Goal: Task Accomplishment & Management: Manage account settings

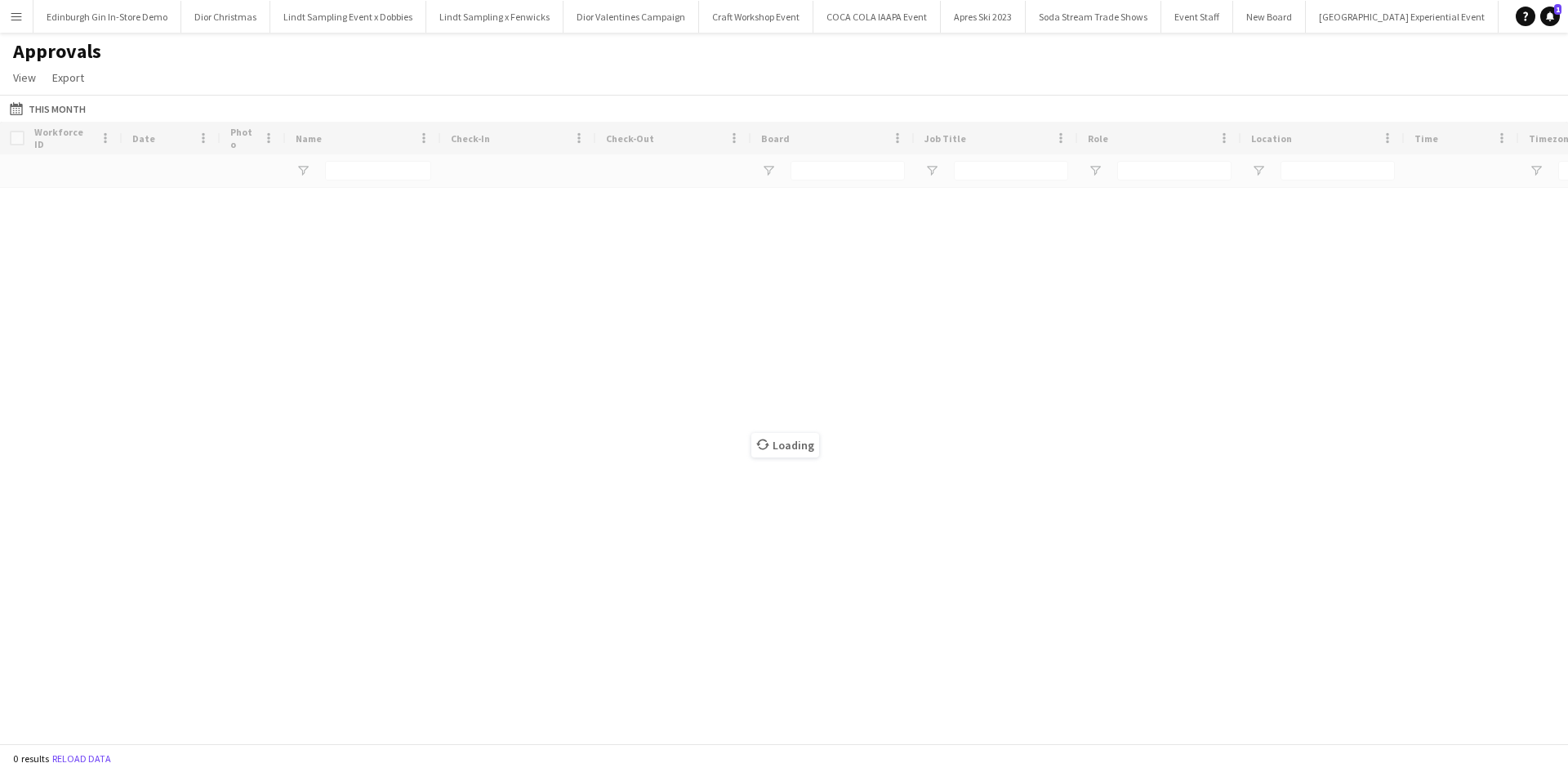
type input "****"
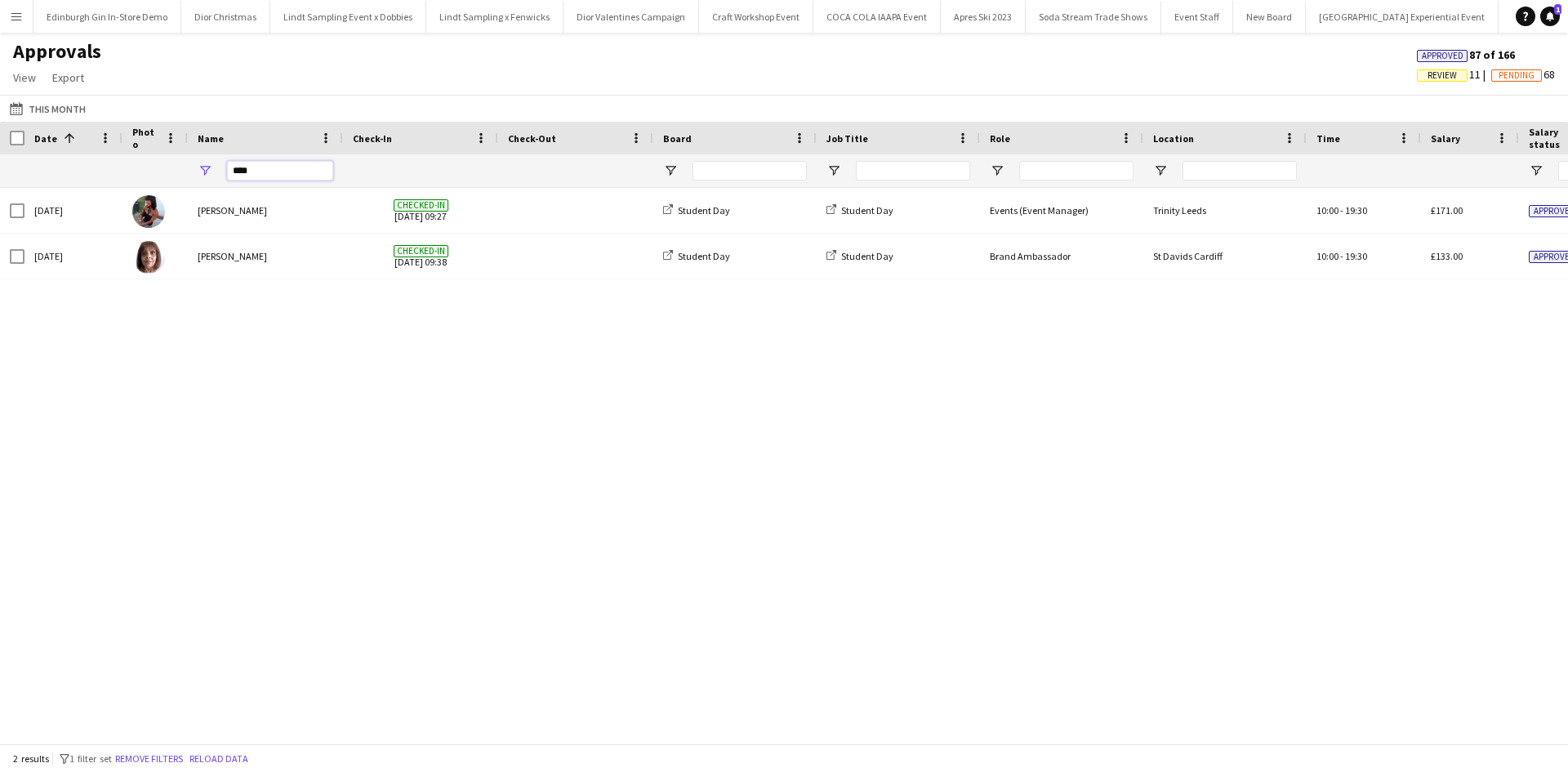
drag, startPoint x: 269, startPoint y: 165, endPoint x: 232, endPoint y: 166, distance: 37.0
click at [232, 166] on input "****" at bounding box center [280, 170] width 107 height 19
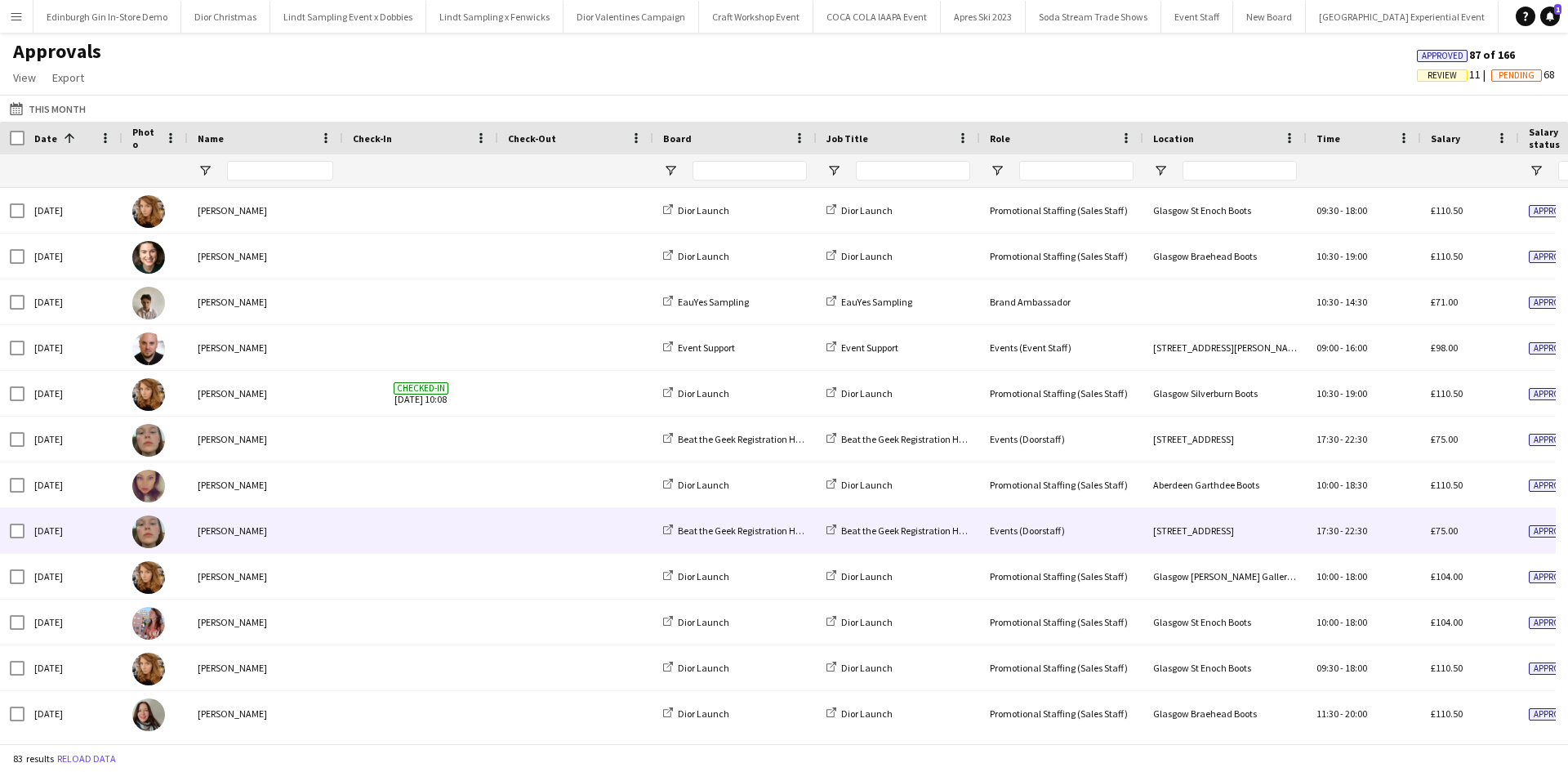
click at [218, 535] on div "[PERSON_NAME]" at bounding box center [265, 530] width 155 height 45
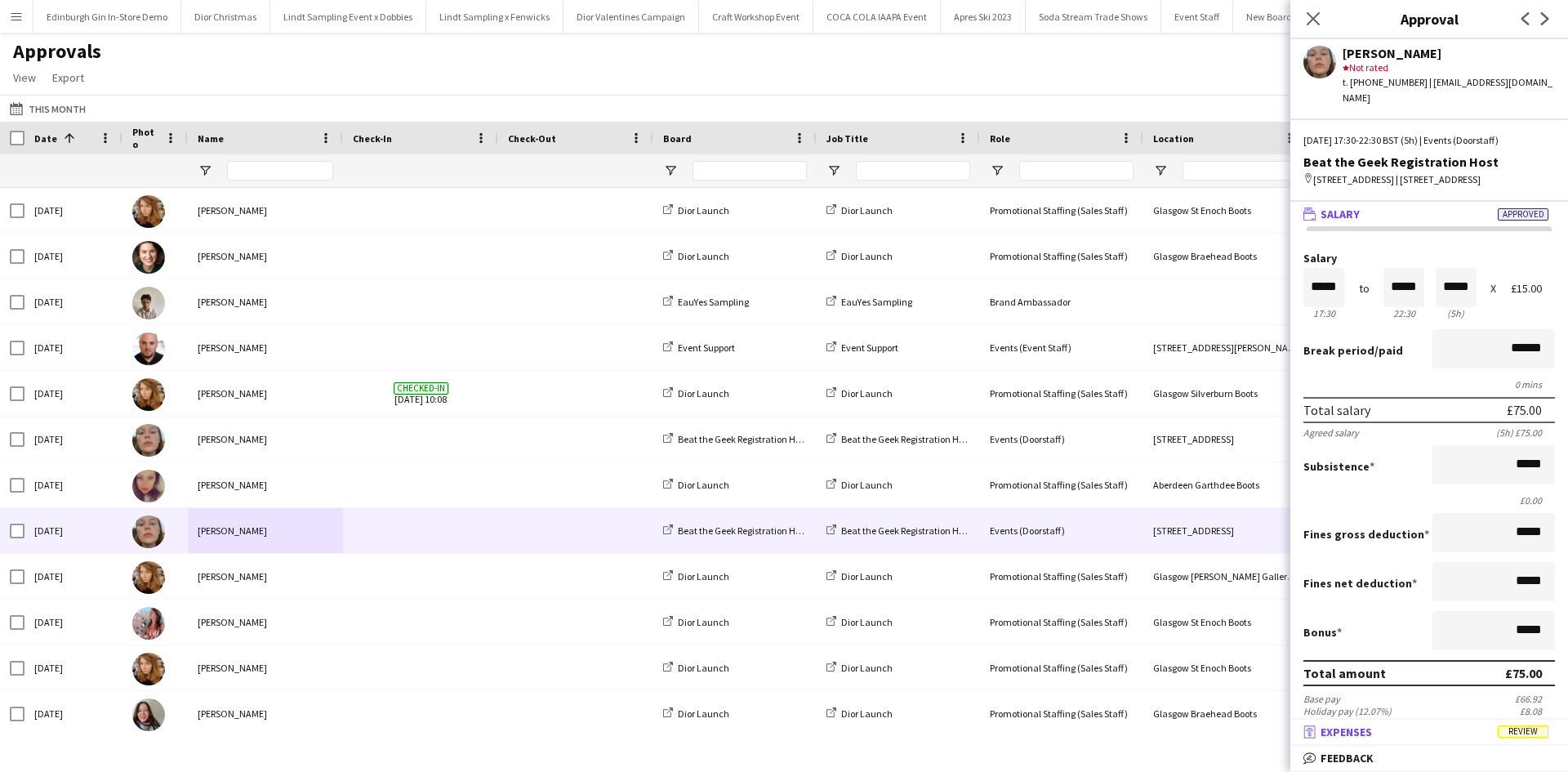
click at [1528, 728] on span "Review" at bounding box center [1523, 732] width 51 height 12
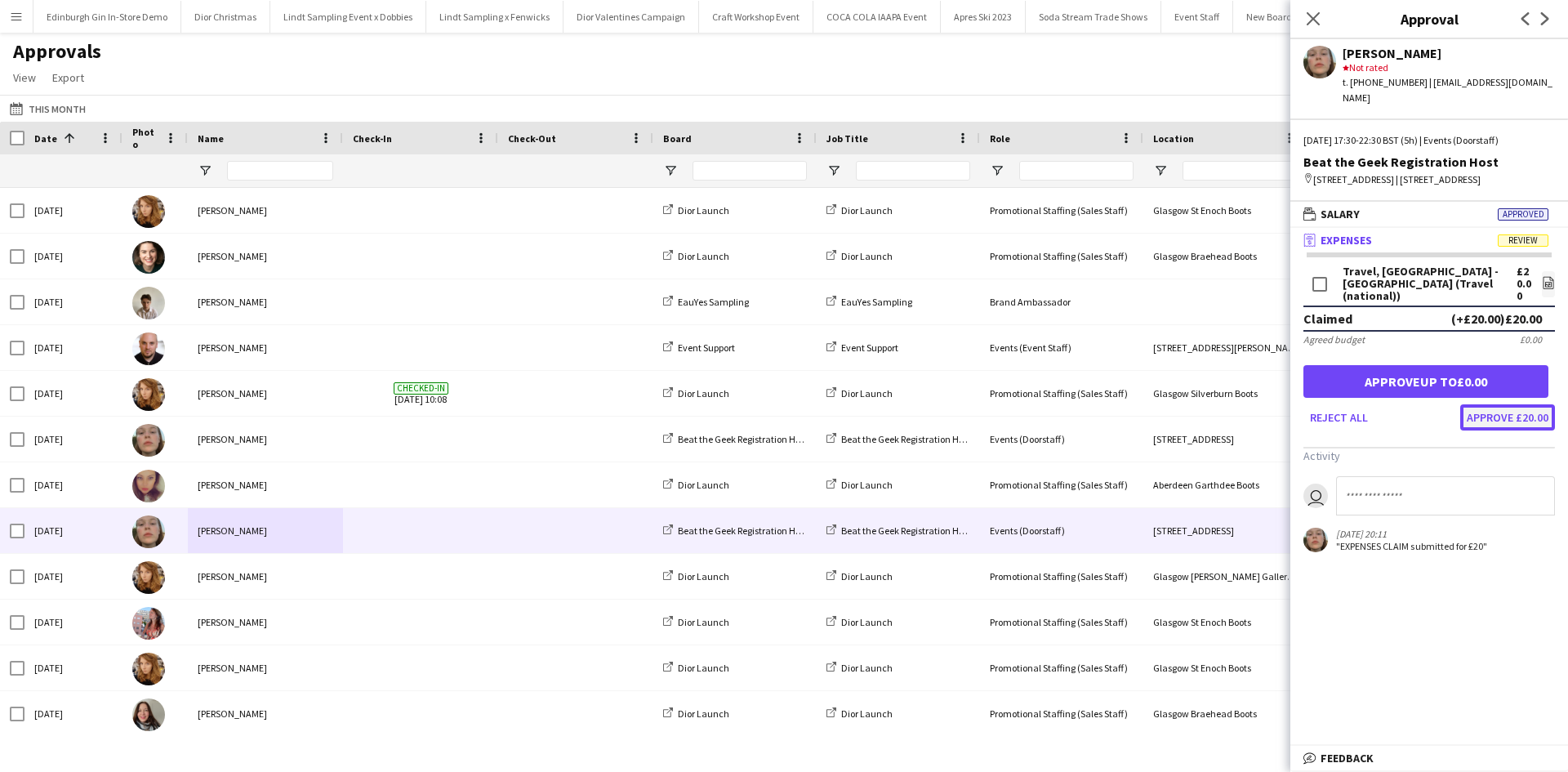
click at [1512, 414] on button "Approve £20.00" at bounding box center [1507, 417] width 95 height 26
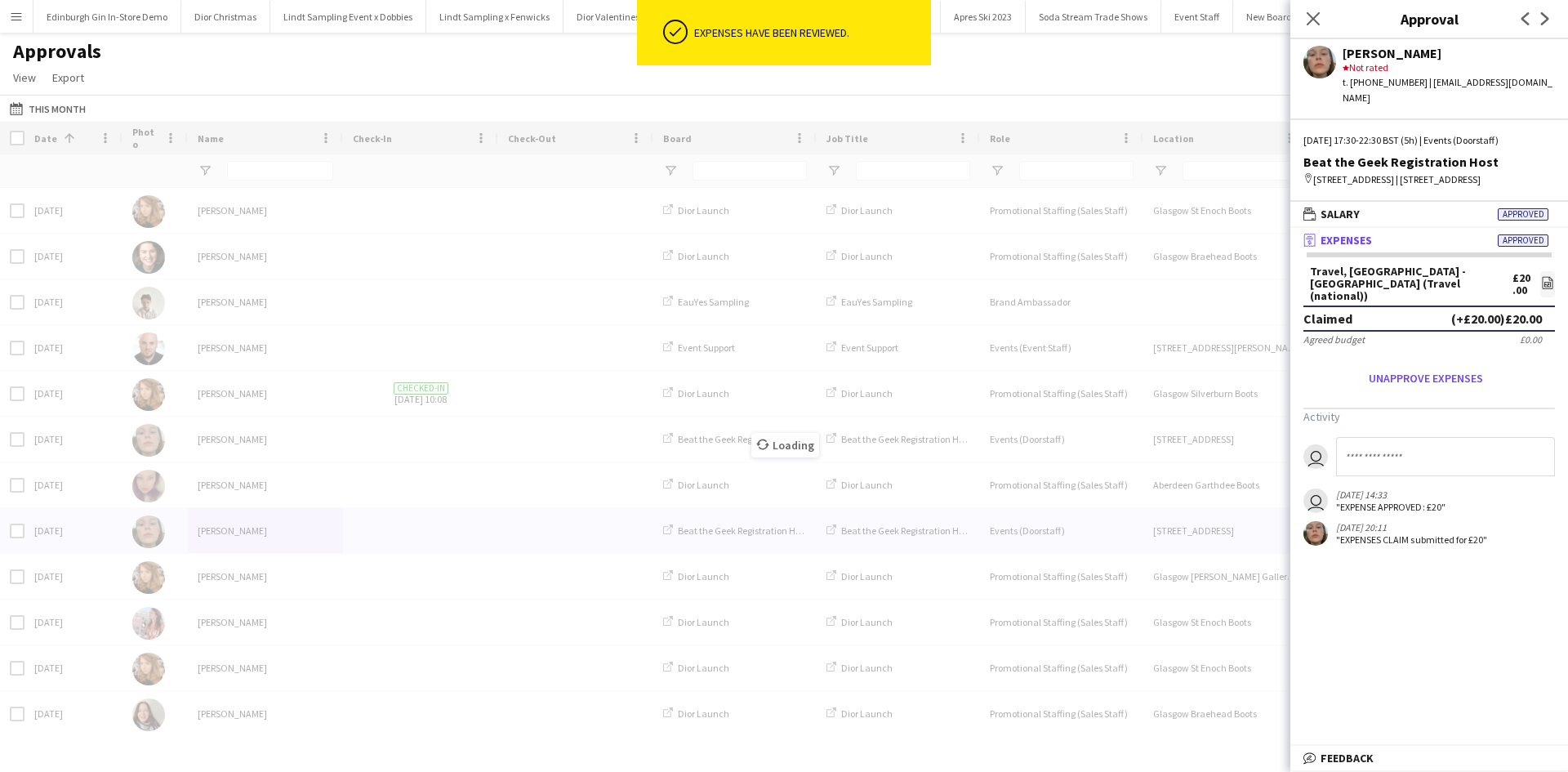
click at [1136, 68] on div "Approvals View Customise view Customise filters Reset Filters Reset View Reset …" at bounding box center [784, 67] width 1568 height 55
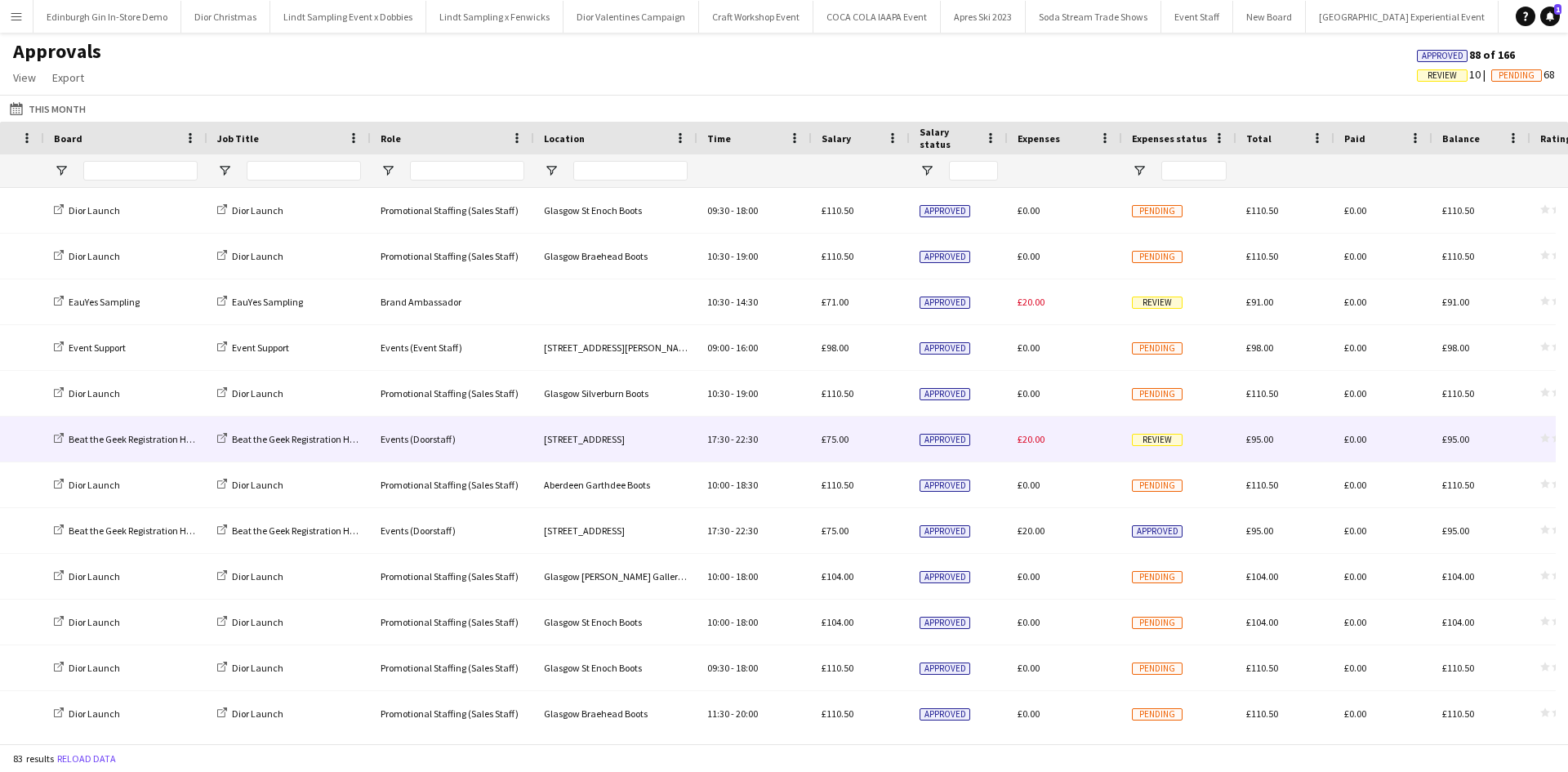
click at [1151, 437] on span "Review" at bounding box center [1156, 439] width 51 height 12
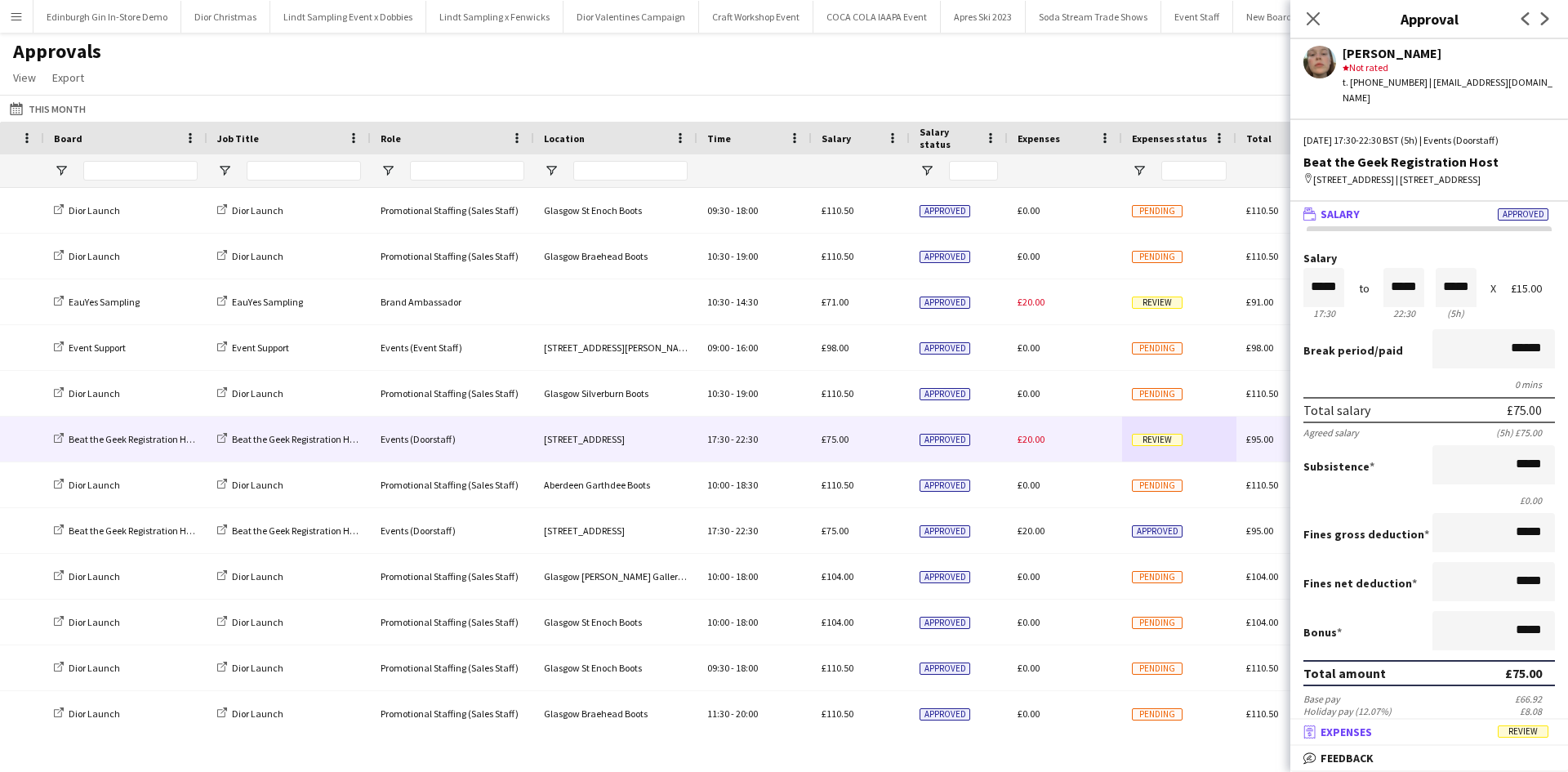
click at [1522, 734] on span "Review" at bounding box center [1523, 732] width 51 height 12
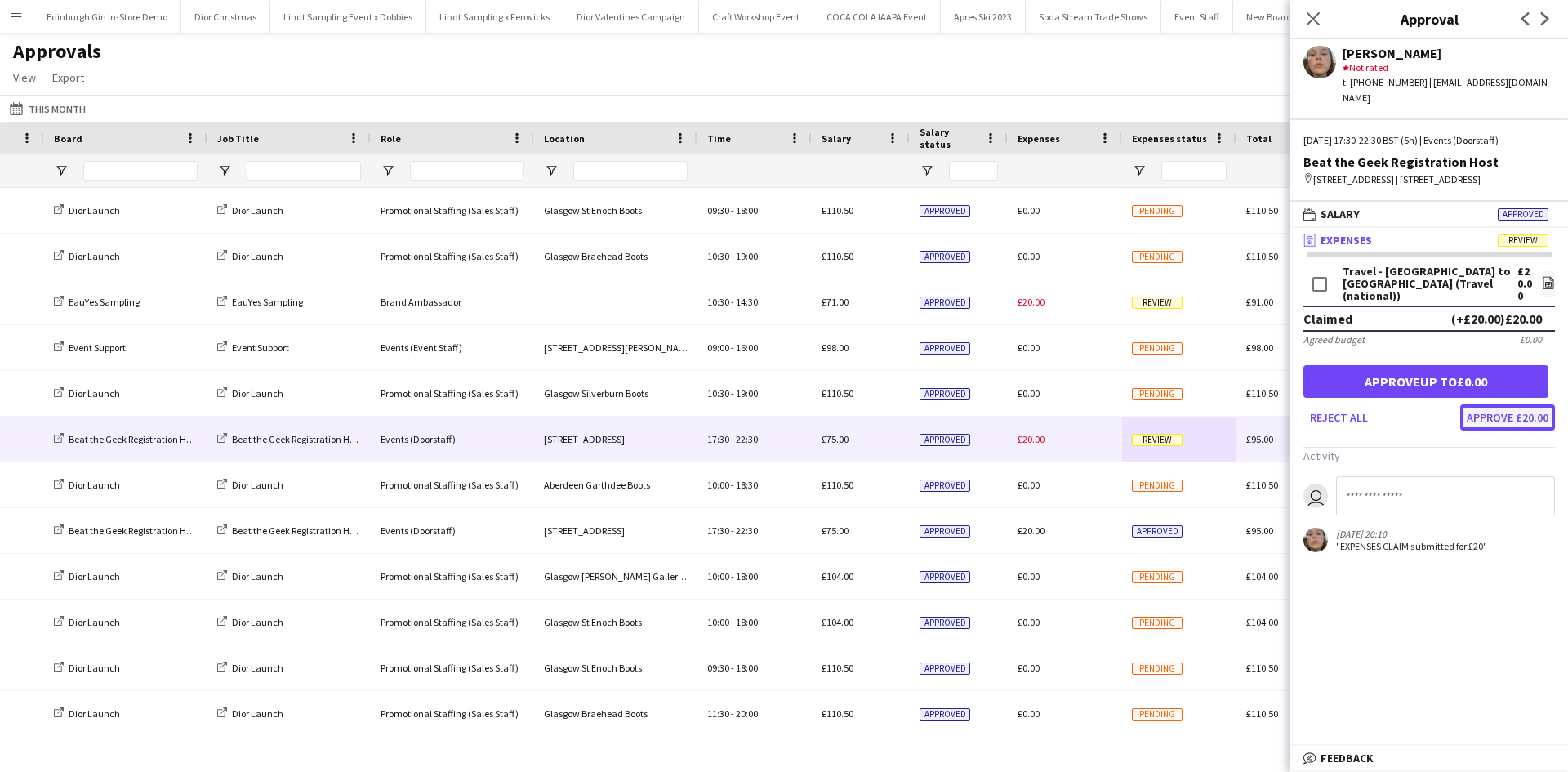
click at [1494, 415] on button "Approve £20.00" at bounding box center [1507, 417] width 95 height 26
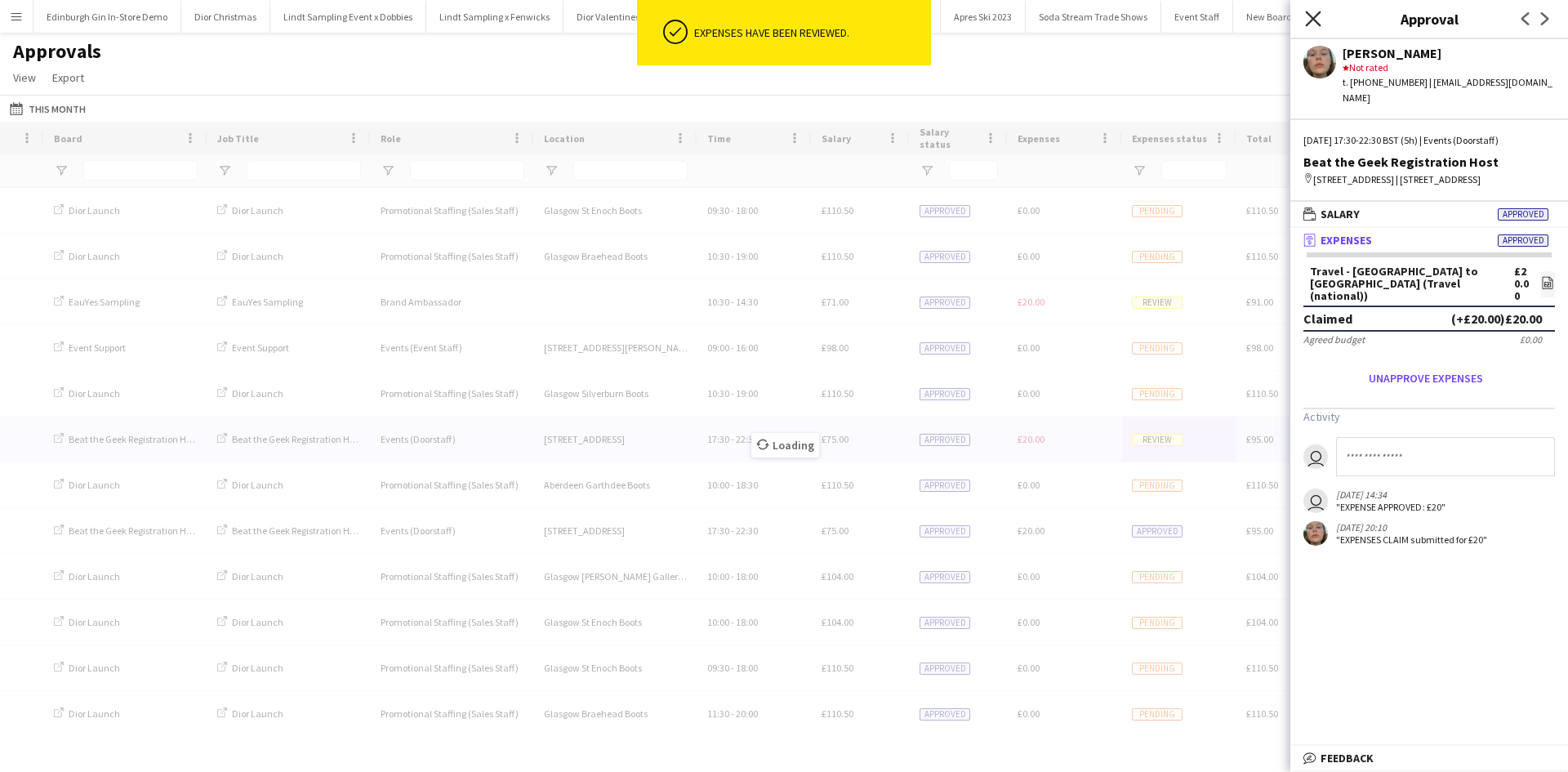
click at [1318, 23] on icon at bounding box center [1313, 18] width 16 height 16
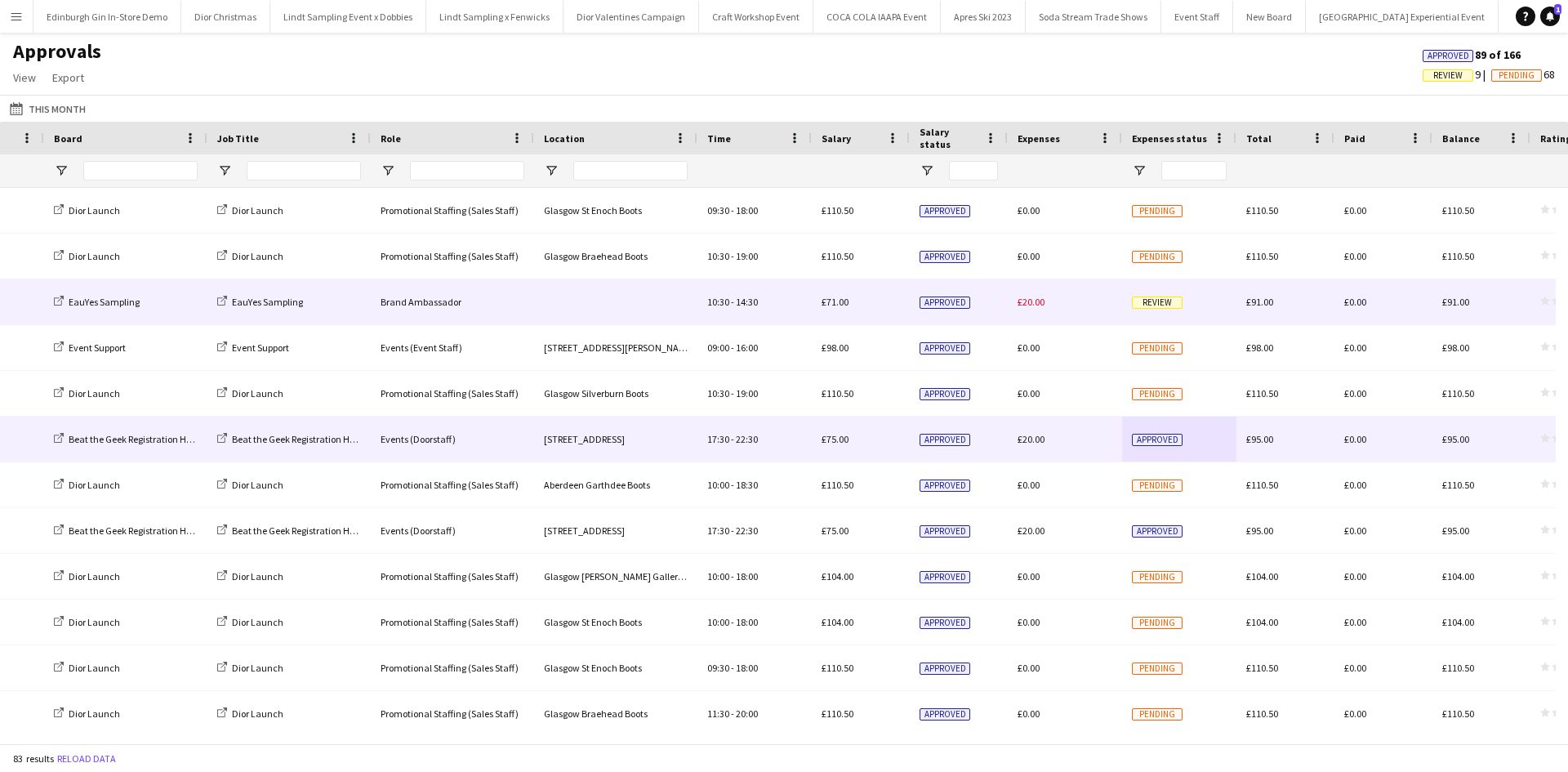
click at [1134, 306] on span "Review" at bounding box center [1156, 302] width 51 height 12
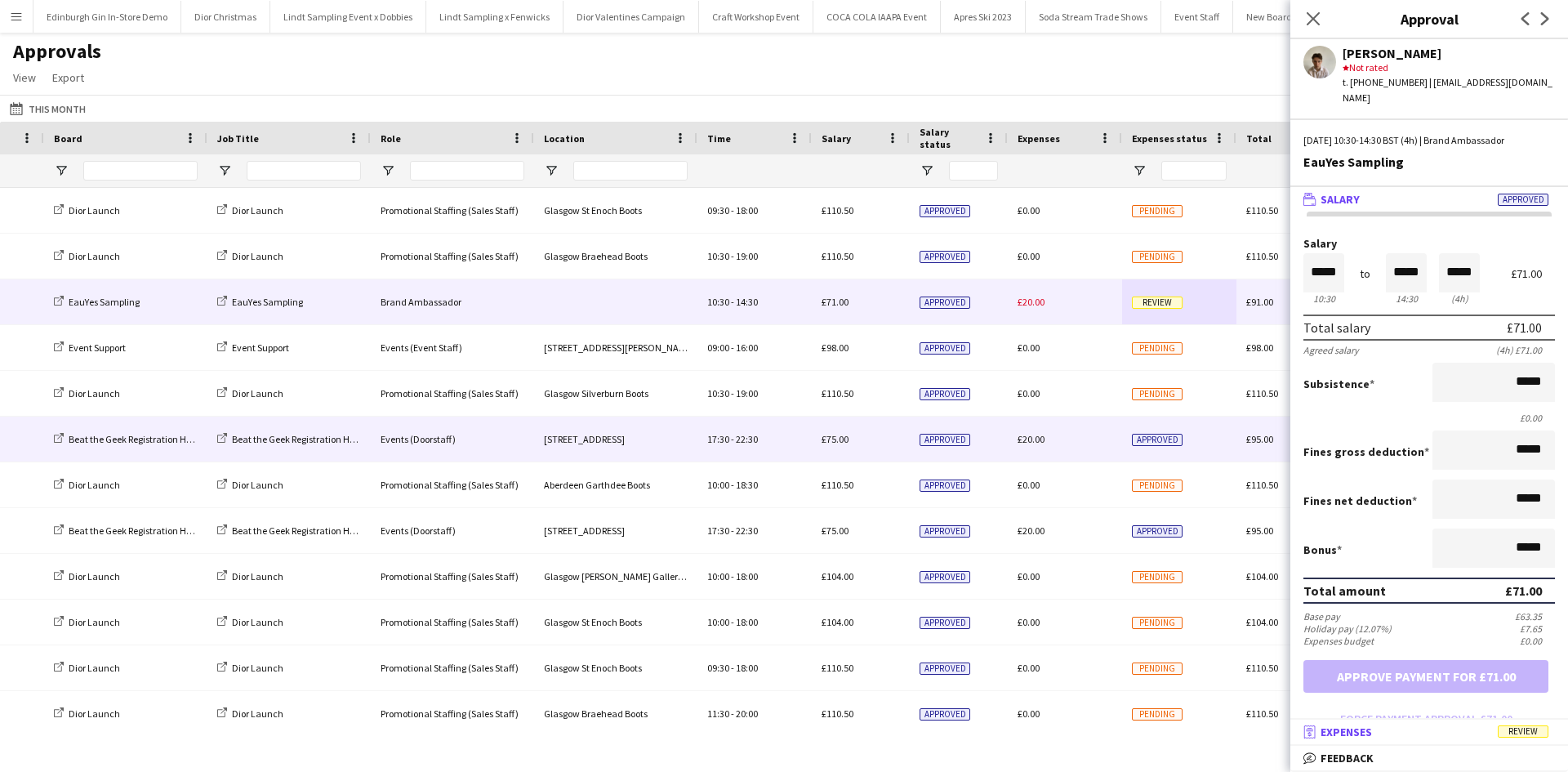
click at [1533, 735] on span "Review" at bounding box center [1523, 732] width 51 height 12
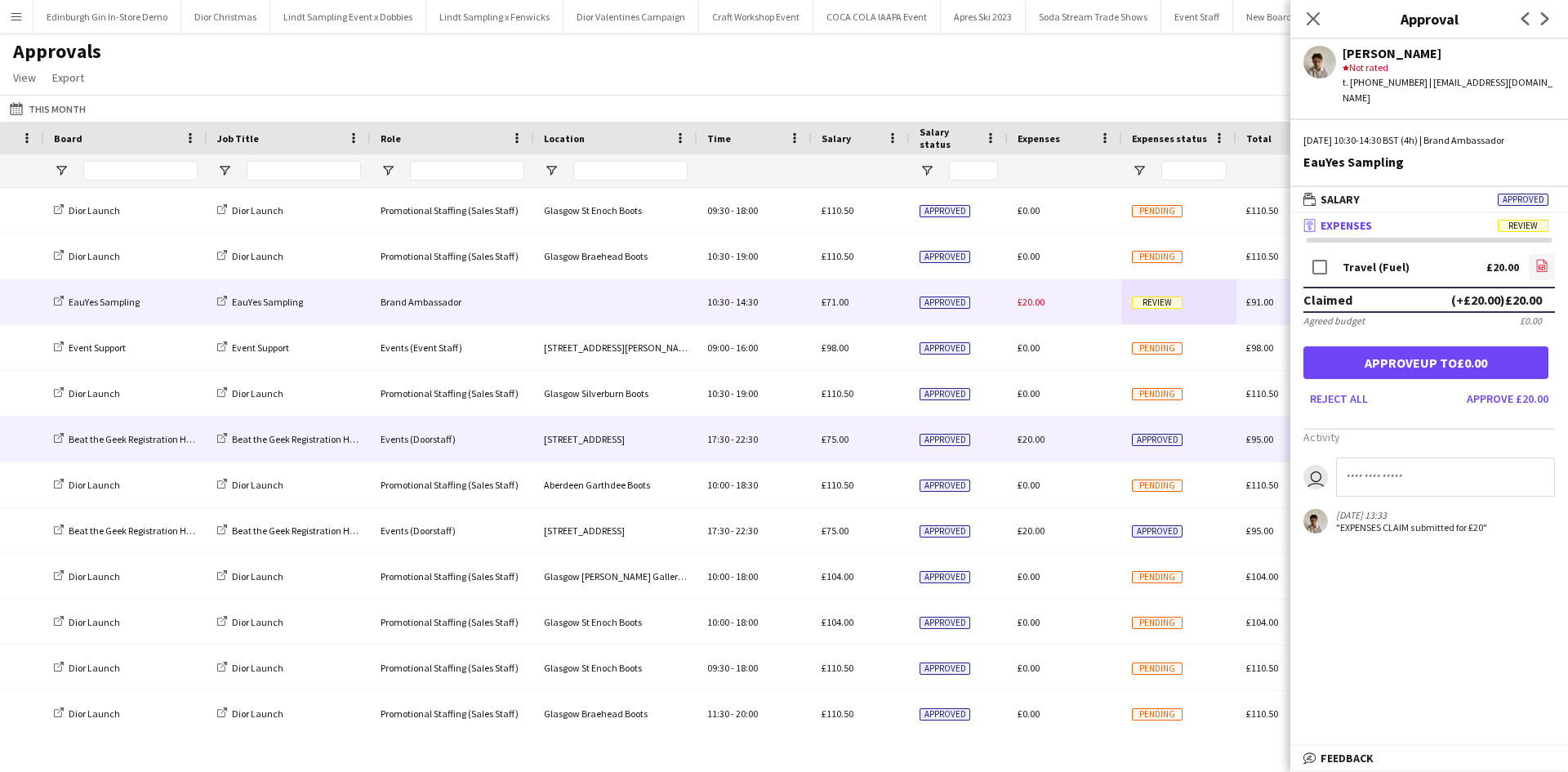
click at [1542, 259] on icon "file-image" at bounding box center [1542, 266] width 13 height 13
click at [1472, 386] on button "Approve £20.00" at bounding box center [1507, 399] width 95 height 26
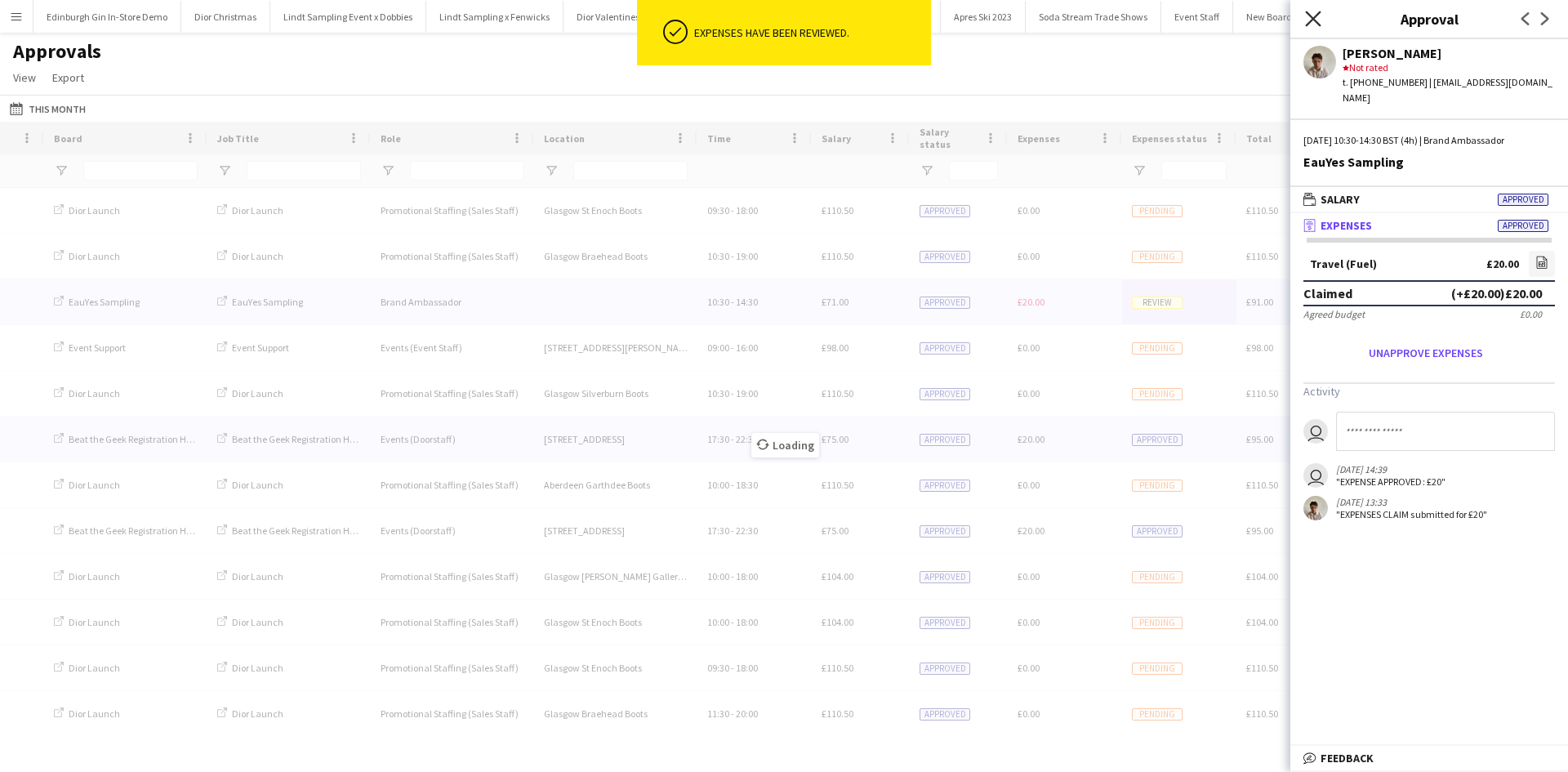
click at [1316, 19] on icon "Close pop-in" at bounding box center [1313, 18] width 16 height 16
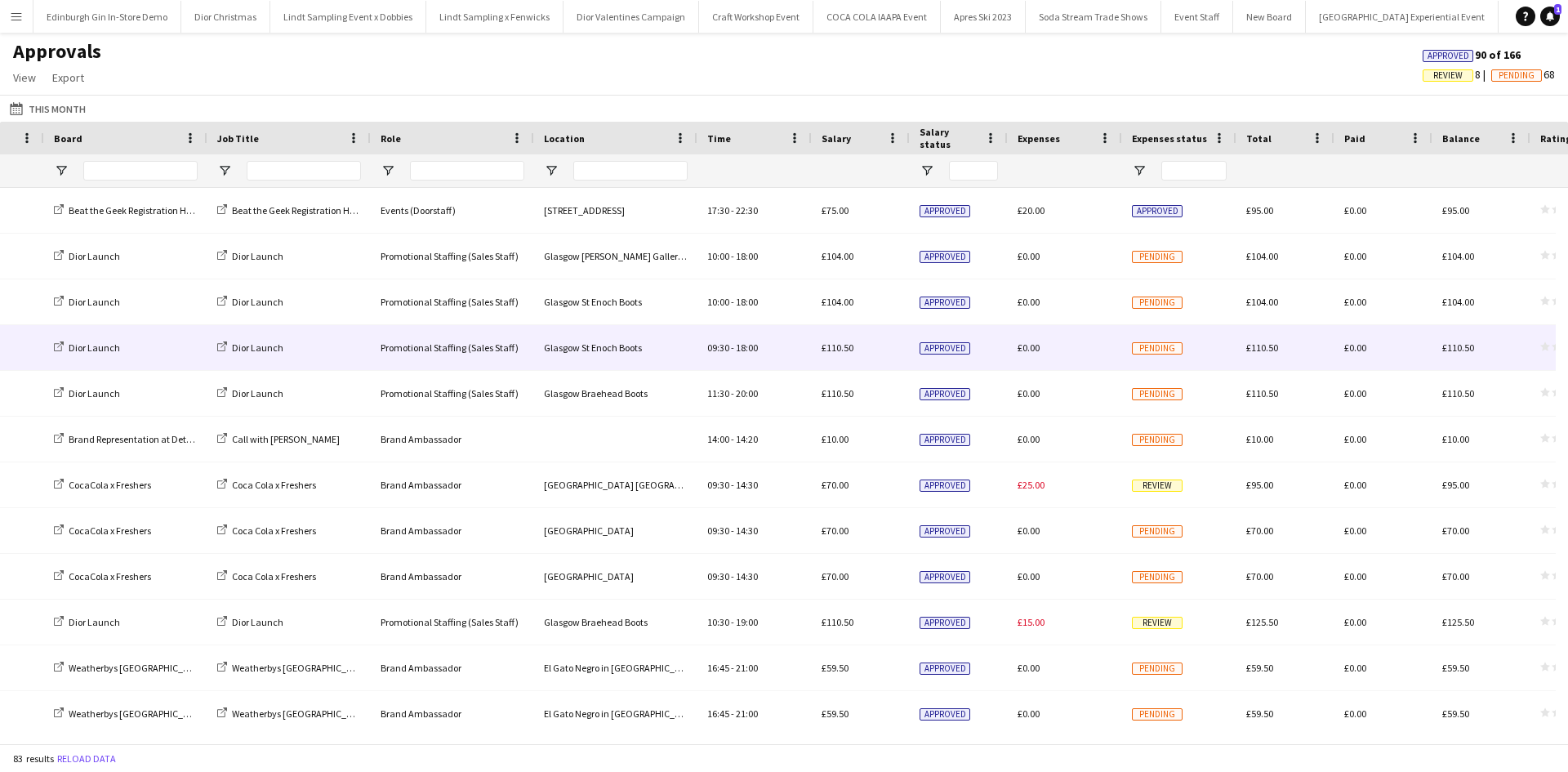
scroll to position [327, 0]
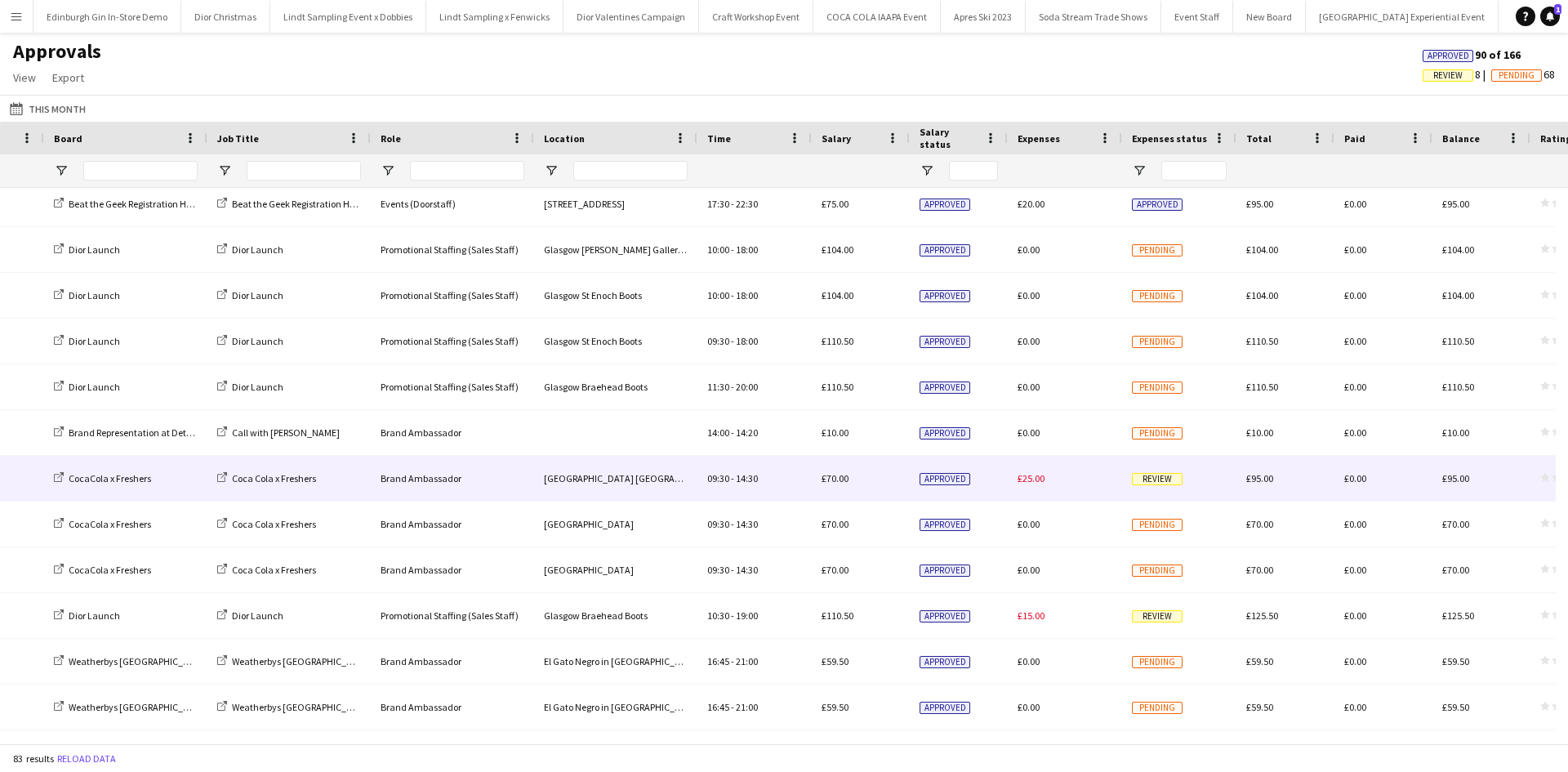
click at [1156, 482] on span "Review" at bounding box center [1156, 479] width 51 height 12
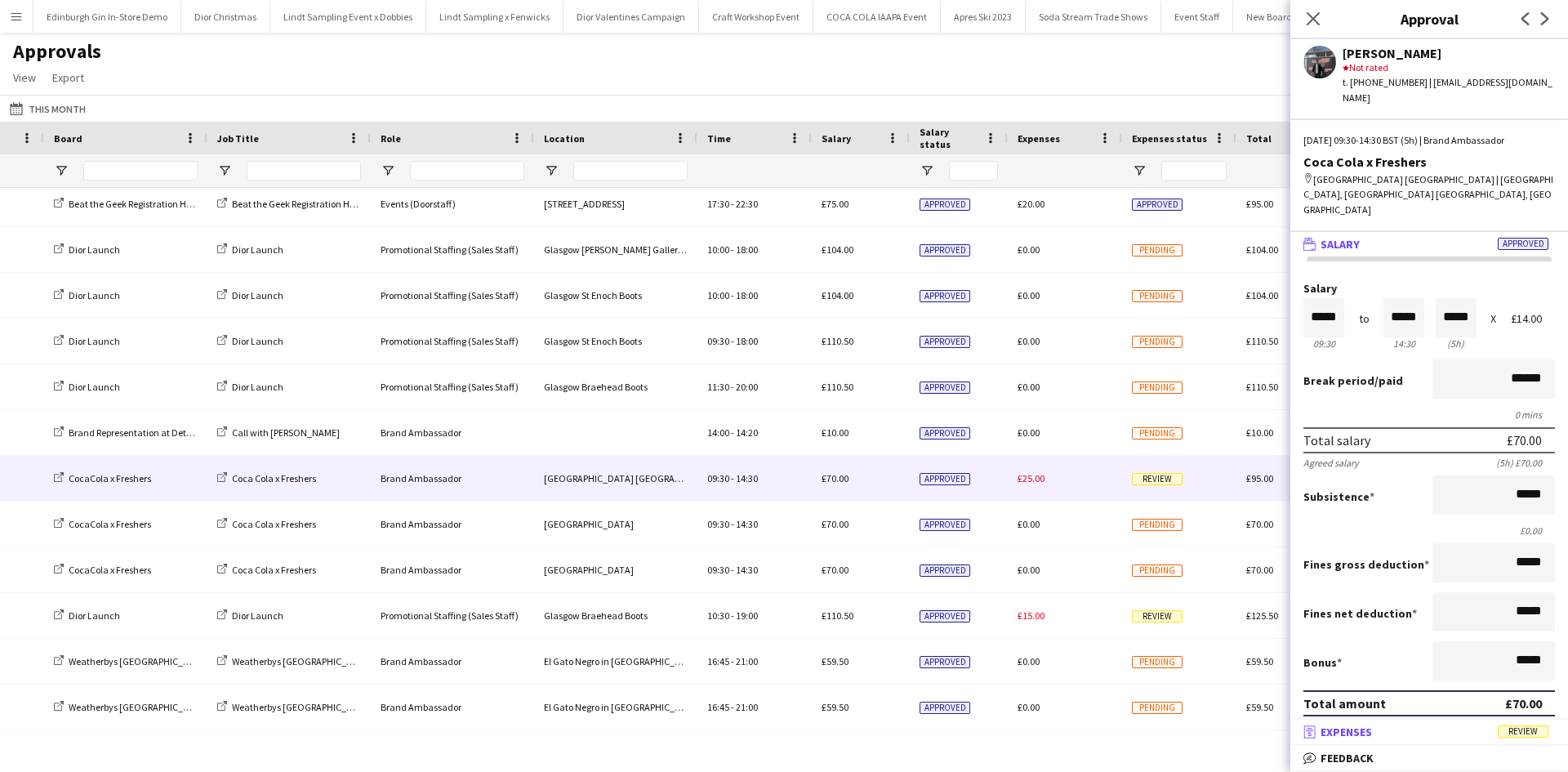
click at [1517, 734] on span "Review" at bounding box center [1523, 732] width 51 height 12
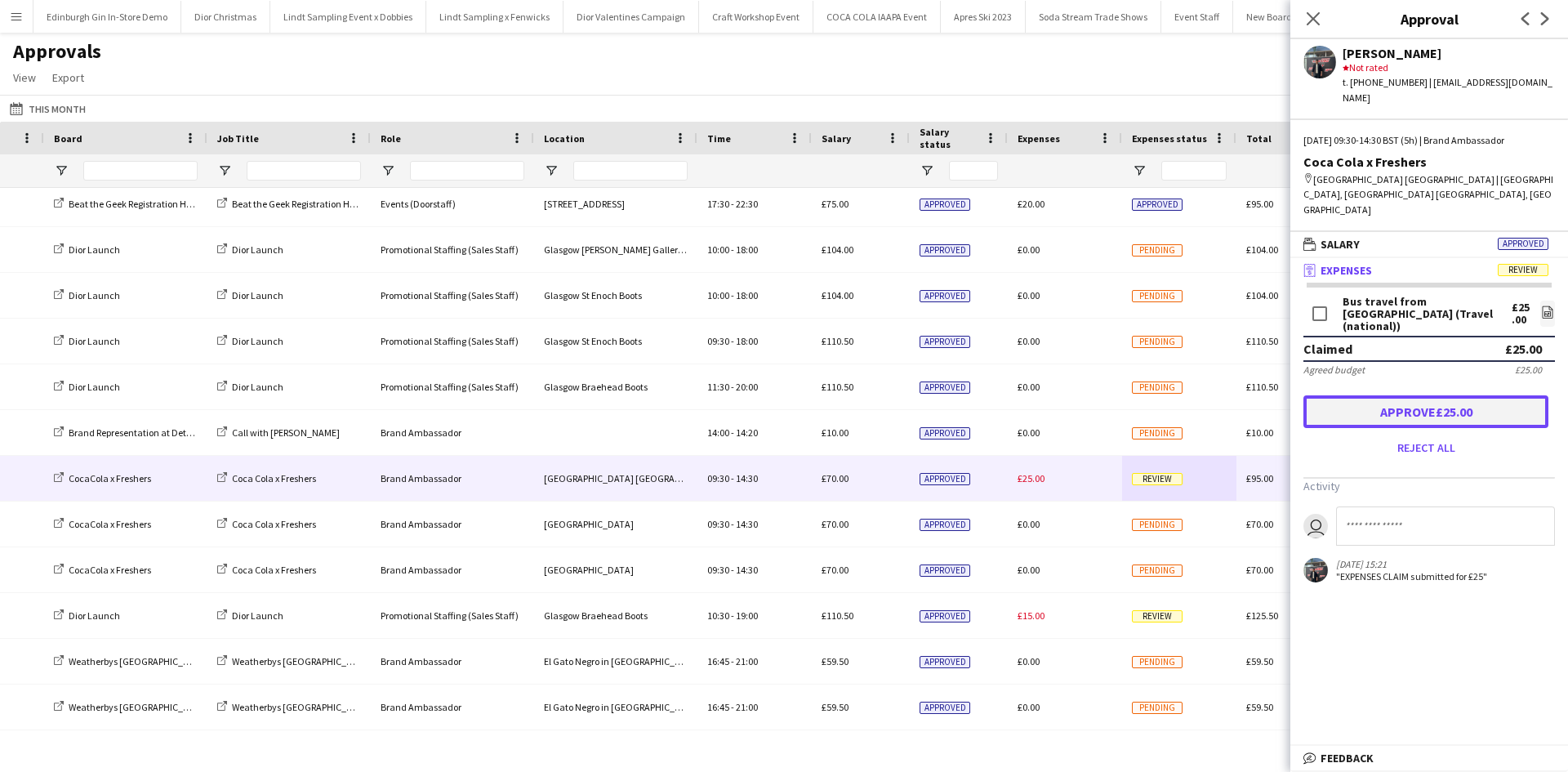
click at [1456, 395] on button "Approve £25.00" at bounding box center [1426, 412] width 245 height 33
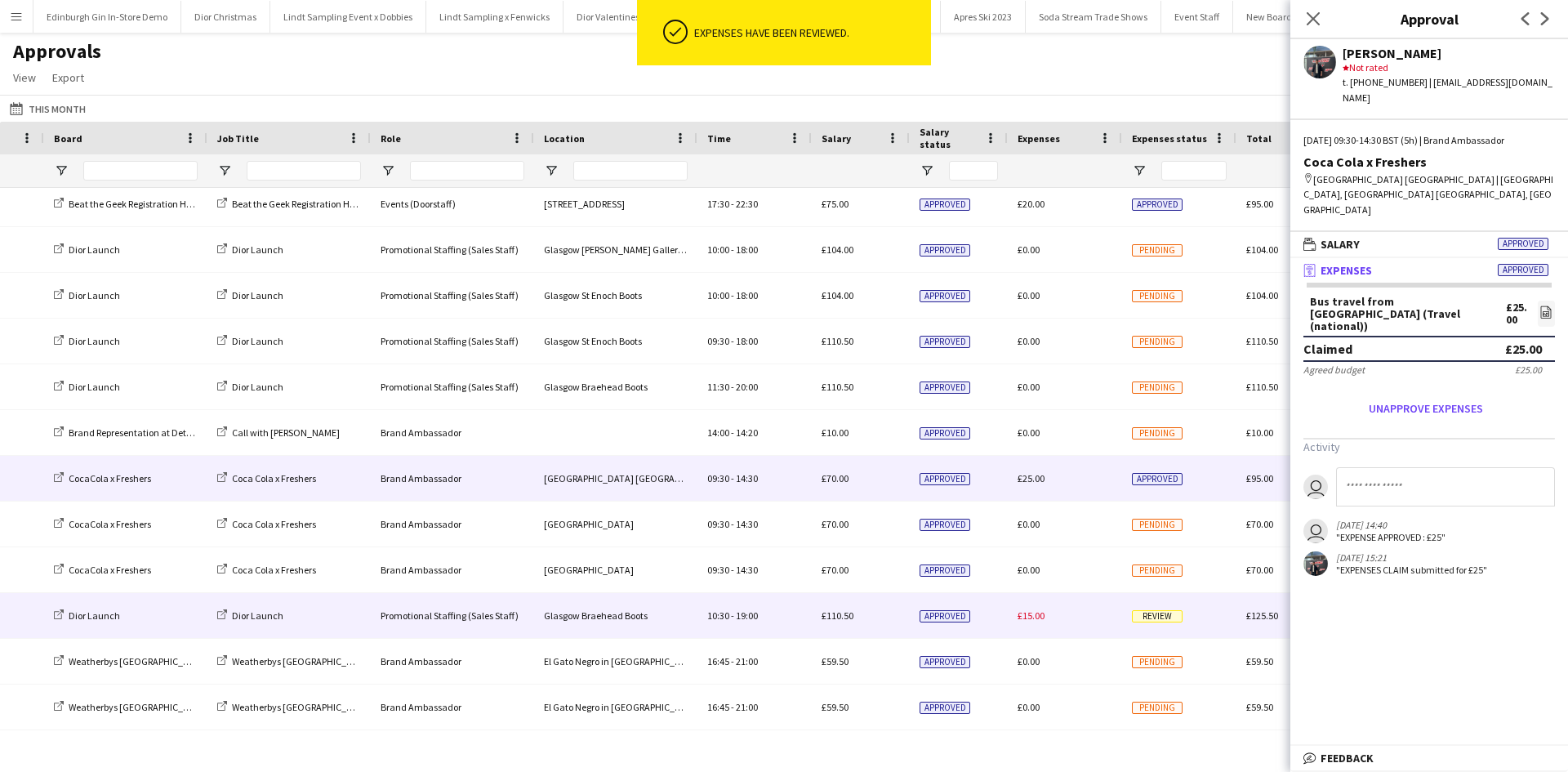
click at [1177, 617] on span "Review" at bounding box center [1156, 616] width 51 height 12
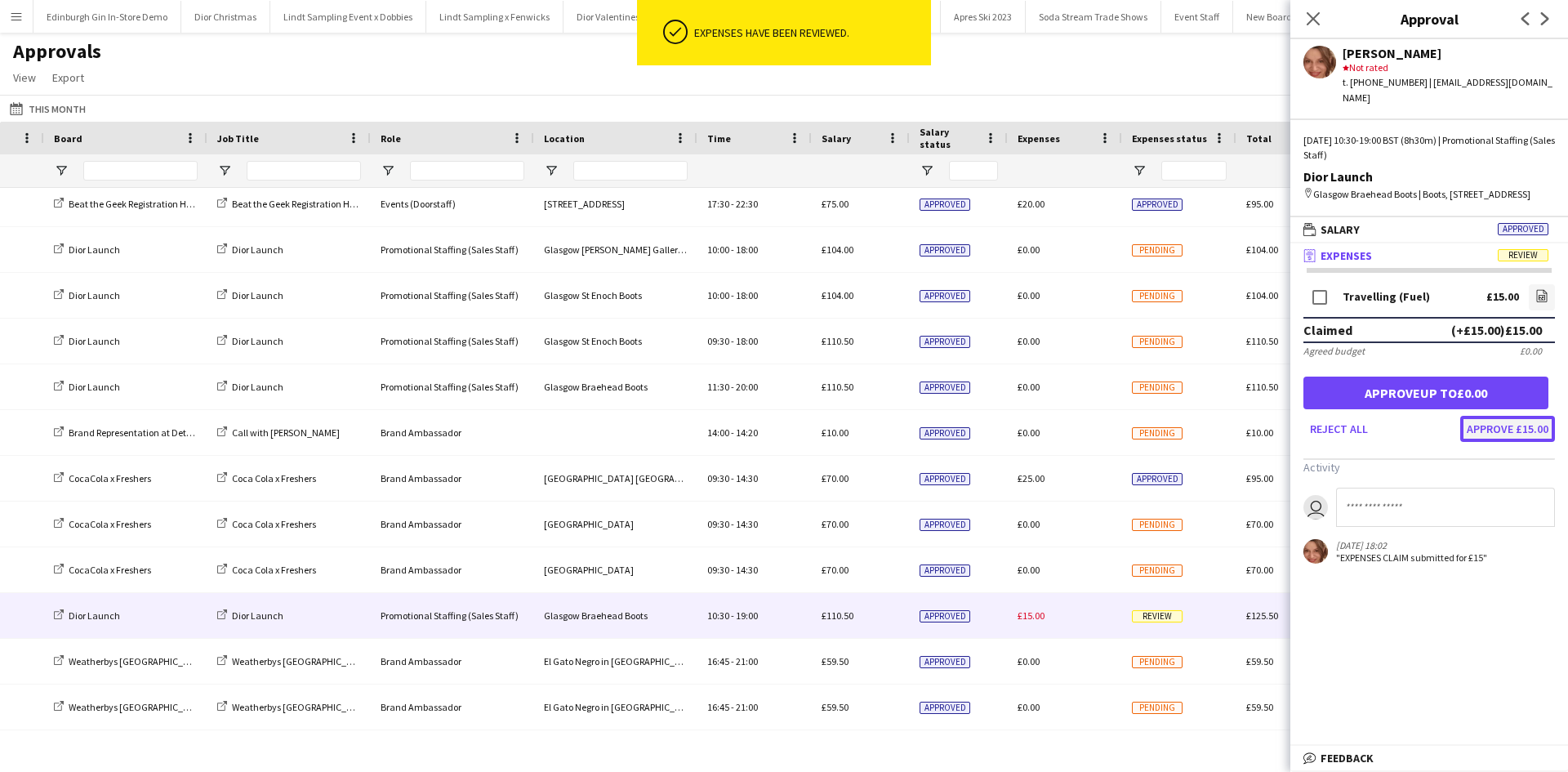
click at [1479, 432] on button "Approve £15.00" at bounding box center [1507, 429] width 95 height 26
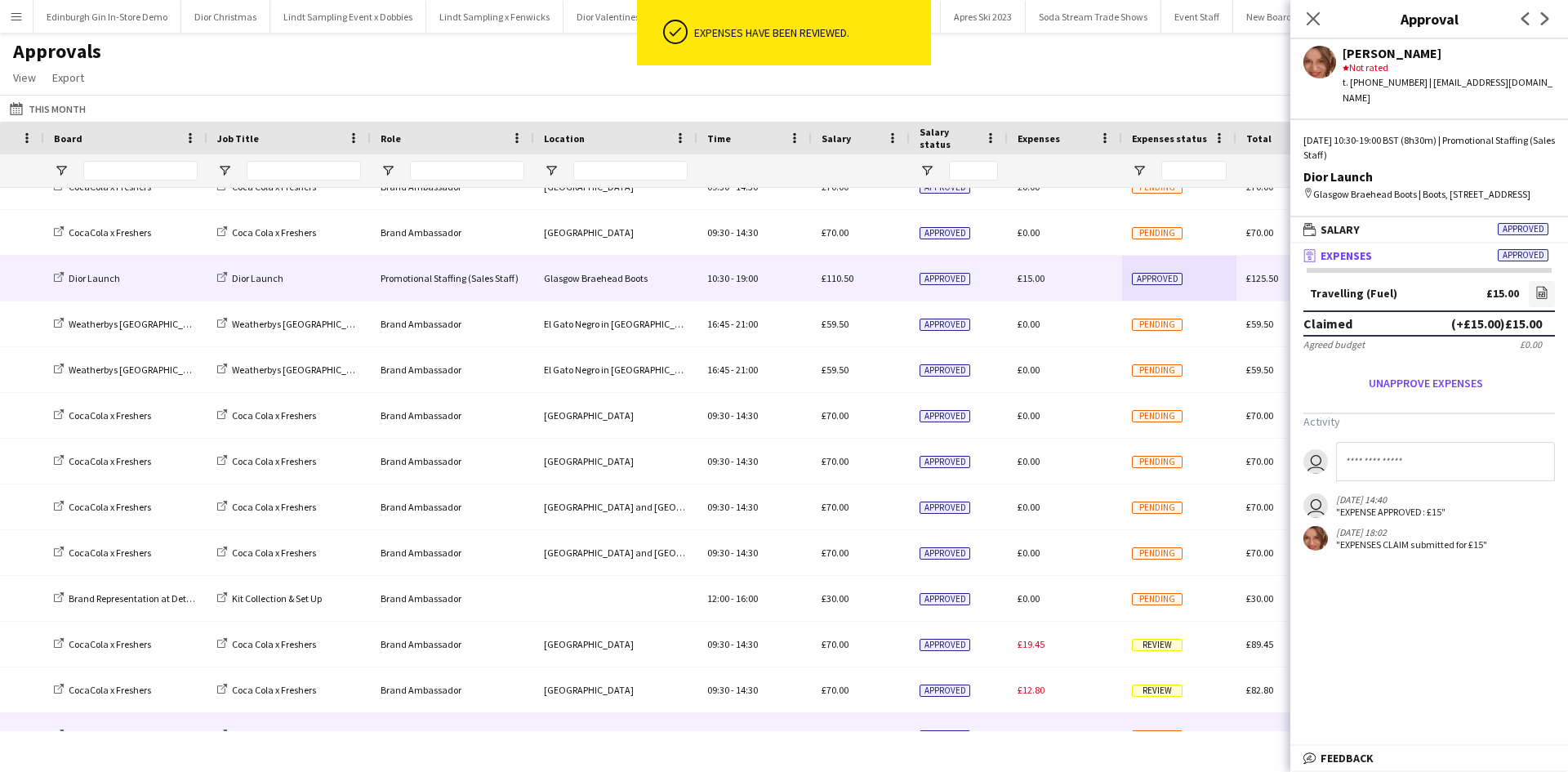
scroll to position [817, 0]
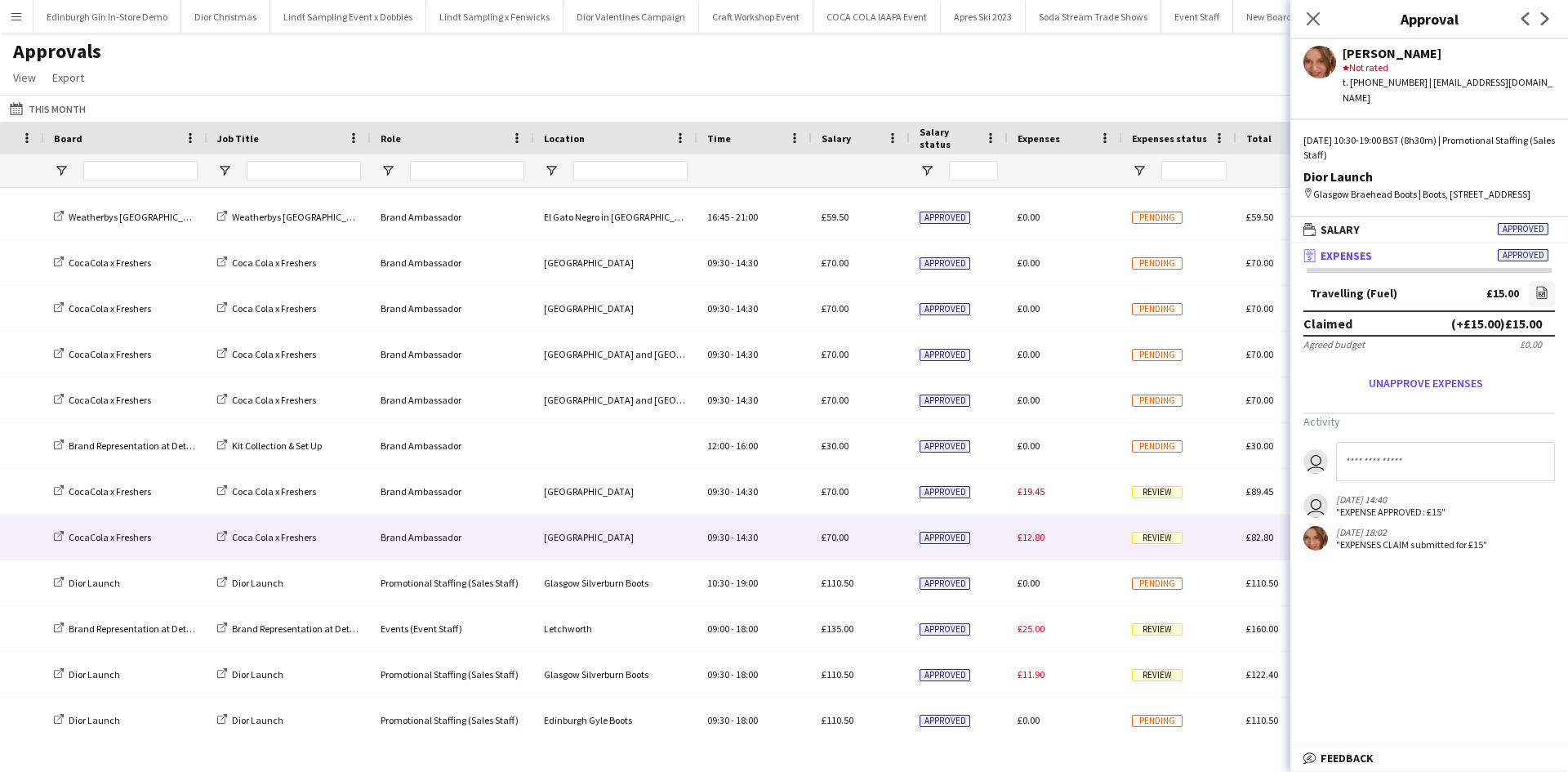
click at [1163, 539] on span "Review" at bounding box center [1156, 538] width 51 height 12
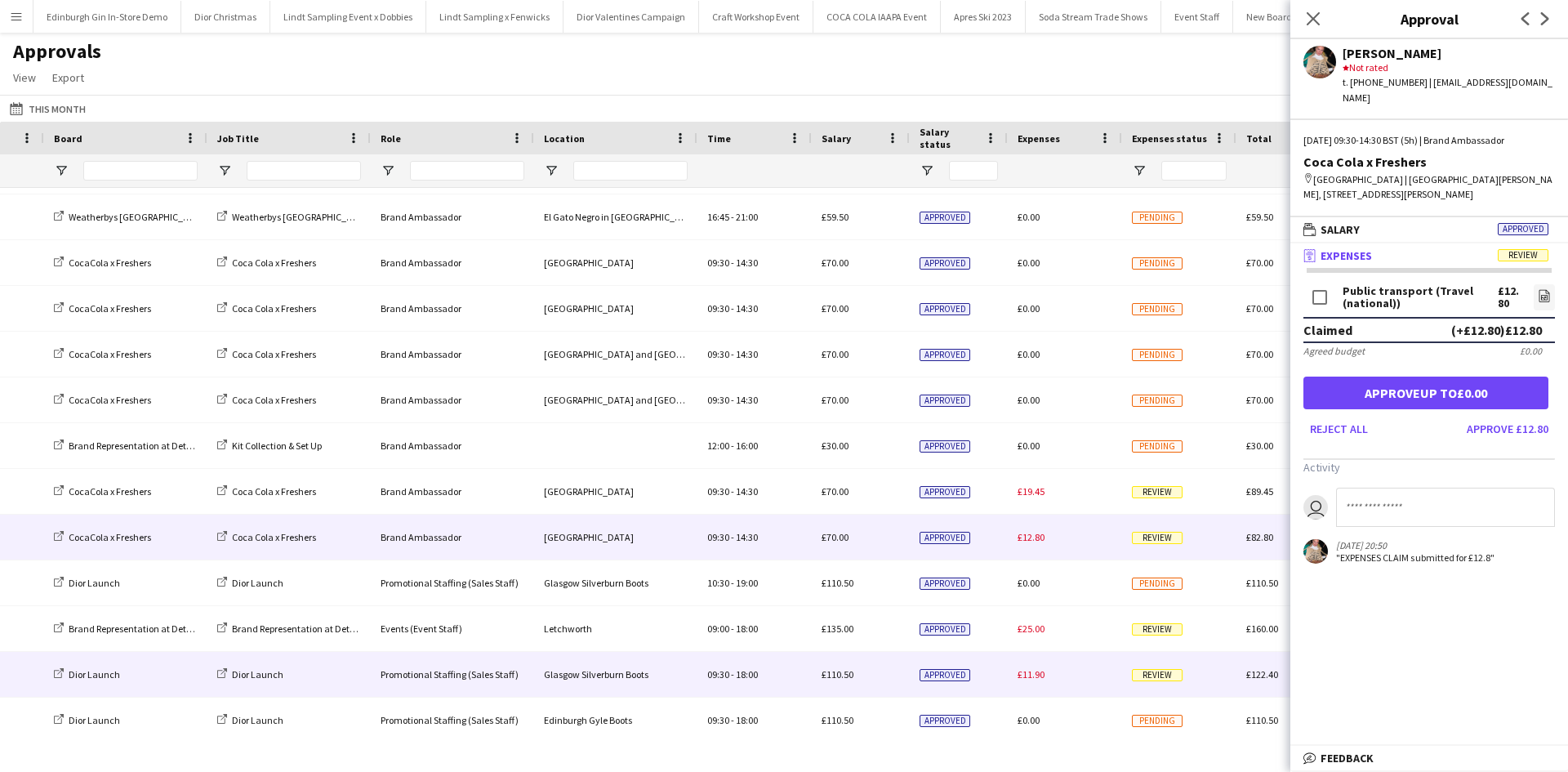
click at [1172, 671] on span "Review" at bounding box center [1156, 675] width 51 height 12
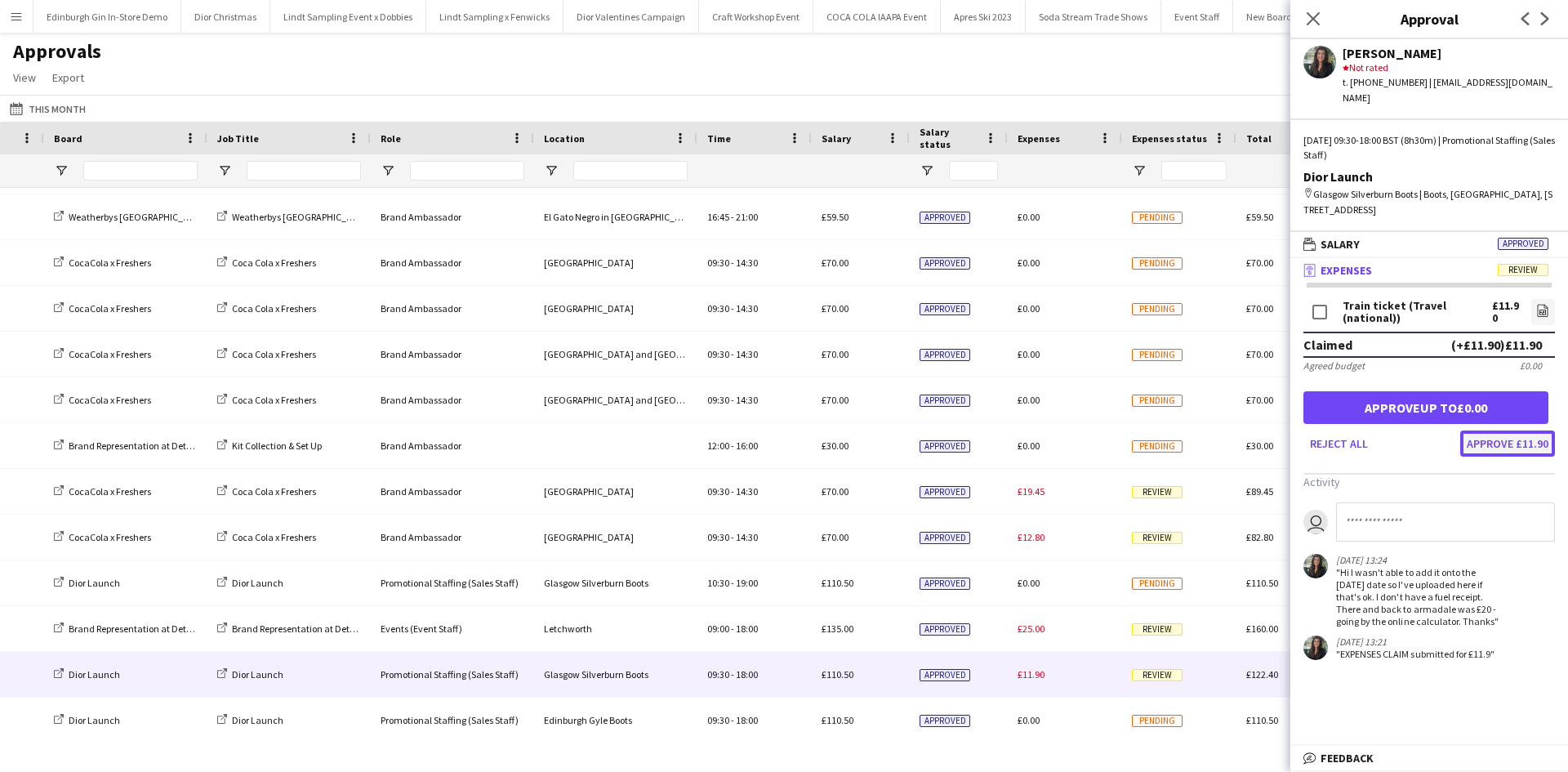
click at [1510, 432] on button "Approve £11.90" at bounding box center [1507, 444] width 95 height 26
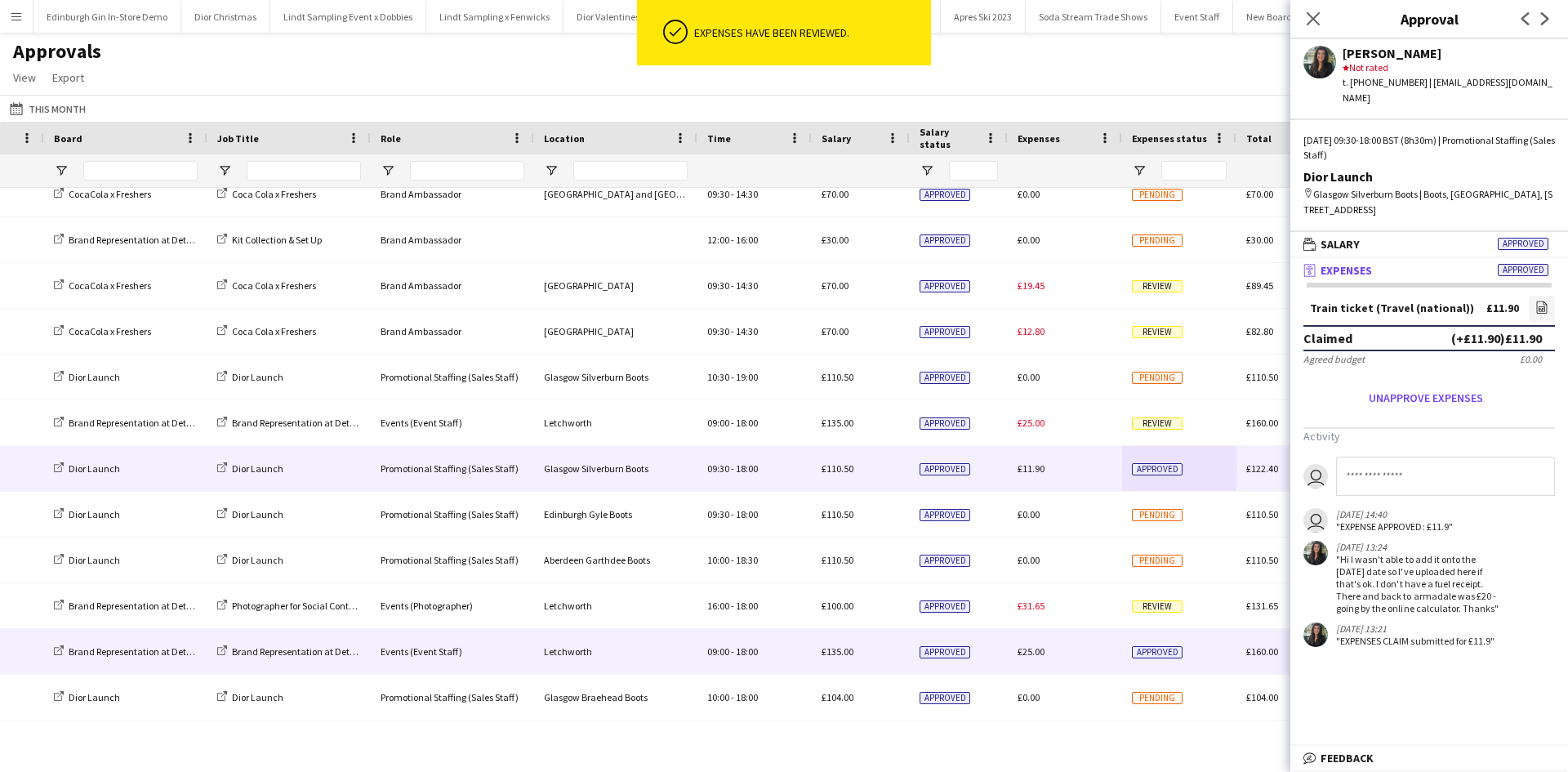
scroll to position [1062, 0]
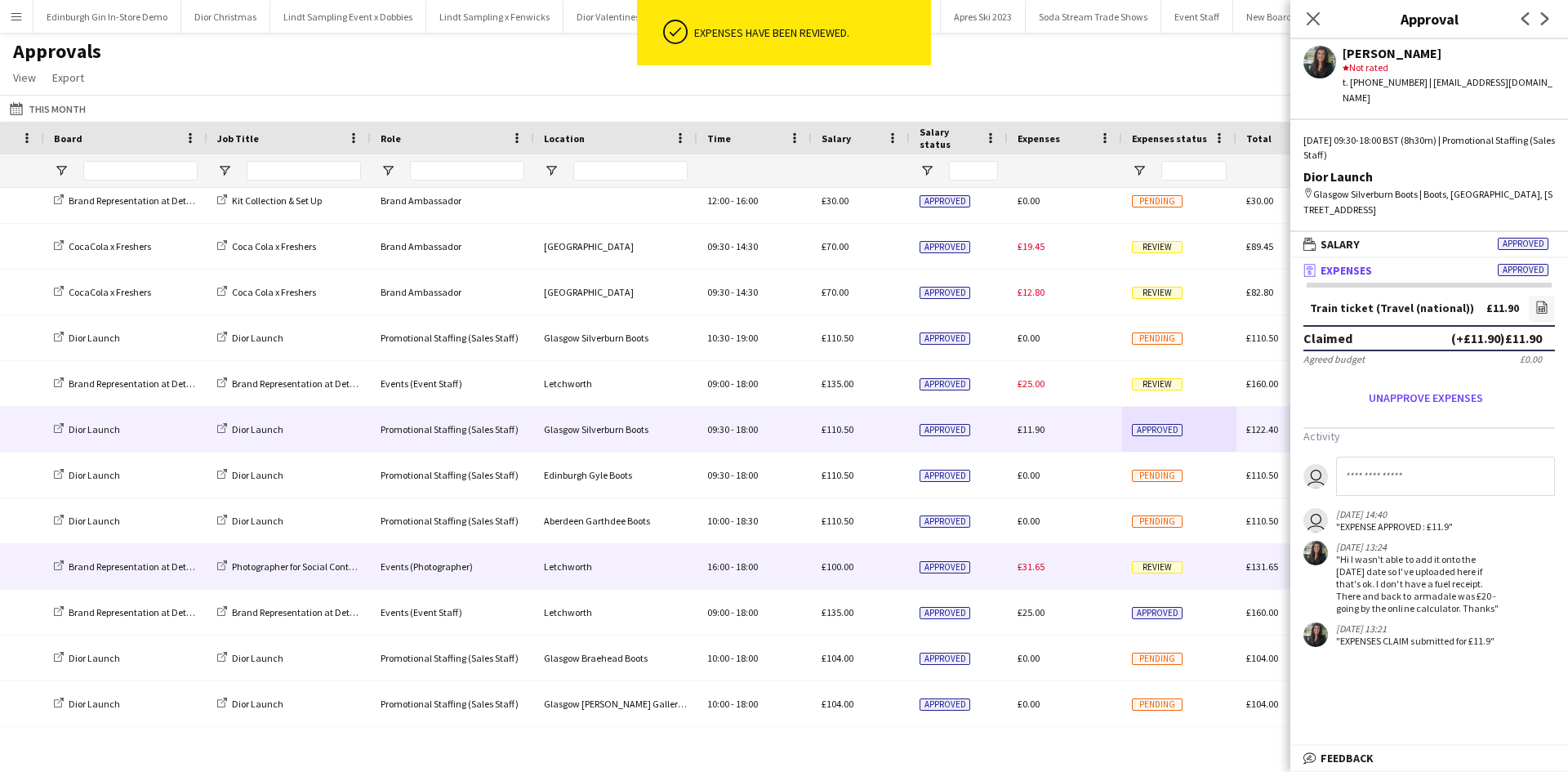
click at [1167, 572] on span "Review" at bounding box center [1156, 567] width 51 height 12
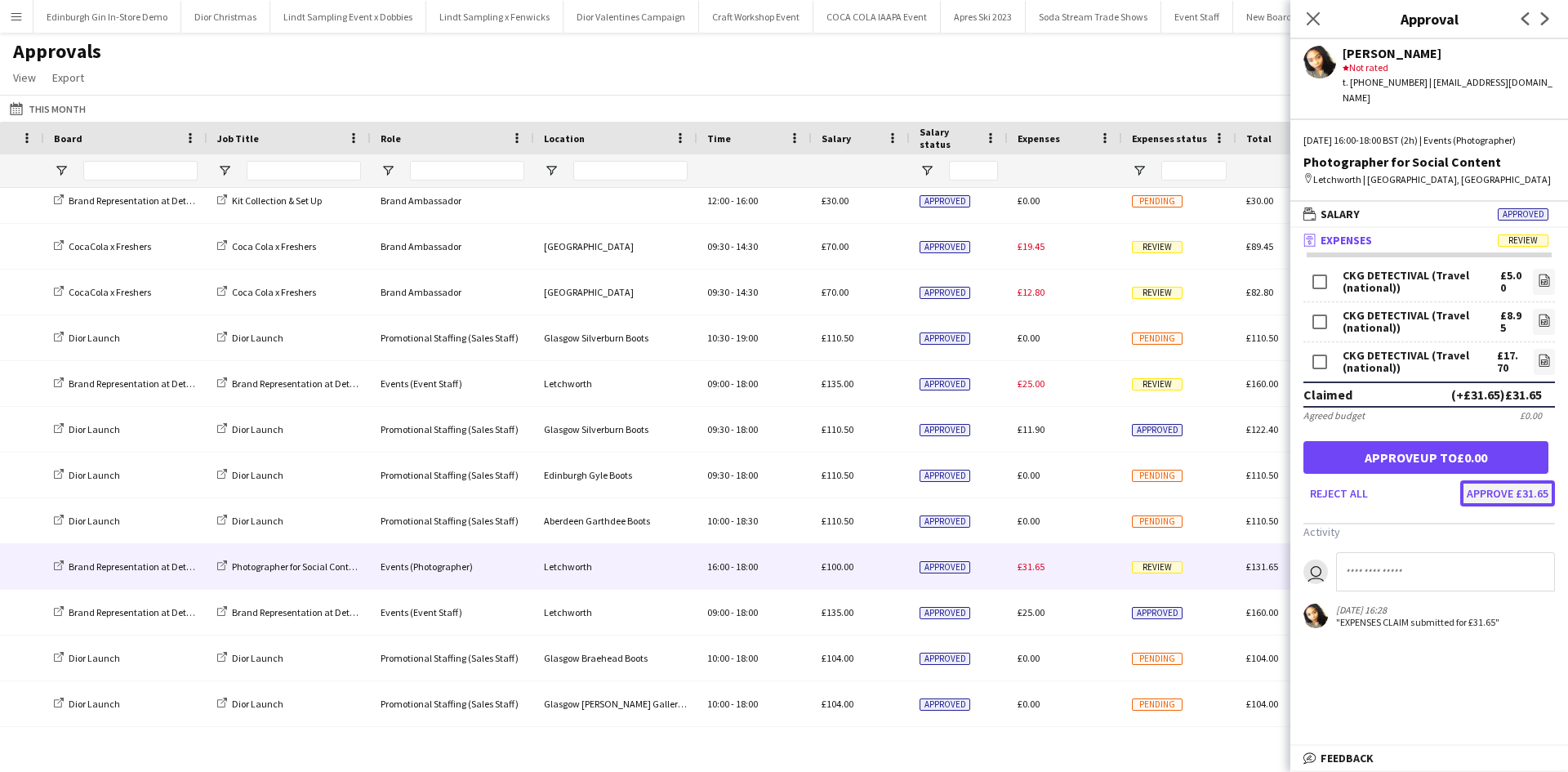
click at [1498, 493] on button "Approve £31.65" at bounding box center [1507, 494] width 95 height 26
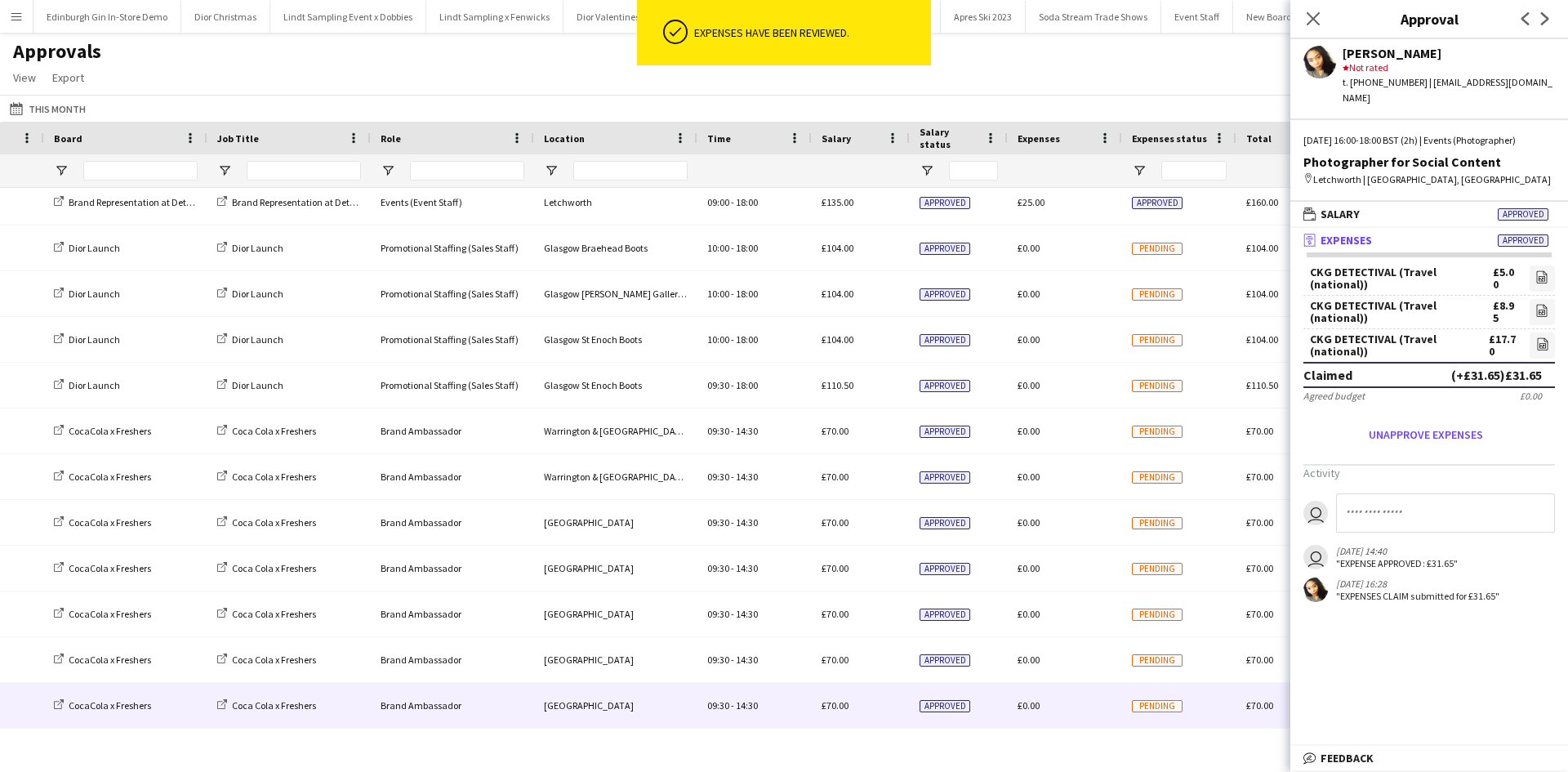
scroll to position [1634, 0]
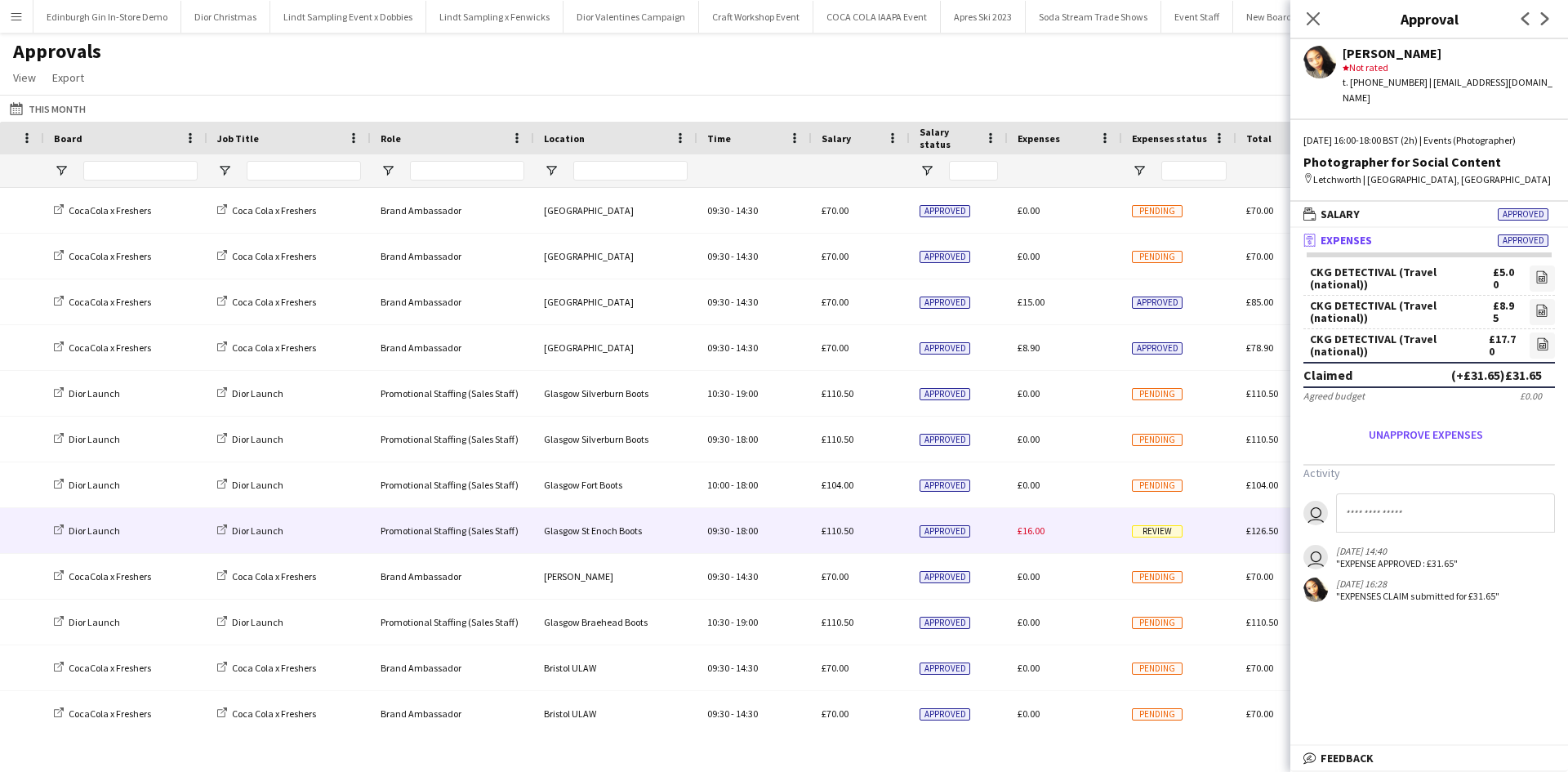
click at [1177, 529] on span "Review" at bounding box center [1156, 531] width 51 height 12
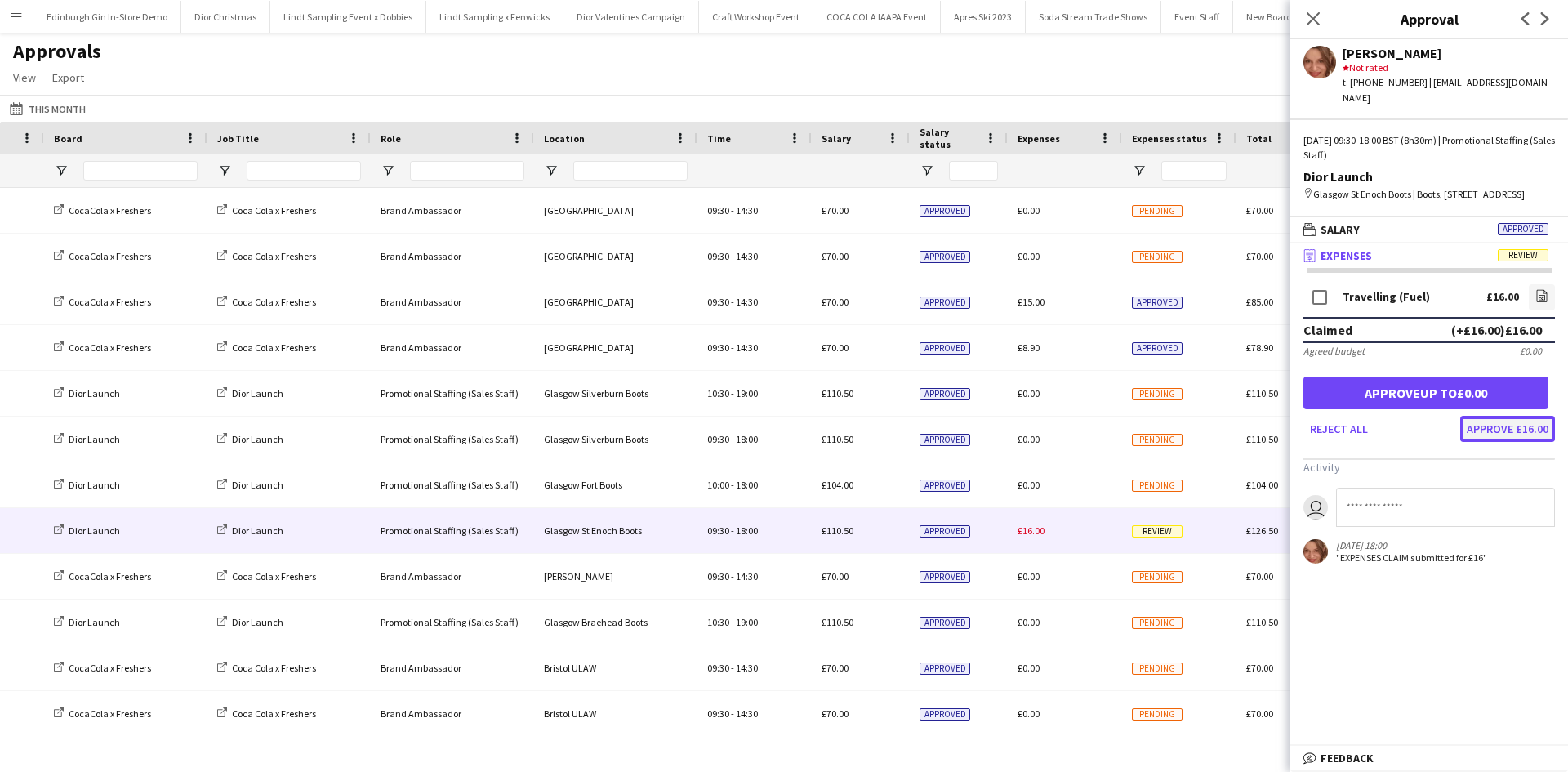
click at [1506, 430] on button "Approve £16.00" at bounding box center [1507, 429] width 95 height 26
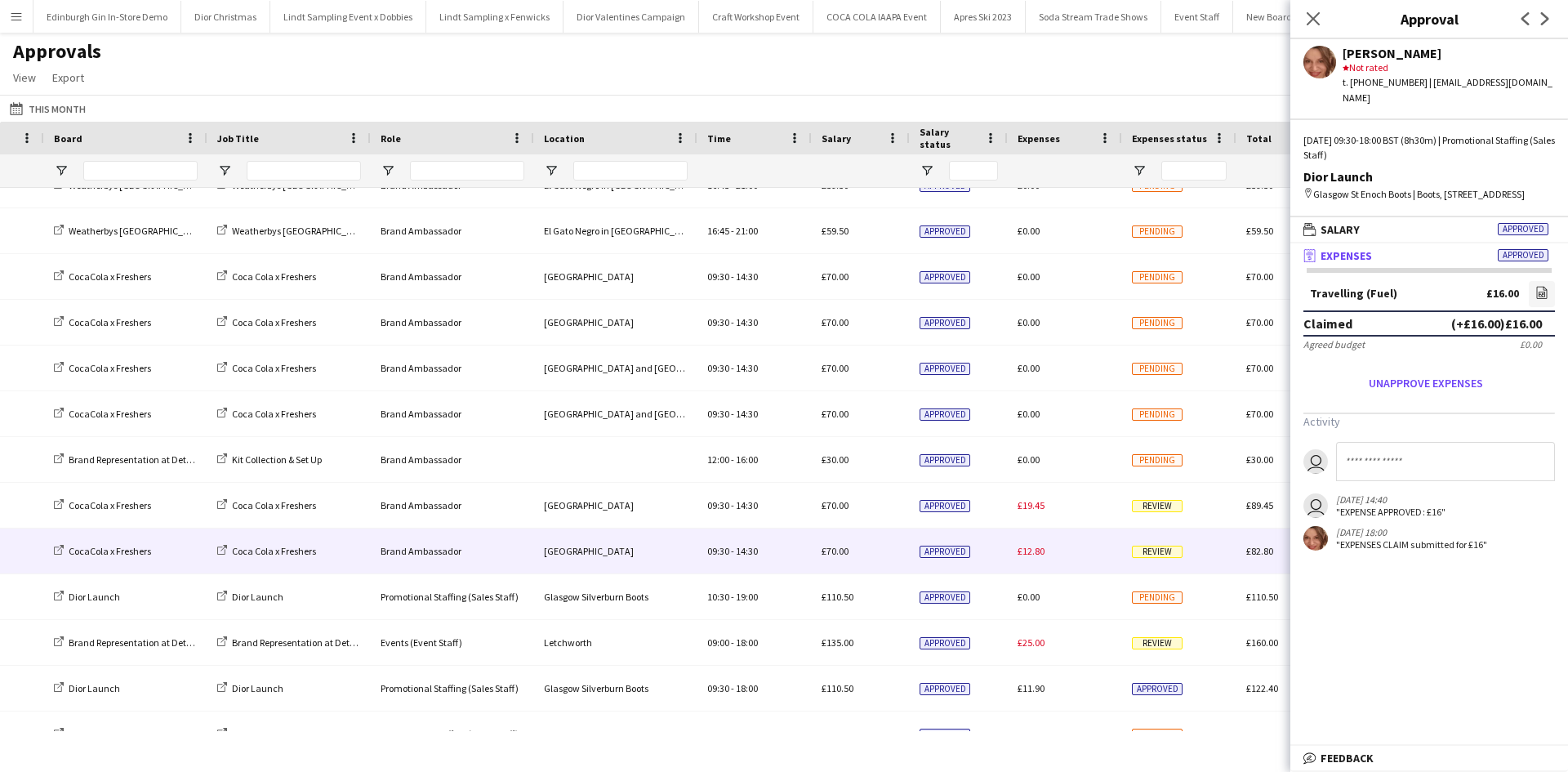
click at [1171, 548] on span "Review" at bounding box center [1156, 551] width 51 height 12
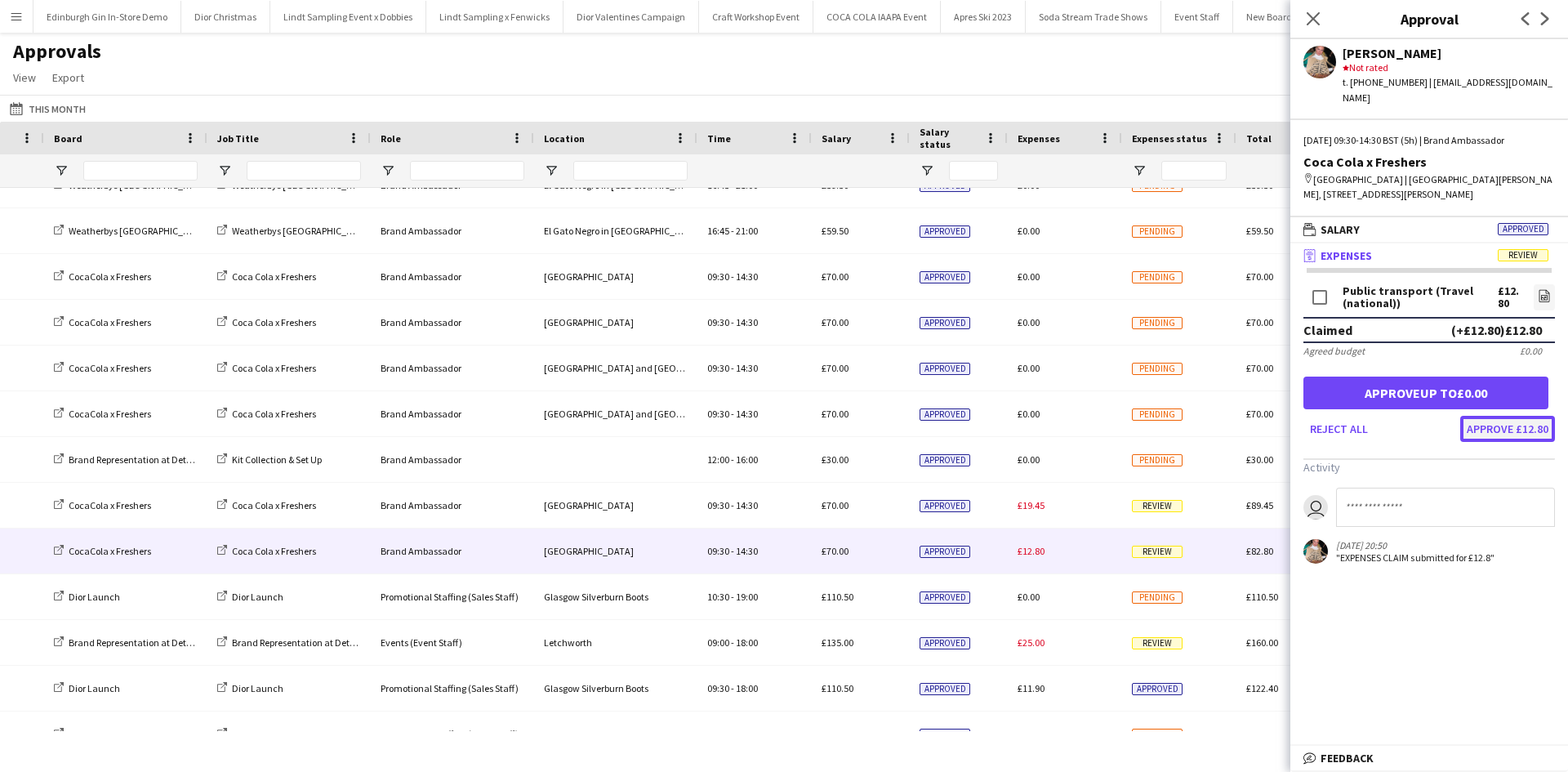
click at [1523, 416] on button "Approve £12.80" at bounding box center [1507, 429] width 95 height 26
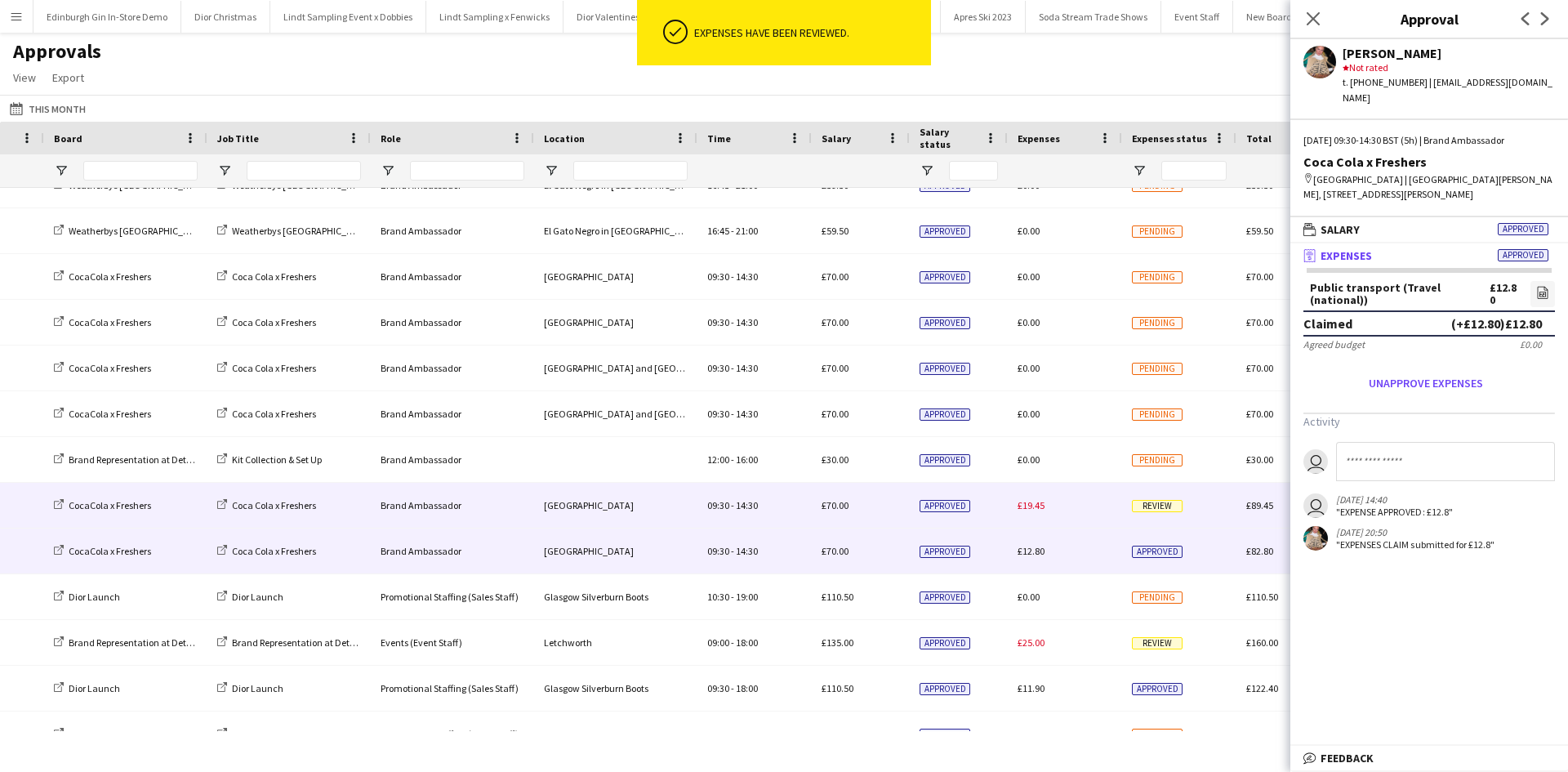
click at [1151, 509] on span "Review" at bounding box center [1156, 505] width 51 height 12
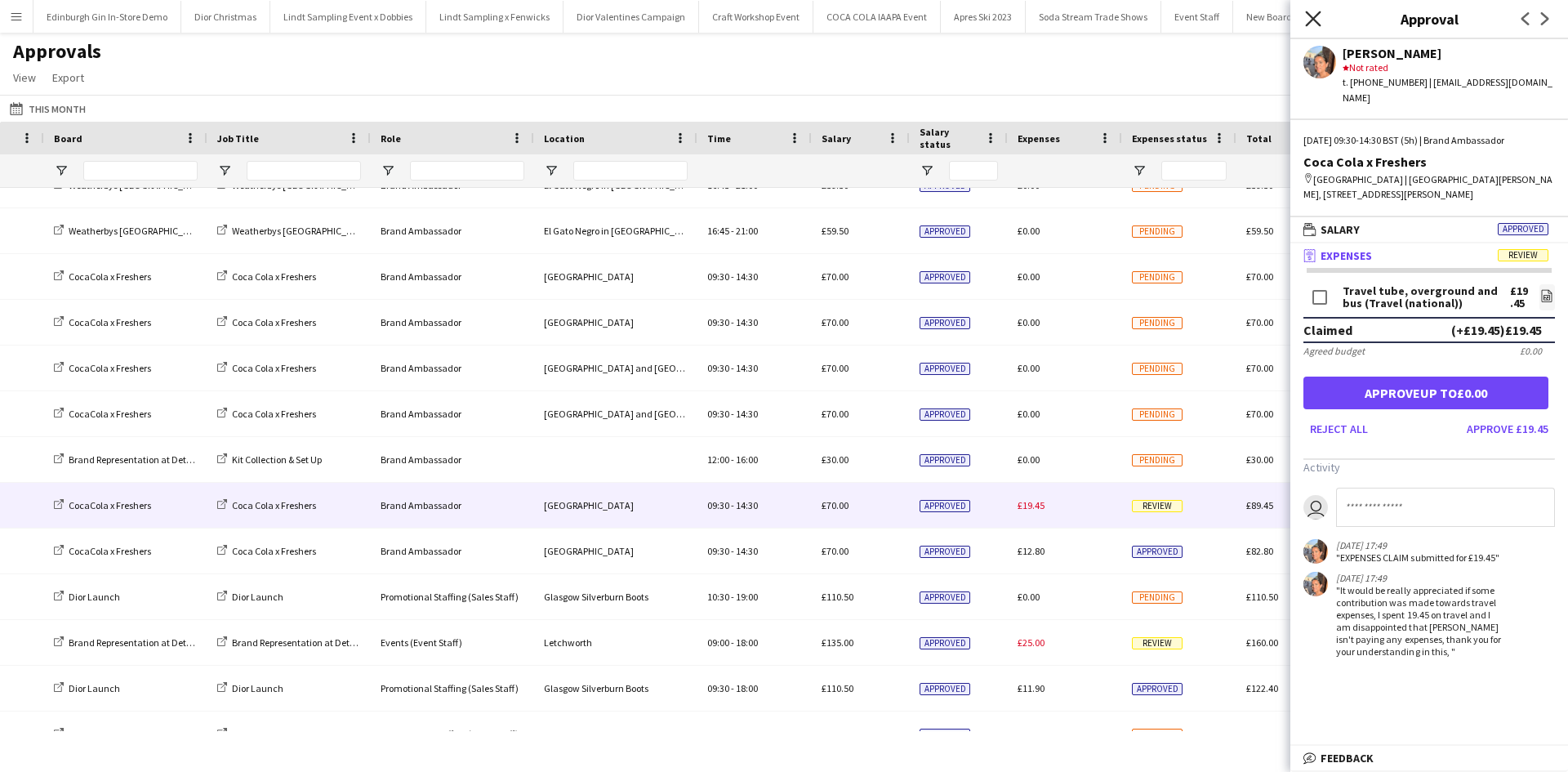
click at [1316, 18] on icon "Close pop-in" at bounding box center [1313, 18] width 16 height 16
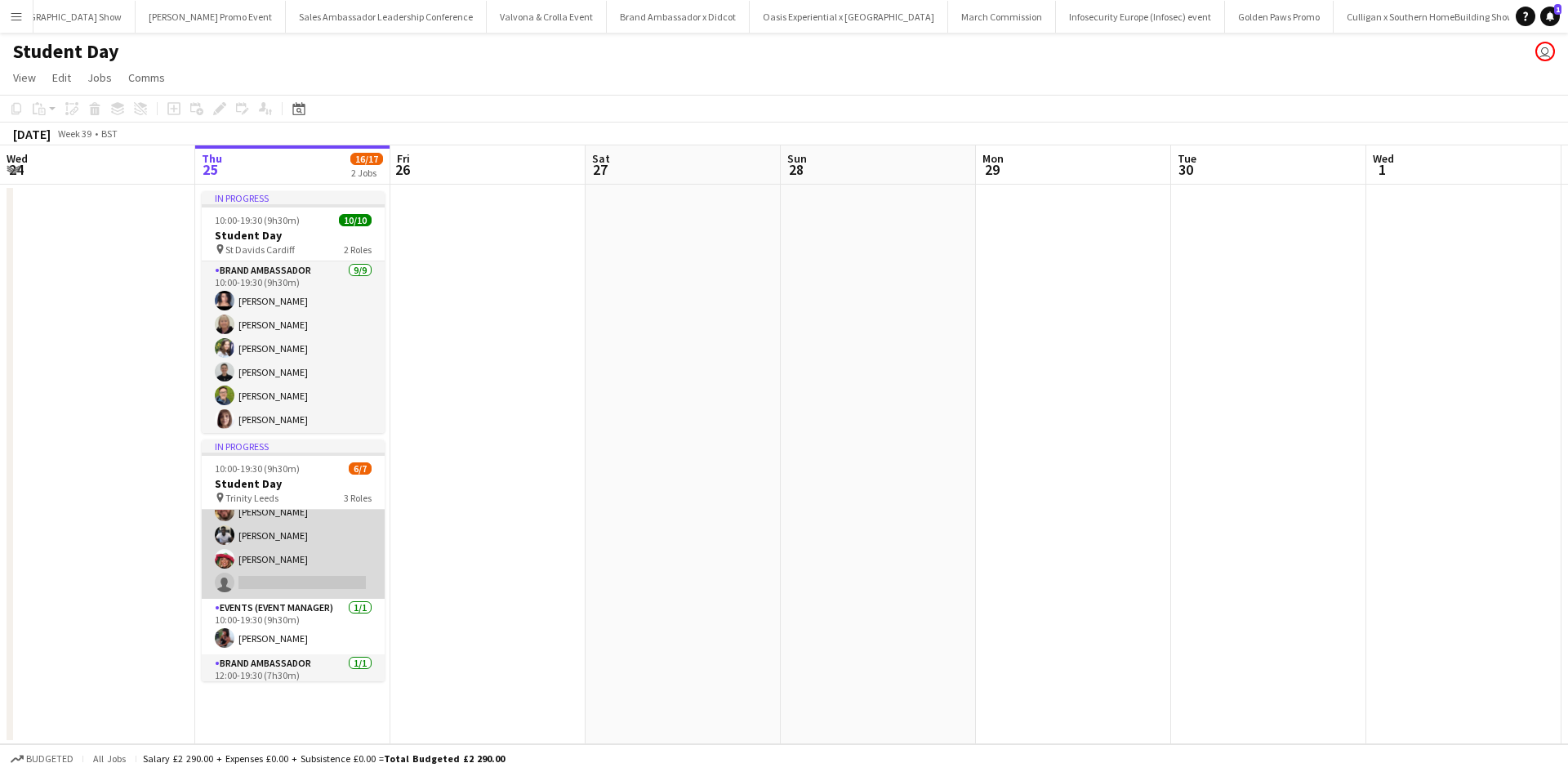
scroll to position [90, 0]
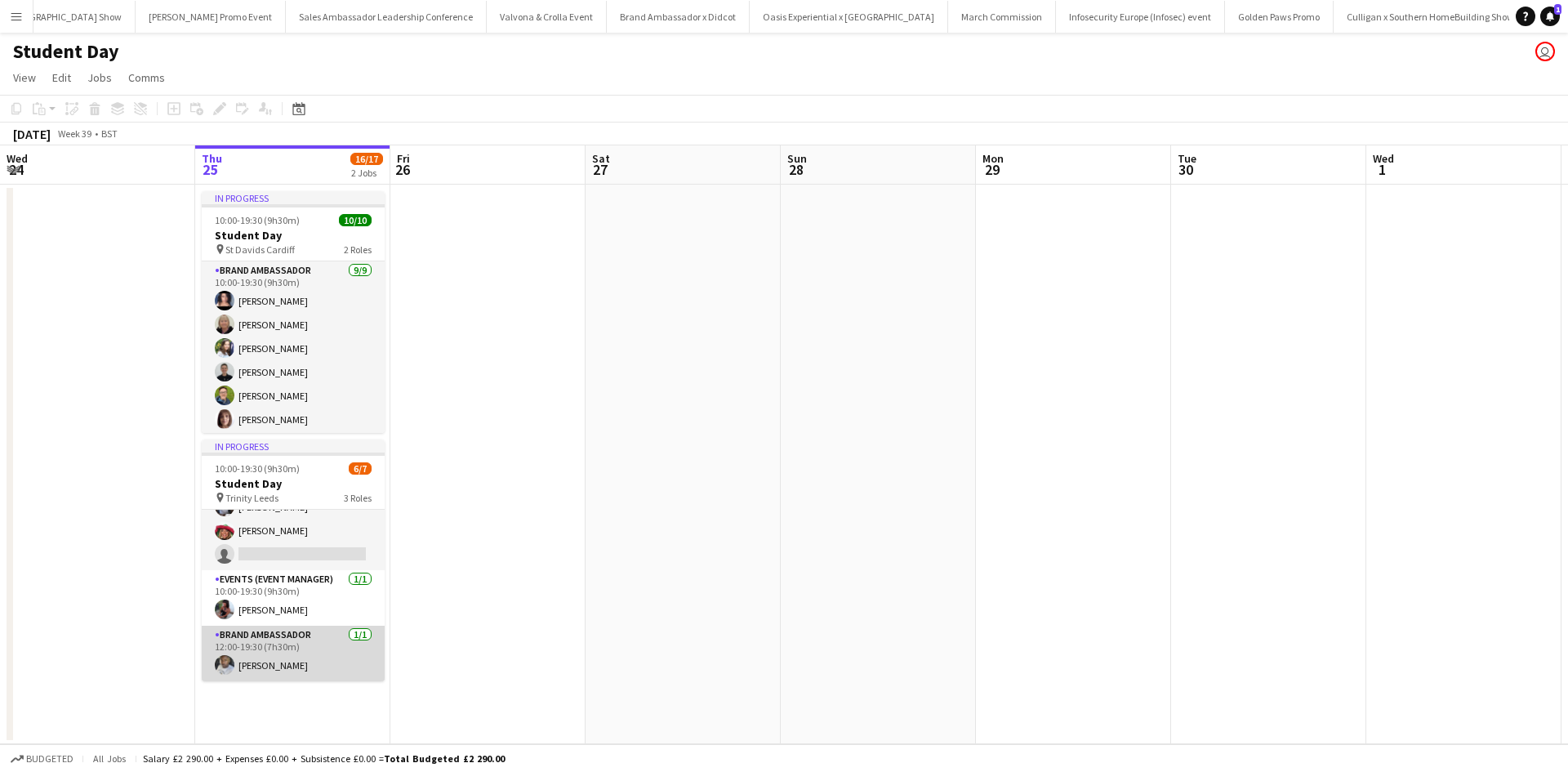
click at [276, 664] on app-card-role "Brand Ambassador 1/1 12:00-19:30 (7h30m) Sanjie Trimm" at bounding box center [293, 653] width 183 height 55
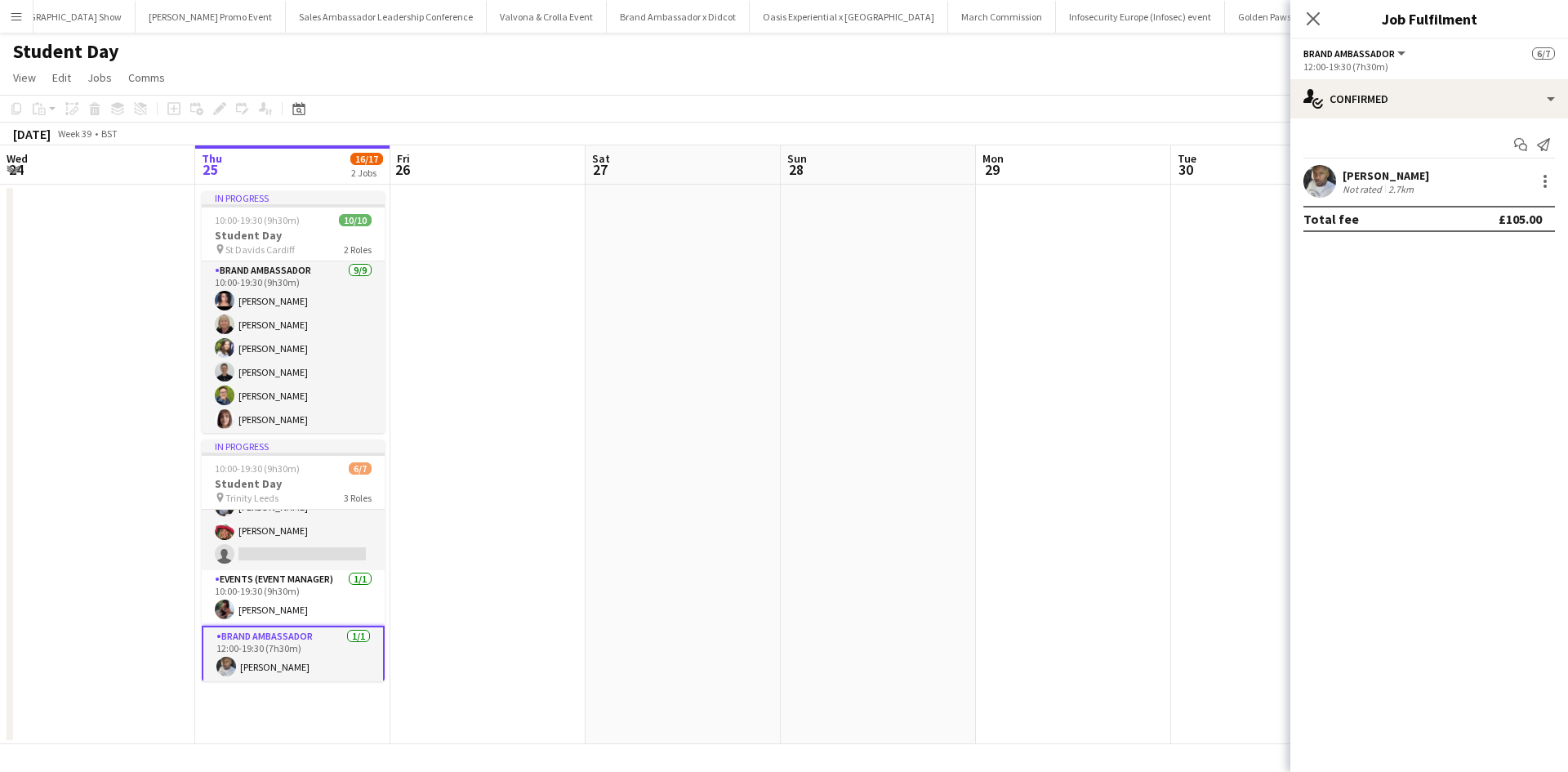
click at [1361, 176] on div "Sanjie Trimm" at bounding box center [1386, 176] width 86 height 15
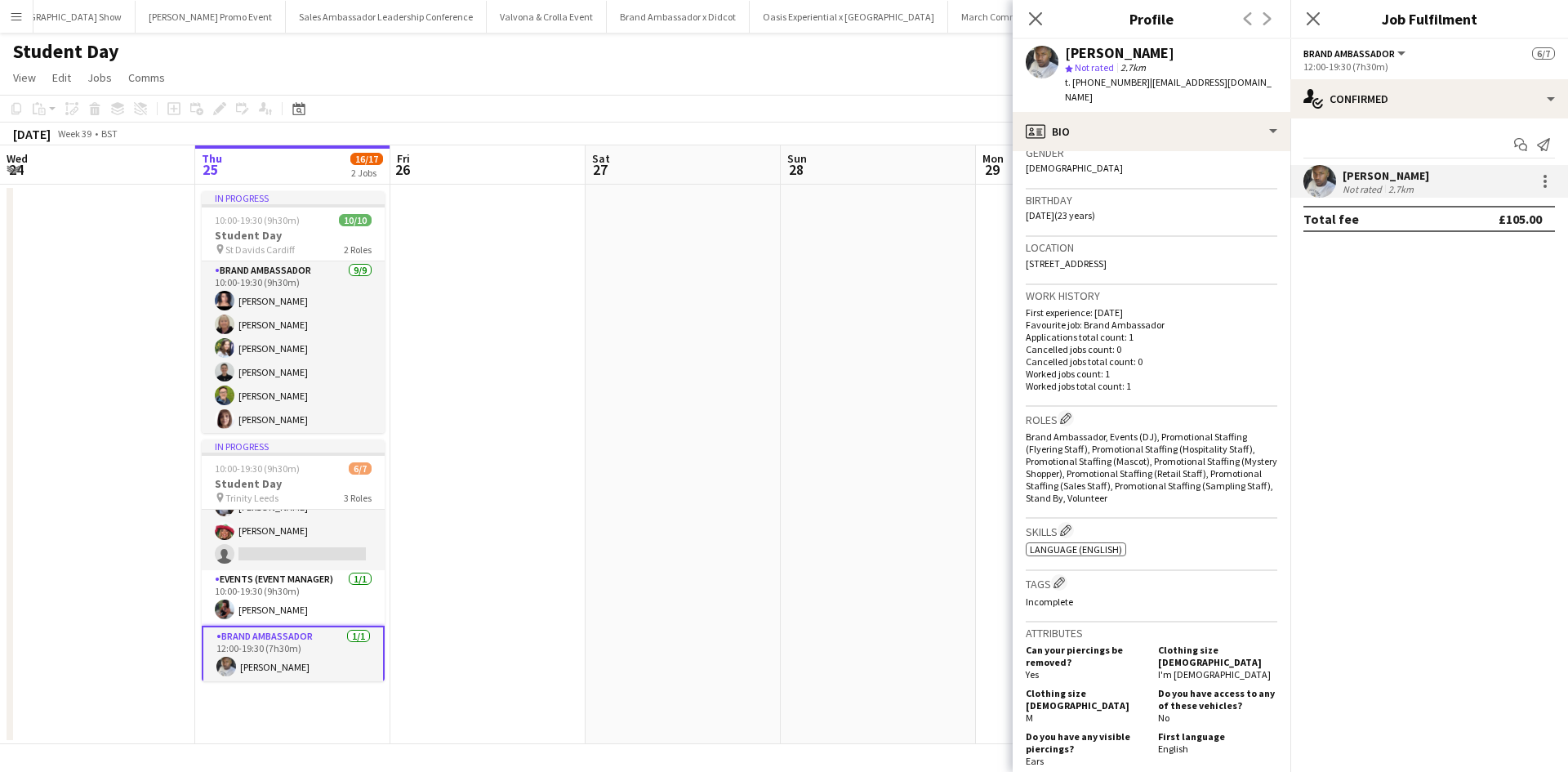
scroll to position [113, 0]
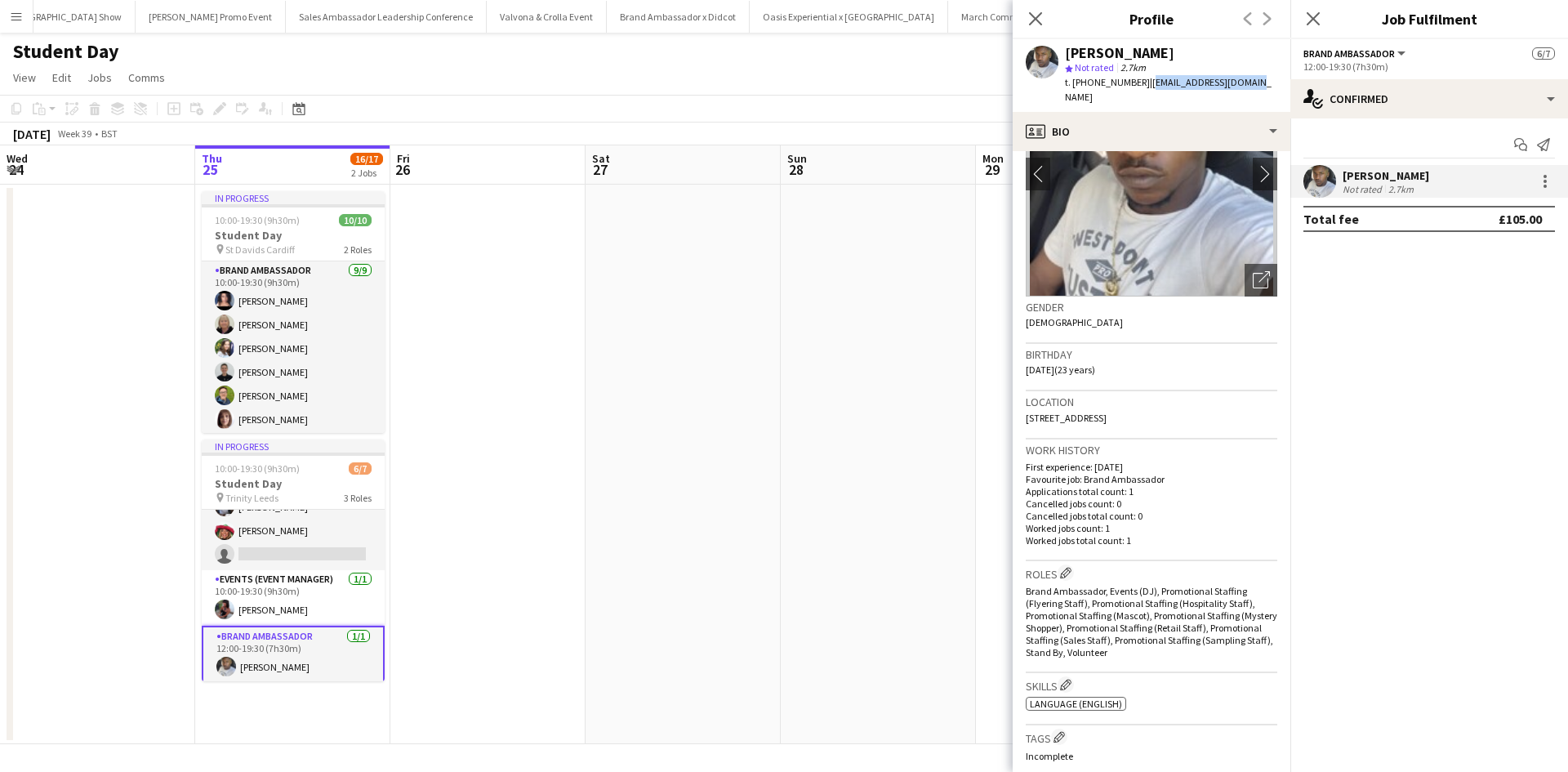
drag, startPoint x: 1142, startPoint y: 84, endPoint x: 1250, endPoint y: 83, distance: 108.0
click at [1250, 83] on div "Sanjie Trimm star Not rated 2.7km t. +447586802315 | sanjietrimm@gmail.com" at bounding box center [1152, 75] width 277 height 73
copy span "sanjietrimm@gmail.com"
drag, startPoint x: 1066, startPoint y: 54, endPoint x: 1164, endPoint y: 51, distance: 98.0
click at [1164, 51] on div "Sanjie Trimm" at bounding box center [1171, 53] width 212 height 15
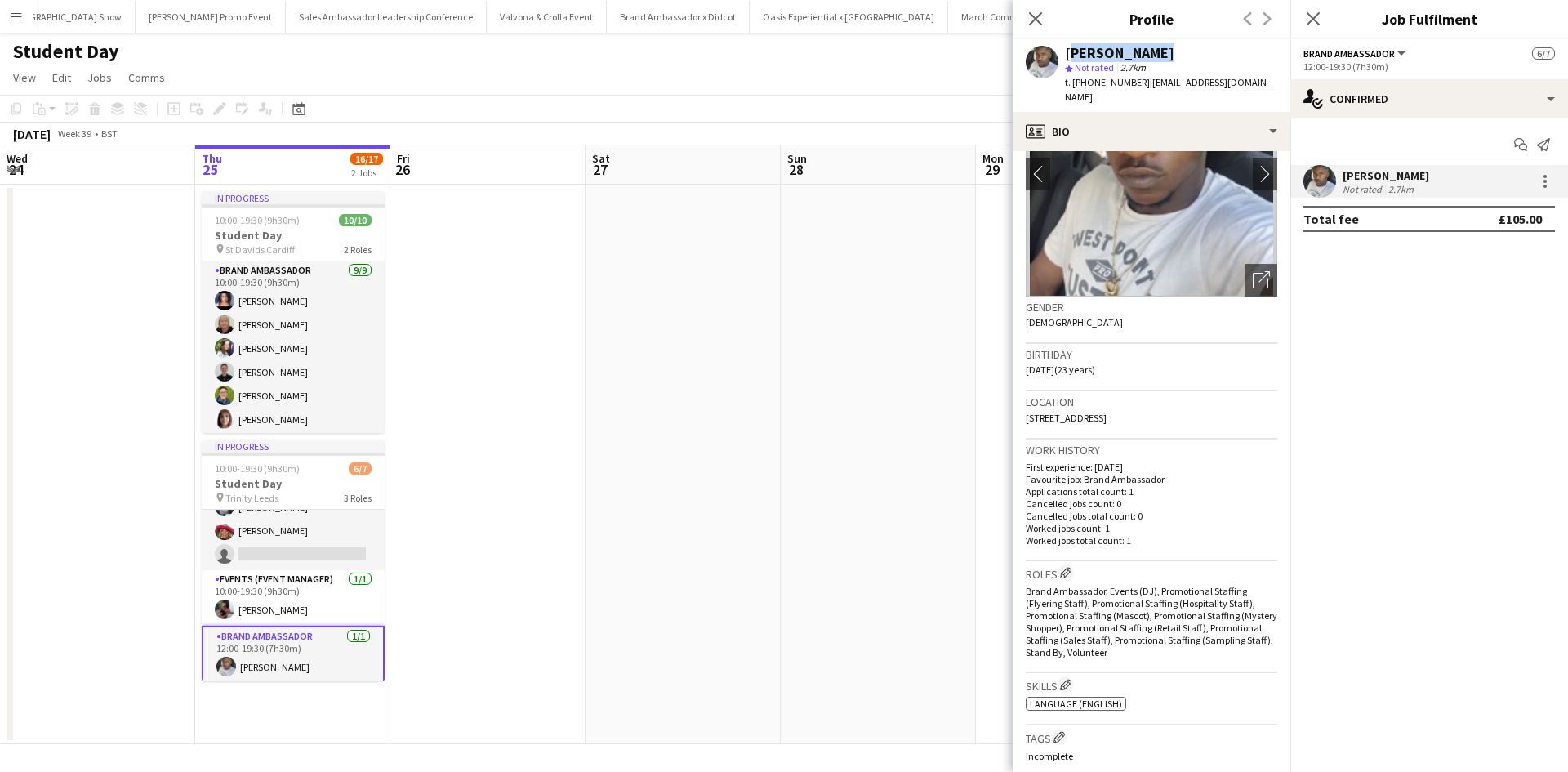
copy div "Sanjie Trimm"
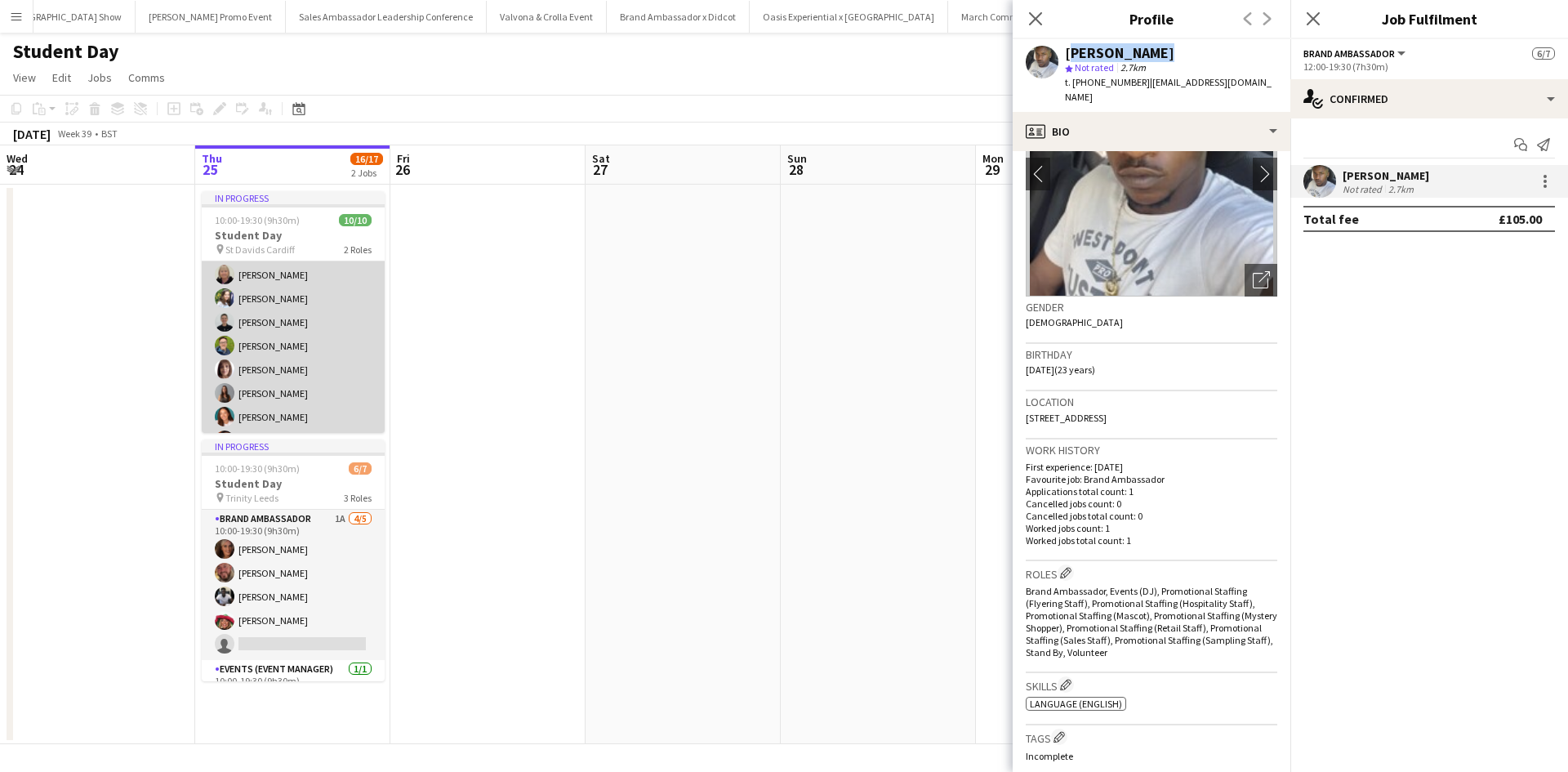
scroll to position [130, 0]
click at [302, 362] on app-card-role "Brand Ambassador 9/9 10:00-19:30 (9h30m) Ami Goff Christine Watkinson Charlotte…" at bounding box center [293, 255] width 183 height 245
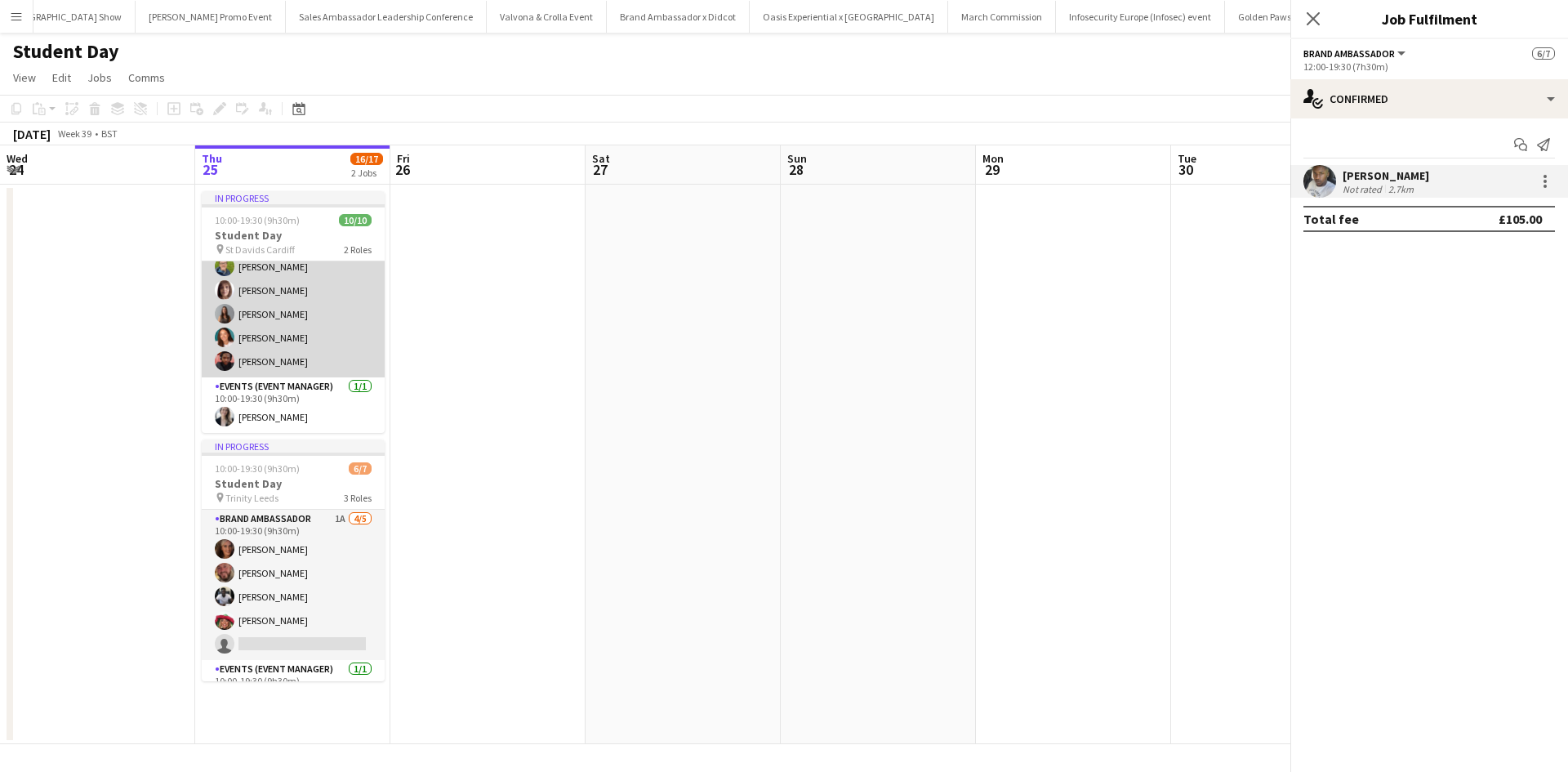
scroll to position [131, 0]
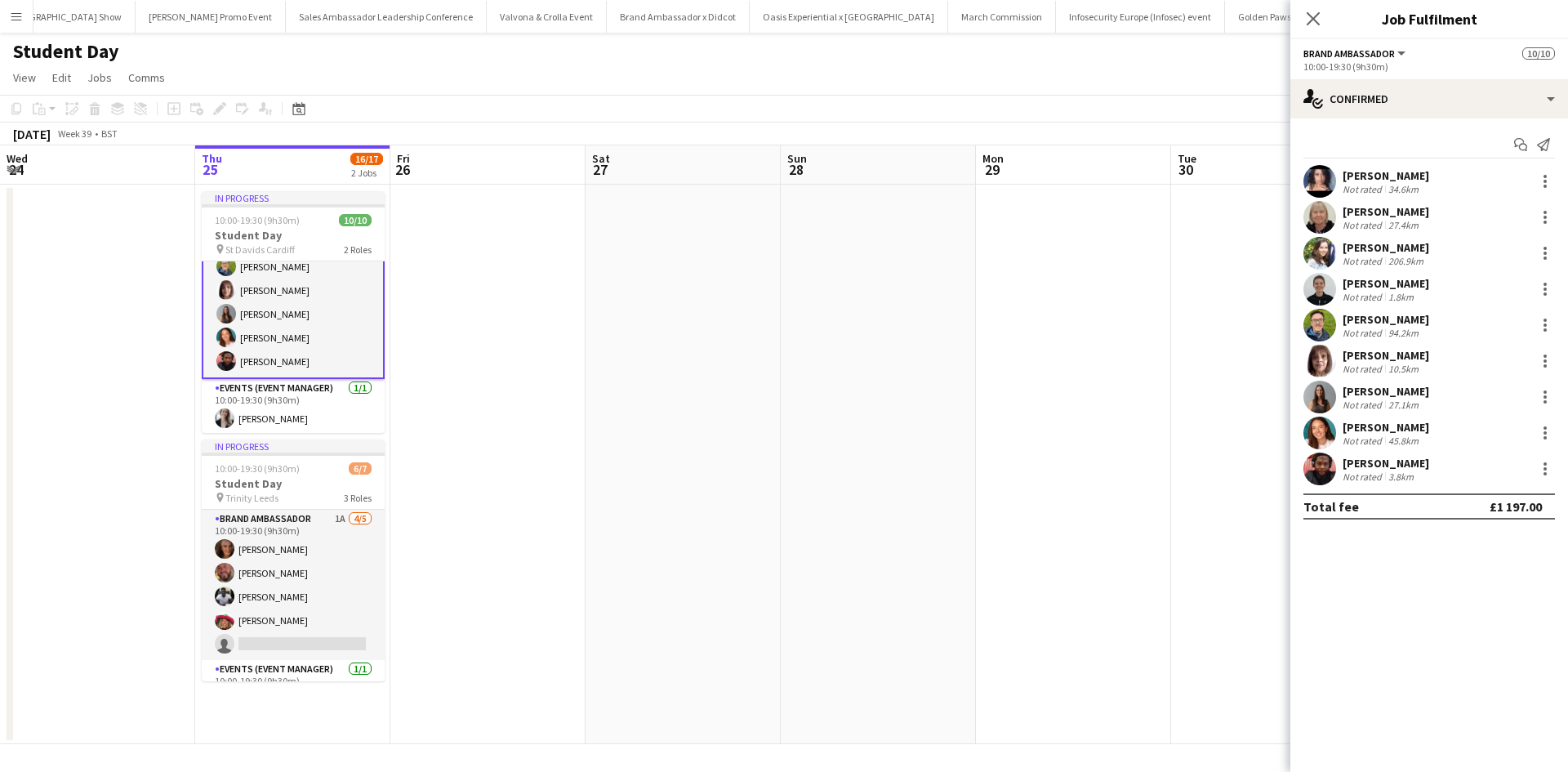
click at [1390, 464] on div "Emmanuel Orhewere" at bounding box center [1386, 463] width 86 height 15
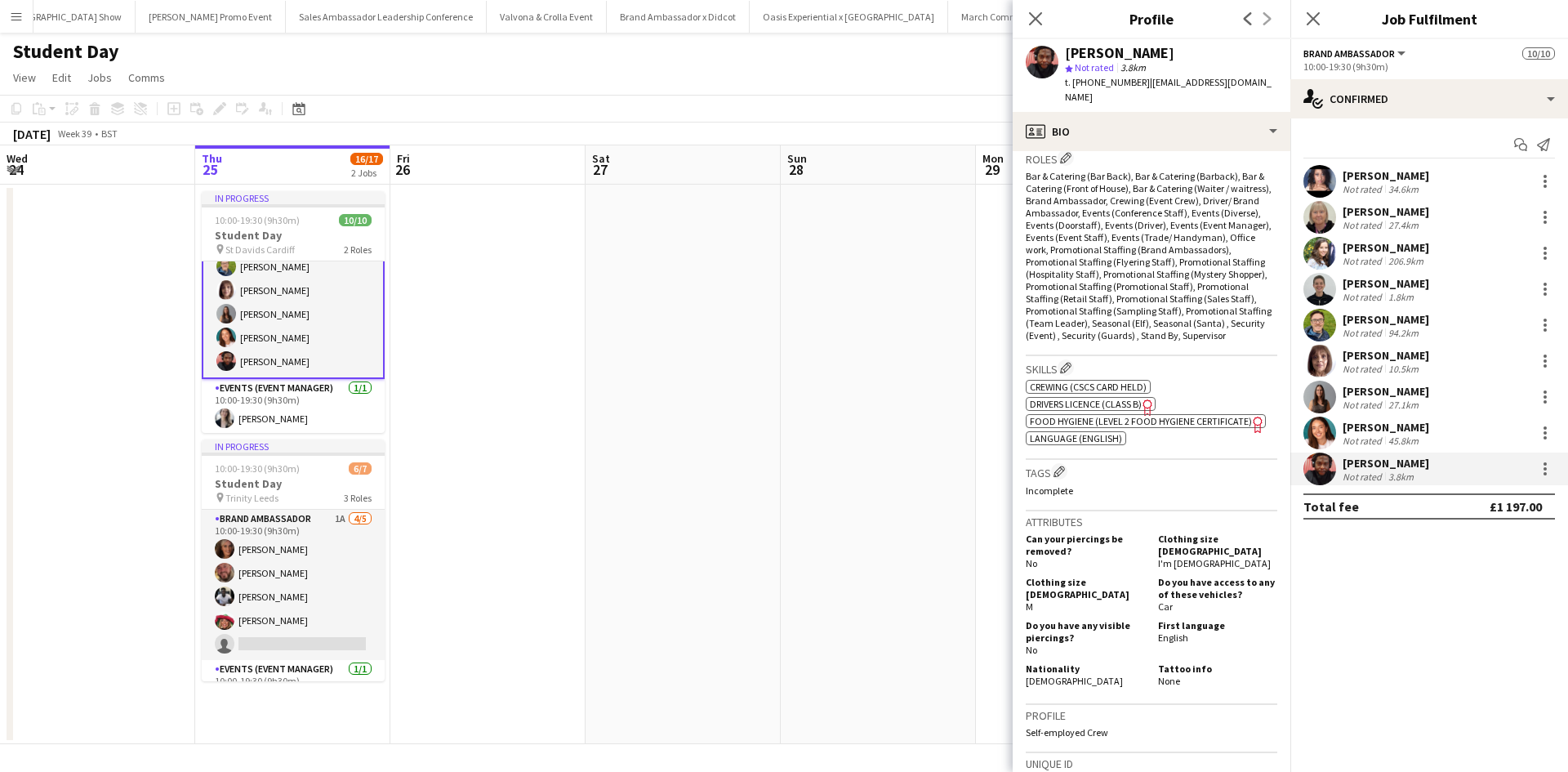
scroll to position [327, 0]
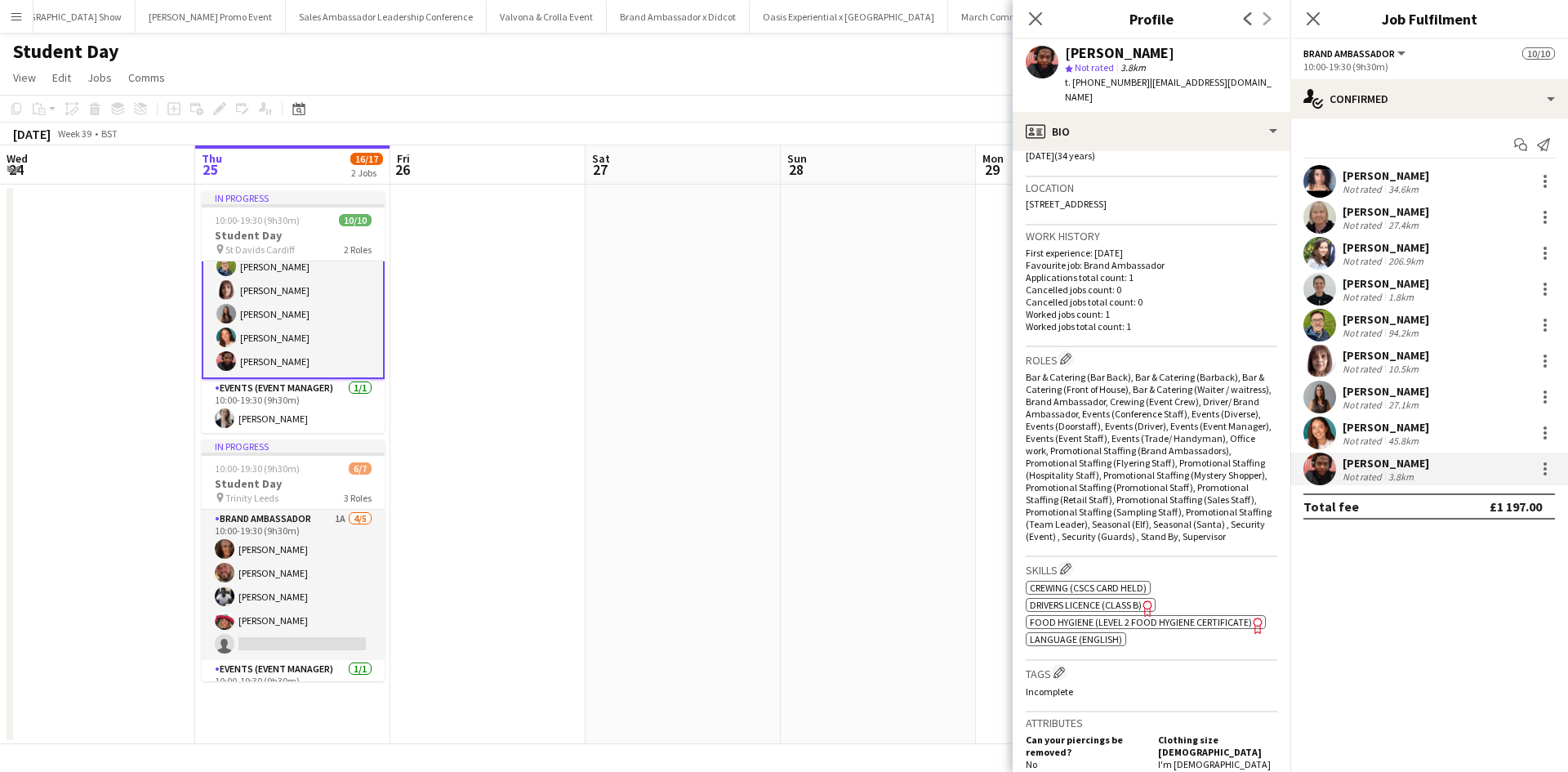
click at [256, 336] on app-card-role "Brand Ambassador 9/9 10:00-19:30 (9h30m) Ami Goff Christine Watkinson Charlotte…" at bounding box center [293, 255] width 183 height 248
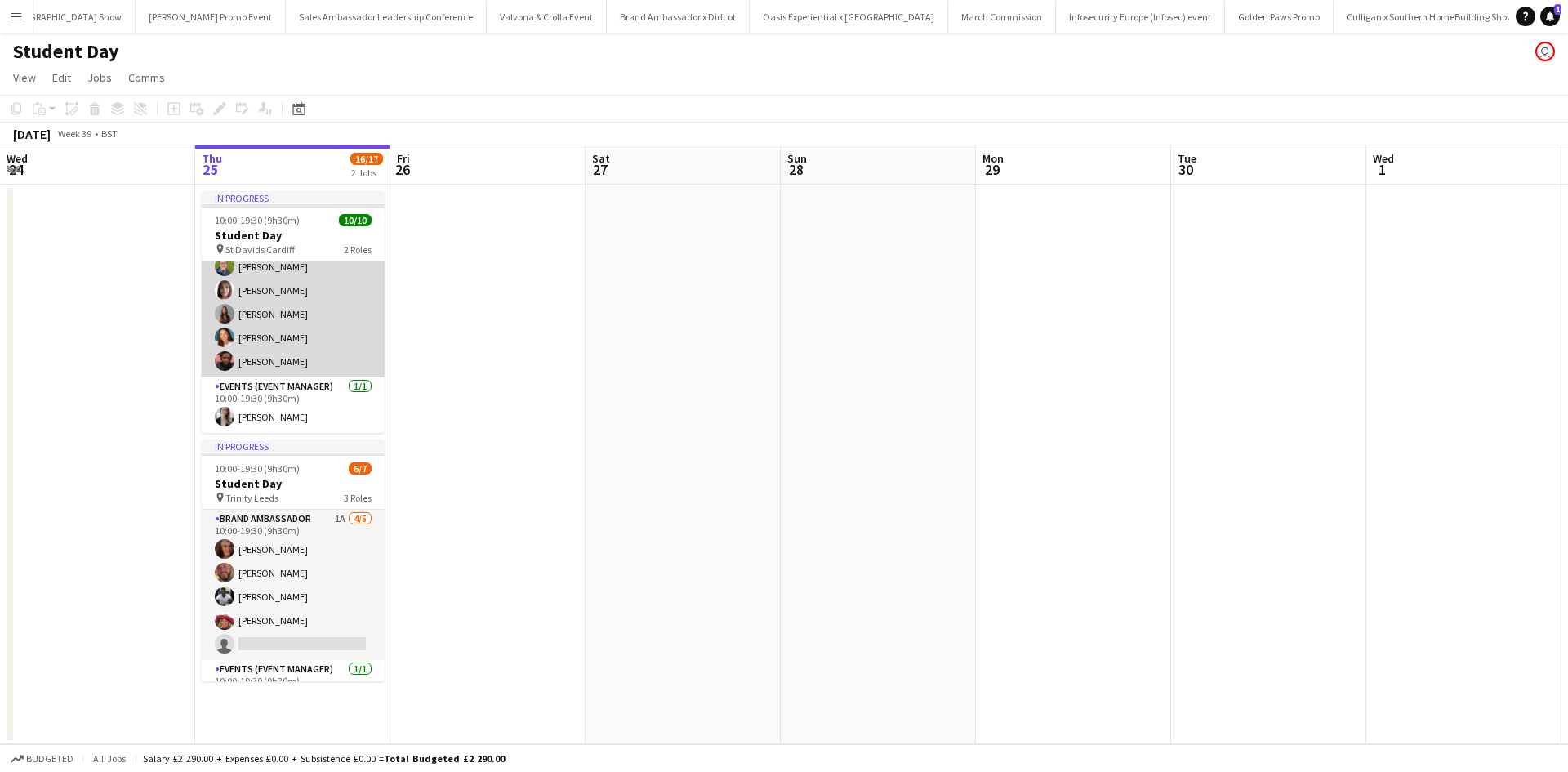
click at [256, 336] on app-card-role "Brand Ambassador 9/9 10:00-19:30 (9h30m) Ami Goff Christine Watkinson Charlotte…" at bounding box center [293, 255] width 183 height 245
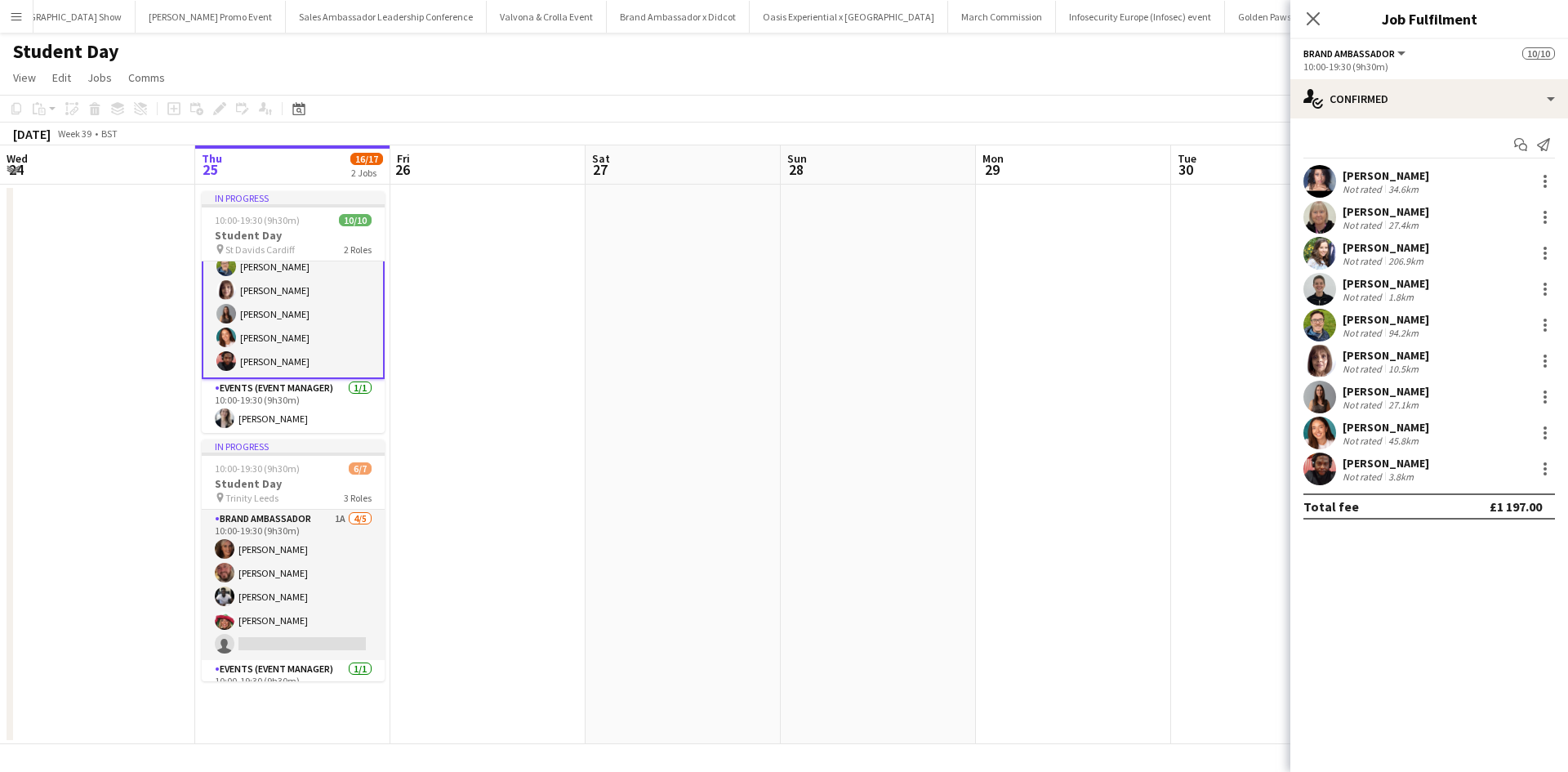
click at [1385, 418] on div "Caitlin Ware Not rated 45.8km" at bounding box center [1429, 434] width 277 height 33
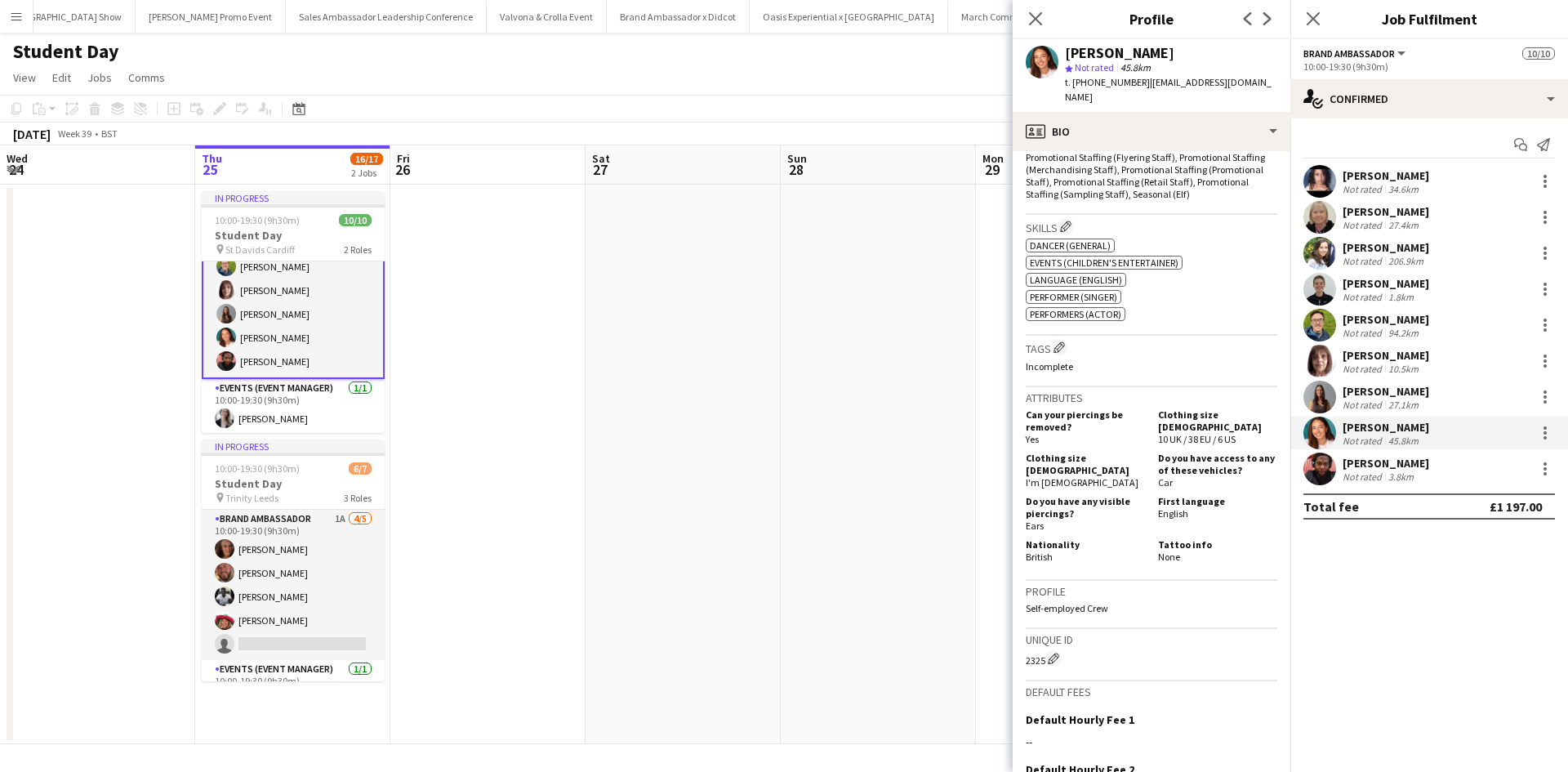
scroll to position [778, 0]
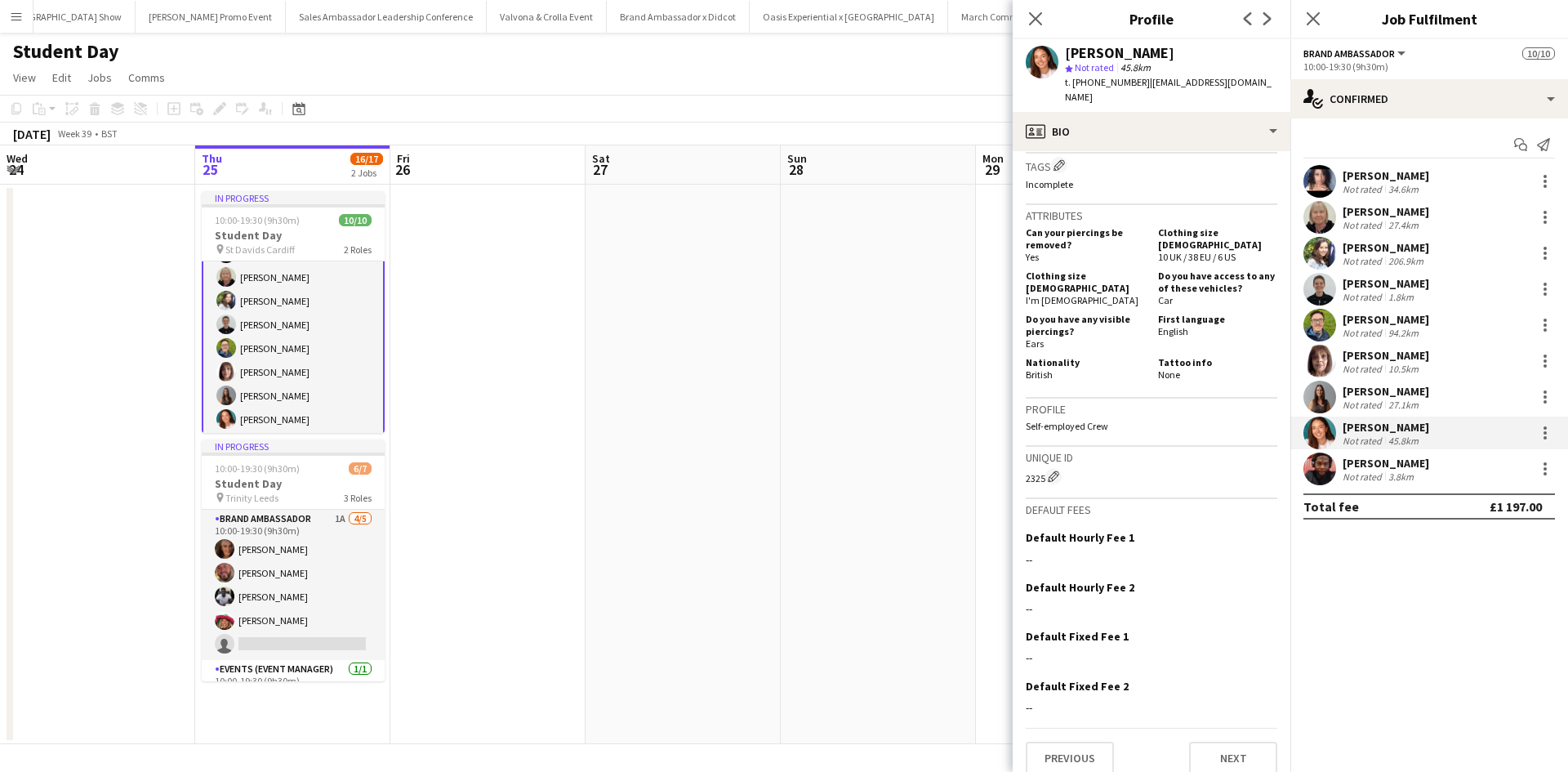
click at [259, 373] on app-card-role "Brand Ambassador 9/9 10:00-19:30 (9h30m) Ami Goff Christine Watkinson Charlotte…" at bounding box center [293, 336] width 183 height 248
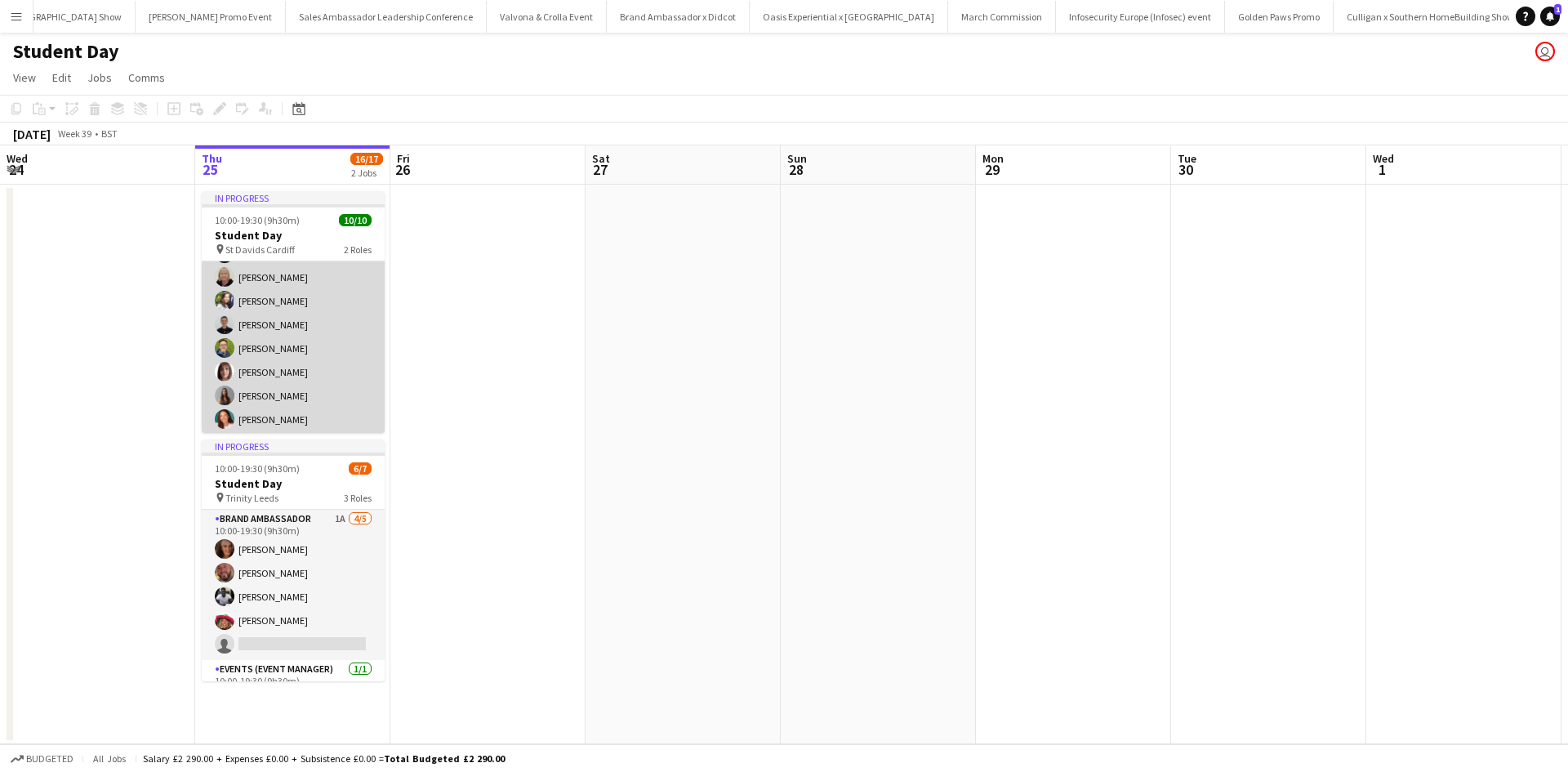
click at [265, 364] on app-card-role "Brand Ambassador 9/9 10:00-19:30 (9h30m) Ami Goff Christine Watkinson Charlotte…" at bounding box center [293, 336] width 183 height 245
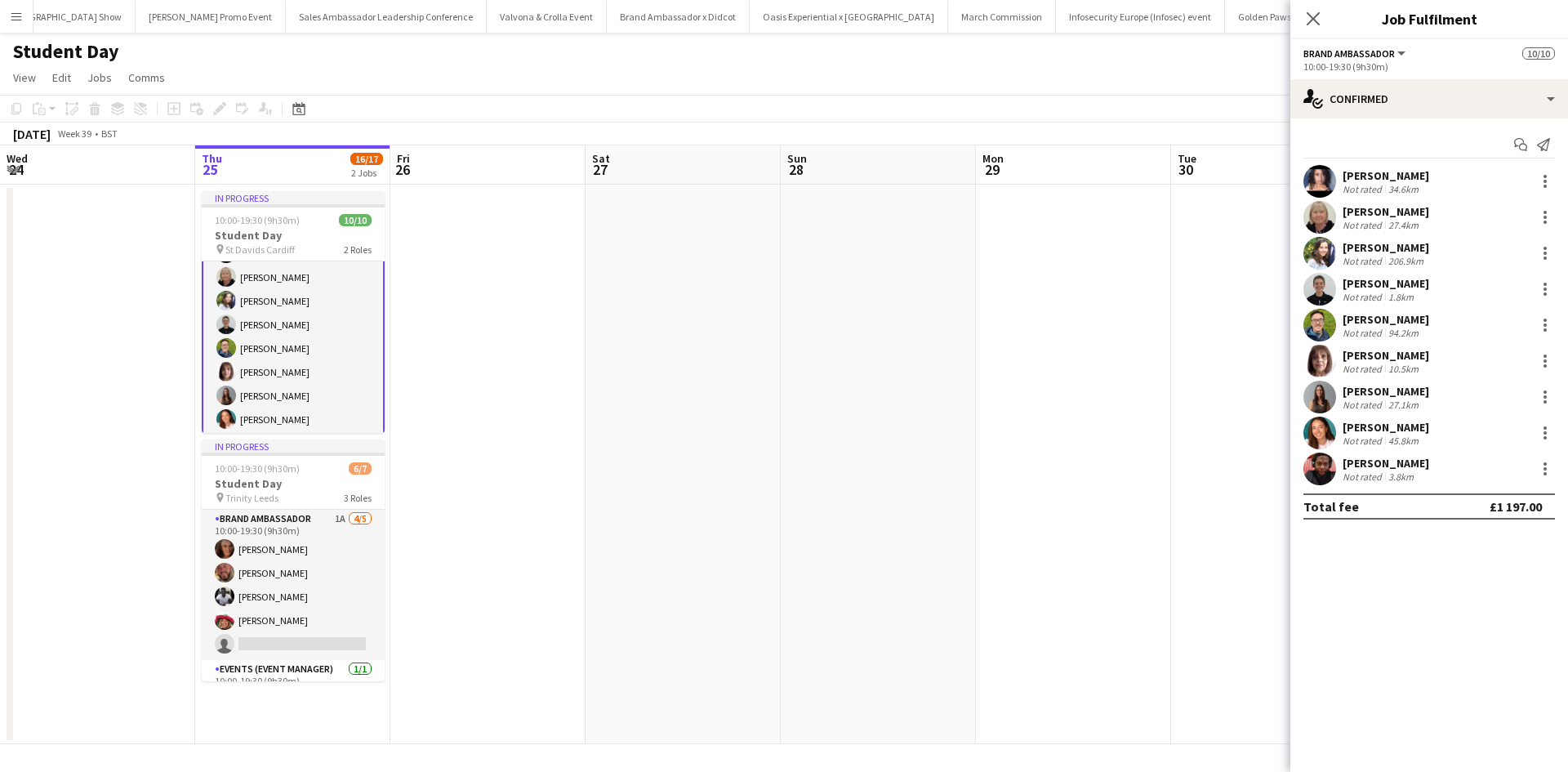
click at [1375, 321] on div "Callum Lipscombe" at bounding box center [1386, 320] width 86 height 15
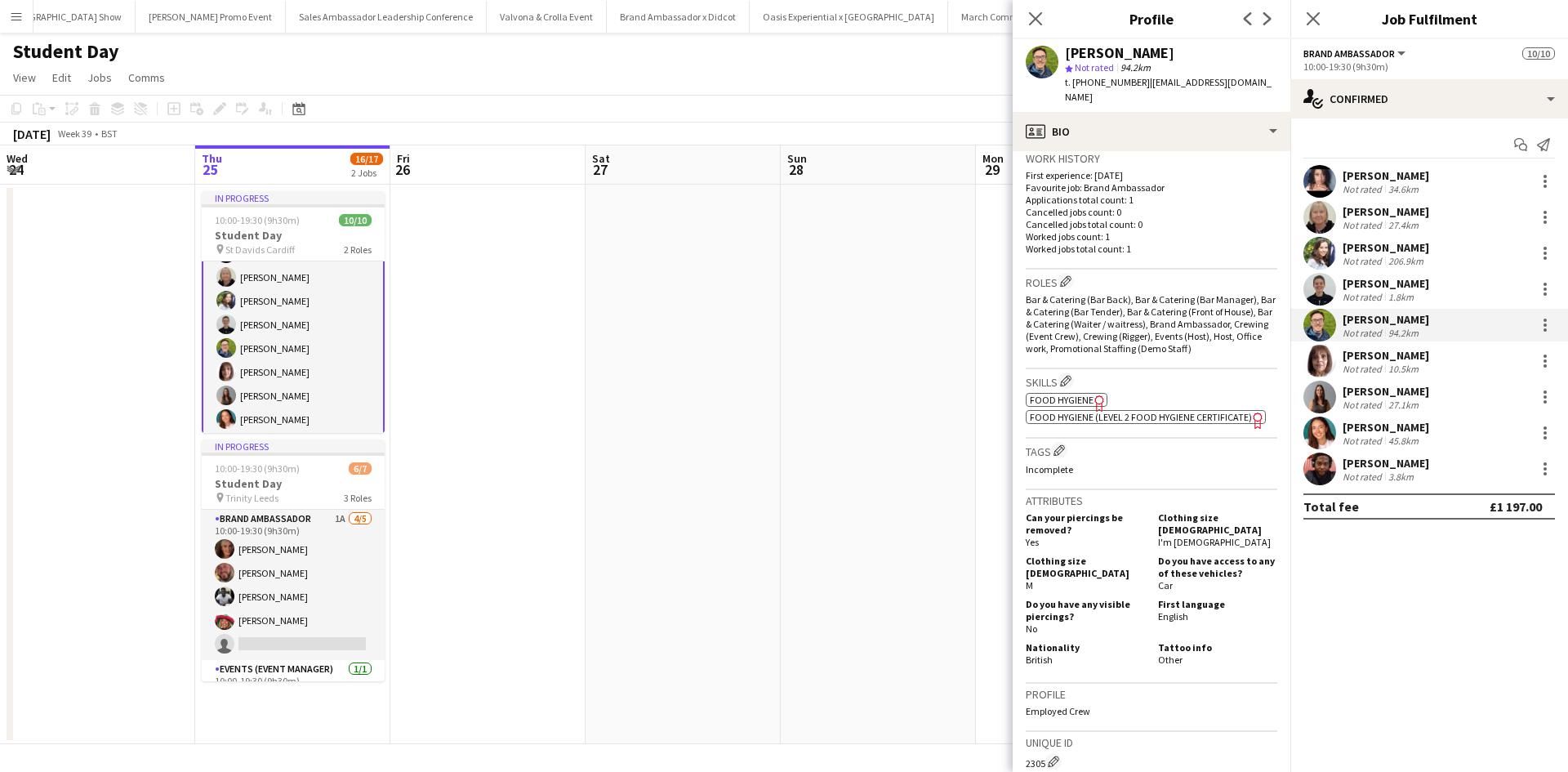
scroll to position [294, 0]
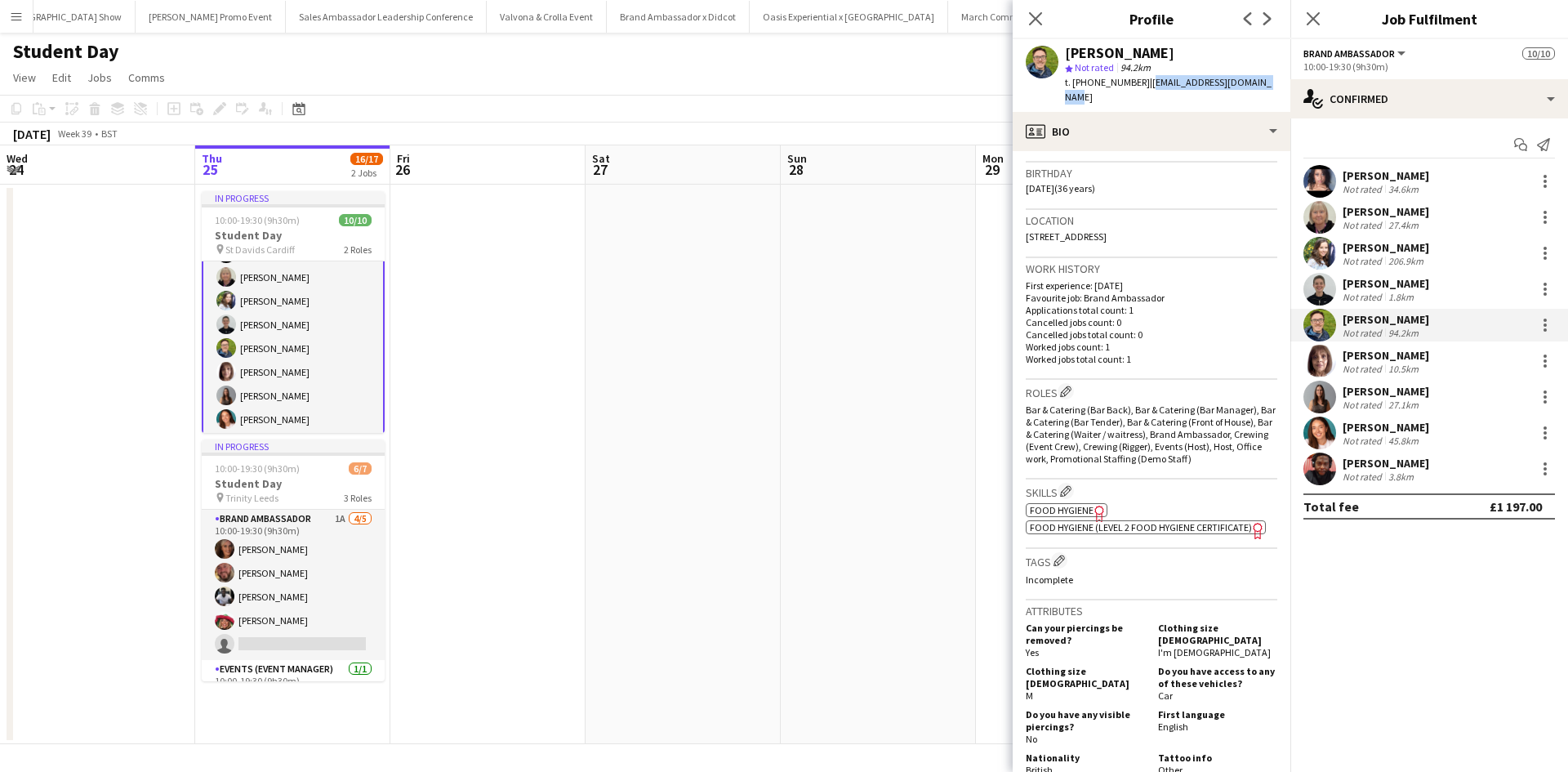
drag, startPoint x: 1142, startPoint y: 80, endPoint x: 1272, endPoint y: 81, distance: 130.0
click at [1280, 81] on app-profile-header "Callum Lipscombe star Not rated 94.2km t. +447470371134 | lipscombecallum@gmail…" at bounding box center [1152, 75] width 277 height 73
copy span "lipscombecallum@gmail.com"
drag, startPoint x: 1066, startPoint y: 51, endPoint x: 1193, endPoint y: 48, distance: 127.0
click at [1193, 48] on div "Callum Lipscombe" at bounding box center [1171, 53] width 212 height 15
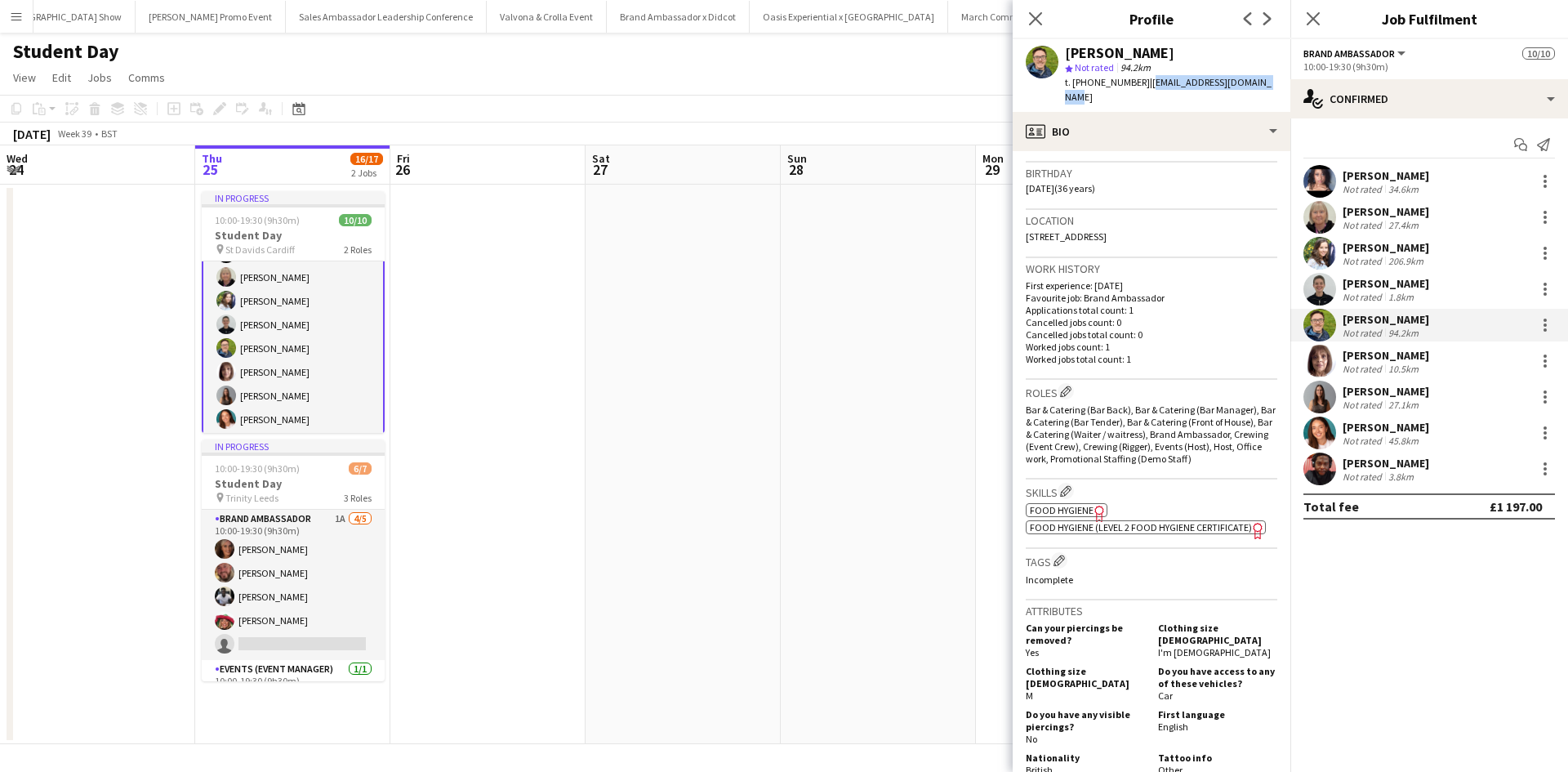
copy div "Callum Lipscombe"
click at [1393, 358] on div "Naomi Page" at bounding box center [1386, 356] width 86 height 15
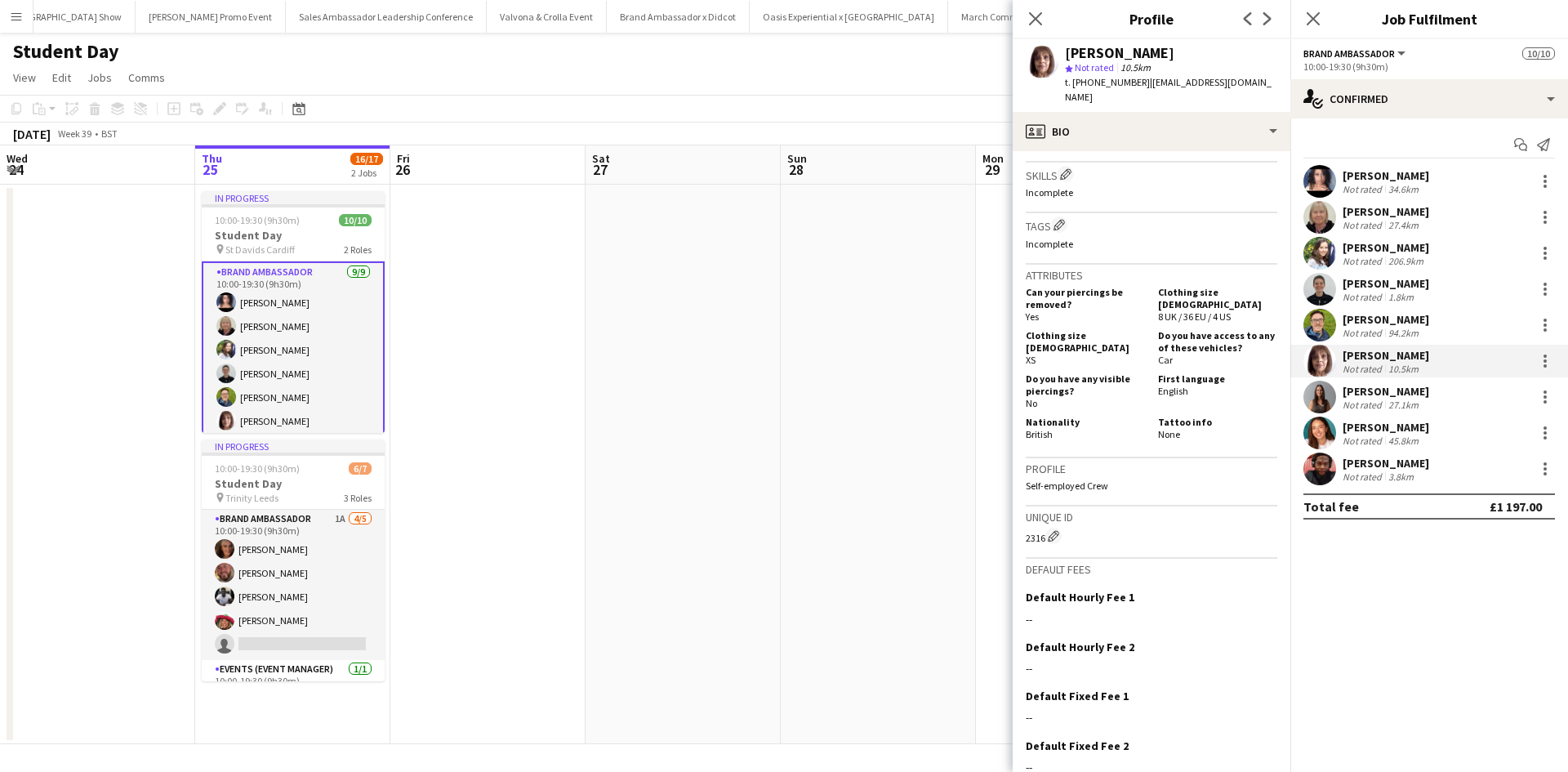
scroll to position [708, 0]
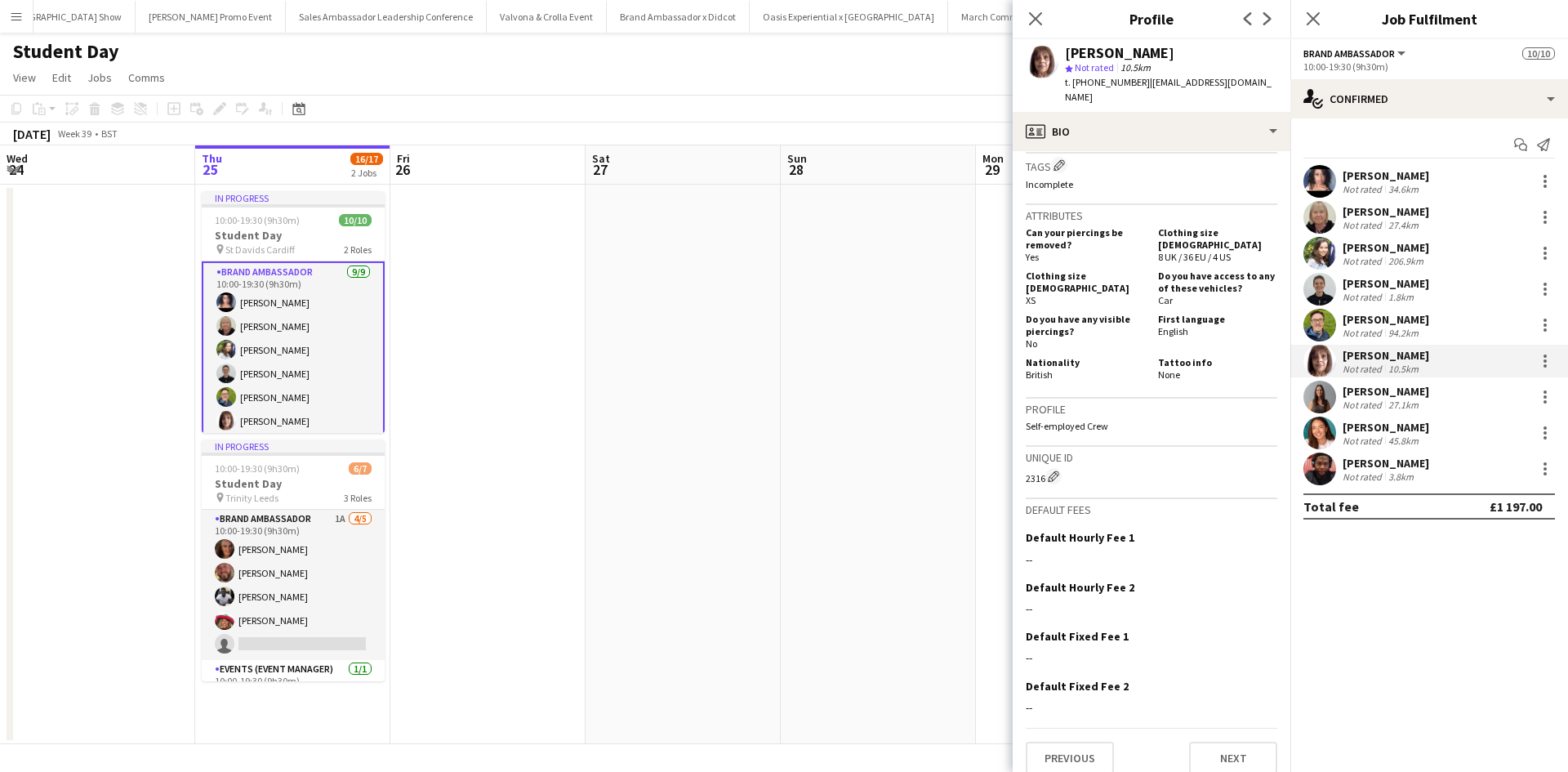
click at [662, 457] on app-date-cell at bounding box center [683, 464] width 196 height 560
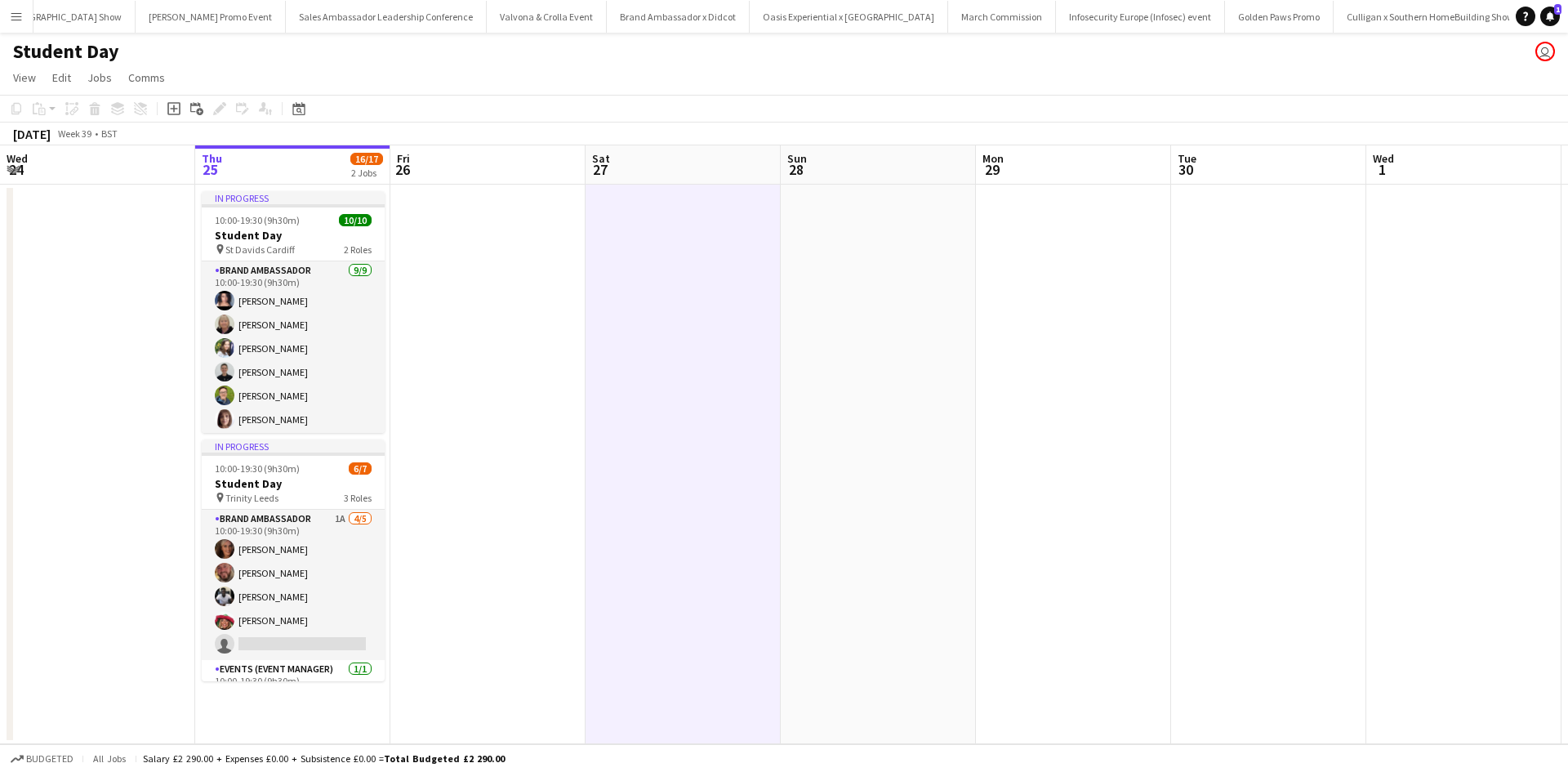
click at [9, 22] on button "Menu" at bounding box center [17, 17] width 33 height 33
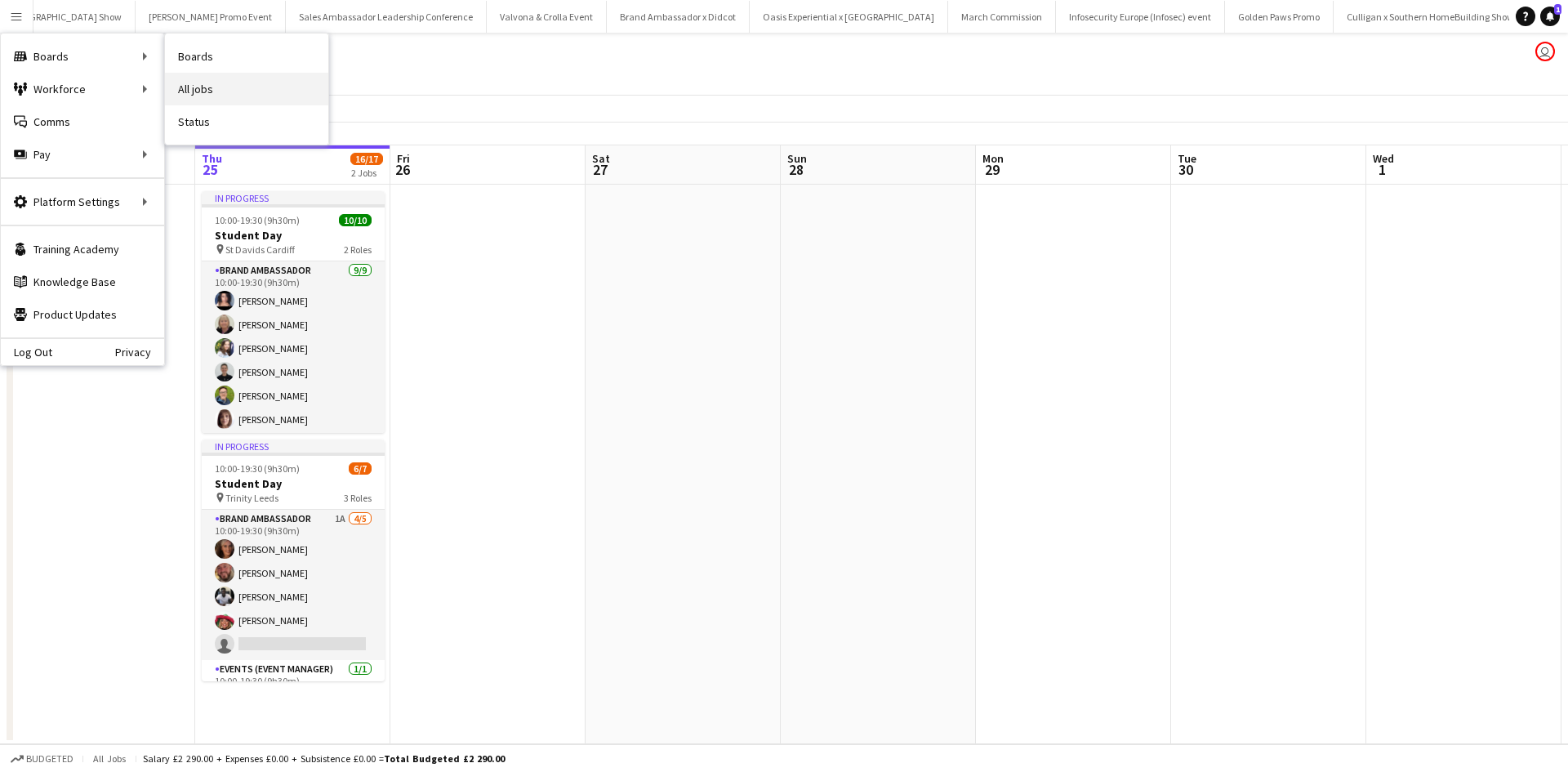
click at [221, 80] on link "All jobs" at bounding box center [247, 89] width 164 height 33
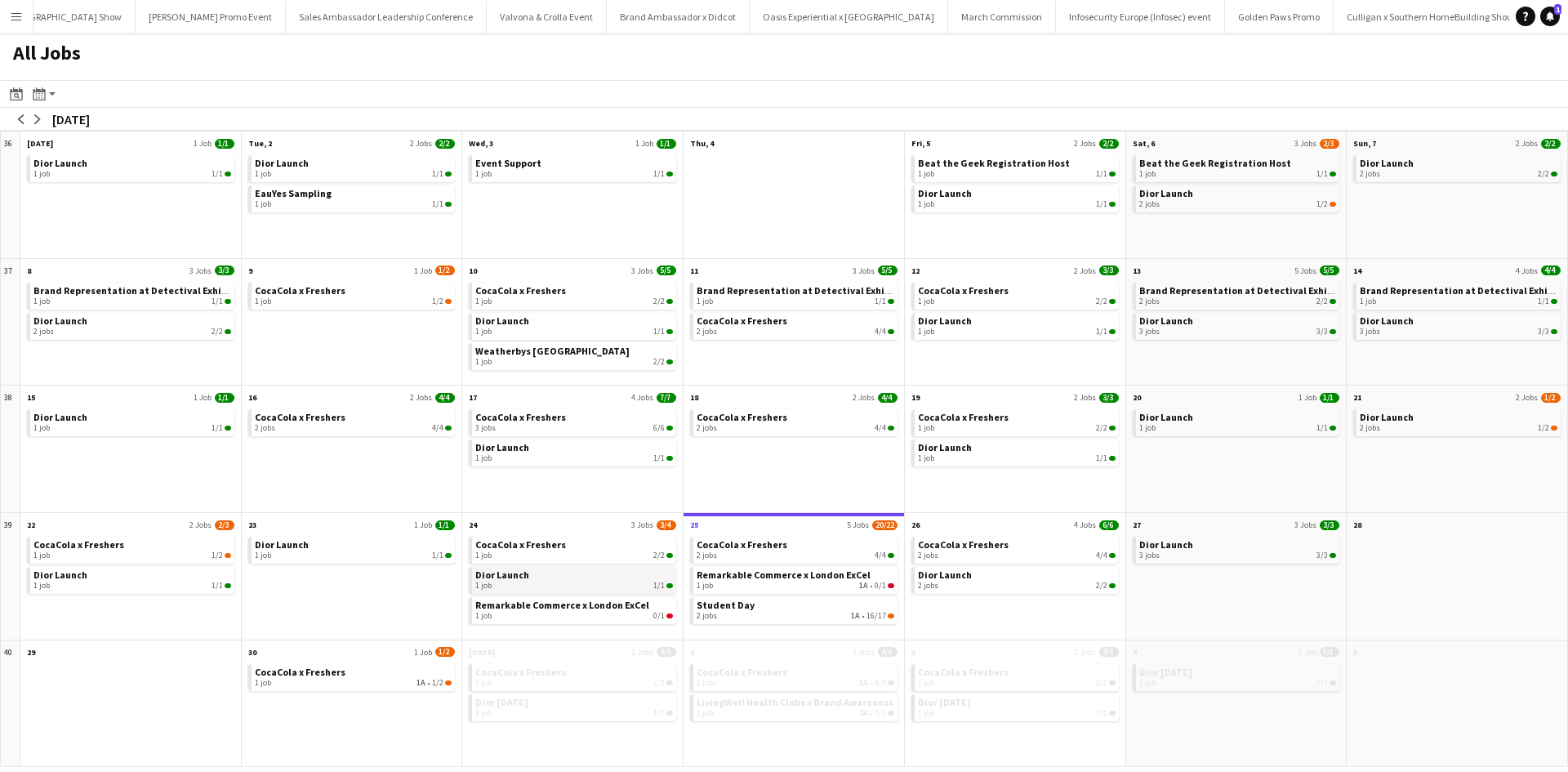
click at [594, 585] on div "1 job 1/1" at bounding box center [574, 585] width 197 height 10
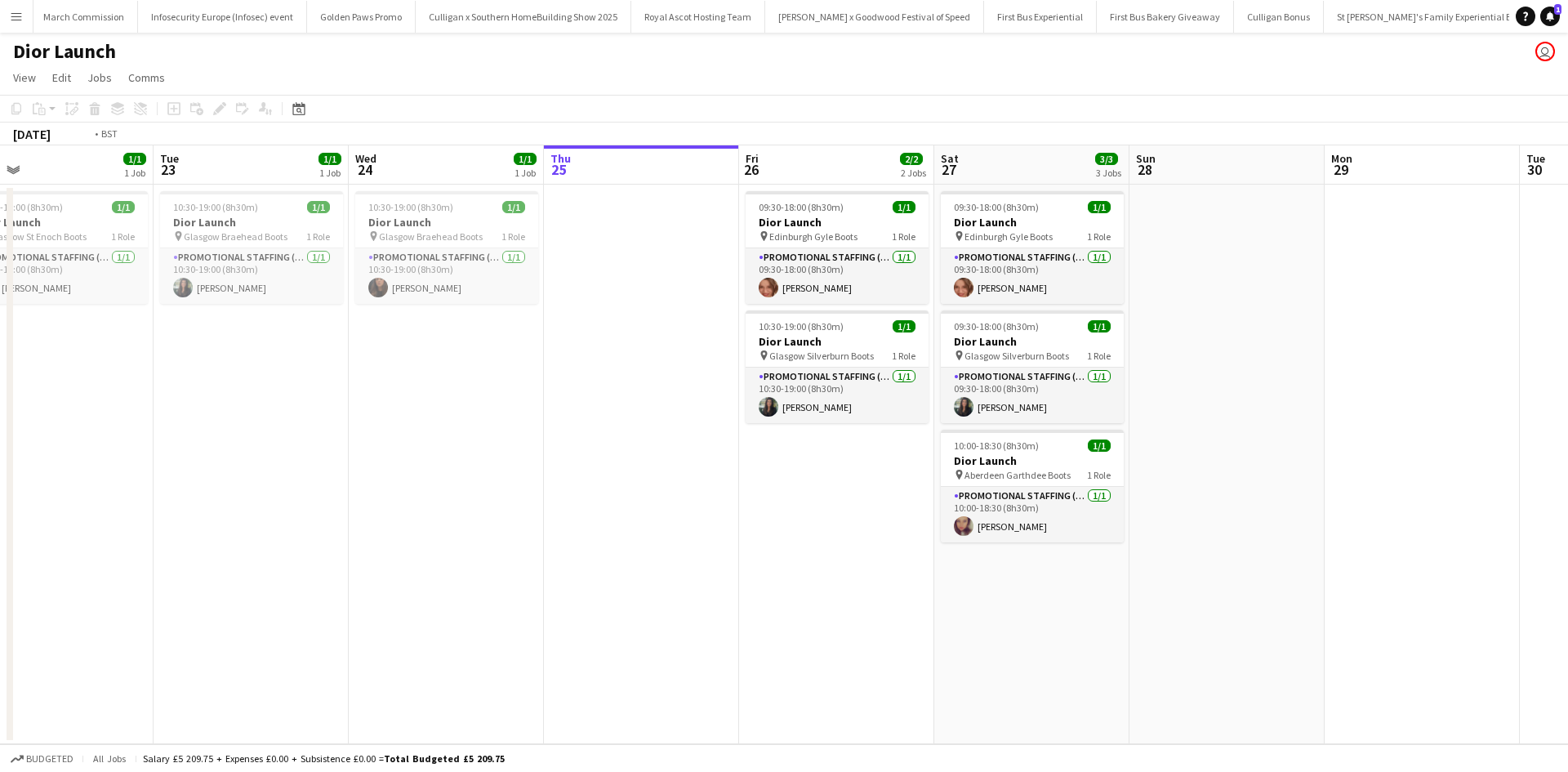
scroll to position [0, 15866]
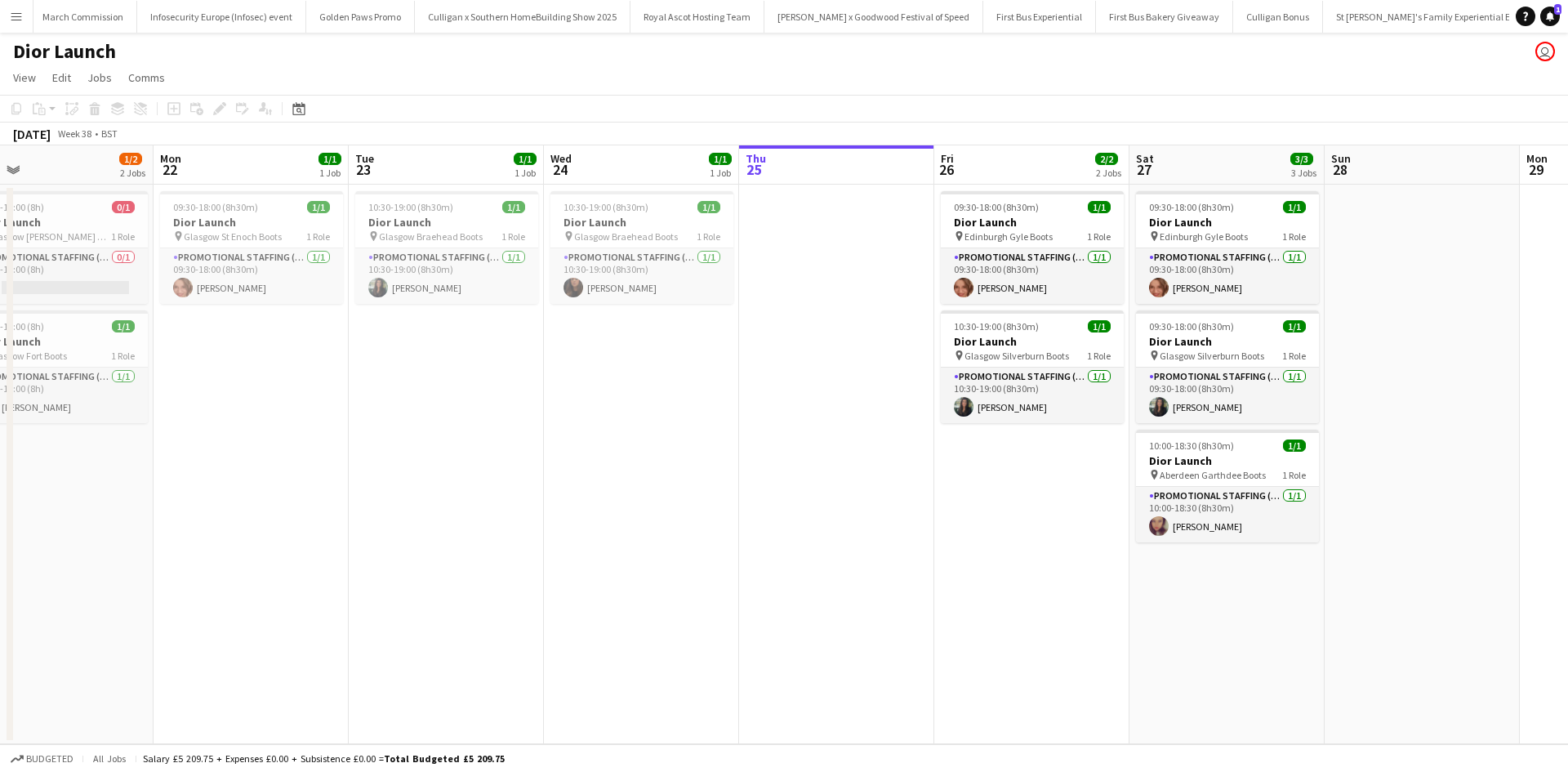
drag, startPoint x: 379, startPoint y: 600, endPoint x: 992, endPoint y: 556, distance: 614.6
click at [992, 556] on app-calendar-viewport "Fri 19 1/1 1 Job Sat 20 1/1 1 Job Sun 21 1/2 2 Jobs Mon 22 1/1 1 Job Tue 23 1/1…" at bounding box center [784, 445] width 1568 height 599
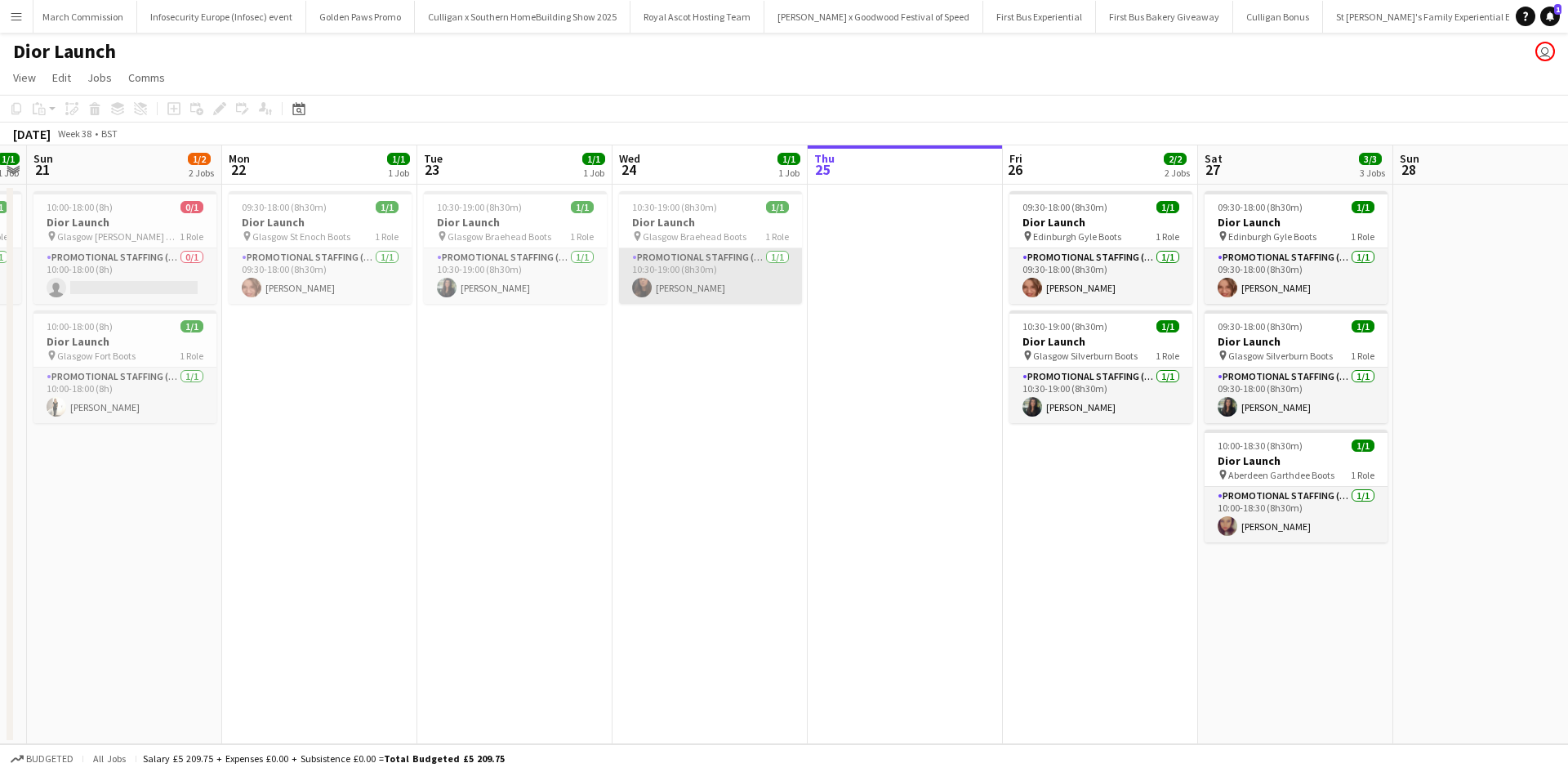
click at [690, 293] on app-card-role "Promotional Staffing (Sales Staff) 1/1 10:30-19:00 (8h30m) Alyssa Mellon" at bounding box center [710, 276] width 183 height 55
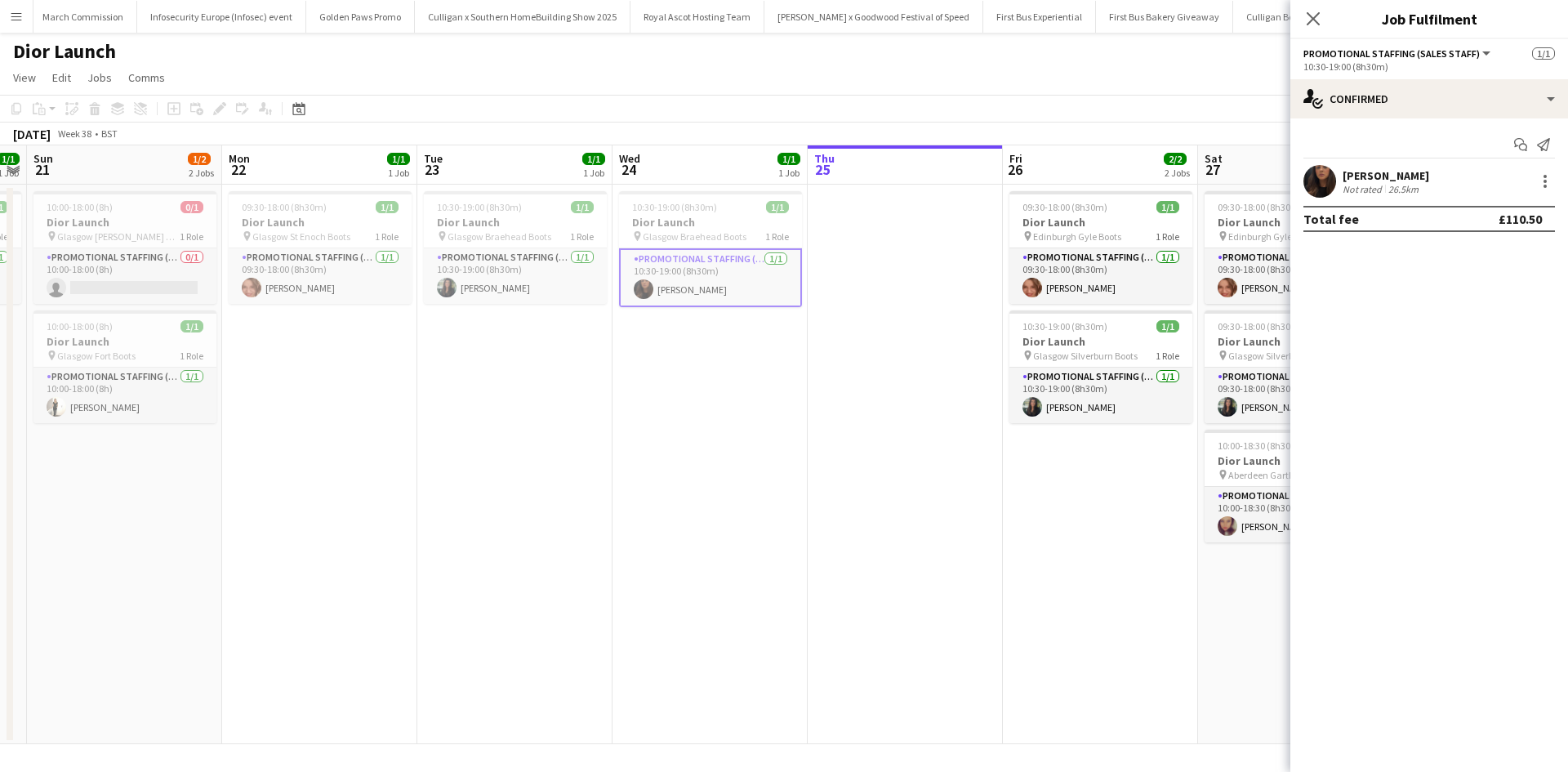
click at [1397, 180] on div "Alyssa Mellon" at bounding box center [1386, 176] width 86 height 15
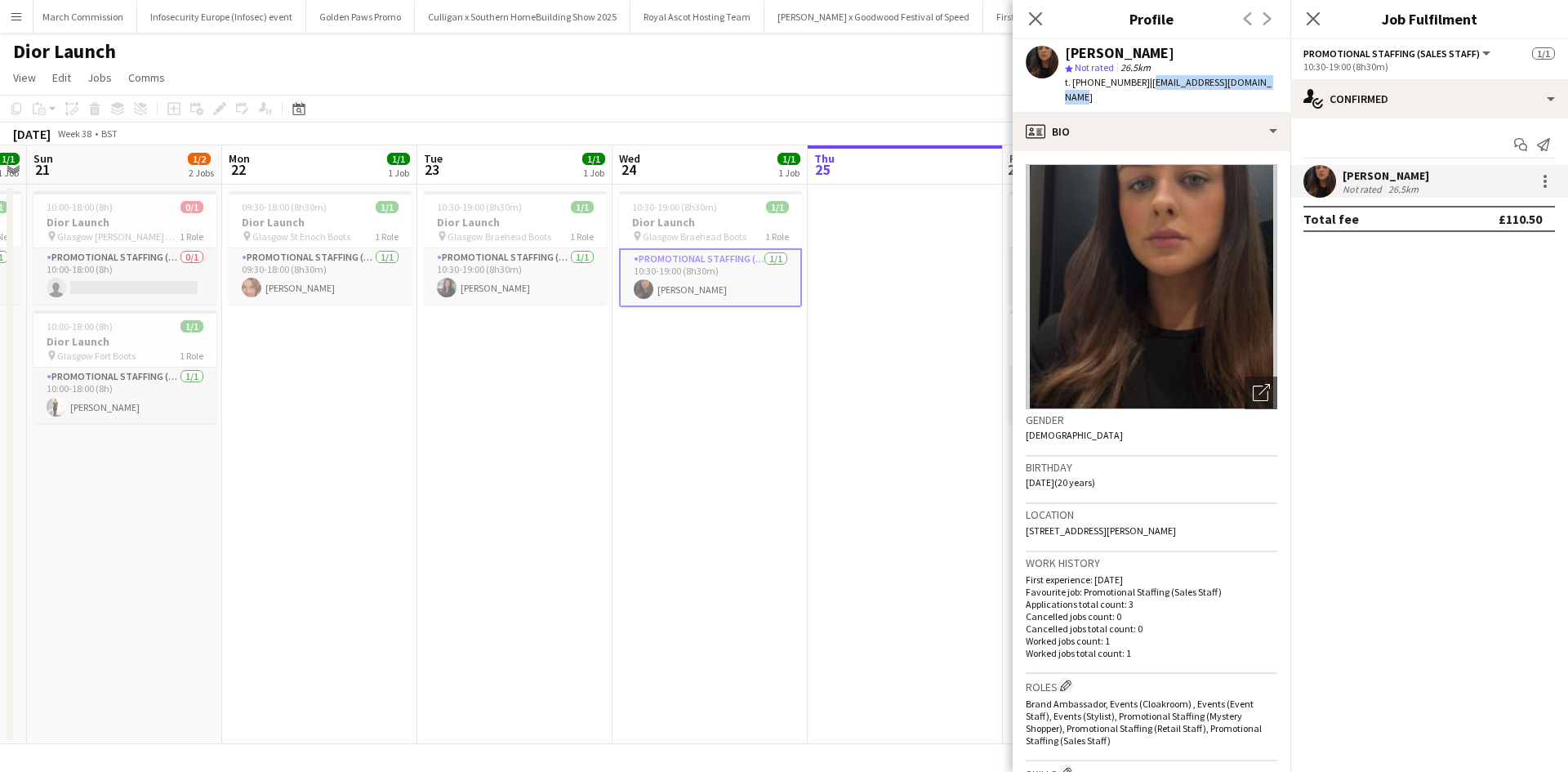
drag, startPoint x: 1146, startPoint y: 84, endPoint x: 1280, endPoint y: 82, distance: 134.0
click at [1280, 82] on div "Alyssa Mellon star Not rated 26.5km t. +4407749465901 | alyssamariexo890@gmail.…" at bounding box center [1152, 75] width 277 height 73
copy span "alyssamariexo890@gmail.com"
drag, startPoint x: 1066, startPoint y: 53, endPoint x: 1178, endPoint y: 51, distance: 112.0
click at [1178, 51] on div "Alyssa Mellon" at bounding box center [1171, 53] width 212 height 15
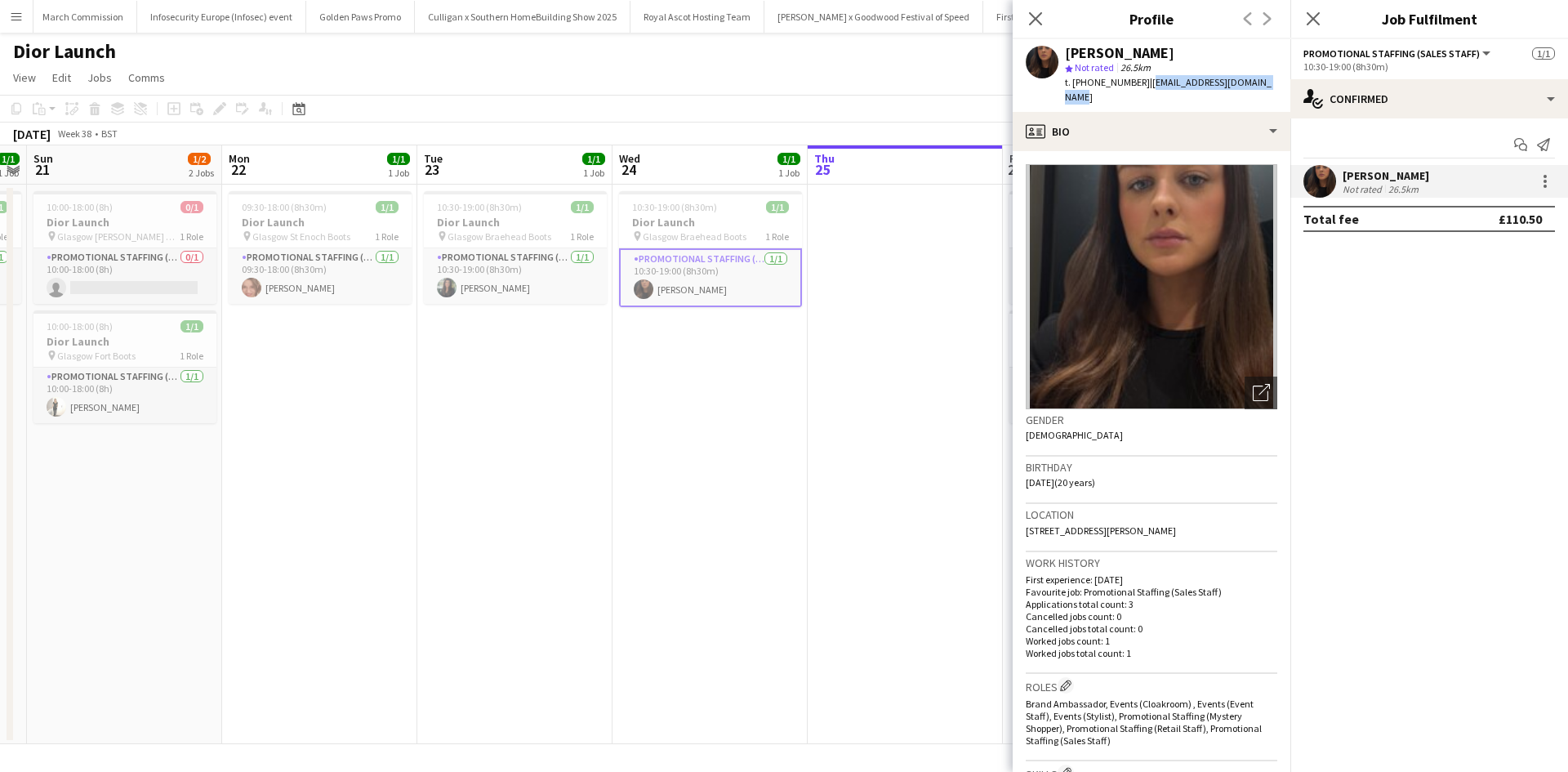
copy div "Alyssa Mellon"
click at [13, 17] on app-icon "Menu" at bounding box center [17, 17] width 13 height 13
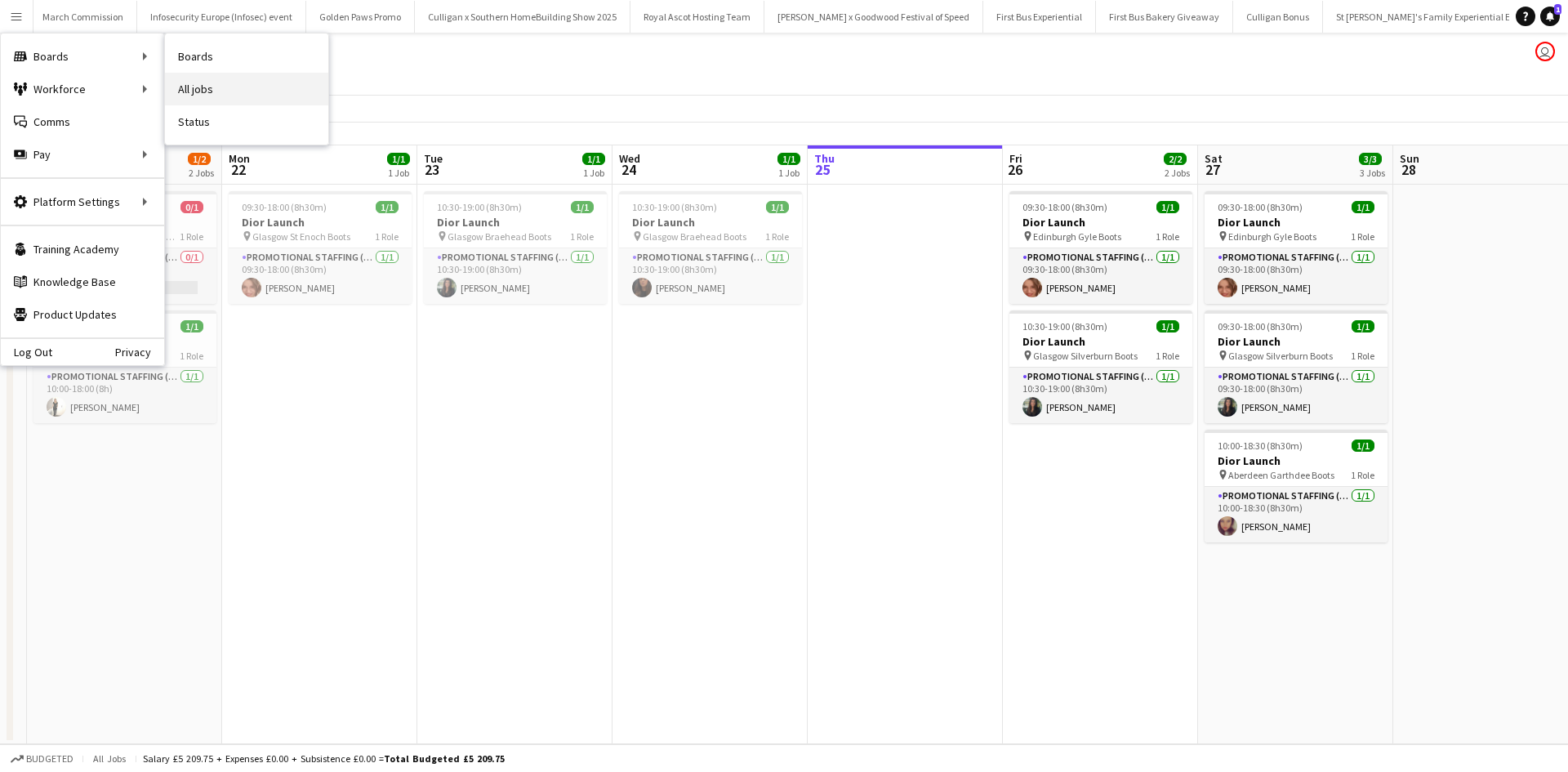
click at [209, 85] on link "All jobs" at bounding box center [247, 89] width 164 height 33
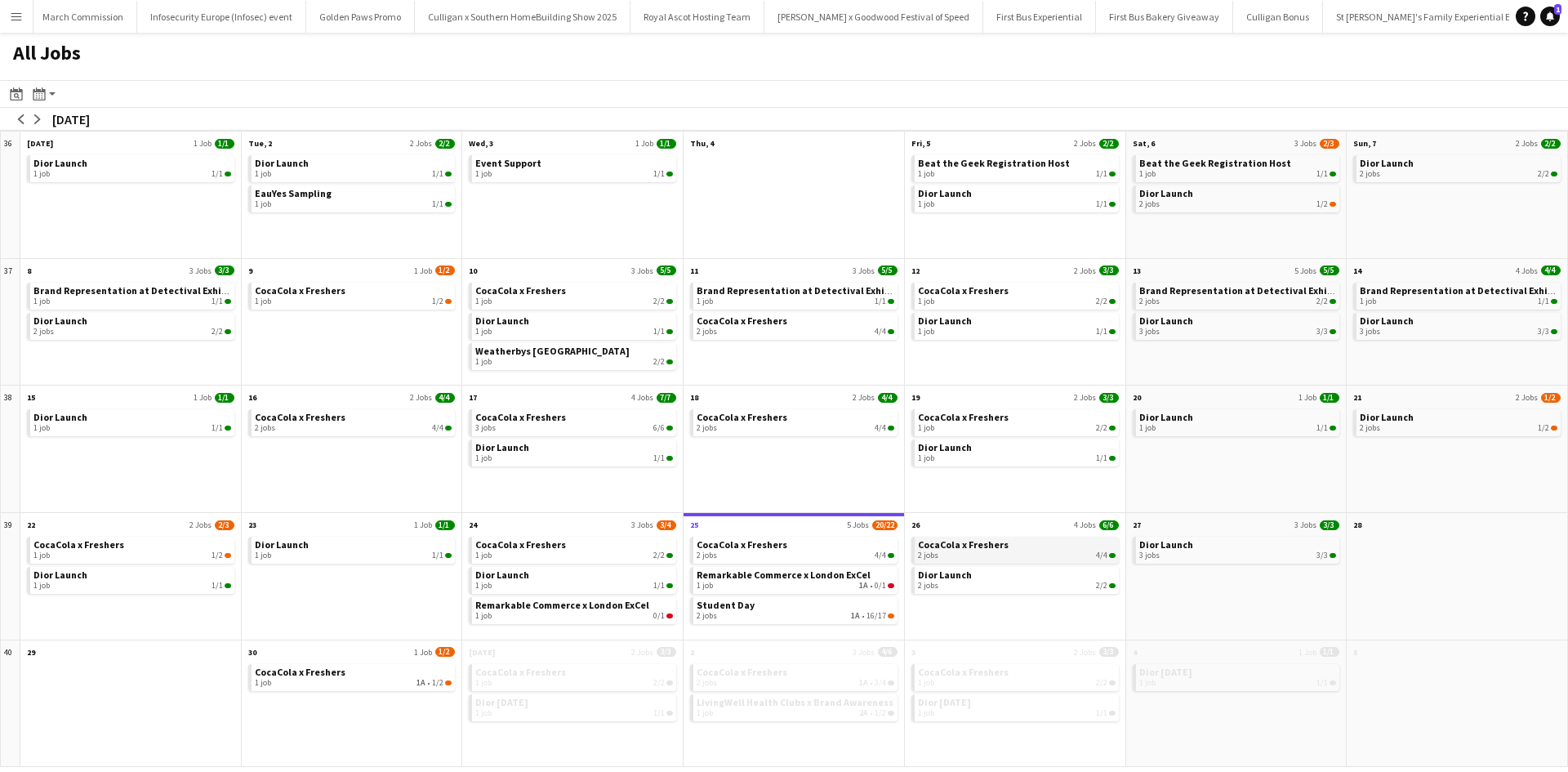
click at [1036, 547] on link "CocaCola x Freshers 2 jobs 4/4" at bounding box center [1017, 549] width 197 height 24
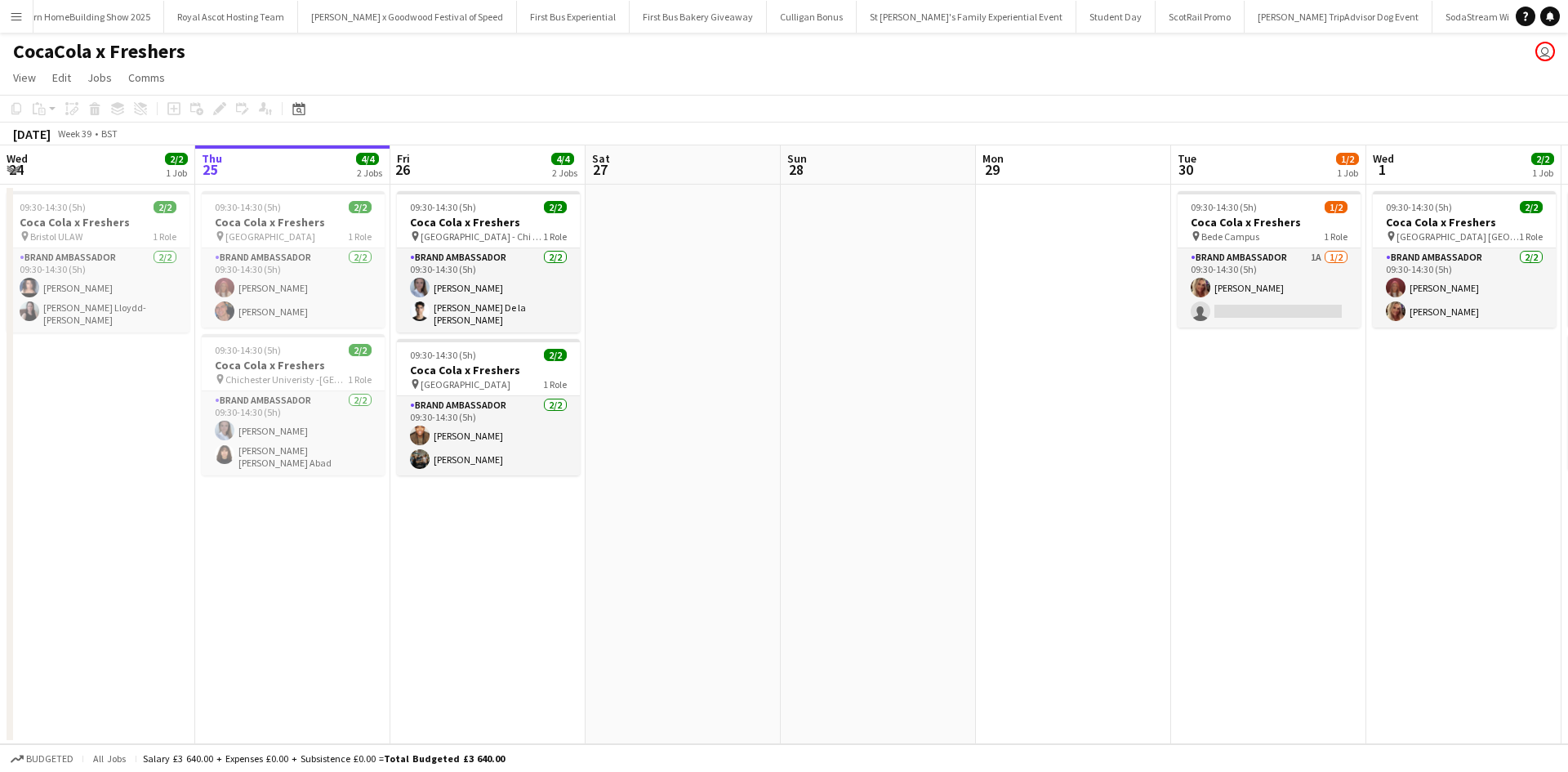
scroll to position [0, 16344]
click at [21, 17] on app-icon "Menu" at bounding box center [17, 17] width 13 height 13
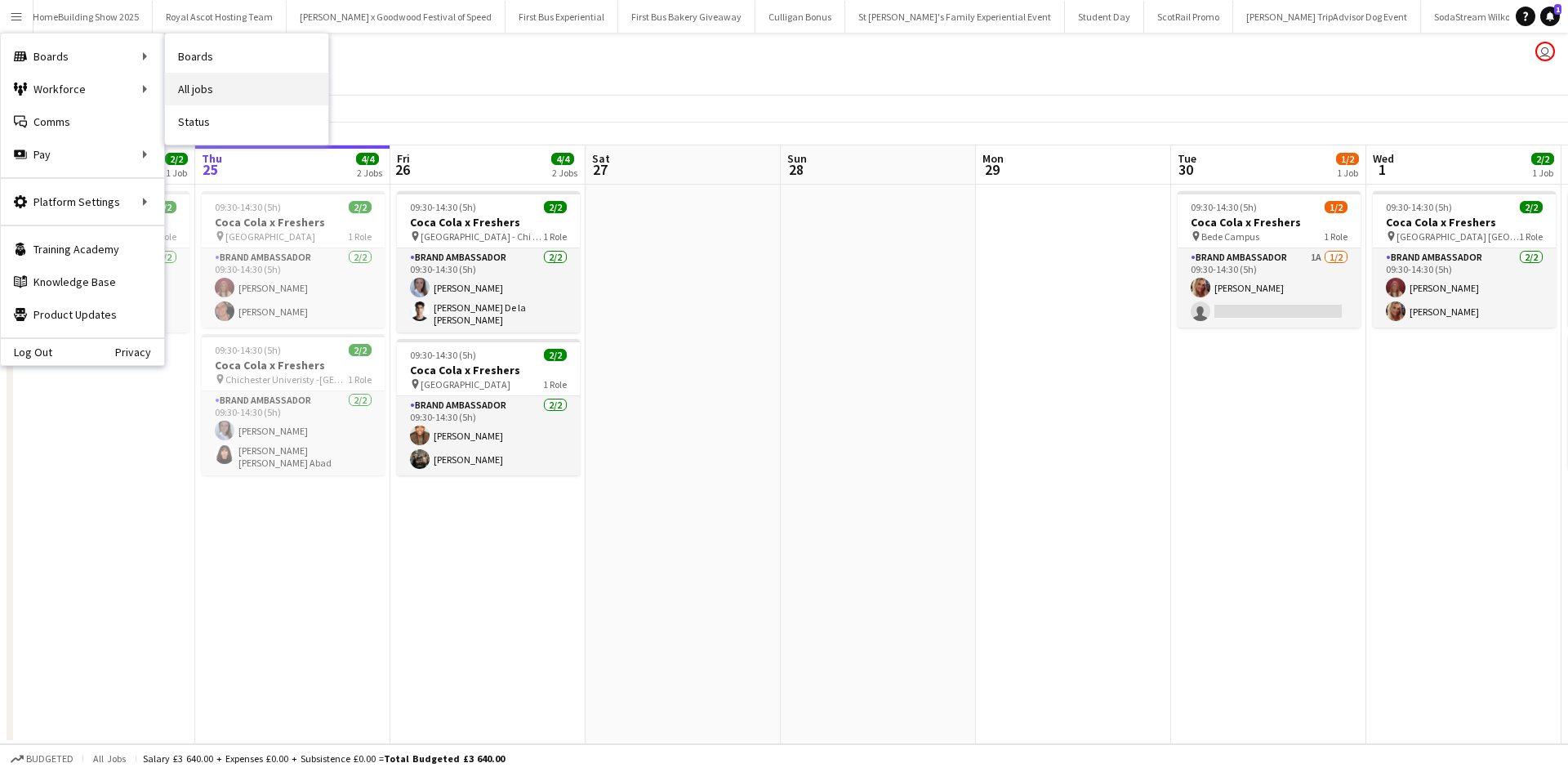
click at [203, 96] on link "All jobs" at bounding box center [247, 89] width 164 height 33
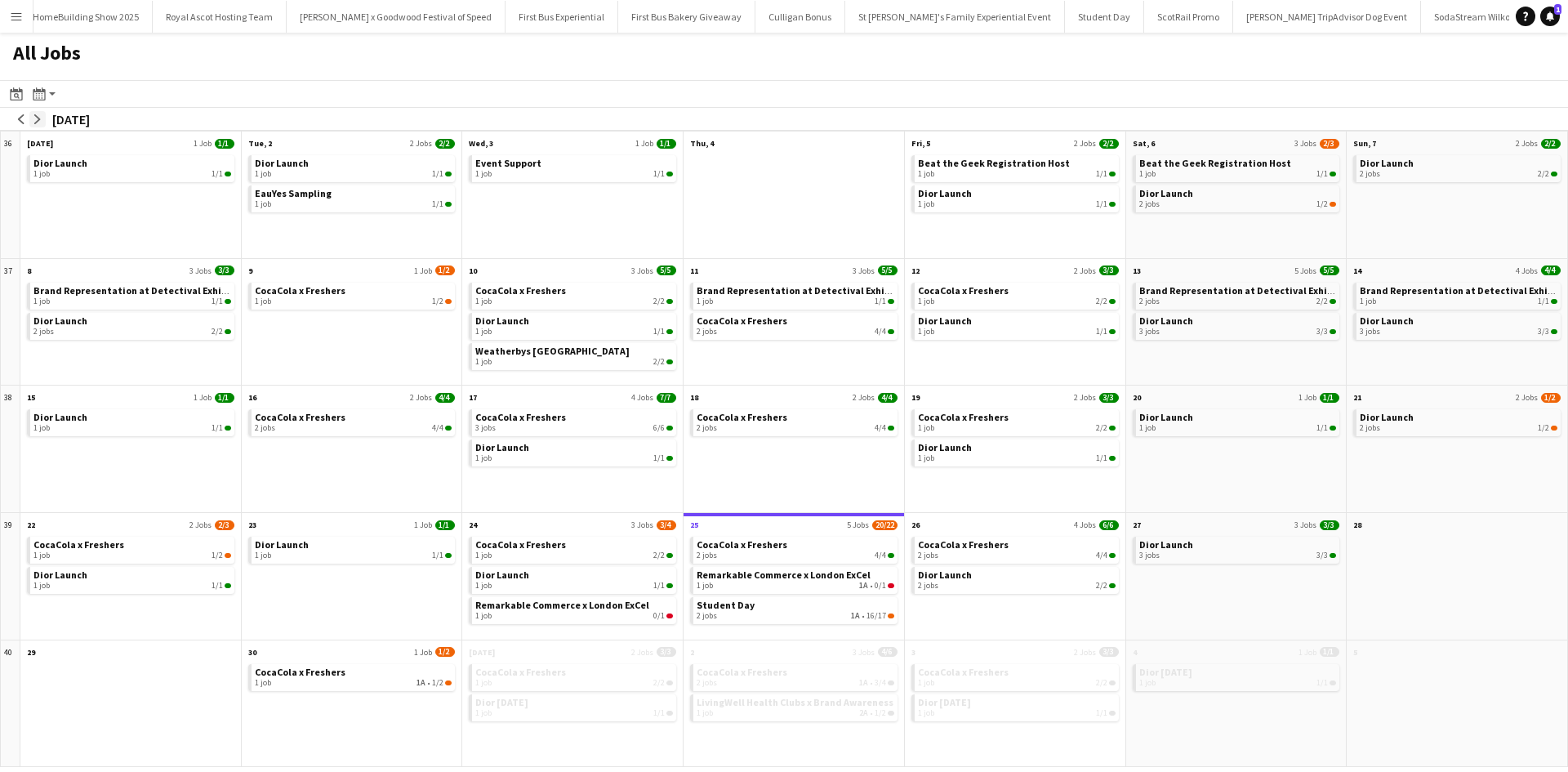
click at [37, 124] on button "arrow-right" at bounding box center [38, 119] width 17 height 17
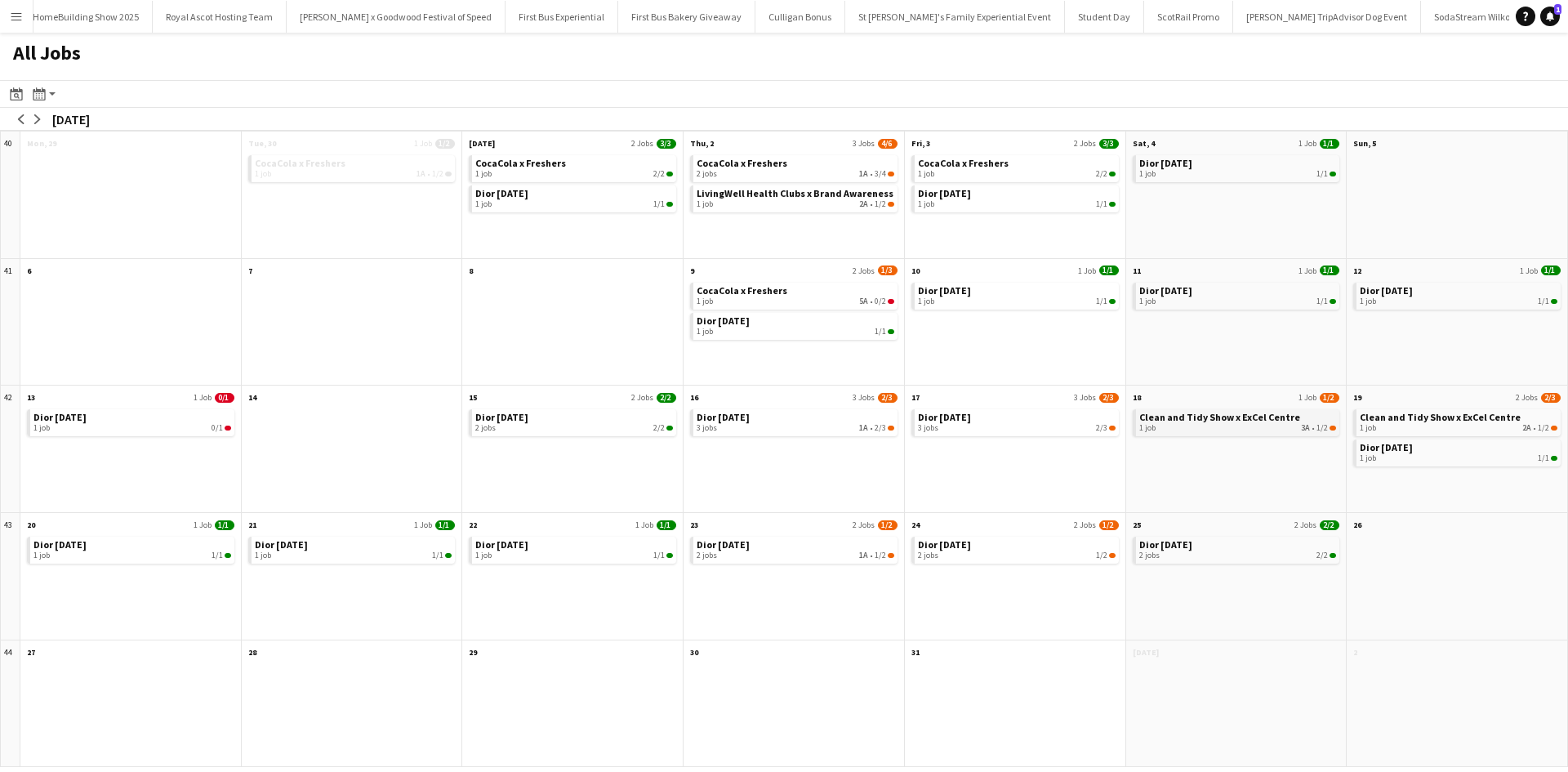
click at [1264, 426] on div "1 job 3A • 1/2" at bounding box center [1237, 428] width 197 height 10
click at [18, 18] on app-icon "Menu" at bounding box center [17, 17] width 13 height 13
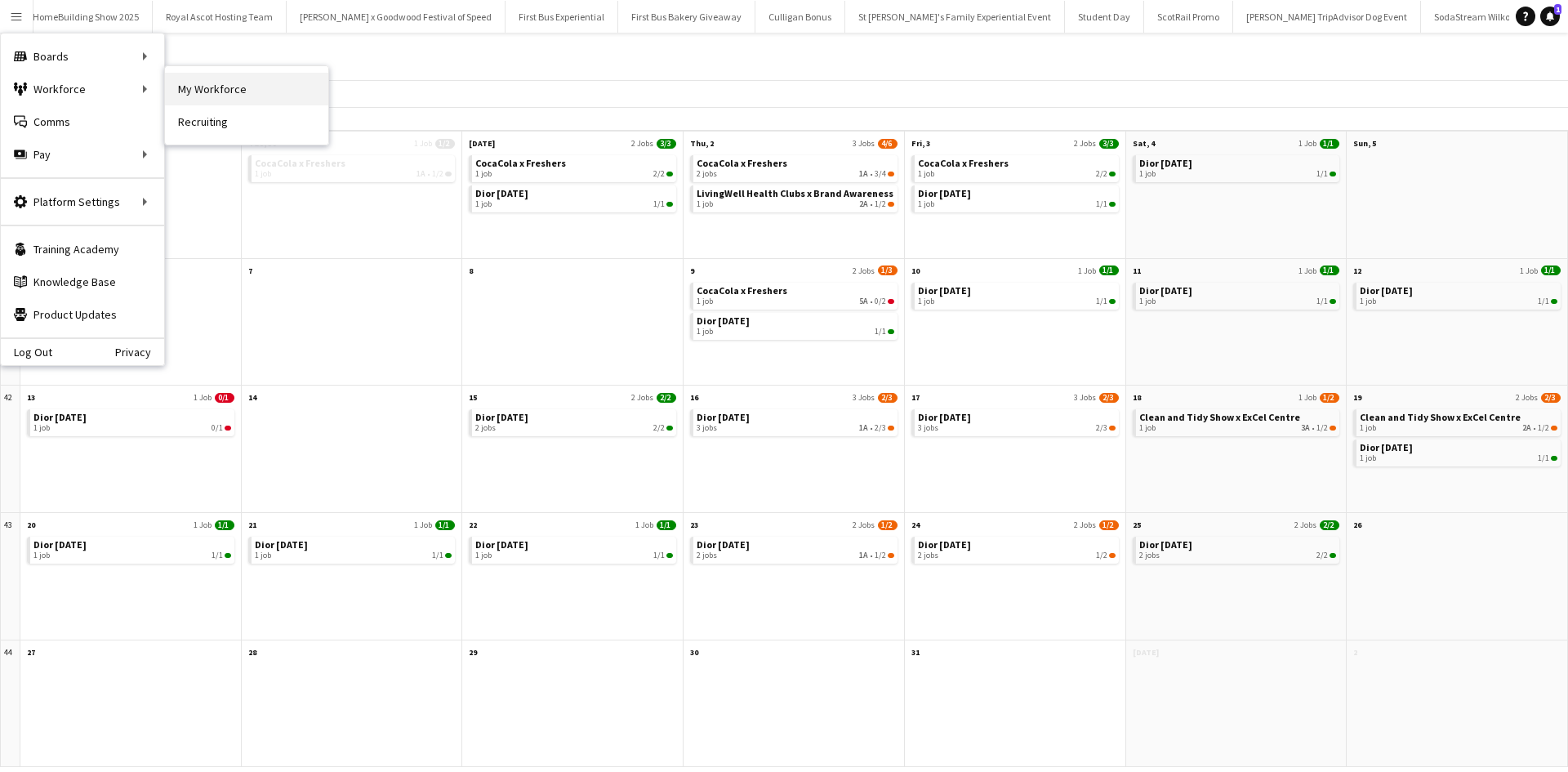
click at [203, 92] on link "My Workforce" at bounding box center [247, 89] width 164 height 33
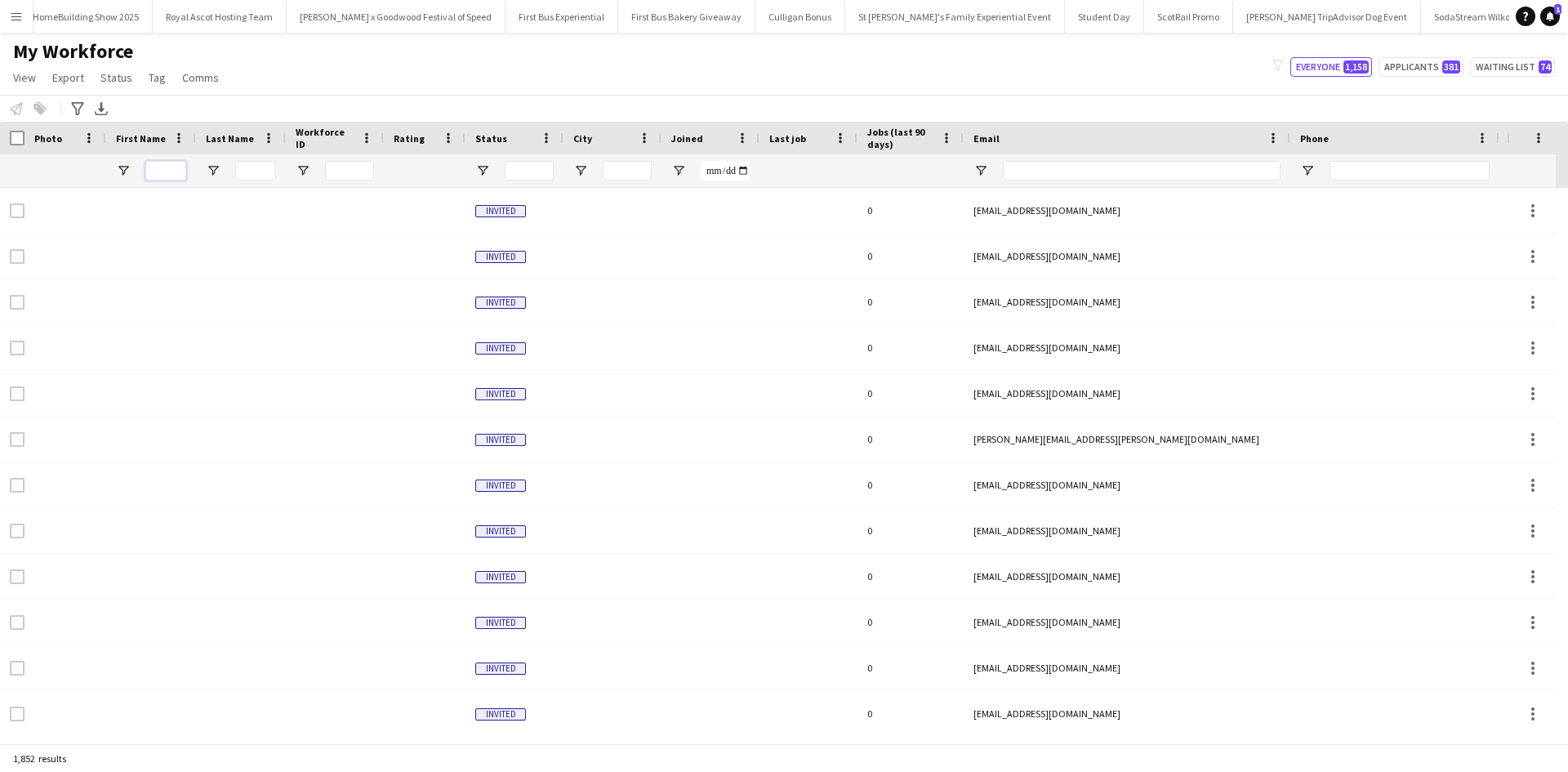
click at [180, 174] on input "First Name Filter Input" at bounding box center [165, 170] width 40 height 19
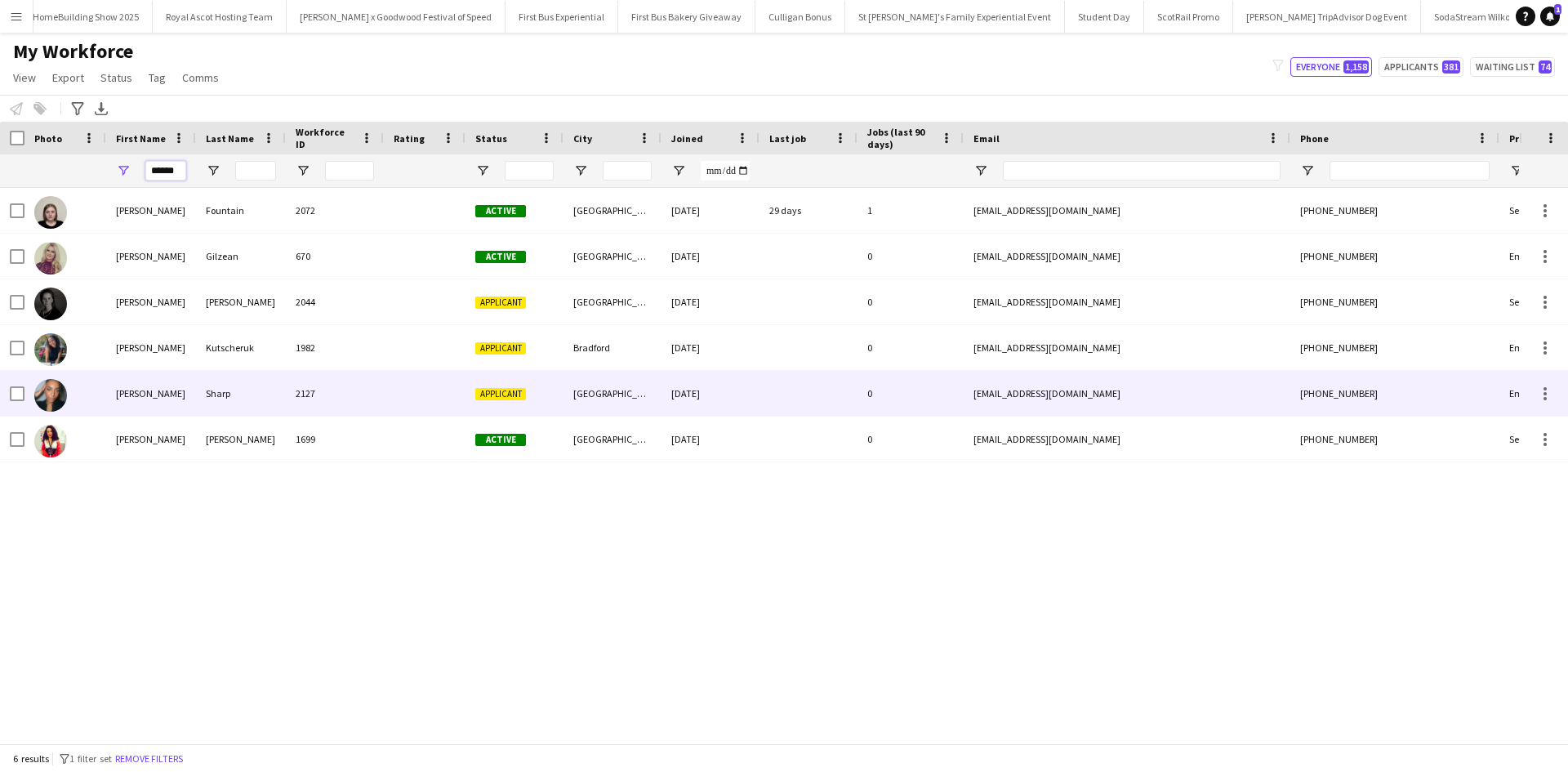
type input "******"
click at [132, 397] on div "Natasha" at bounding box center [152, 393] width 90 height 45
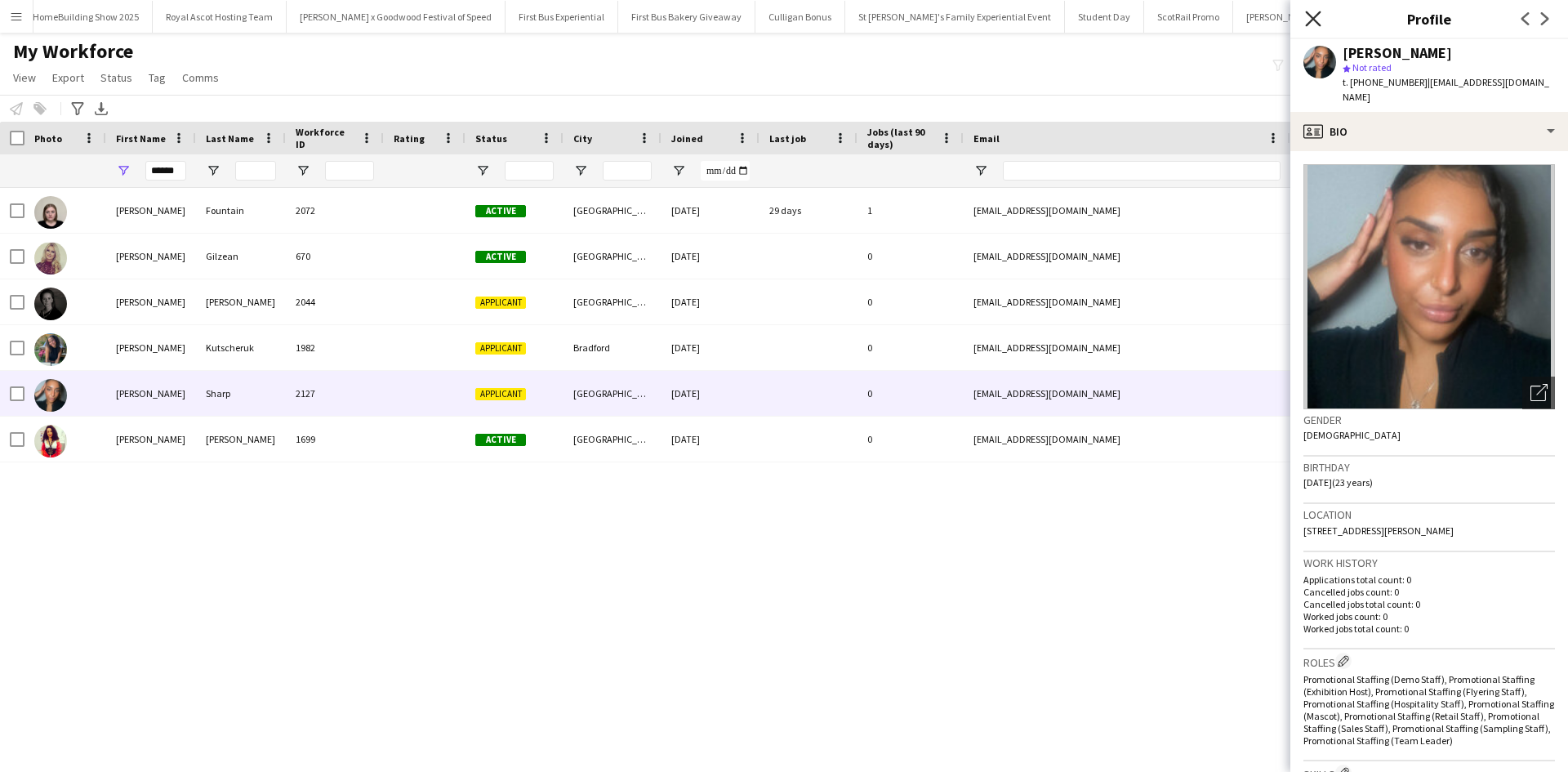
click at [1308, 16] on icon "Close pop-in" at bounding box center [1313, 18] width 16 height 16
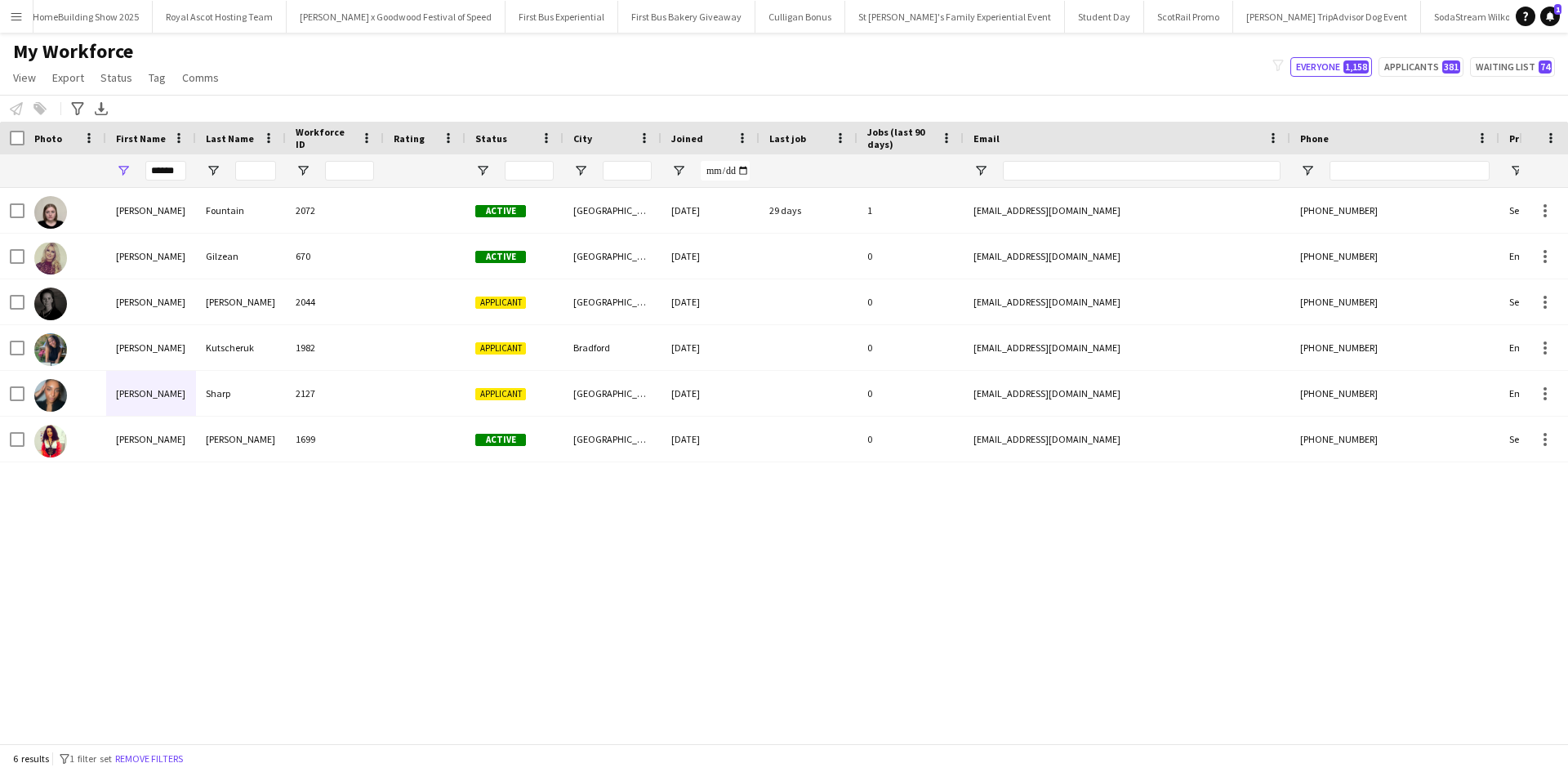
click at [16, 18] on app-icon "Menu" at bounding box center [17, 17] width 13 height 13
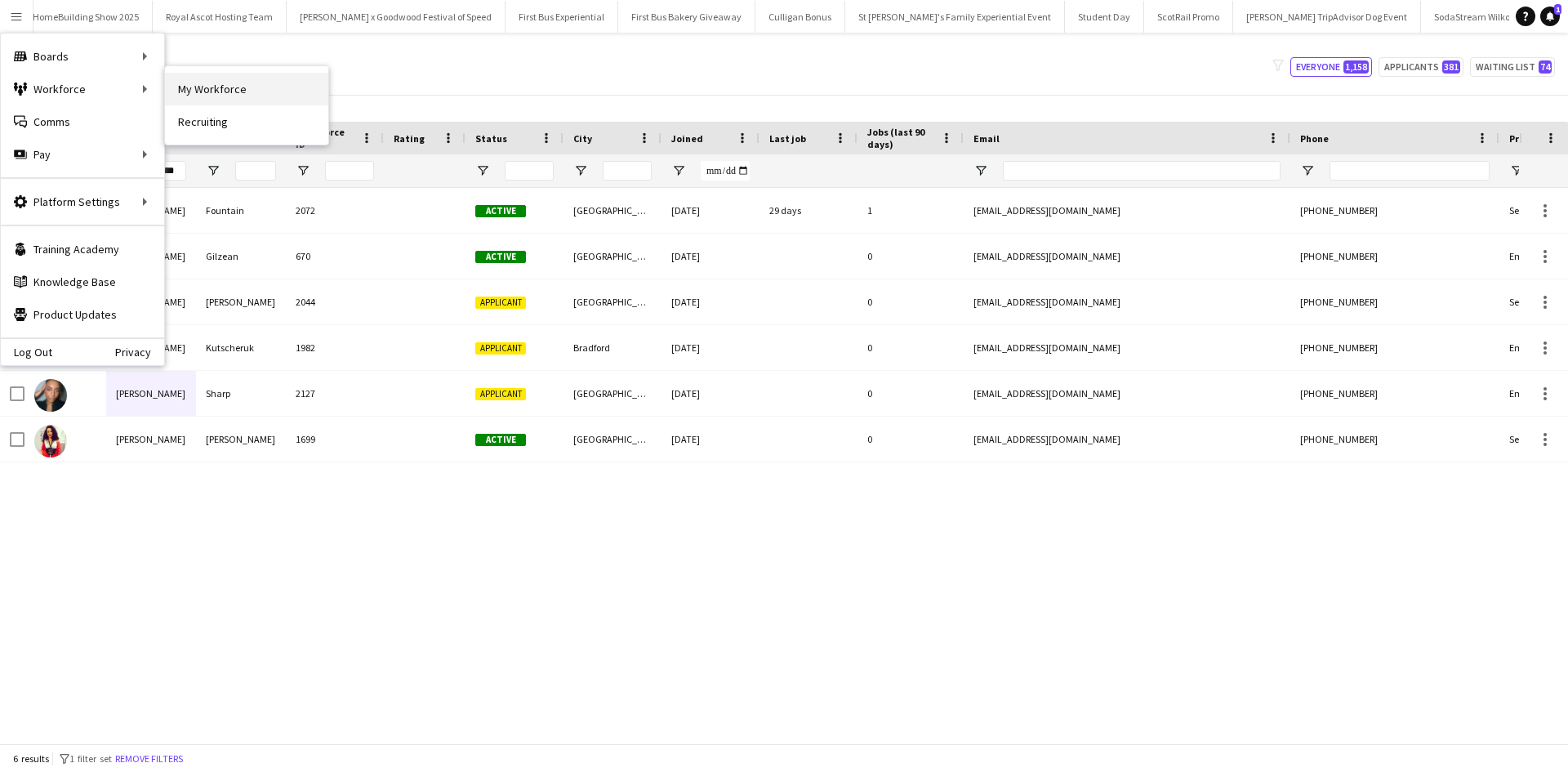
click at [200, 84] on link "My Workforce" at bounding box center [247, 89] width 164 height 33
type input "**********"
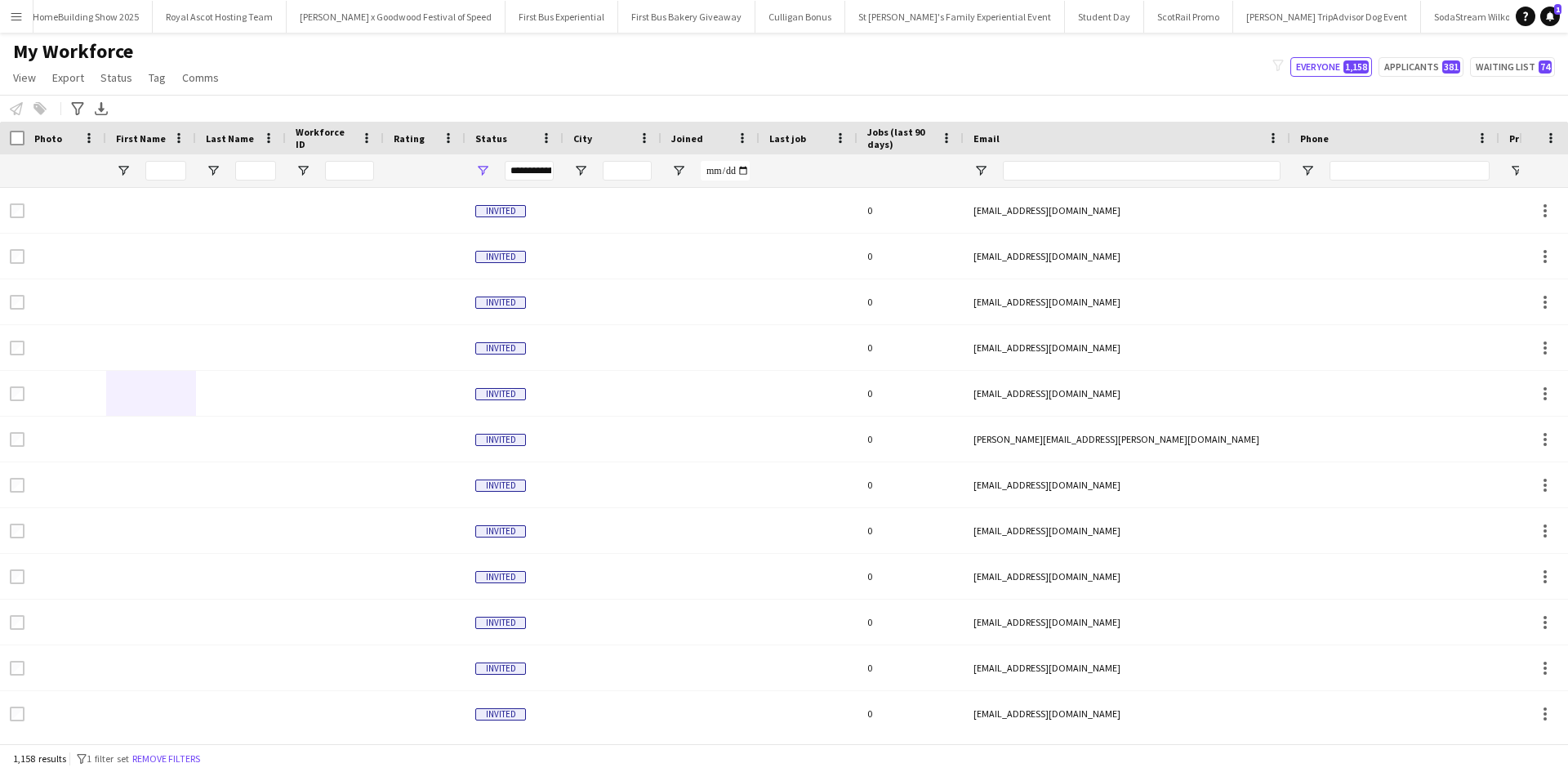
type input "******"
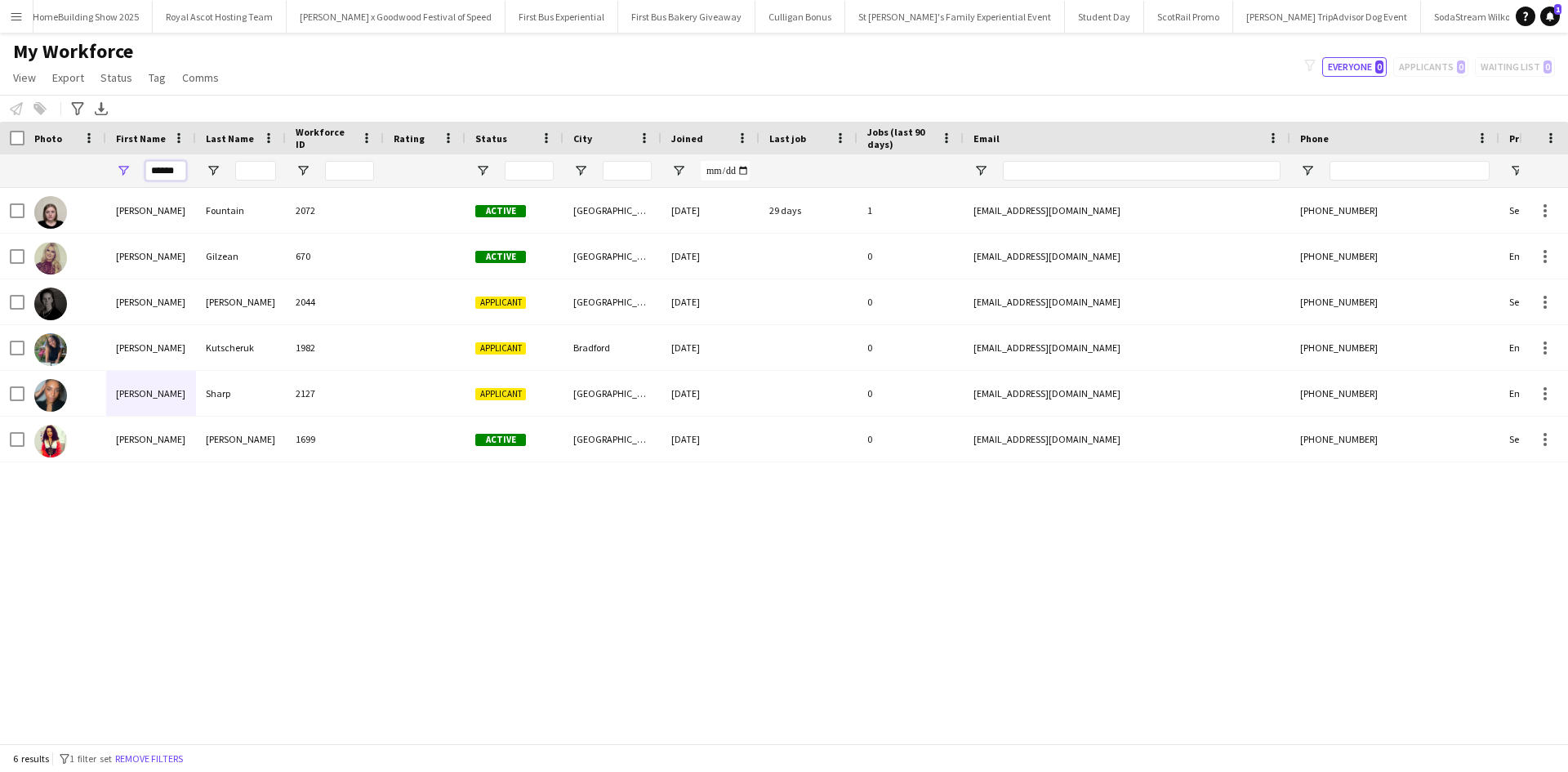
drag, startPoint x: 183, startPoint y: 174, endPoint x: 124, endPoint y: 167, distance: 59.4
click at [124, 167] on div "******" at bounding box center [152, 171] width 90 height 33
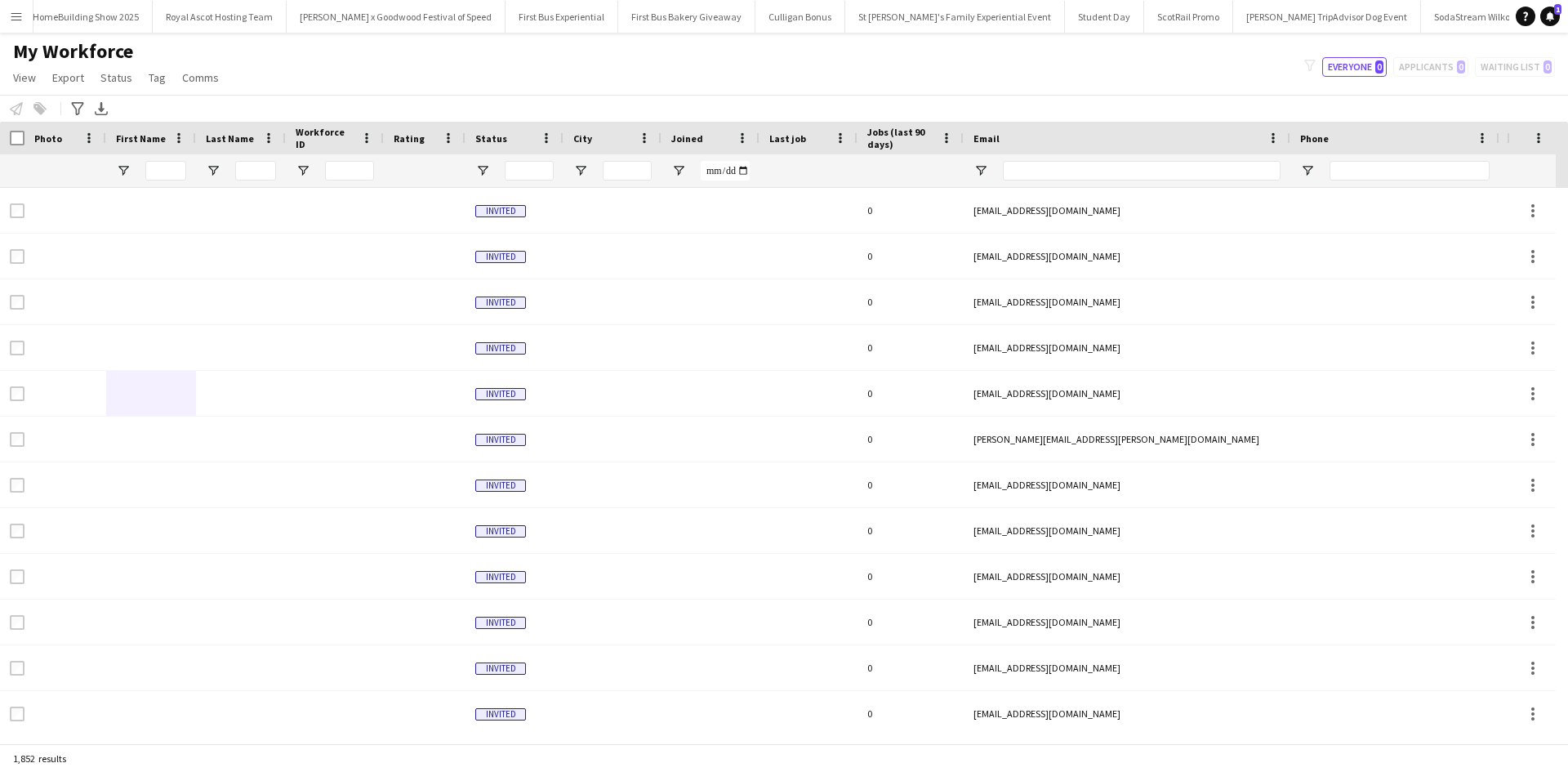
click at [75, 108] on icon at bounding box center [76, 108] width 12 height 13
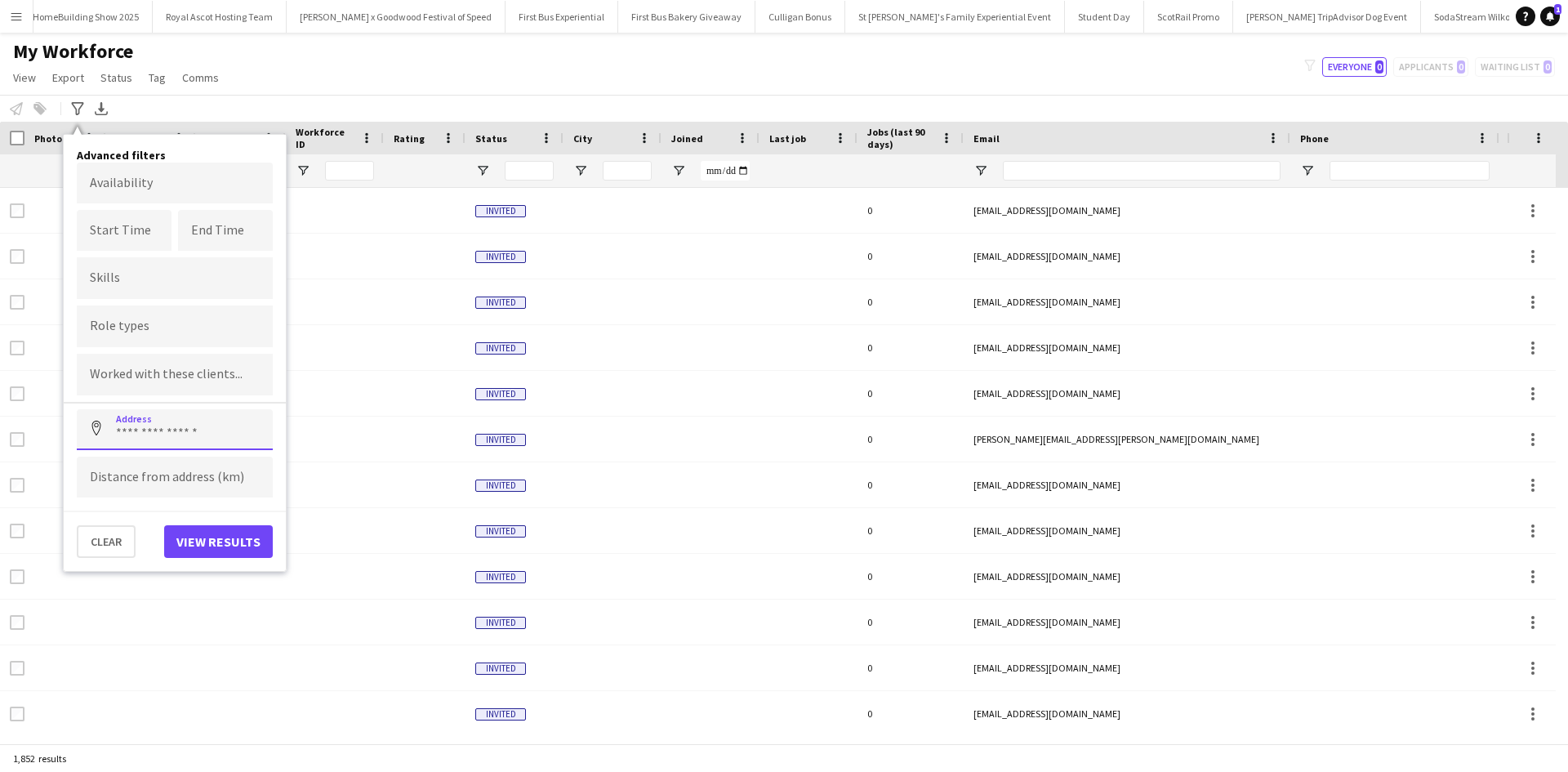
click at [197, 425] on input at bounding box center [175, 430] width 196 height 40
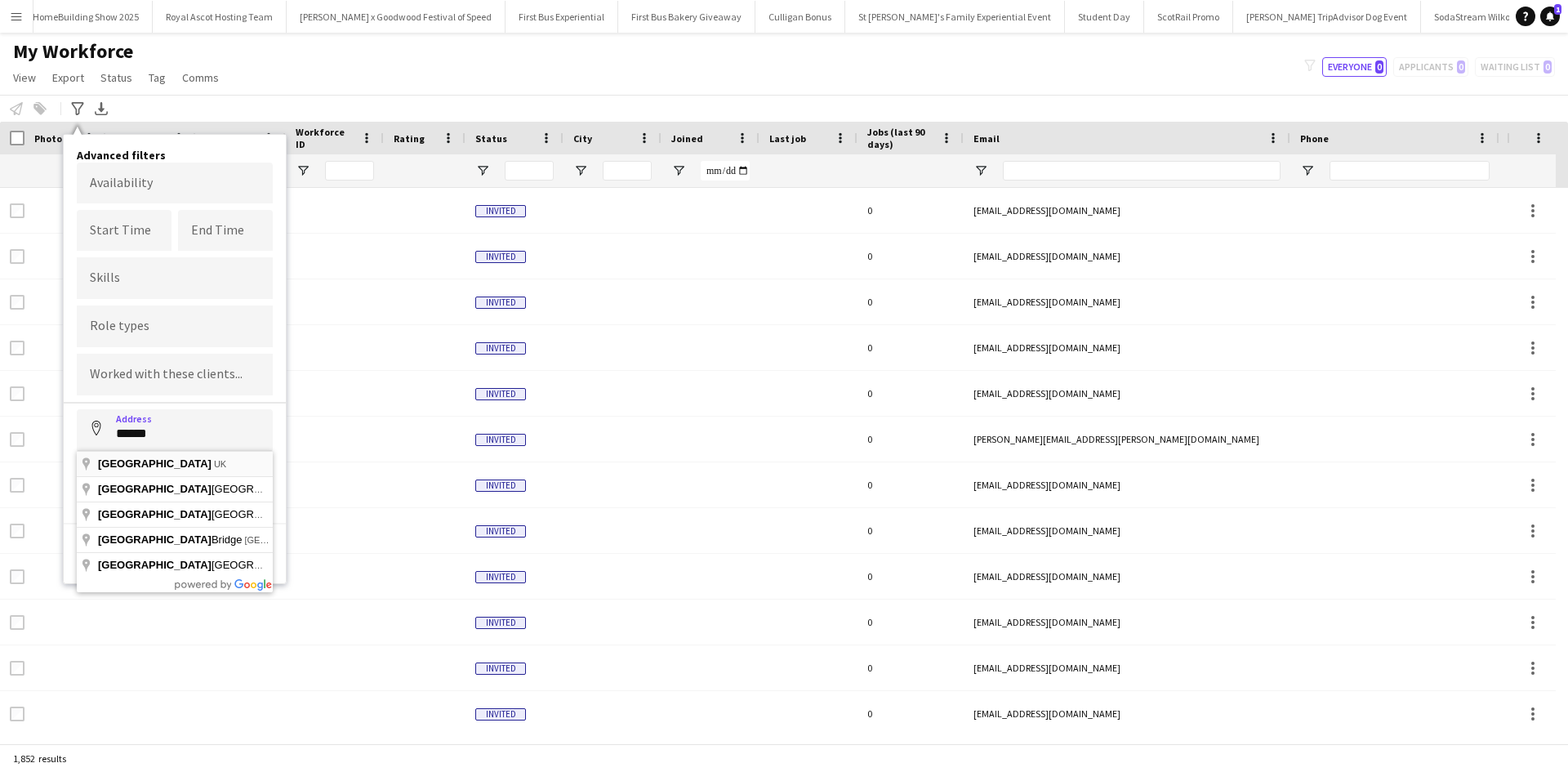
type input "**********"
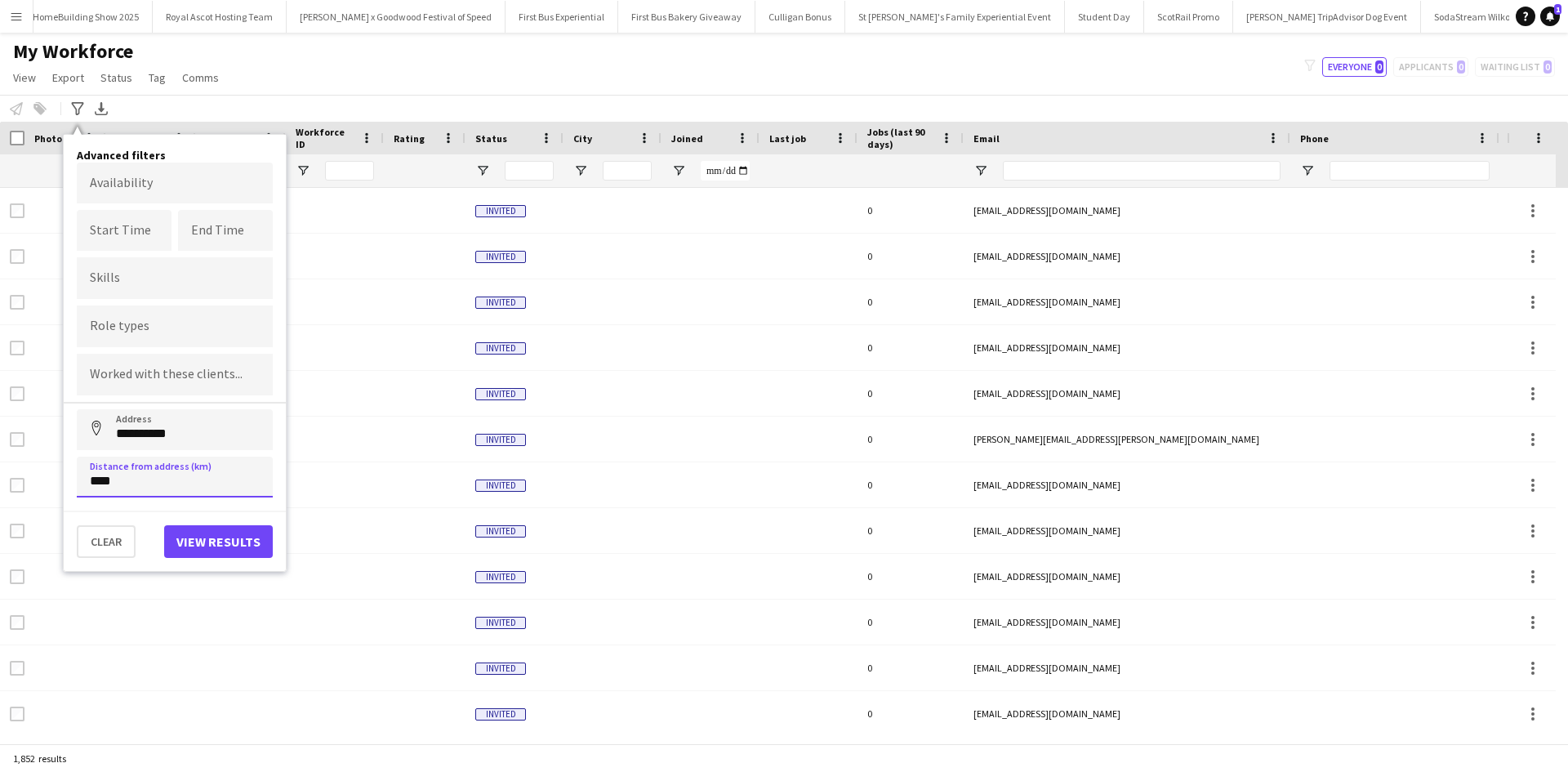
type input "*****"
click button "Address" at bounding box center [96, 429] width 39 height 40
type input "**********"
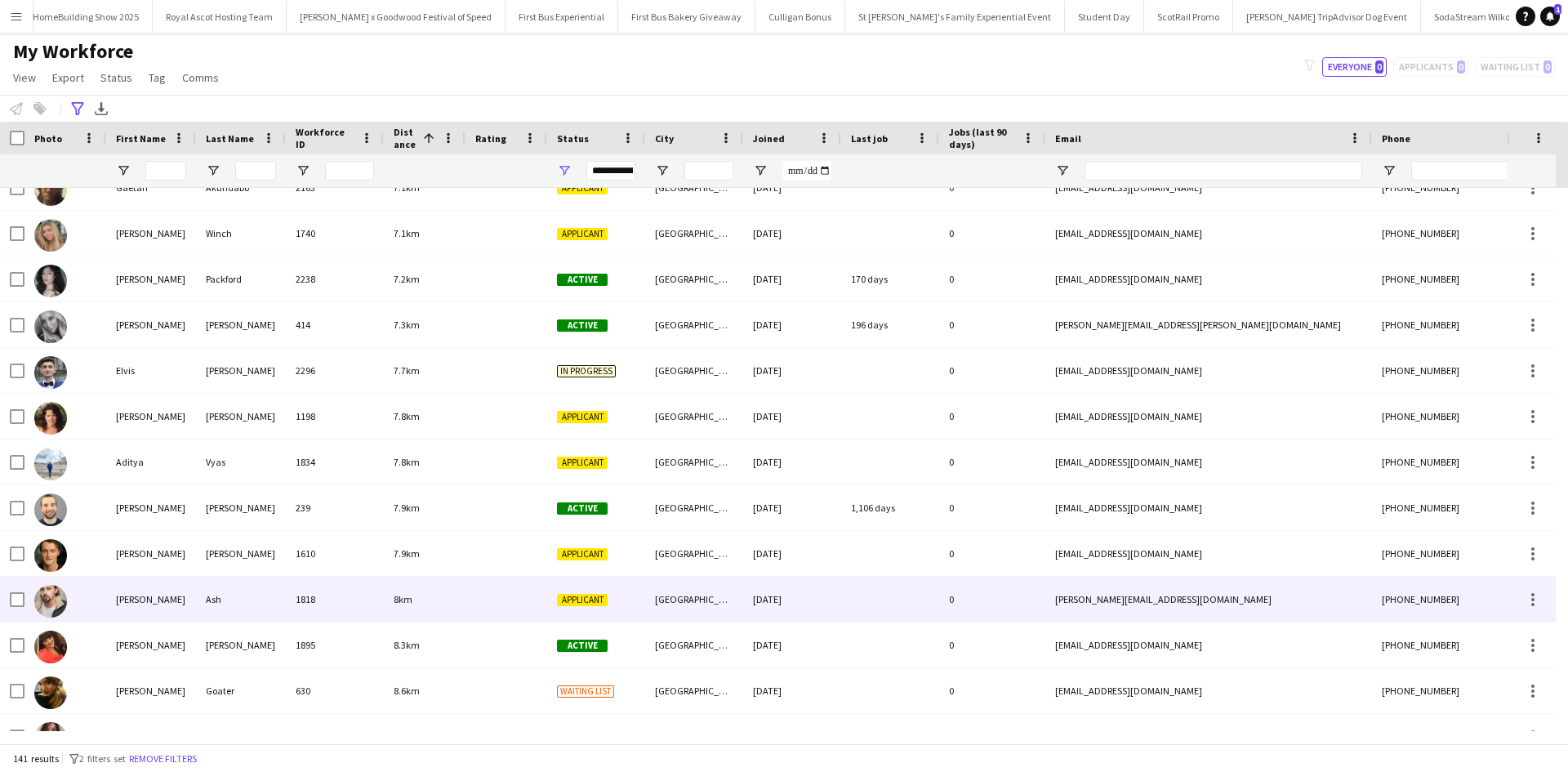
scroll to position [1716, 0]
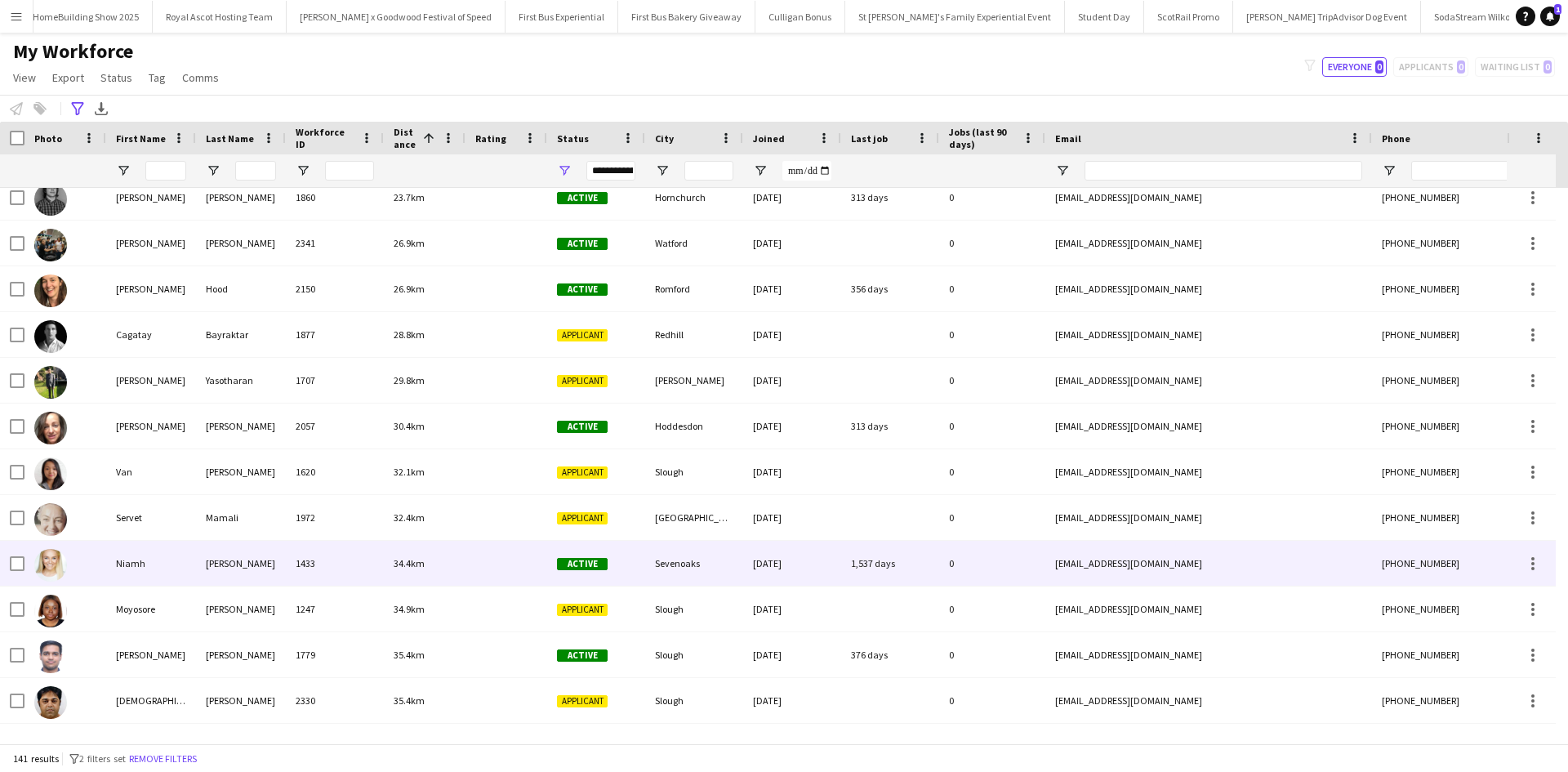
click at [140, 564] on div "Niamh" at bounding box center [152, 563] width 90 height 45
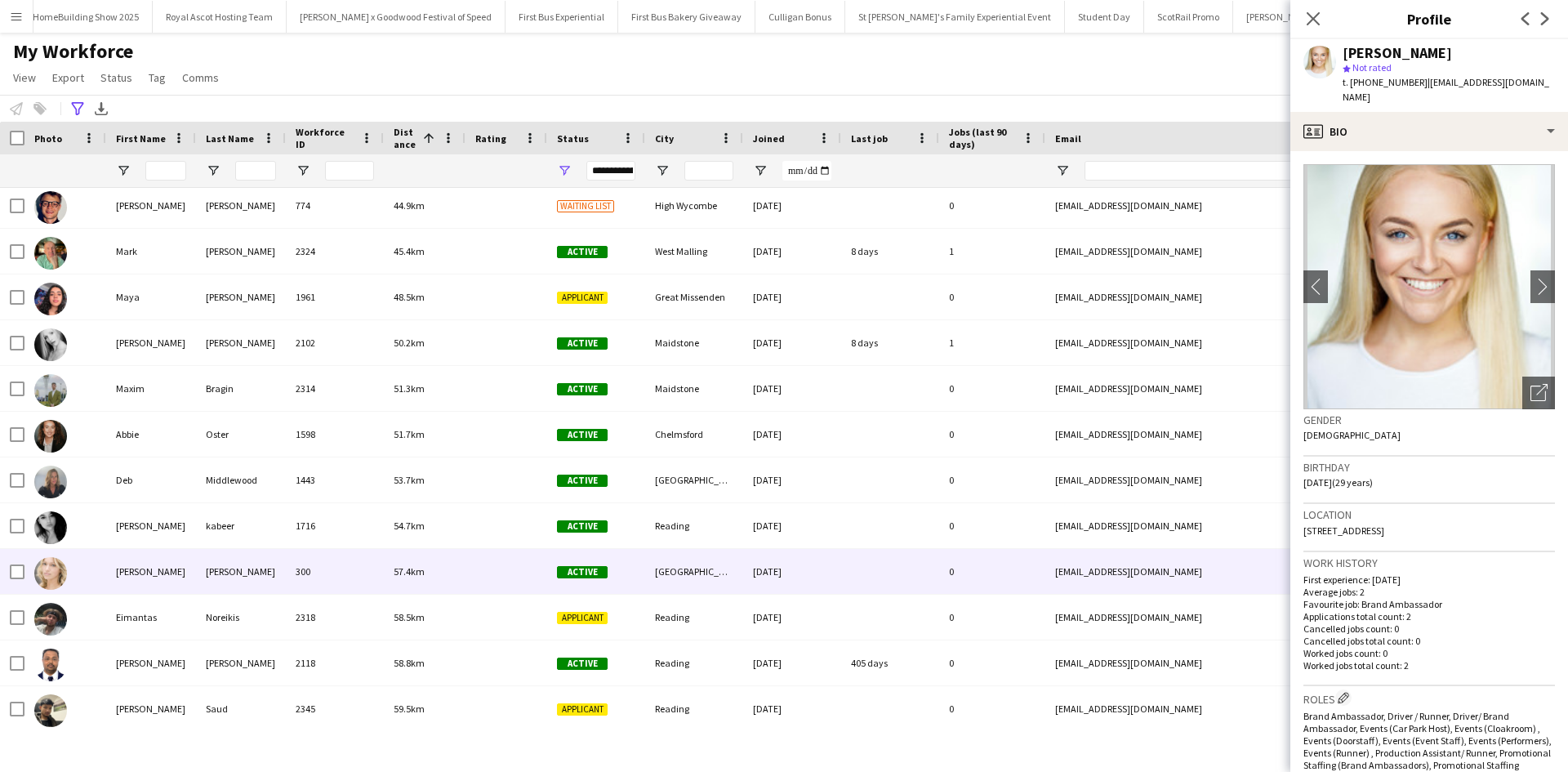
scroll to position [5909, 0]
click at [123, 569] on div "Rosie" at bounding box center [152, 571] width 90 height 45
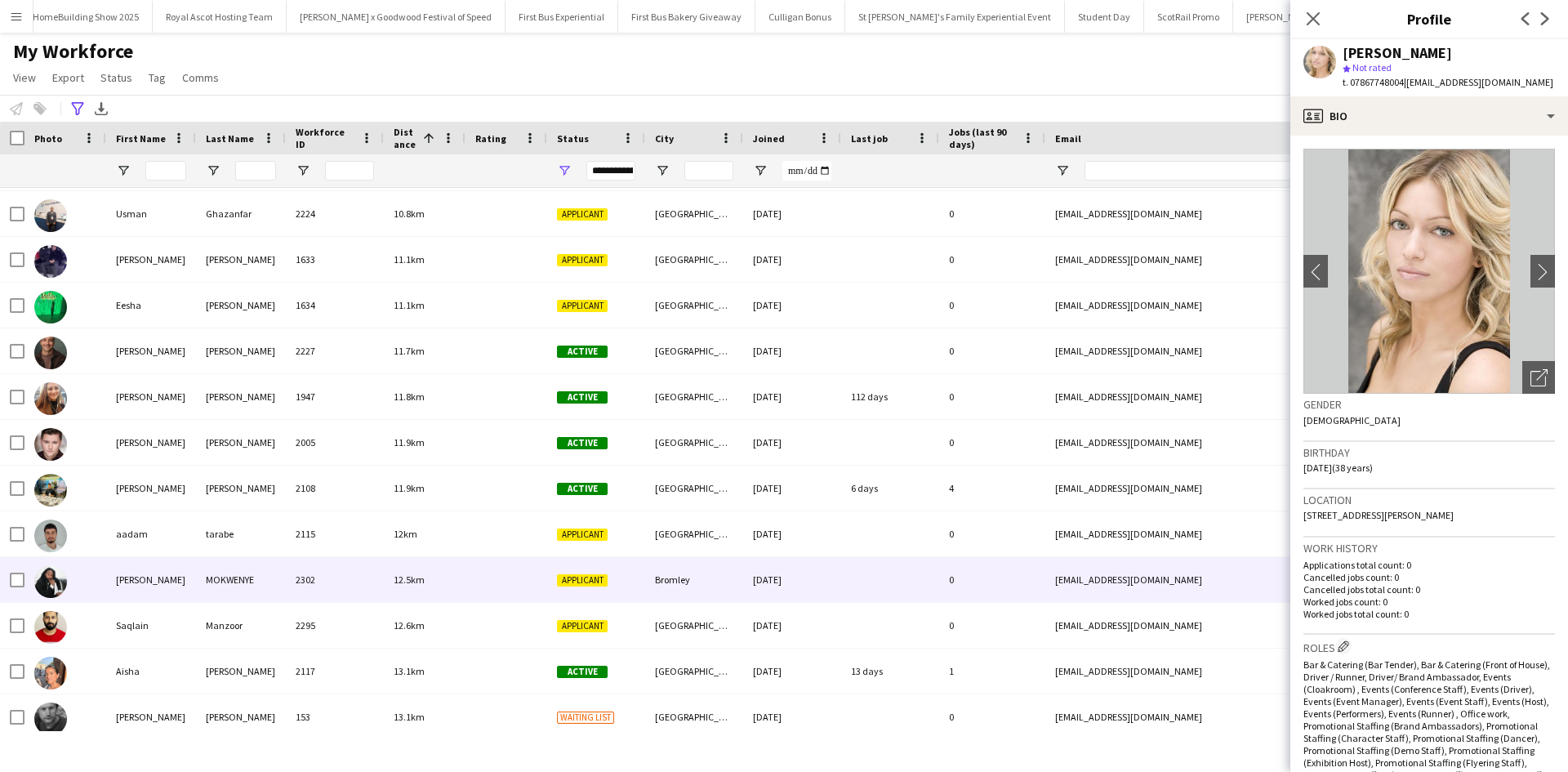
scroll to position [2968, 0]
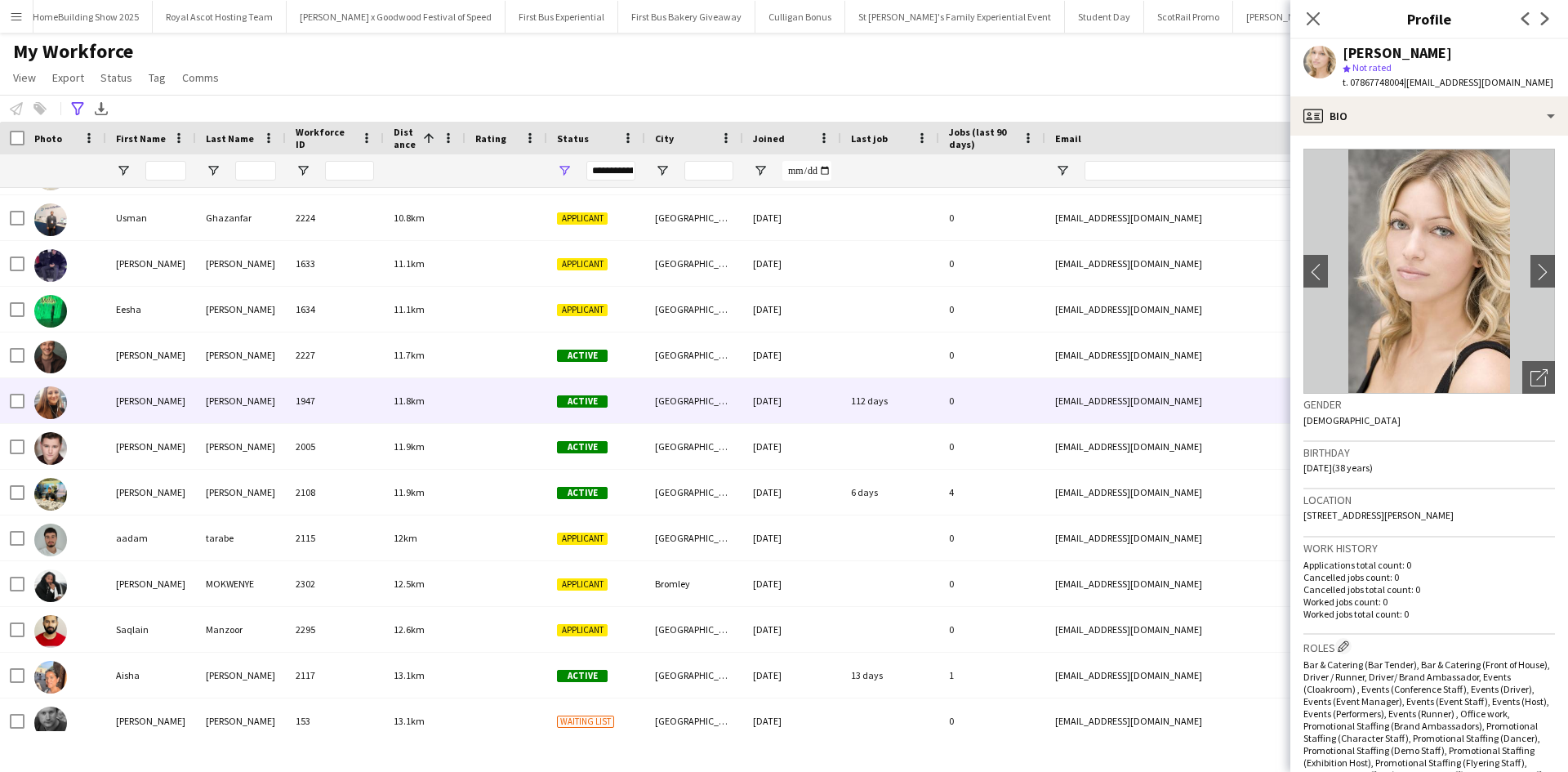
click at [135, 403] on div "Daniele" at bounding box center [152, 401] width 90 height 45
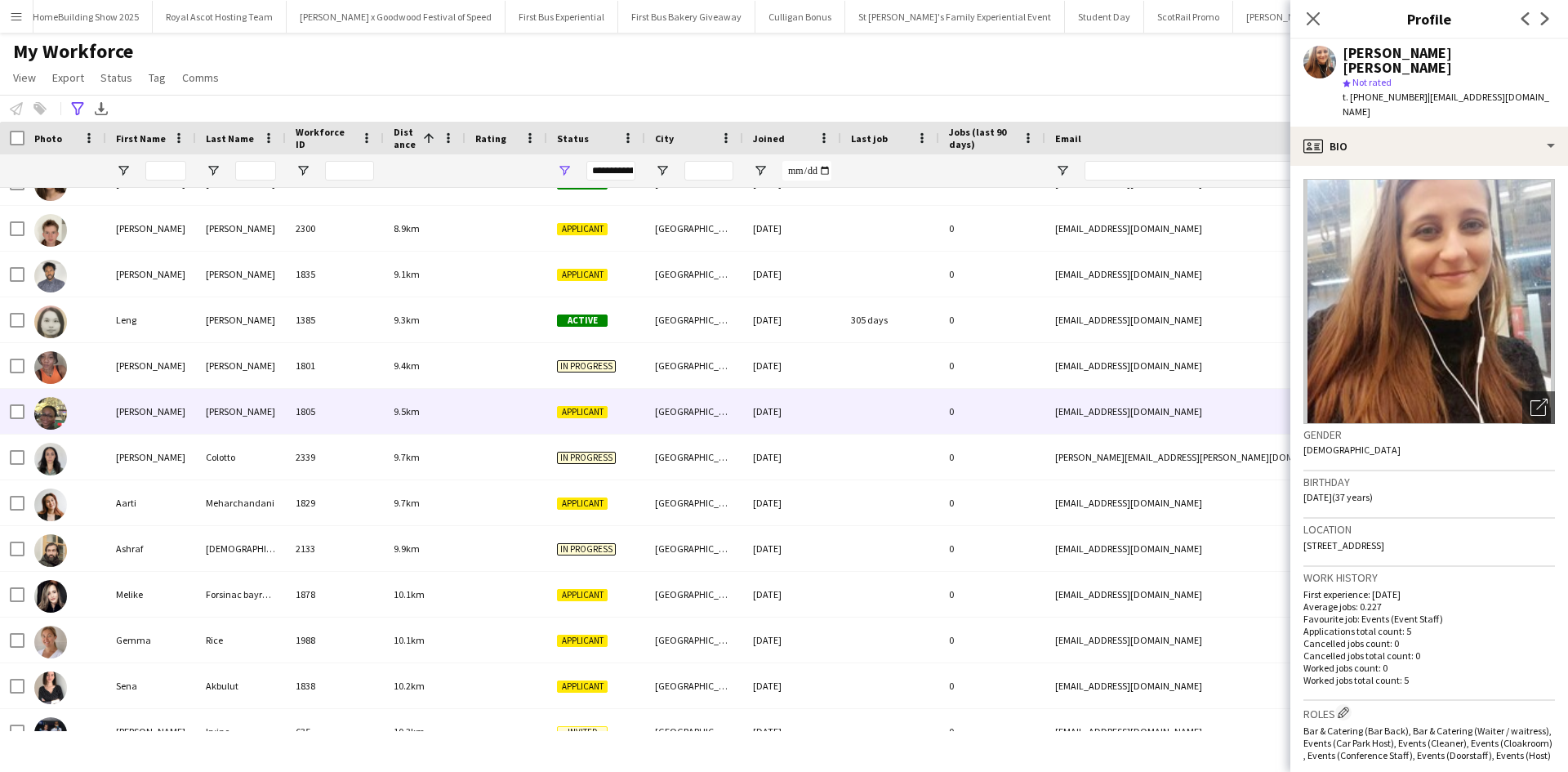
scroll to position [2313, 0]
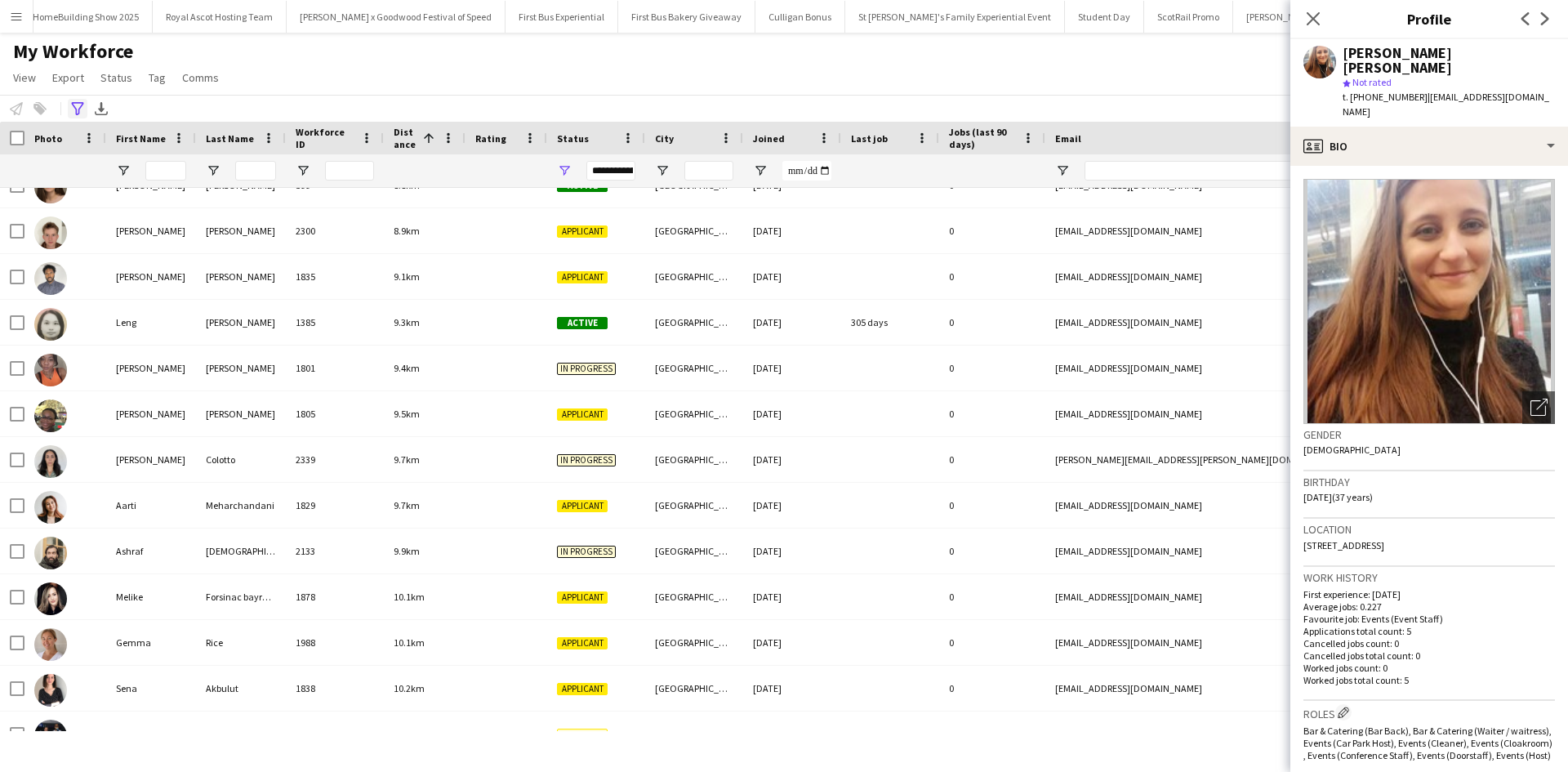
click at [82, 108] on icon "Advanced filters" at bounding box center [77, 108] width 13 height 13
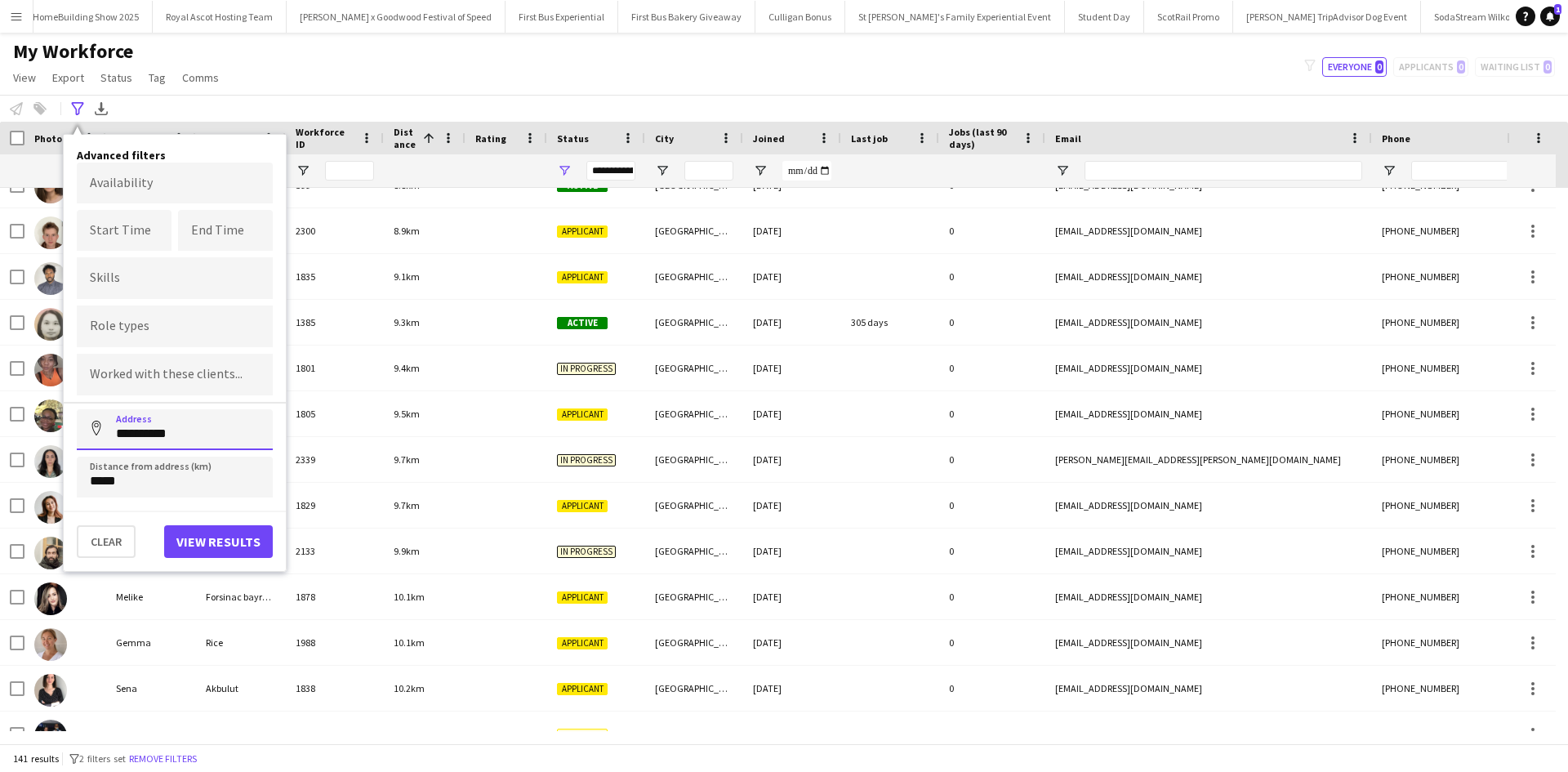
drag, startPoint x: 194, startPoint y: 439, endPoint x: 115, endPoint y: 432, distance: 79.3
click at [115, 432] on input "**********" at bounding box center [175, 430] width 196 height 40
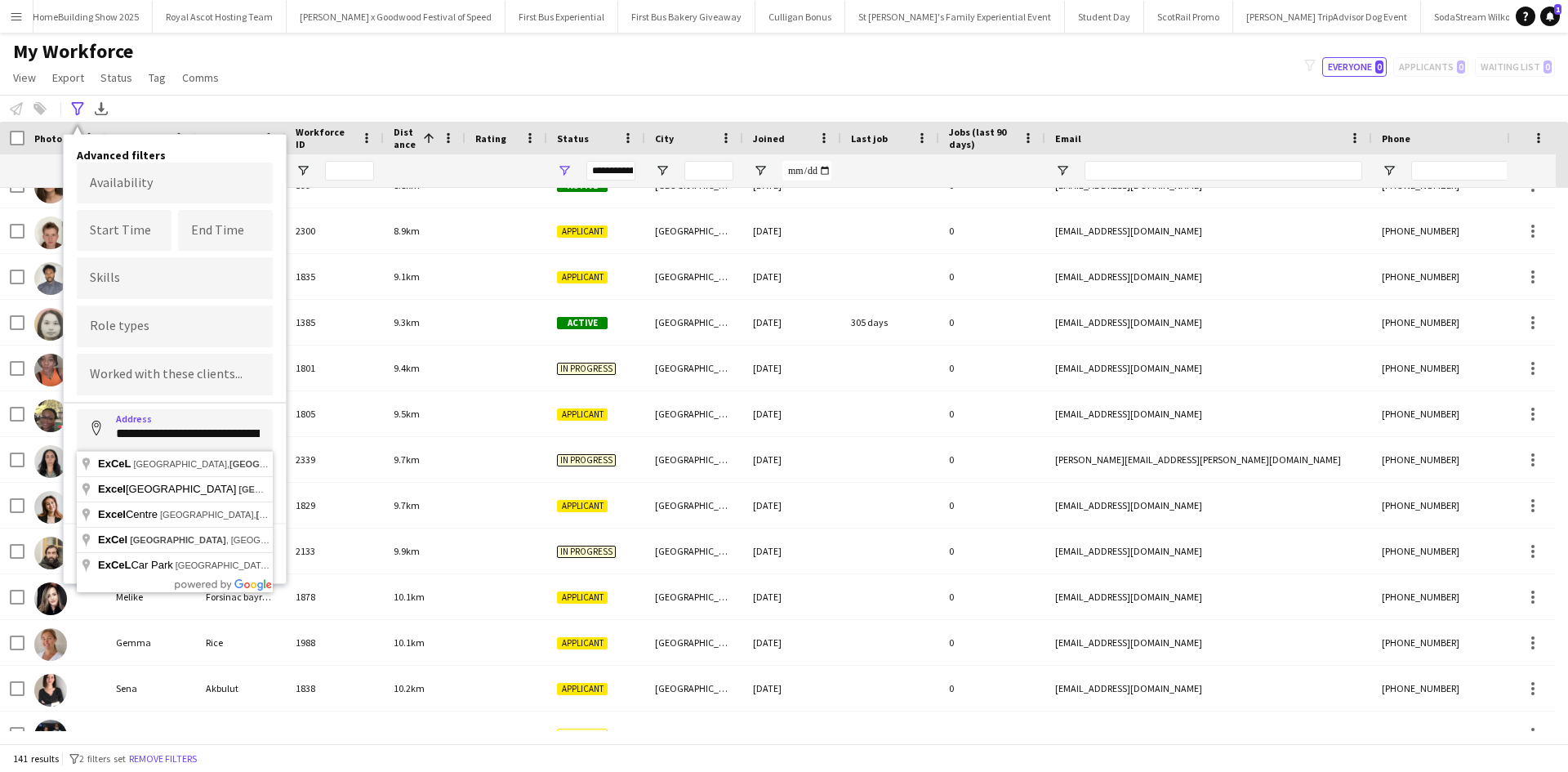
type input "**********"
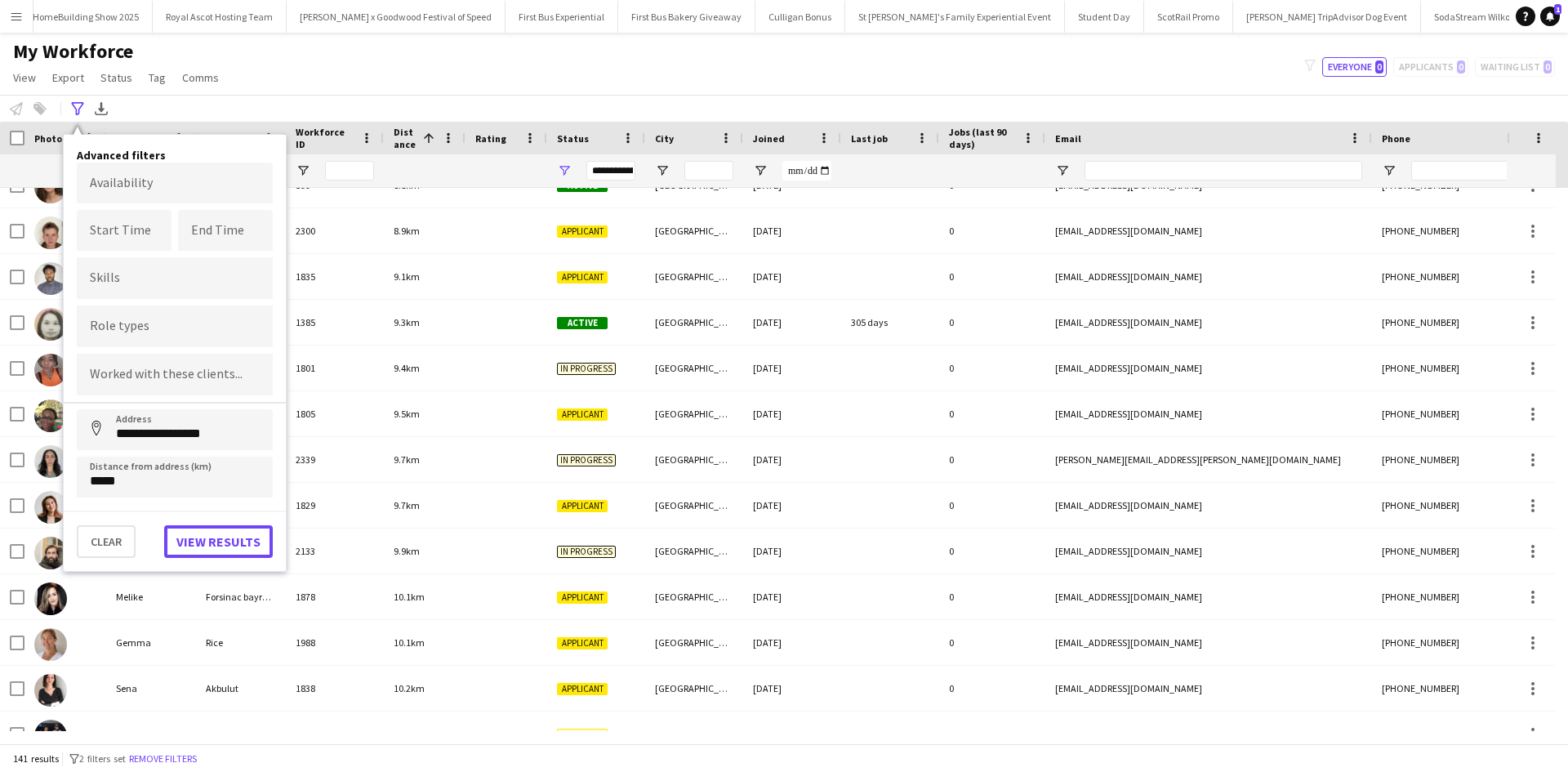
click at [225, 534] on button "View results" at bounding box center [219, 542] width 108 height 33
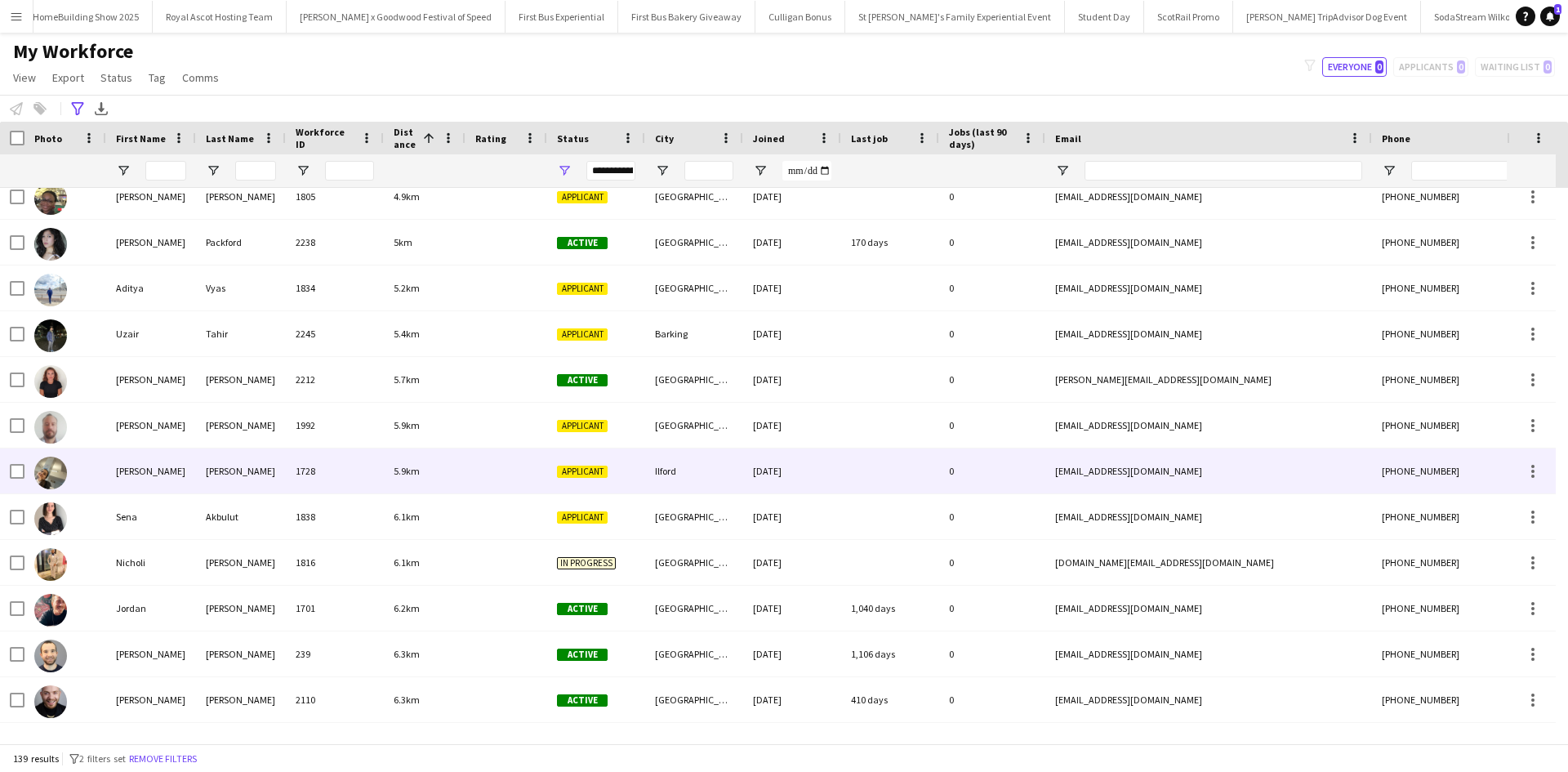
scroll to position [335, 0]
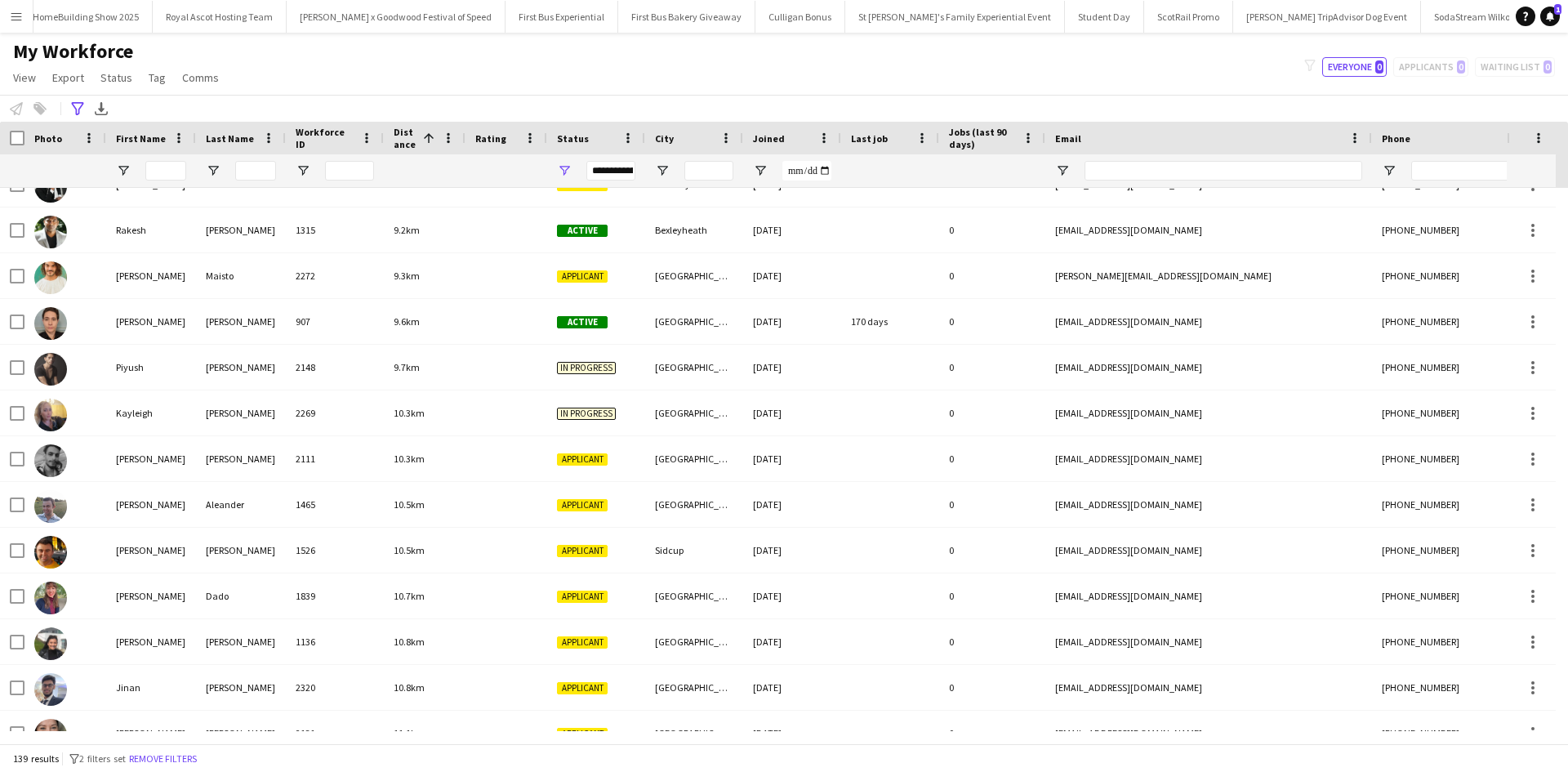
click at [16, 11] on app-icon "Menu" at bounding box center [17, 17] width 13 height 13
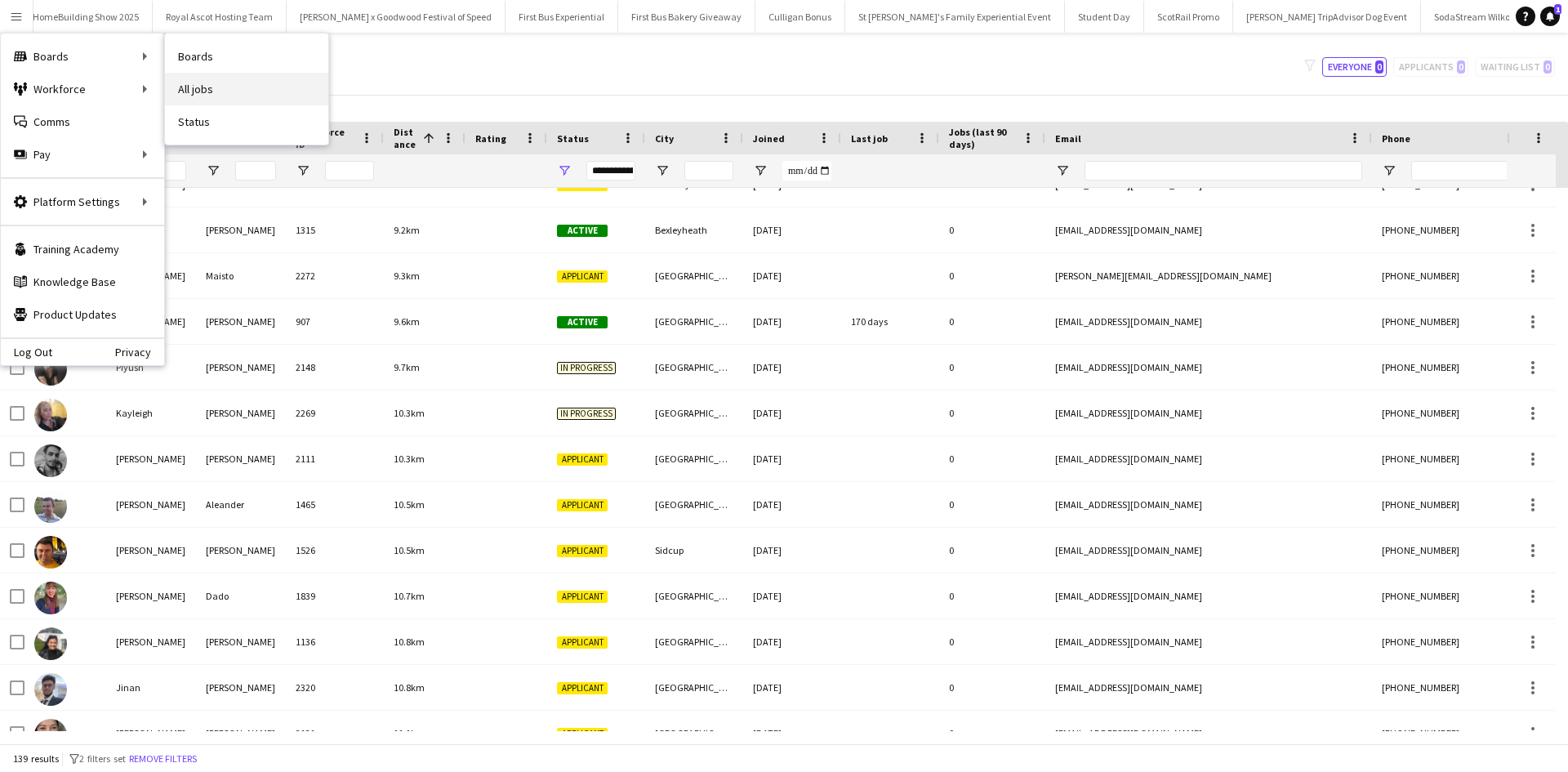
click at [243, 89] on link "All jobs" at bounding box center [247, 89] width 164 height 33
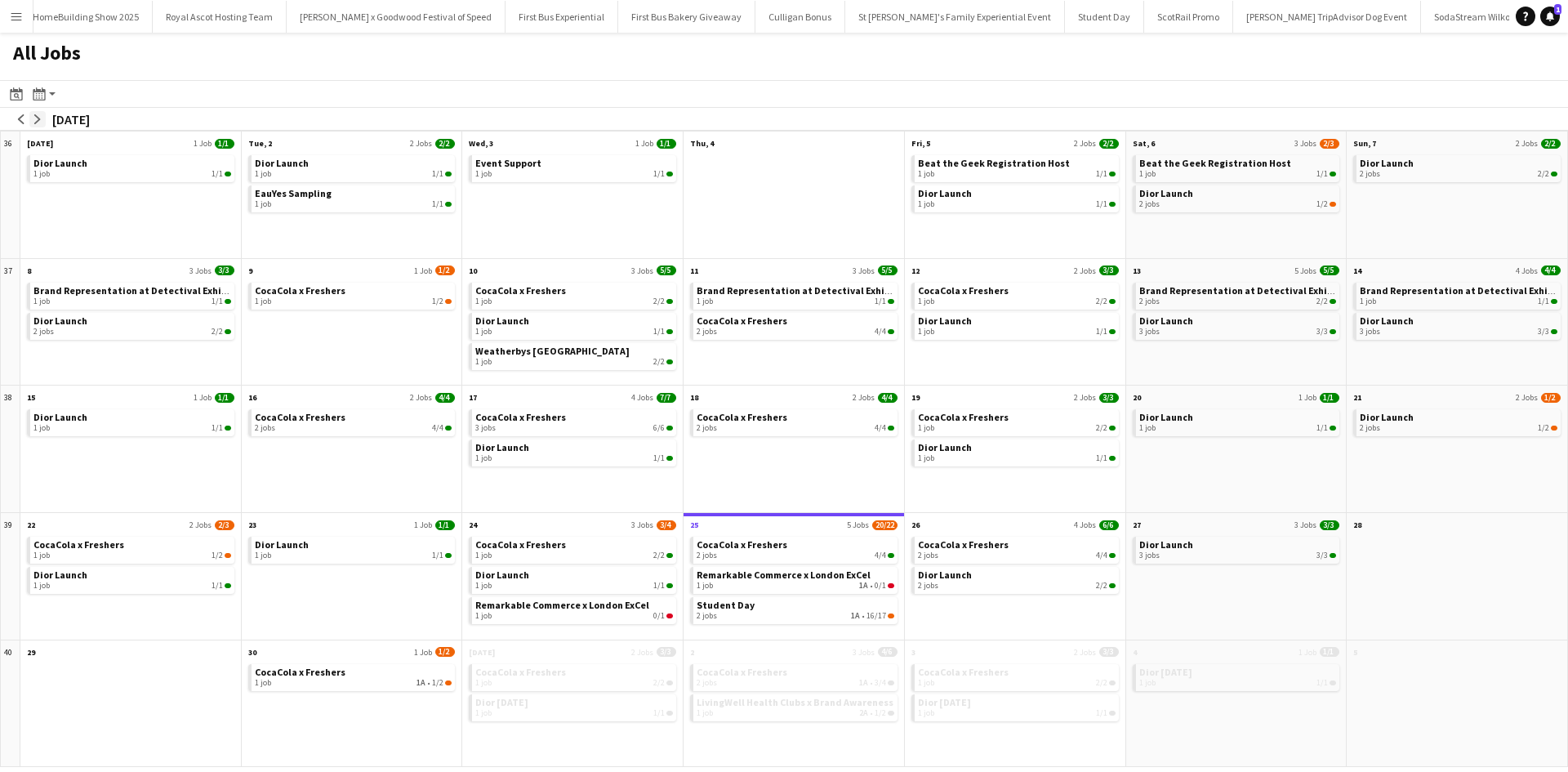
click at [39, 121] on app-icon "arrow-right" at bounding box center [38, 119] width 10 height 10
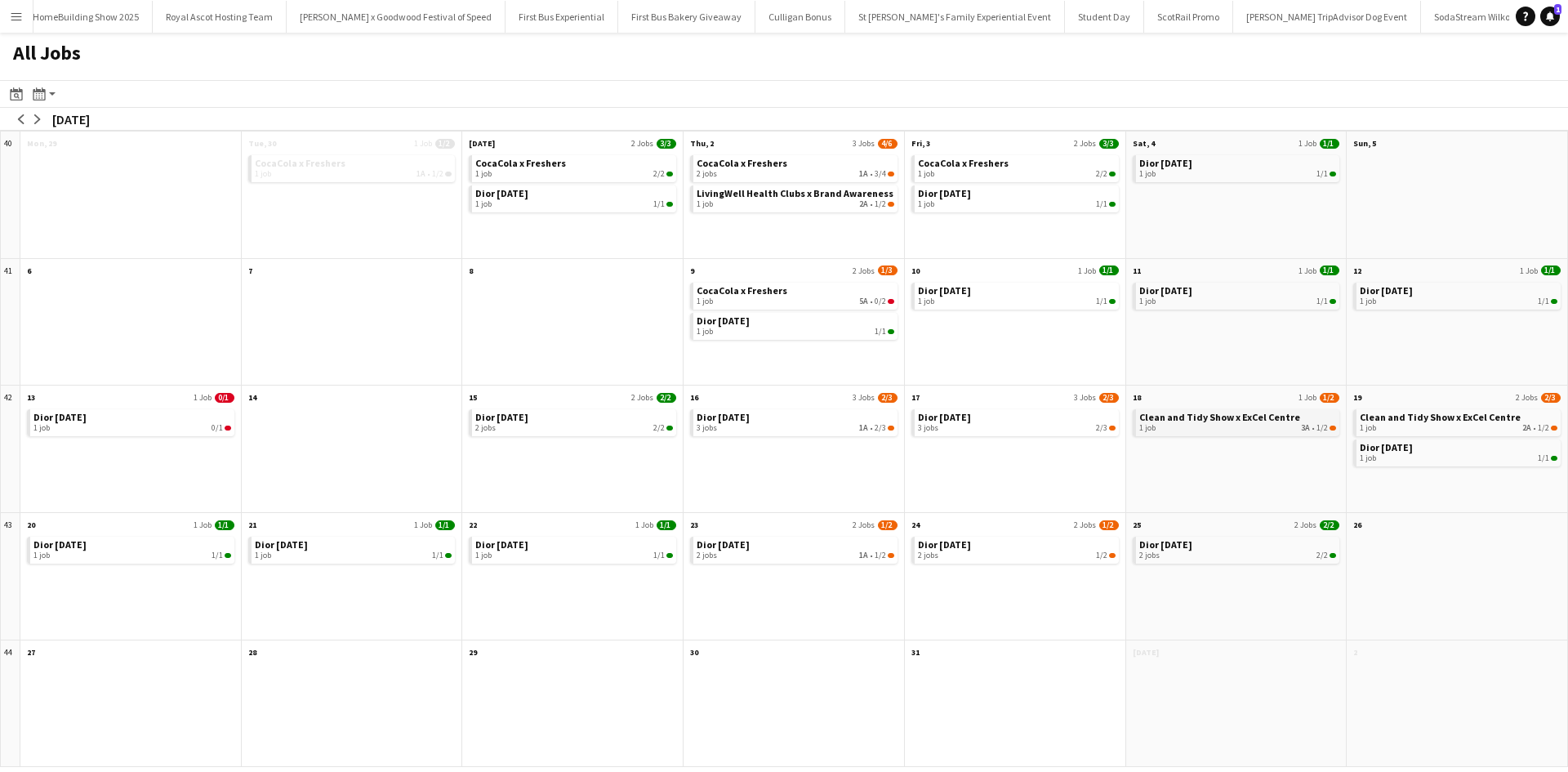
click at [1201, 422] on span "Clean and Tidy Show x ExCel Centre" at bounding box center [1219, 416] width 161 height 12
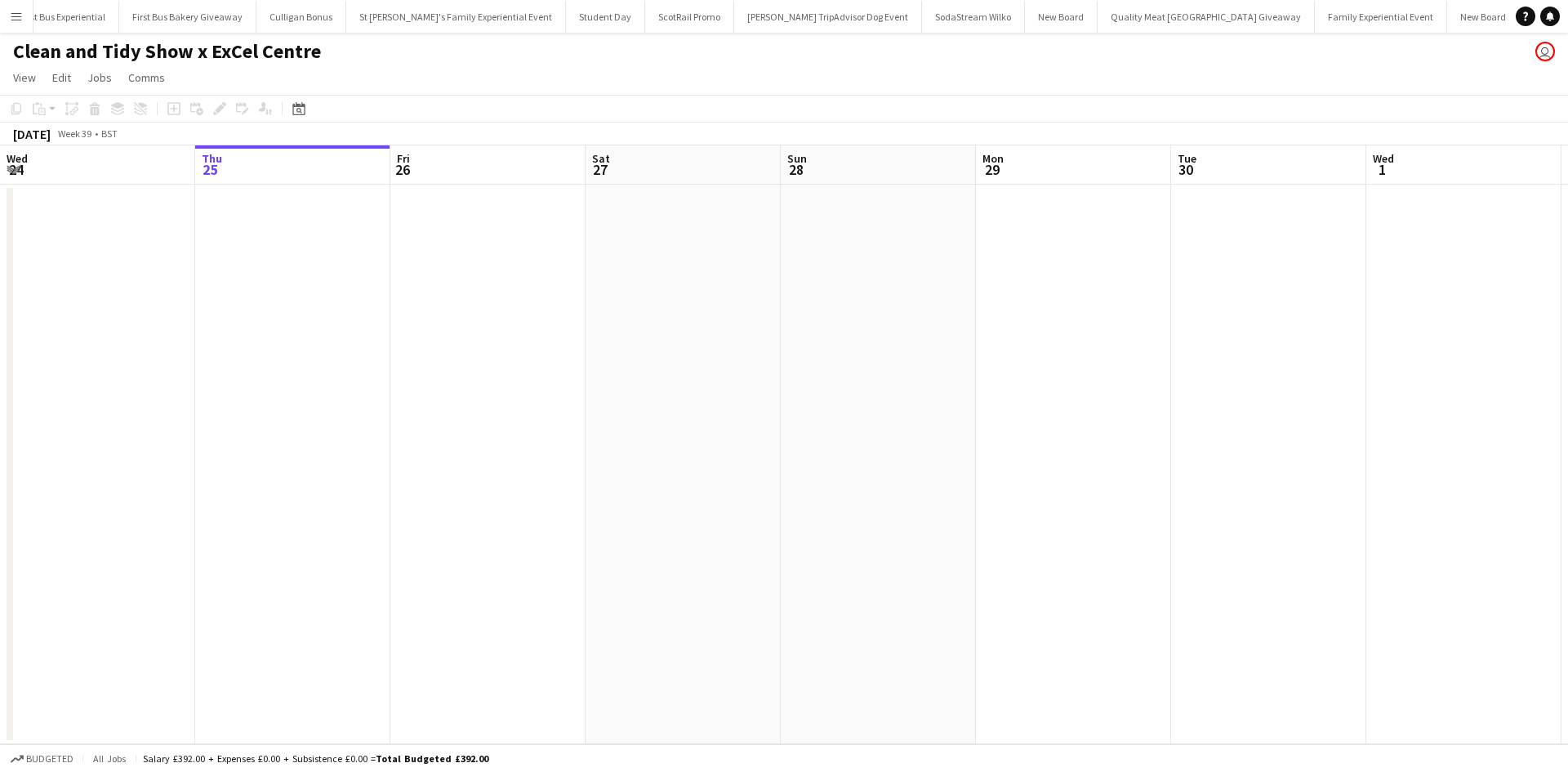
scroll to position [0, 871]
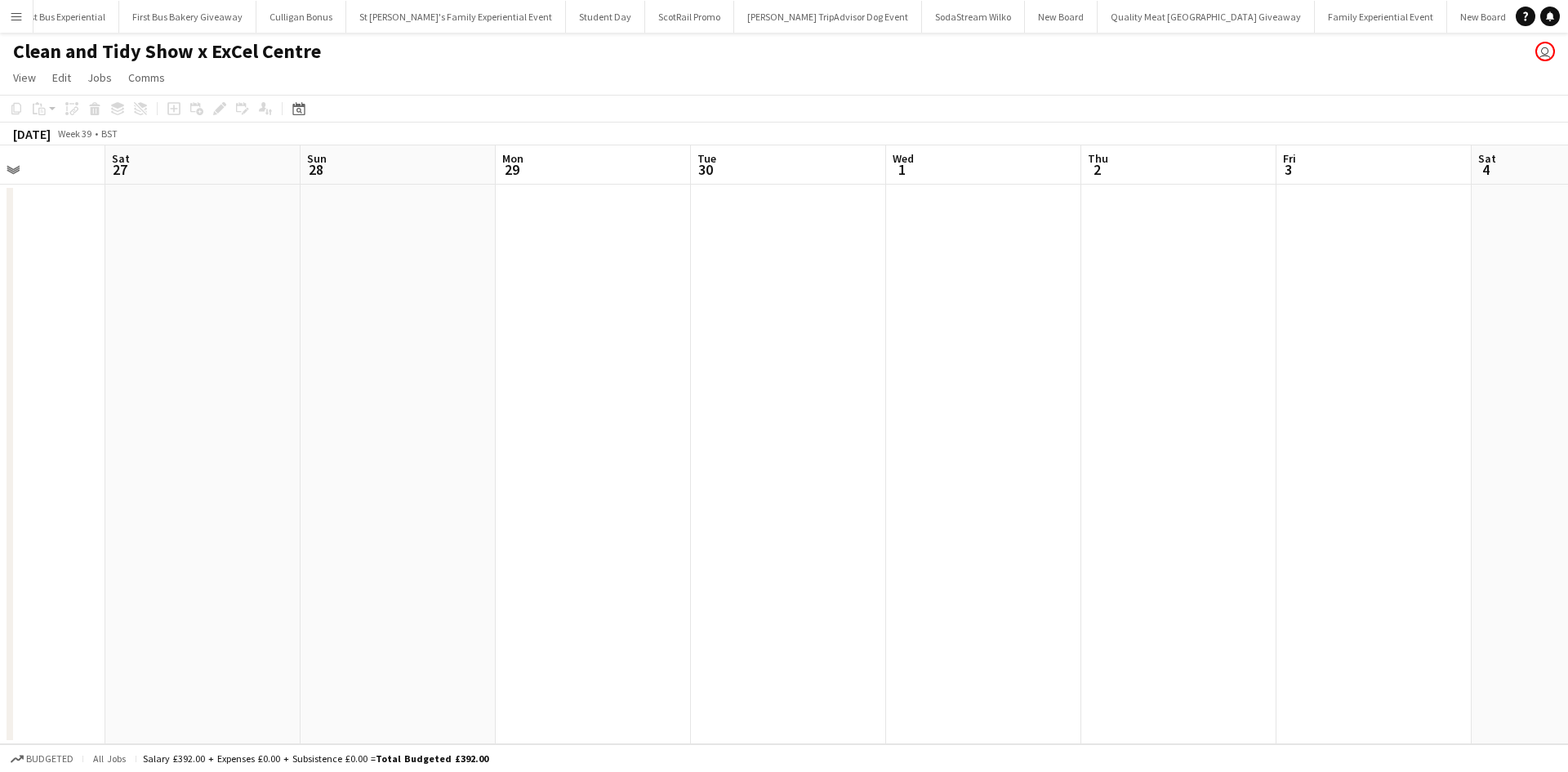
drag, startPoint x: 1269, startPoint y: 557, endPoint x: 232, endPoint y: 472, distance: 1040.5
click at [258, 480] on app-calendar-viewport "Mon 22 Tue 23 Wed 24 Thu 25 Fri 26 Sat 27 Sun 28 Mon 29 Tue 30 Wed 1 Thu 2 Fri …" at bounding box center [784, 445] width 1568 height 599
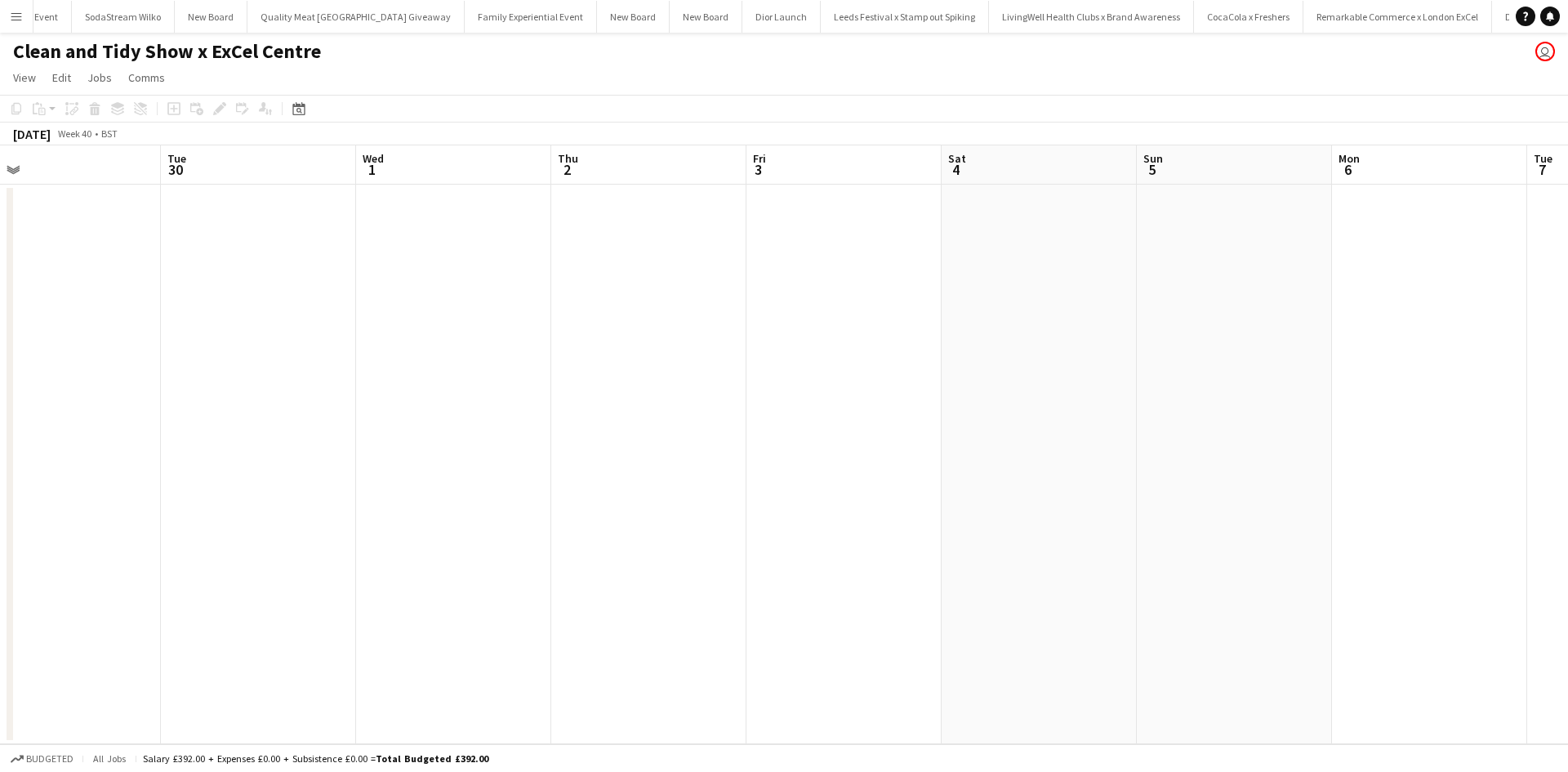
scroll to position [0, 17721]
drag, startPoint x: 1066, startPoint y: 525, endPoint x: 318, endPoint y: 423, distance: 754.9
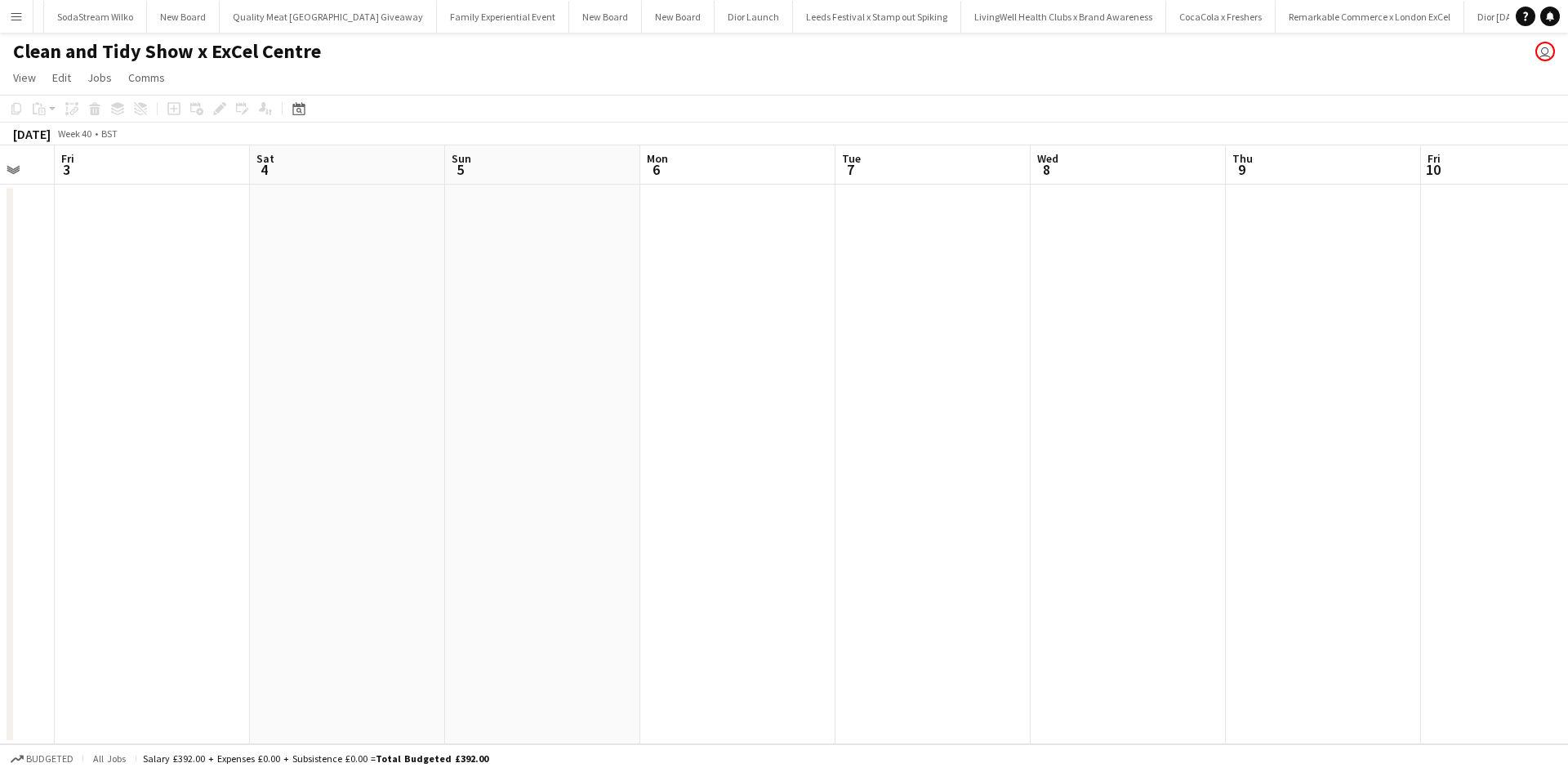
click at [184, 435] on app-calendar-viewport "Mon 29 Tue 30 Wed 1 Thu 2 Fri 3 Sat 4 Sun 5 Mon 6 Tue 7 Wed 8 Thu 9 Fri 10 Sat …" at bounding box center [784, 445] width 1568 height 599
drag, startPoint x: 928, startPoint y: 506, endPoint x: 331, endPoint y: 441, distance: 600.5
click at [341, 445] on app-calendar-viewport "Wed 1 Thu 2 Fri 3 Sat 4 Sun 5 Mon 6 Tue 7 Wed 8 Thu 9 Fri 10 Sat 11 Sun 12 Mon …" at bounding box center [784, 445] width 1568 height 599
drag, startPoint x: 1011, startPoint y: 542, endPoint x: 807, endPoint y: 507, distance: 207.0
click at [493, 469] on app-calendar-viewport "Mon 6 Tue 7 Wed 8 Thu 9 Fri 10 Sat 11 Sun 12 Mon 13 Tue 14 Wed 15 Thu 16 Fri 17…" at bounding box center [784, 445] width 1568 height 599
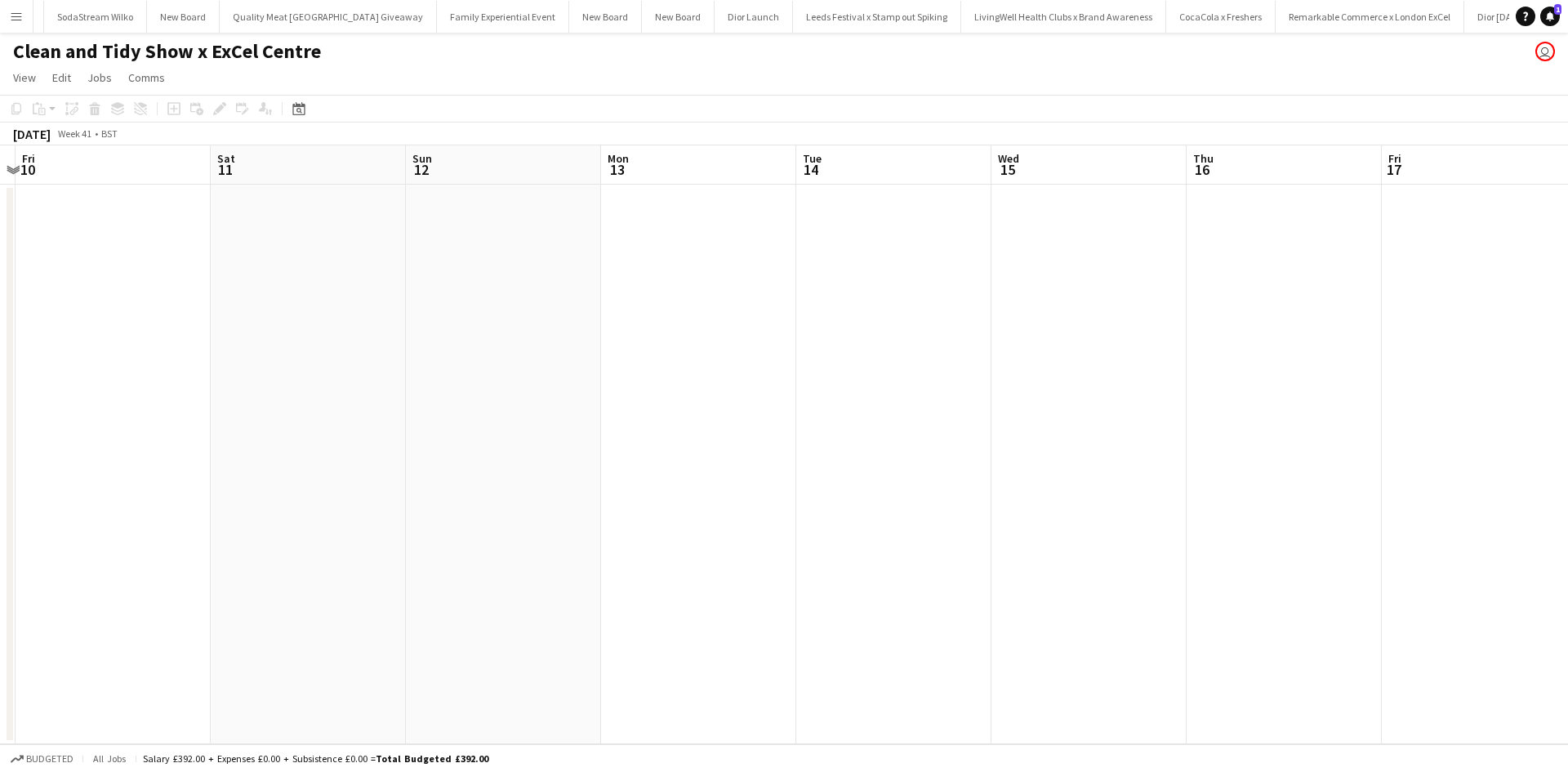
drag, startPoint x: 876, startPoint y: 539, endPoint x: 1043, endPoint y: 551, distance: 167.4
click at [483, 465] on app-calendar-viewport "Mon 6 Tue 7 Wed 8 Thu 9 Fri 10 Sat 11 Sun 12 Mon 13 Tue 14 Wed 15 Thu 16 Fri 17…" at bounding box center [784, 445] width 1568 height 599
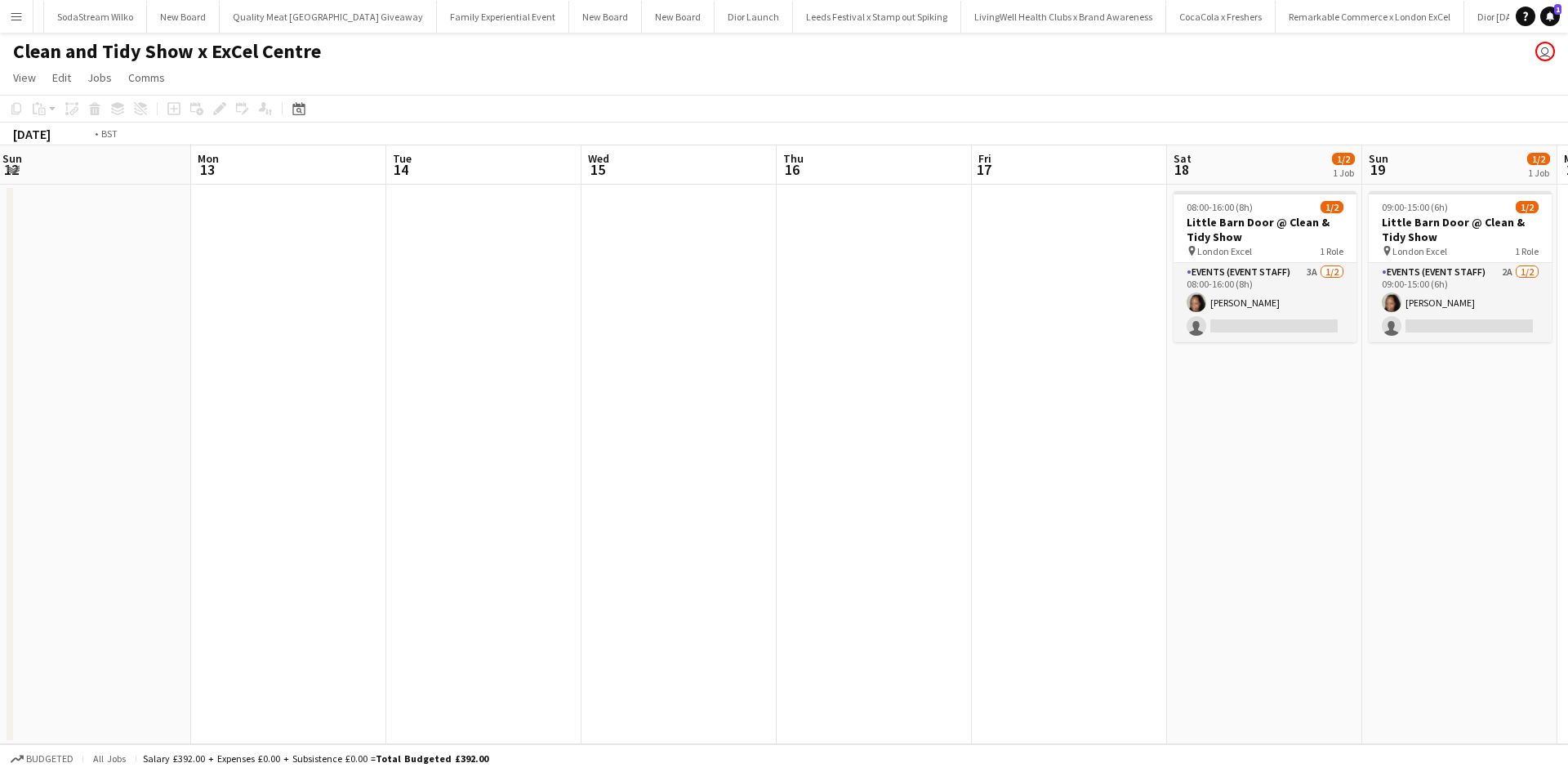
drag, startPoint x: 985, startPoint y: 543, endPoint x: 682, endPoint y: 502, distance: 305.8
click at [682, 505] on app-calendar-viewport "Wed 8 Thu 9 Fri 10 Sat 11 Sun 12 Mon 13 Tue 14 Wed 15 Thu 16 Fri 17 Sat 18 1/2 …" at bounding box center [784, 445] width 1568 height 599
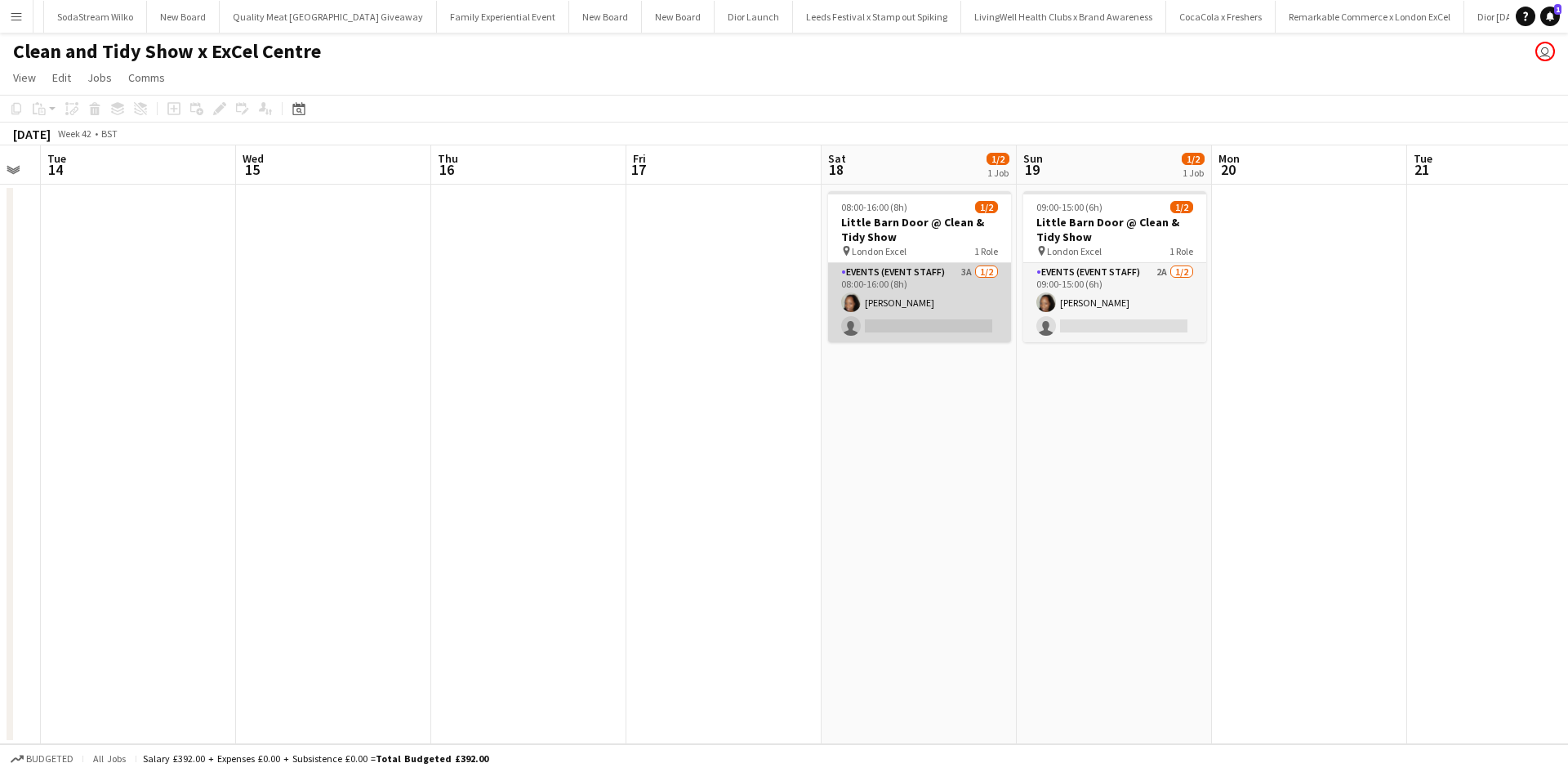
click at [964, 291] on app-card-role "Events (Event Staff) 3A 1/2 08:00-16:00 (8h) Vanya Grant single-neutral-actions" at bounding box center [919, 302] width 183 height 79
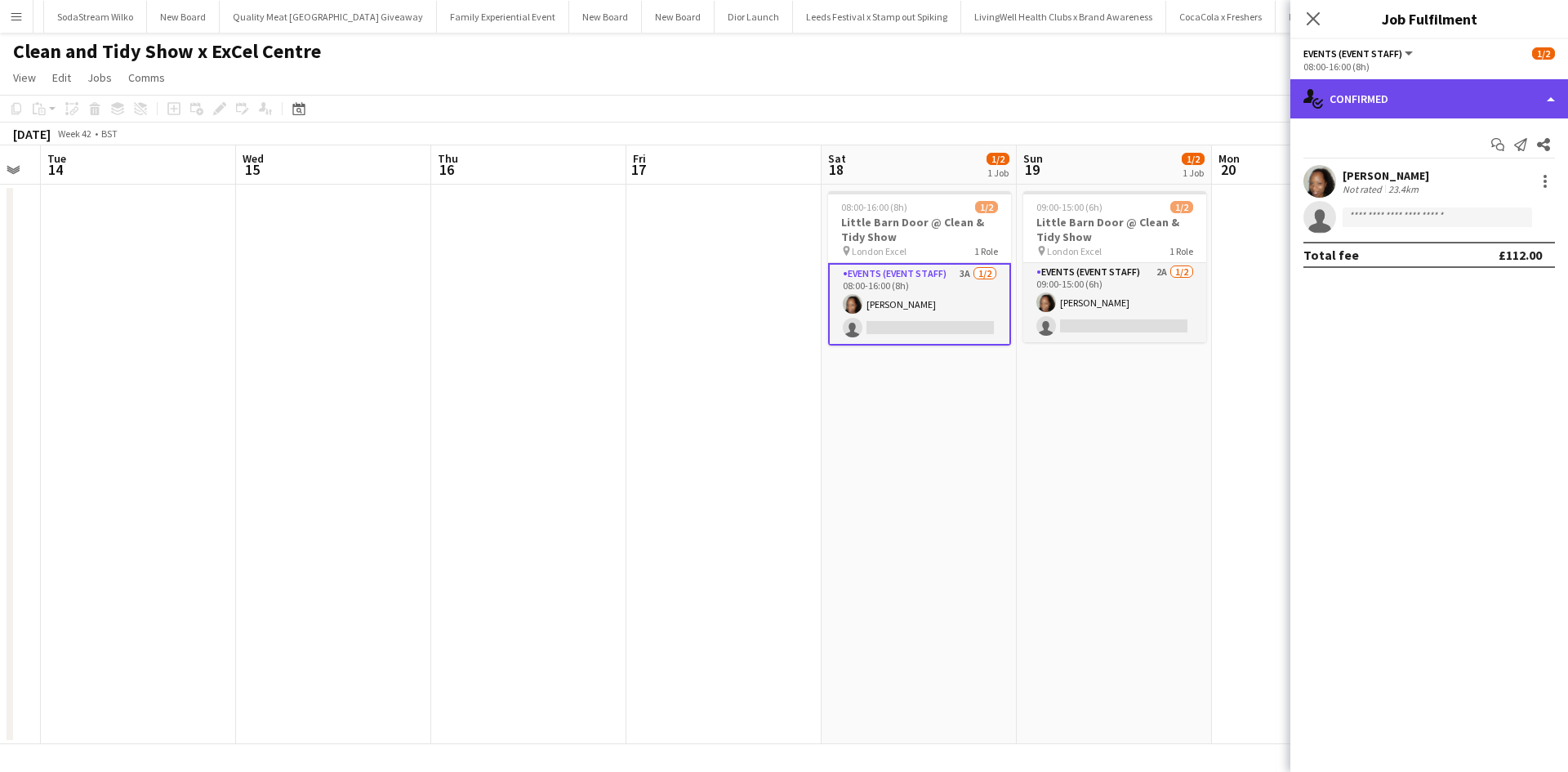
click at [1416, 100] on div "single-neutral-actions-check-2 Confirmed" at bounding box center [1429, 98] width 277 height 40
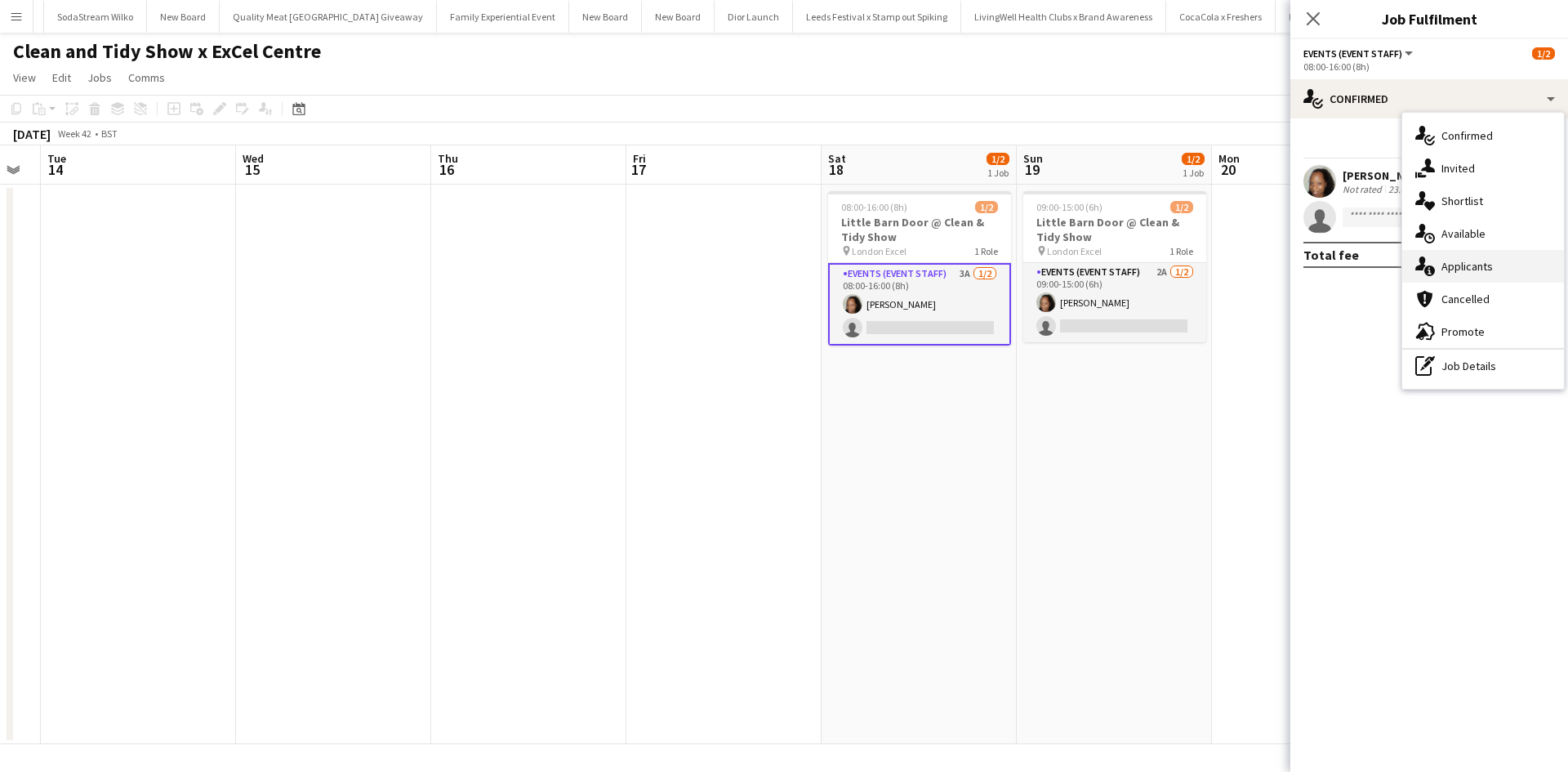
click at [1483, 268] on span "Applicants" at bounding box center [1468, 267] width 51 height 15
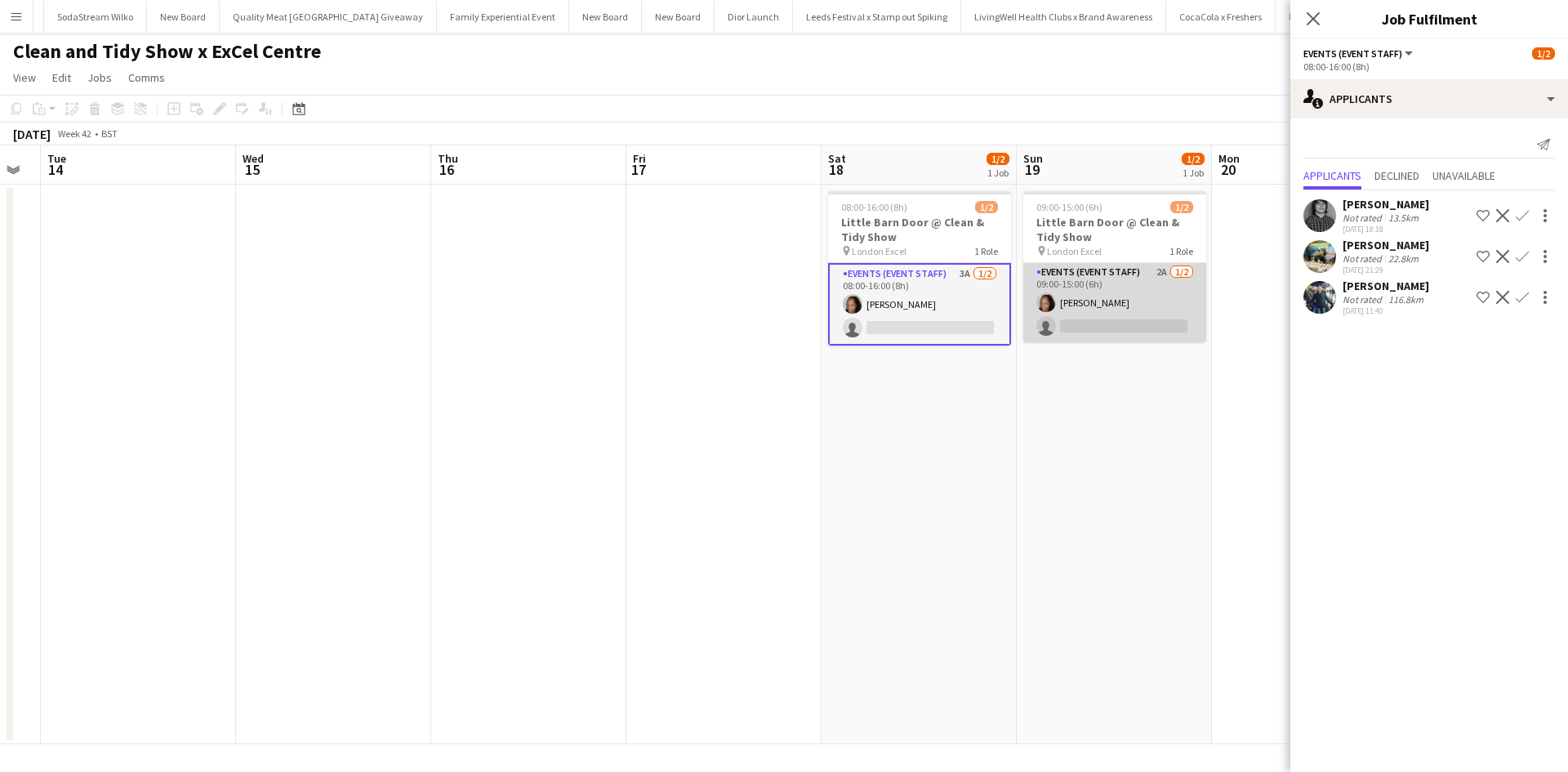
click at [1150, 290] on app-card-role "Events (Event Staff) 2A 1/2 09:00-15:00 (6h) Vanya Grant single-neutral-actions" at bounding box center [1114, 302] width 183 height 79
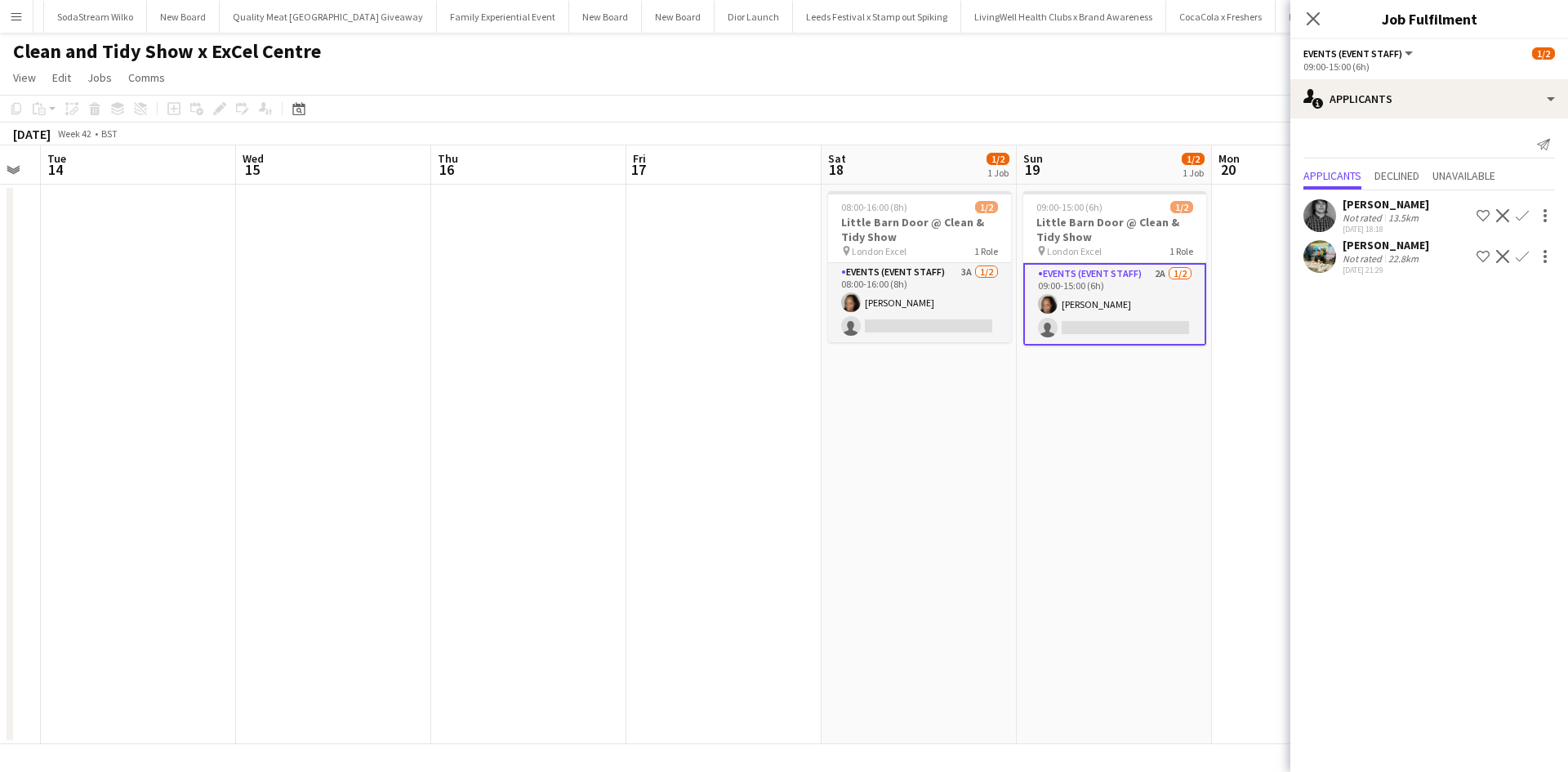
click at [14, 14] on app-icon "Menu" at bounding box center [17, 17] width 13 height 13
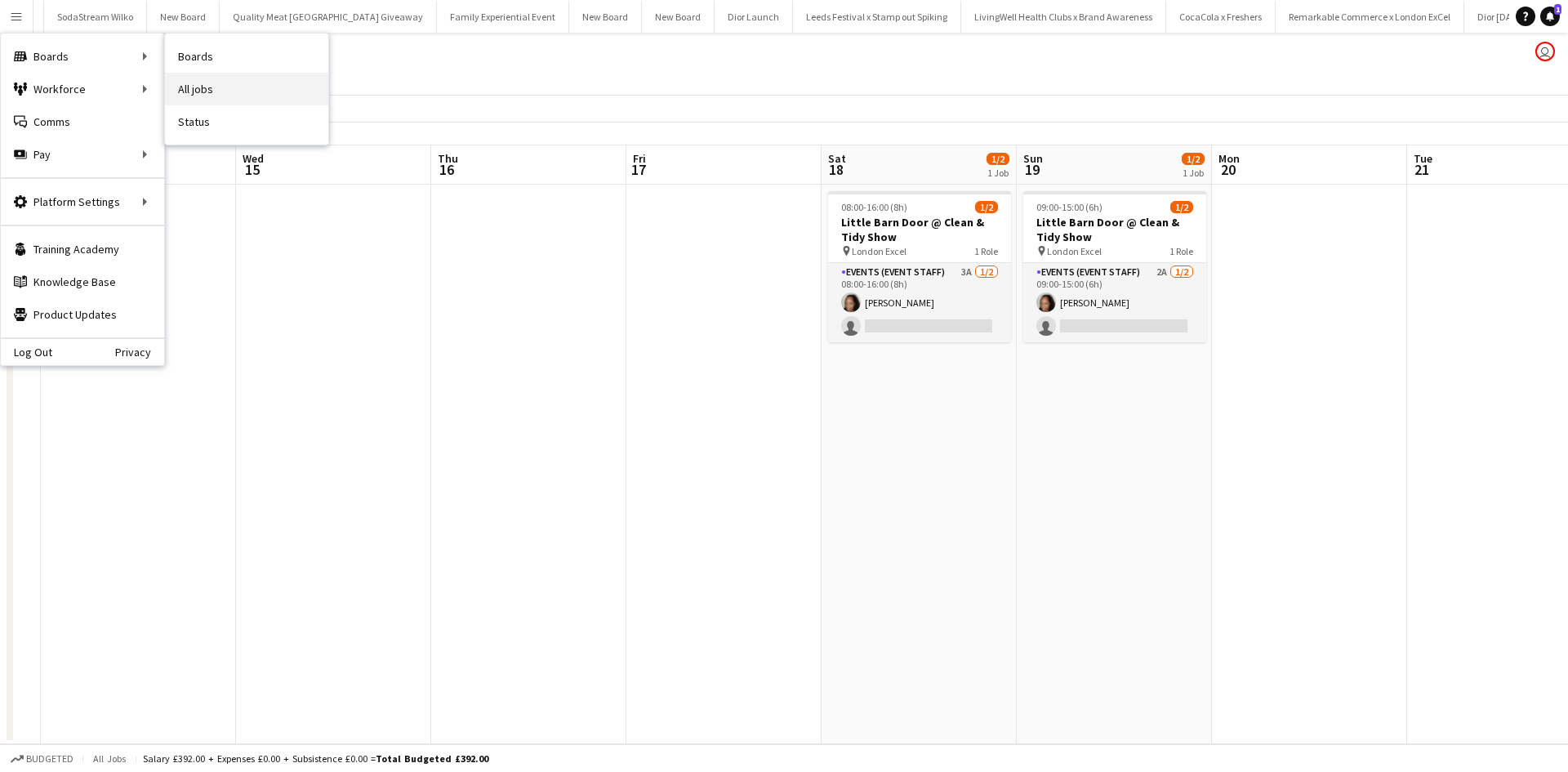
click at [197, 89] on link "All jobs" at bounding box center [247, 89] width 164 height 33
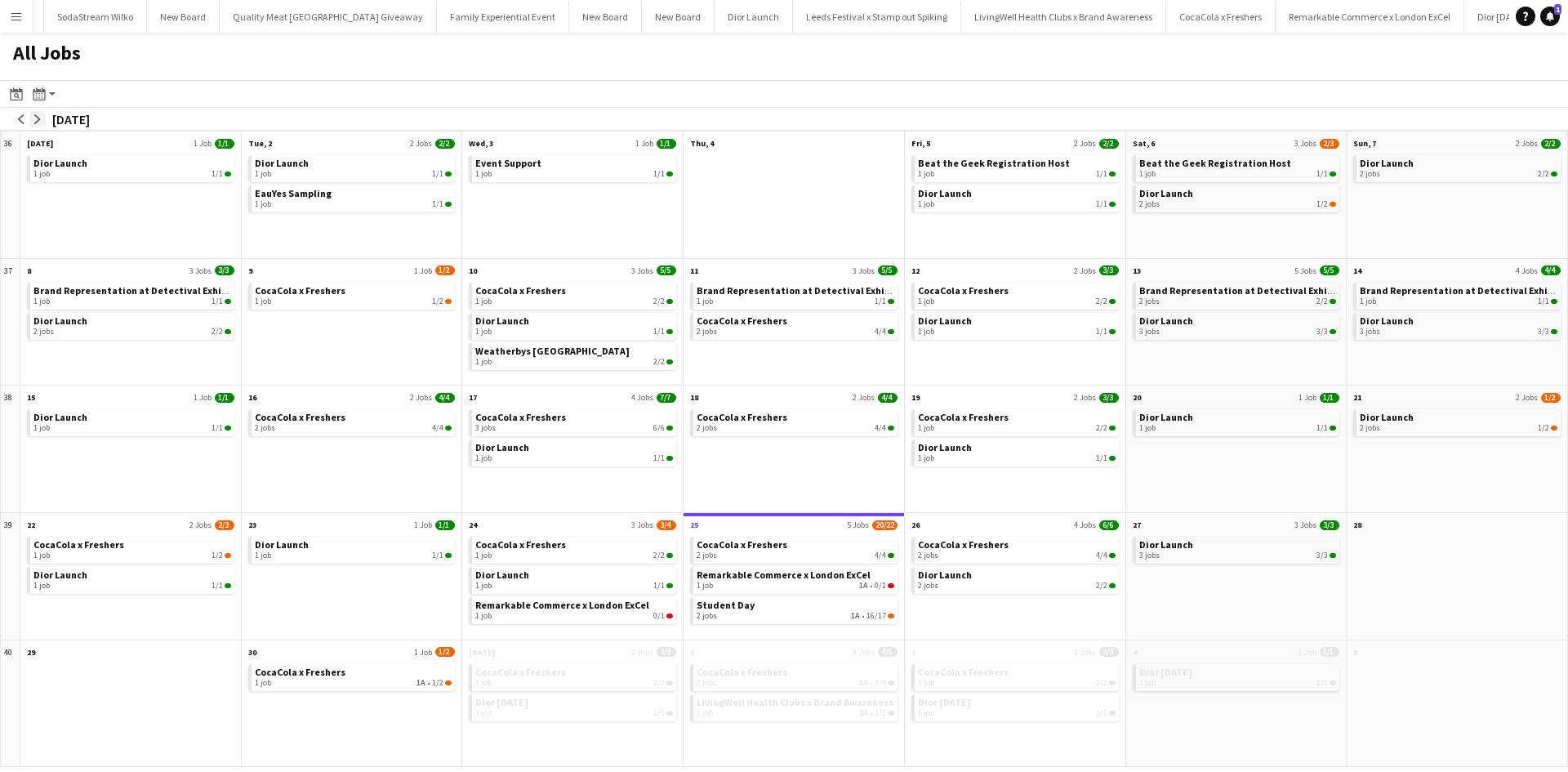
click at [39, 119] on app-icon "arrow-right" at bounding box center [38, 119] width 10 height 10
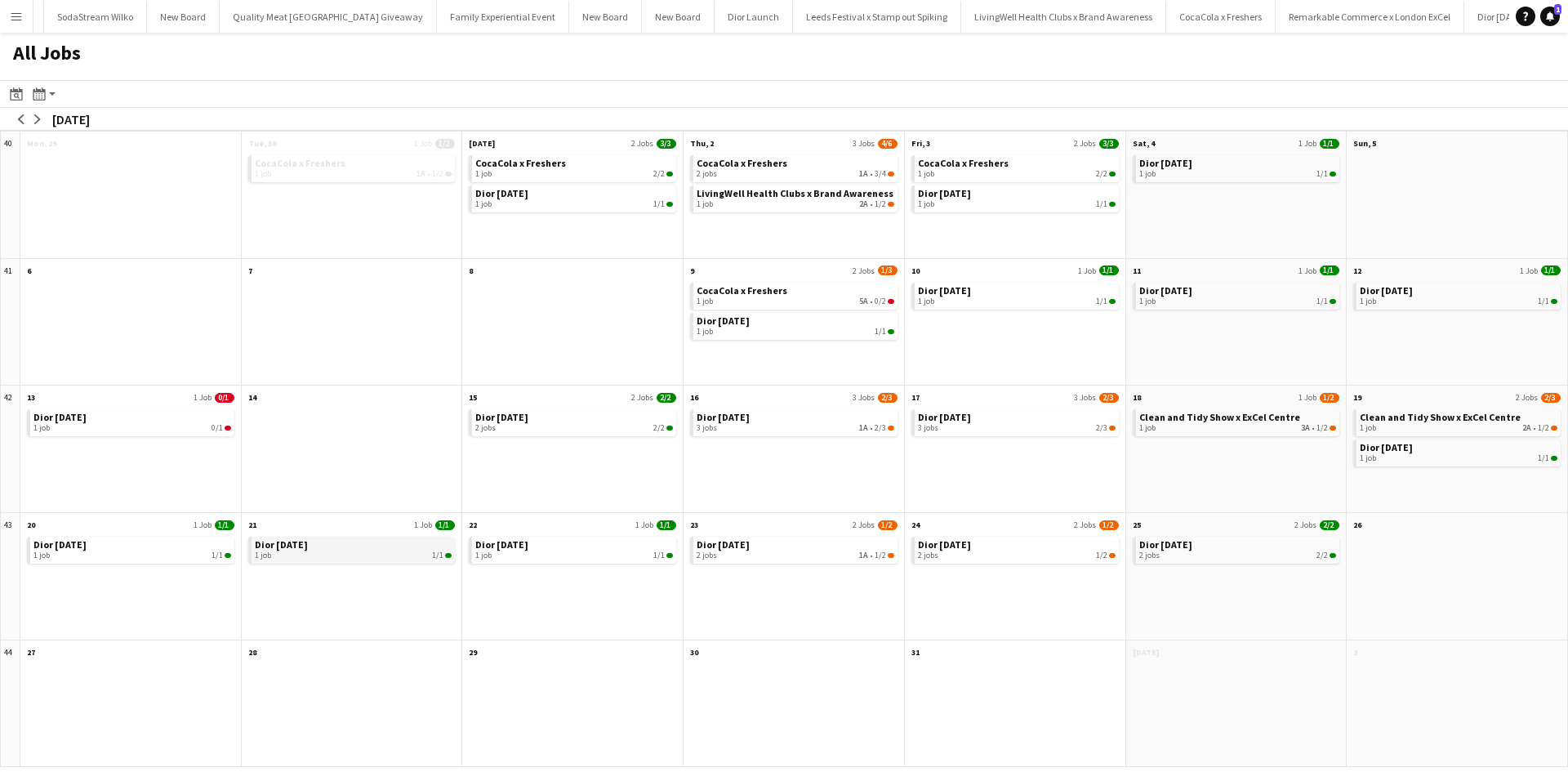
click at [339, 544] on link "Dior October 2025 1 job 1/1" at bounding box center [353, 549] width 197 height 24
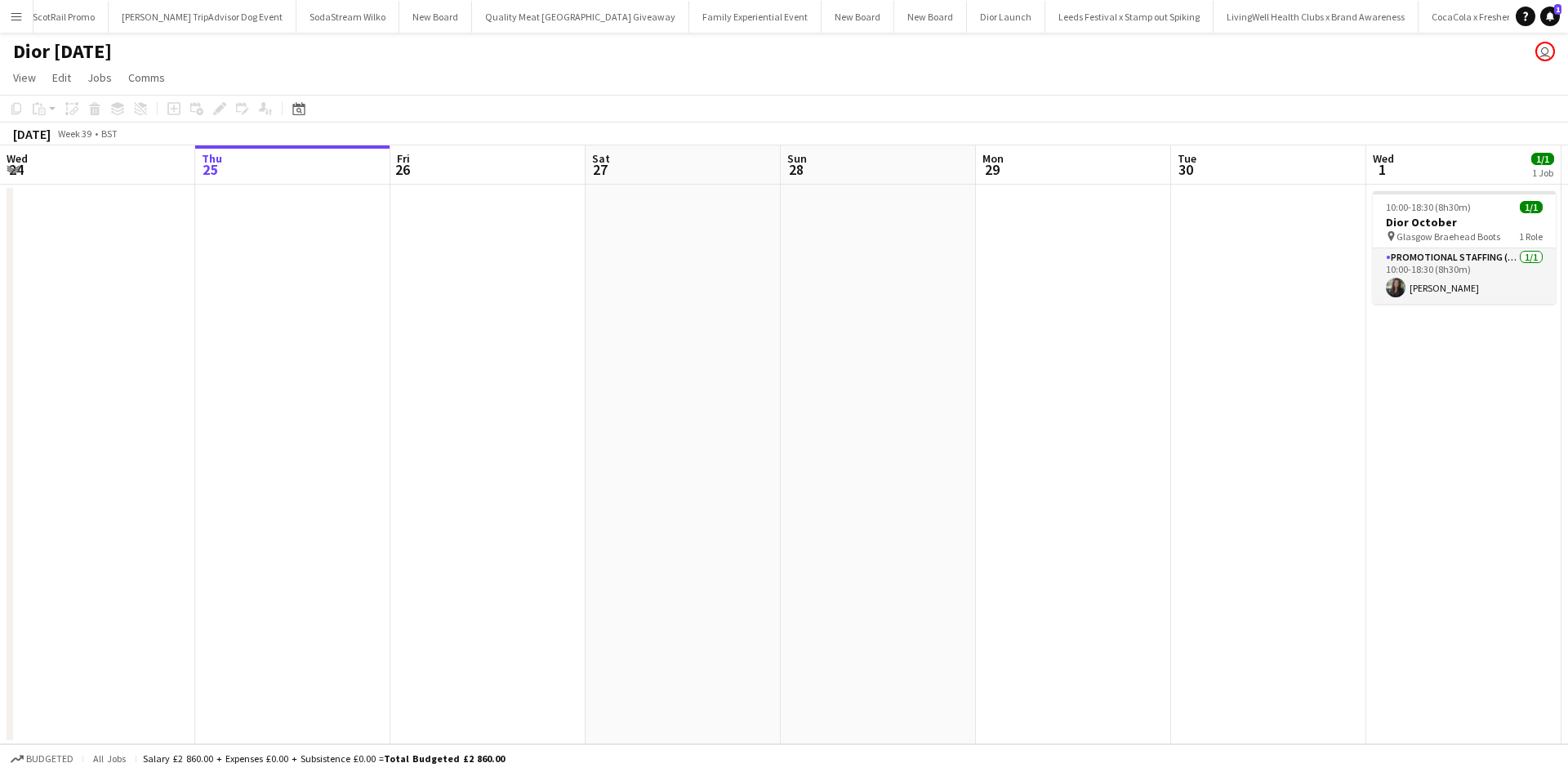
scroll to position [0, 17547]
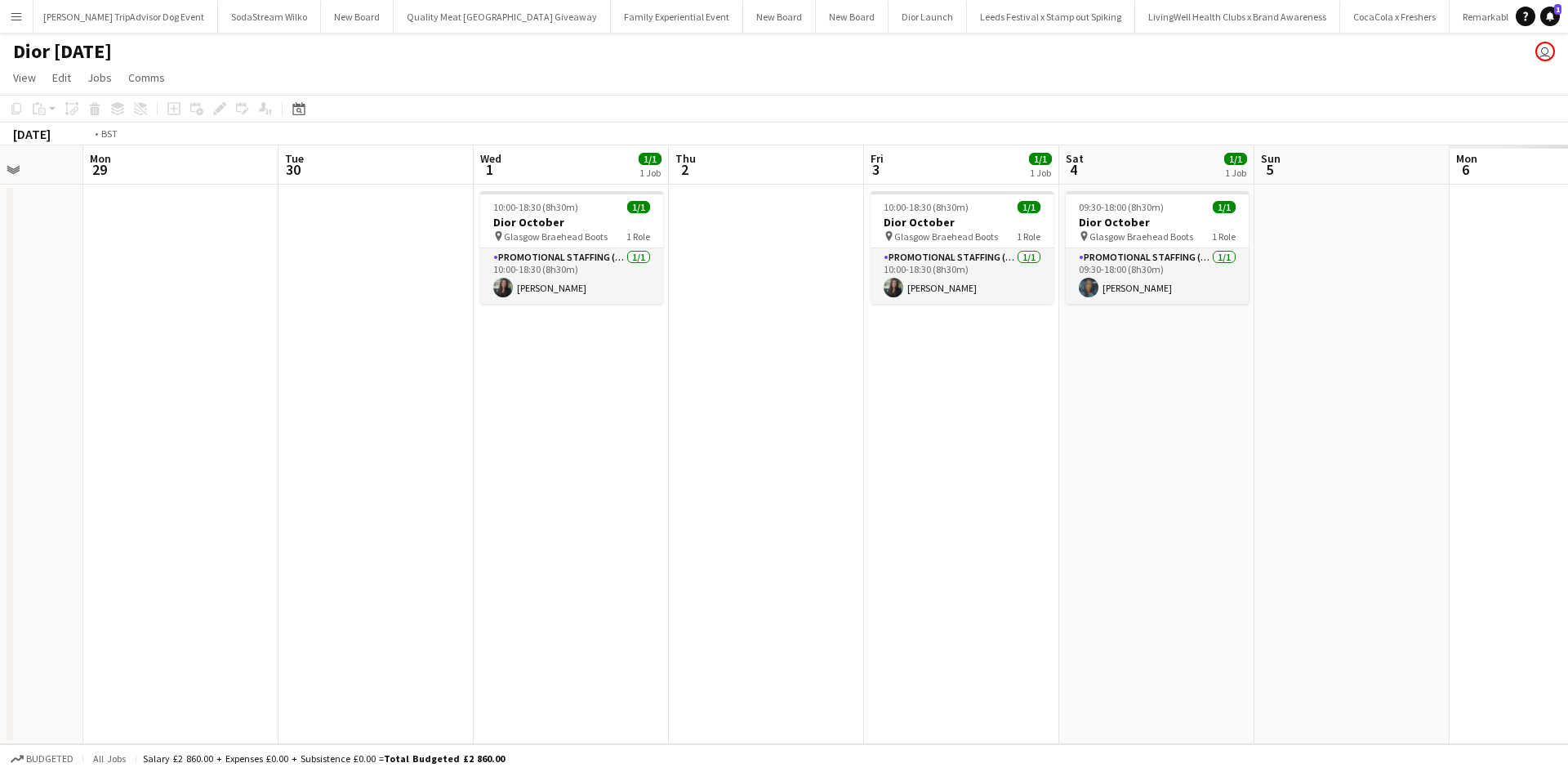
drag, startPoint x: 1334, startPoint y: 531, endPoint x: 291, endPoint y: 504, distance: 1043.3
click at [292, 504] on app-calendar-viewport "Thu 25 Fri 26 Sat 27 Sun 28 Mon 29 Tue 30 Wed 1 1/1 1 Job Thu 2 Fri 3 1/1 1 Job…" at bounding box center [784, 445] width 1568 height 599
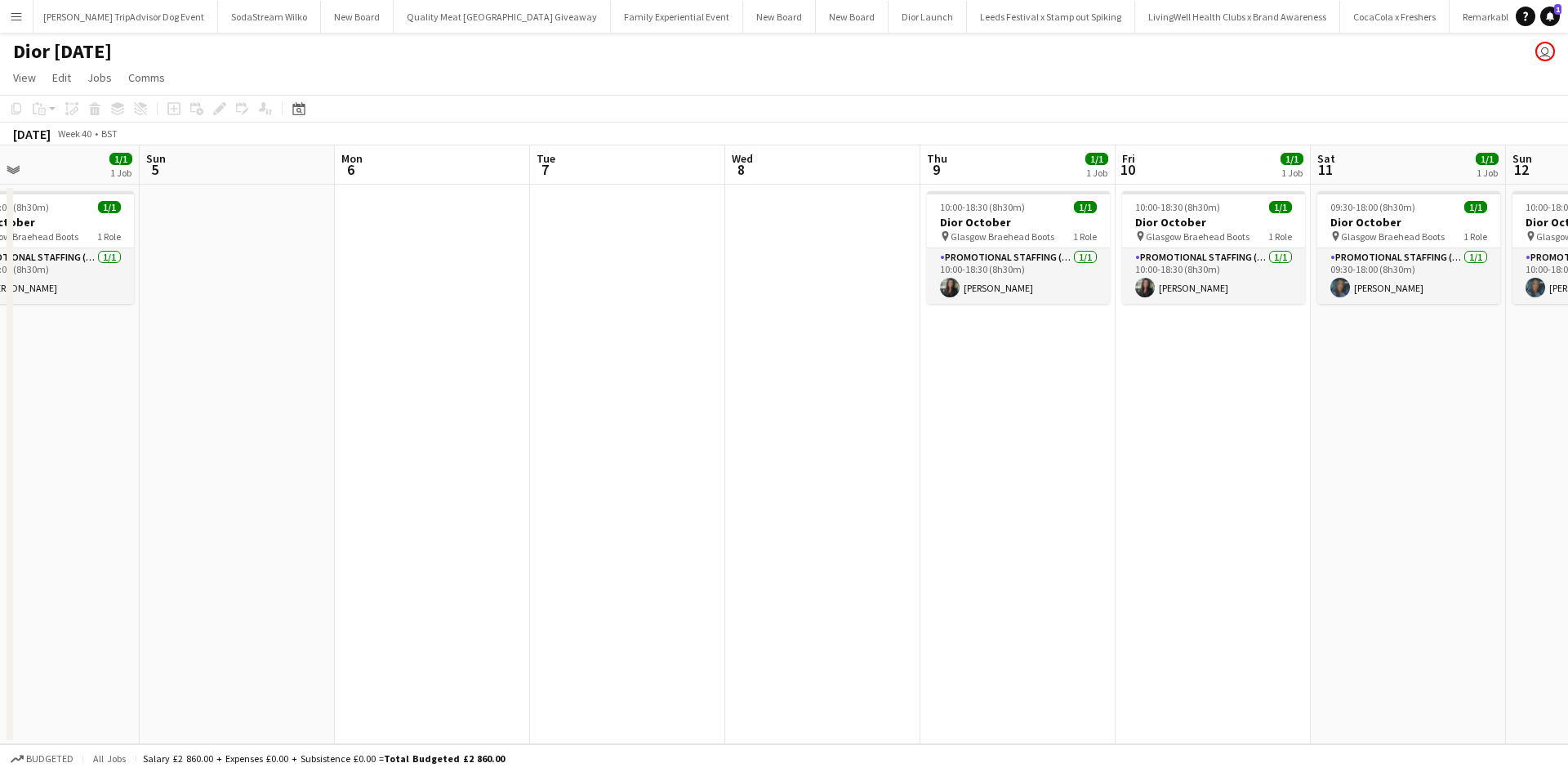
drag, startPoint x: 1264, startPoint y: 500, endPoint x: 254, endPoint y: 462, distance: 1010.7
click at [254, 462] on app-calendar-viewport "Wed 1 1/1 1 Job Thu 2 Fri 3 1/1 1 Job Sat 4 1/1 1 Job Sun 5 Mon 6 Tue 7 Wed 8 T…" at bounding box center [784, 445] width 1568 height 599
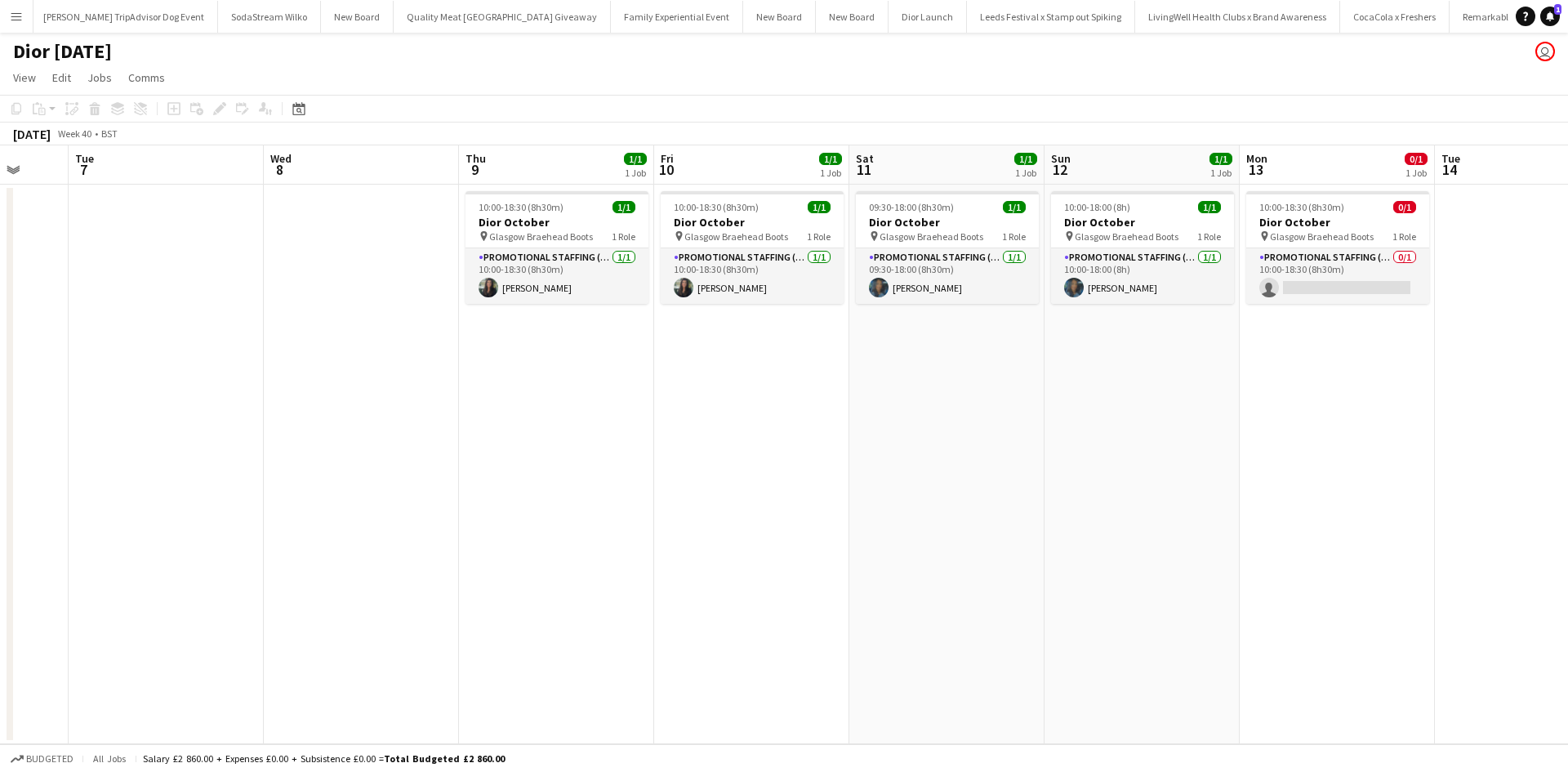
scroll to position [0, 713]
drag, startPoint x: 1375, startPoint y: 528, endPoint x: 957, endPoint y: 508, distance: 418.5
click at [957, 508] on app-calendar-viewport "Fri 3 1/1 1 Job Sat 4 1/1 1 Job Sun 5 Mon 6 Tue 7 Wed 8 Thu 9 1/1 1 Job Fri 10 …" at bounding box center [784, 445] width 1568 height 599
click at [1362, 269] on app-card-role "Promotional Staffing (Sales Staff) 0/1 10:00-18:30 (8h30m) single-neutral-actio…" at bounding box center [1337, 276] width 183 height 55
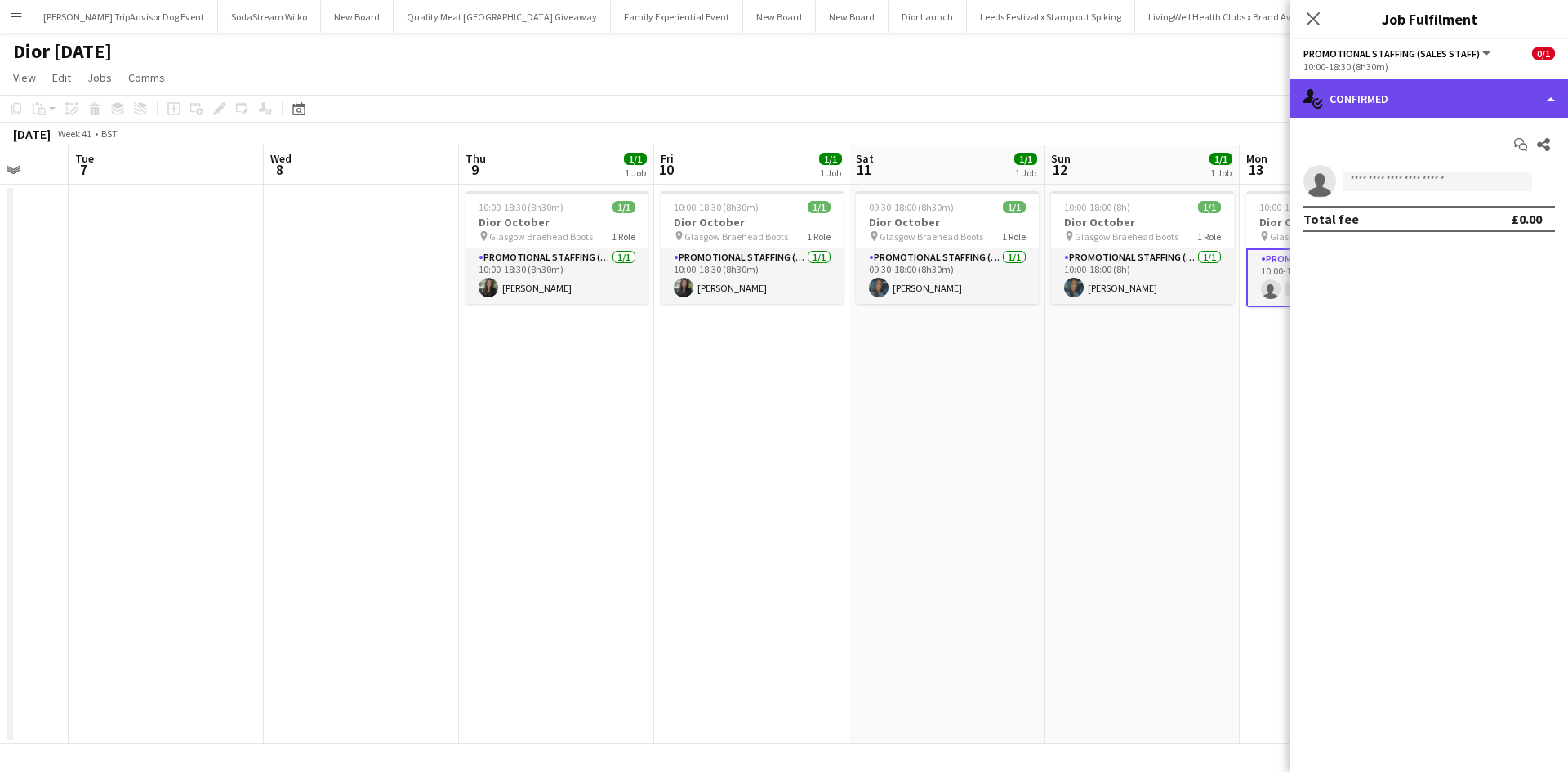
click at [1446, 85] on div "single-neutral-actions-check-2 Confirmed" at bounding box center [1429, 98] width 277 height 40
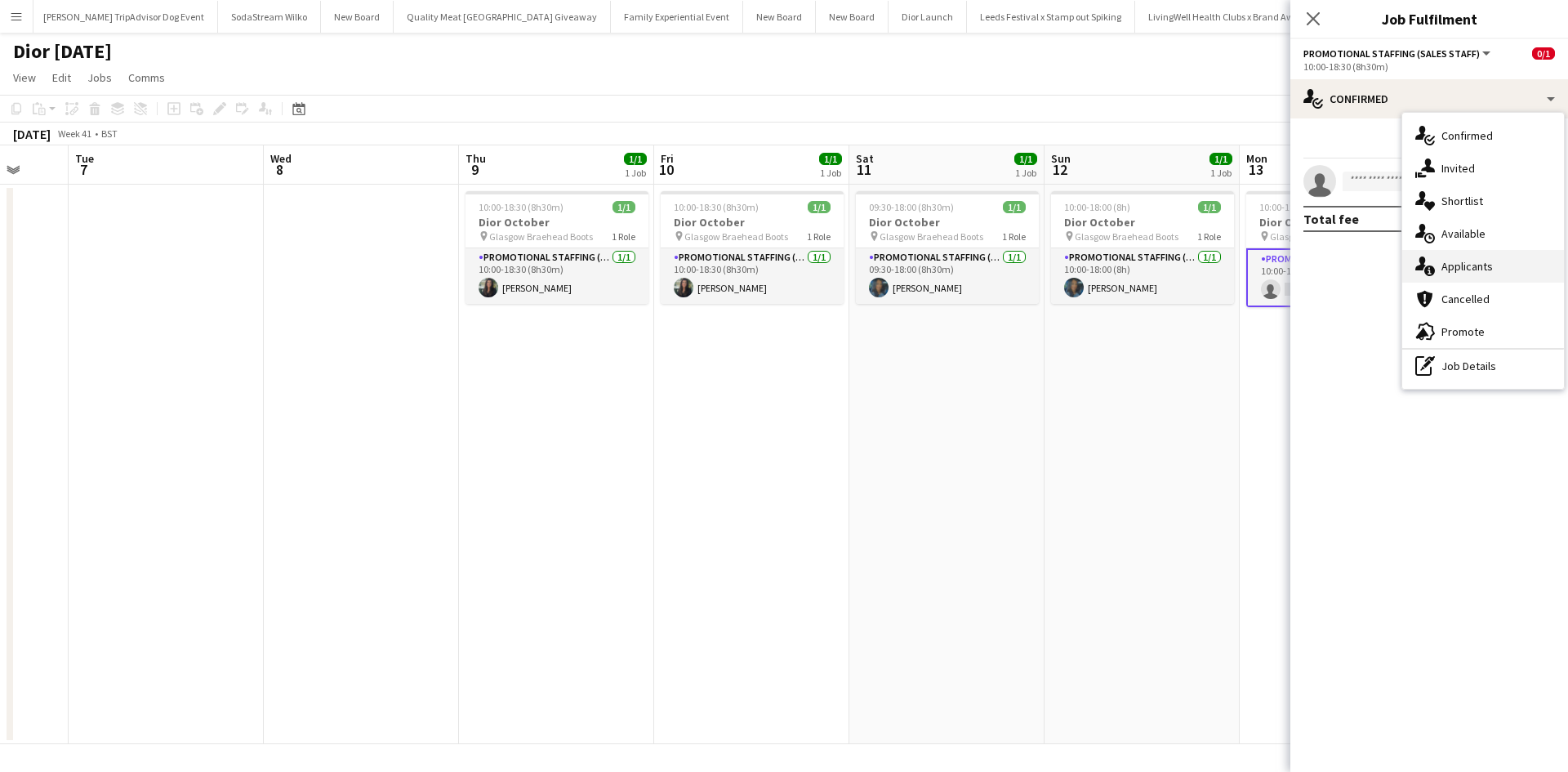
click at [1498, 272] on div "single-neutral-actions-information Applicants" at bounding box center [1483, 267] width 162 height 33
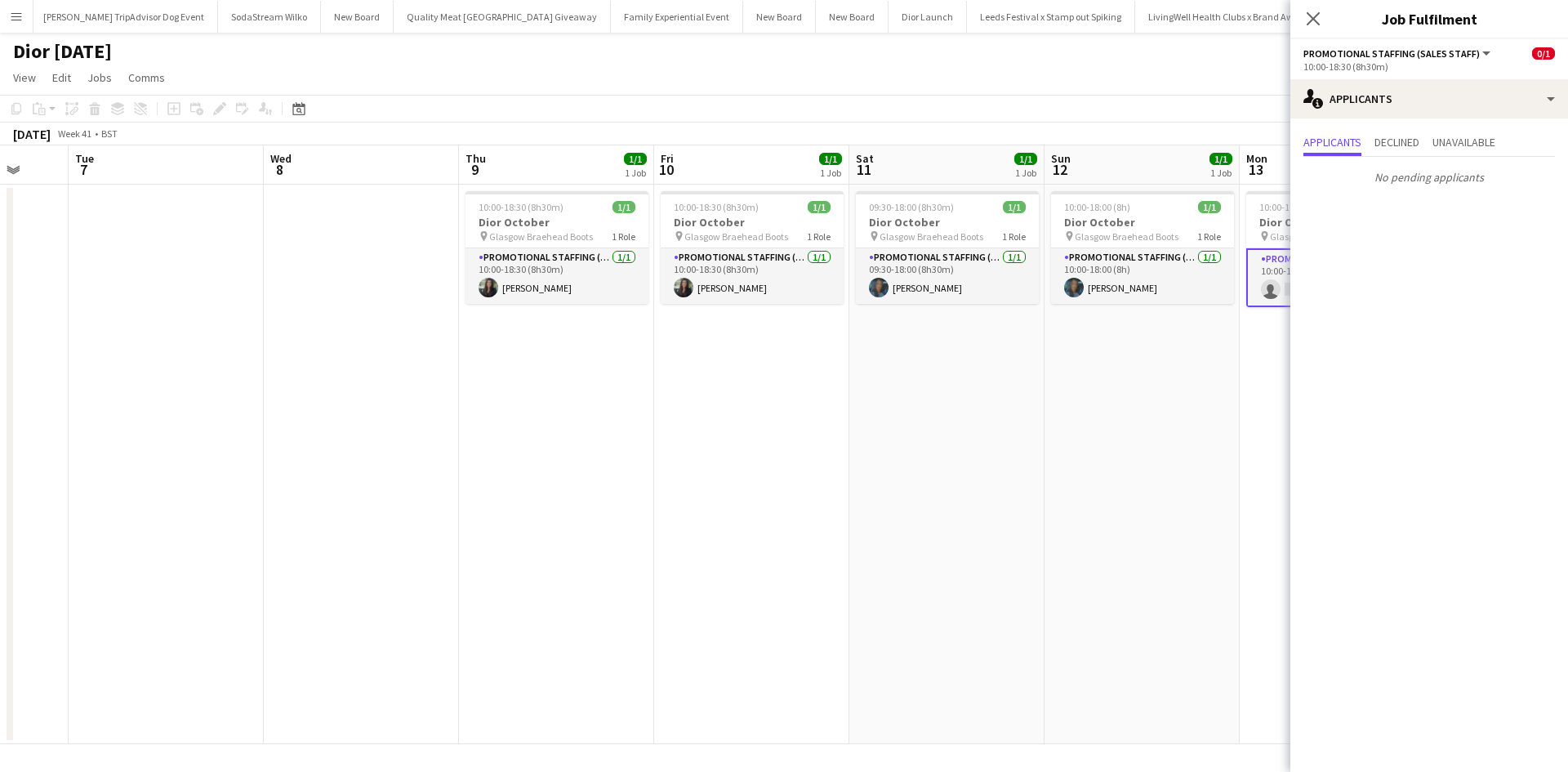
click at [1071, 528] on app-date-cell "10:00-18:00 (8h) 1/1 Dior October pin Glasgow Braehead Boots 1 Role Promotional…" at bounding box center [1142, 464] width 196 height 560
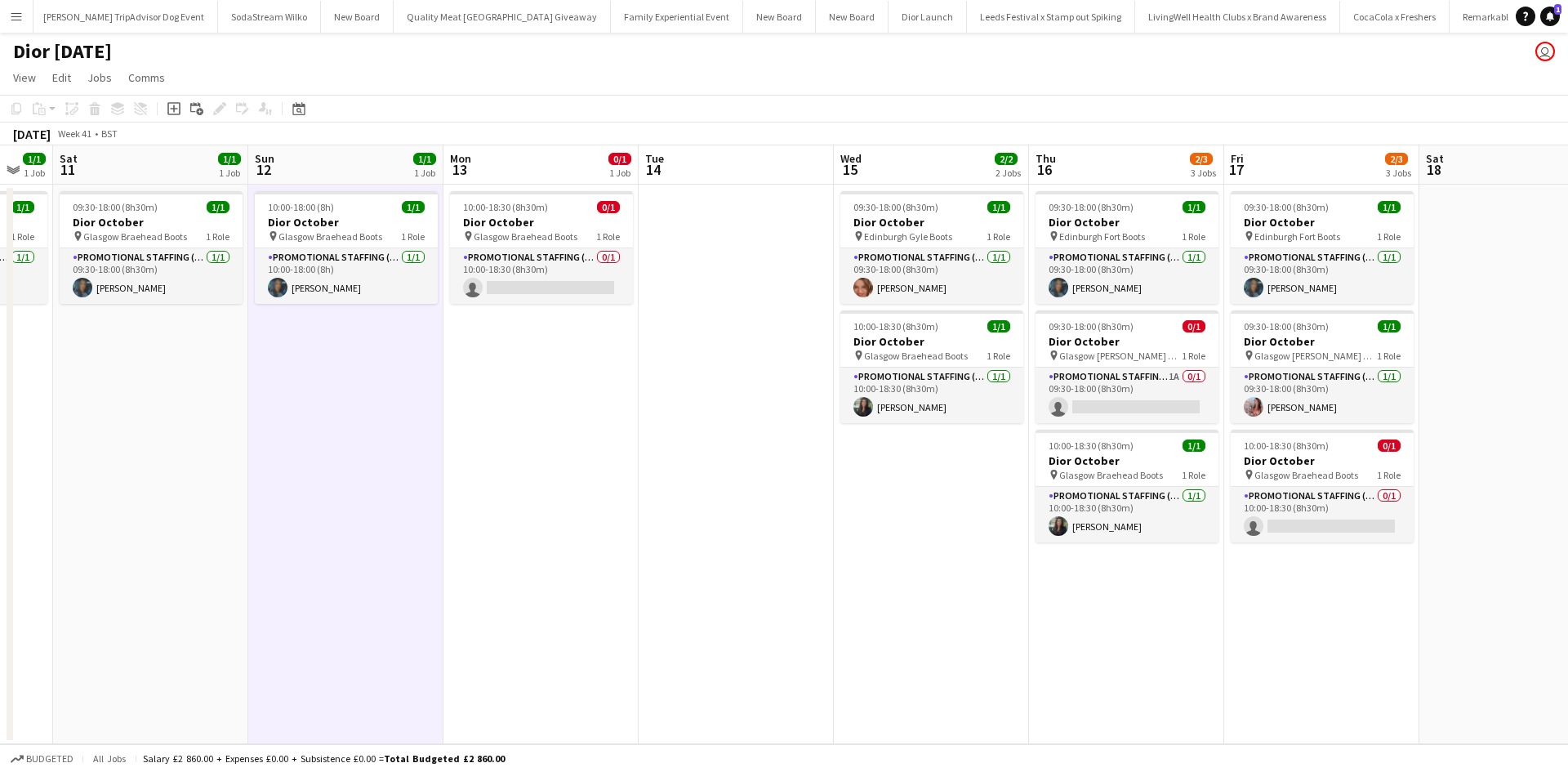
drag, startPoint x: 1320, startPoint y: 536, endPoint x: 518, endPoint y: 466, distance: 805.0
click at [518, 466] on app-calendar-viewport "Tue 7 Wed 8 Thu 9 1/1 1 Job Fri 10 1/1 1 Job Sat 11 1/1 1 Job Sun 12 1/1 1 Job …" at bounding box center [784, 445] width 1568 height 599
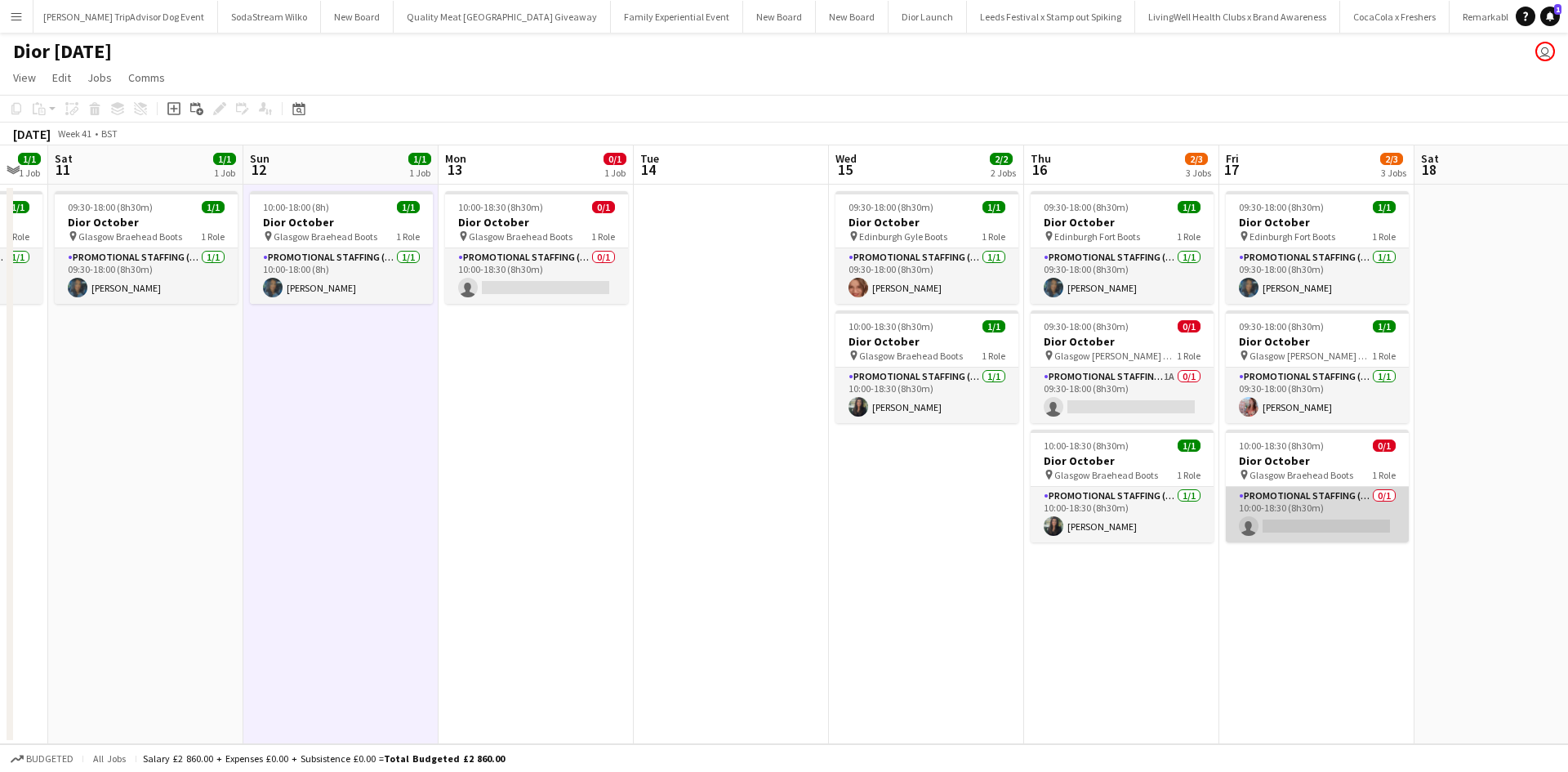
click at [1333, 504] on app-card-role "Promotional Staffing (Sales Staff) 0/1 10:00-18:30 (8h30m) single-neutral-actio…" at bounding box center [1317, 515] width 183 height 55
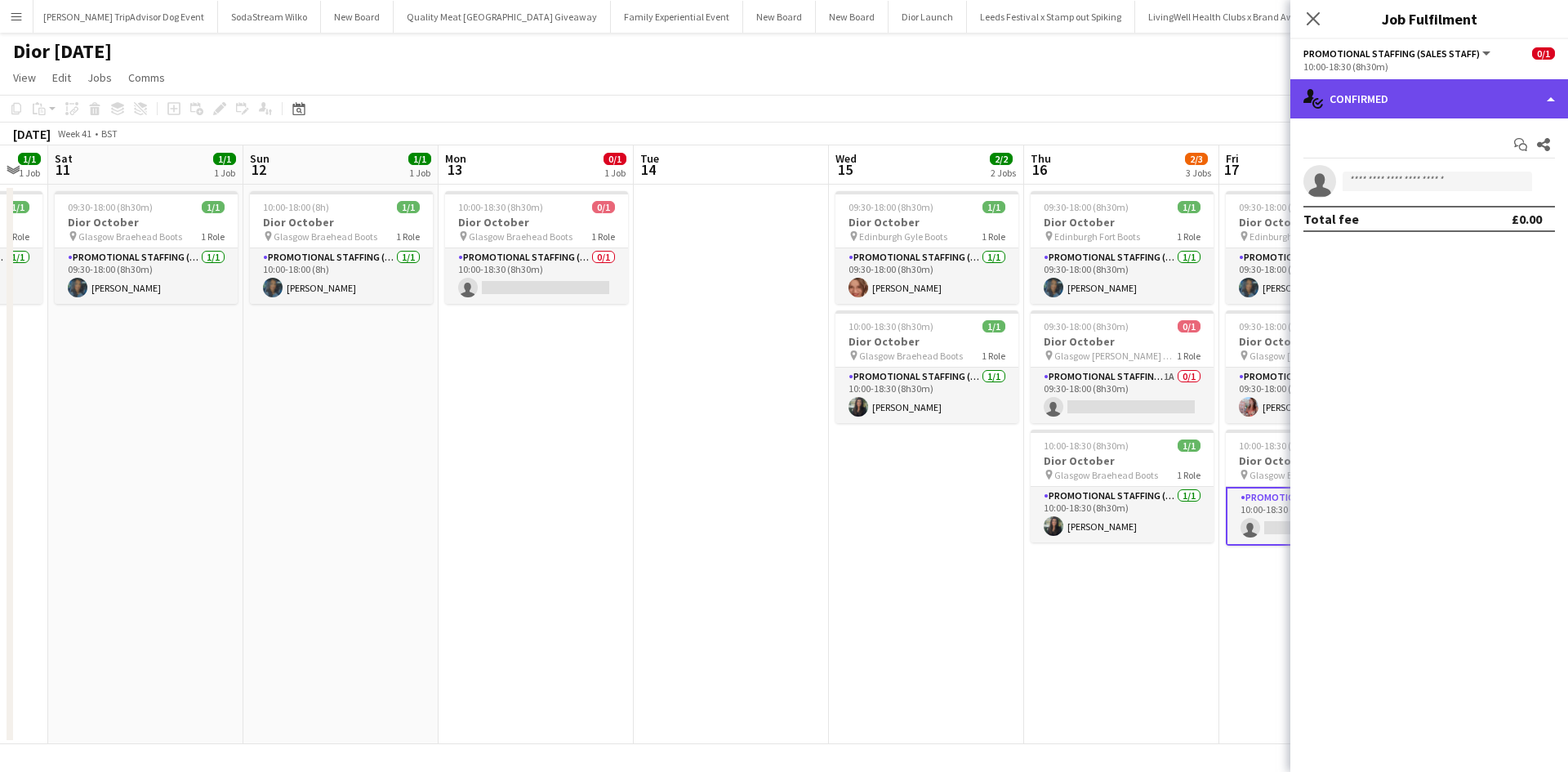
click at [1414, 103] on div "single-neutral-actions-check-2 Confirmed" at bounding box center [1429, 98] width 277 height 40
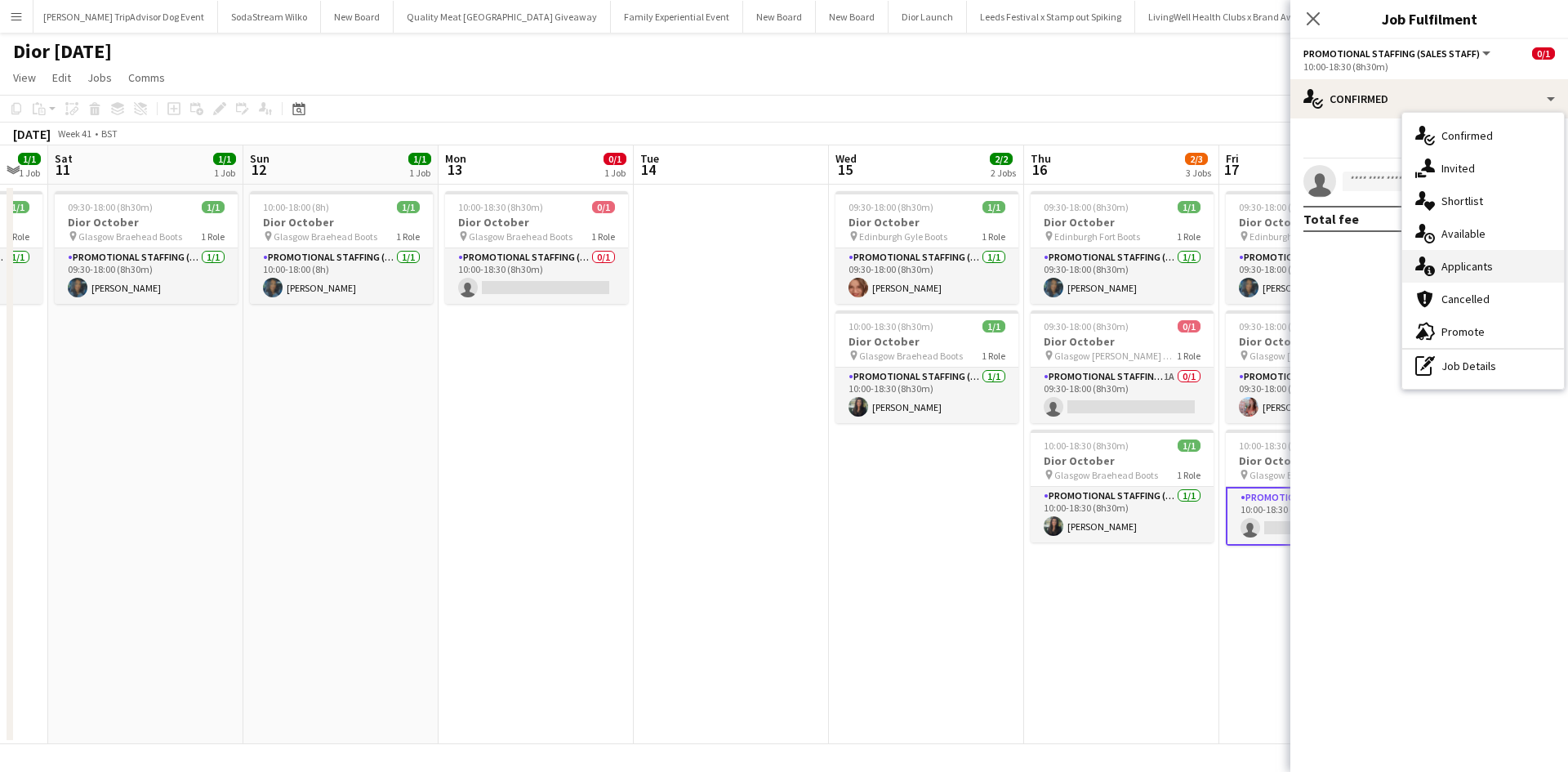
click at [1509, 269] on div "single-neutral-actions-information Applicants" at bounding box center [1483, 267] width 162 height 33
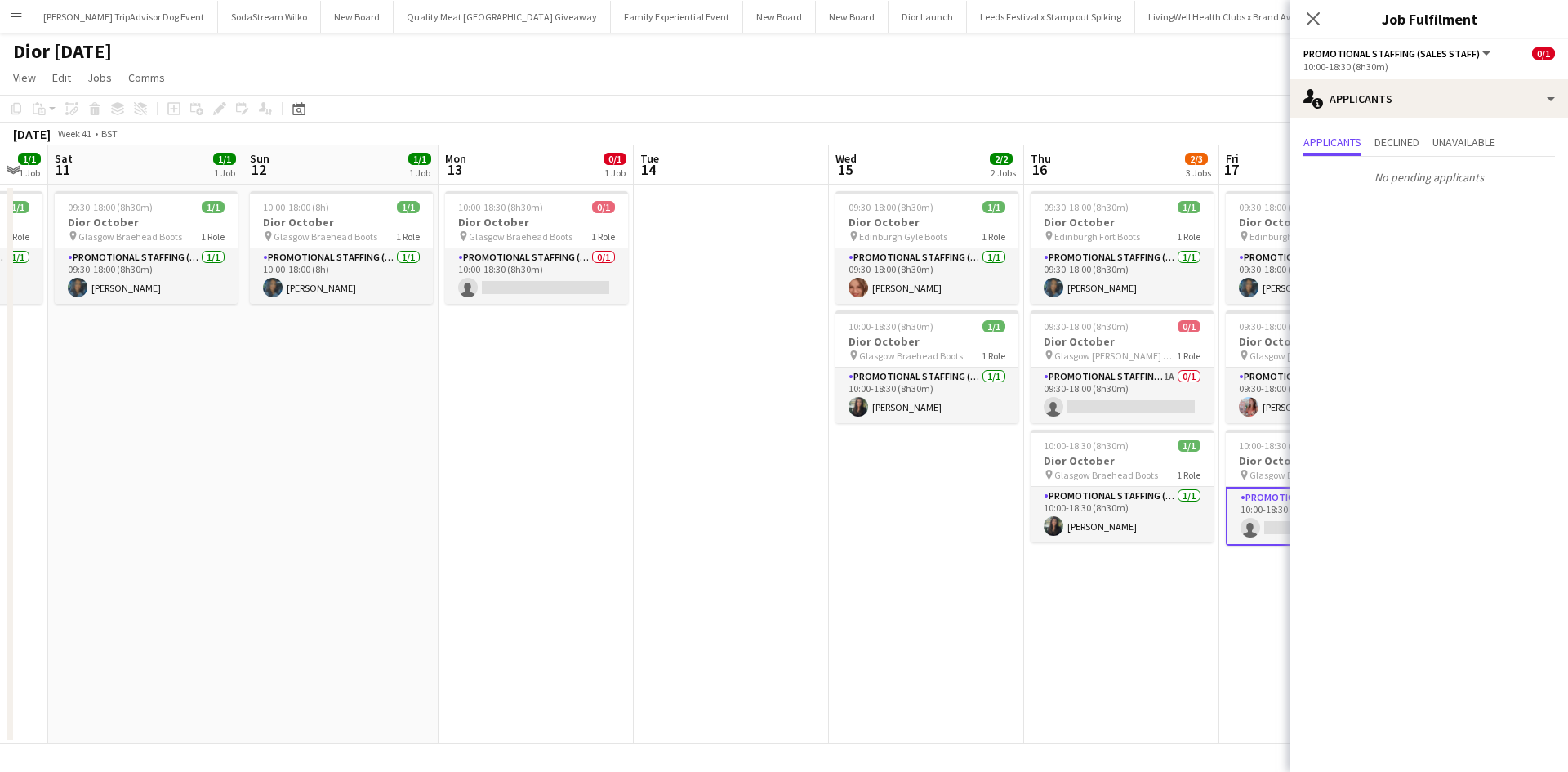
click at [1171, 641] on app-date-cell "09:30-18:00 (8h30m) 1/1 Dior October pin Edinburgh Fort Boots 1 Role Promotiona…" at bounding box center [1122, 464] width 196 height 560
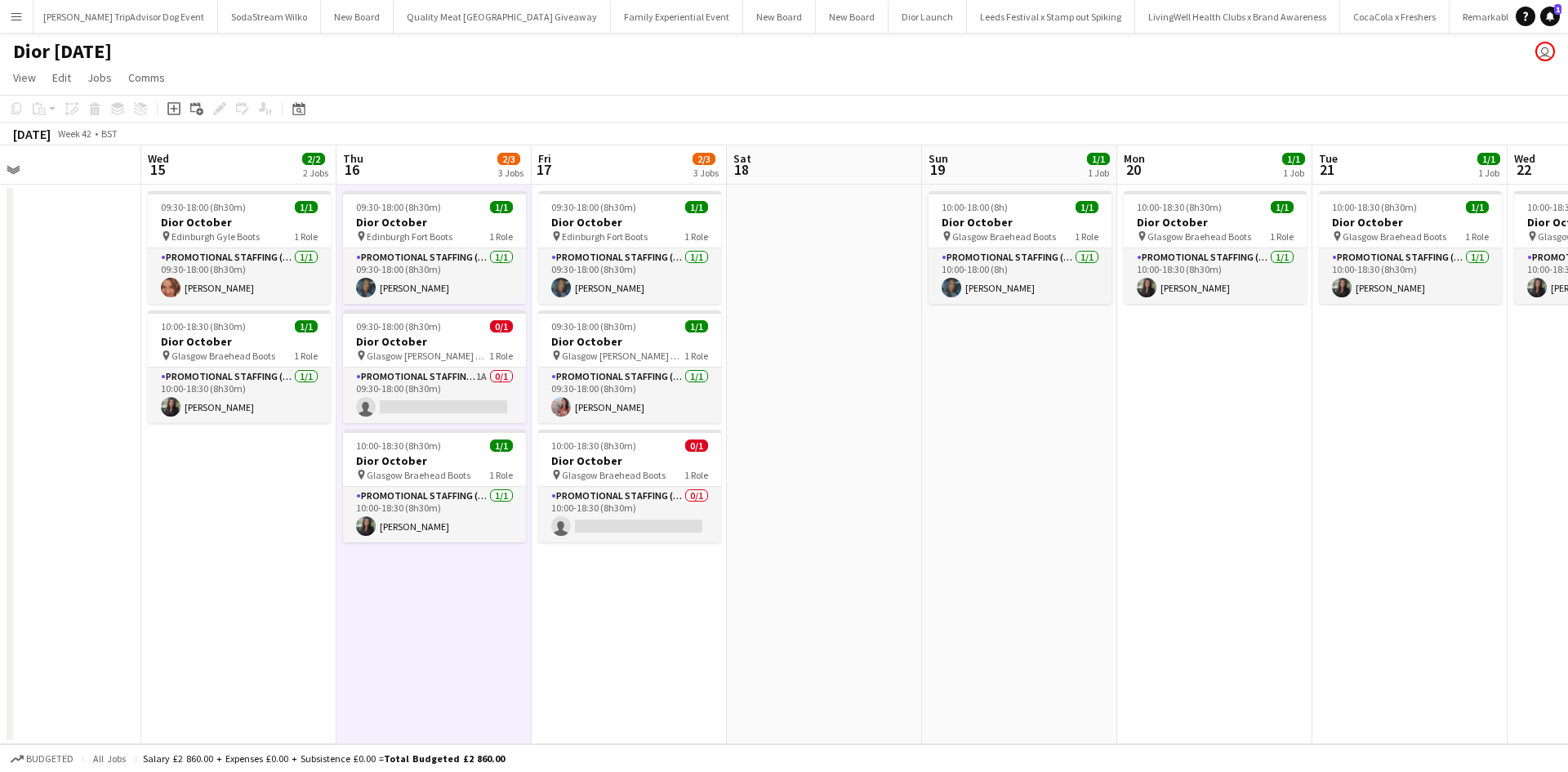
scroll to position [0, 658]
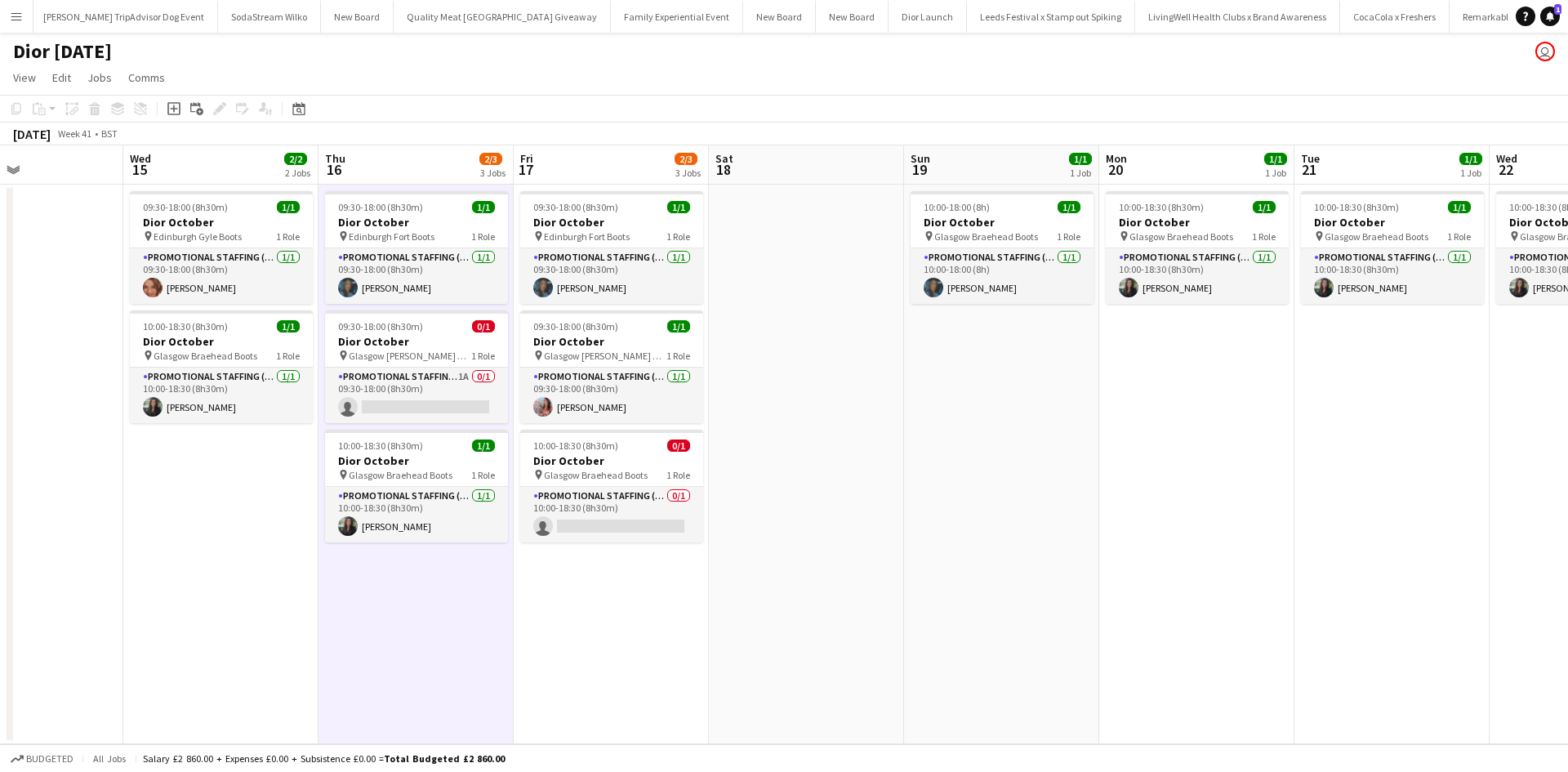
drag, startPoint x: 1372, startPoint y: 638, endPoint x: 667, endPoint y: 617, distance: 705.3
click at [667, 617] on app-calendar-viewport "Sat 11 1/1 1 Job Sun 12 1/1 1 Job Mon 13 0/1 1 Job Tue 14 Wed 15 2/2 2 Jobs Thu…" at bounding box center [784, 445] width 1568 height 599
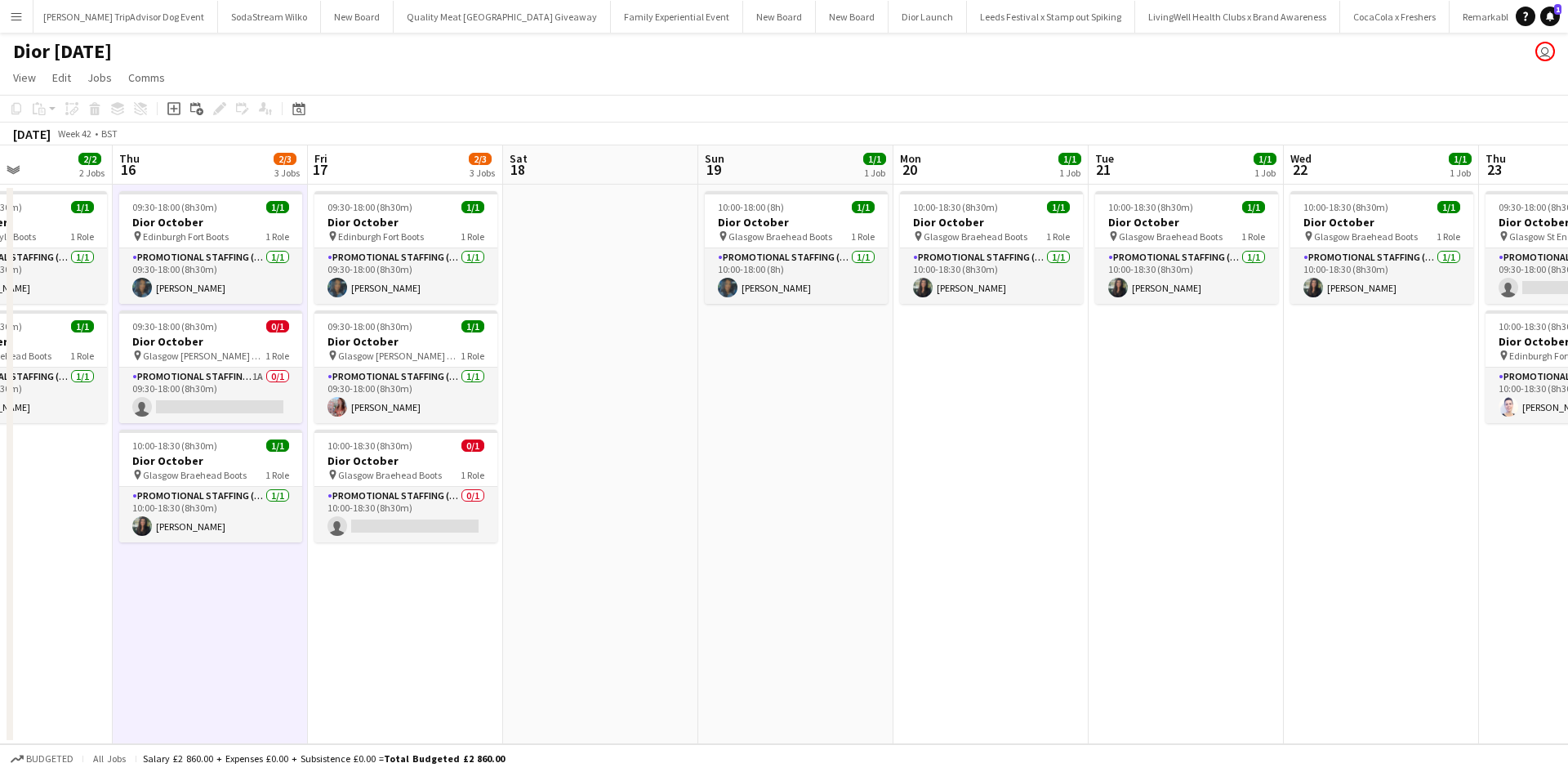
scroll to position [0, 474]
drag, startPoint x: 1214, startPoint y: 613, endPoint x: 1008, endPoint y: 600, distance: 206.4
click at [1008, 600] on app-calendar-viewport "Mon 13 0/1 1 Job Tue 14 Wed 15 2/2 2 Jobs Thu 16 2/3 3 Jobs Fri 17 2/3 3 Jobs S…" at bounding box center [784, 445] width 1568 height 599
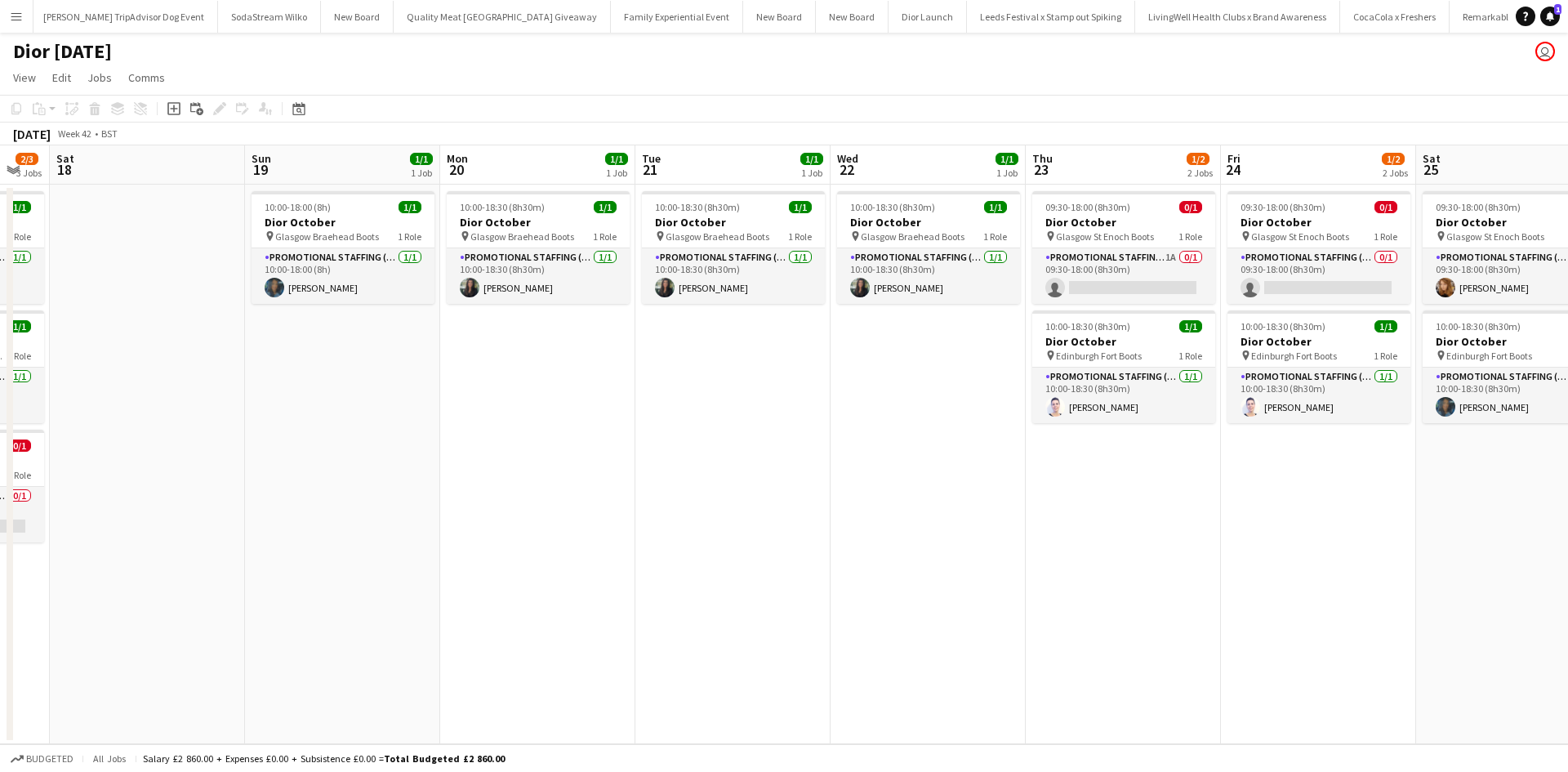
scroll to position [0, 549]
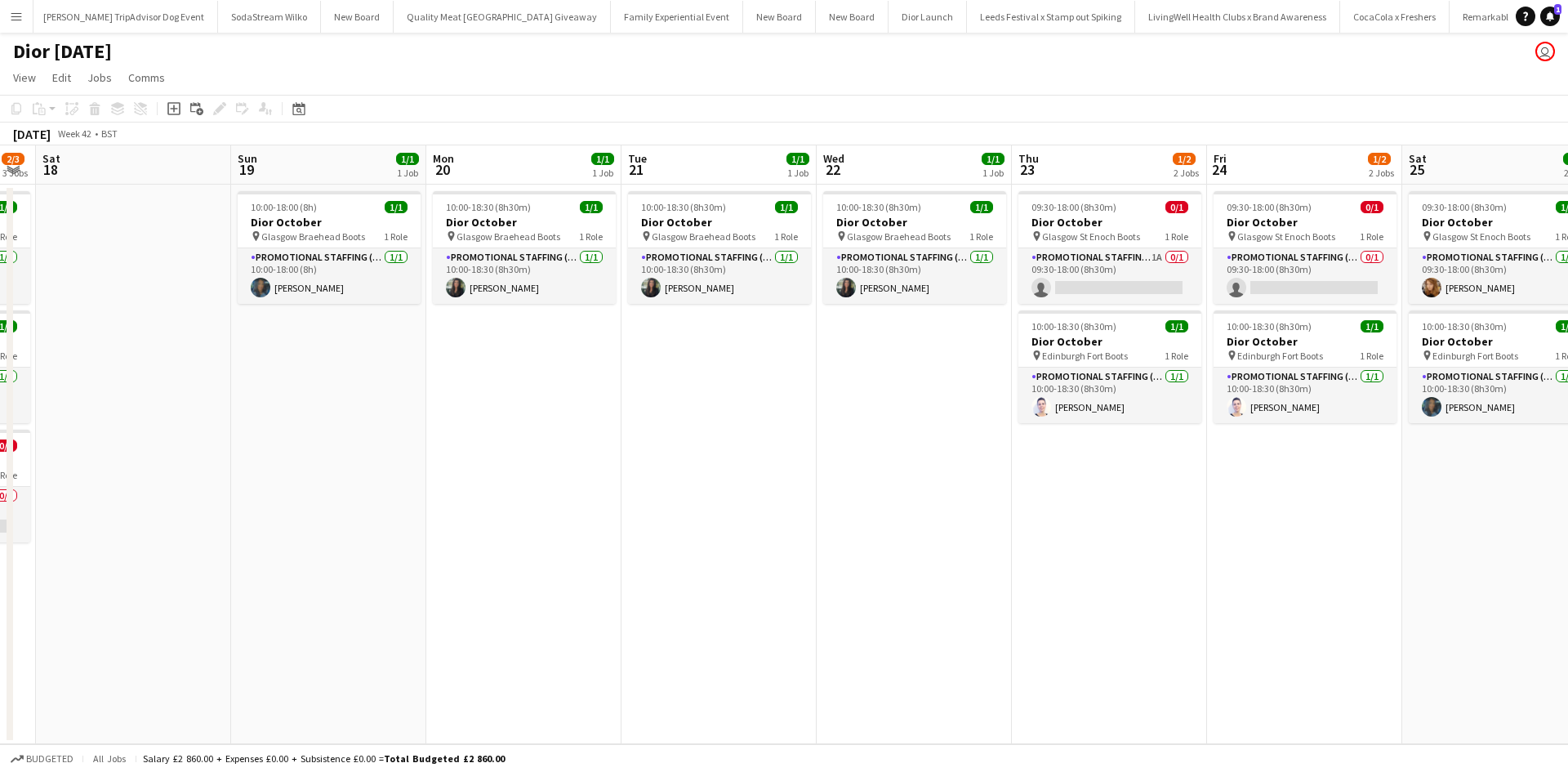
drag, startPoint x: 1389, startPoint y: 383, endPoint x: 922, endPoint y: 363, distance: 467.4
click at [922, 363] on app-calendar-viewport "Wed 15 2/2 2 Jobs Thu 16 2/3 3 Jobs Fri 17 2/3 3 Jobs Sat 18 Sun 19 1/1 1 Job M…" at bounding box center [784, 445] width 1568 height 599
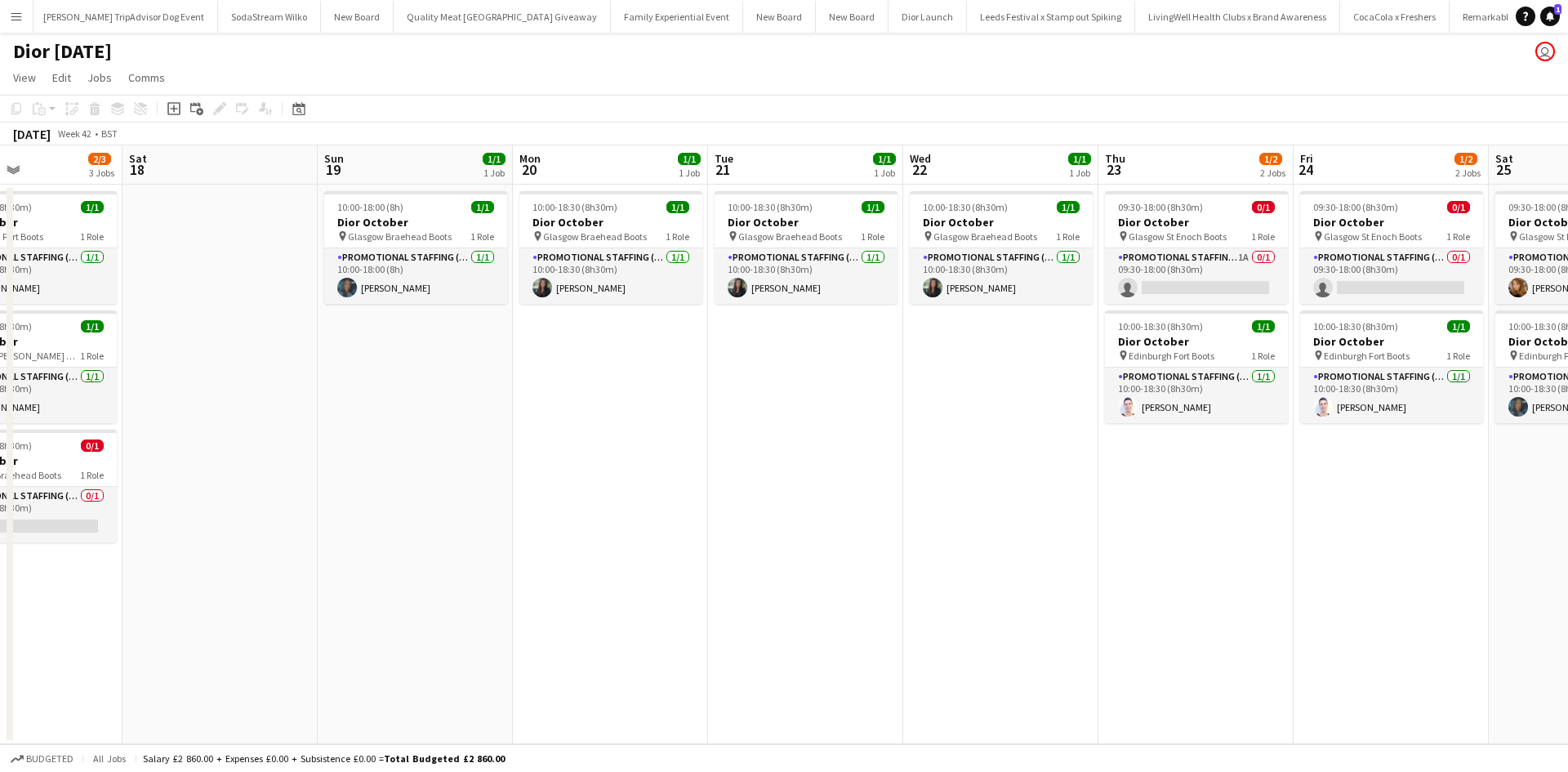
scroll to position [0, 474]
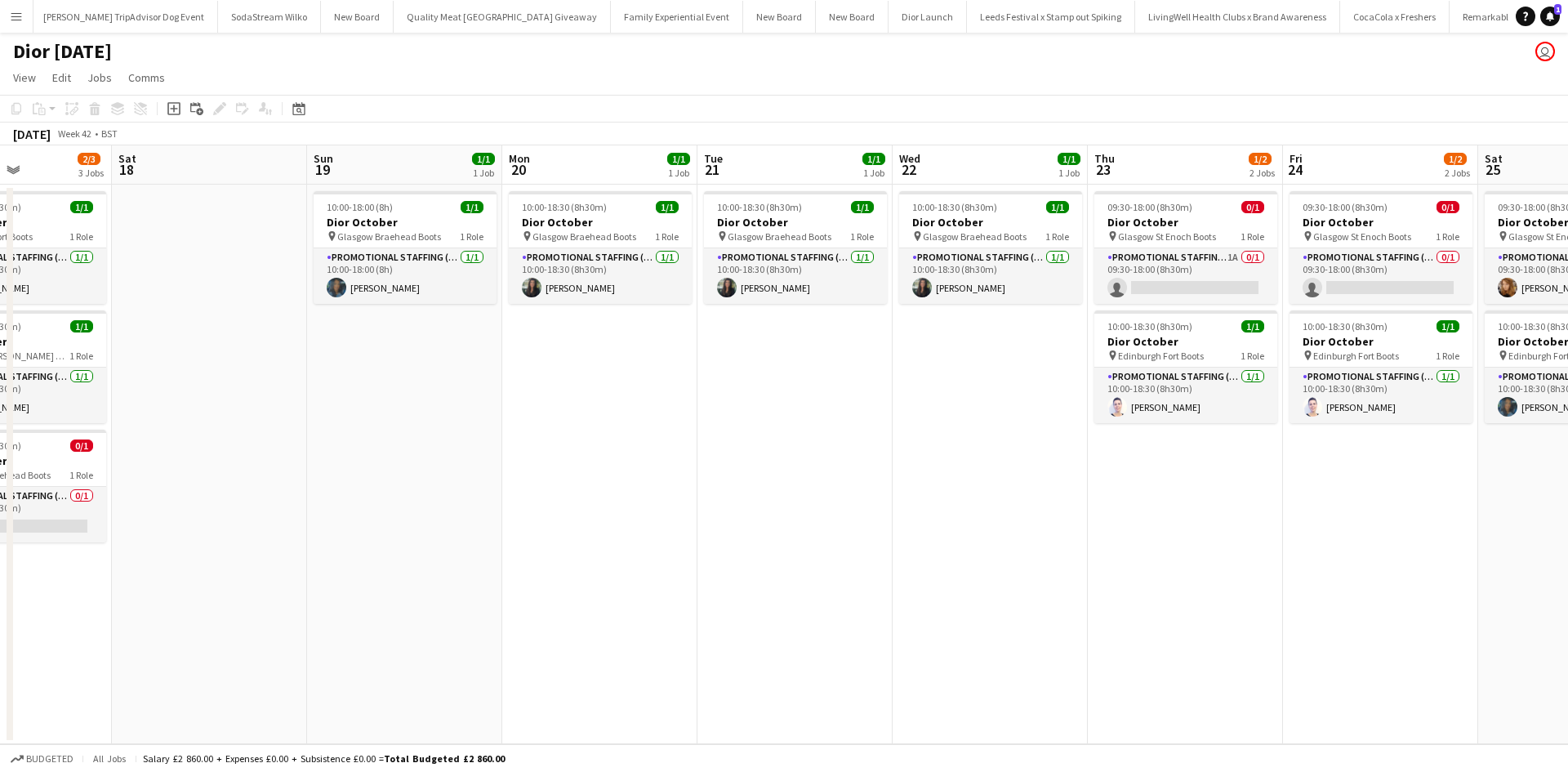
drag, startPoint x: 1102, startPoint y: 551, endPoint x: 1179, endPoint y: 542, distance: 77.5
click at [1179, 542] on app-calendar-viewport "Wed 15 2/2 2 Jobs Thu 16 2/3 3 Jobs Fri 17 2/3 3 Jobs Sat 18 Sun 19 1/1 1 Job M…" at bounding box center [784, 445] width 1568 height 599
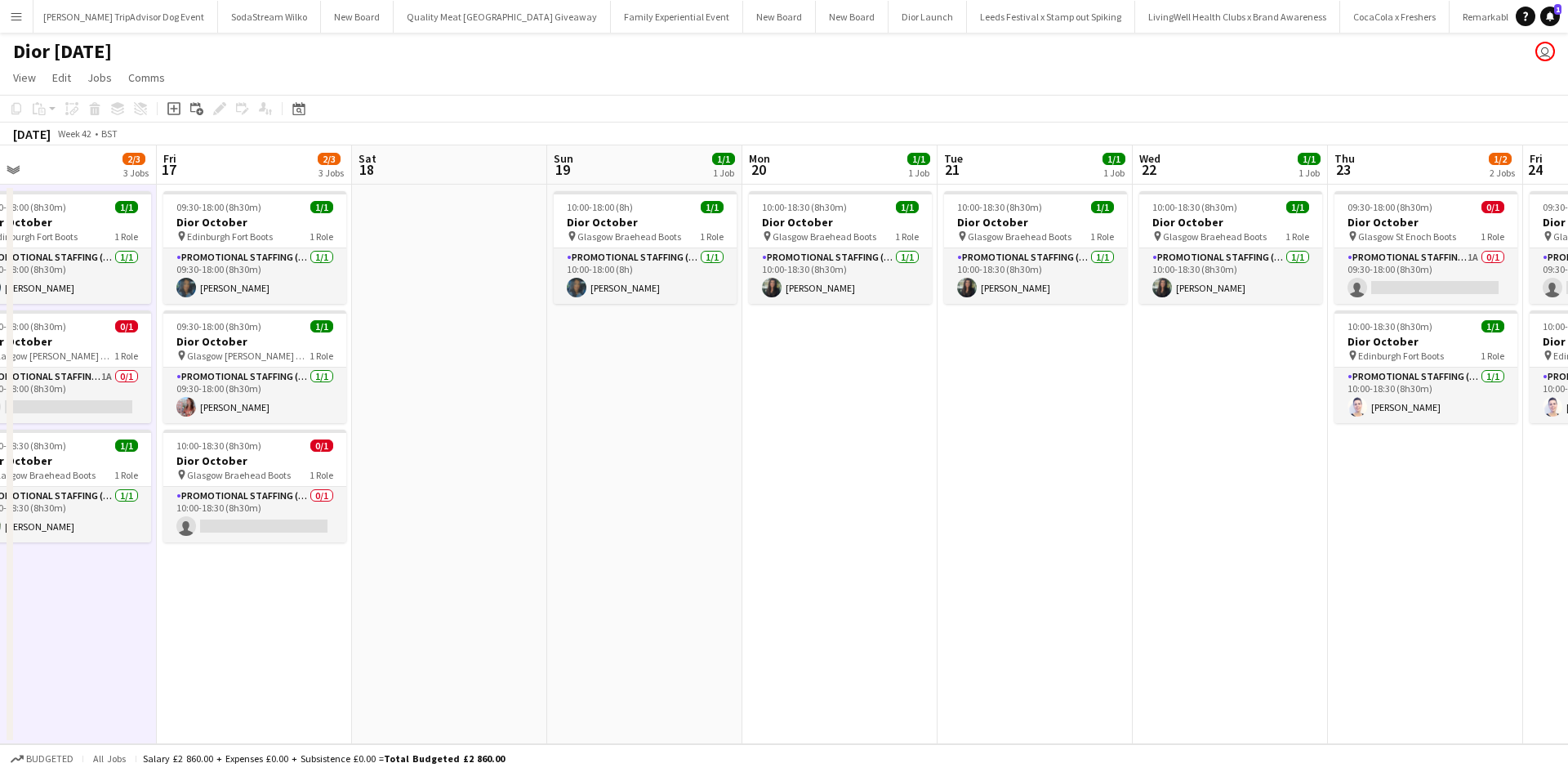
scroll to position [0, 424]
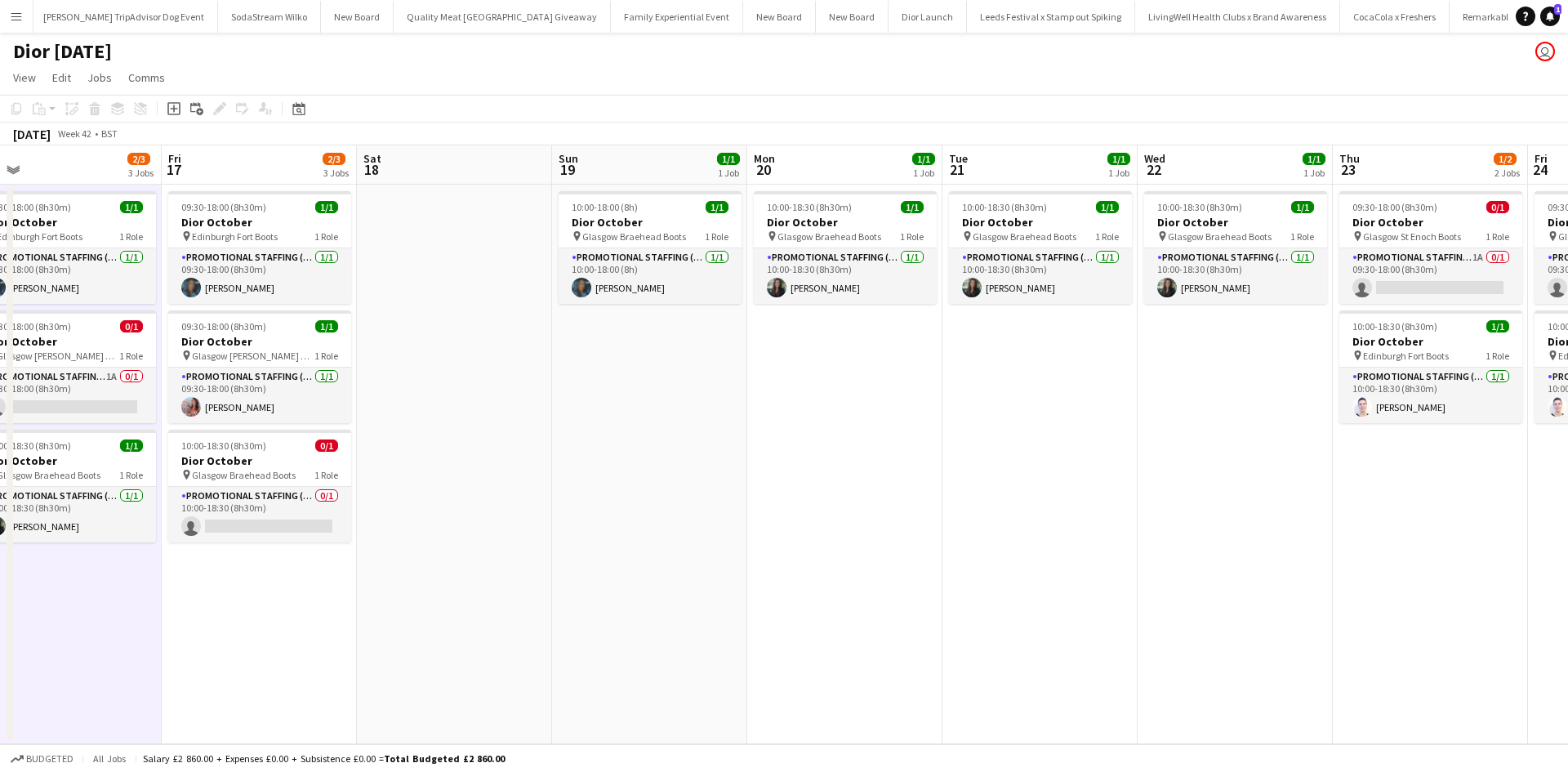
drag, startPoint x: 608, startPoint y: 609, endPoint x: 852, endPoint y: 581, distance: 245.6
click at [852, 581] on app-calendar-viewport "Tue 14 Wed 15 2/2 2 Jobs Thu 16 2/3 3 Jobs Fri 17 2/3 3 Jobs Sat 18 Sun 19 1/1 …" at bounding box center [784, 445] width 1568 height 599
click at [873, 595] on app-date-cell "10:00-18:30 (8h30m) 1/1 Dior October pin Glasgow Braehead Boots 1 Role Promotio…" at bounding box center [845, 464] width 196 height 560
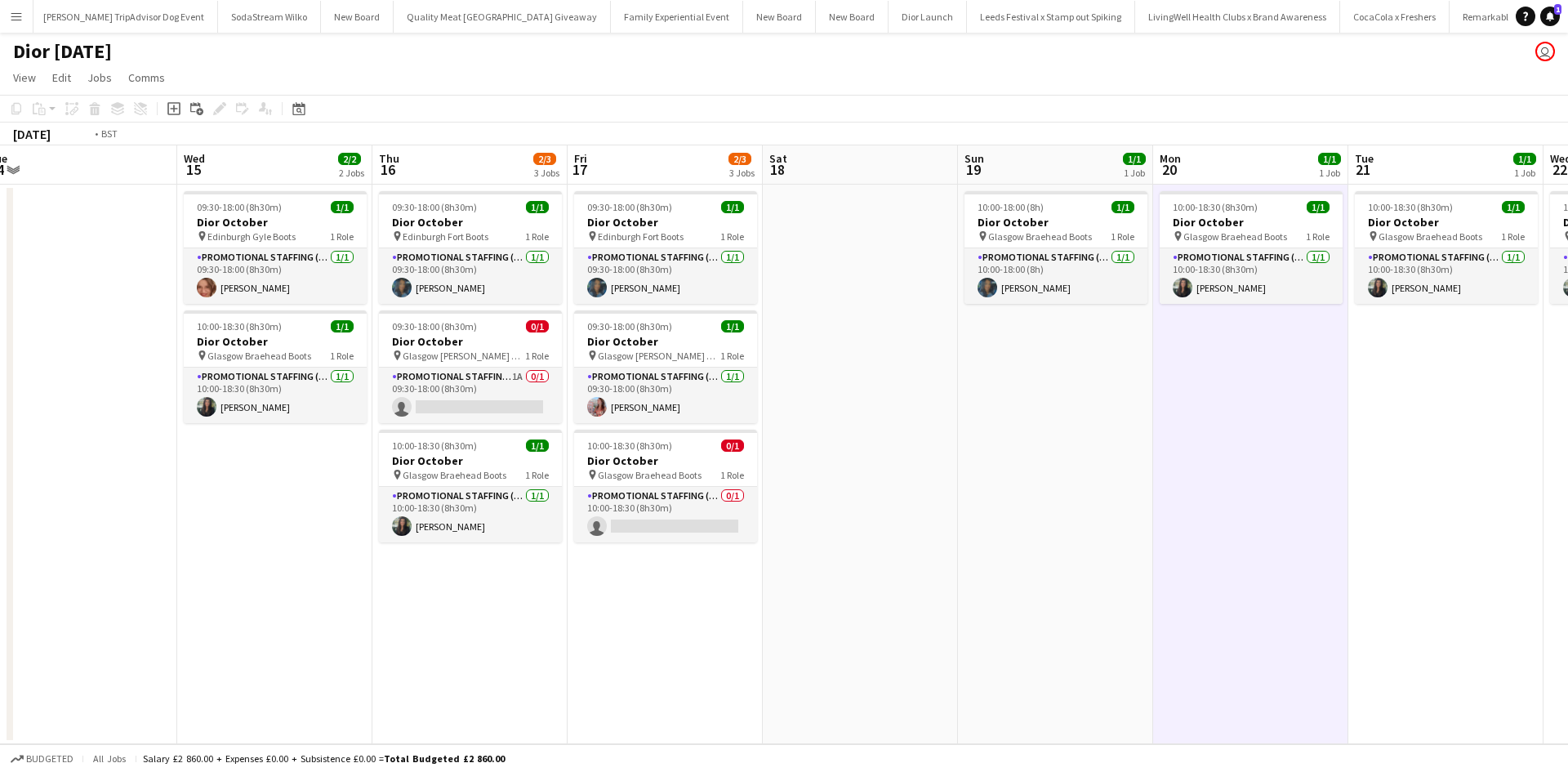
drag, startPoint x: 657, startPoint y: 631, endPoint x: 1325, endPoint y: 552, distance: 672.7
click at [1325, 552] on app-calendar-viewport "Sun 12 1/1 1 Job Mon 13 0/1 1 Job Tue 14 Wed 15 2/2 2 Jobs Thu 16 2/3 3 Jobs Fr…" at bounding box center [784, 445] width 1568 height 599
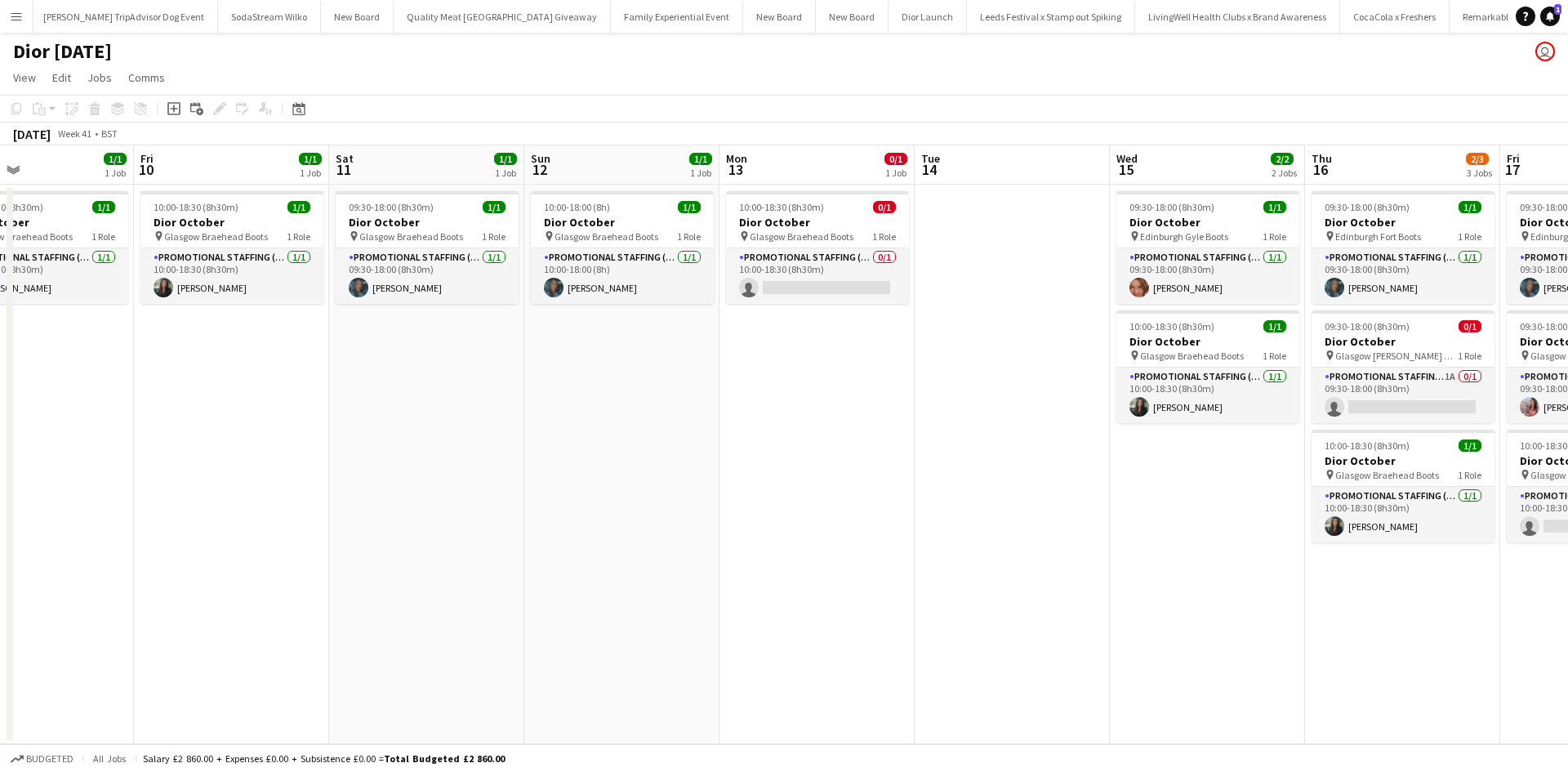
drag, startPoint x: 357, startPoint y: 599, endPoint x: 1241, endPoint y: 564, distance: 884.7
click at [1241, 564] on app-calendar-viewport "Tue 7 Wed 8 Thu 9 1/1 1 Job Fri 10 1/1 1 Job Sat 11 1/1 1 Job Sun 12 1/1 1 Job …" at bounding box center [784, 445] width 1568 height 599
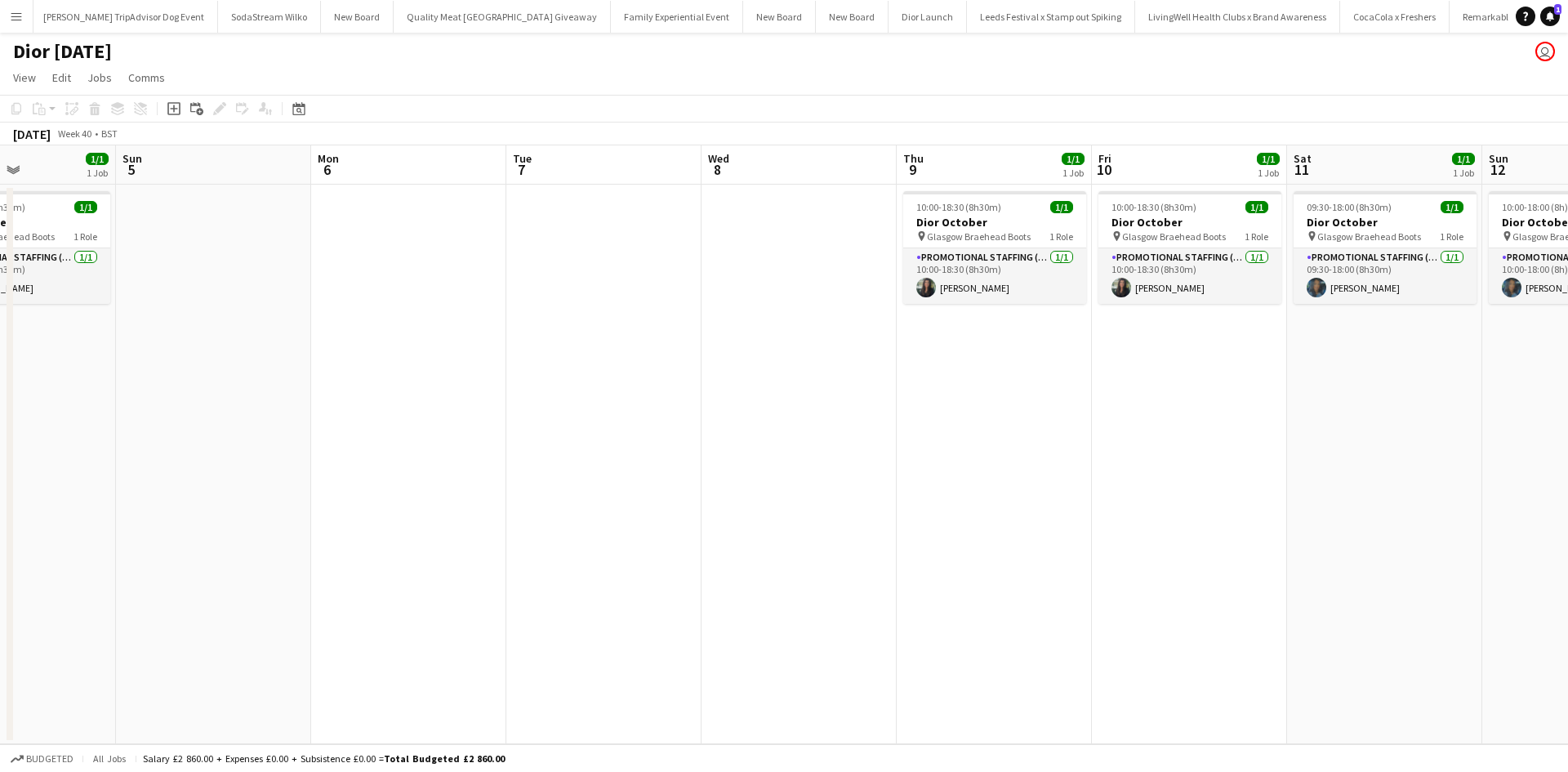
drag, startPoint x: 581, startPoint y: 609, endPoint x: 1207, endPoint y: 597, distance: 626.1
click at [1325, 573] on app-calendar-viewport "Thu 2 Fri 3 1/1 1 Job Sat 4 1/1 1 Job Sun 5 Mon 6 Tue 7 Wed 8 Thu 9 1/1 1 Job F…" at bounding box center [784, 445] width 1568 height 599
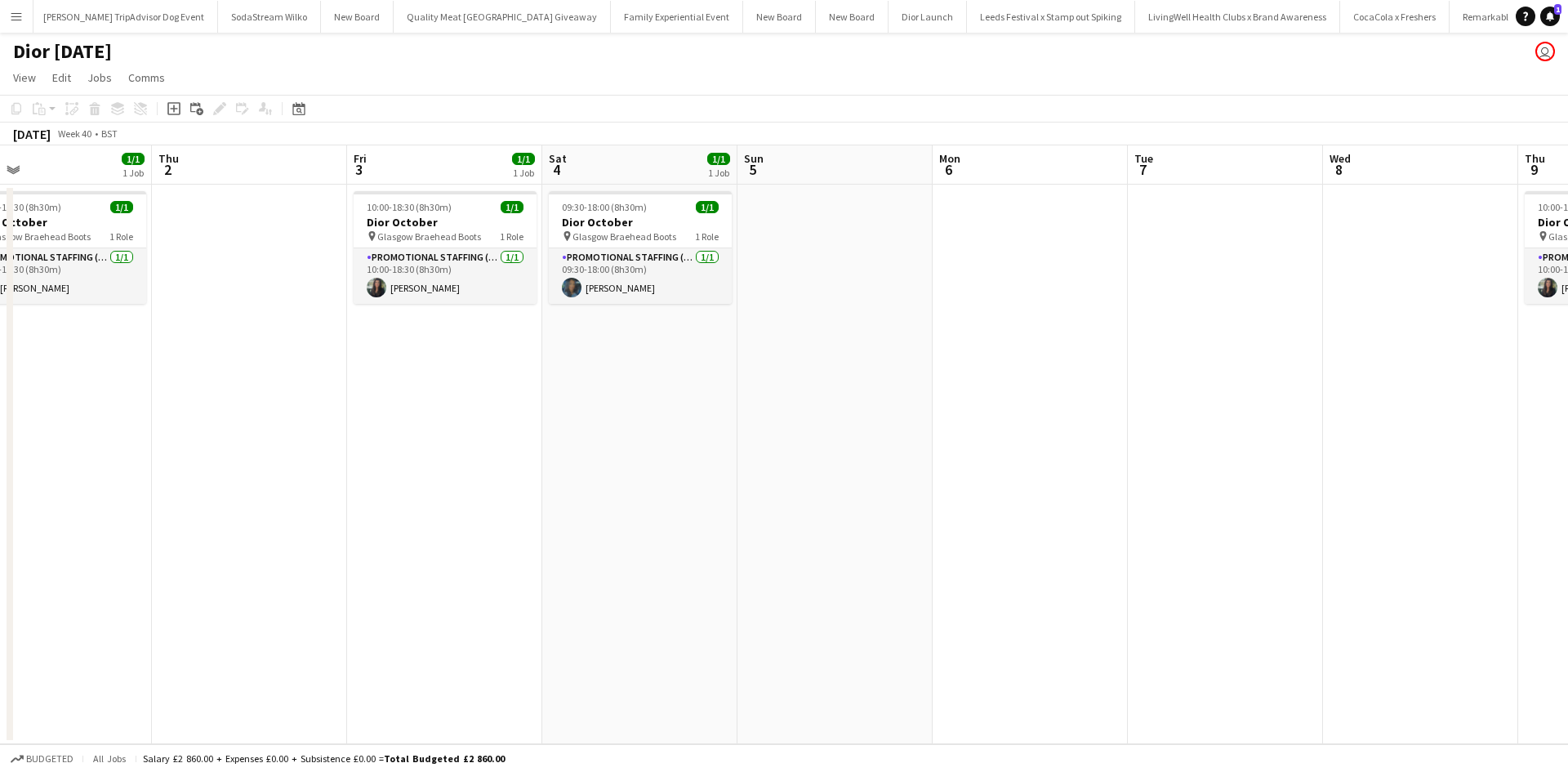
drag, startPoint x: 550, startPoint y: 606, endPoint x: 1174, endPoint y: 567, distance: 625.2
click at [1174, 567] on app-calendar-viewport "Mon 29 Tue 30 Wed 1 1/1 1 Job Thu 2 Fri 3 1/1 1 Job Sat 4 1/1 1 Job Sun 5 Mon 6…" at bounding box center [784, 445] width 1568 height 599
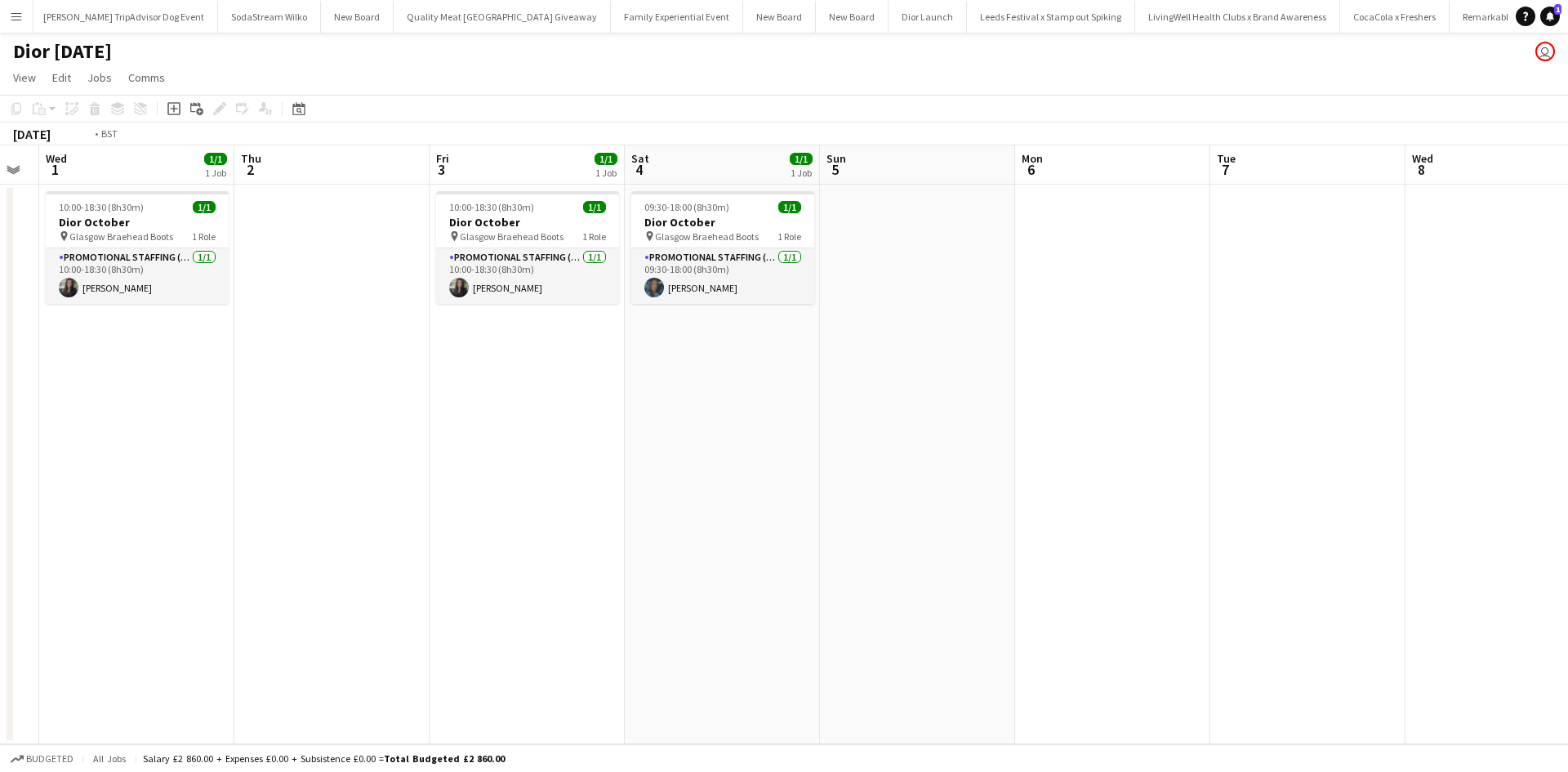
scroll to position [0, 468]
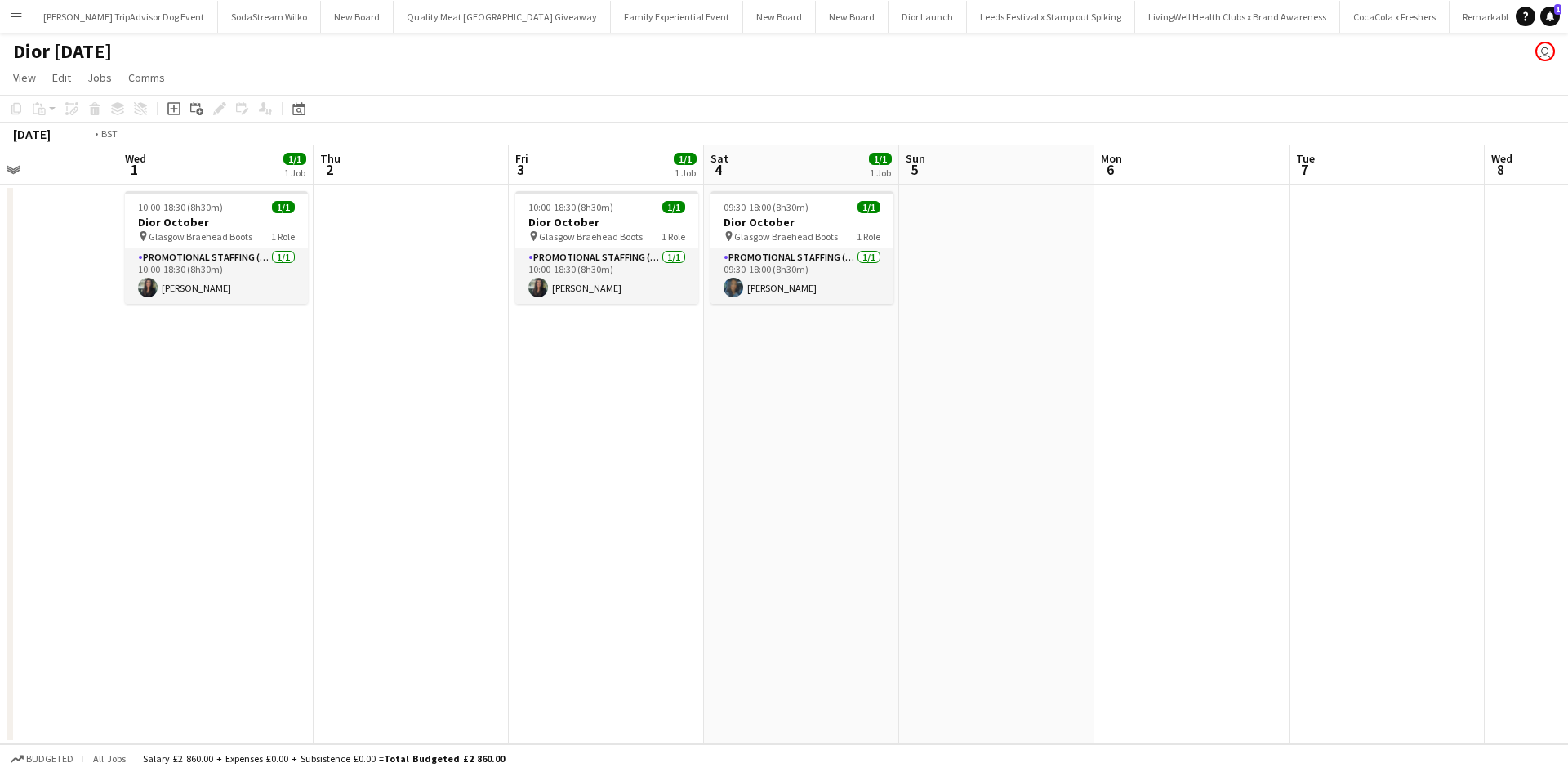
drag, startPoint x: 533, startPoint y: 581, endPoint x: 1083, endPoint y: 563, distance: 550.3
click at [1083, 563] on app-calendar-viewport "Sun 28 Mon 29 Tue 30 Wed 1 1/1 1 Job Thu 2 Fri 3 1/1 1 Job Sat 4 1/1 1 Job Sun …" at bounding box center [784, 445] width 1568 height 599
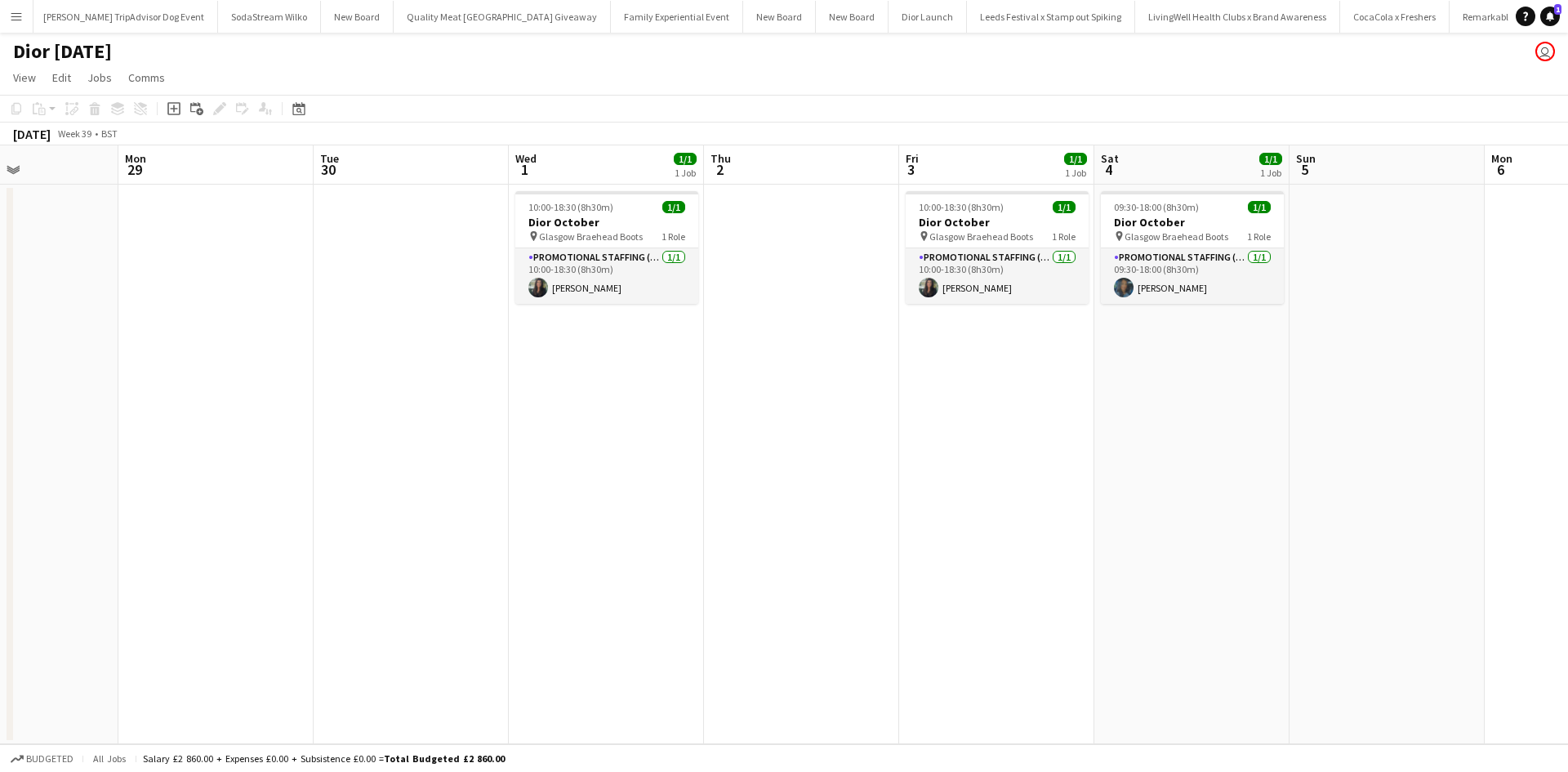
click at [784, 280] on app-date-cell at bounding box center [802, 464] width 196 height 560
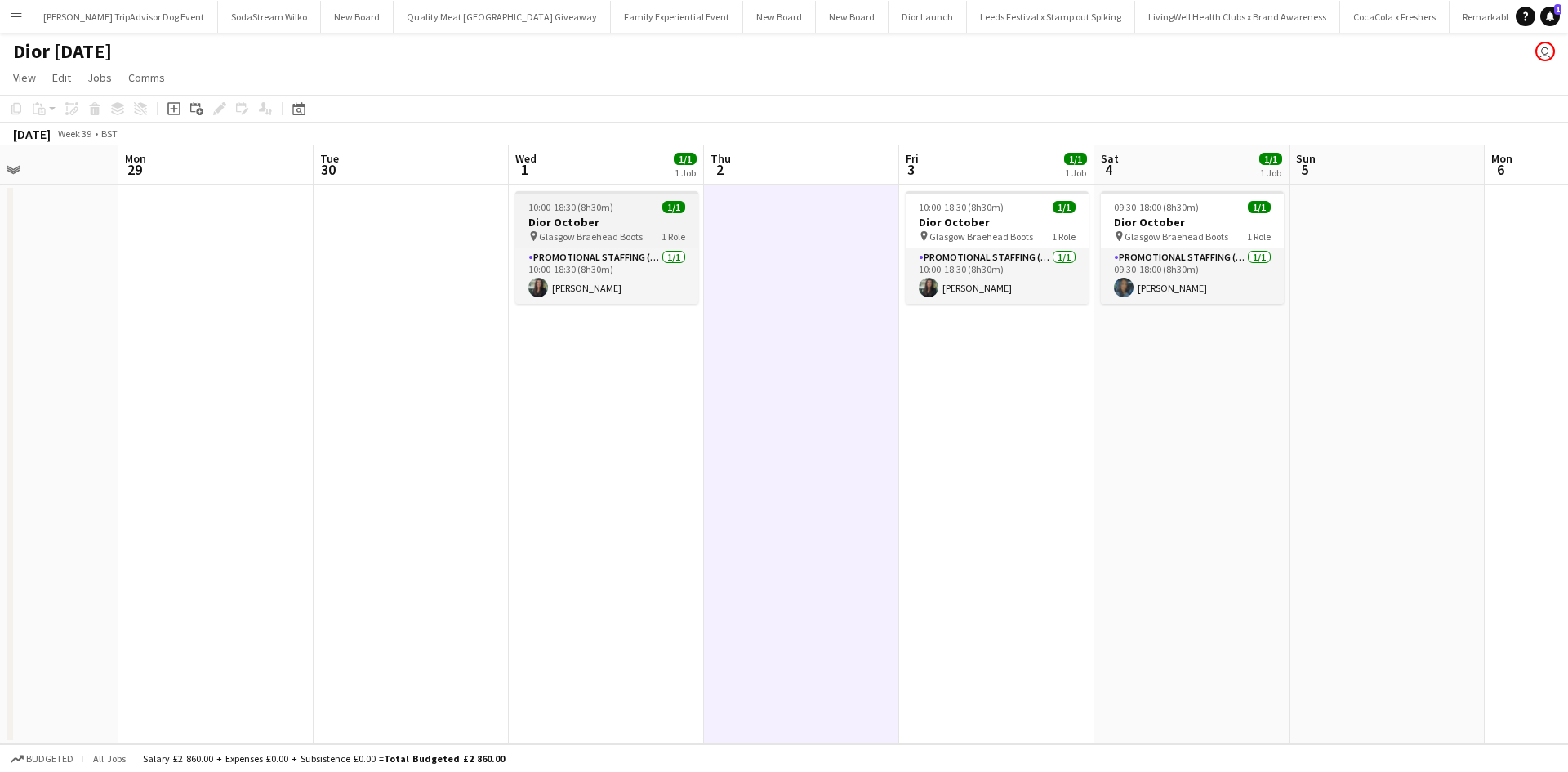
click at [633, 210] on div "10:00-18:30 (8h30m) 1/1" at bounding box center [606, 207] width 183 height 12
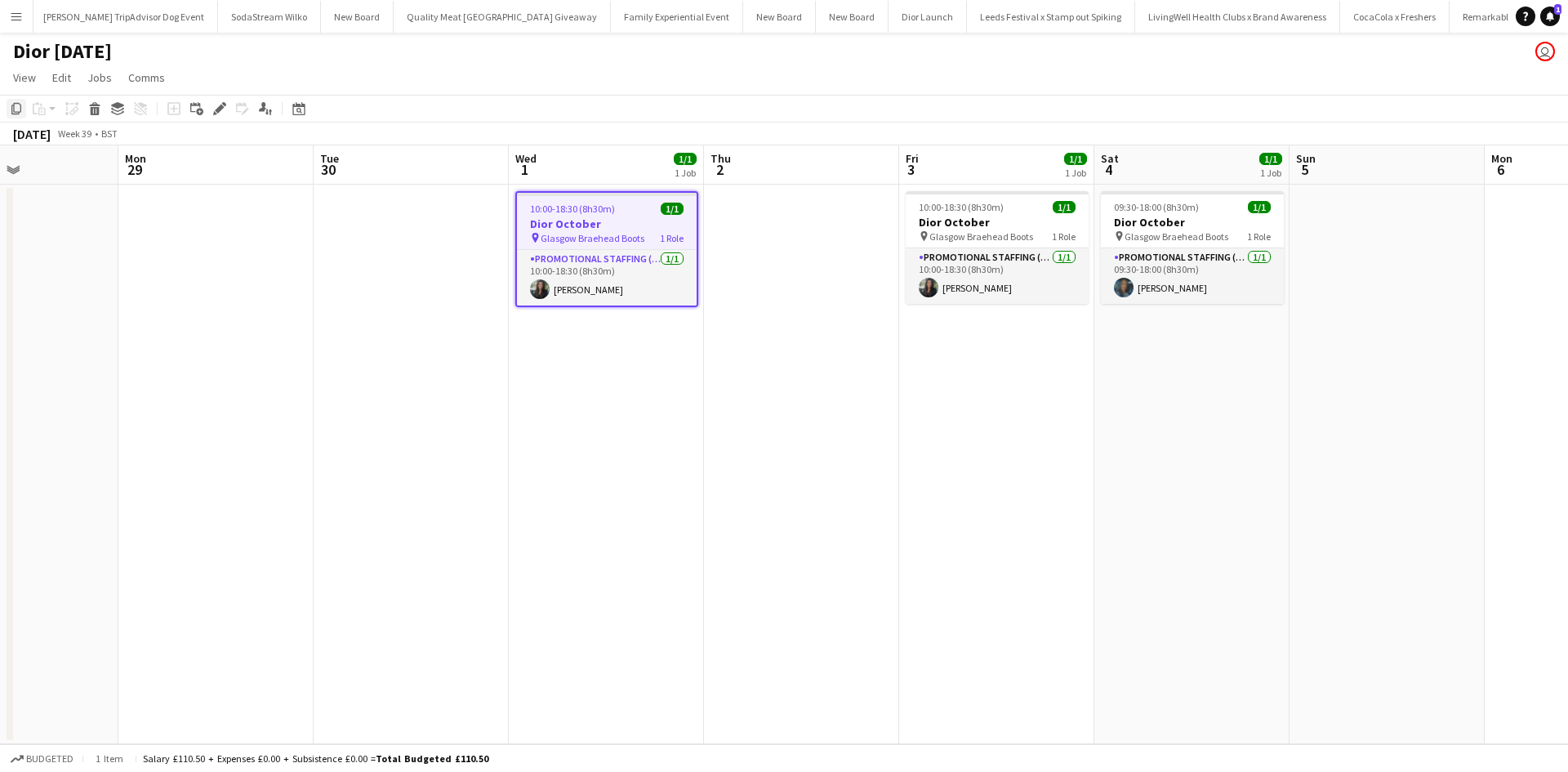
click at [18, 111] on icon "Copy" at bounding box center [17, 108] width 13 height 13
click at [795, 235] on app-date-cell at bounding box center [802, 464] width 196 height 560
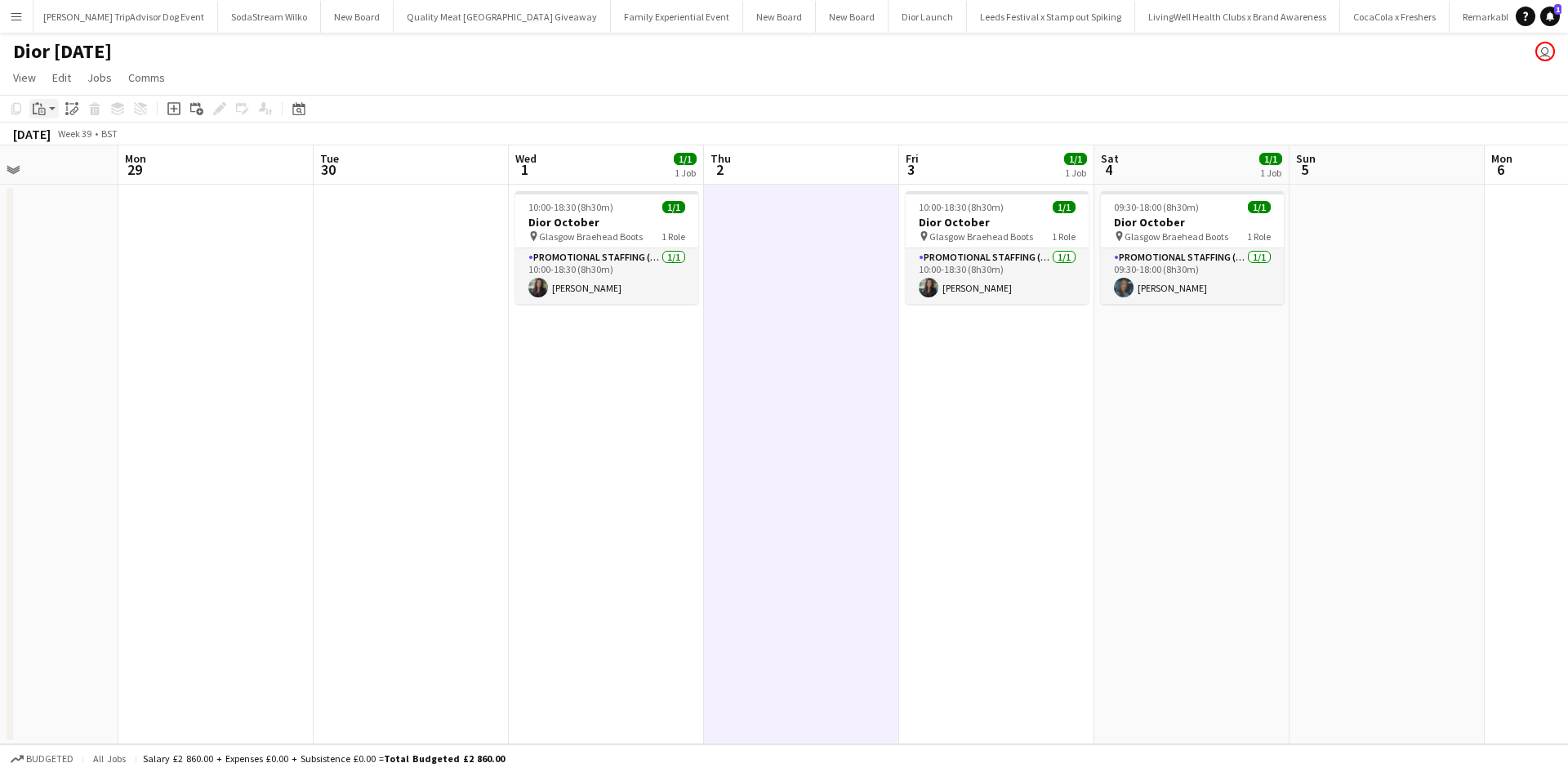
click at [34, 108] on icon "Paste" at bounding box center [39, 108] width 13 height 13
click at [54, 140] on link "Paste Ctrl+V" at bounding box center [119, 140] width 153 height 15
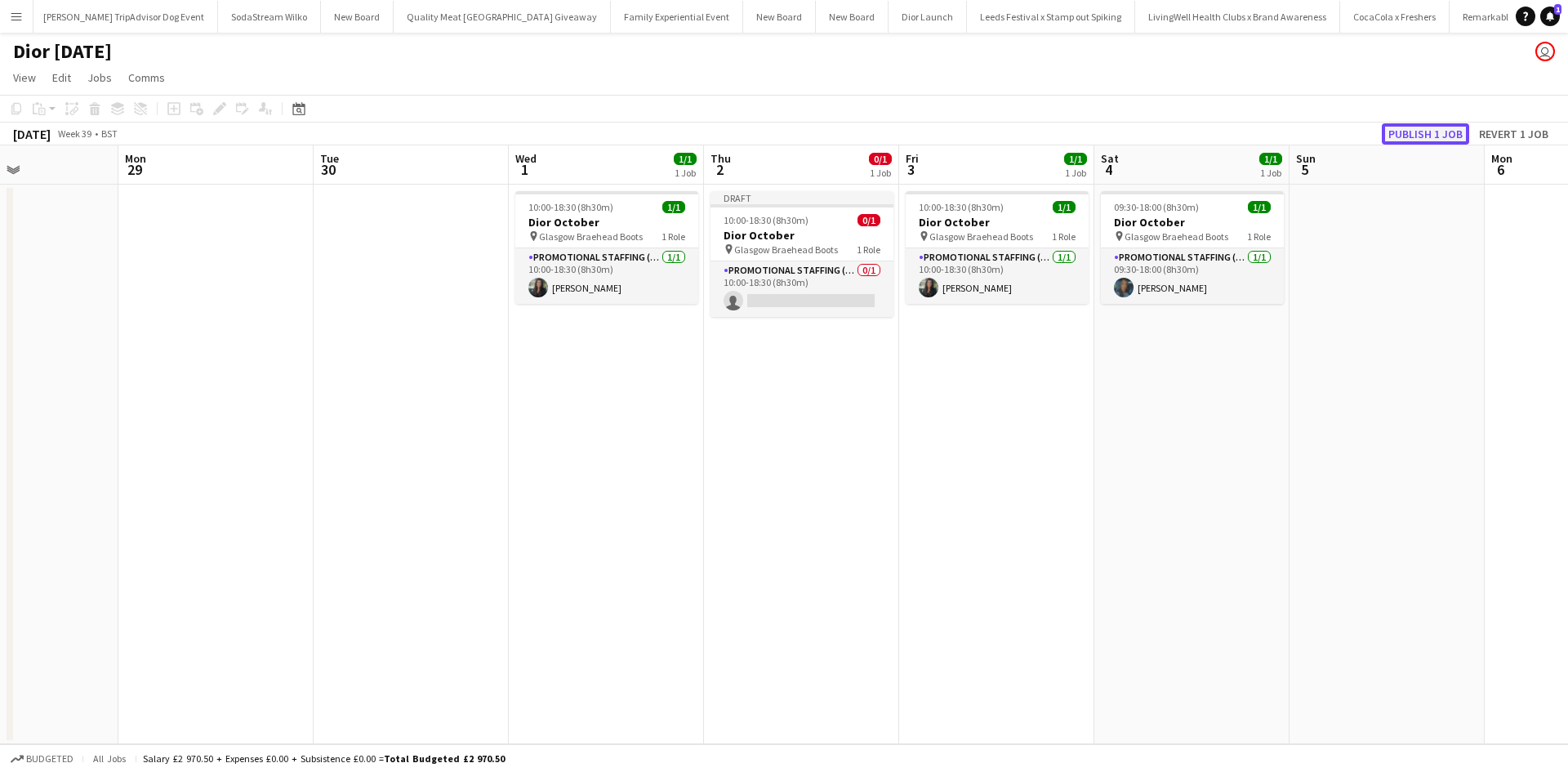
click at [1408, 130] on button "Publish 1 job" at bounding box center [1426, 133] width 87 height 21
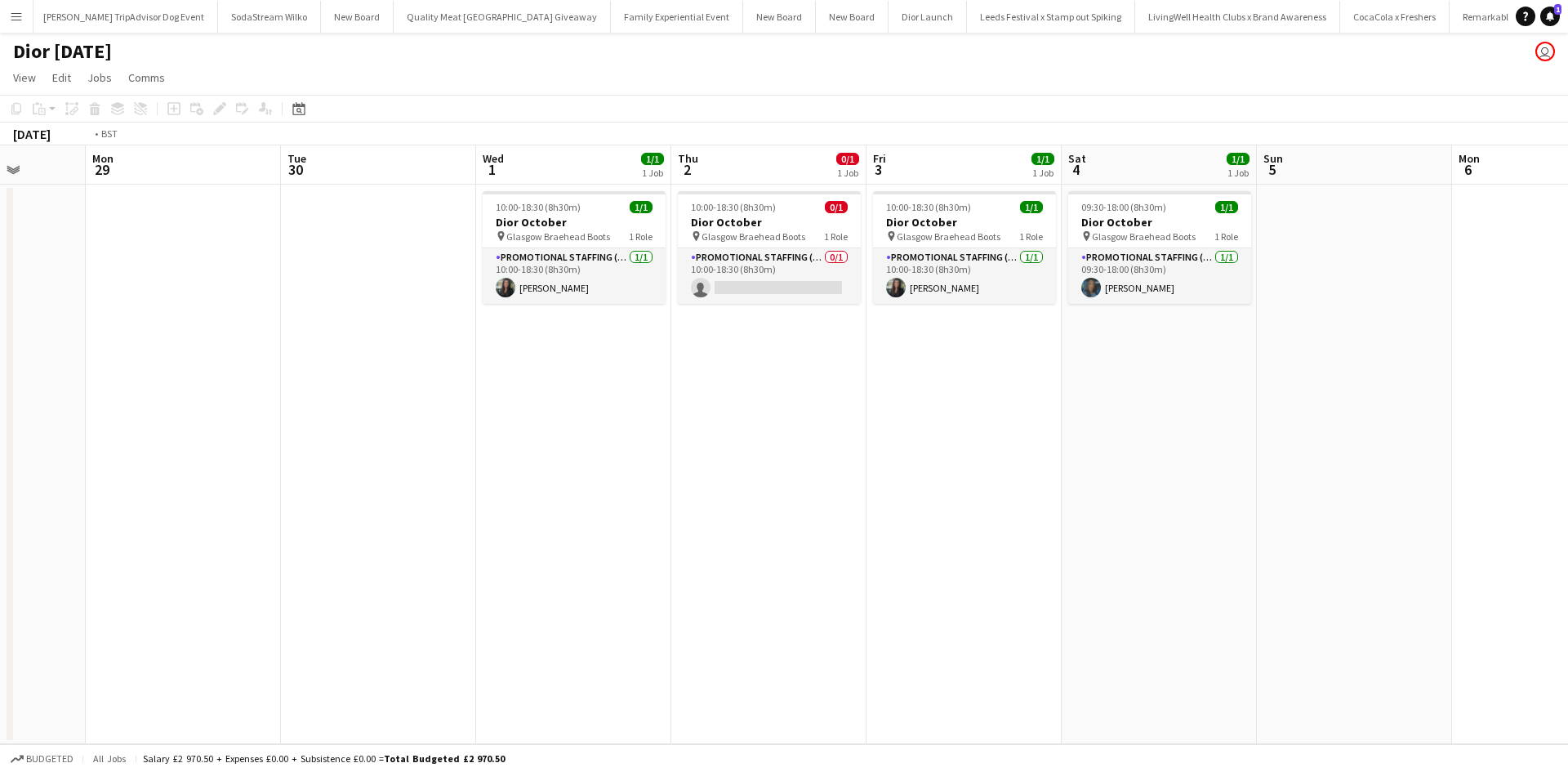
drag, startPoint x: 1258, startPoint y: 449, endPoint x: 432, endPoint y: 378, distance: 829.0
click at [432, 378] on app-calendar-viewport "Fri 26 Sat 27 Sun 28 Mon 29 Tue 30 Wed 1 1/1 1 Job Thu 2 0/1 1 Job Fri 3 1/1 1 …" at bounding box center [784, 445] width 1568 height 599
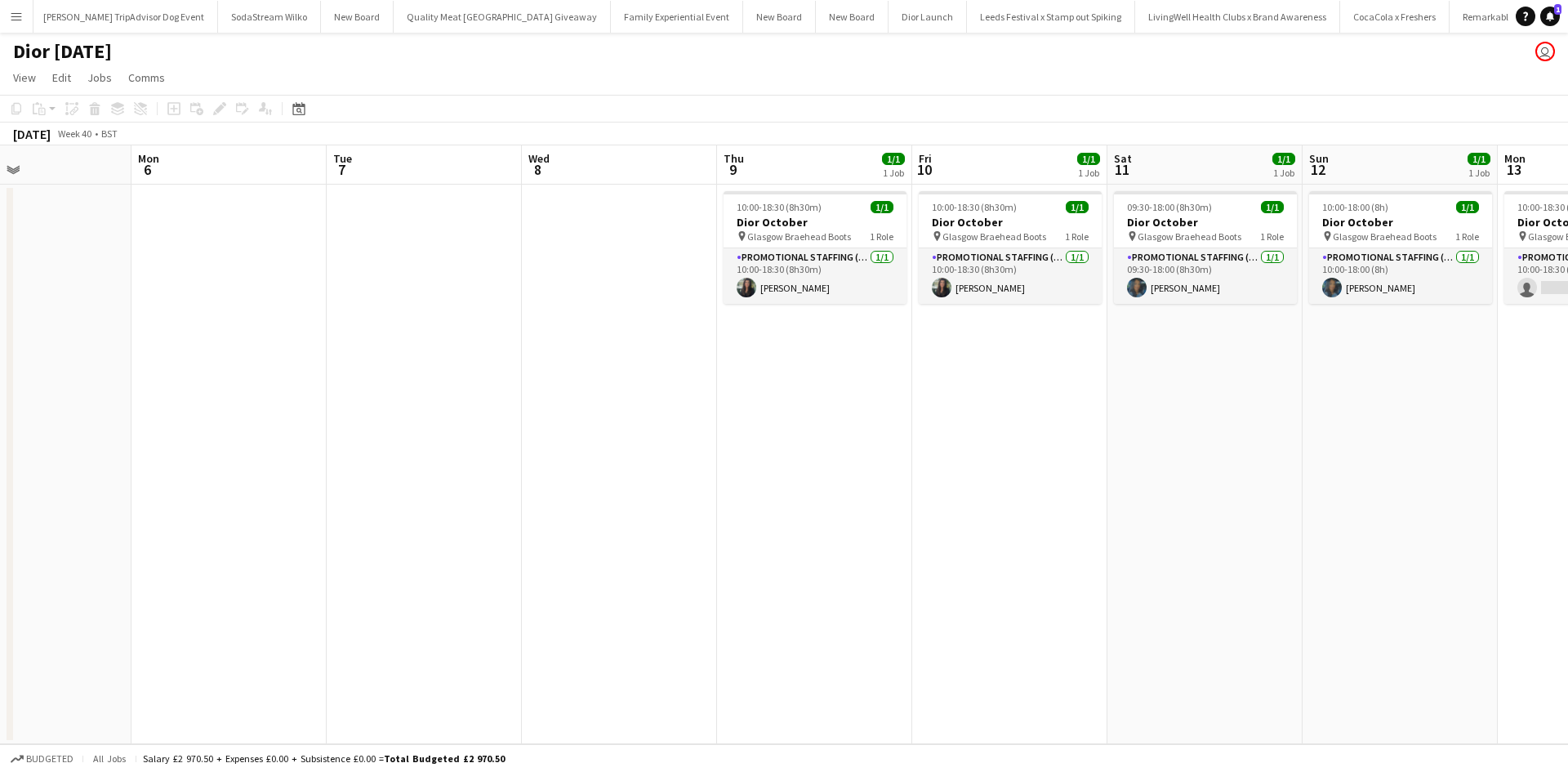
drag, startPoint x: 970, startPoint y: 483, endPoint x: 555, endPoint y: 428, distance: 418.6
click at [555, 428] on app-calendar-viewport "Thu 2 0/1 1 Job Fri 3 1/1 1 Job Sat 4 1/1 1 Job Sun 5 Mon 6 Tue 7 Wed 8 Thu 9 1…" at bounding box center [784, 445] width 1568 height 599
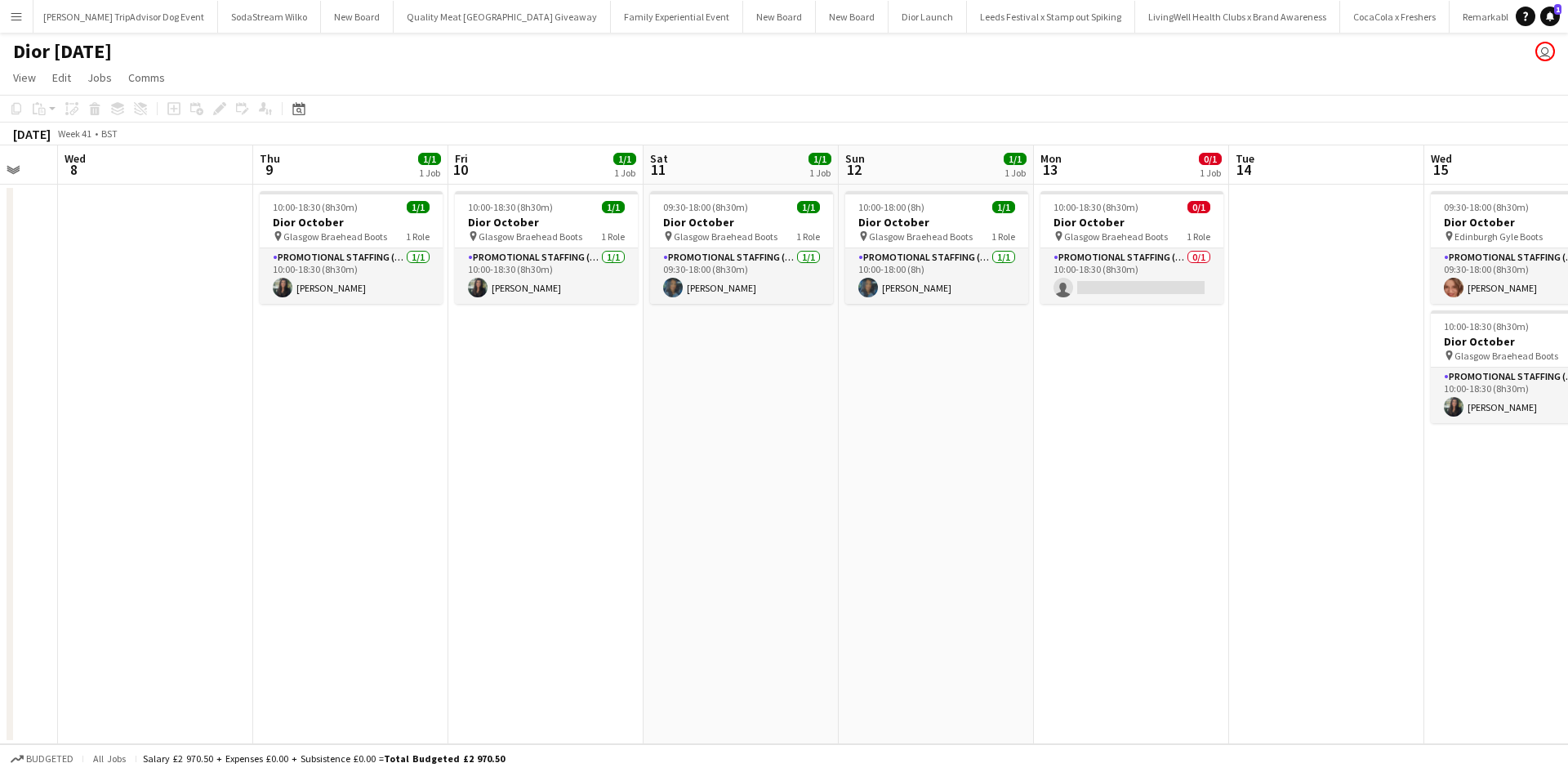
scroll to position [0, 728]
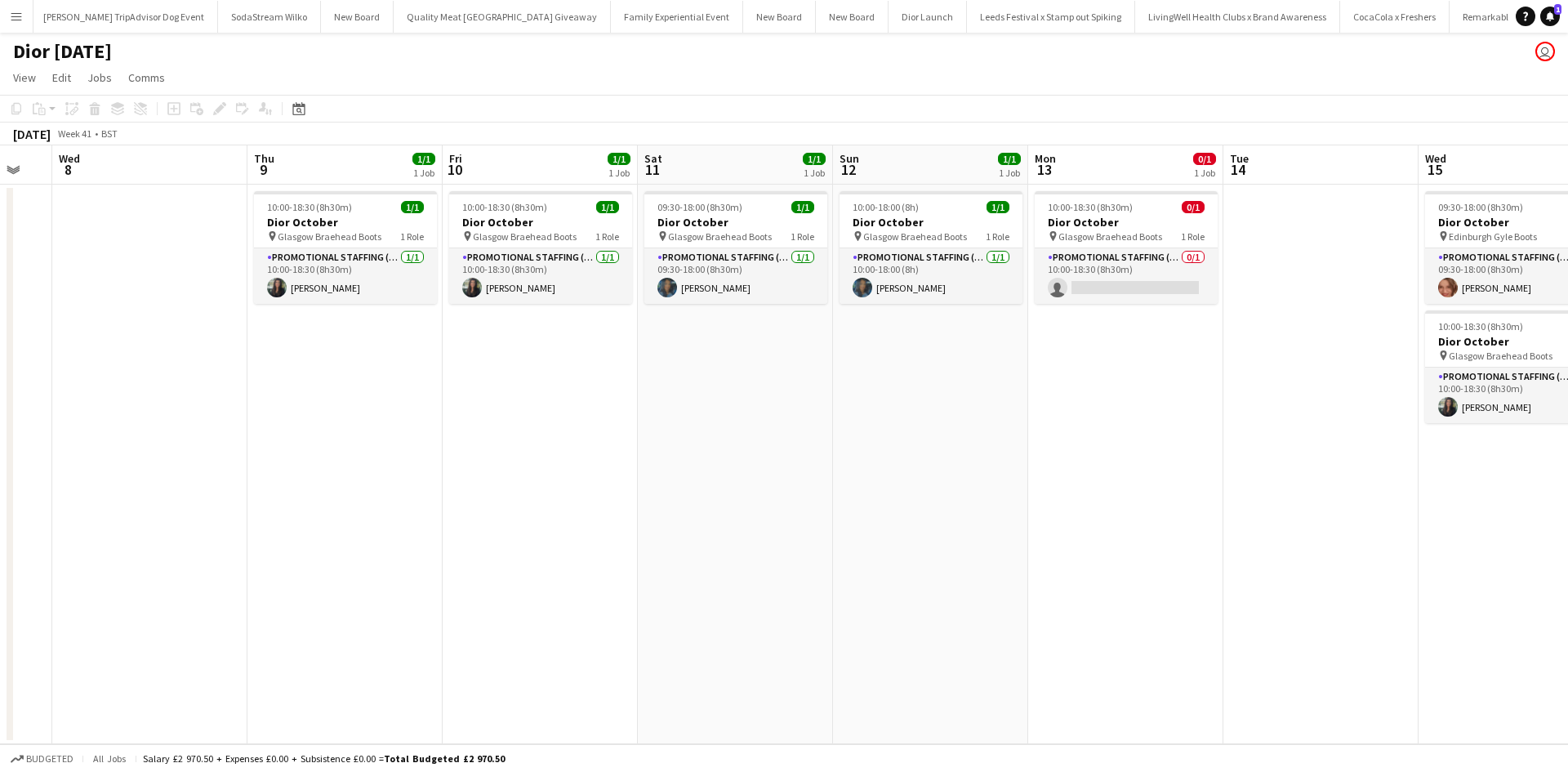
drag, startPoint x: 1269, startPoint y: 406, endPoint x: 807, endPoint y: 375, distance: 463.0
click at [807, 375] on app-calendar-viewport "Sat 4 1/1 1 Job Sun 5 Mon 6 Tue 7 Wed 8 Thu 9 1/1 1 Job Fri 10 1/1 1 Job Sat 11…" at bounding box center [784, 445] width 1568 height 599
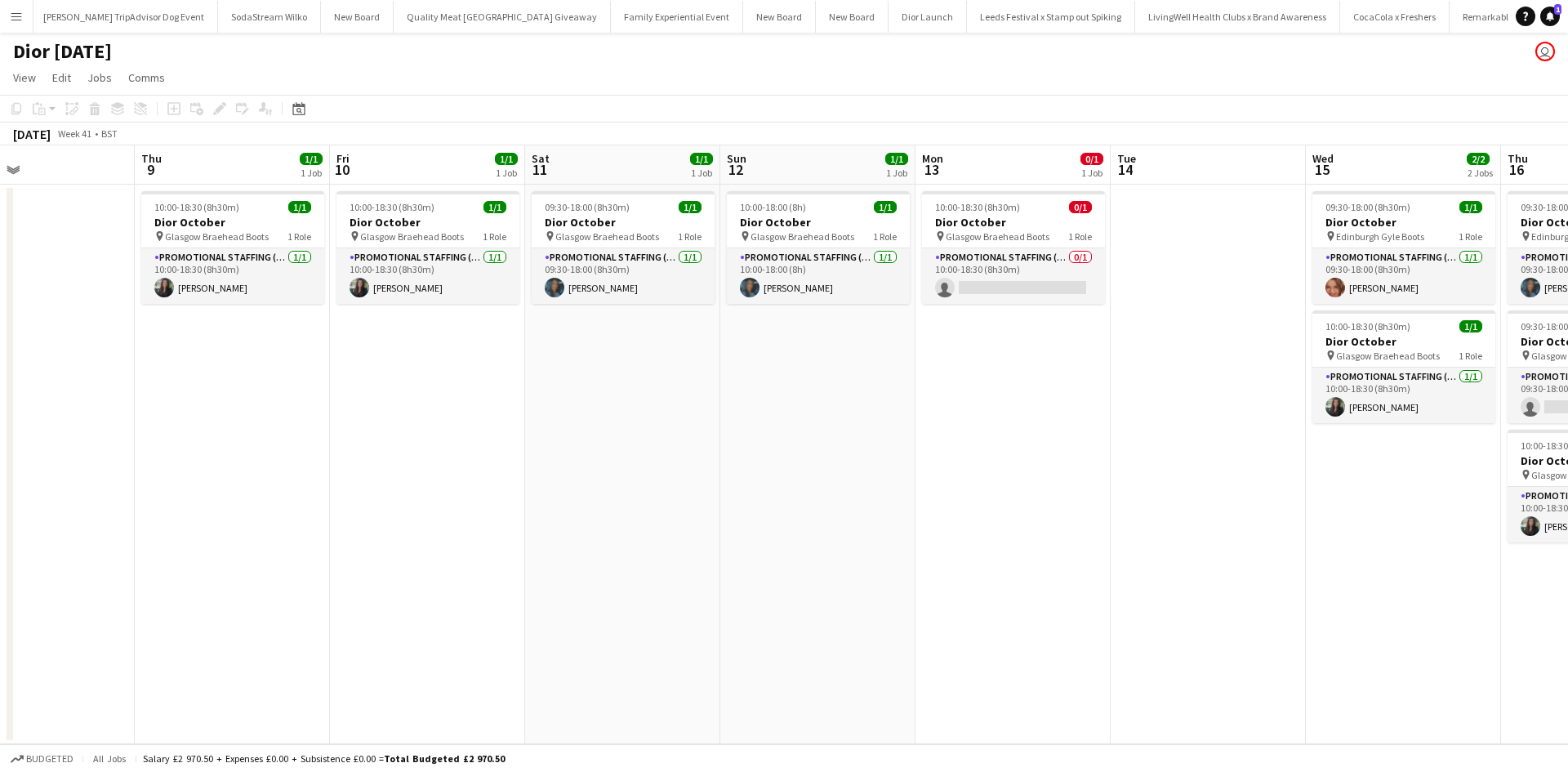
scroll to position [0, 491]
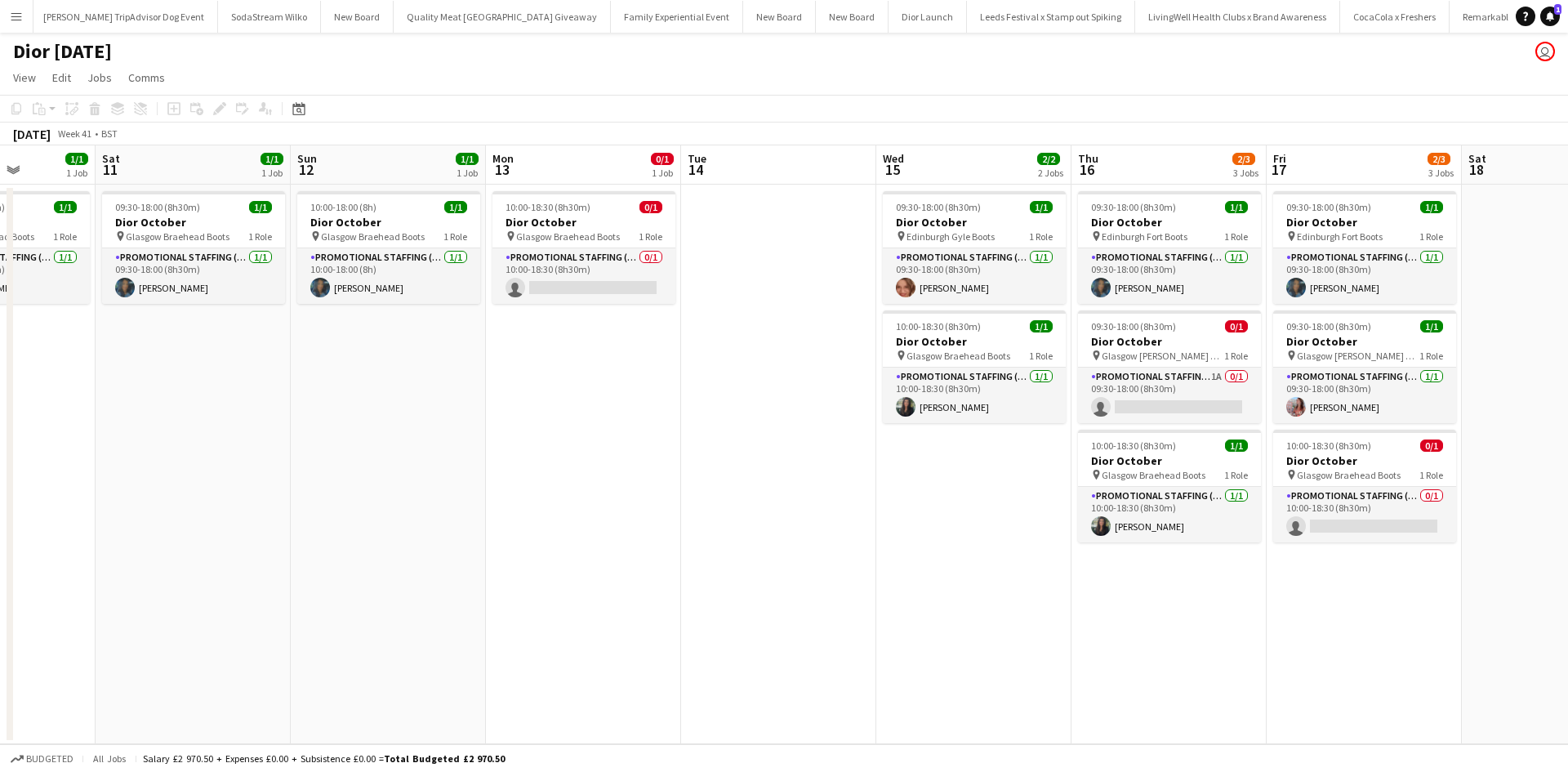
drag, startPoint x: 1169, startPoint y: 463, endPoint x: 626, endPoint y: 459, distance: 543.0
click at [626, 459] on app-calendar-viewport "Wed 8 Thu 9 1/1 1 Job Fri 10 1/1 1 Job Sat 11 1/1 1 Job Sun 12 1/1 1 Job Mon 13…" at bounding box center [784, 445] width 1568 height 599
click at [1192, 221] on h3 "Dior October" at bounding box center [1169, 222] width 183 height 15
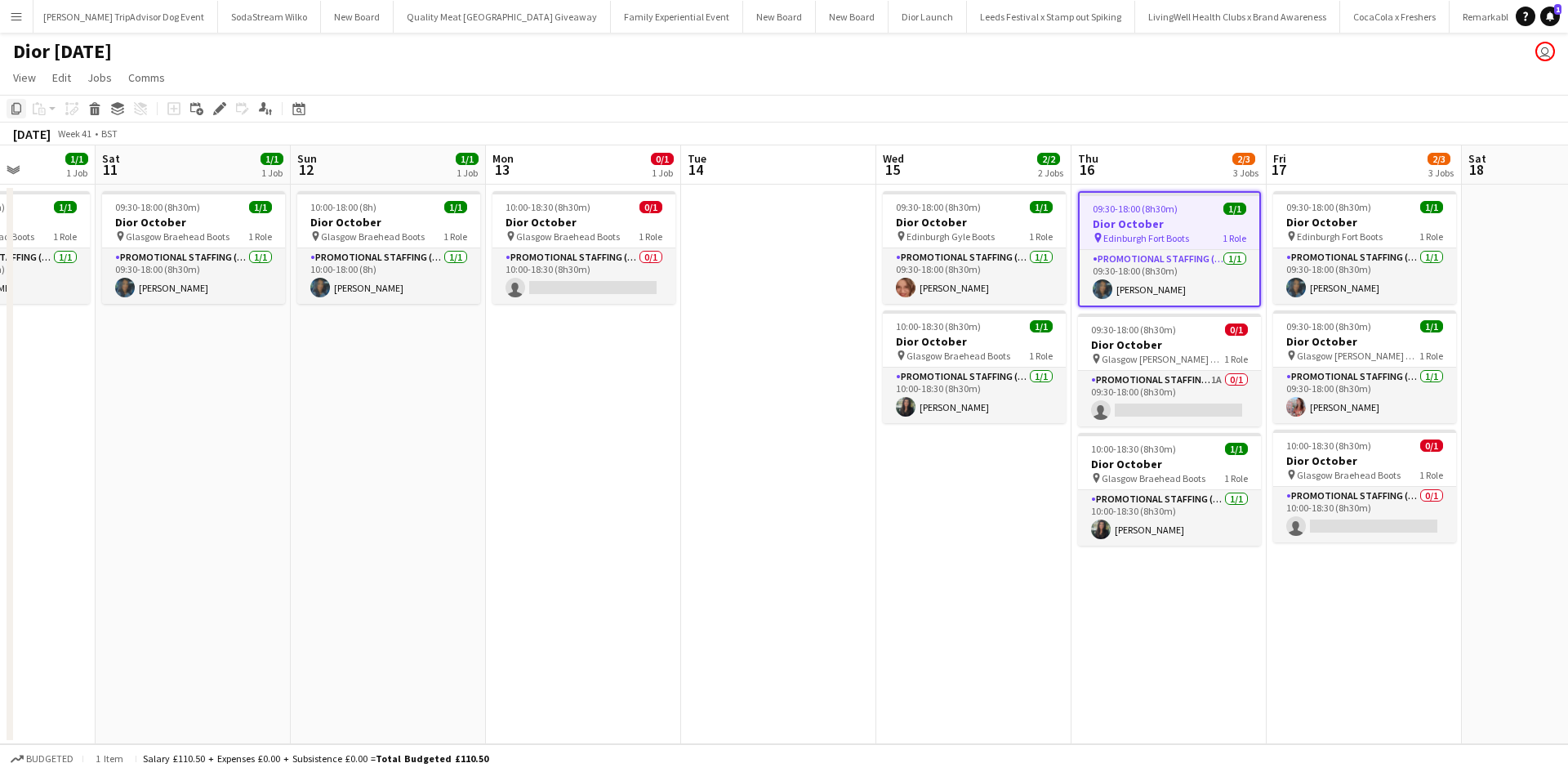
click at [21, 108] on icon at bounding box center [16, 108] width 10 height 11
click at [1168, 591] on app-date-cell "09:30-18:00 (8h30m) 1/1 Dior October pin Edinburgh Fort Boots 1 Role Promotiona…" at bounding box center [1169, 464] width 196 height 560
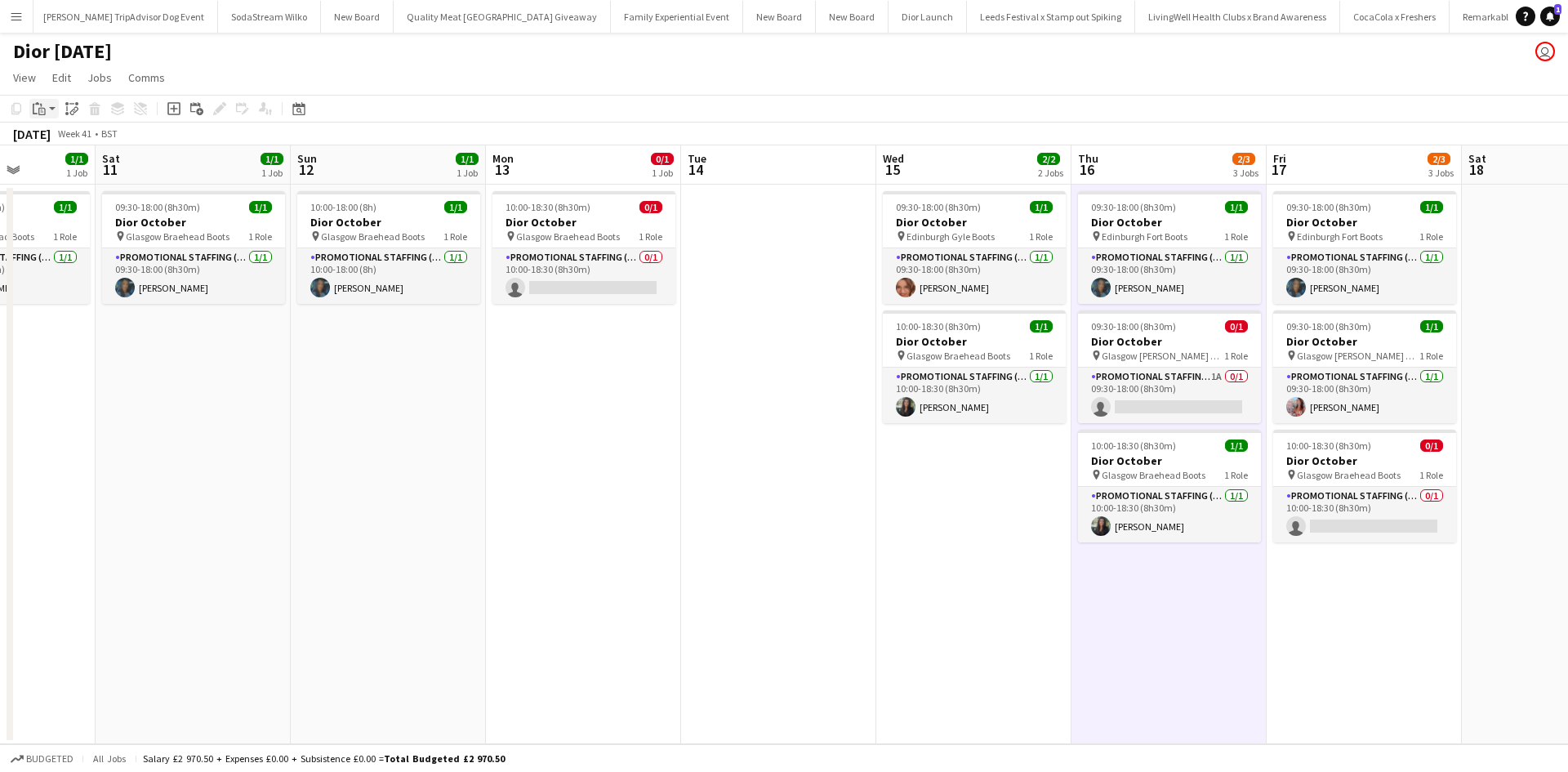
click at [41, 107] on icon at bounding box center [41, 106] width 2 height 4
click at [58, 141] on link "Paste Ctrl+V" at bounding box center [119, 140] width 153 height 15
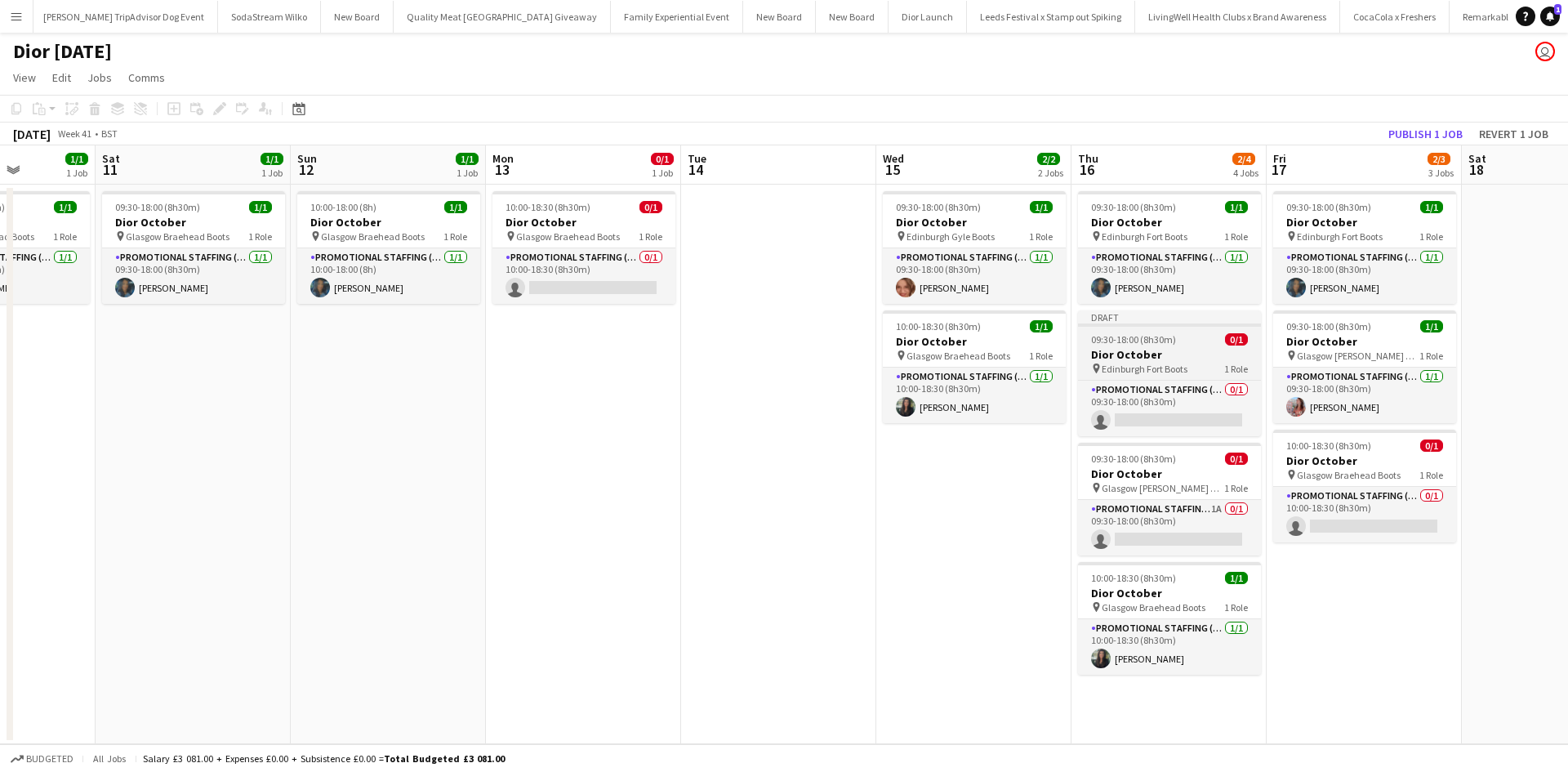
click at [1190, 358] on h3 "Dior October" at bounding box center [1169, 355] width 183 height 15
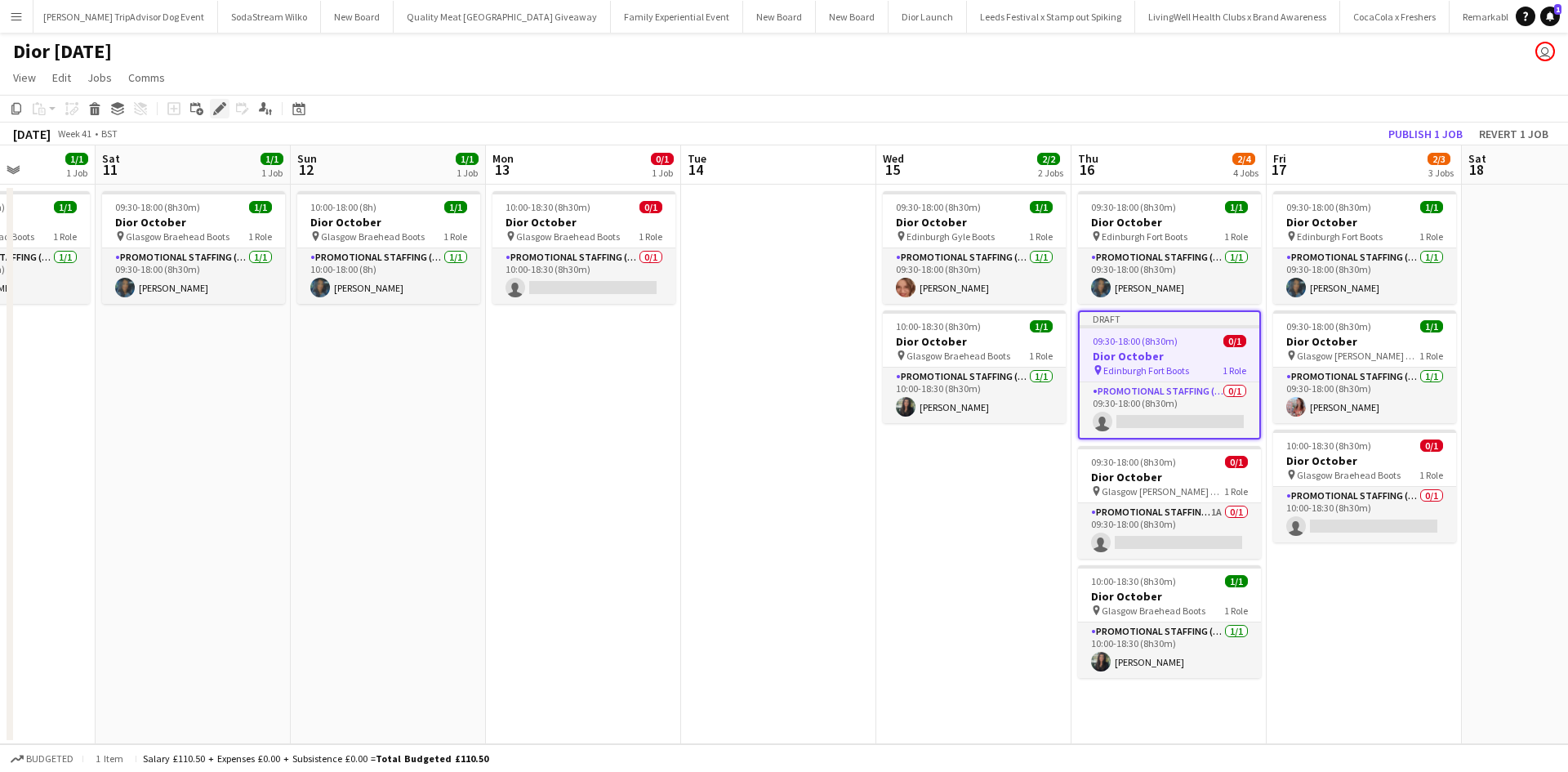
click at [218, 108] on icon at bounding box center [220, 109] width 9 height 9
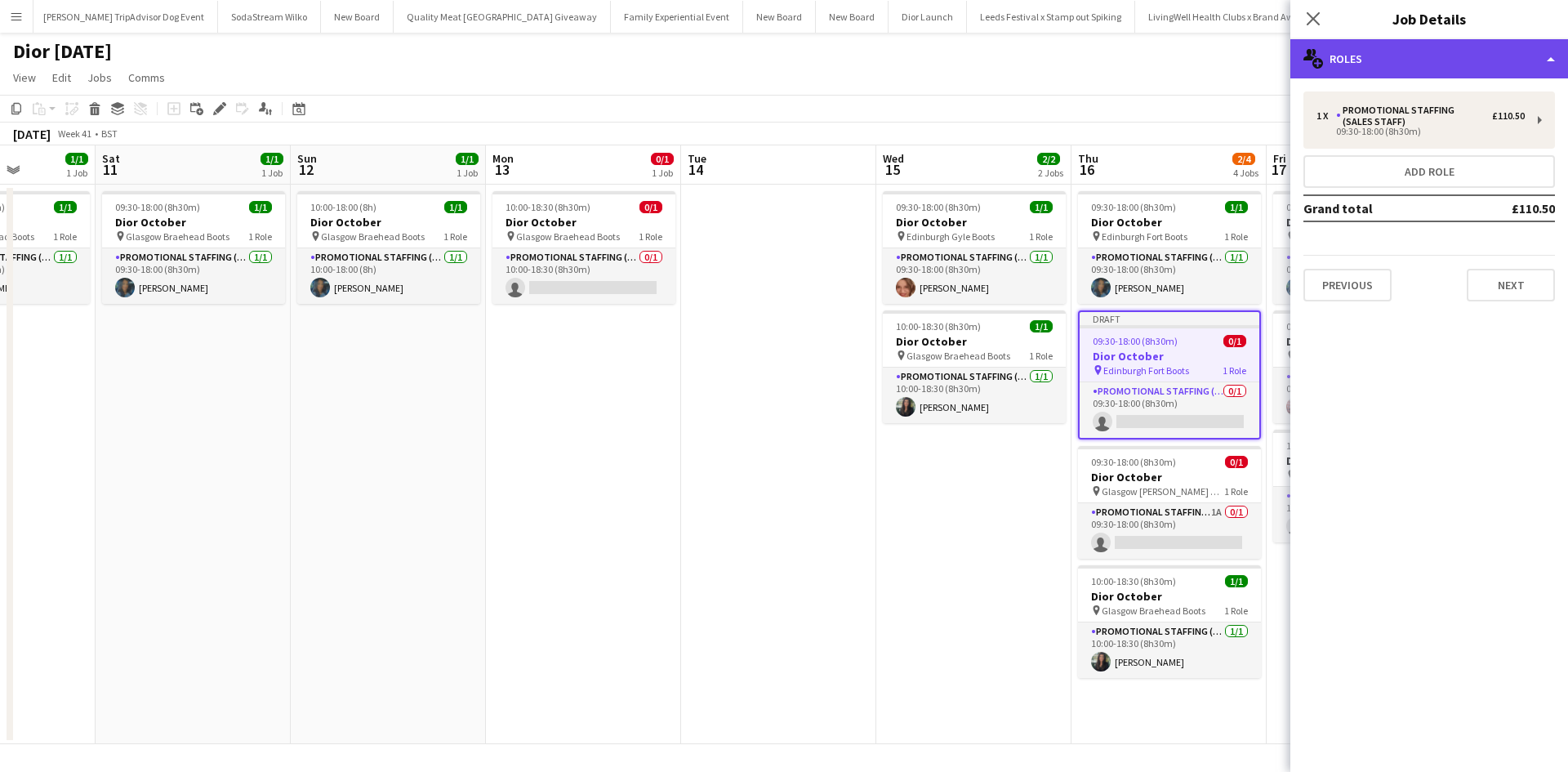
click at [1412, 56] on div "multiple-users-add Roles" at bounding box center [1429, 59] width 277 height 40
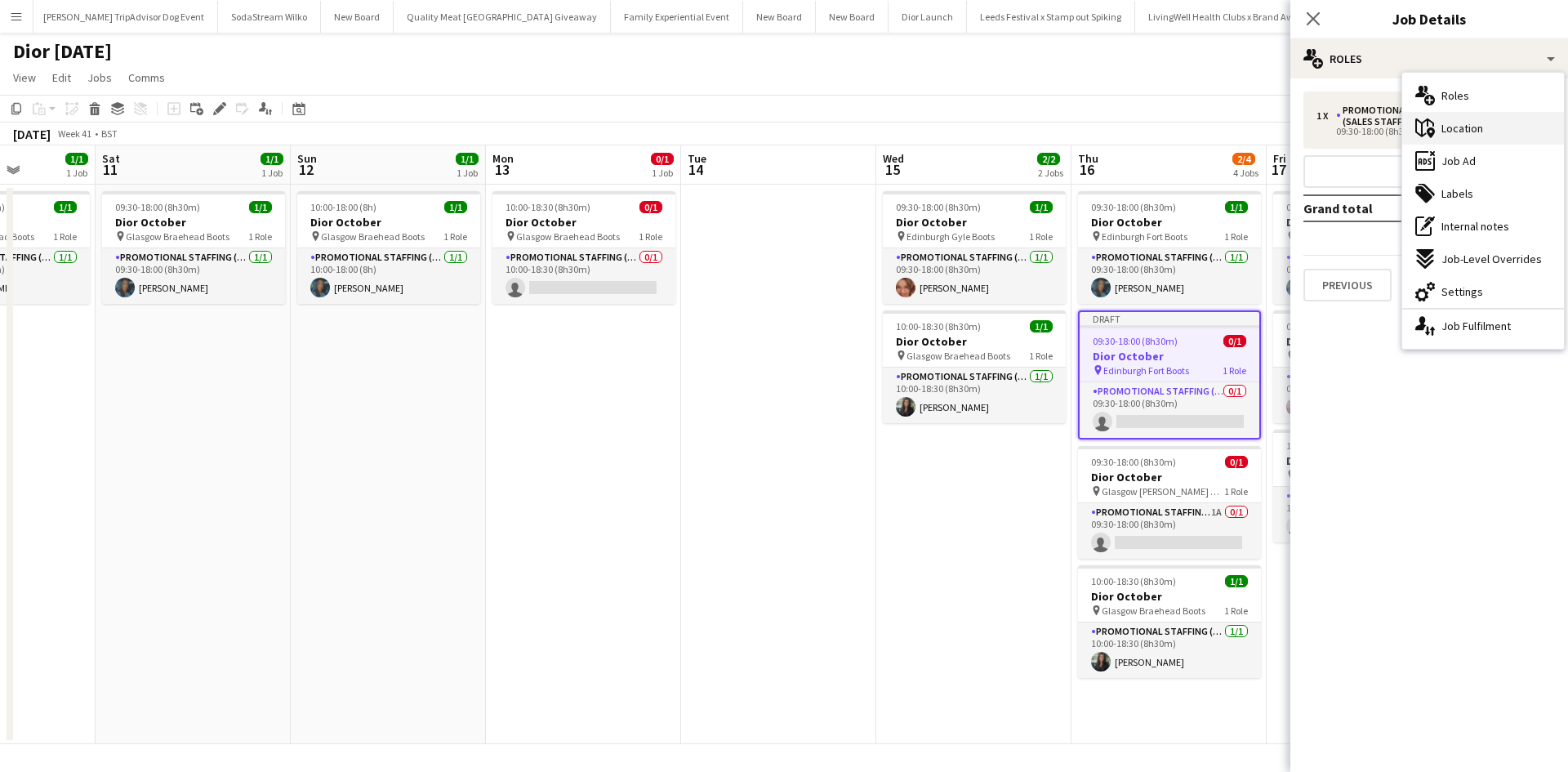
click at [1444, 121] on span "Location" at bounding box center [1462, 129] width 41 height 15
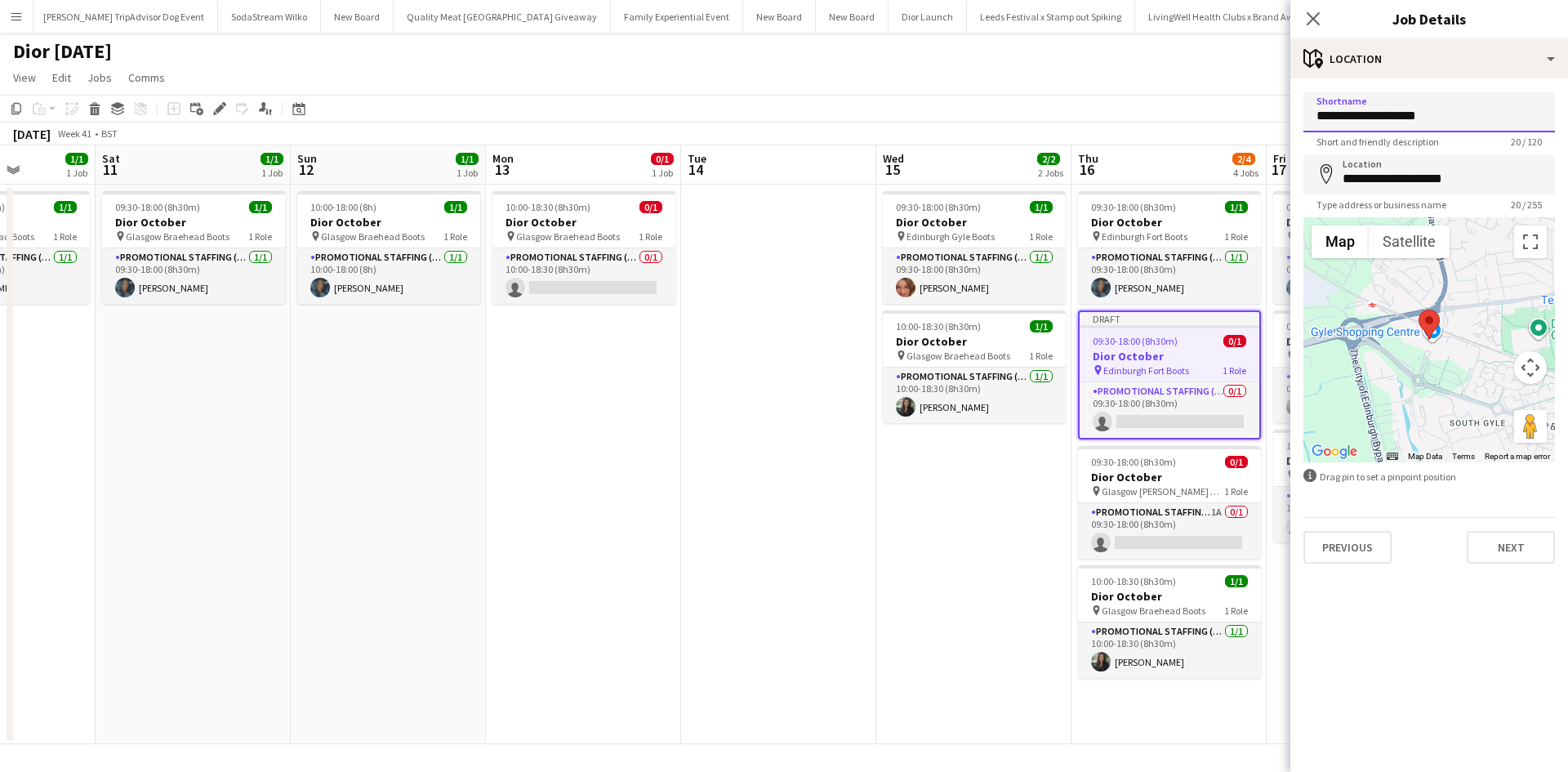
drag, startPoint x: 1400, startPoint y: 118, endPoint x: 1299, endPoint y: 119, distance: 101.0
click at [1299, 119] on form "**********" at bounding box center [1429, 328] width 277 height 472
type input "**********"
drag, startPoint x: 1400, startPoint y: 177, endPoint x: 1341, endPoint y: 177, distance: 59.0
click at [1341, 177] on input "**********" at bounding box center [1429, 175] width 252 height 40
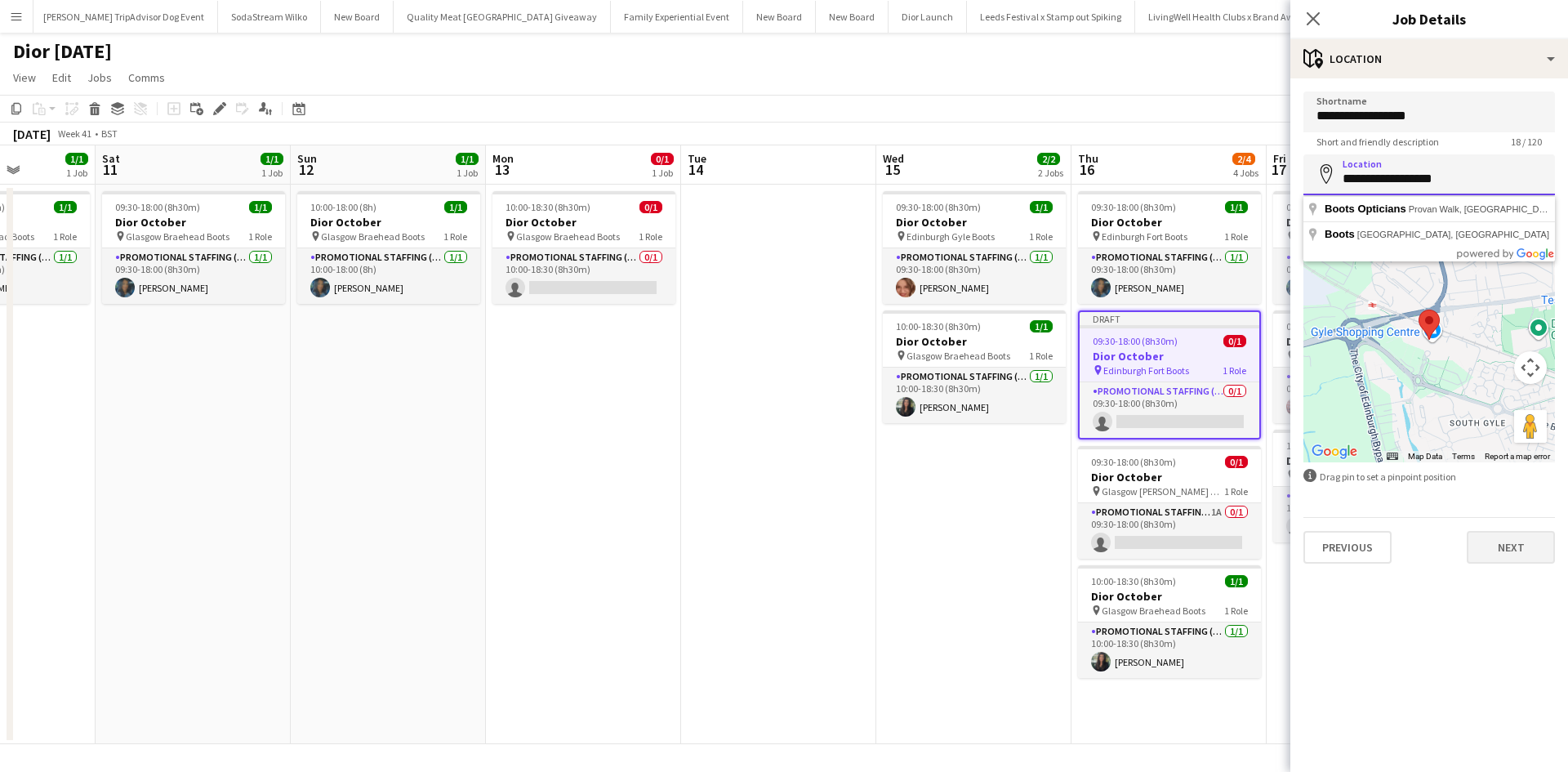
type input "**********"
click at [1513, 552] on button "Next" at bounding box center [1511, 548] width 88 height 33
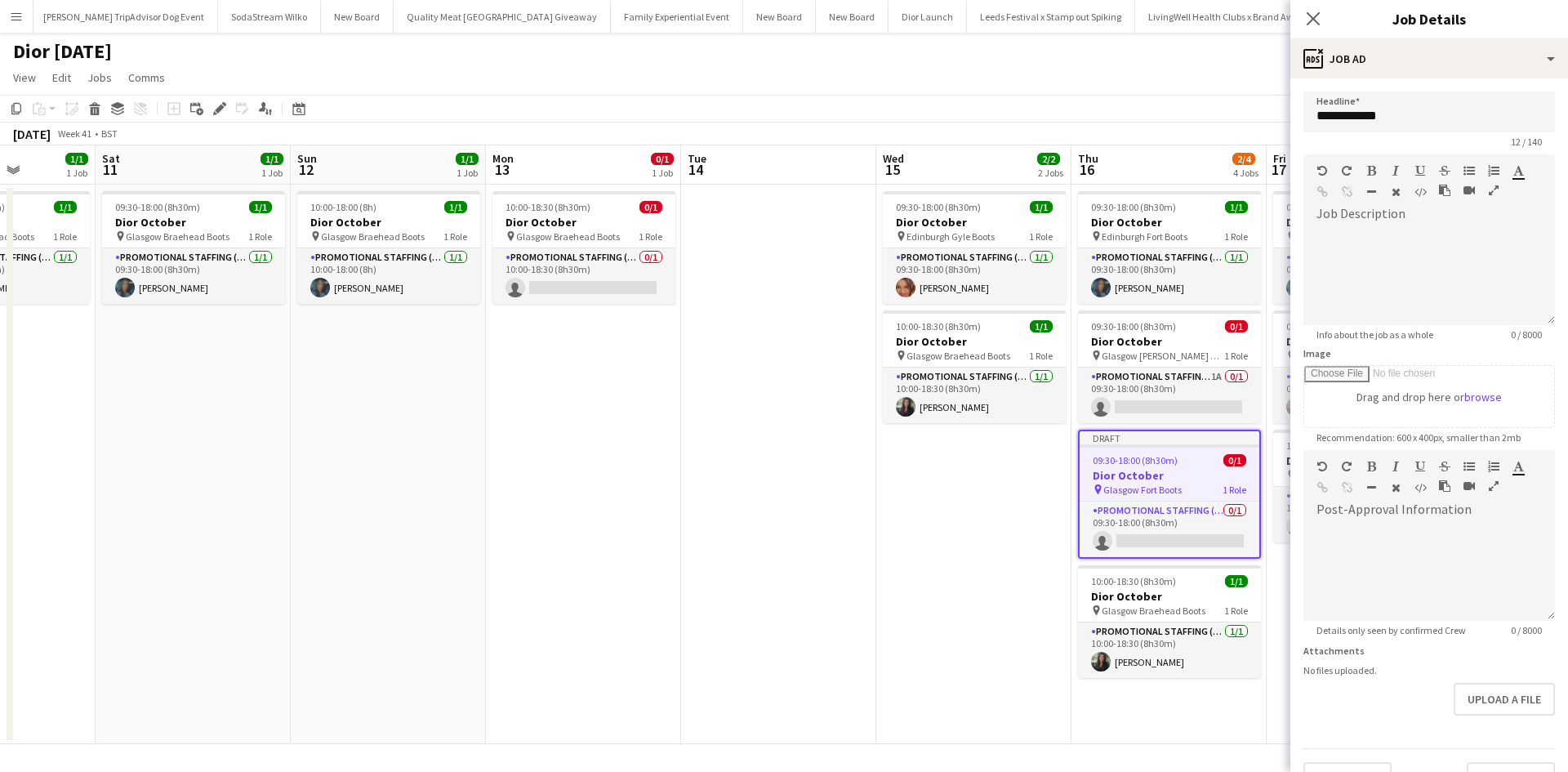
click at [929, 619] on app-date-cell "09:30-18:00 (8h30m) 1/1 Dior October pin Edinburgh Gyle Boots 1 Role Promotiona…" at bounding box center [974, 464] width 196 height 560
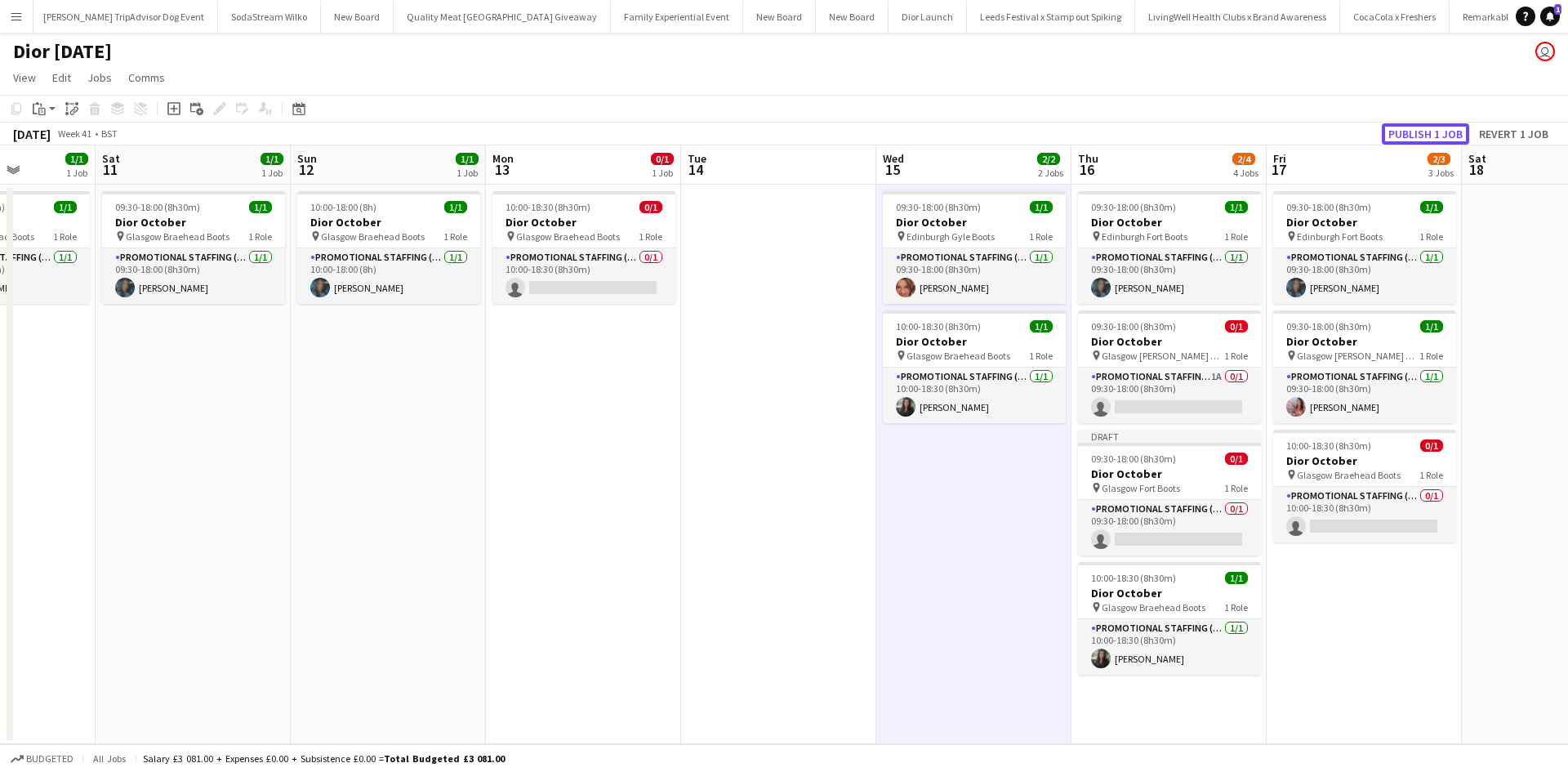
click at [1416, 135] on button "Publish 1 job" at bounding box center [1426, 133] width 87 height 21
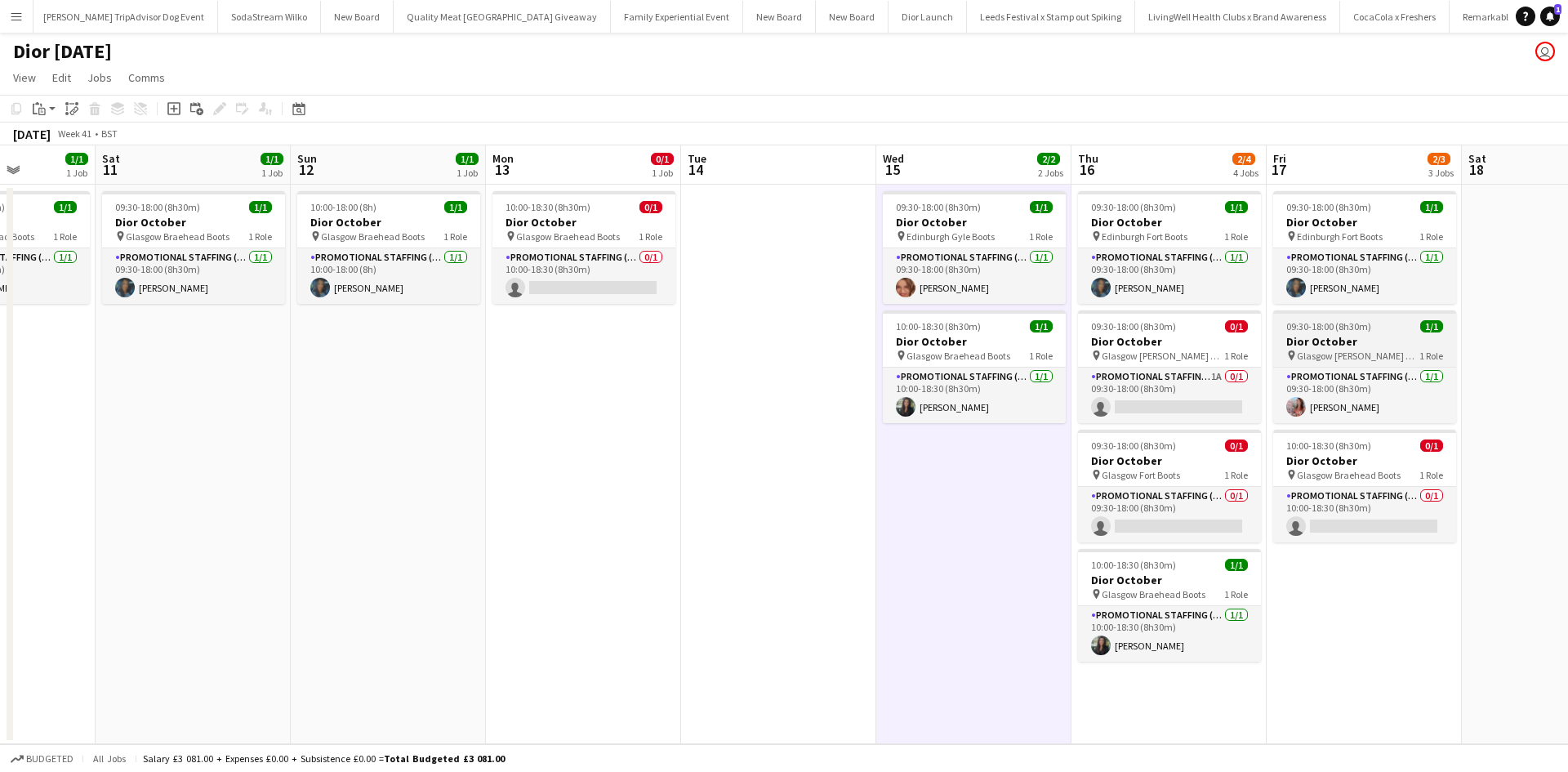
click at [1387, 324] on div "09:30-18:00 (8h30m) 1/1" at bounding box center [1364, 326] width 183 height 12
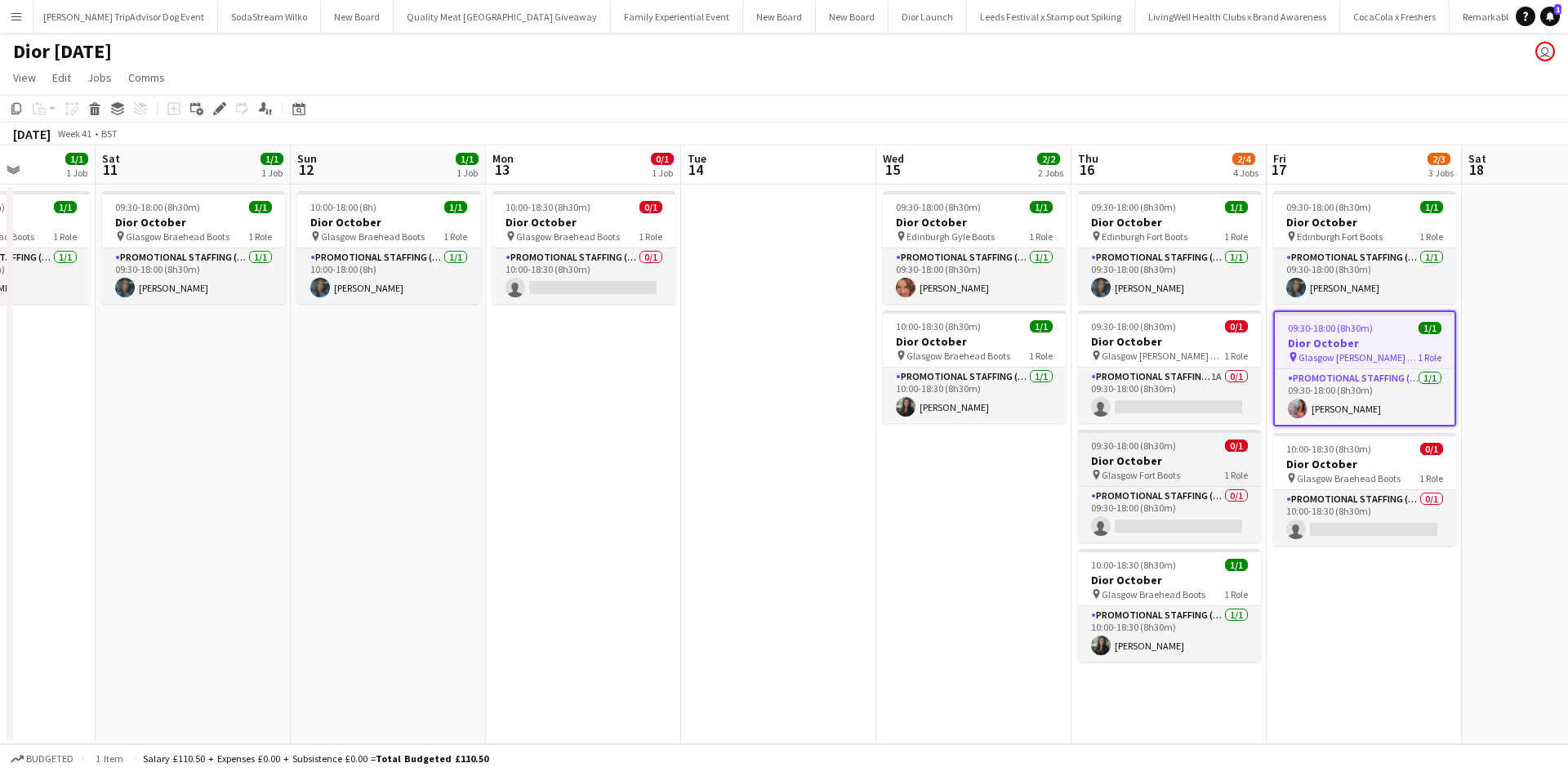
click at [1193, 448] on div "09:30-18:00 (8h30m) 0/1" at bounding box center [1169, 445] width 183 height 12
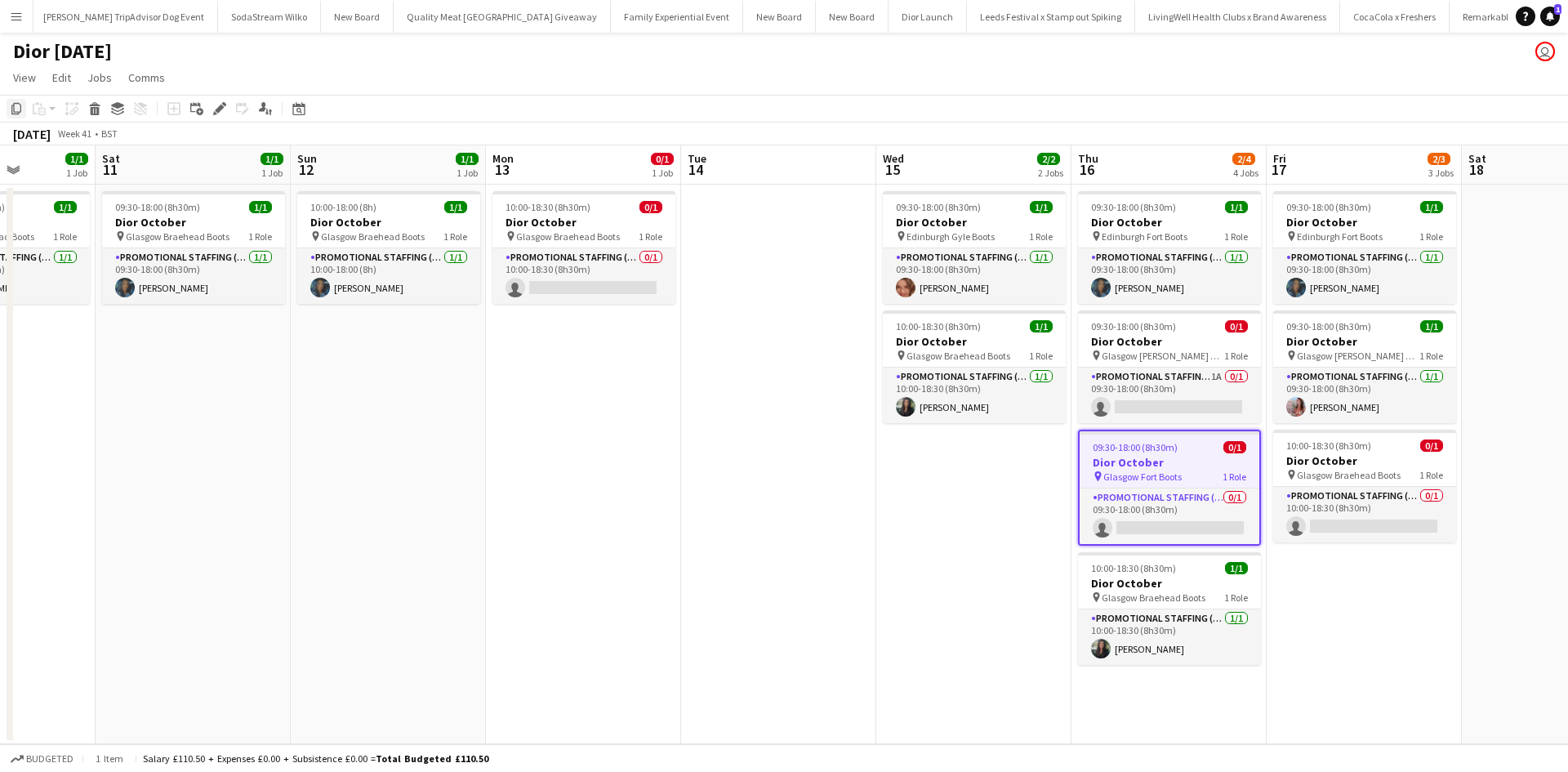
click at [17, 109] on icon "Copy" at bounding box center [17, 108] width 13 height 13
click at [1367, 578] on app-date-cell "09:30-18:00 (8h30m) 1/1 Dior October pin Edinburgh Fort Boots 1 Role Promotiona…" at bounding box center [1364, 464] width 196 height 560
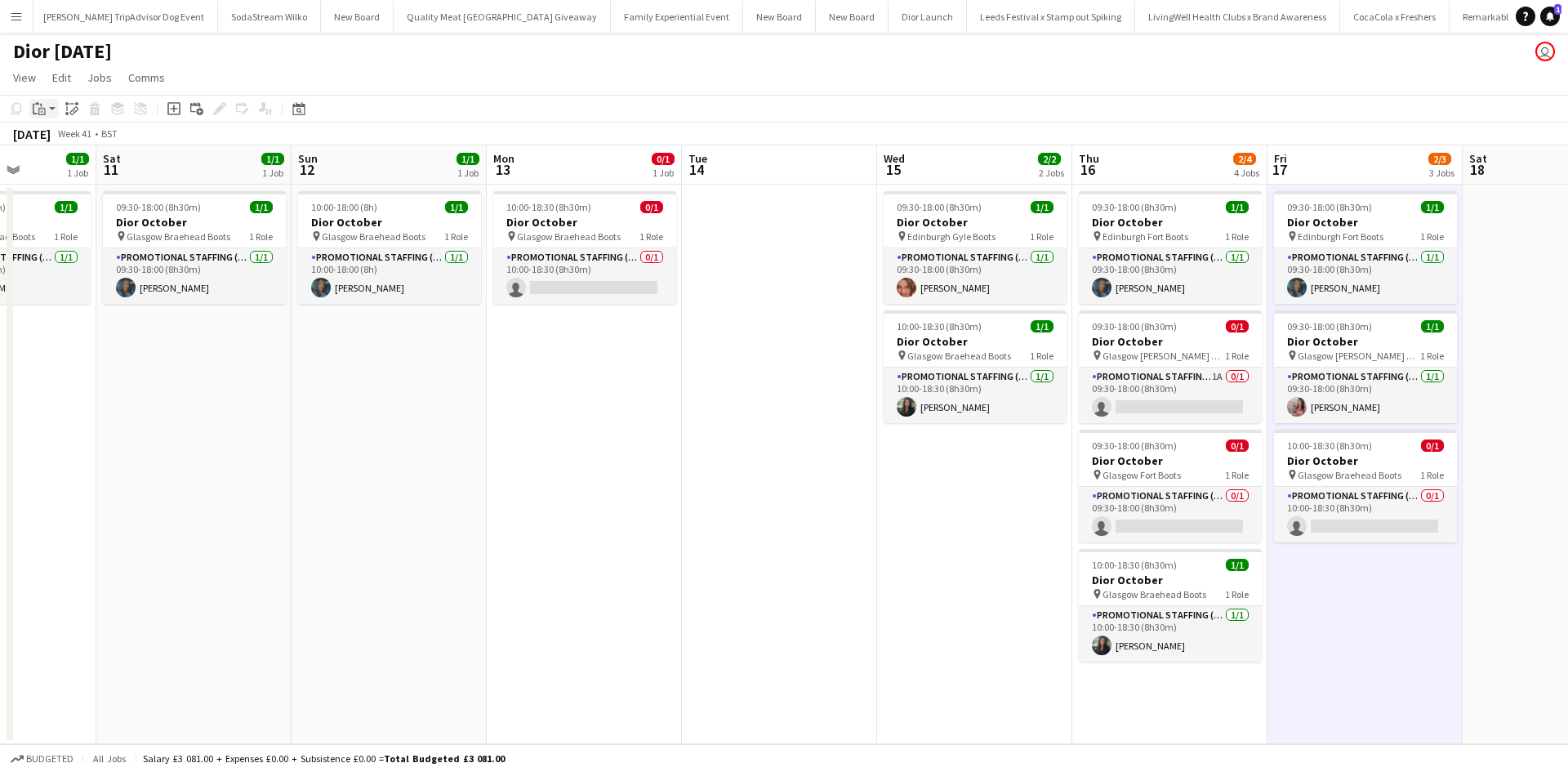
click at [46, 109] on div "Paste" at bounding box center [39, 108] width 19 height 19
click at [59, 142] on link "Paste Ctrl+V" at bounding box center [119, 140] width 153 height 15
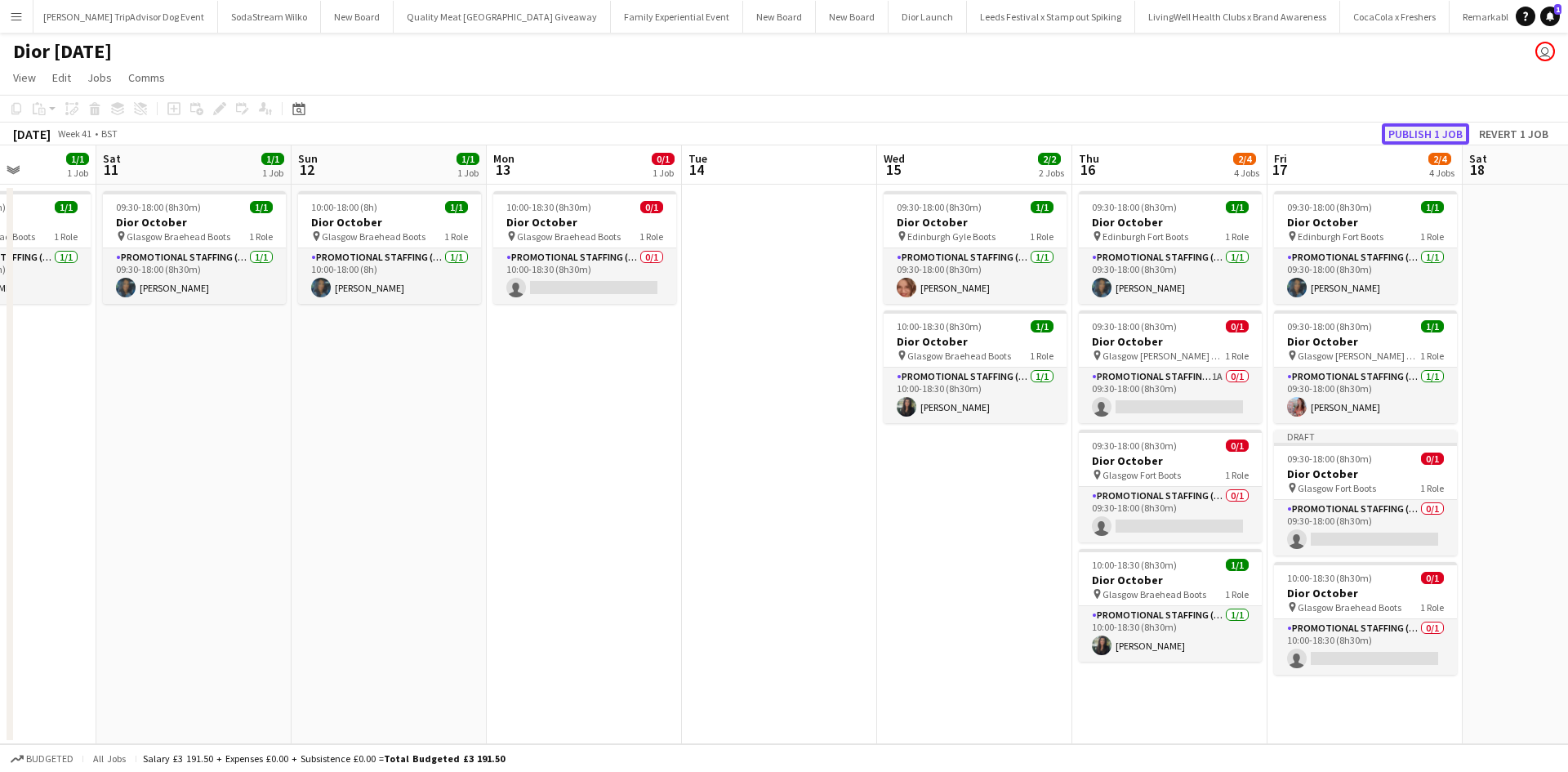
click at [1422, 138] on button "Publish 1 job" at bounding box center [1426, 133] width 87 height 21
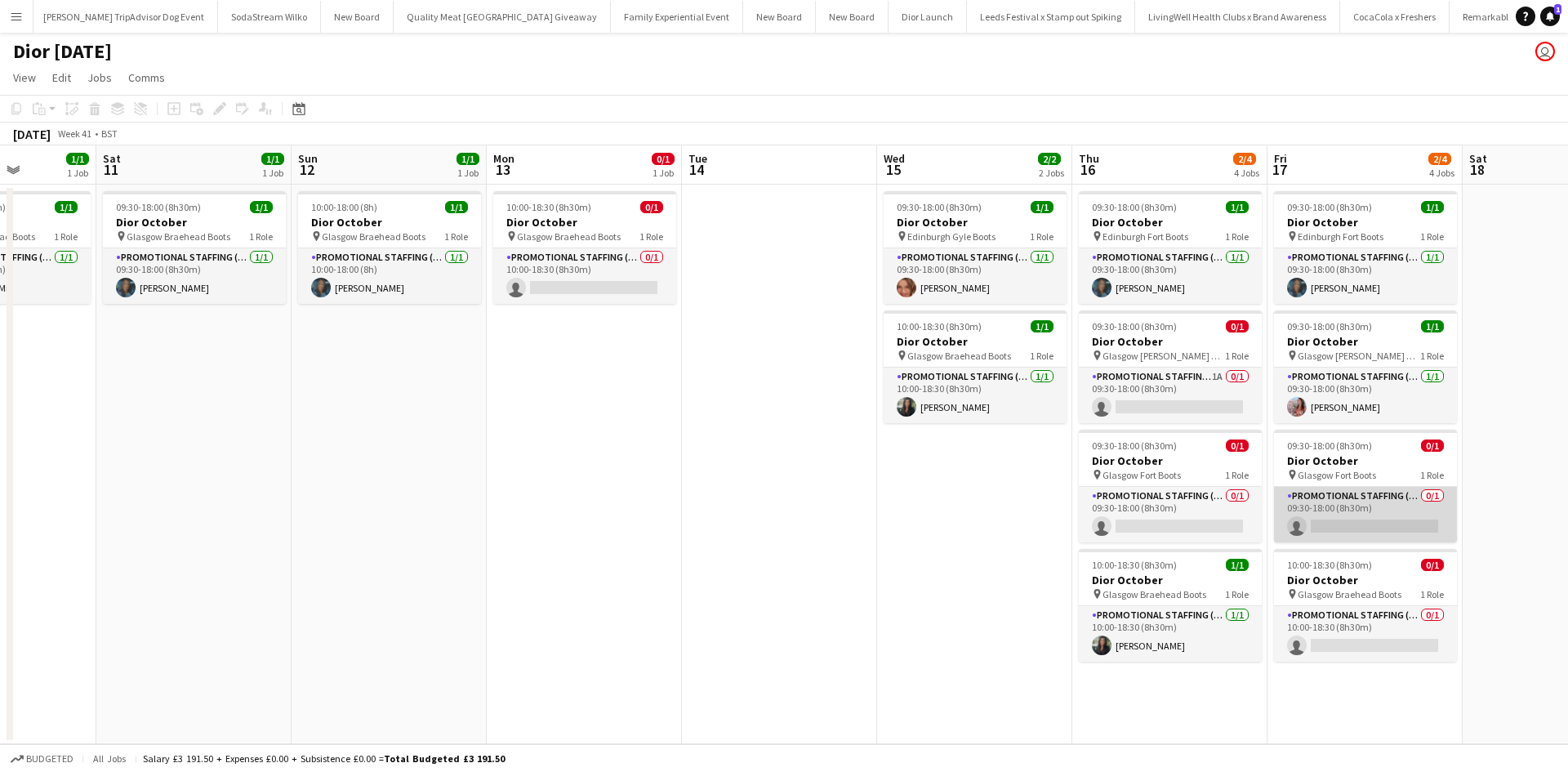
click at [1388, 504] on app-card-role "Promotional Staffing (Sales Staff) 0/1 09:30-18:00 (8h30m) single-neutral-actio…" at bounding box center [1365, 515] width 183 height 55
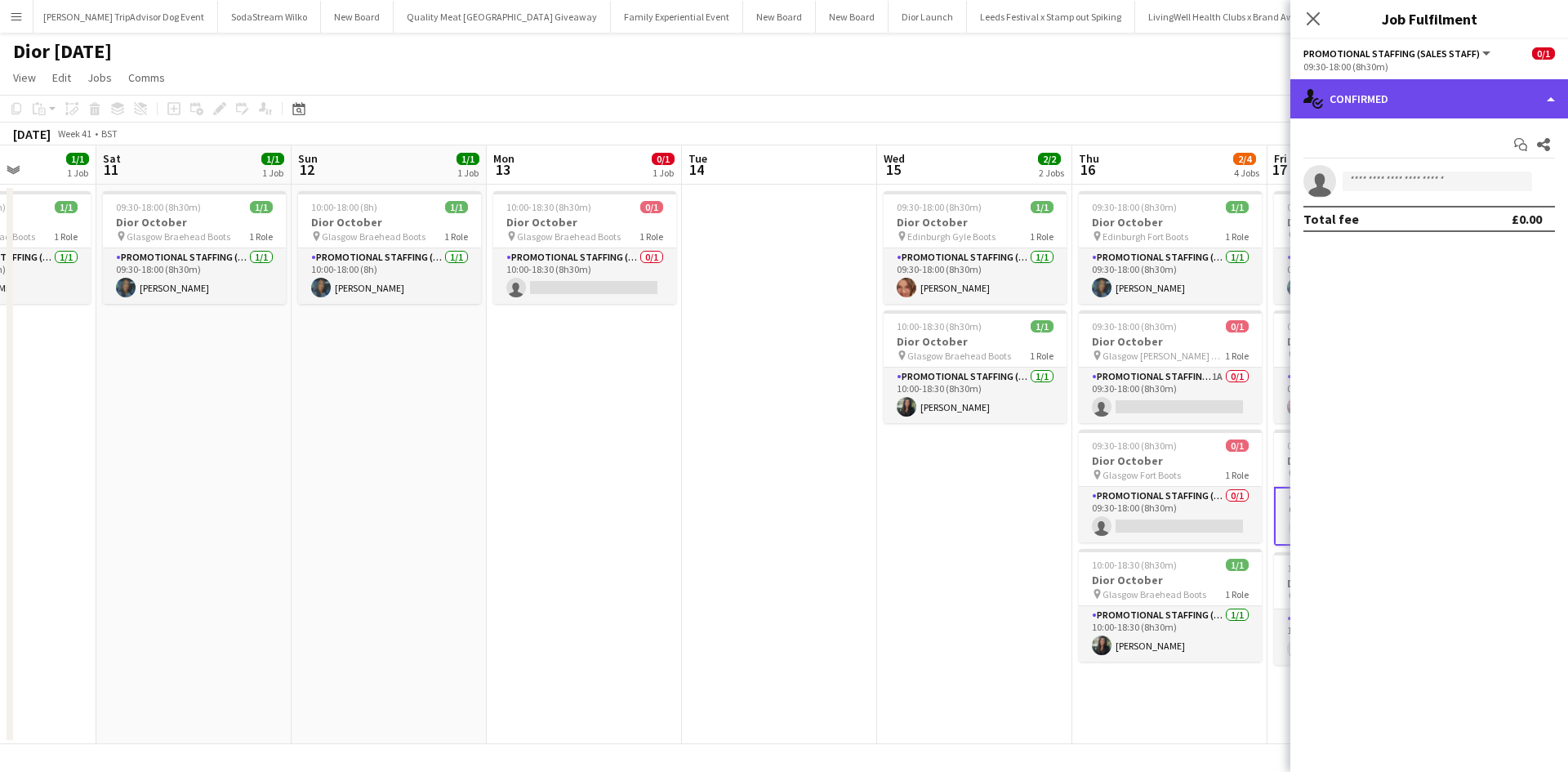
click at [1428, 105] on div "single-neutral-actions-check-2 Confirmed" at bounding box center [1429, 98] width 277 height 40
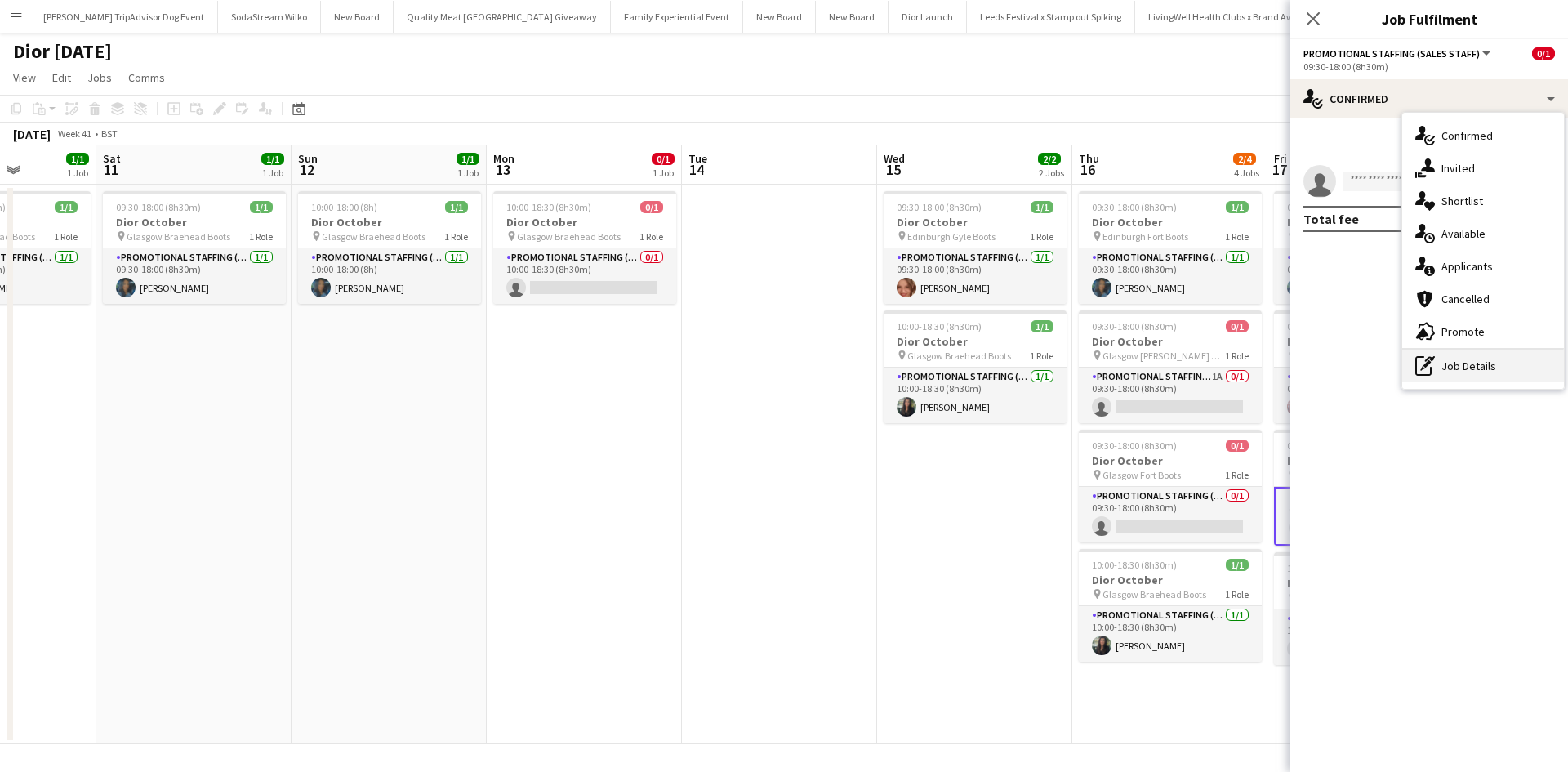
click at [1469, 377] on div "pen-write Job Details" at bounding box center [1483, 367] width 162 height 33
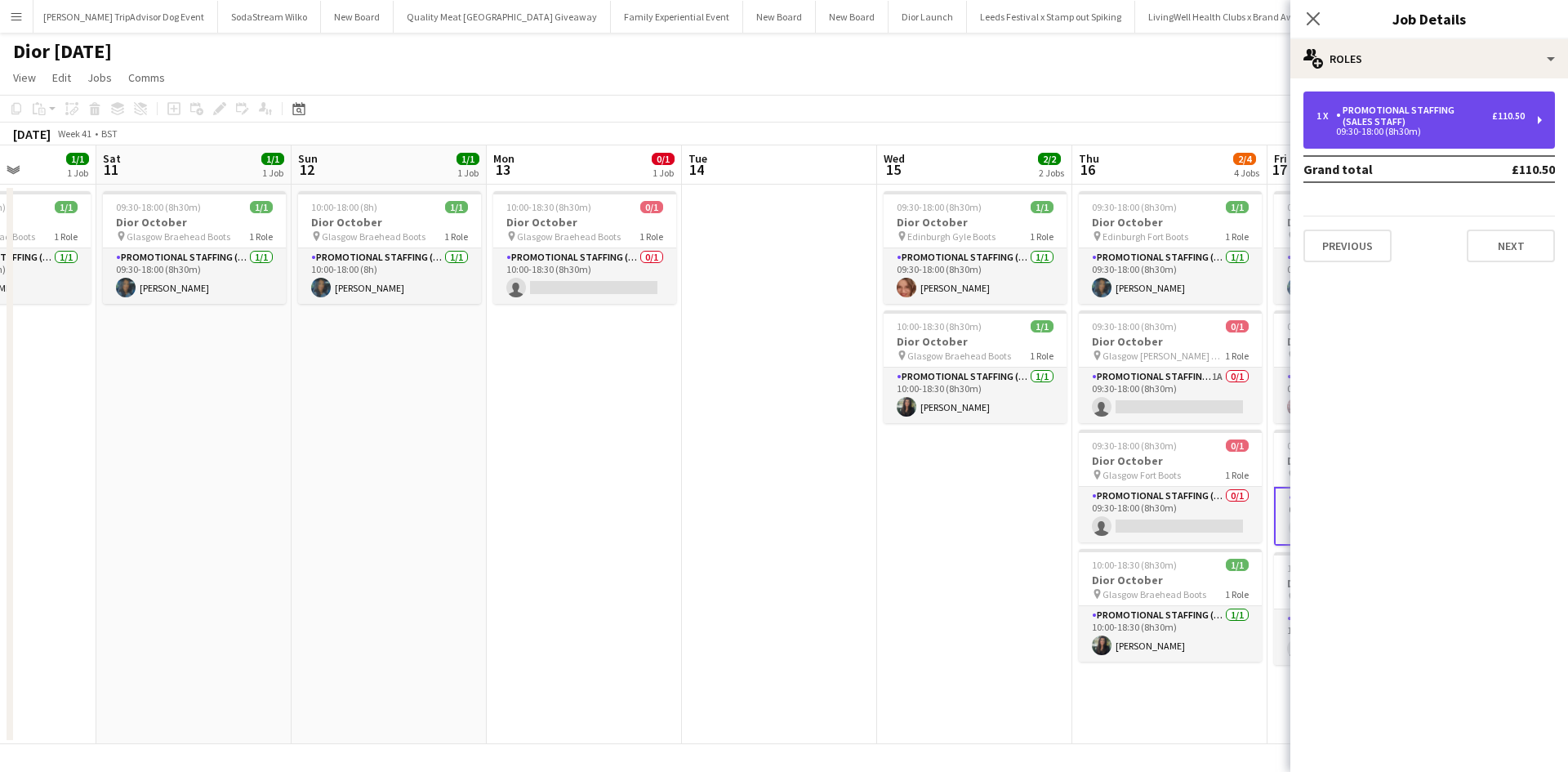
click at [1406, 133] on div "09:30-18:00 (8h30m)" at bounding box center [1420, 131] width 209 height 8
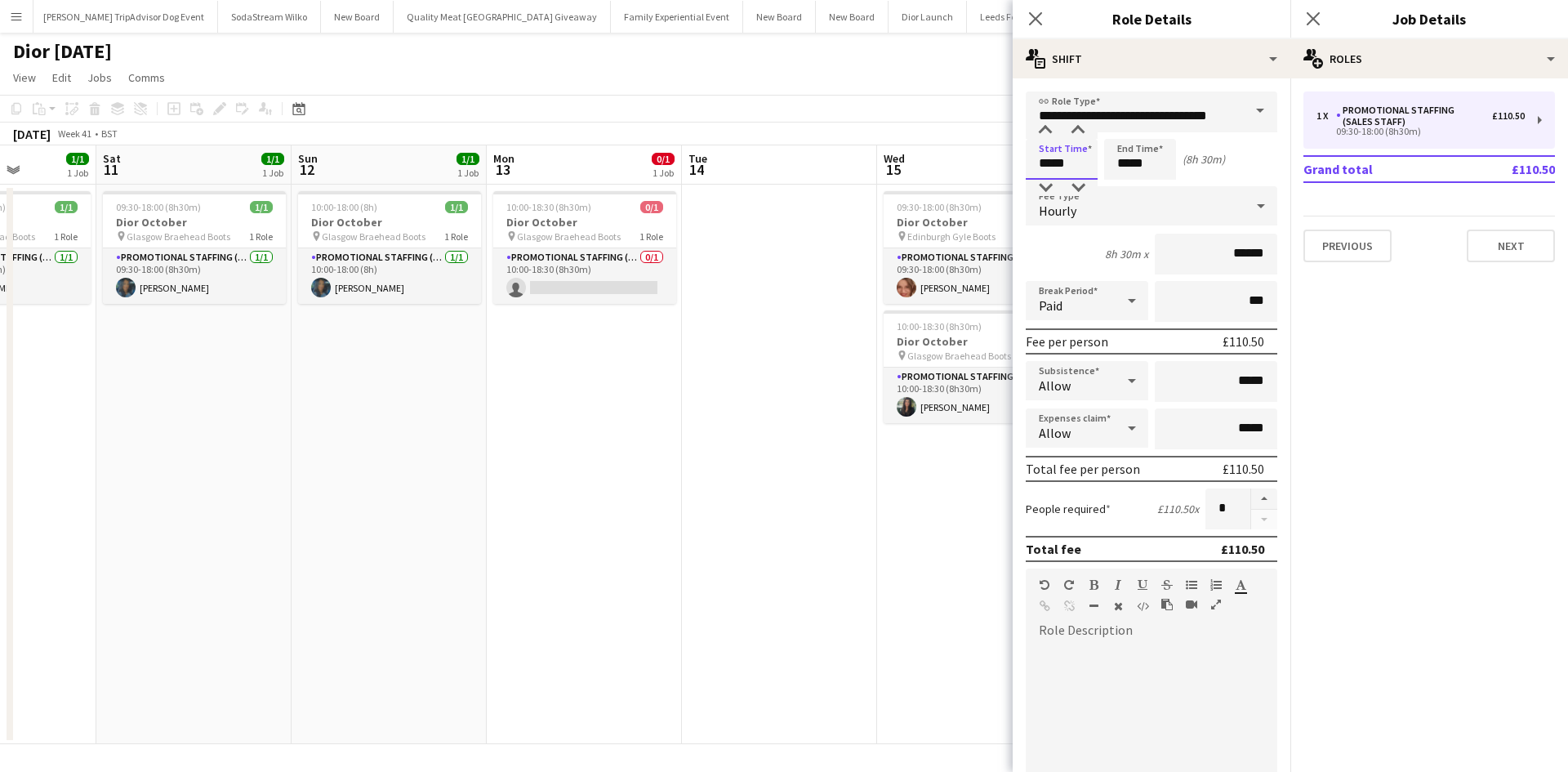
drag, startPoint x: 1072, startPoint y: 164, endPoint x: 1019, endPoint y: 159, distance: 53.2
click at [1019, 159] on form "**********" at bounding box center [1152, 599] width 277 height 1016
type input "*****"
click at [941, 467] on app-date-cell "09:30-18:00 (8h30m) 1/1 Dior October pin Edinburgh Gyle Boots 1 Role Promotiona…" at bounding box center [975, 464] width 196 height 560
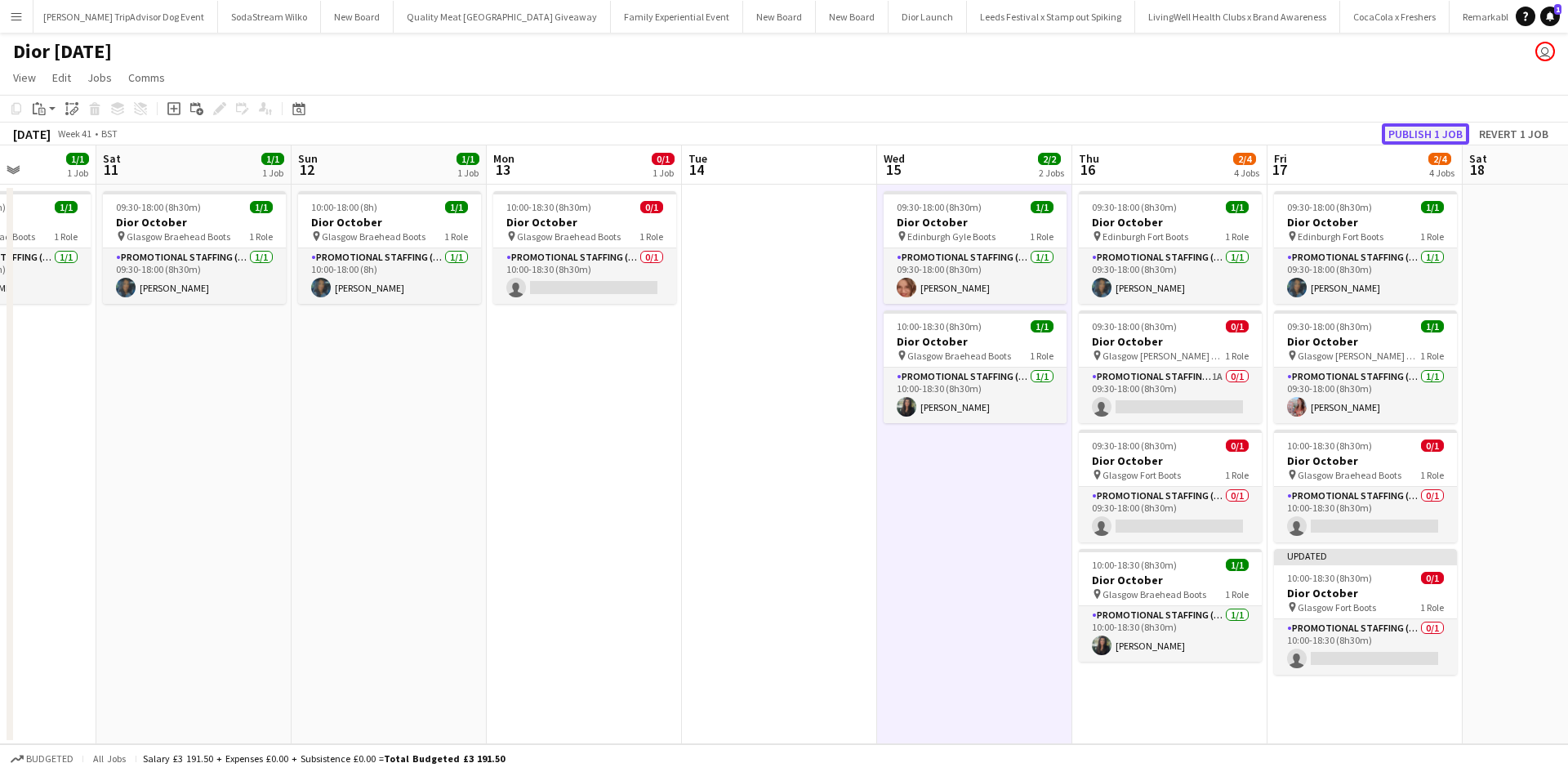
click at [1417, 135] on button "Publish 1 job" at bounding box center [1426, 133] width 87 height 21
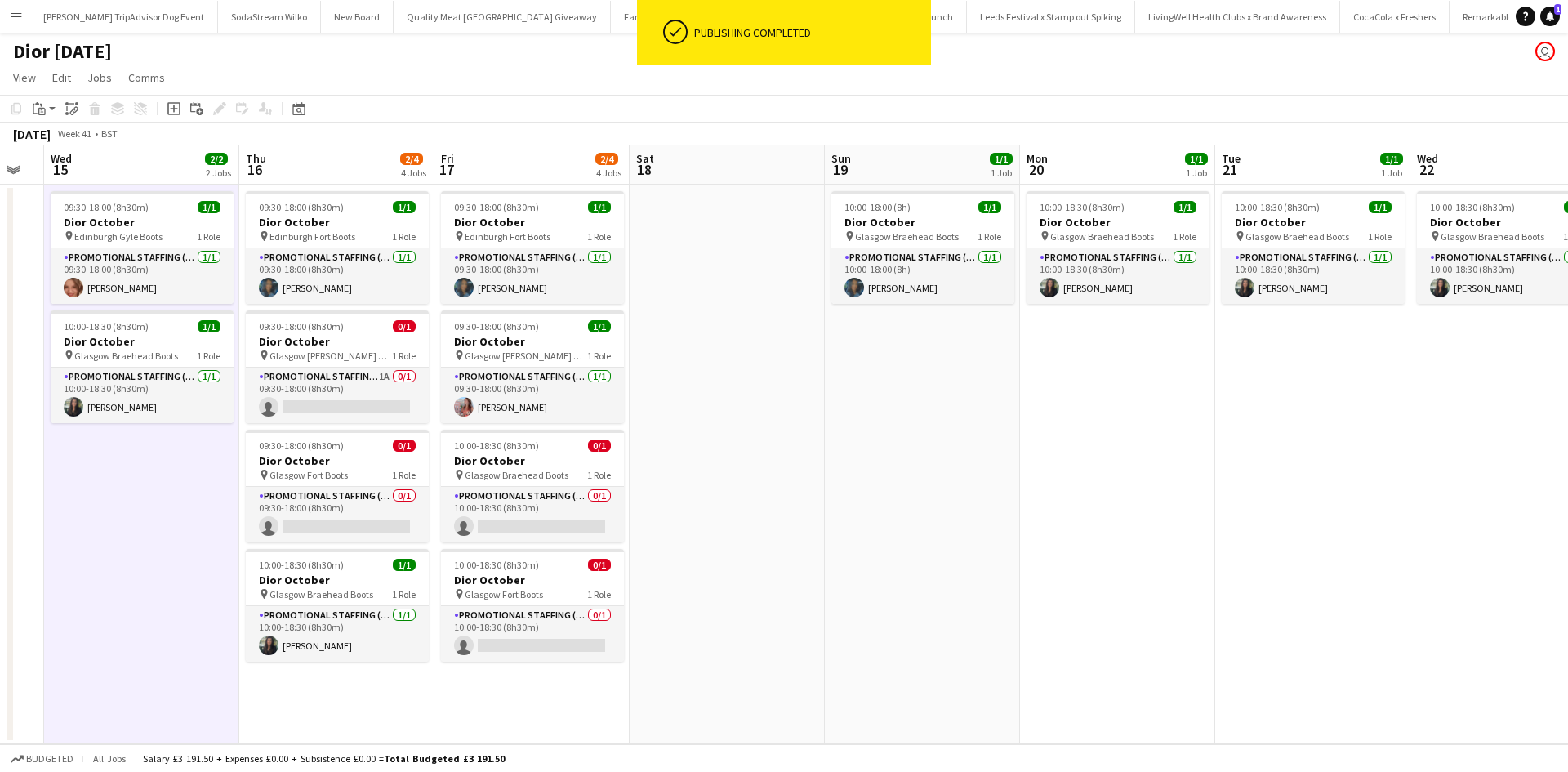
drag, startPoint x: 1517, startPoint y: 299, endPoint x: 635, endPoint y: 331, distance: 882.6
click at [656, 333] on app-calendar-viewport "Sun 12 1/1 1 Job Mon 13 0/1 1 Job Tue 14 Wed 15 2/2 2 Jobs Thu 16 2/4 4 Jobs Fr…" at bounding box center [784, 445] width 1568 height 599
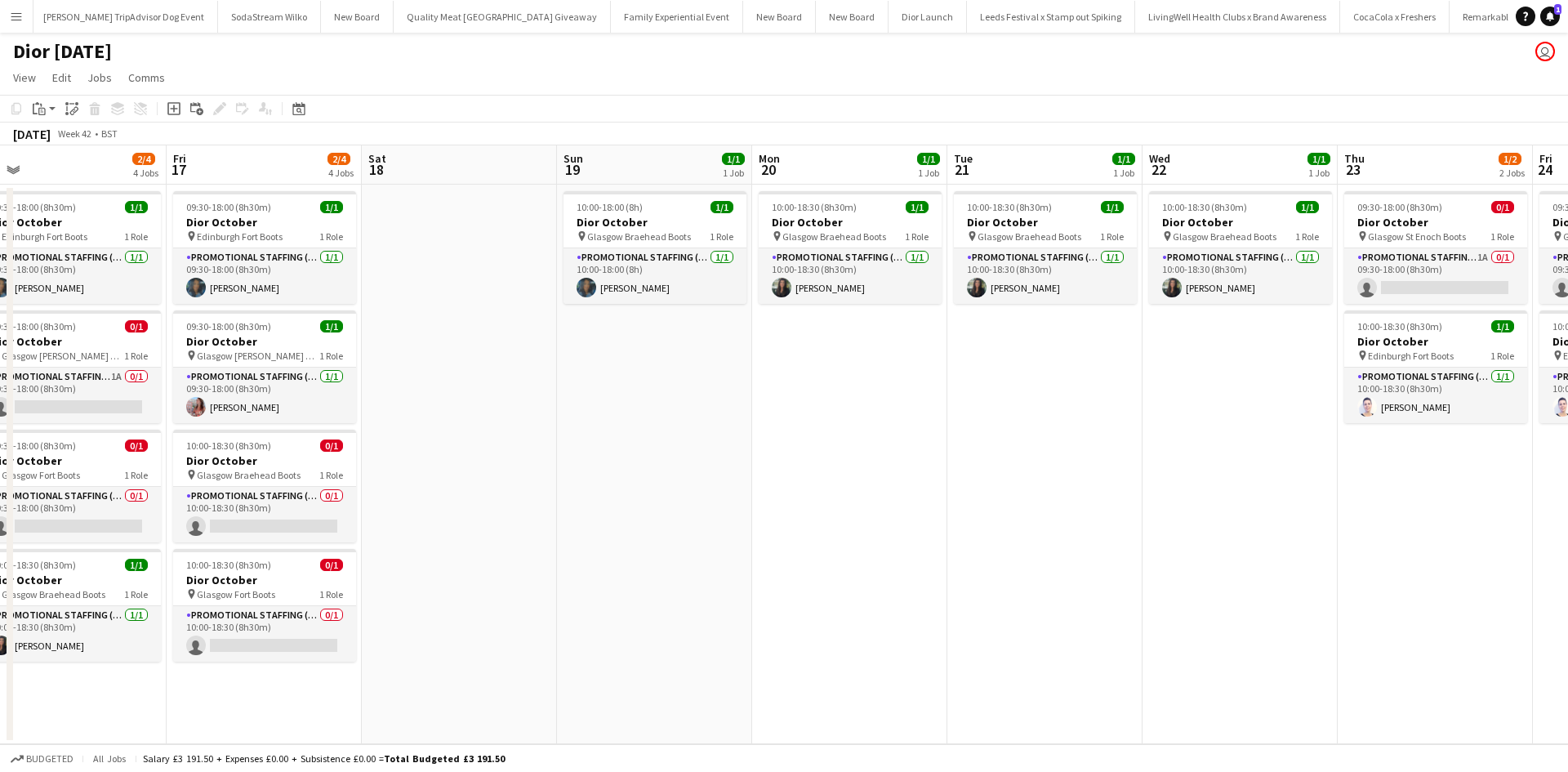
drag, startPoint x: 1368, startPoint y: 419, endPoint x: 1094, endPoint y: 416, distance: 274.0
click at [1094, 416] on app-calendar-viewport "Sun 12 1/1 1 Job Mon 13 0/1 1 Job Tue 14 Wed 15 2/2 2 Jobs Thu 16 2/4 4 Jobs Fr…" at bounding box center [784, 445] width 1568 height 599
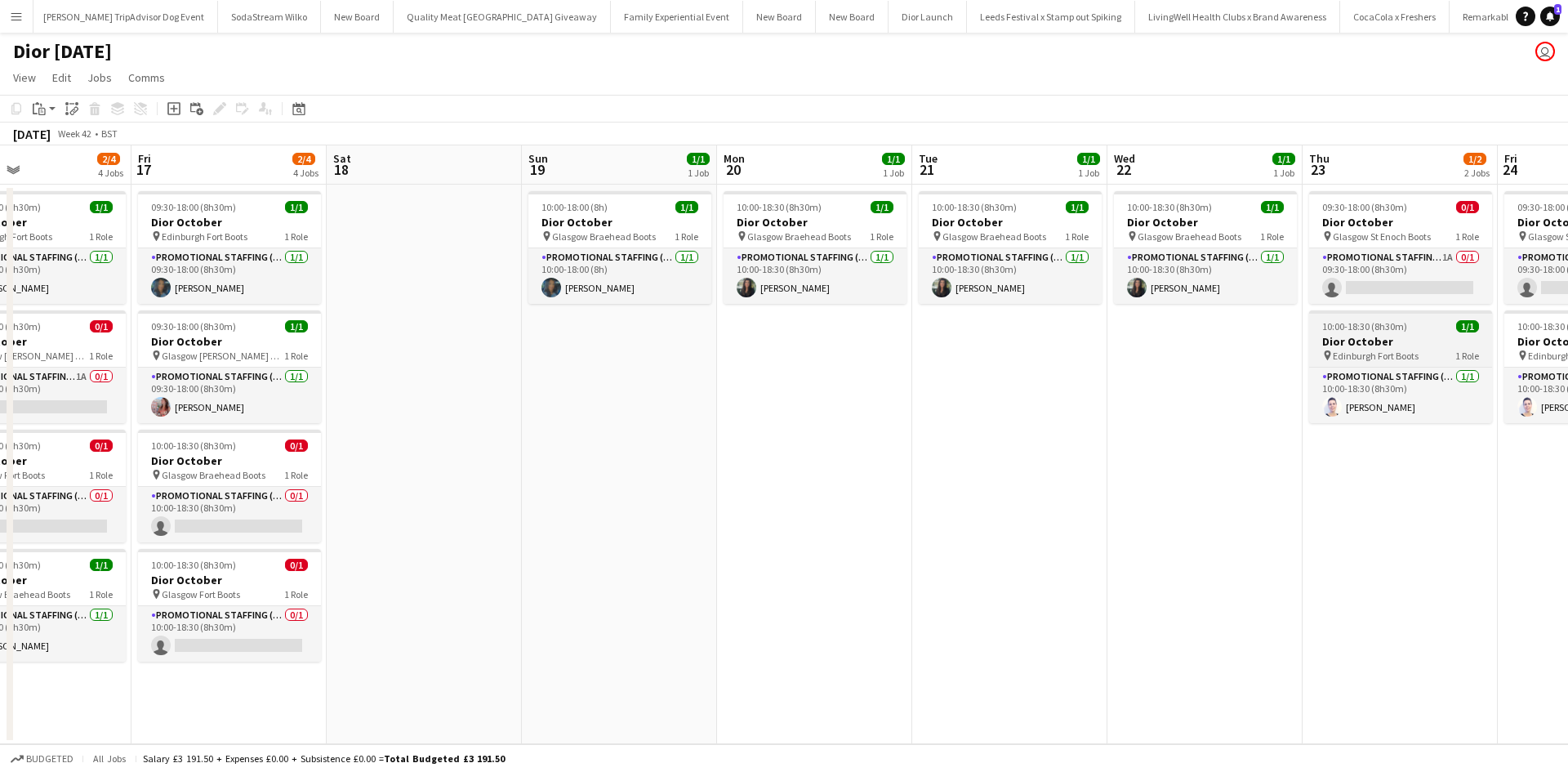
click at [1417, 341] on h3 "Dior October" at bounding box center [1400, 342] width 183 height 15
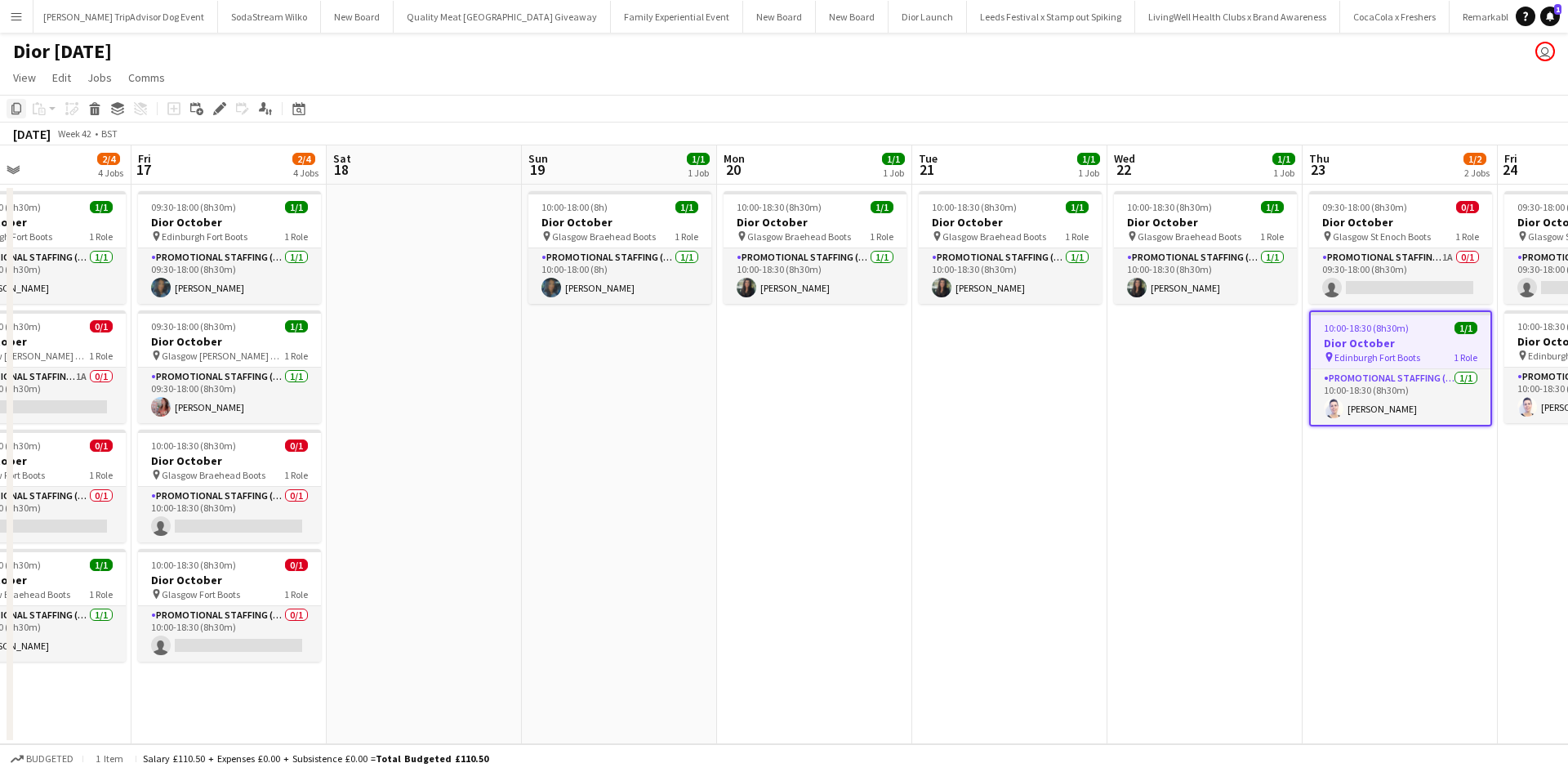
click at [18, 110] on icon "Copy" at bounding box center [17, 108] width 13 height 13
click at [1222, 362] on app-date-cell "10:00-18:30 (8h30m) 1/1 Dior October pin Glasgow Braehead Boots 1 Role Promotio…" at bounding box center [1205, 464] width 196 height 560
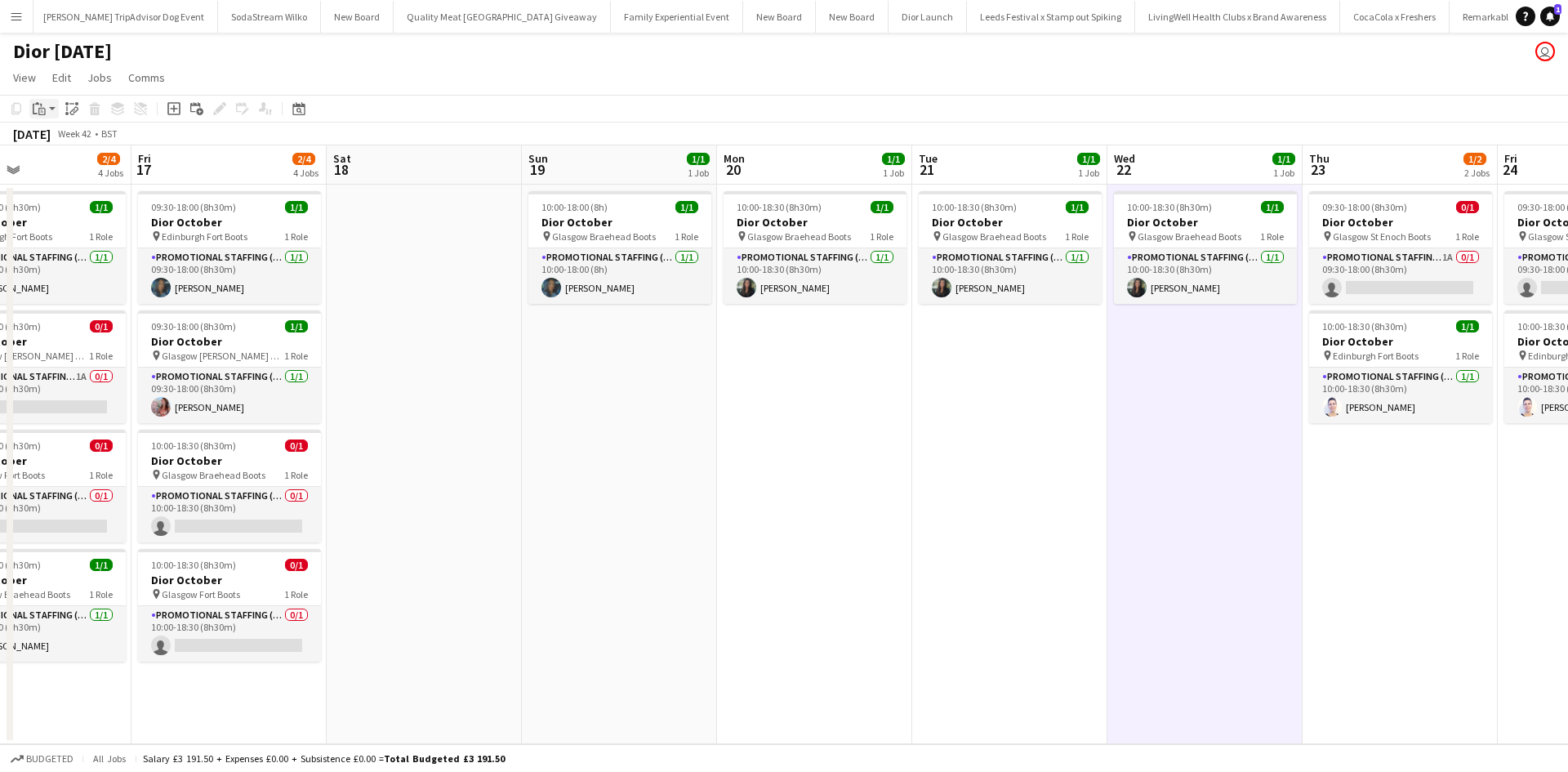
click at [47, 111] on div "Paste" at bounding box center [39, 108] width 19 height 19
click at [55, 139] on link "Paste Ctrl+V" at bounding box center [119, 140] width 153 height 15
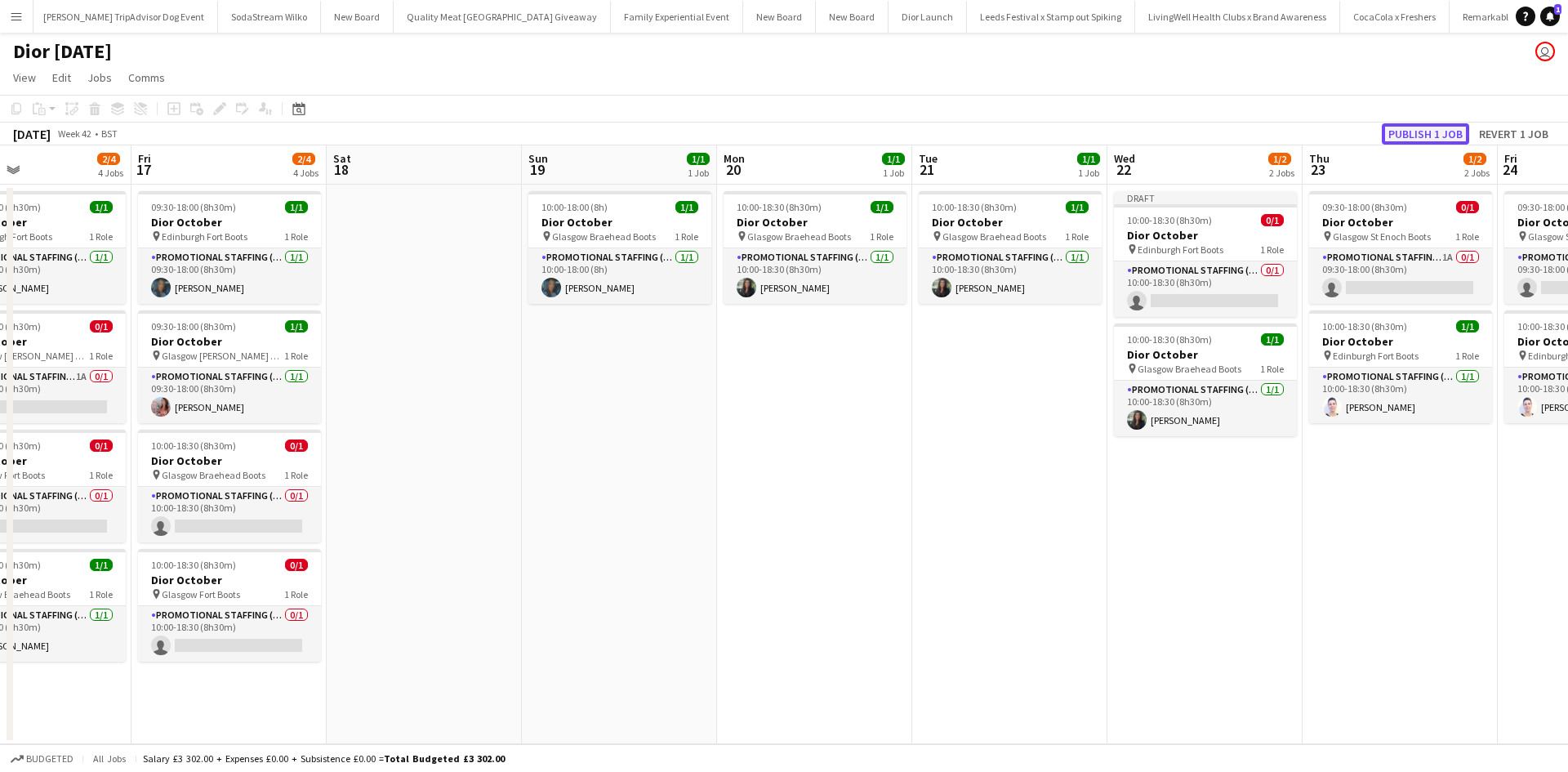
click at [1428, 137] on button "Publish 1 job" at bounding box center [1426, 133] width 87 height 21
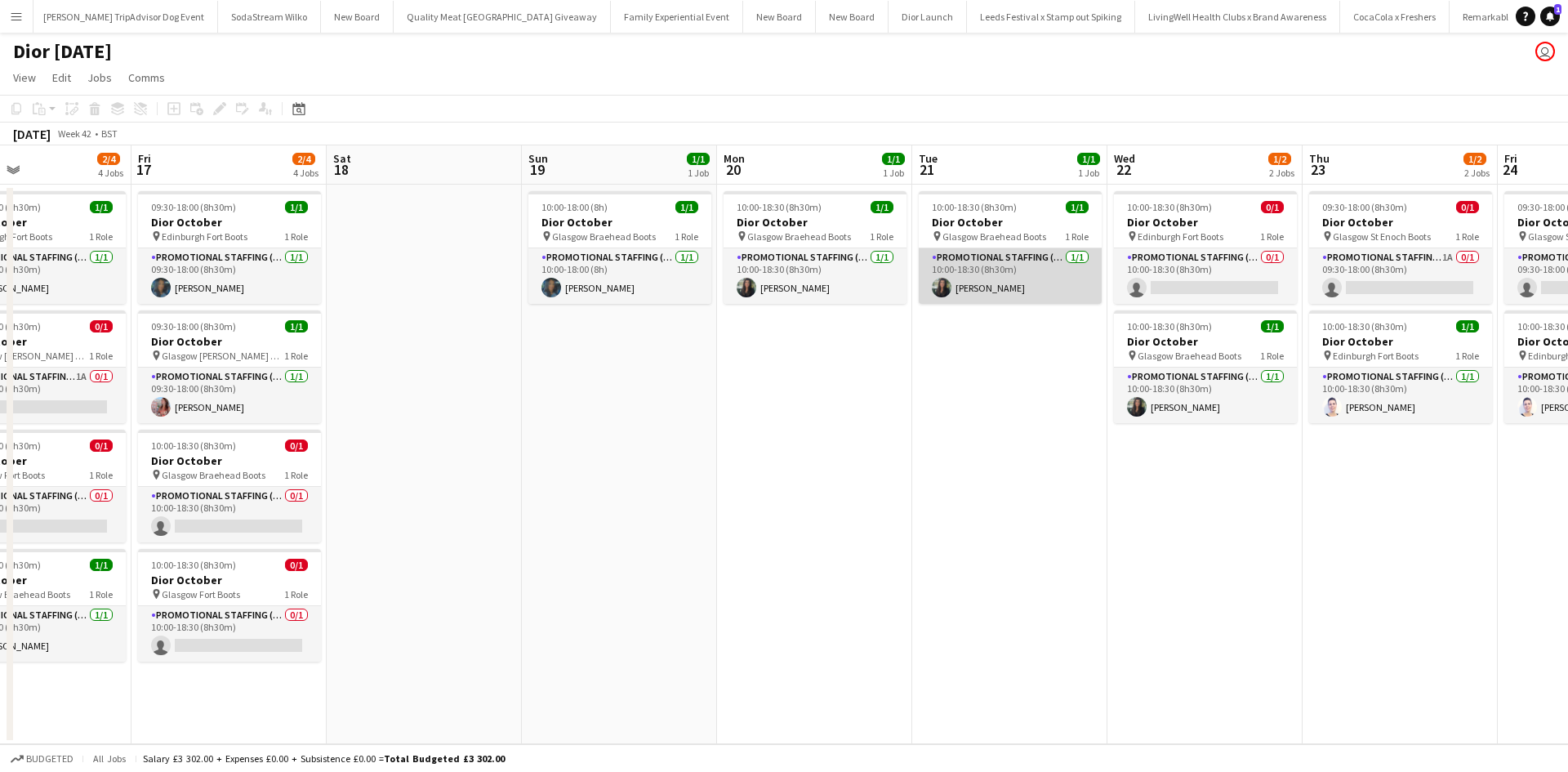
click at [1038, 277] on app-card-role "Promotional Staffing (Sales Staff) 1/1 10:00-18:30 (8h30m) Susannah Reid" at bounding box center [1010, 276] width 183 height 55
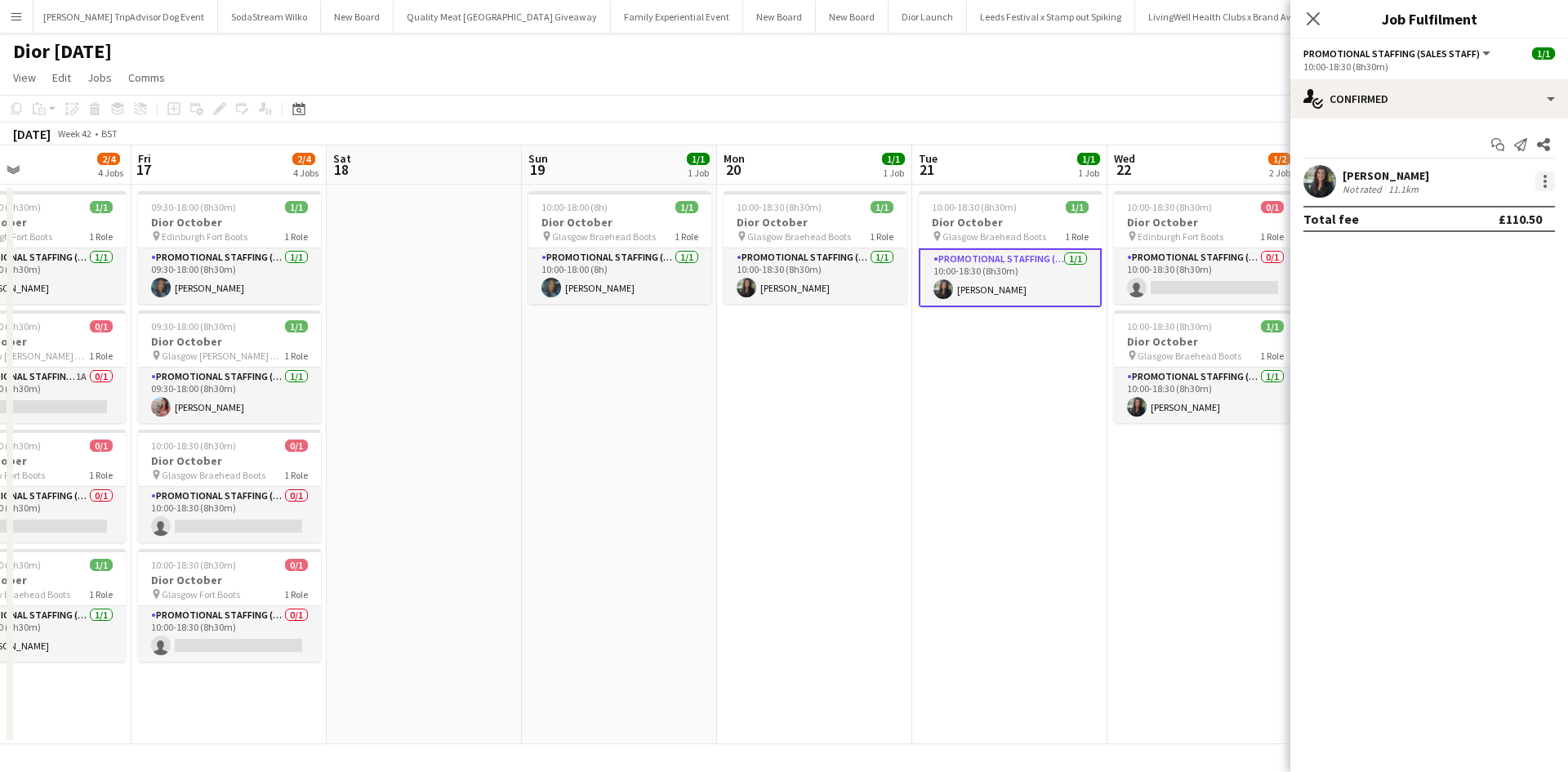
click at [1540, 183] on div at bounding box center [1545, 181] width 19 height 19
click at [1493, 366] on span "Remove" at bounding box center [1492, 369] width 101 height 15
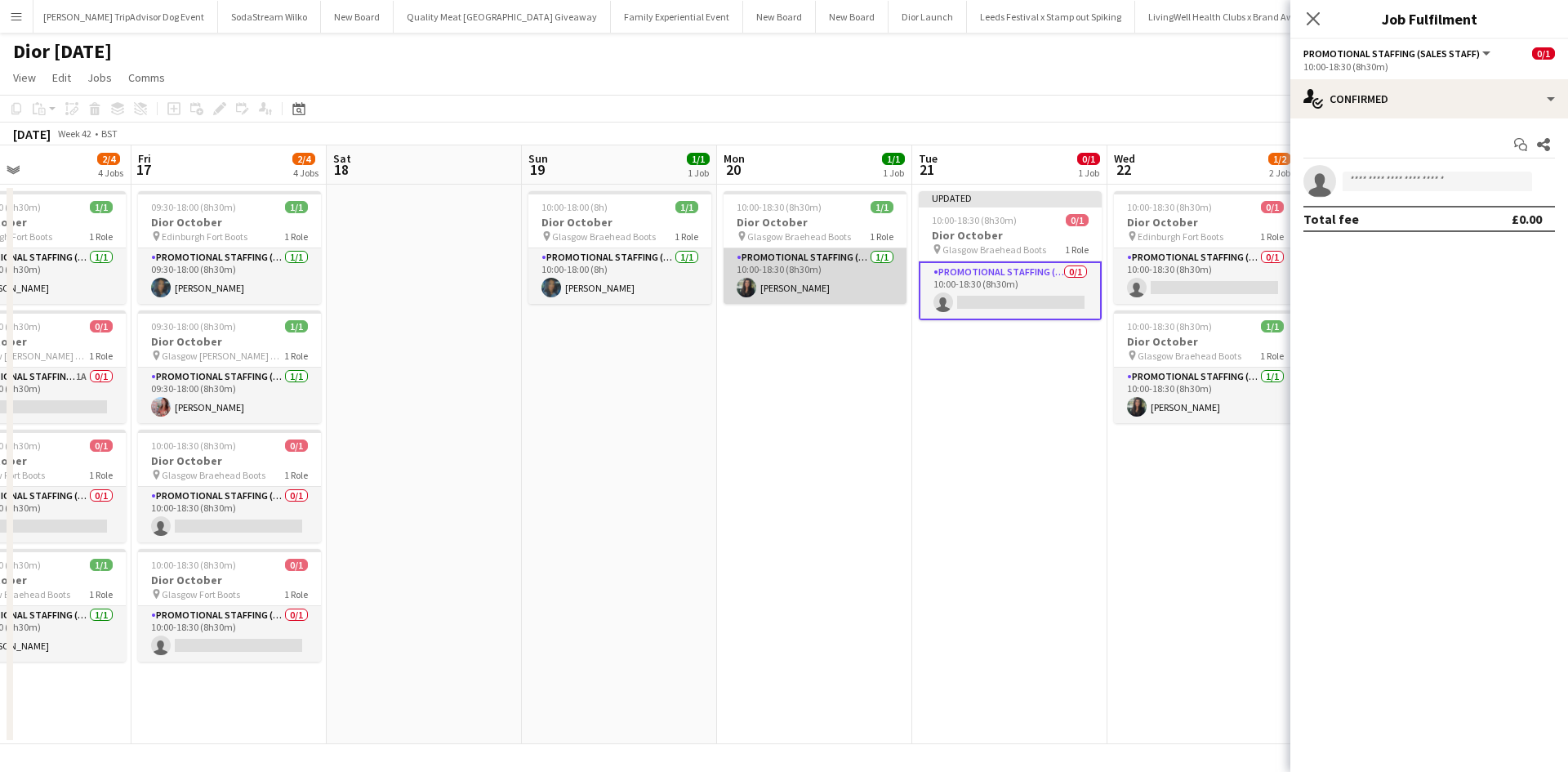
click at [859, 290] on app-card-role "Promotional Staffing (Sales Staff) 1/1 10:00-18:30 (8h30m) Susannah Reid" at bounding box center [815, 276] width 183 height 55
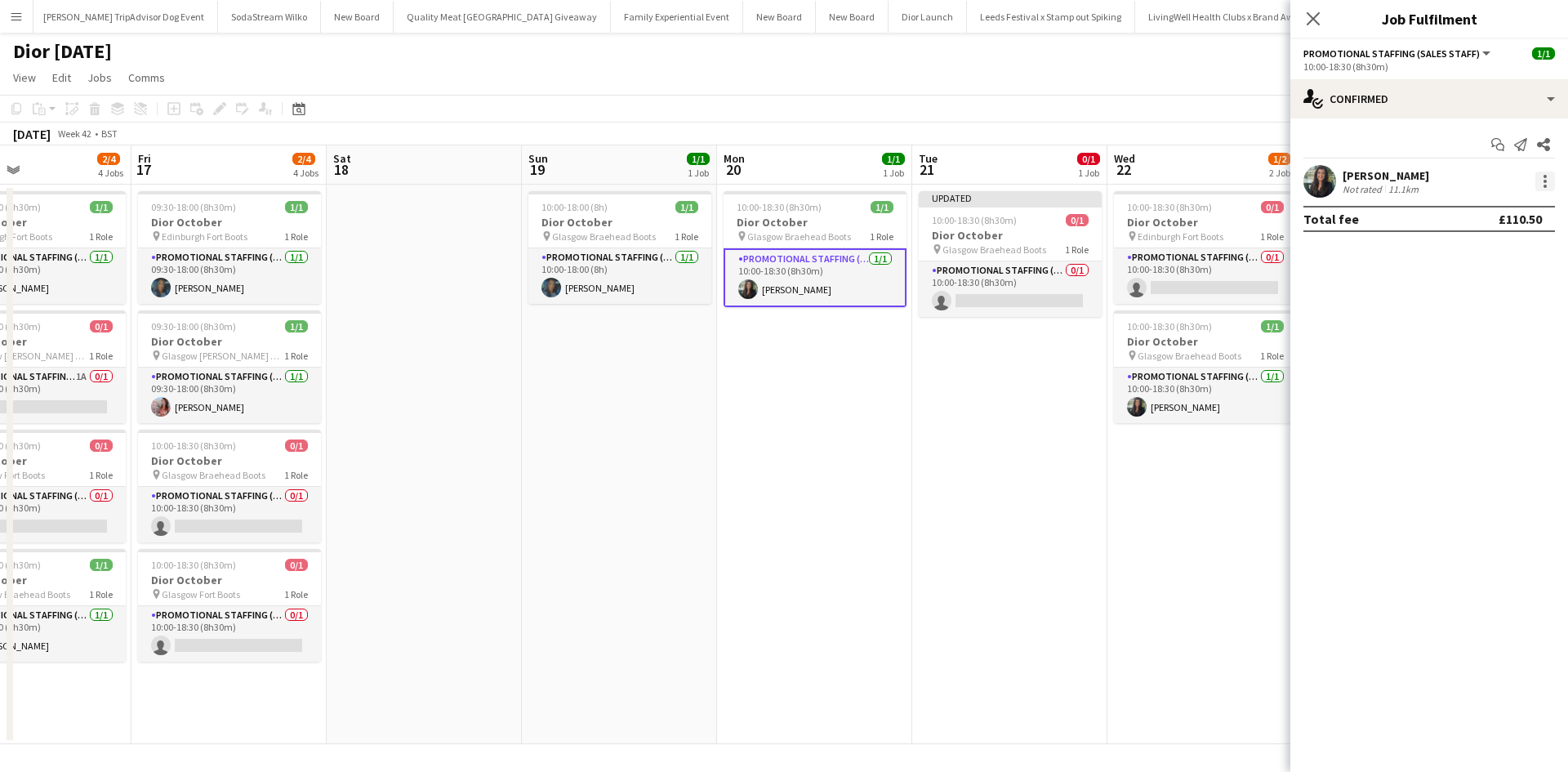
click at [1540, 189] on div at bounding box center [1545, 181] width 19 height 19
click at [1487, 368] on span "Remove" at bounding box center [1465, 368] width 49 height 14
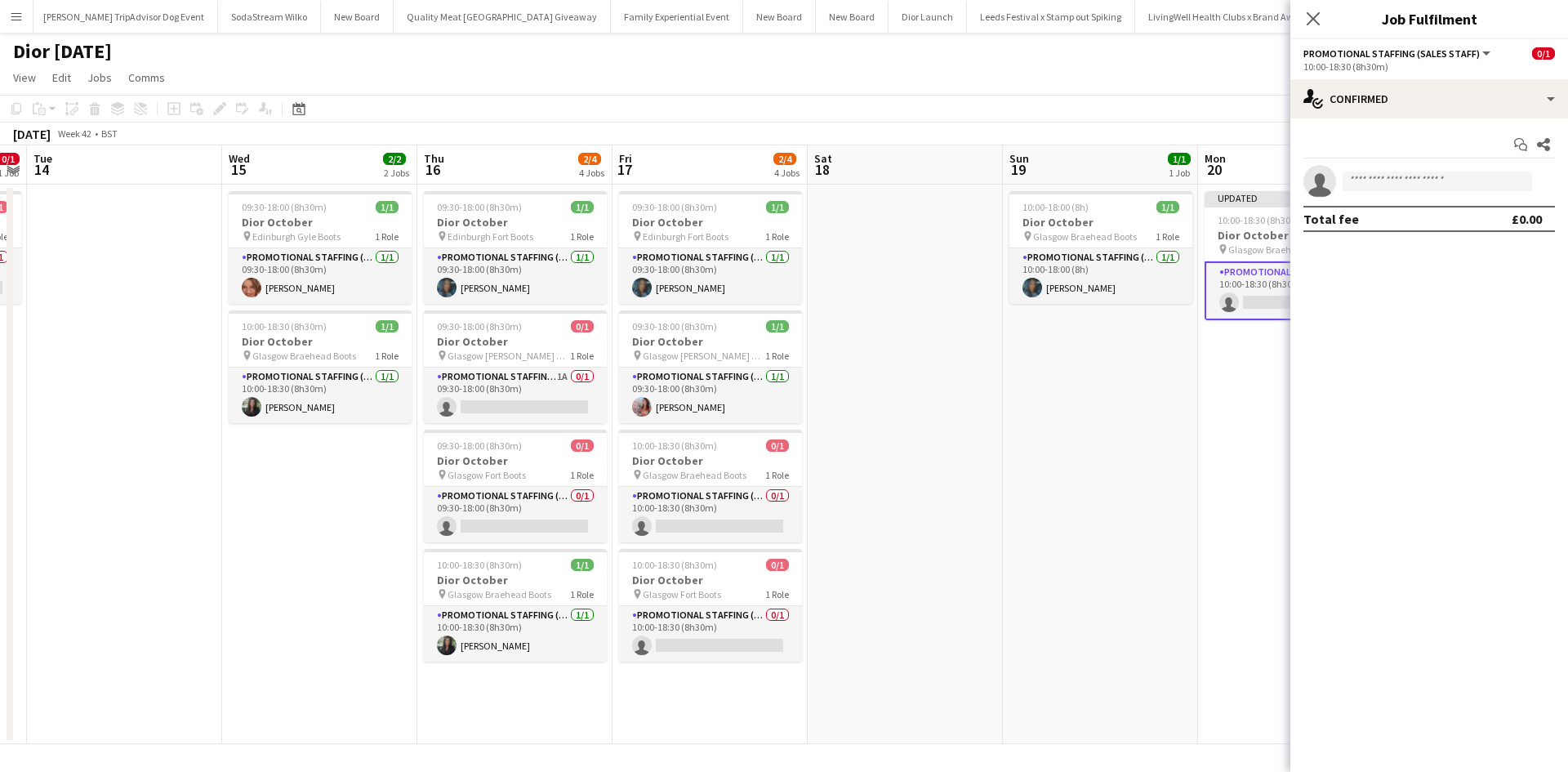
drag, startPoint x: 675, startPoint y: 491, endPoint x: 1148, endPoint y: 446, distance: 475.1
click at [1156, 441] on app-calendar-viewport "Sun 12 1/1 1 Job Mon 13 0/1 1 Job Tue 14 Wed 15 2/2 2 Jobs Thu 16 2/4 4 Jobs Fr…" at bounding box center [784, 445] width 1568 height 599
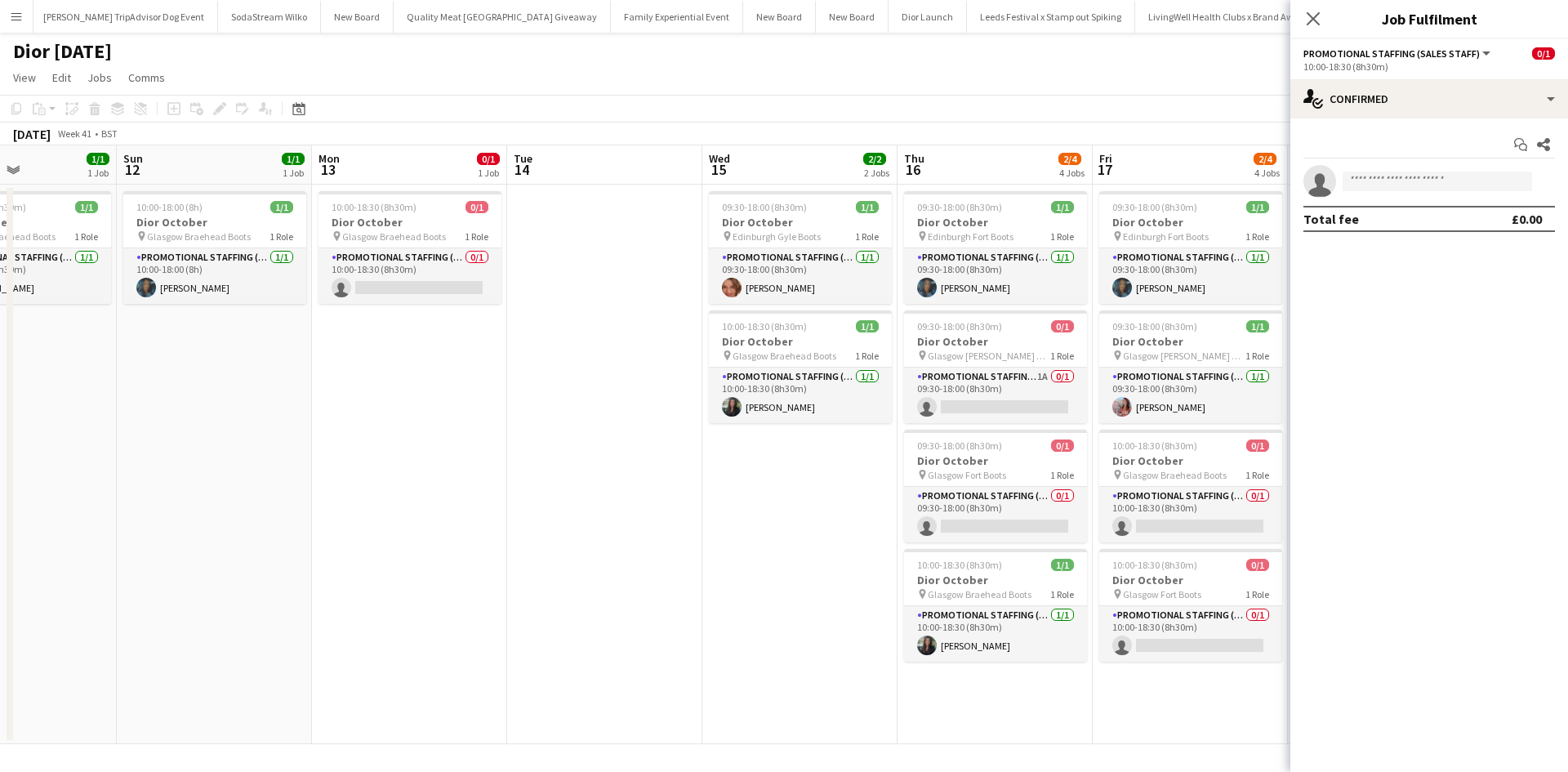
drag, startPoint x: 302, startPoint y: 520, endPoint x: 1057, endPoint y: 456, distance: 757.7
click at [1057, 456] on app-calendar-viewport "Thu 9 1/1 1 Job Fri 10 1/1 1 Job Sat 11 1/1 1 Job Sun 12 1/1 1 Job Mon 13 0/1 1…" at bounding box center [784, 445] width 1568 height 599
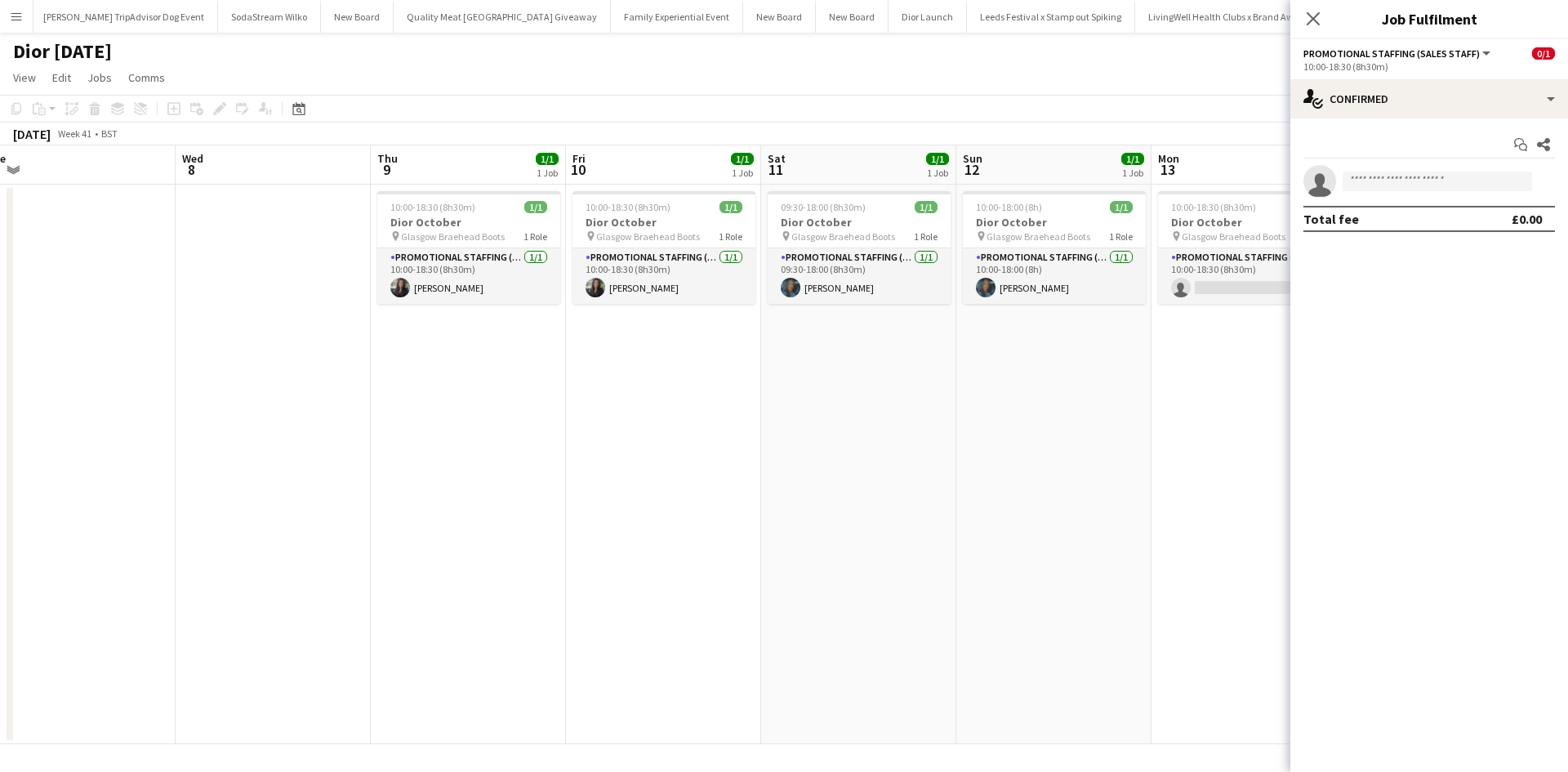
drag, startPoint x: 522, startPoint y: 491, endPoint x: 1106, endPoint y: 454, distance: 585.2
click at [1098, 454] on app-calendar-viewport "Sun 5 Mon 6 Tue 7 Wed 8 Thu 9 1/1 1 Job Fri 10 1/1 1 Job Sat 11 1/1 1 Job Sun 1…" at bounding box center [784, 445] width 1568 height 599
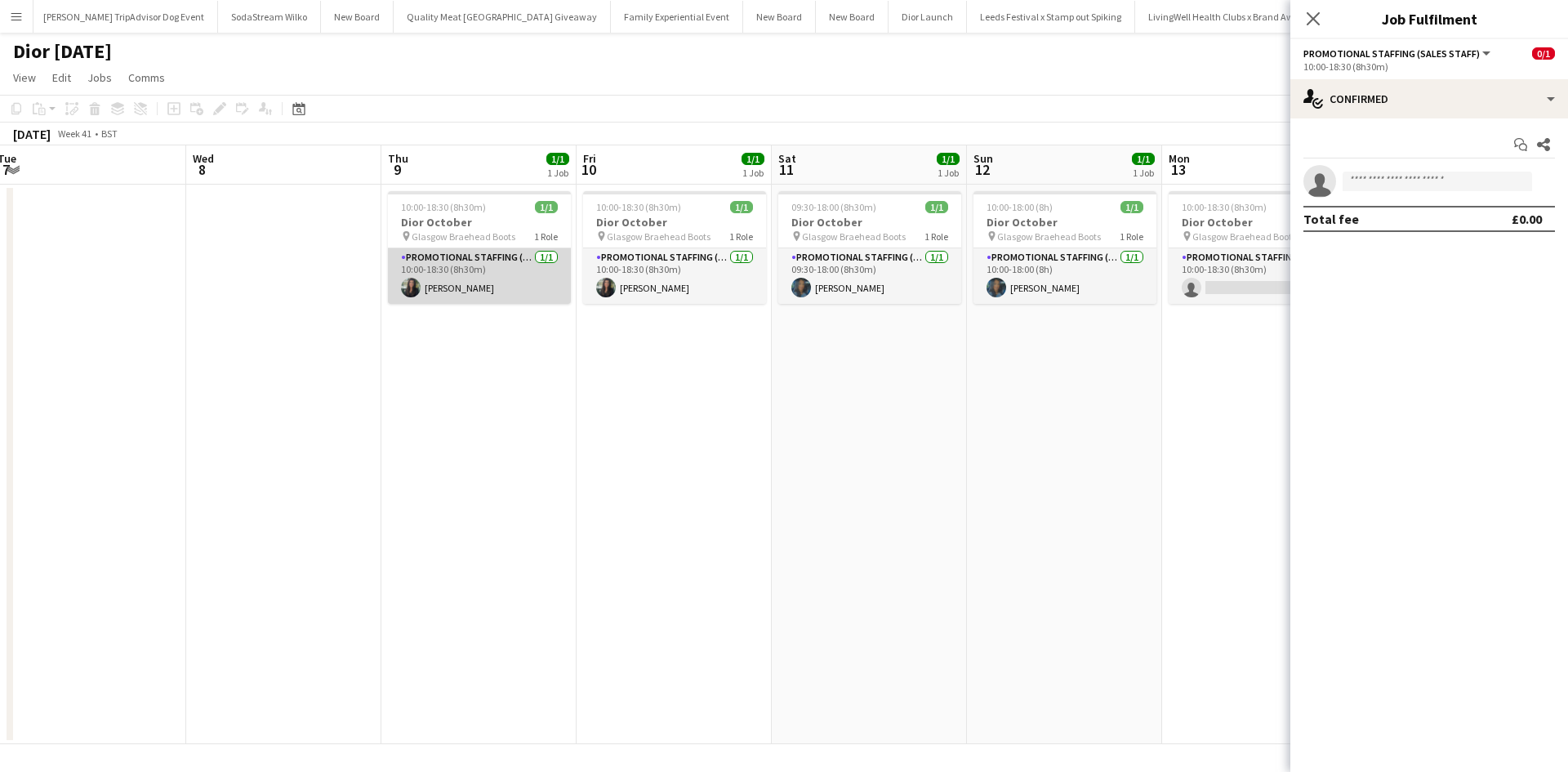
click at [534, 293] on app-card-role "Promotional Staffing (Sales Staff) 1/1 10:00-18:30 (8h30m) Susannah Reid" at bounding box center [479, 276] width 183 height 55
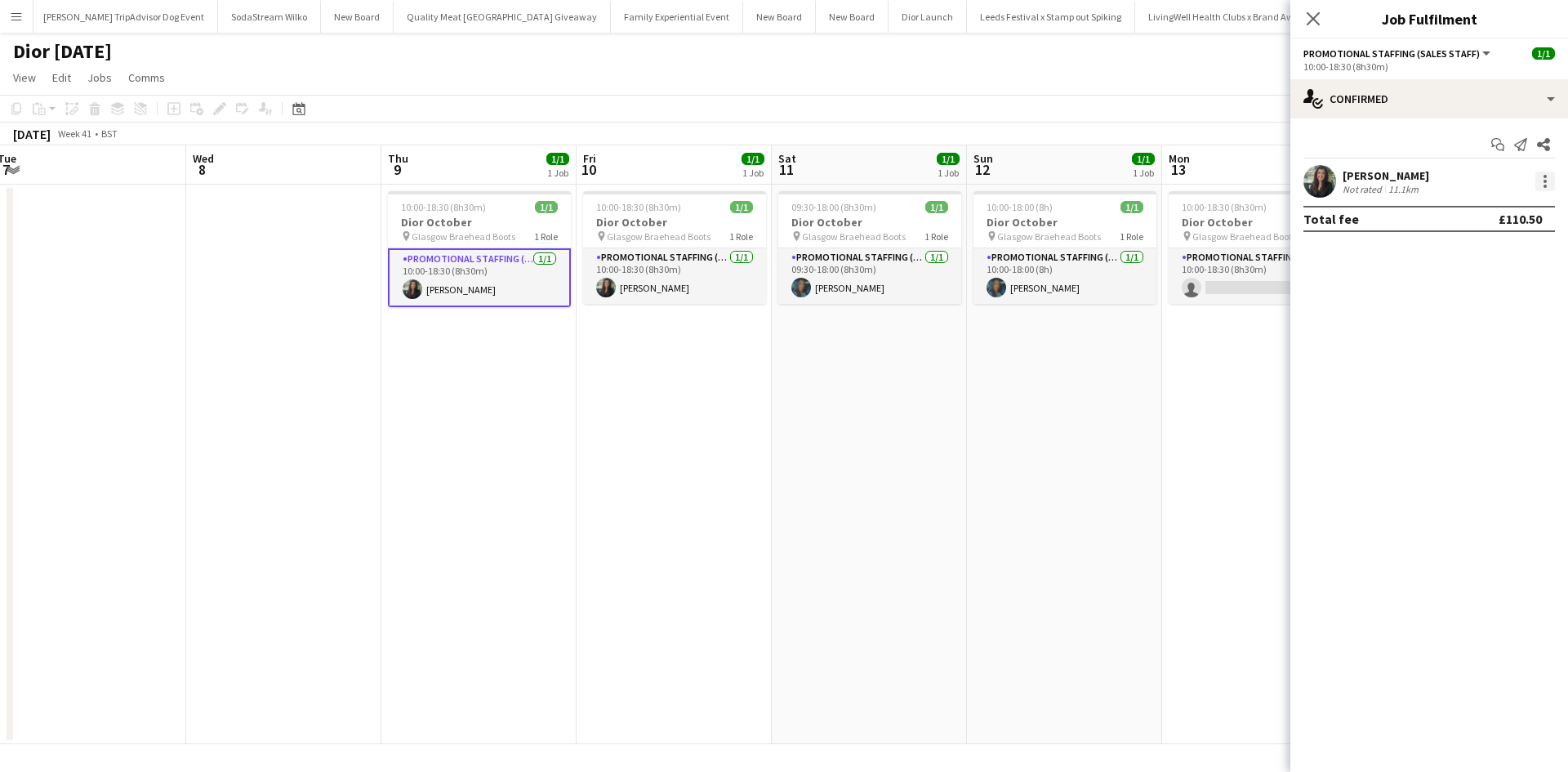
click at [1550, 184] on div at bounding box center [1545, 181] width 19 height 19
click at [1503, 363] on span "Remove" at bounding box center [1492, 369] width 101 height 15
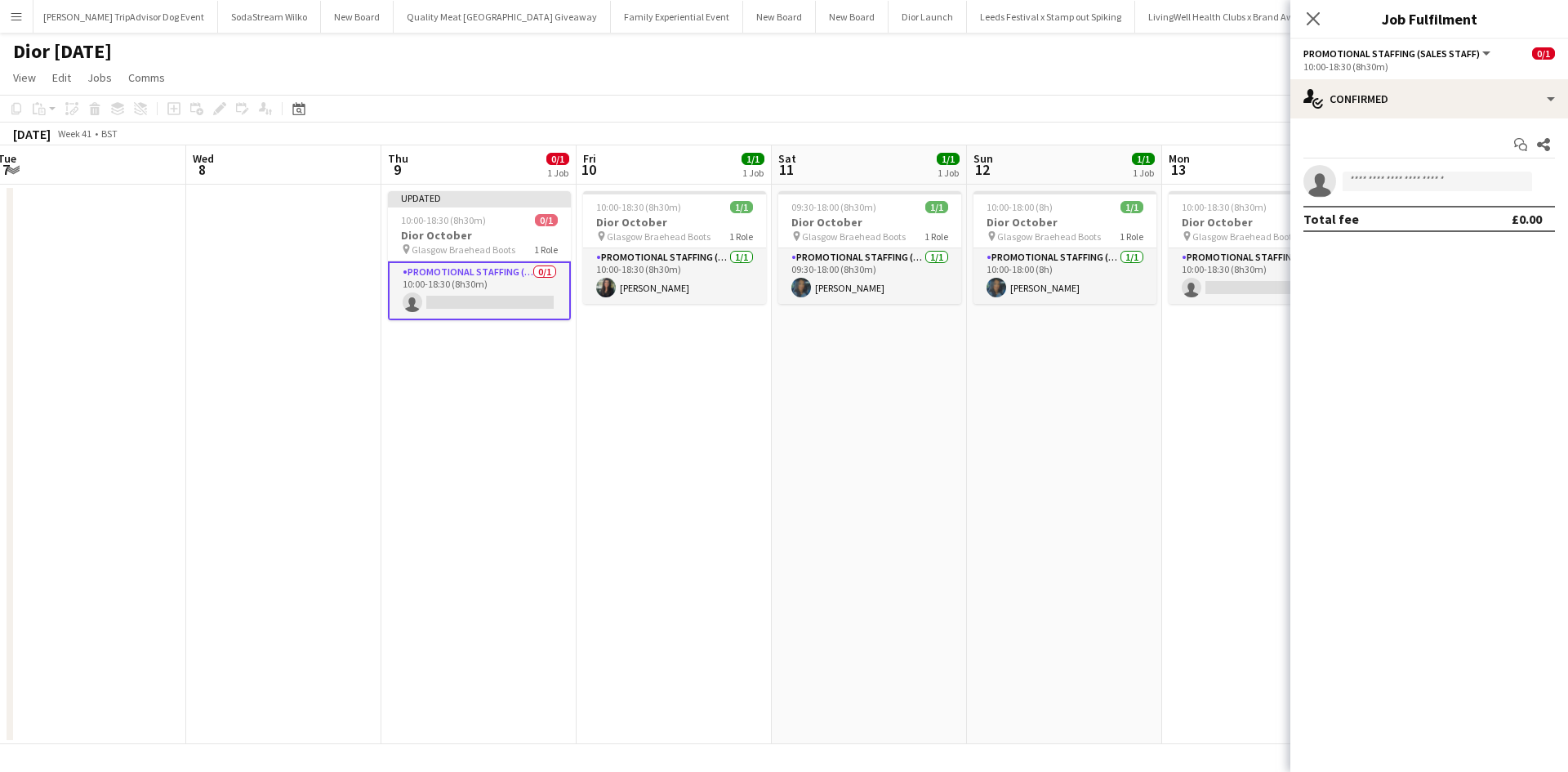
click at [1073, 436] on app-date-cell "10:00-18:00 (8h) 1/1 Dior October pin Glasgow Braehead Boots 1 Role Promotional…" at bounding box center [1065, 464] width 196 height 560
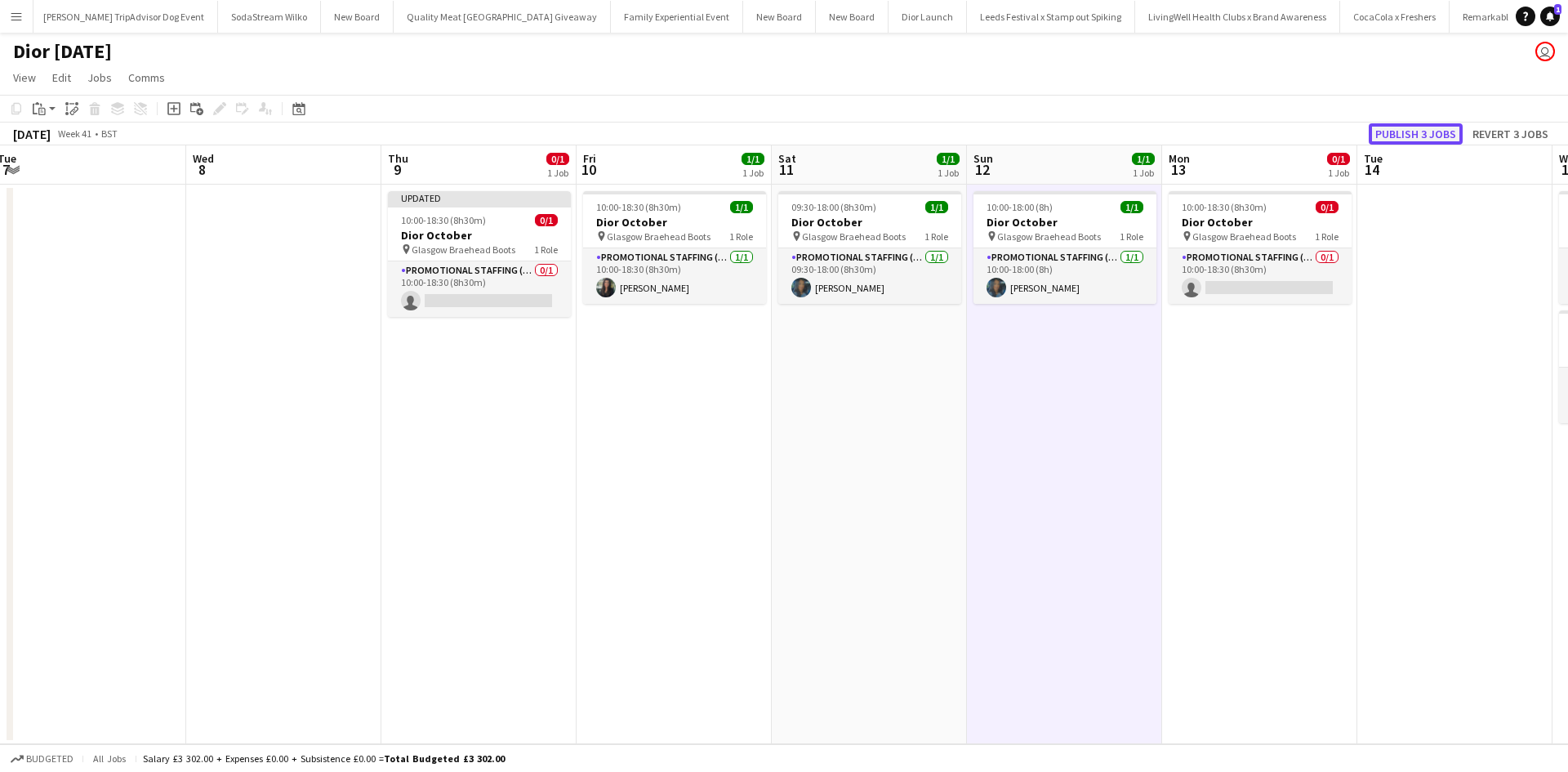
click at [1404, 137] on button "Publish 3 jobs" at bounding box center [1416, 133] width 94 height 21
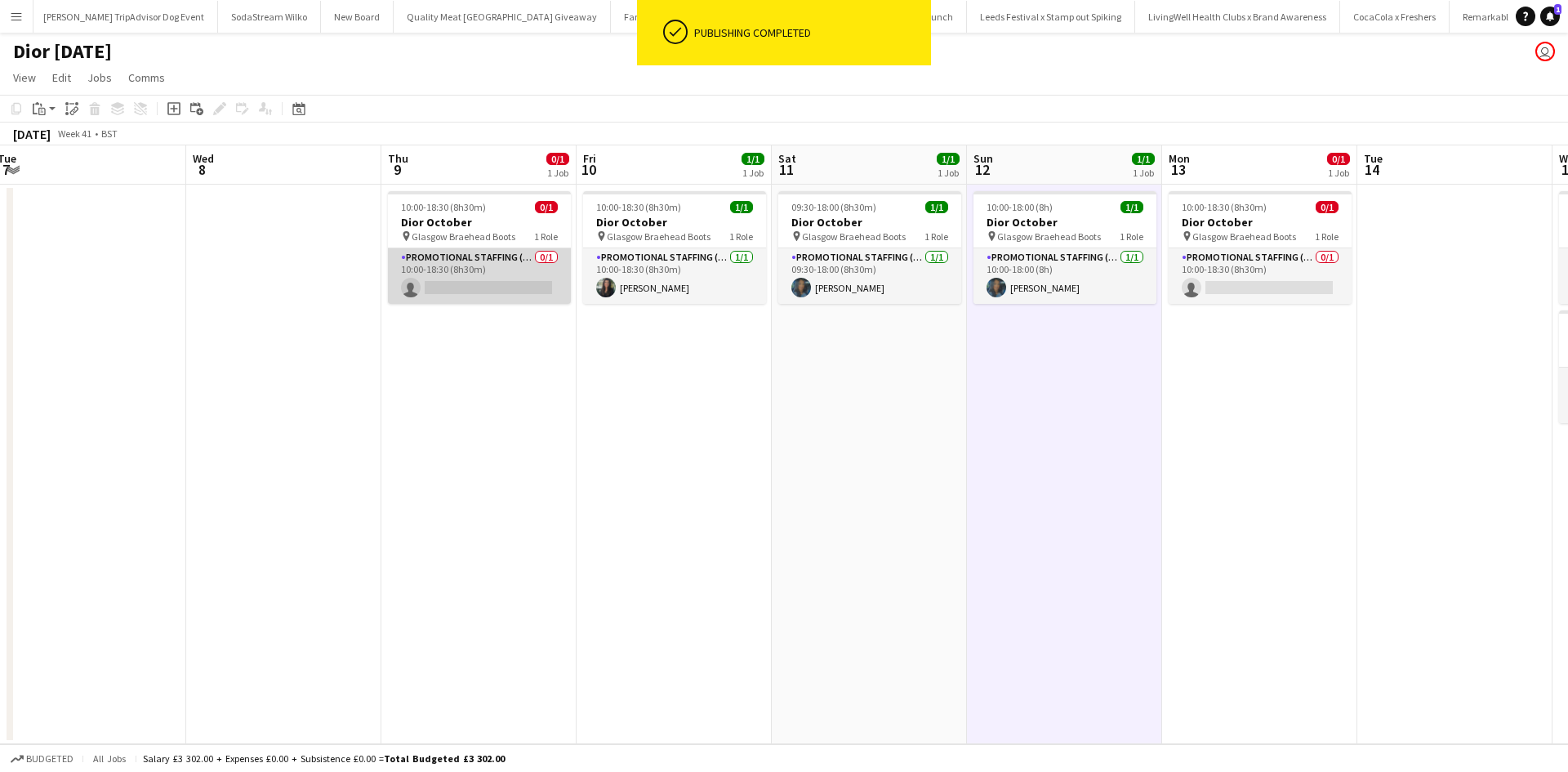
click at [494, 291] on app-card-role "Promotional Staffing (Sales Staff) 0/1 10:00-18:30 (8h30m) single-neutral-actio…" at bounding box center [479, 276] width 183 height 55
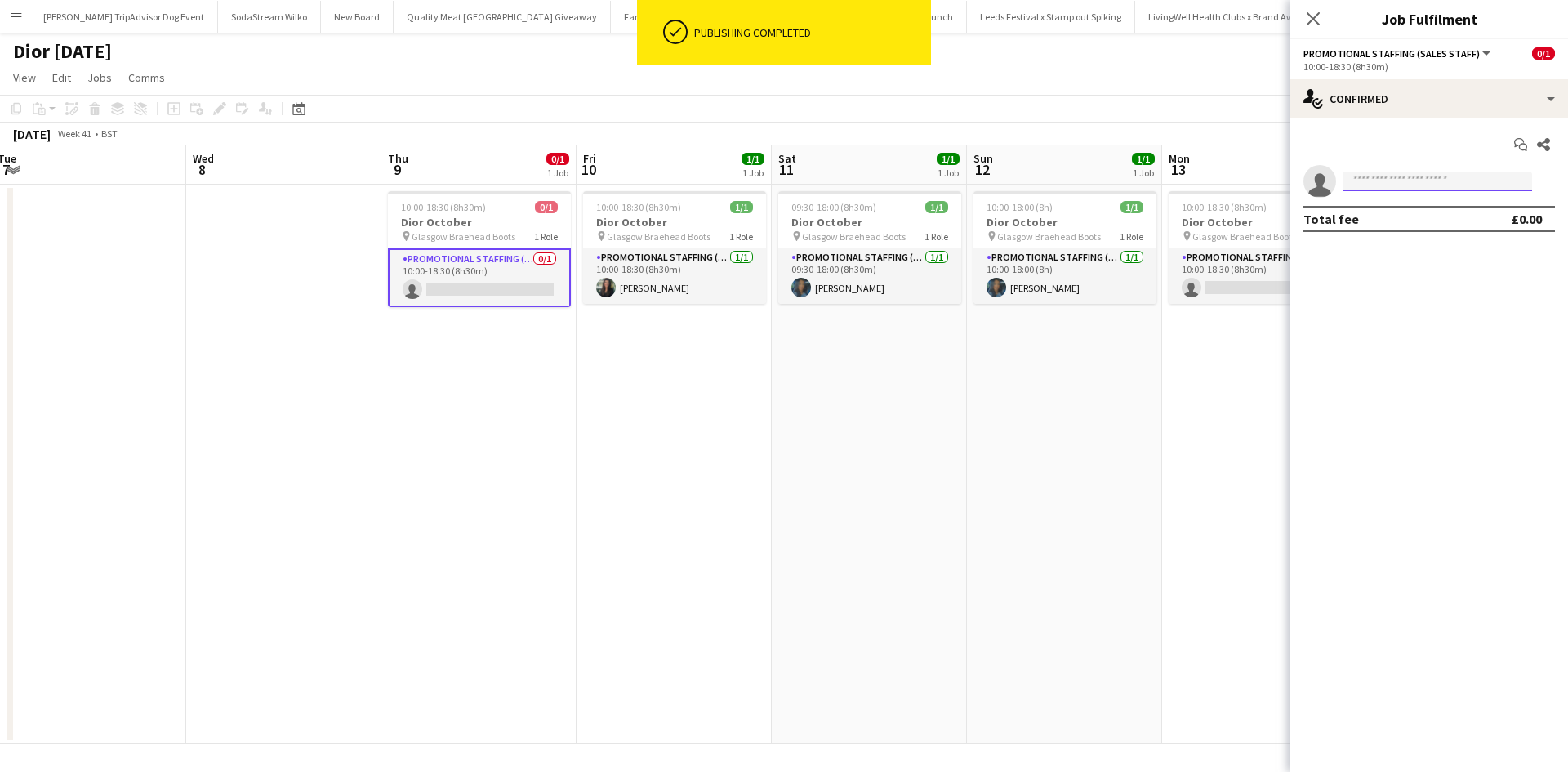
click at [1404, 186] on input at bounding box center [1438, 181] width 189 height 19
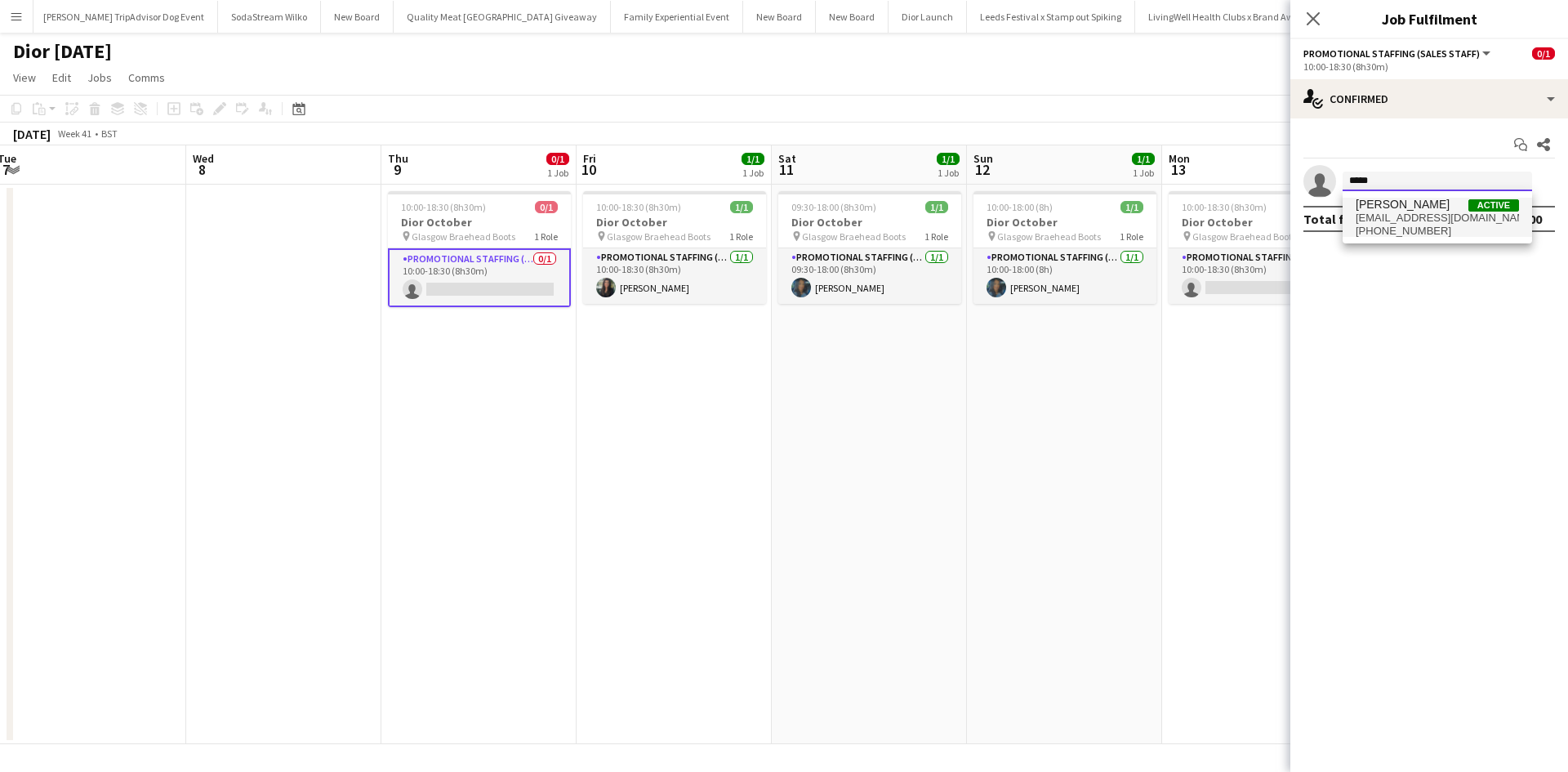
type input "*****"
click at [1412, 216] on span "shiandenovan@hotmail.com" at bounding box center [1438, 218] width 164 height 13
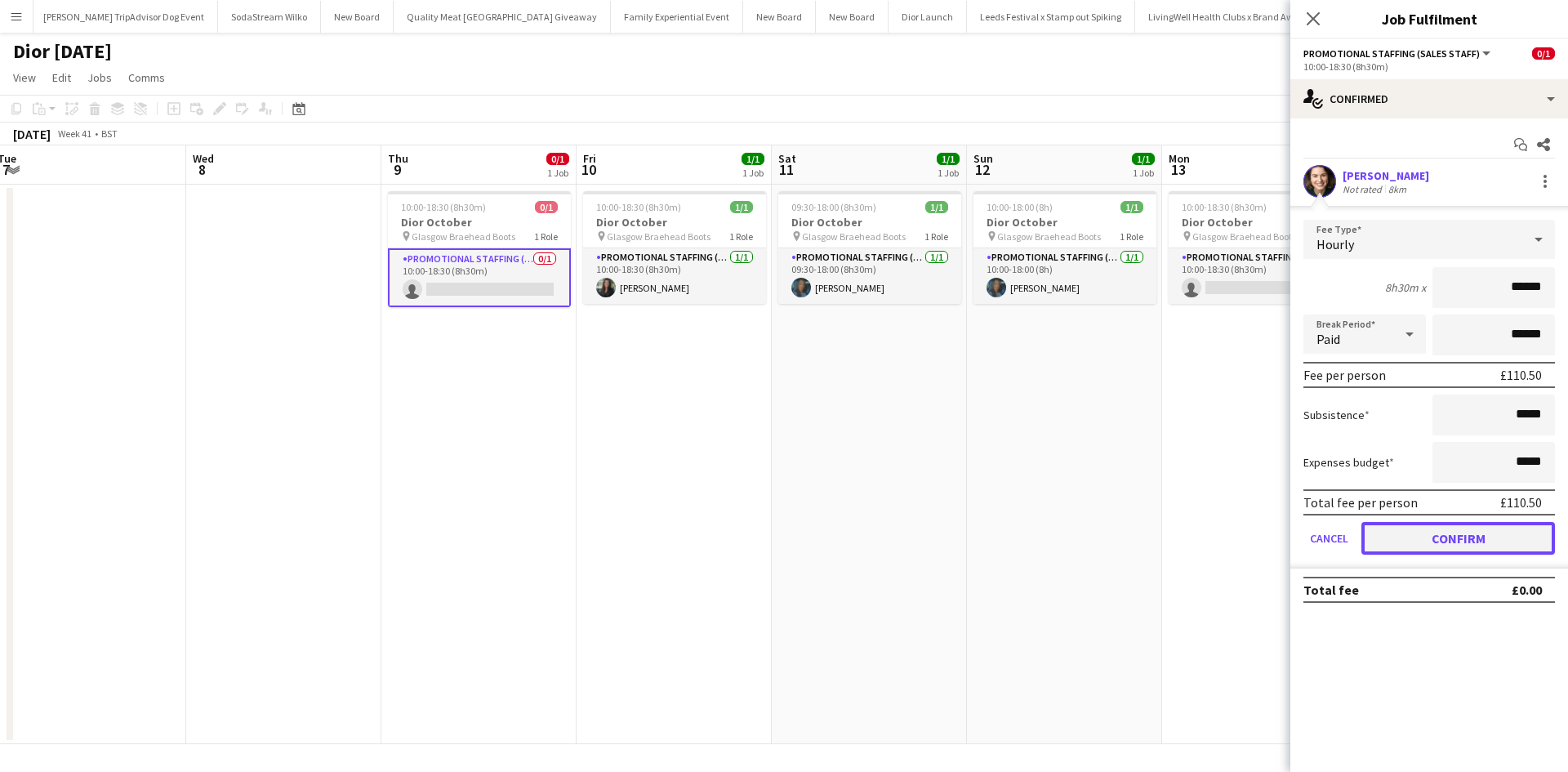
click at [1474, 535] on button "Confirm" at bounding box center [1458, 539] width 194 height 33
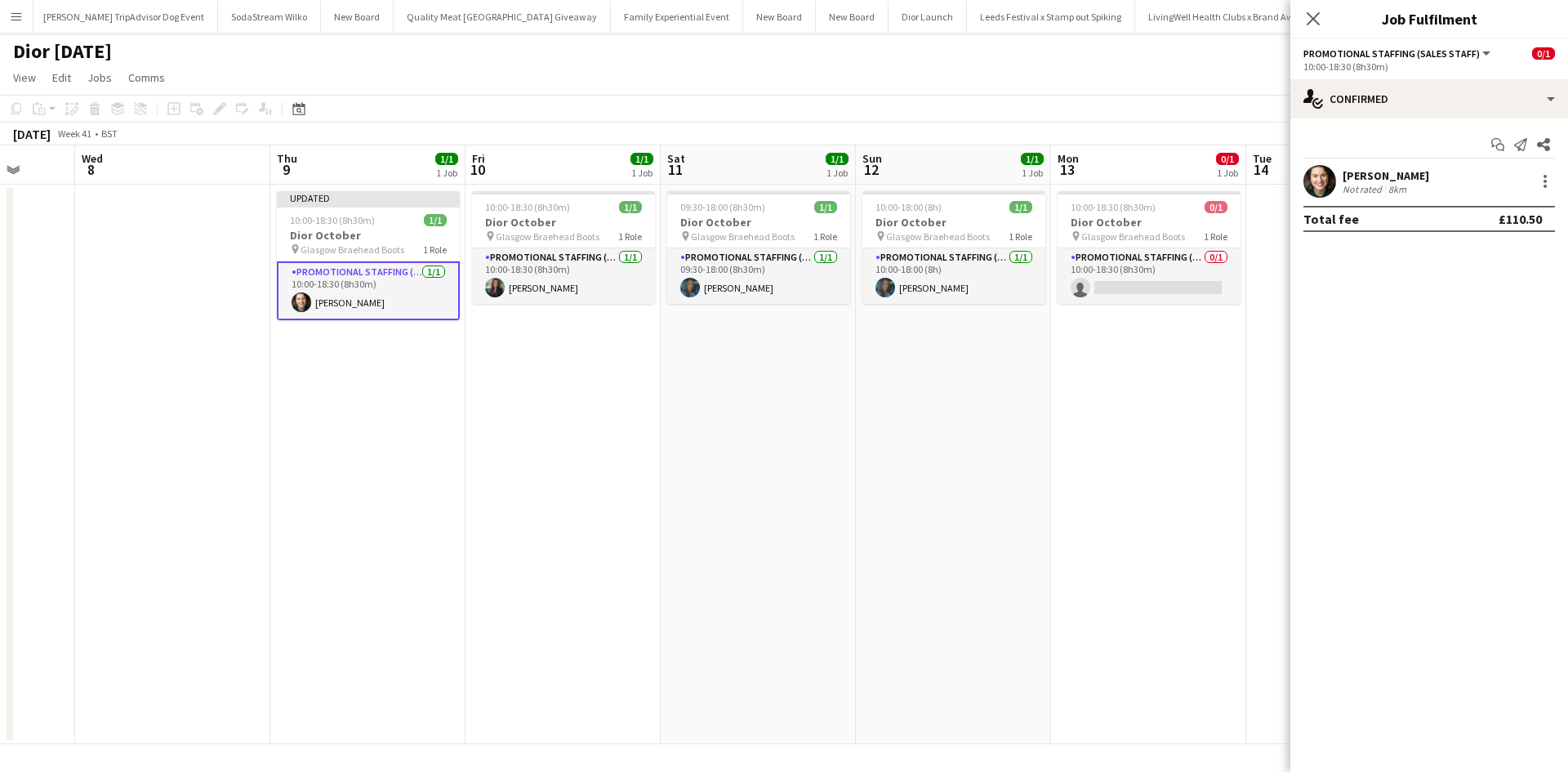
drag, startPoint x: 1199, startPoint y: 512, endPoint x: 315, endPoint y: 418, distance: 889.0
click at [319, 420] on app-calendar-viewport "Sun 5 Mon 6 Tue 7 Wed 8 Thu 9 1/1 1 Job Fri 10 1/1 1 Job Sat 11 1/1 1 Job Sun 1…" at bounding box center [784, 445] width 1568 height 599
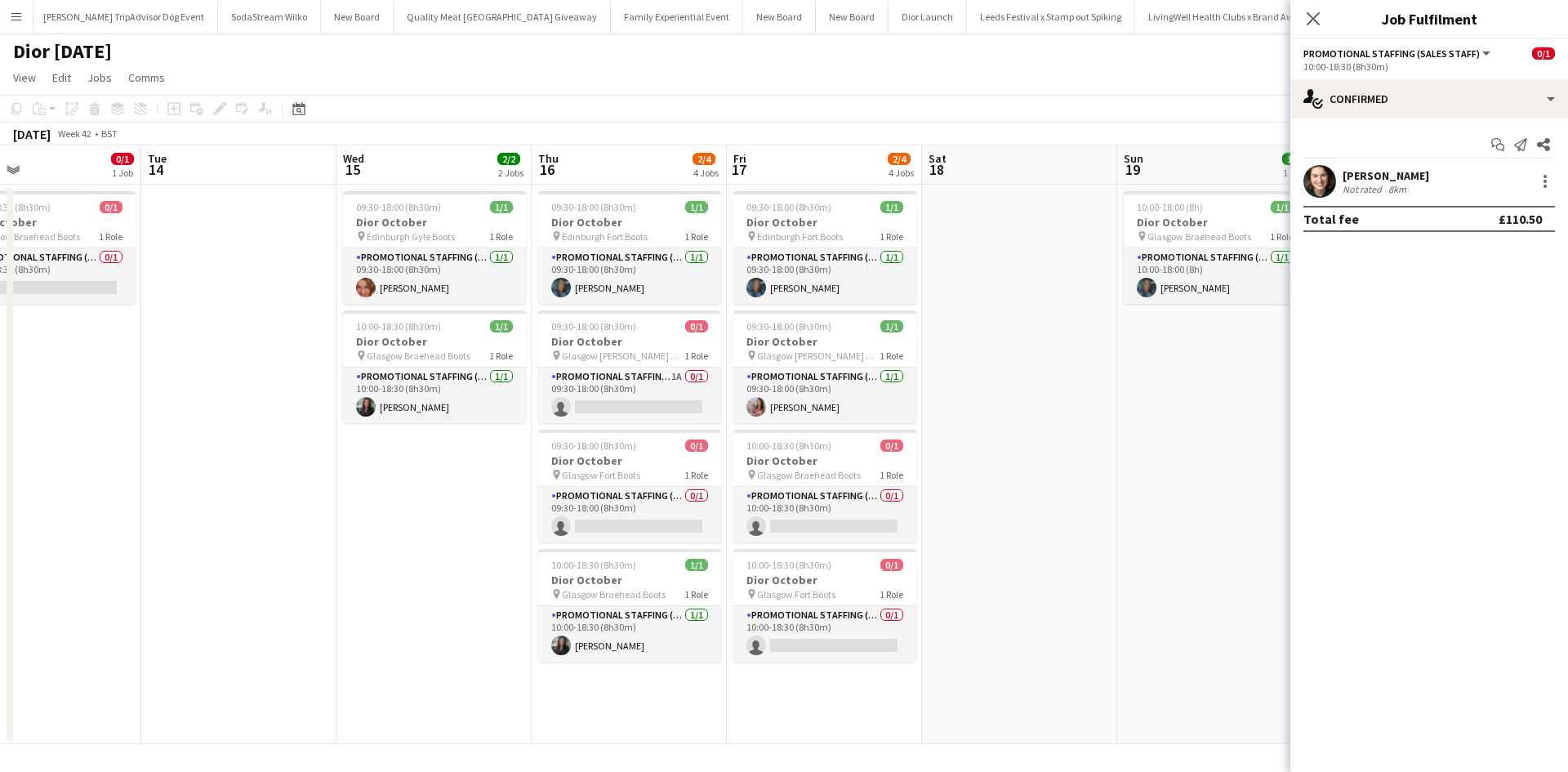
drag, startPoint x: 632, startPoint y: 533, endPoint x: 183, endPoint y: 478, distance: 452.4
click at [192, 480] on app-calendar-viewport "Thu 9 1/1 1 Job Fri 10 1/1 1 Job Sat 11 1/1 1 Job Sun 12 1/1 1 Job Mon 13 0/1 1…" at bounding box center [784, 445] width 1568 height 599
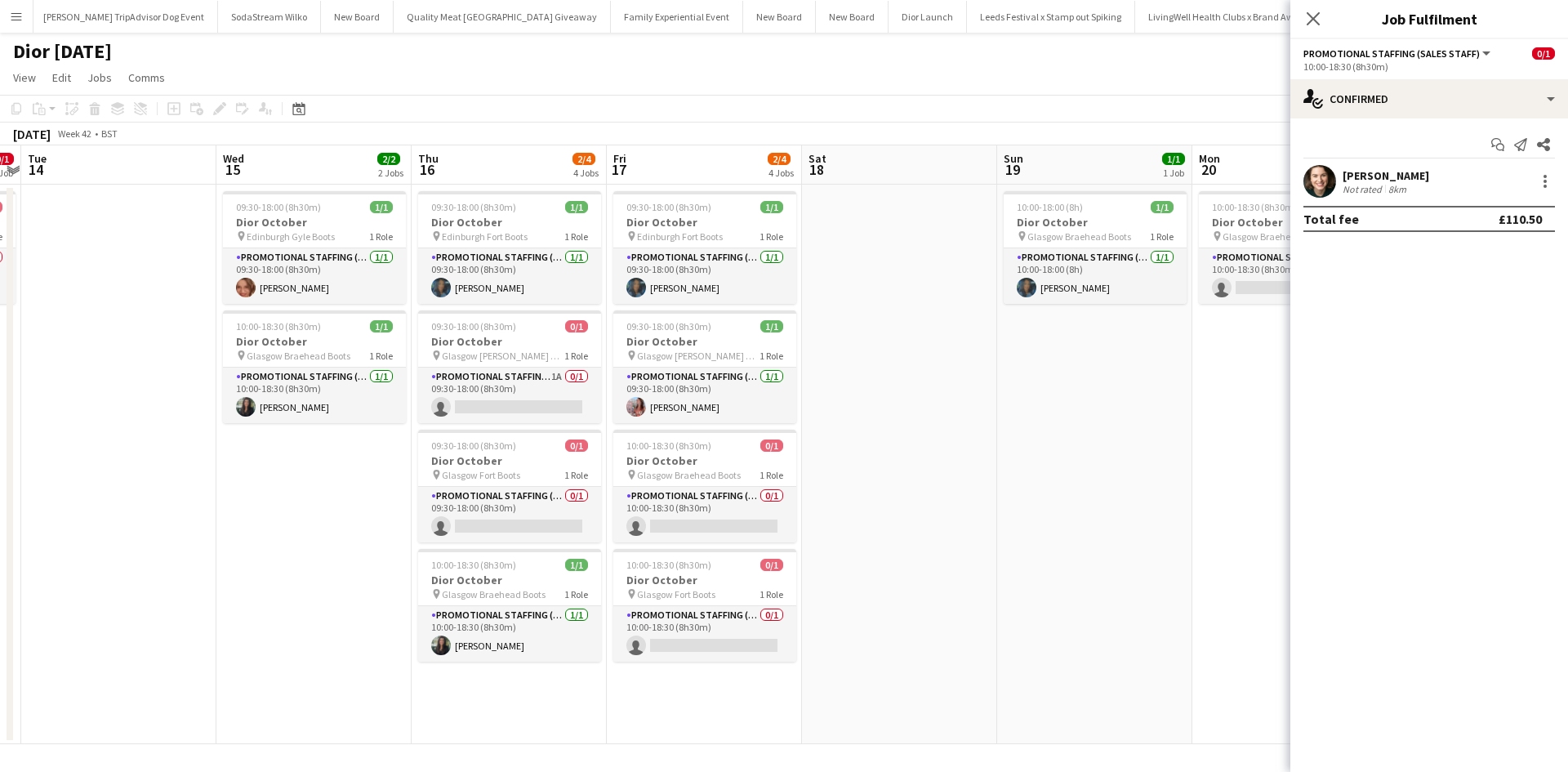
drag, startPoint x: 1024, startPoint y: 544, endPoint x: 542, endPoint y: 469, distance: 487.8
click at [542, 469] on app-calendar-viewport "Sat 11 1/1 1 Job Sun 12 1/1 1 Job Mon 13 0/1 1 Job Tue 14 Wed 15 2/2 2 Jobs Thu…" at bounding box center [784, 445] width 1568 height 599
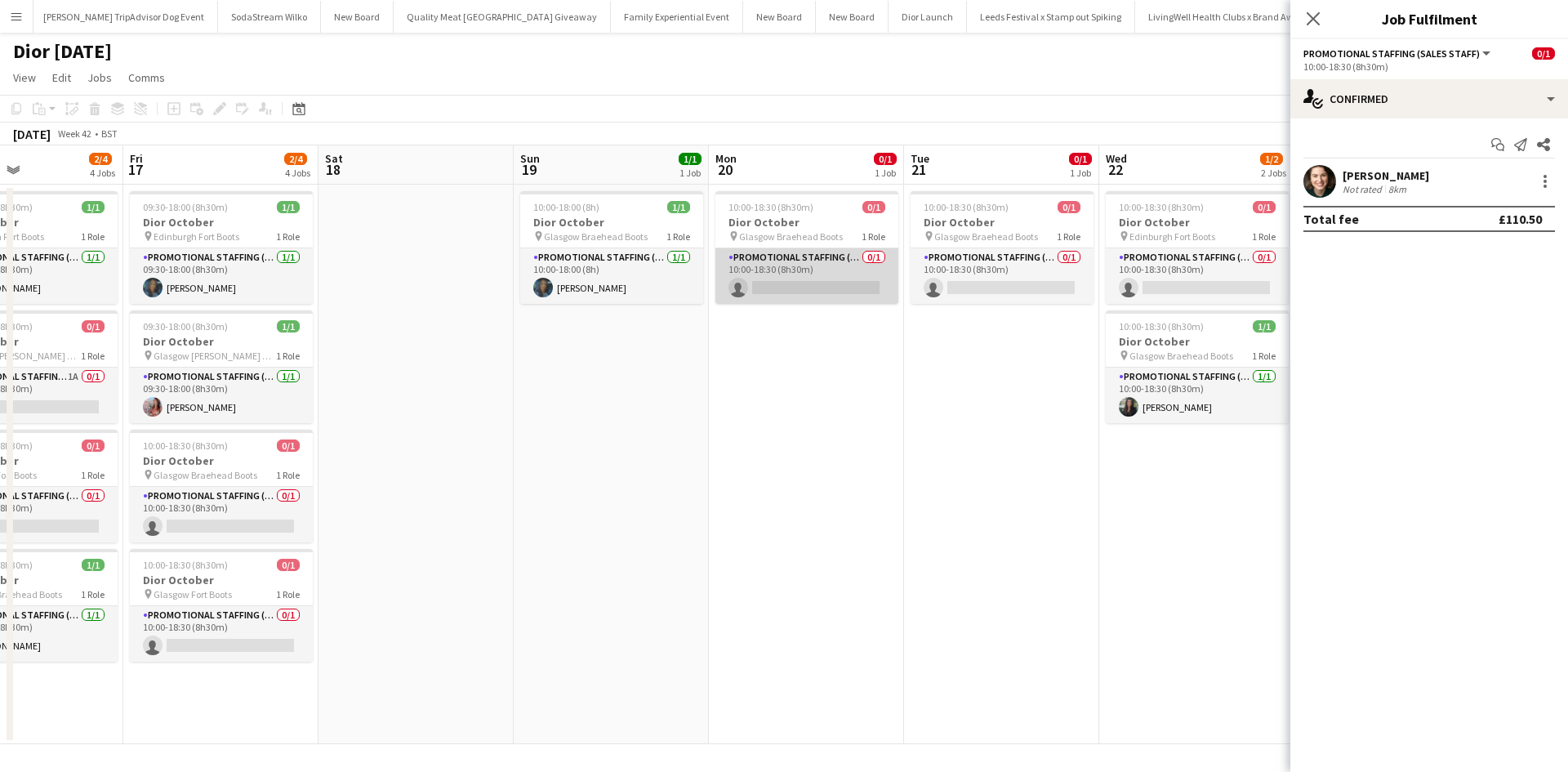
click at [841, 278] on app-card-role "Promotional Staffing (Sales Staff) 0/1 10:00-18:30 (8h30m) single-neutral-actio…" at bounding box center [807, 276] width 183 height 55
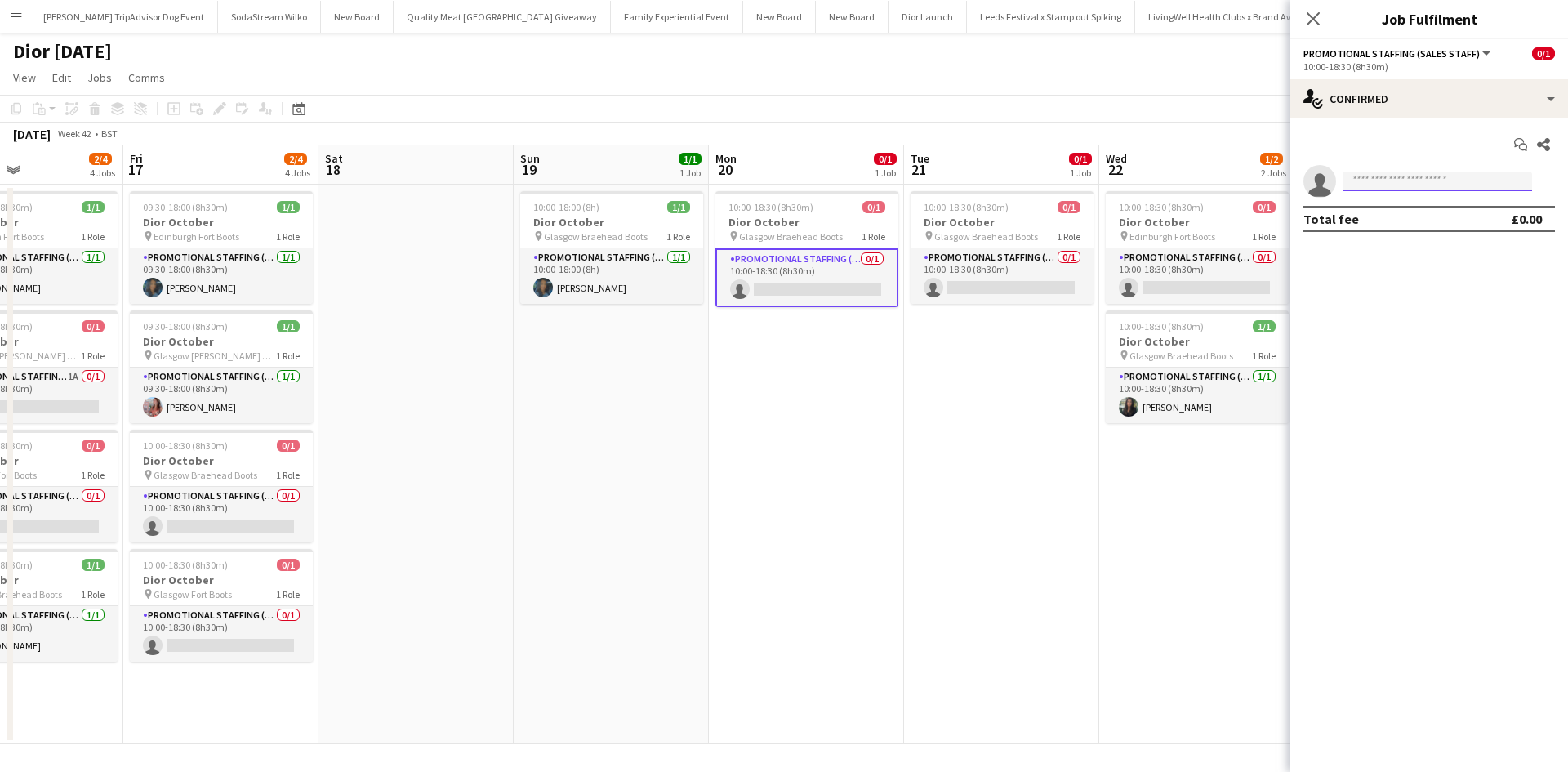
click at [1442, 178] on input at bounding box center [1438, 181] width 189 height 19
type input "*****"
click at [1426, 217] on span "shiandenovan@hotmail.com" at bounding box center [1438, 218] width 164 height 13
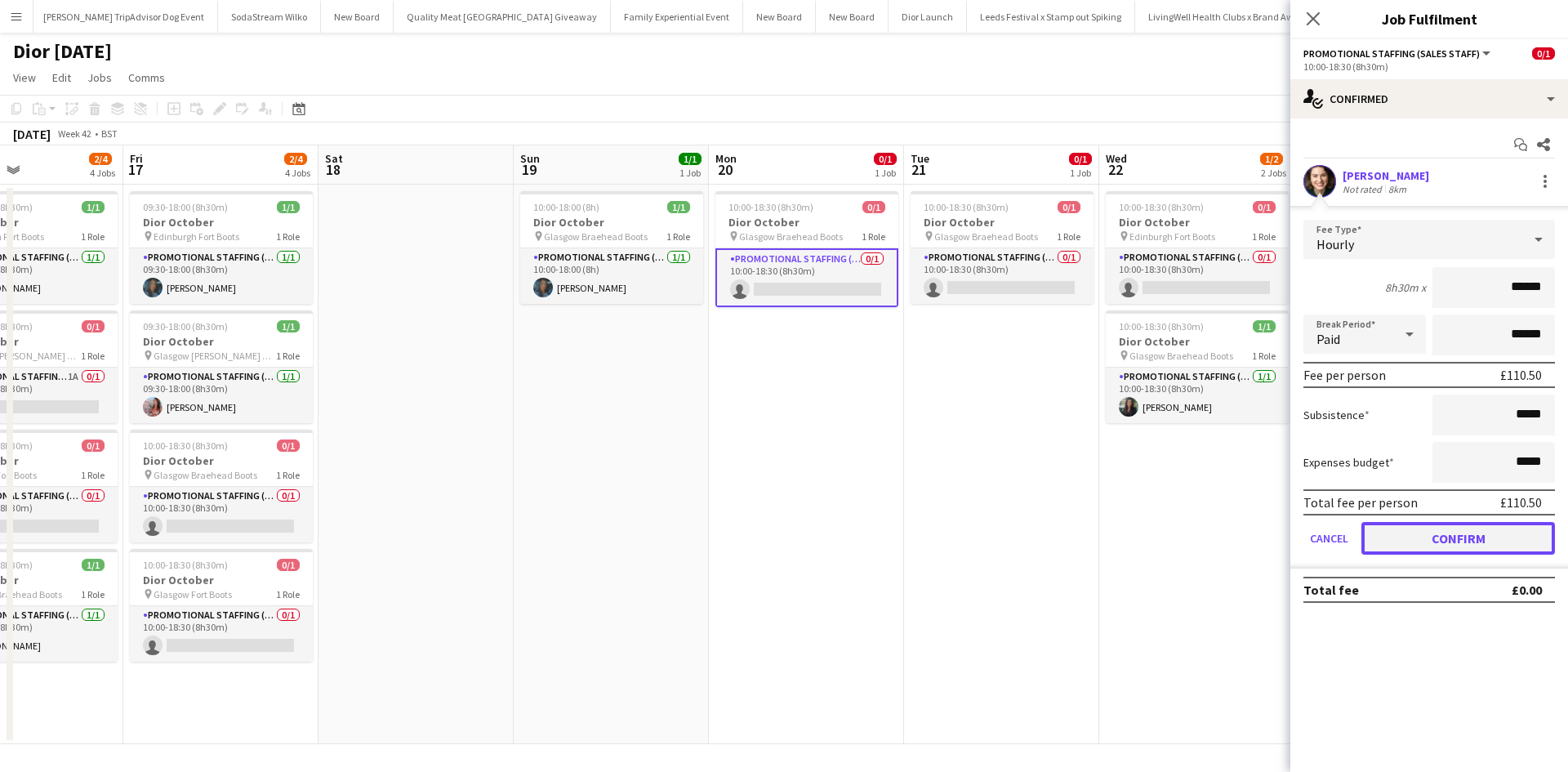
click at [1486, 546] on button "Confirm" at bounding box center [1458, 539] width 194 height 33
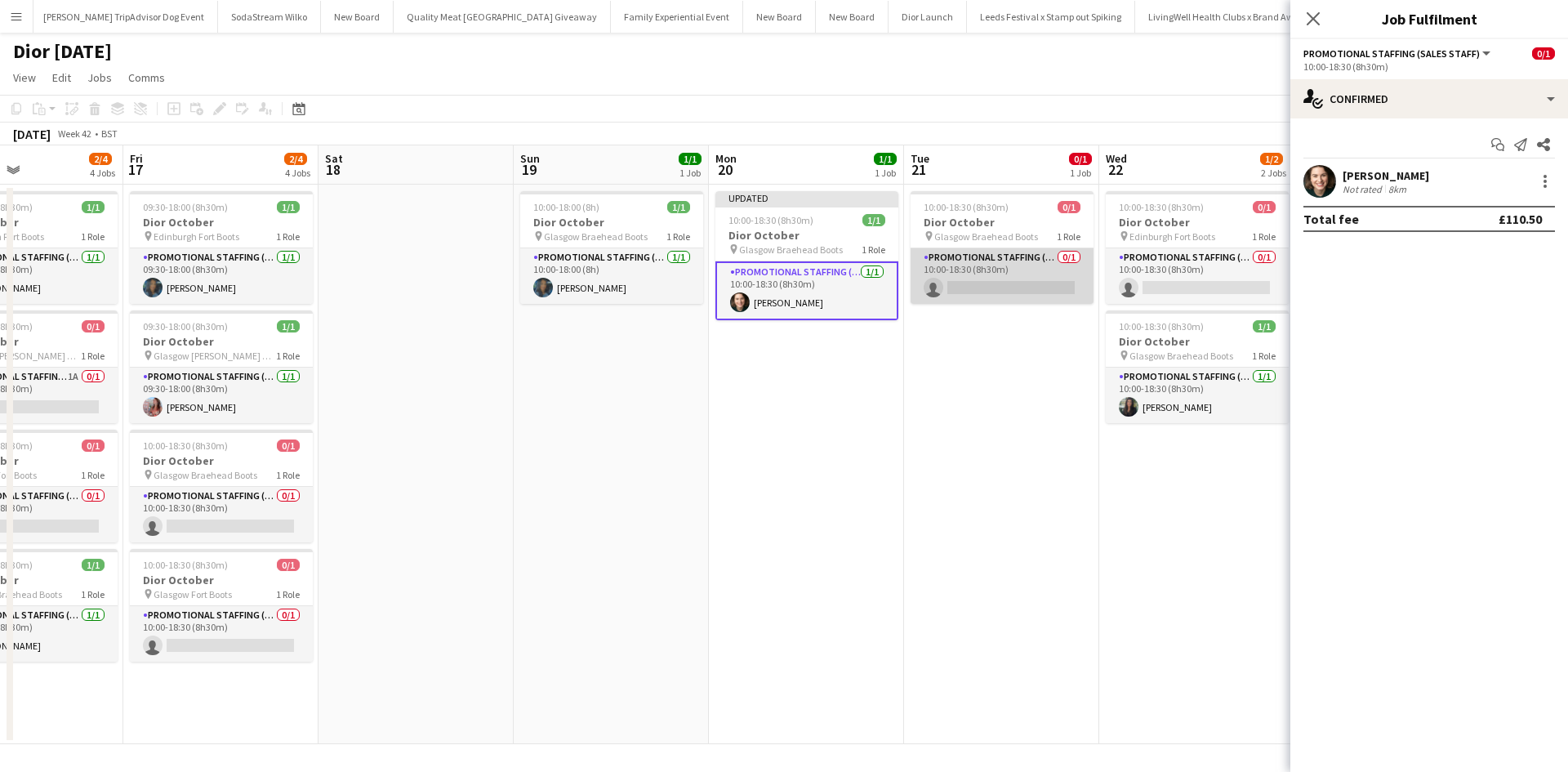
click at [987, 291] on app-card-role "Promotional Staffing (Sales Staff) 0/1 10:00-18:30 (8h30m) single-neutral-actio…" at bounding box center [1002, 276] width 183 height 55
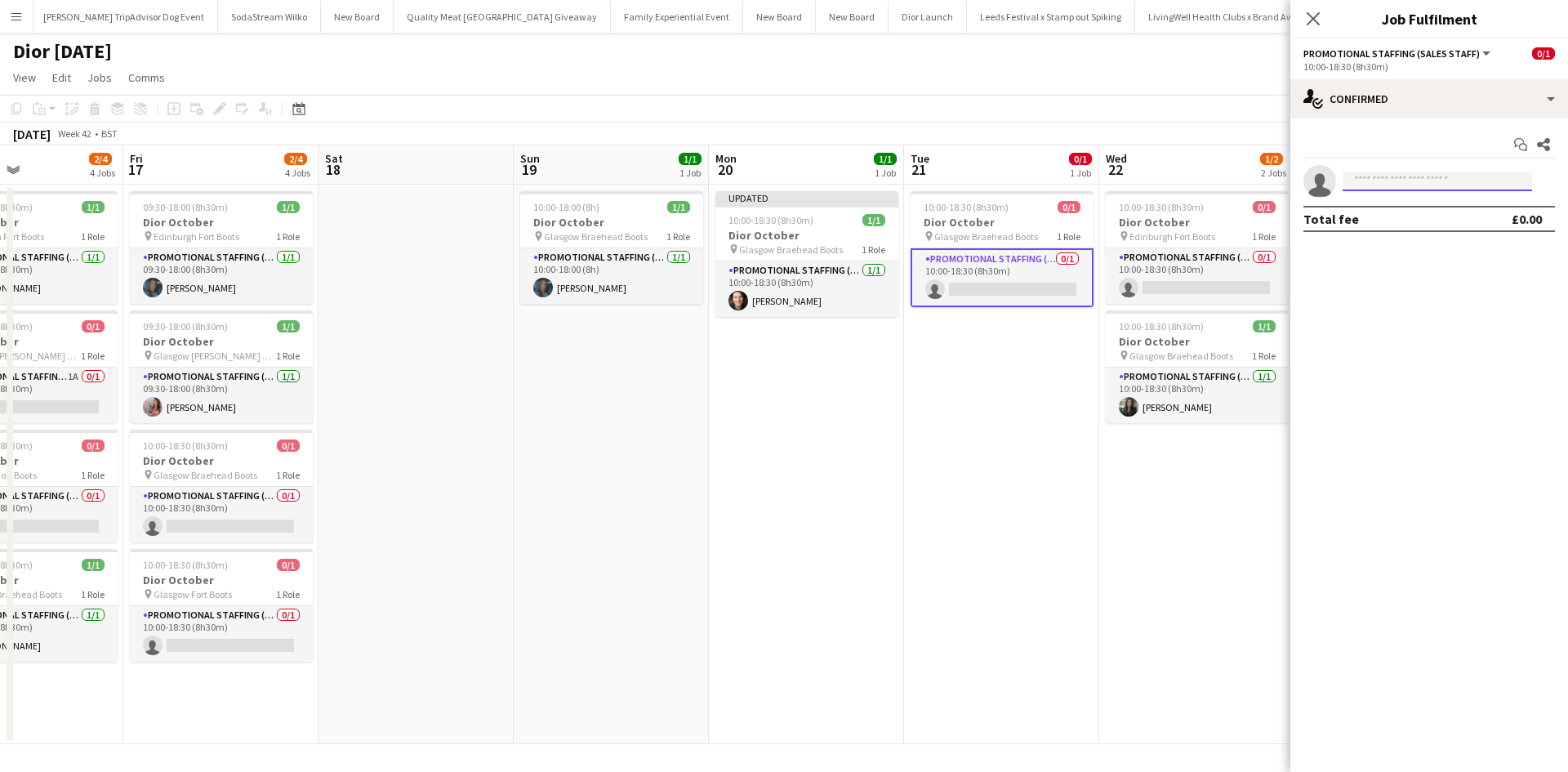
click at [1389, 185] on input at bounding box center [1438, 181] width 189 height 19
type input "*****"
click at [1404, 210] on span "Shian Denovan" at bounding box center [1403, 204] width 94 height 14
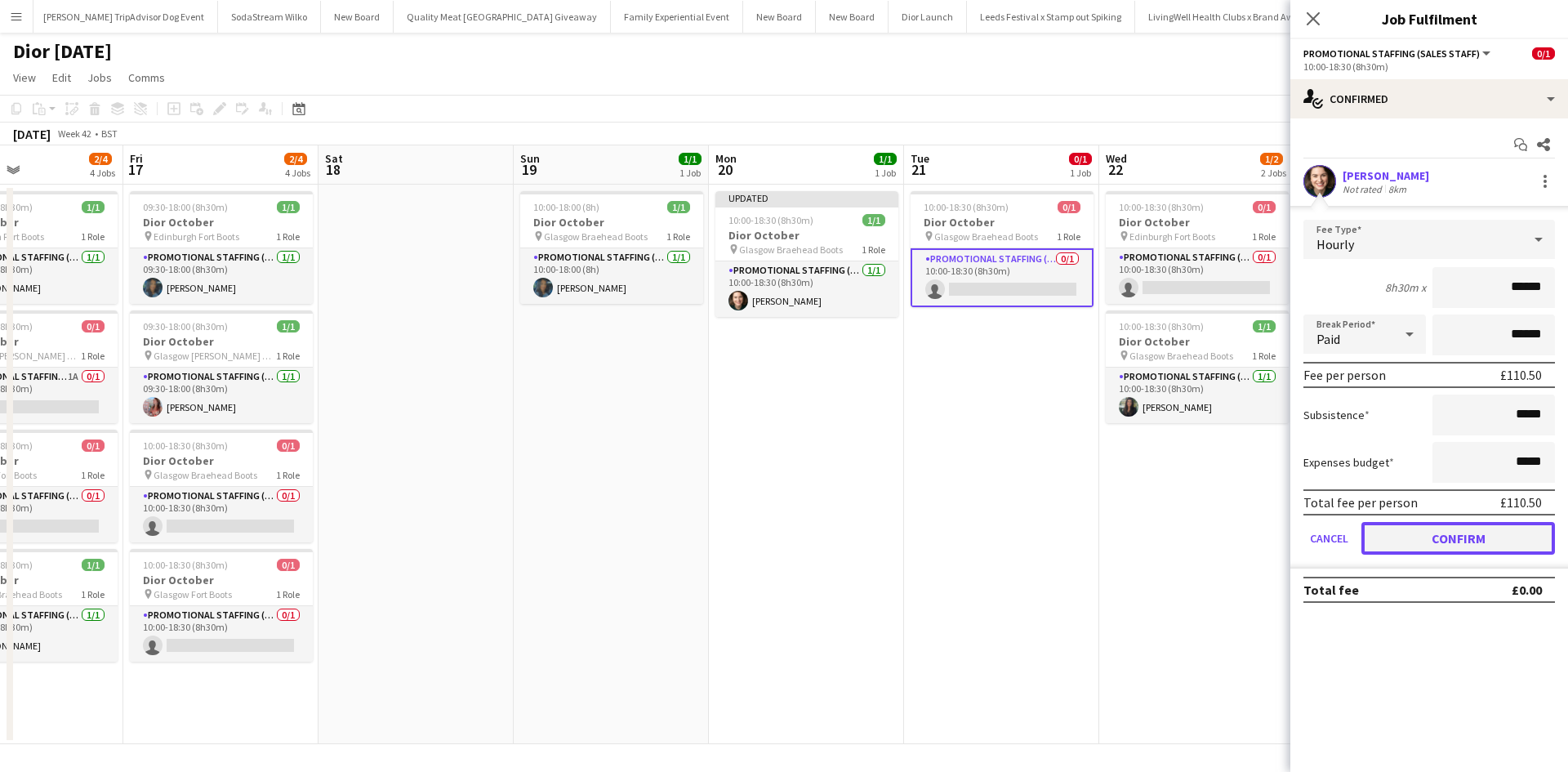
click at [1484, 528] on button "Confirm" at bounding box center [1458, 539] width 194 height 33
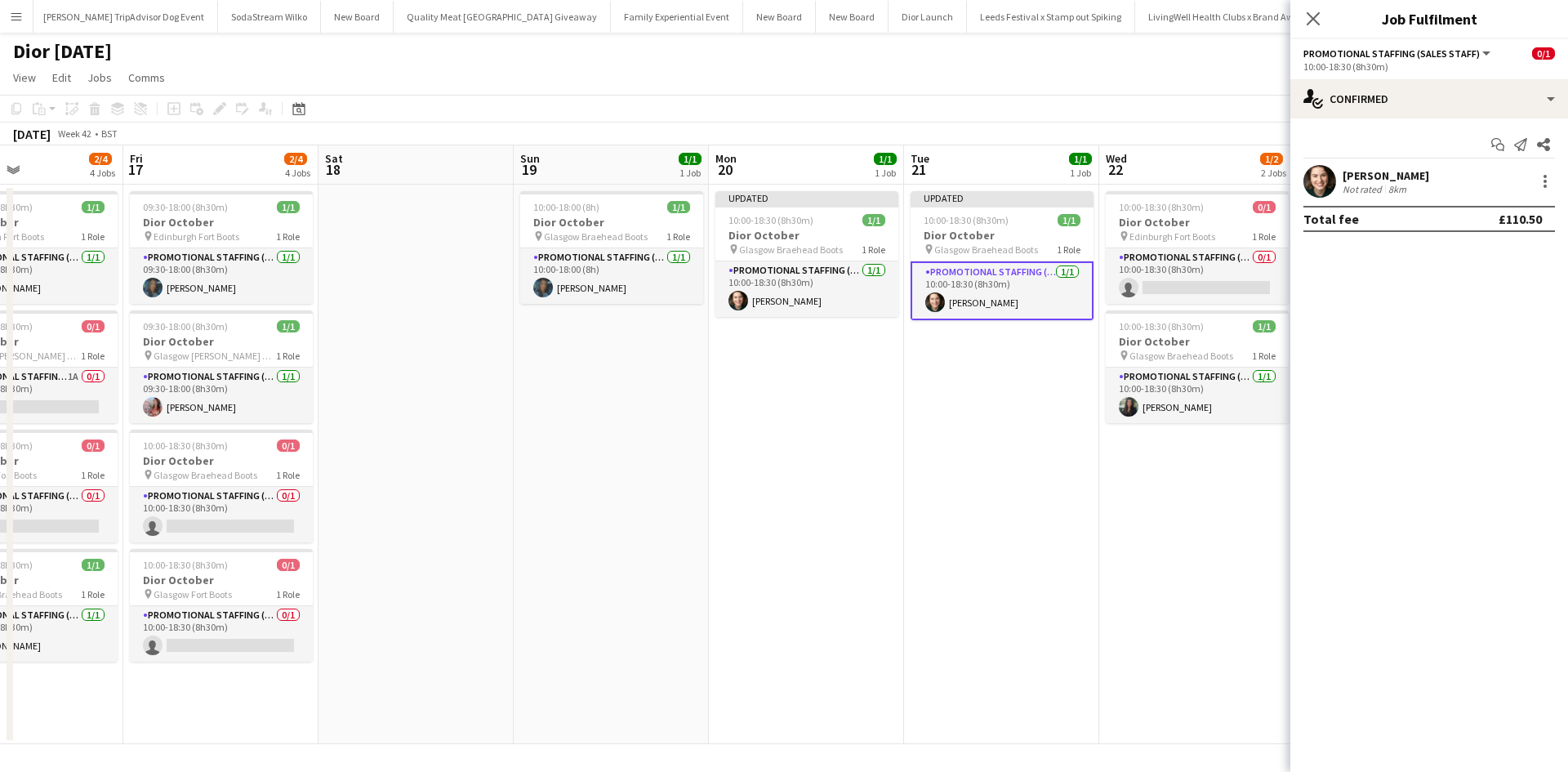
click at [1237, 540] on app-date-cell "10:00-18:30 (8h30m) 0/1 Dior October pin Edinburgh Fort Boots 1 Role Promotiona…" at bounding box center [1197, 464] width 196 height 560
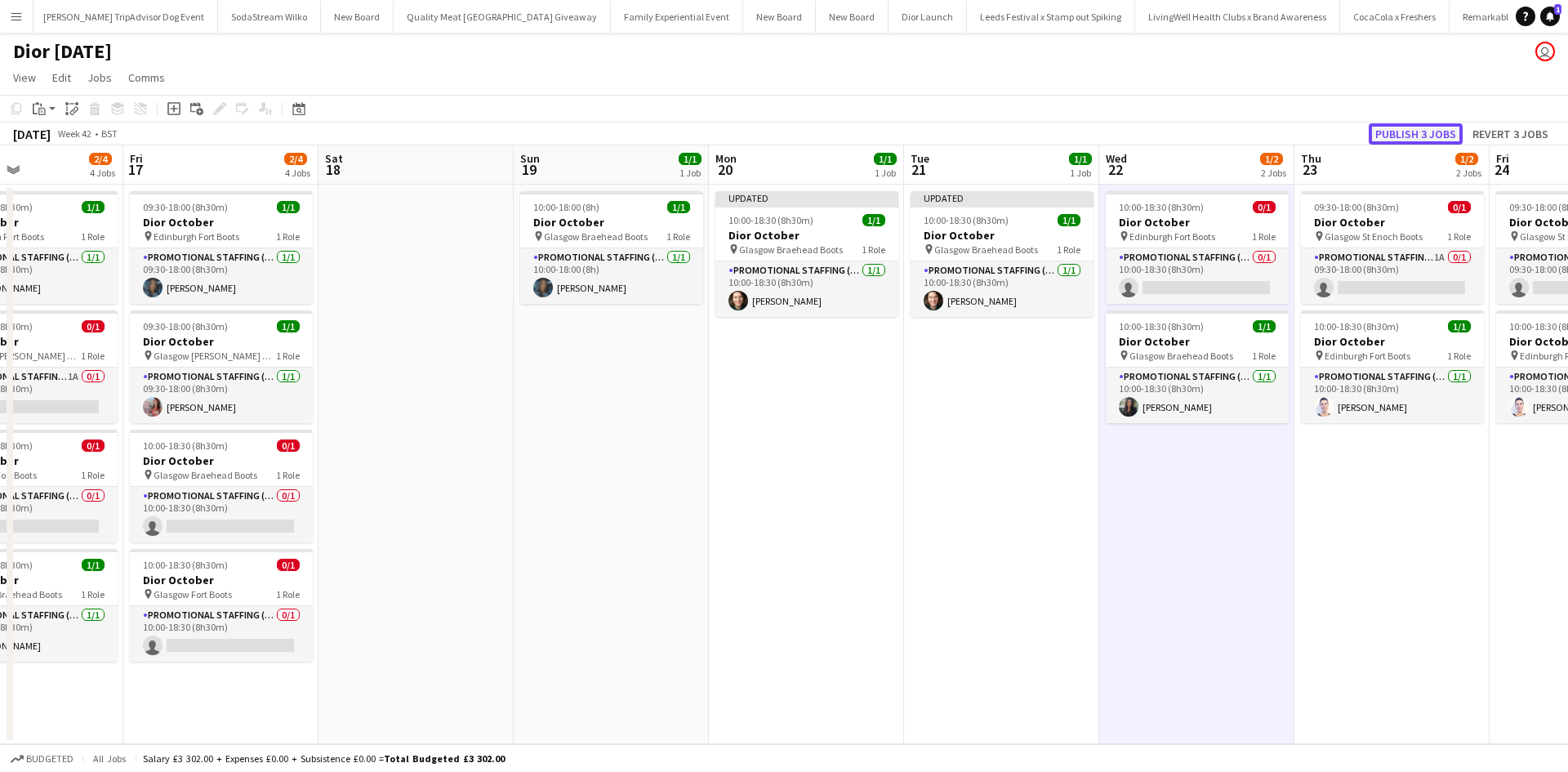
click at [1427, 139] on button "Publish 3 jobs" at bounding box center [1416, 133] width 94 height 21
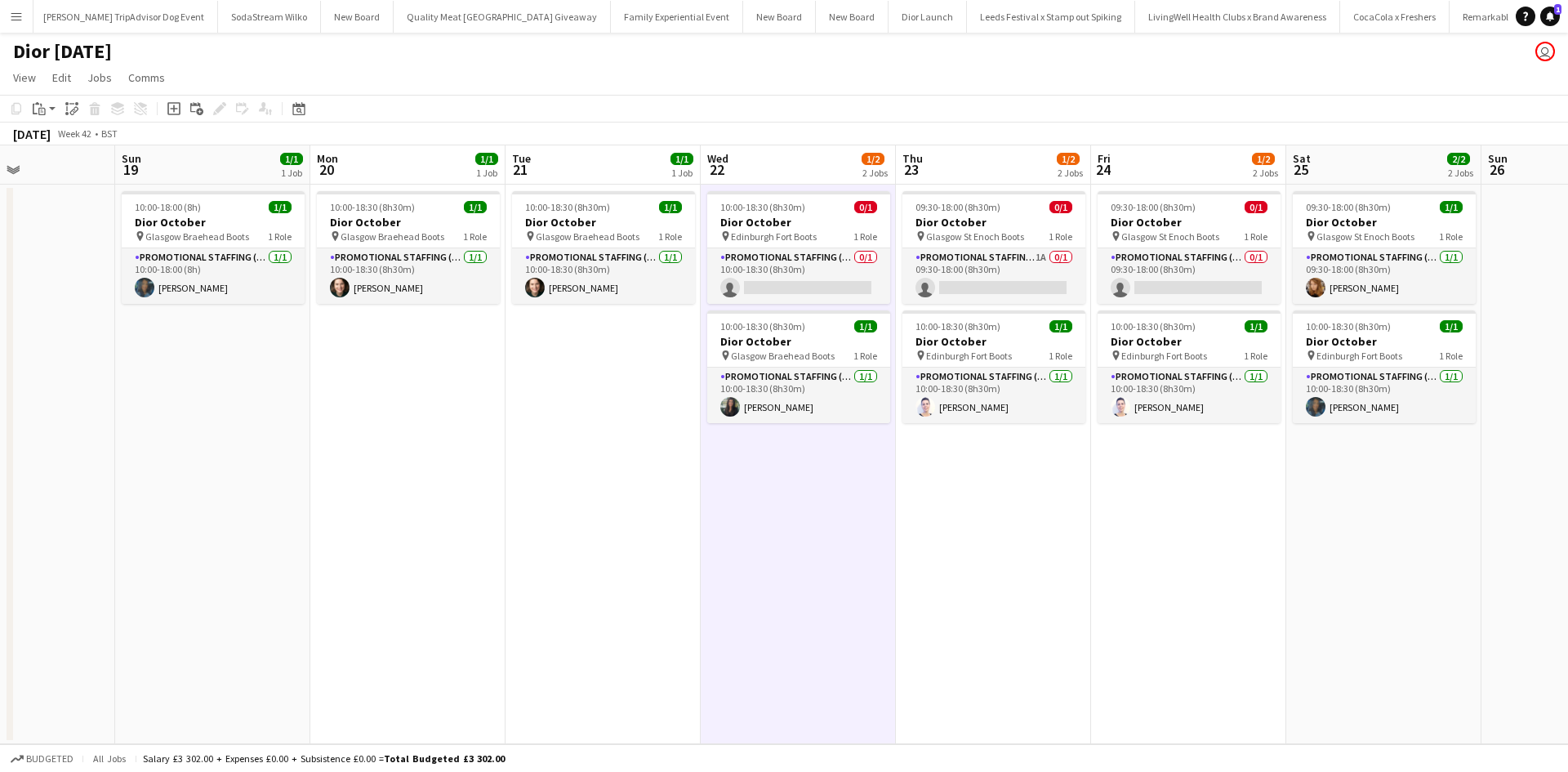
scroll to position [0, 671]
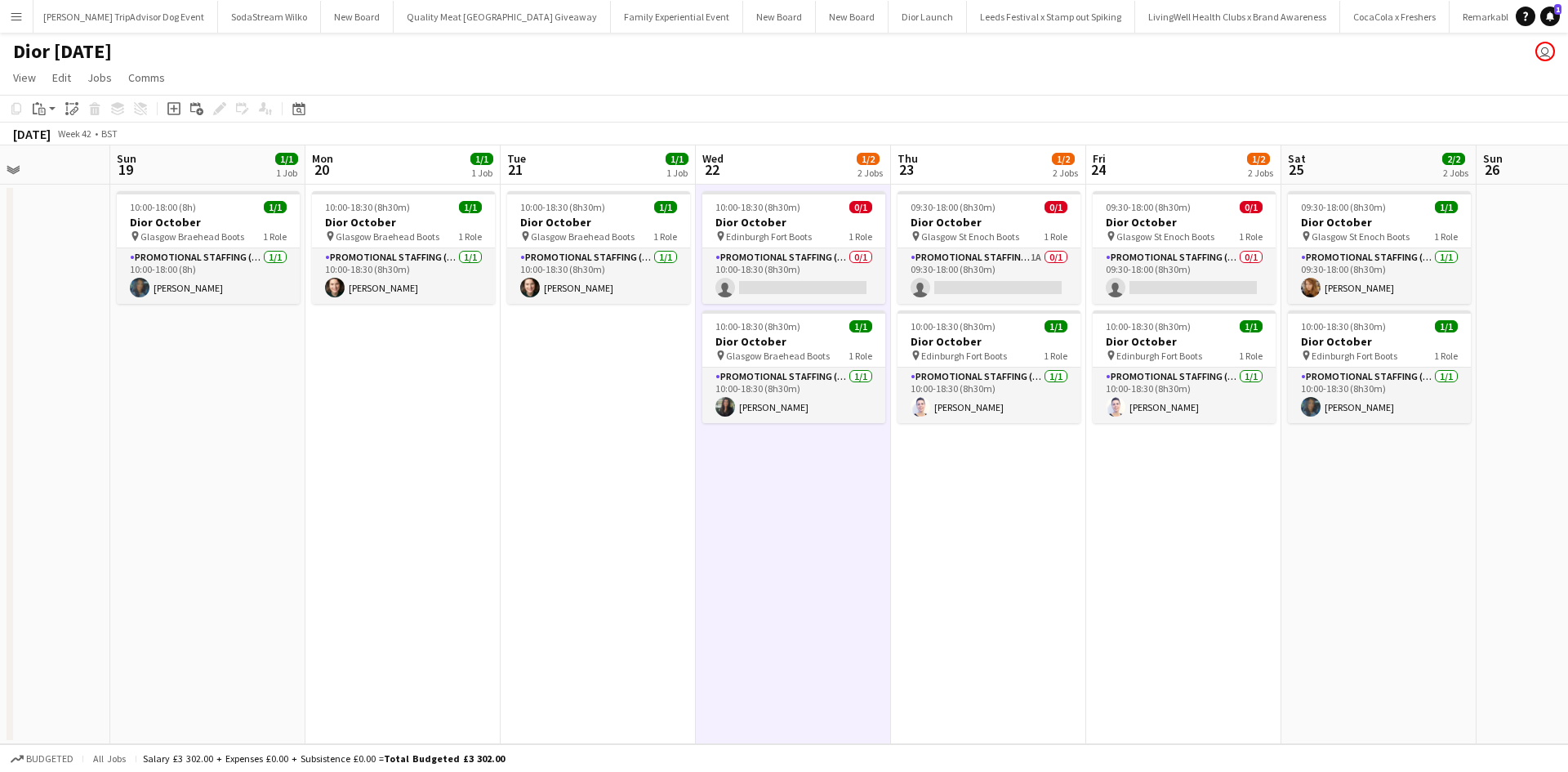
drag, startPoint x: 1394, startPoint y: 499, endPoint x: 991, endPoint y: 478, distance: 403.5
click at [991, 478] on app-calendar-viewport "Wed 15 2/2 2 Jobs Thu 16 2/4 4 Jobs Fri 17 2/4 4 Jobs Sat 18 Sun 19 1/1 1 Job M…" at bounding box center [784, 445] width 1568 height 599
click at [1206, 262] on app-card-role "Promotional Staffing (Sales Staff) 0/1 09:30-18:00 (8h30m) single-neutral-actio…" at bounding box center [1184, 276] width 183 height 55
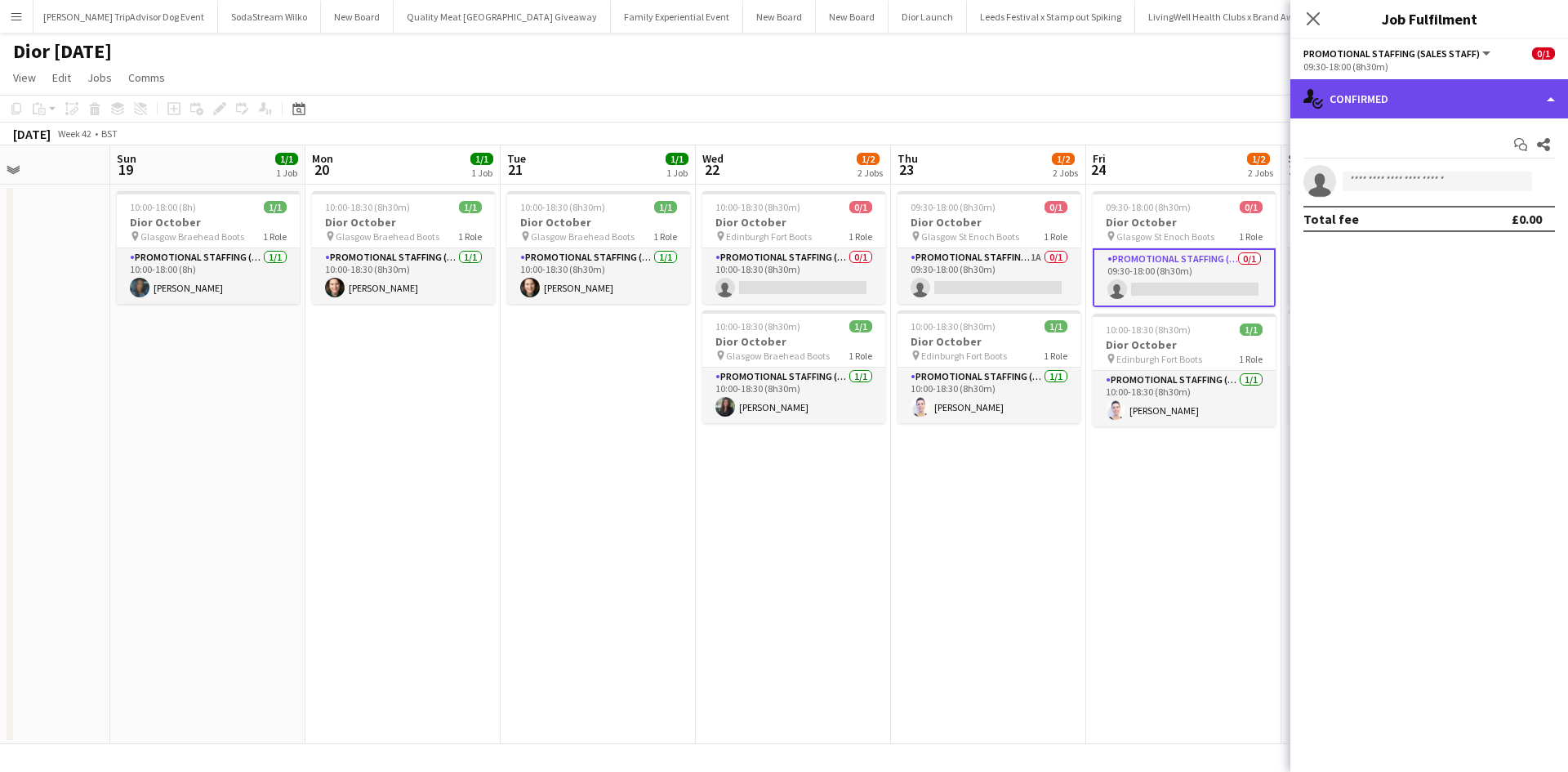
click at [1404, 98] on div "single-neutral-actions-check-2 Confirmed" at bounding box center [1429, 98] width 277 height 40
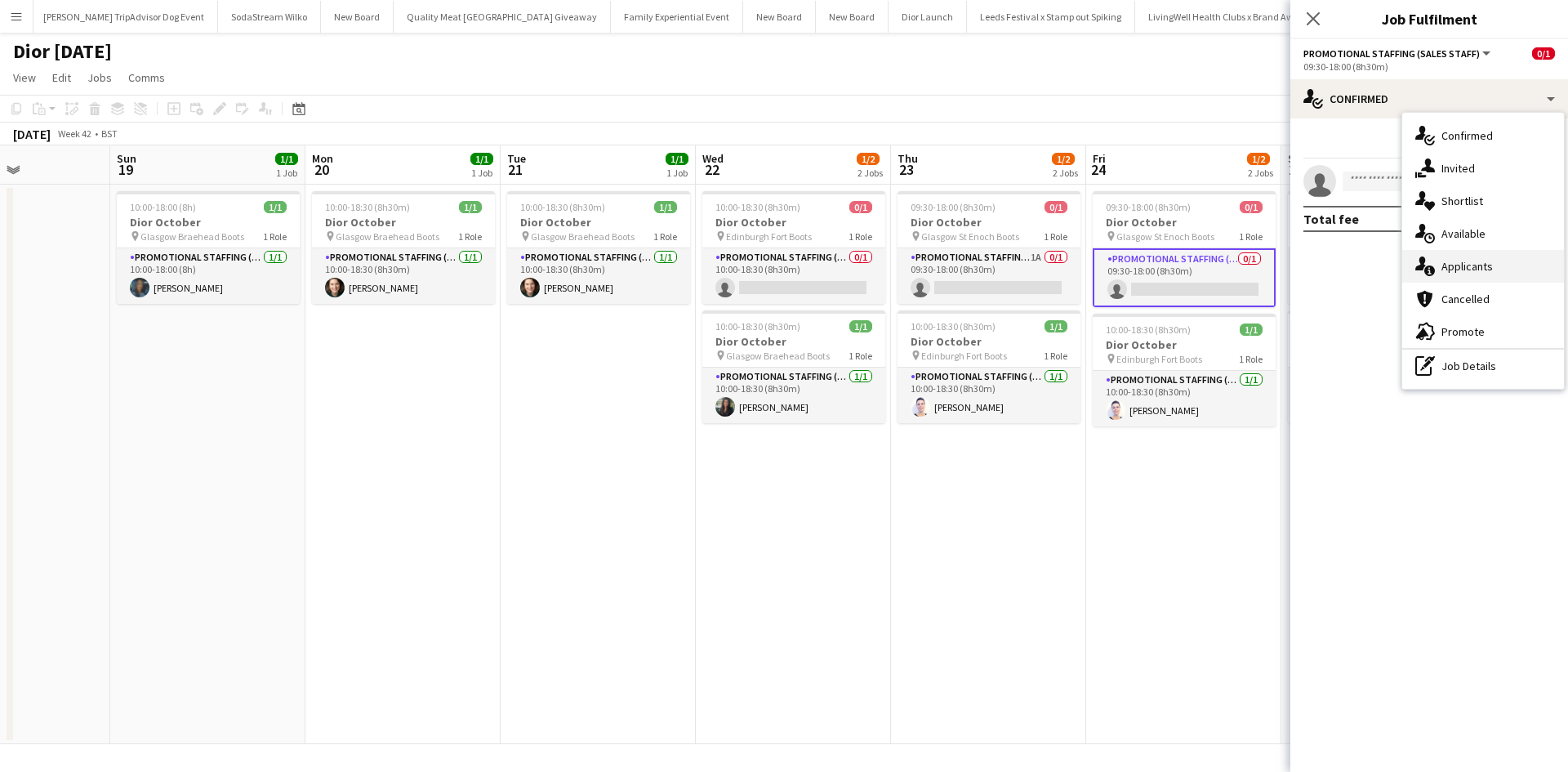
click at [1501, 269] on div "single-neutral-actions-information Applicants" at bounding box center [1483, 267] width 162 height 33
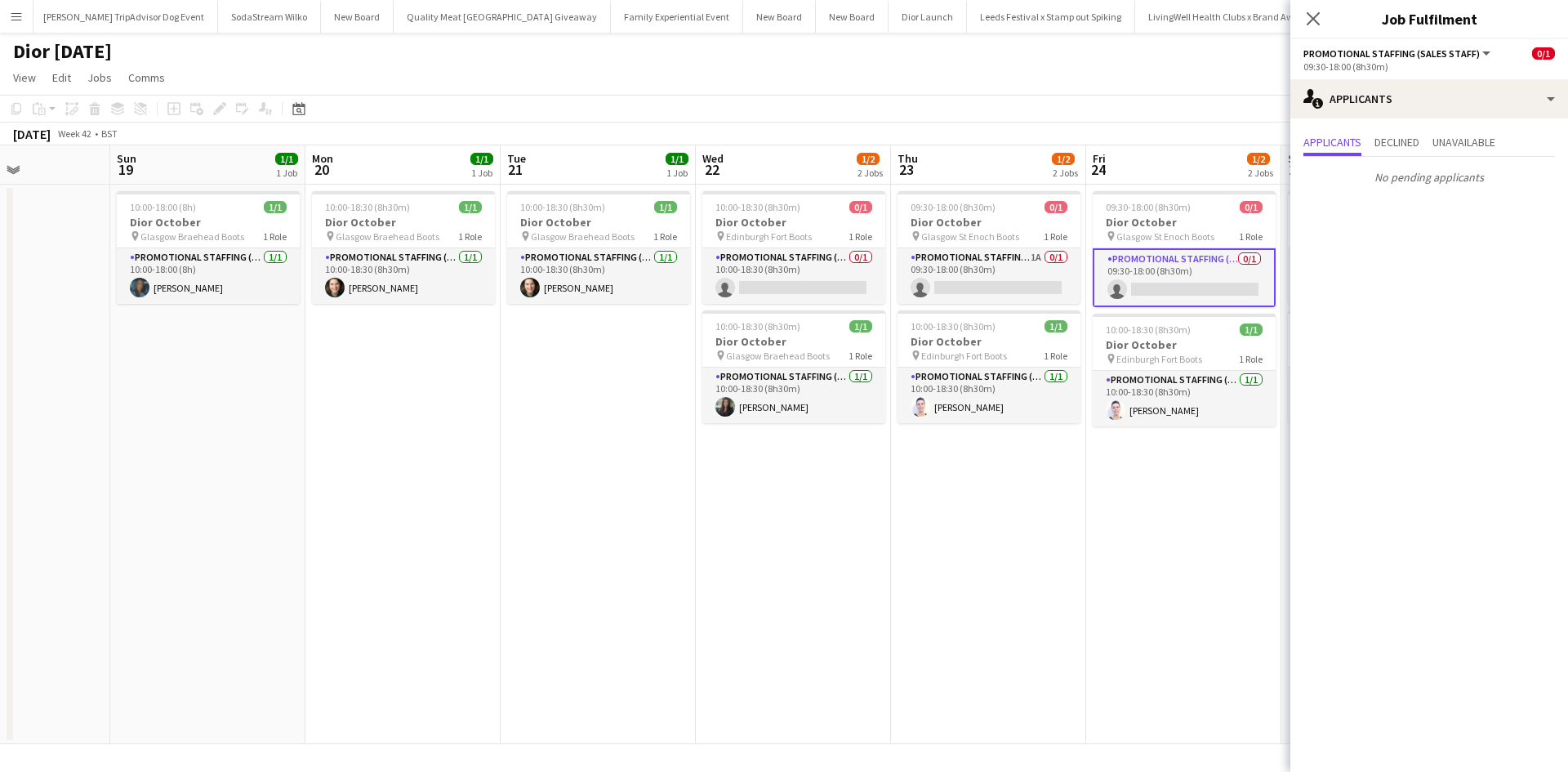
click at [949, 594] on app-date-cell "09:30-18:00 (8h30m) 0/1 Dior October pin Glasgow St Enoch Boots 1 Role Promotio…" at bounding box center [988, 464] width 196 height 560
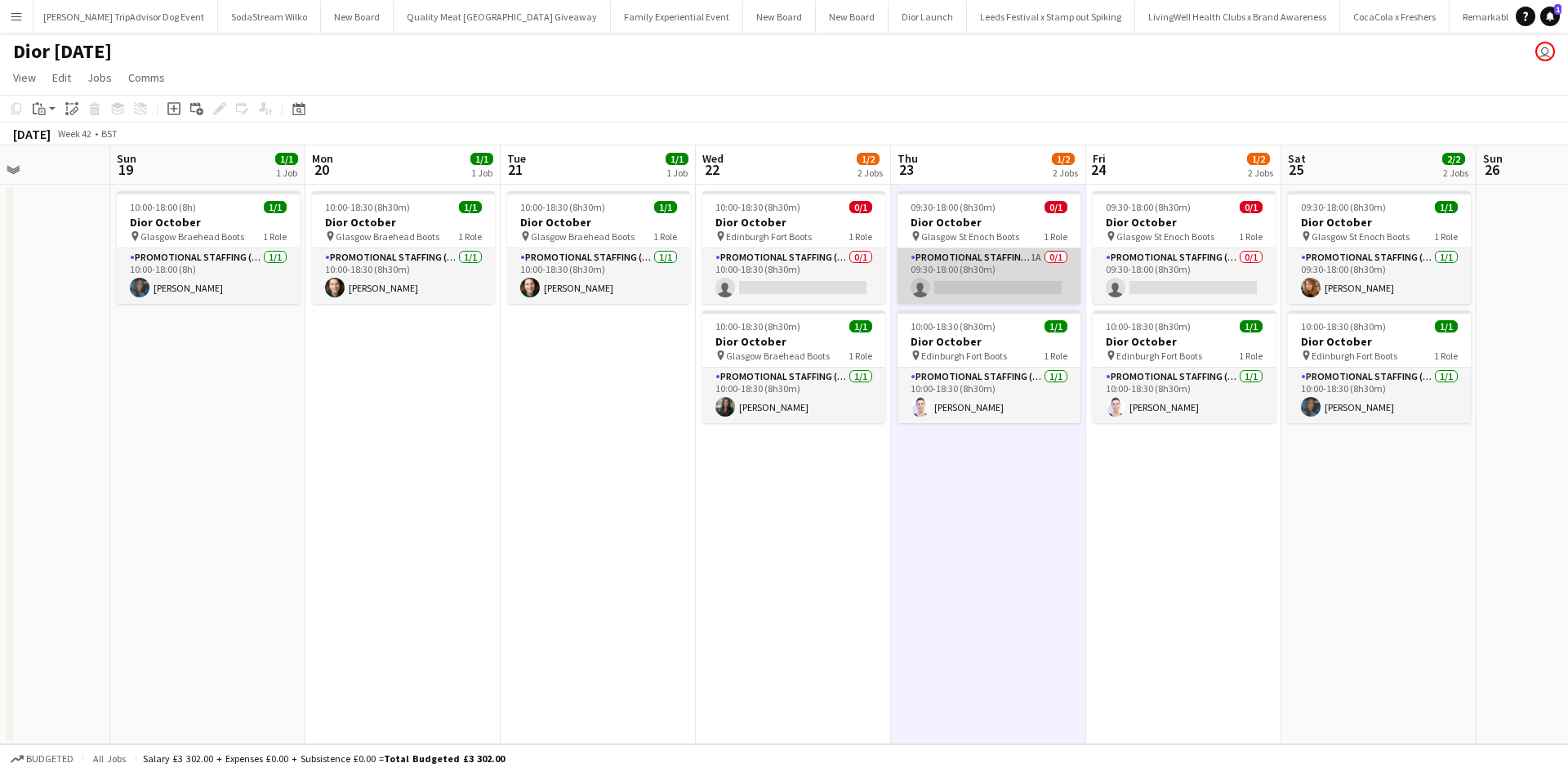
click at [1021, 276] on app-card-role "Promotional Staffing (Sales Staff) 1A 0/1 09:30-18:00 (8h30m) single-neutral-ac…" at bounding box center [988, 276] width 183 height 55
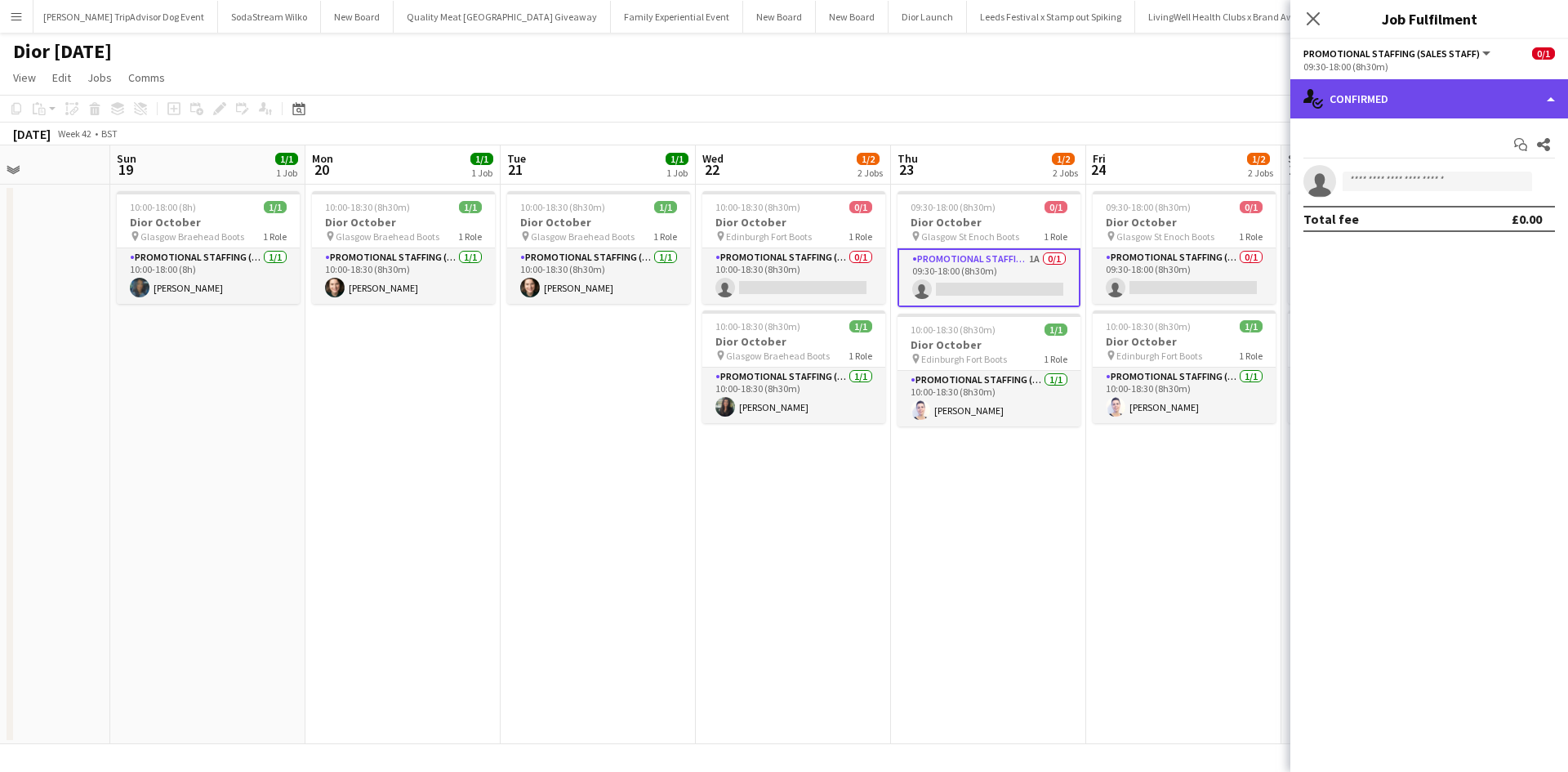
click at [1456, 105] on div "single-neutral-actions-check-2 Confirmed" at bounding box center [1429, 98] width 277 height 40
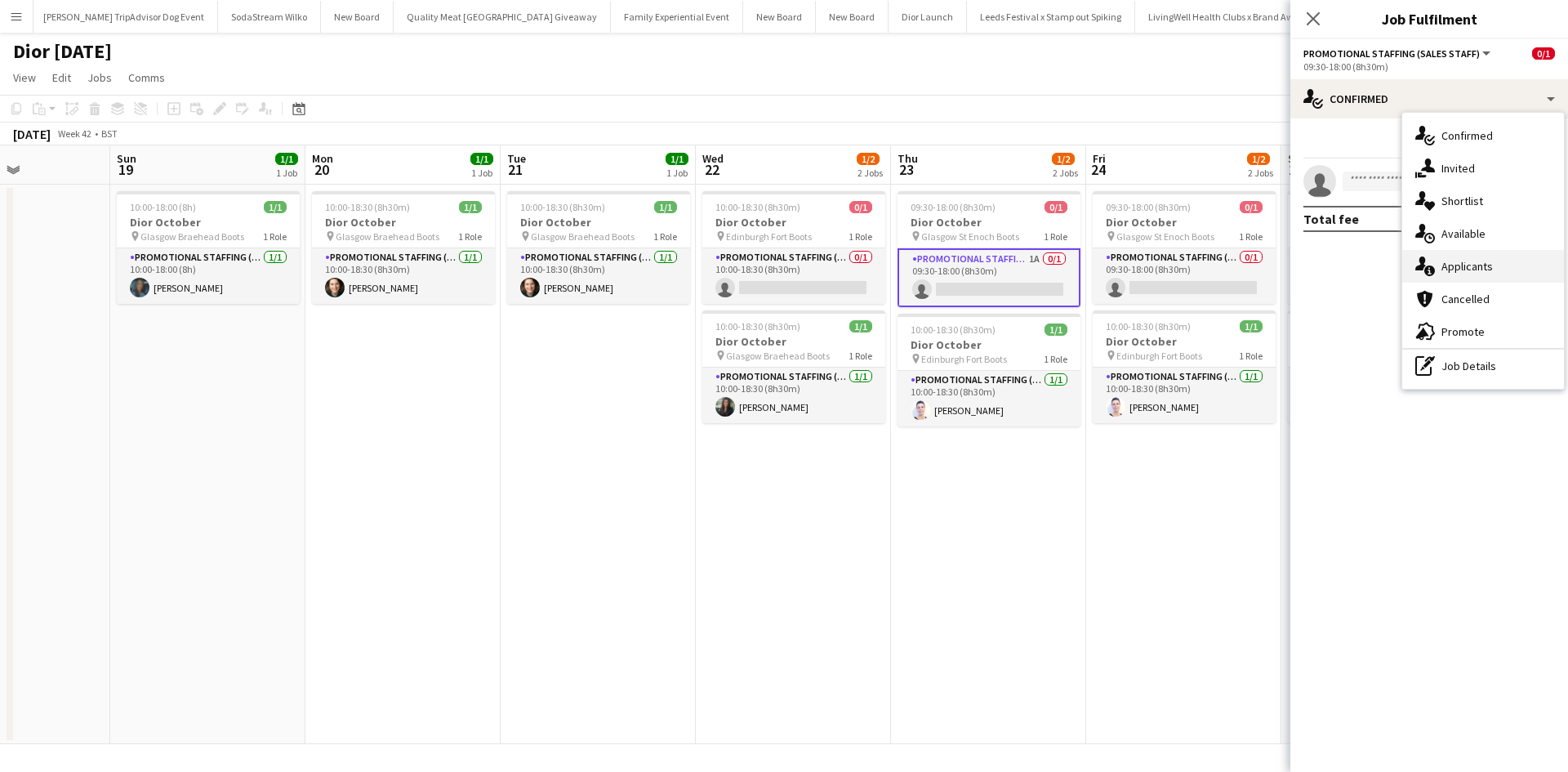
click at [1525, 261] on div "single-neutral-actions-information Applicants" at bounding box center [1483, 267] width 162 height 33
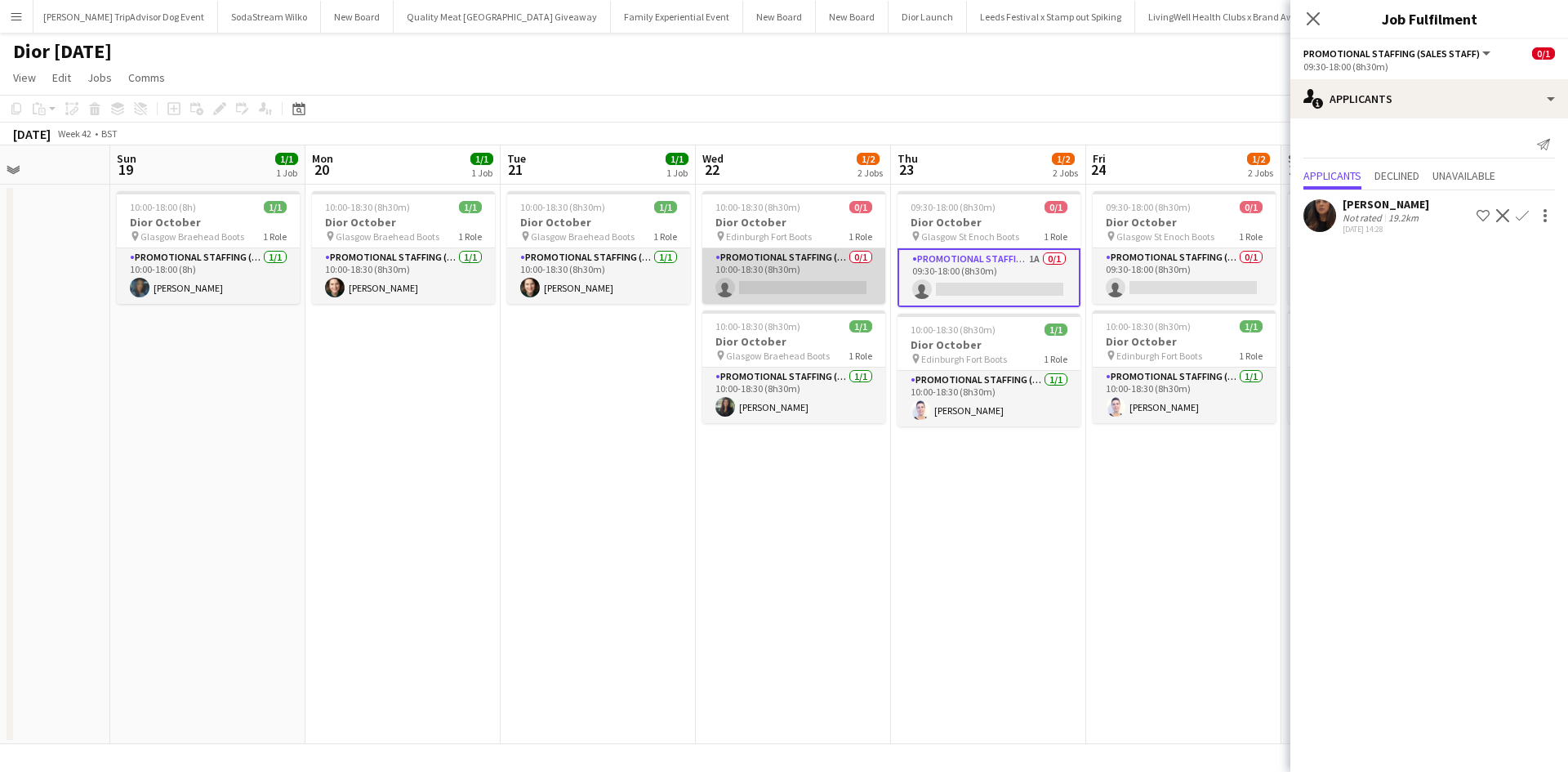
click at [834, 270] on app-card-role "Promotional Staffing (Sales Staff) 0/1 10:00-18:30 (8h30m) single-neutral-actio…" at bounding box center [794, 276] width 183 height 55
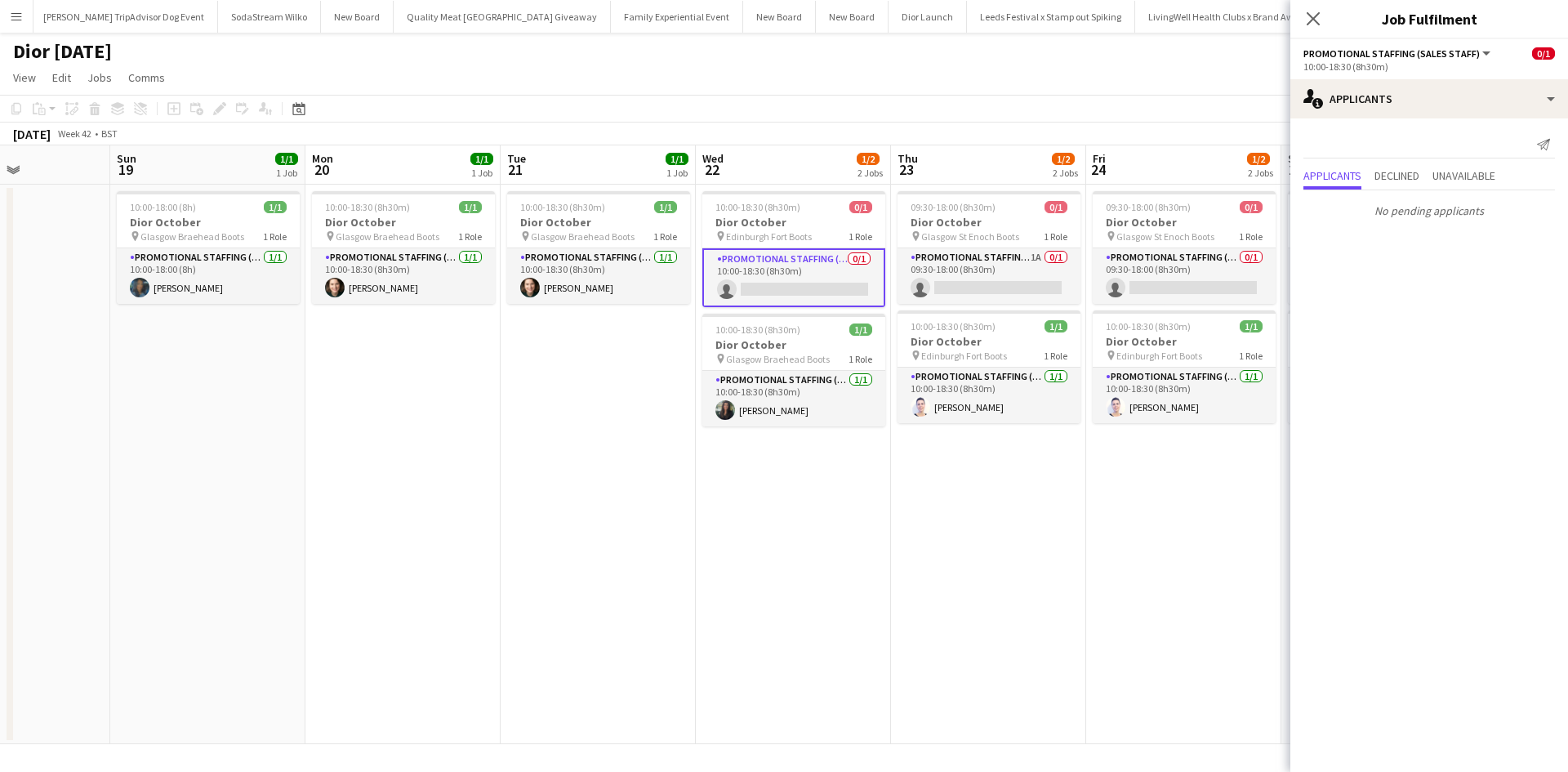
click at [557, 454] on app-date-cell "10:00-18:30 (8h30m) 1/1 Dior October pin Glasgow Braehead Boots 1 Role Promotio…" at bounding box center [598, 464] width 196 height 560
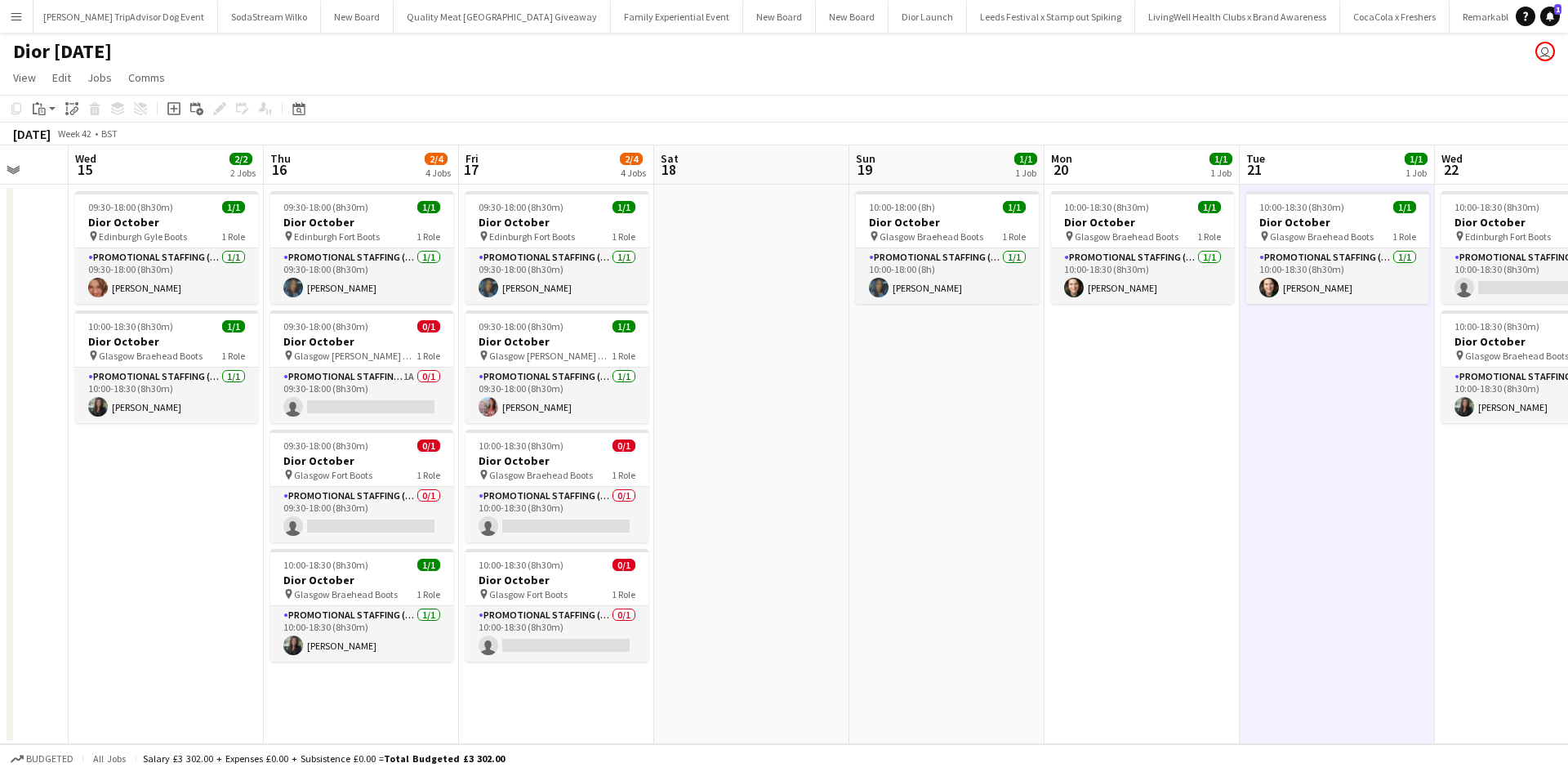
drag, startPoint x: 362, startPoint y: 478, endPoint x: 1106, endPoint y: 473, distance: 744.0
click at [1104, 473] on app-calendar-viewport "Mon 13 0/1 1 Job Tue 14 Wed 15 2/2 2 Jobs Thu 16 2/4 4 Jobs Fri 17 2/4 4 Jobs S…" at bounding box center [784, 445] width 1568 height 599
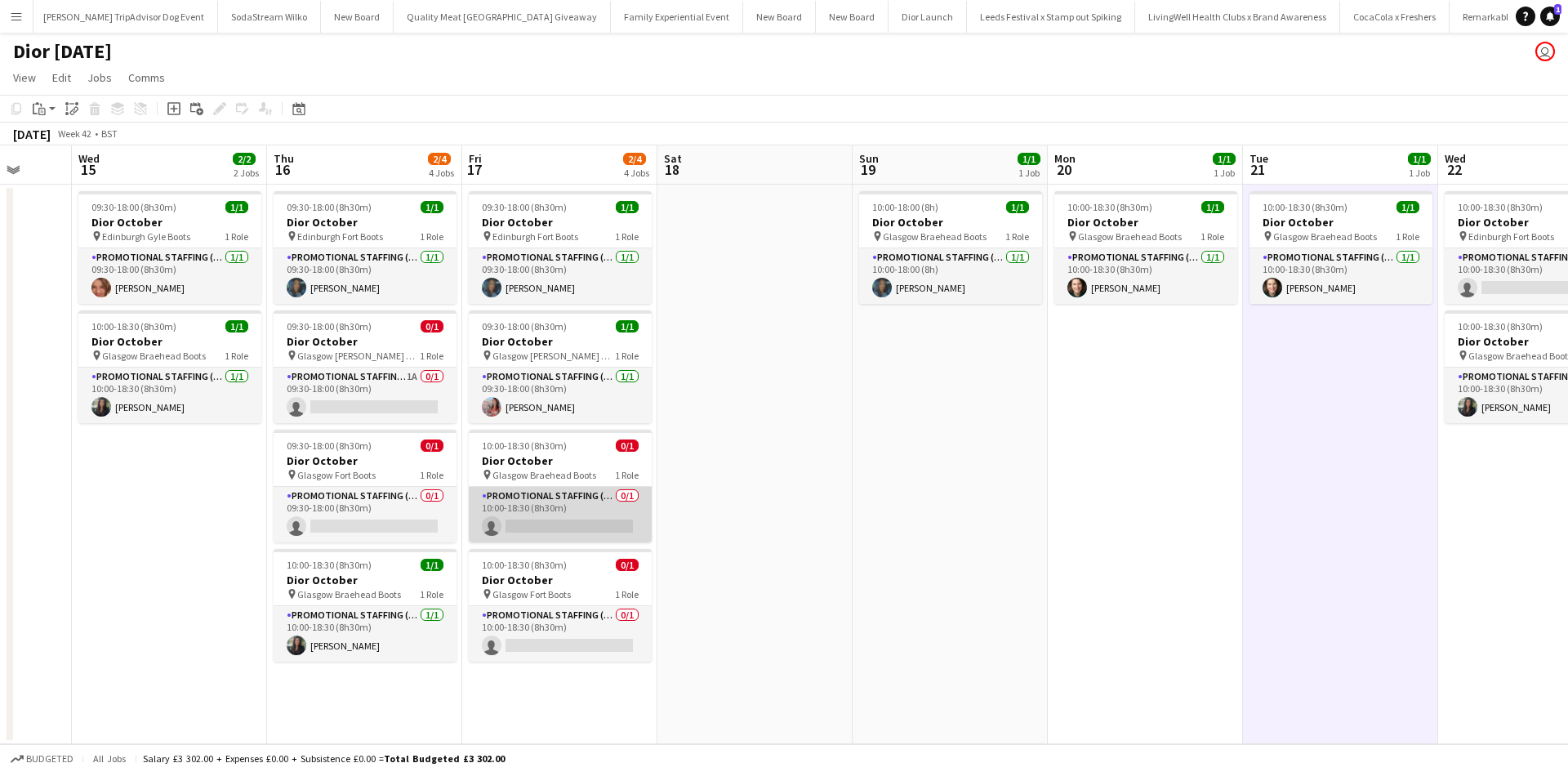
click at [591, 513] on app-card-role "Promotional Staffing (Sales Staff) 0/1 10:00-18:30 (8h30m) single-neutral-actio…" at bounding box center [559, 515] width 183 height 55
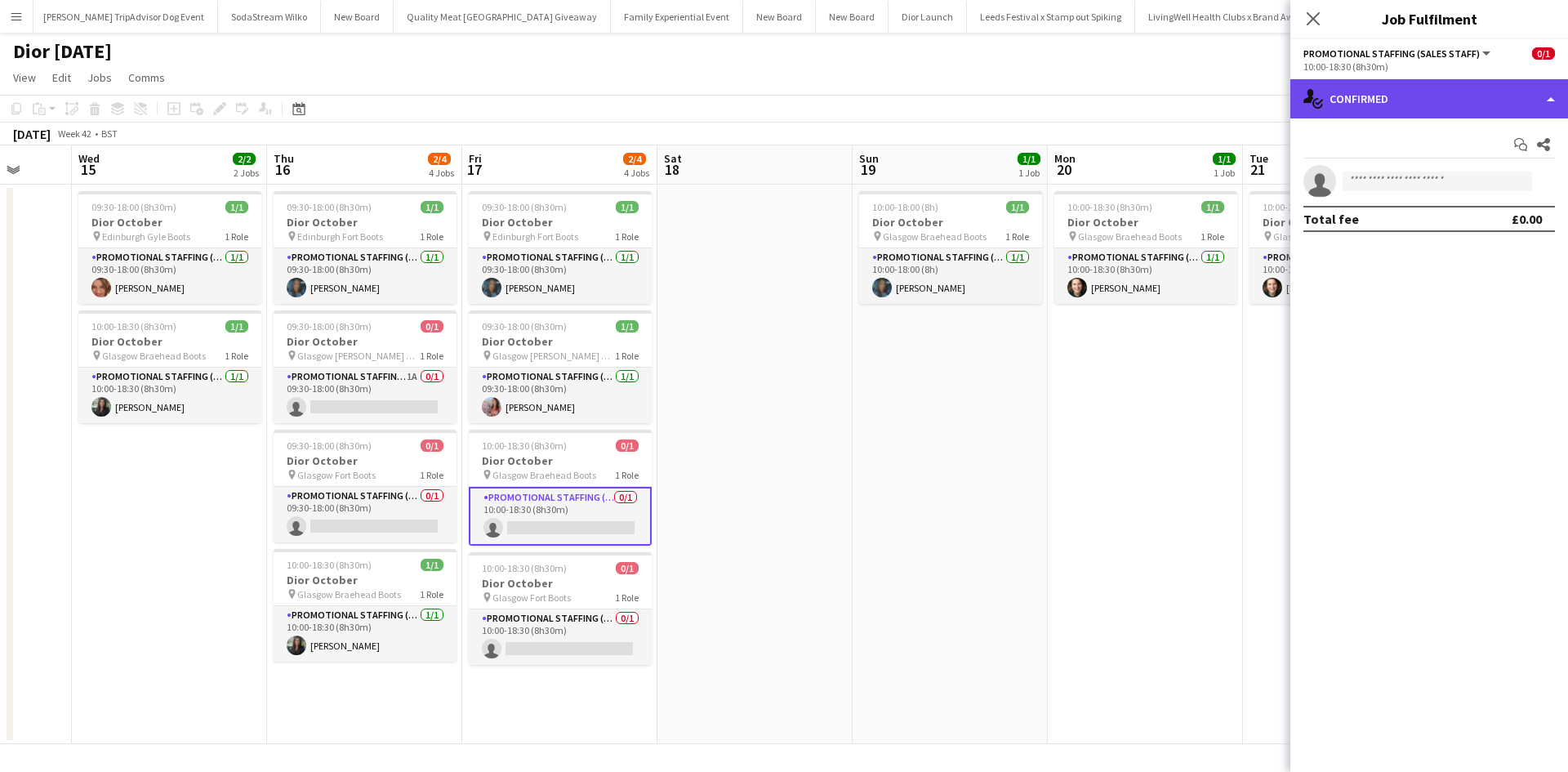
click at [1452, 101] on div "single-neutral-actions-check-2 Confirmed" at bounding box center [1429, 98] width 277 height 40
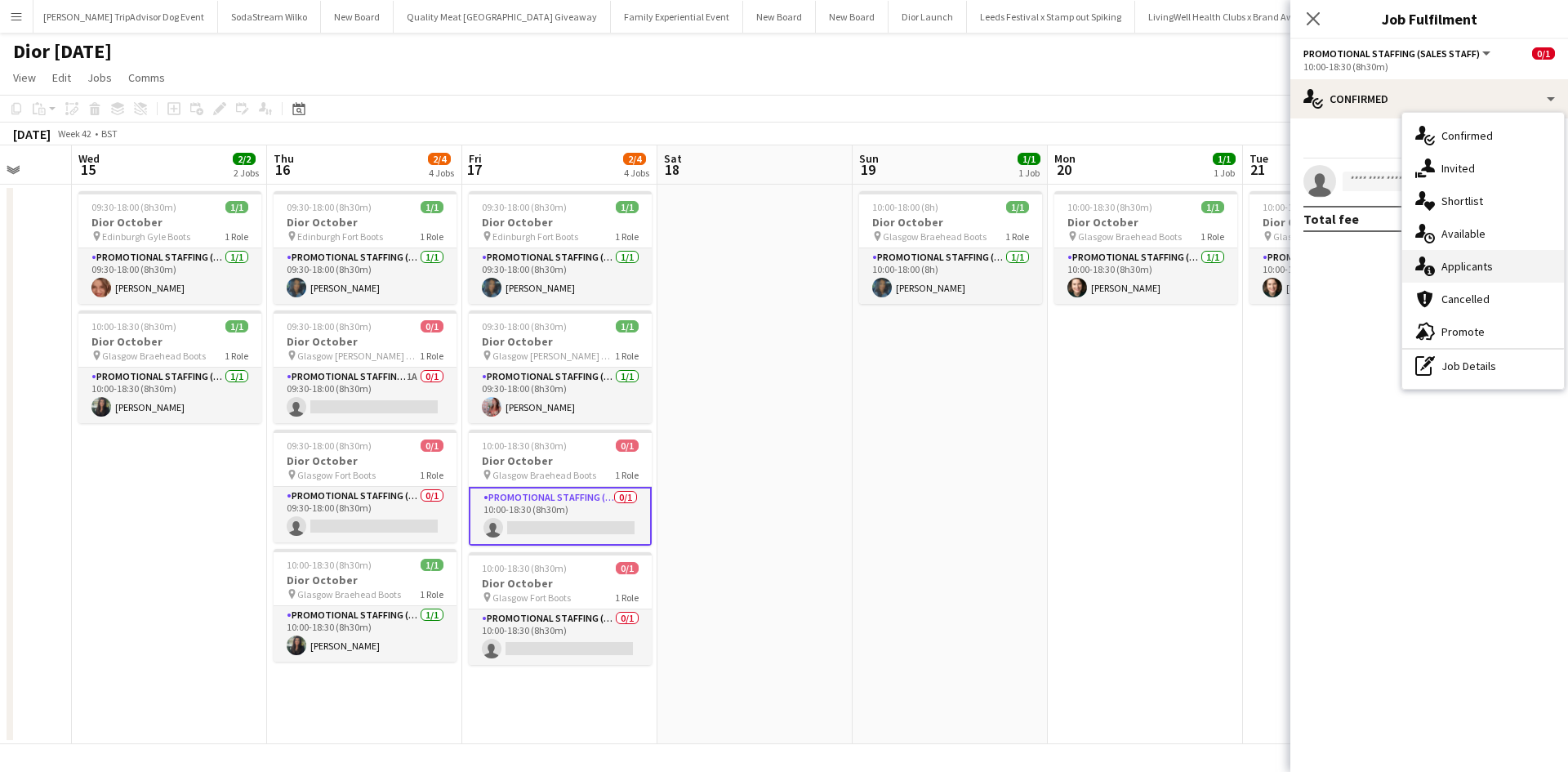
click at [1496, 279] on div "single-neutral-actions-information Applicants" at bounding box center [1483, 267] width 162 height 33
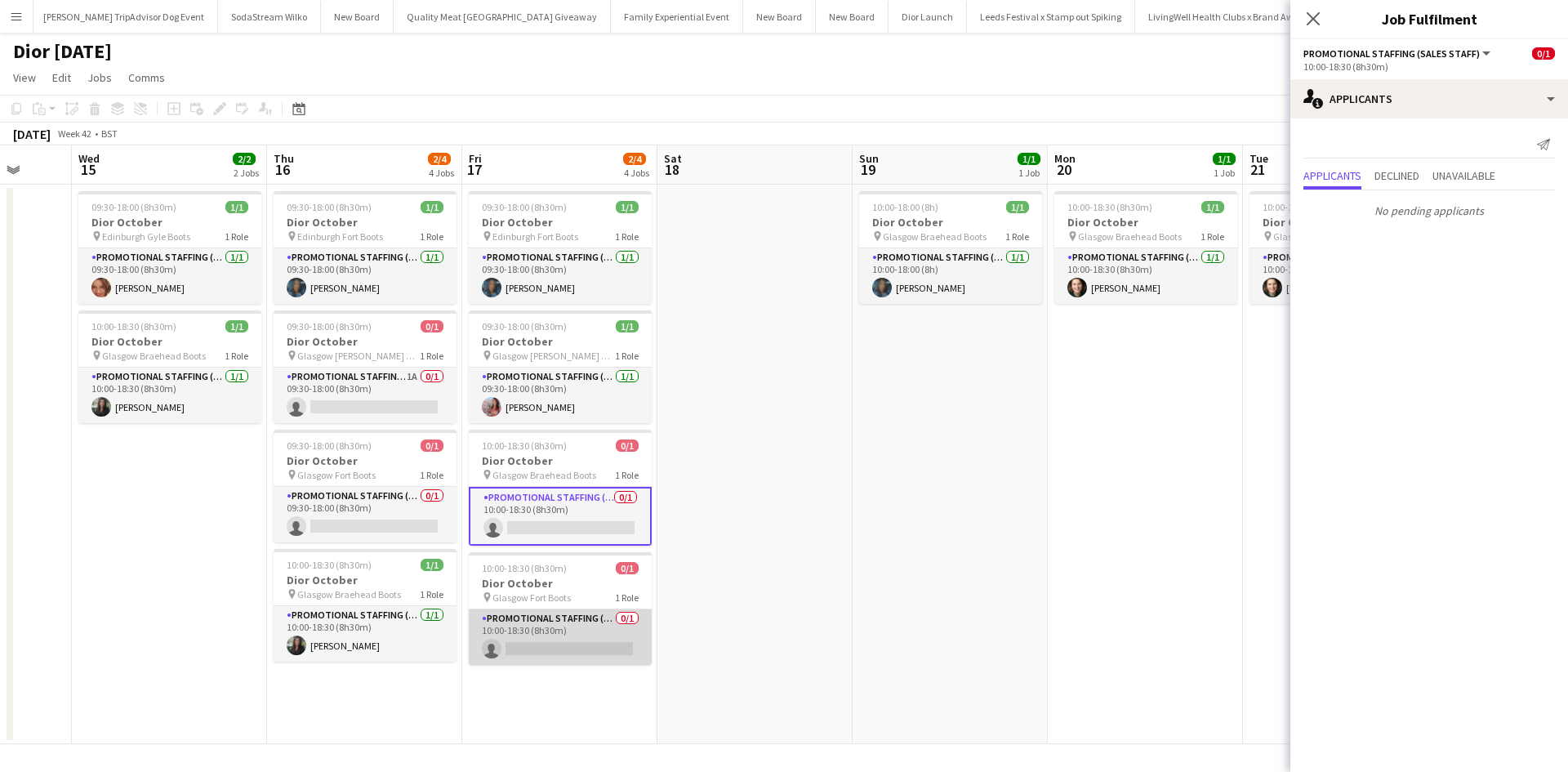
click at [588, 635] on app-card-role "Promotional Staffing (Sales Staff) 0/1 10:00-18:30 (8h30m) single-neutral-actio…" at bounding box center [559, 637] width 183 height 55
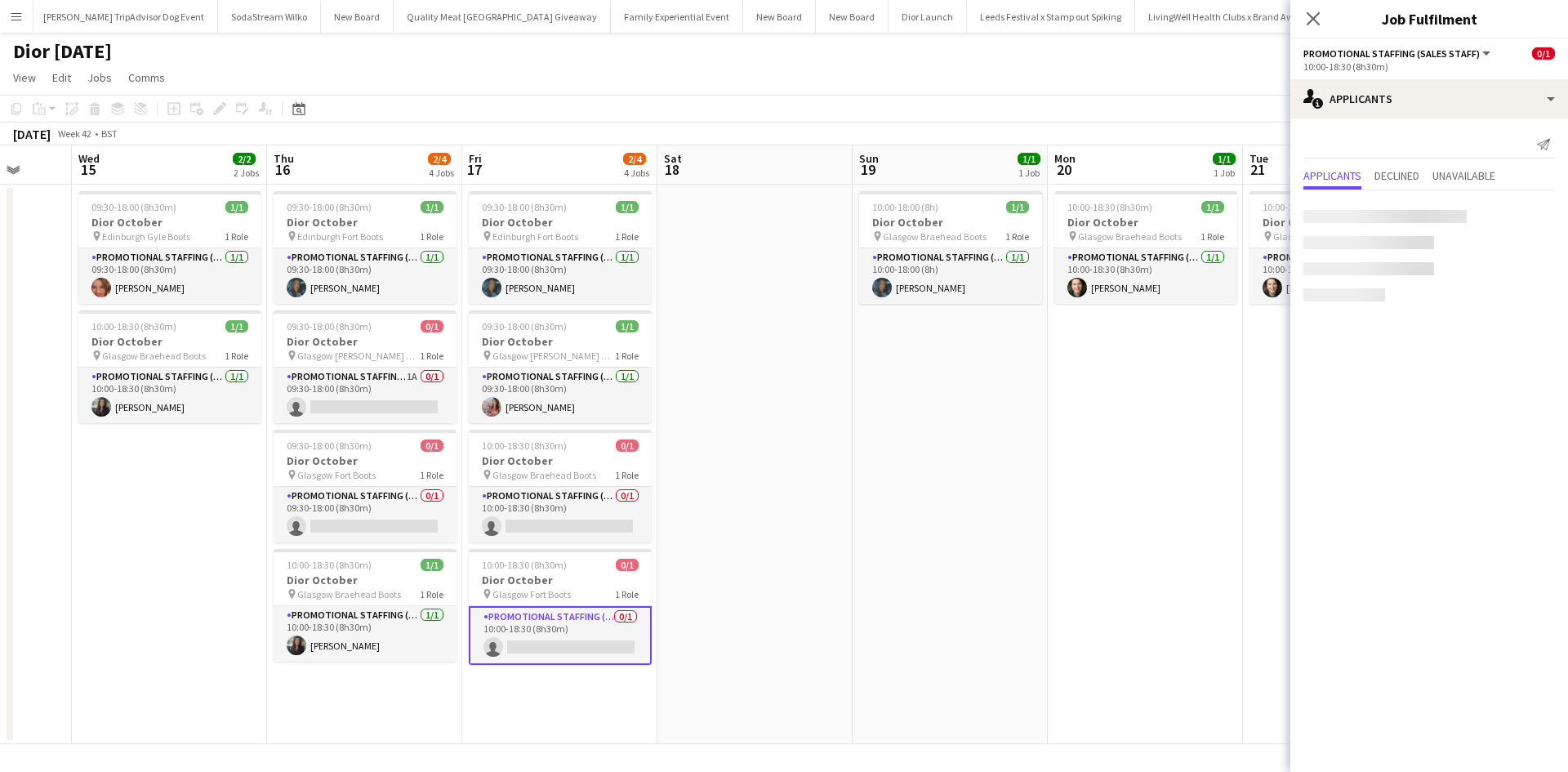
scroll to position [0, 513]
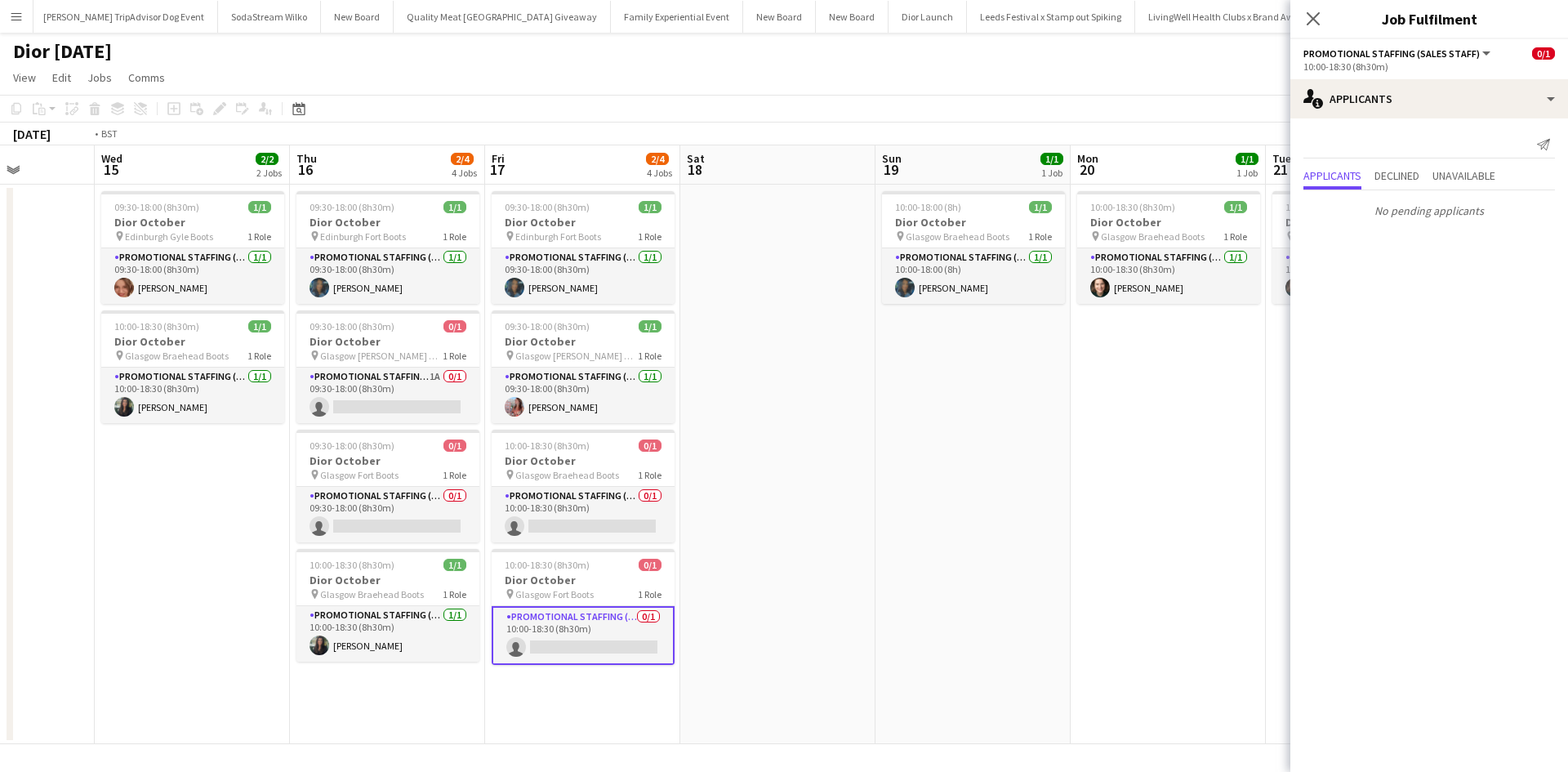
drag, startPoint x: 837, startPoint y: 650, endPoint x: 1127, endPoint y: 657, distance: 290.1
click at [1141, 656] on app-calendar-viewport "Sun 12 1/1 1 Job Mon 13 0/1 1 Job Tue 14 Wed 15 2/2 2 Jobs Thu 16 2/4 4 Jobs Fr…" at bounding box center [784, 445] width 1568 height 599
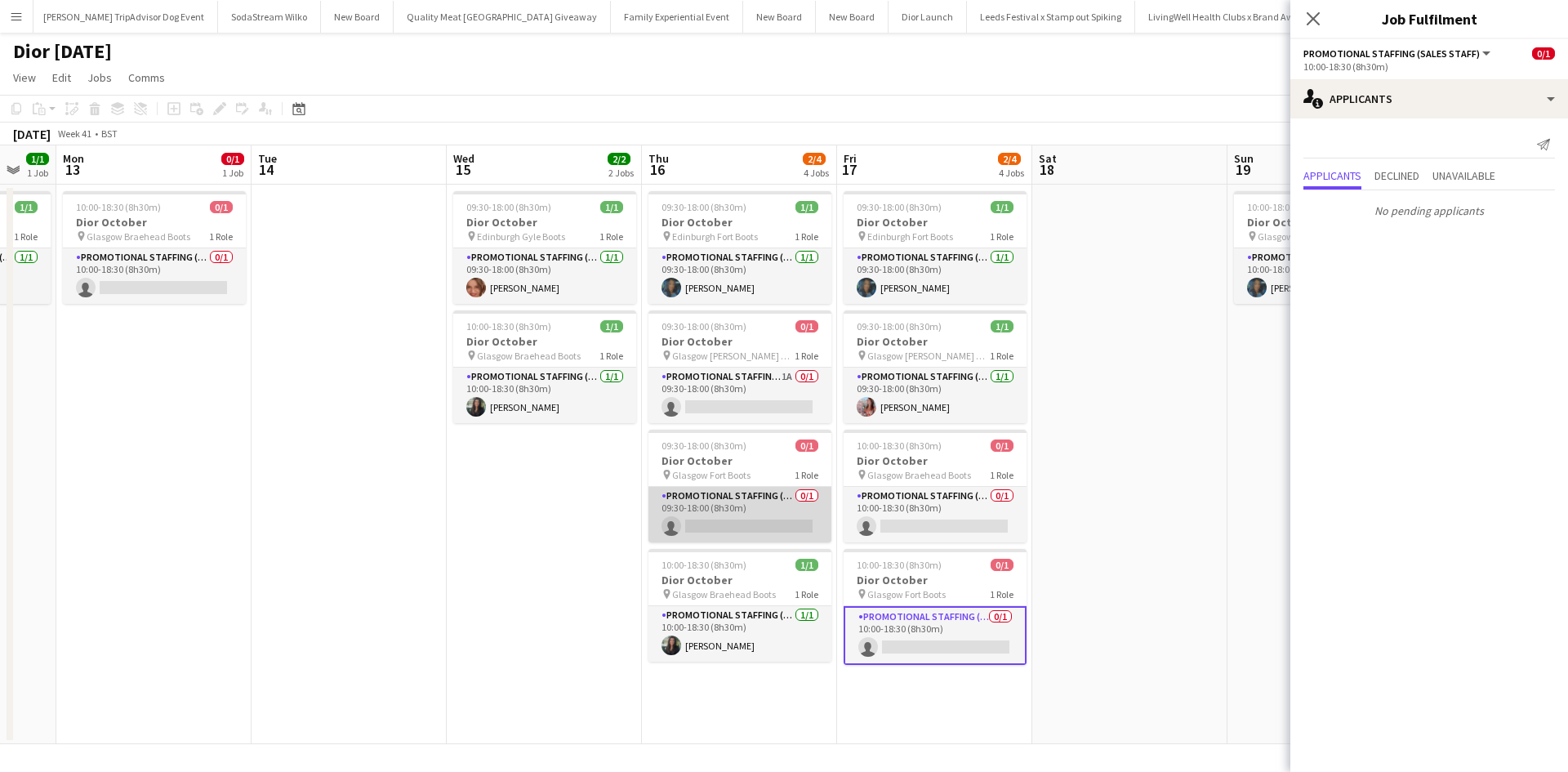
click at [769, 515] on app-card-role "Promotional Staffing (Sales Staff) 0/1 09:30-18:00 (8h30m) single-neutral-actio…" at bounding box center [739, 515] width 183 height 55
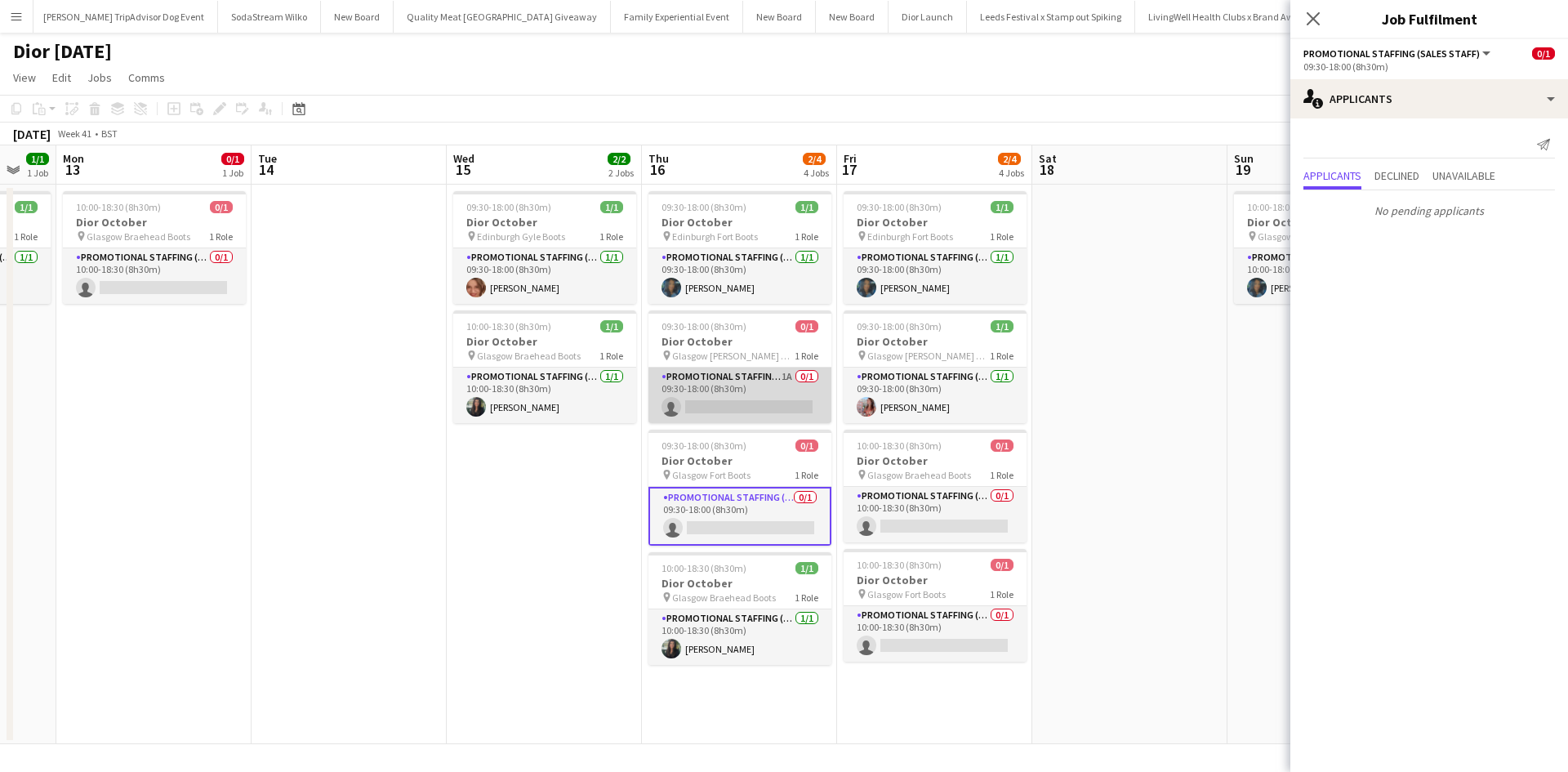
click at [765, 382] on app-card-role "Promotional Staffing (Sales Staff) 1A 0/1 09:30-18:00 (8h30m) single-neutral-ac…" at bounding box center [739, 395] width 183 height 55
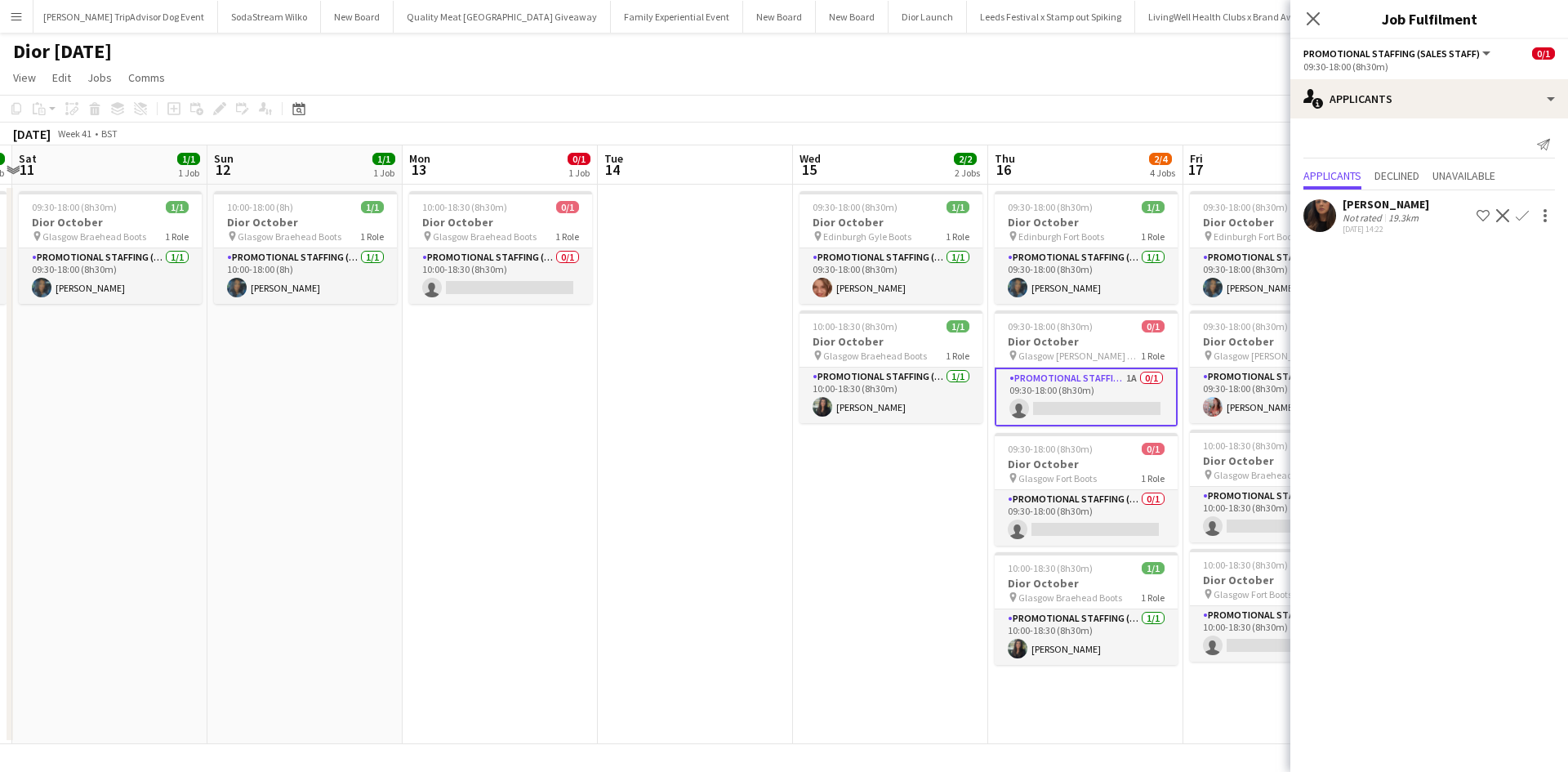
drag, startPoint x: 435, startPoint y: 545, endPoint x: 983, endPoint y: 528, distance: 548.3
click at [983, 528] on app-calendar-viewport "Thu 9 1/1 1 Job Fri 10 1/1 1 Job Sat 11 1/1 1 Job Sun 12 1/1 1 Job Mon 13 0/1 1…" at bounding box center [784, 445] width 1568 height 599
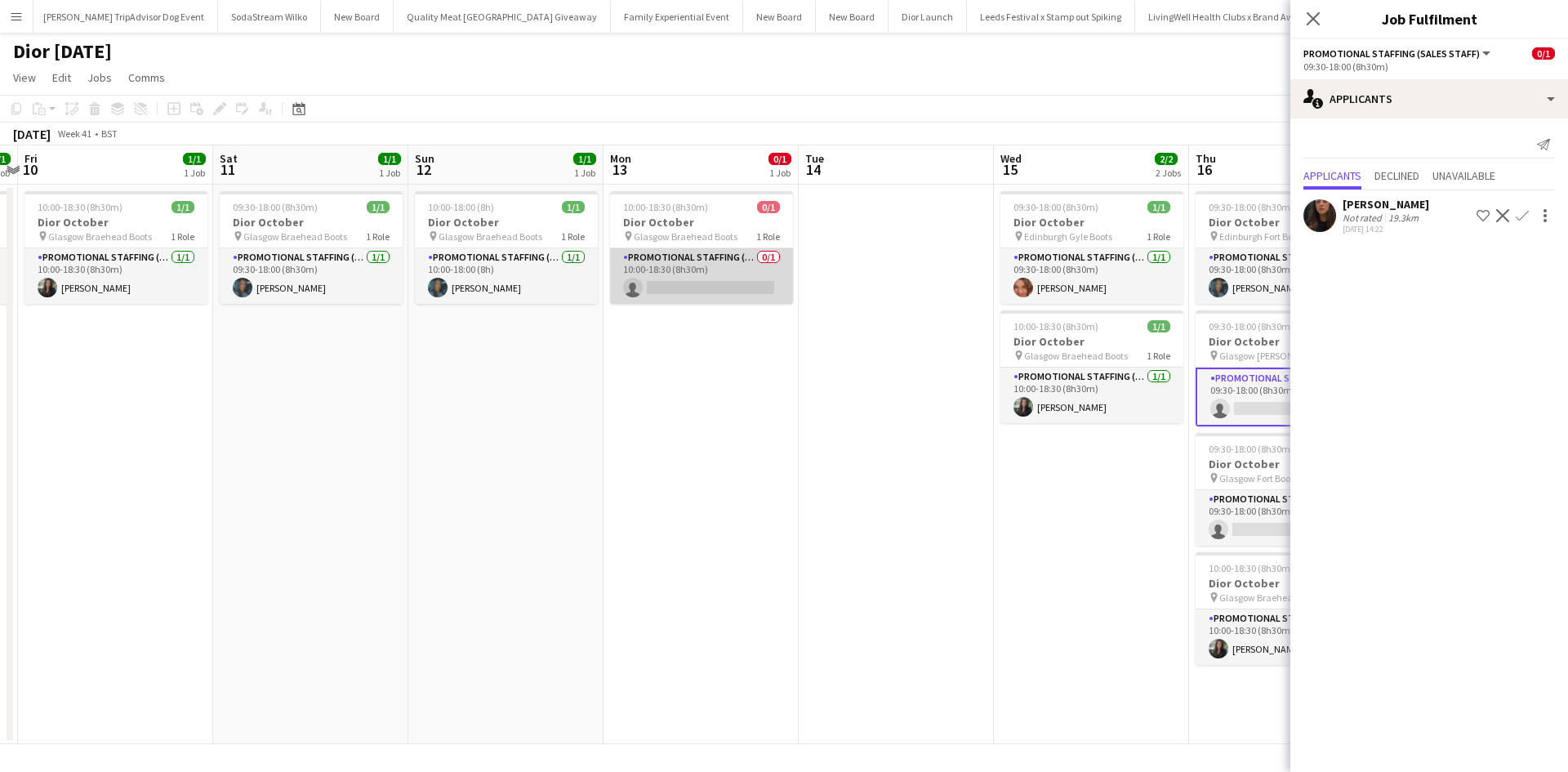
click at [730, 259] on app-card-role "Promotional Staffing (Sales Staff) 0/1 10:00-18:30 (8h30m) single-neutral-actio…" at bounding box center [701, 276] width 183 height 55
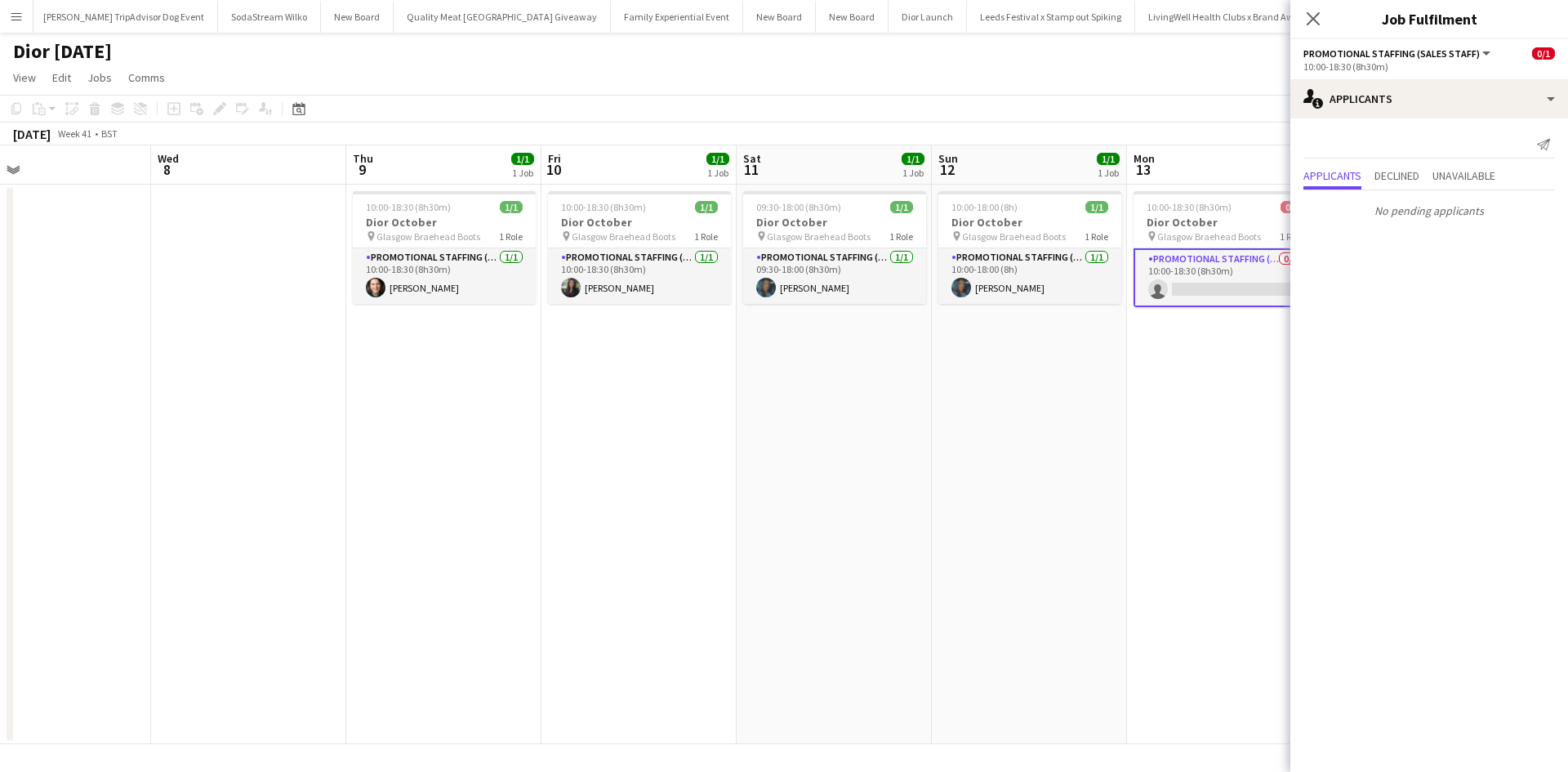
drag, startPoint x: 459, startPoint y: 440, endPoint x: 1117, endPoint y: 431, distance: 658.1
click at [1112, 431] on app-calendar-viewport "Sun 5 Mon 6 Tue 7 Wed 8 Thu 9 1/1 1 Job Fri 10 1/1 1 Job Sat 11 1/1 1 Job Sun 1…" at bounding box center [784, 445] width 1568 height 599
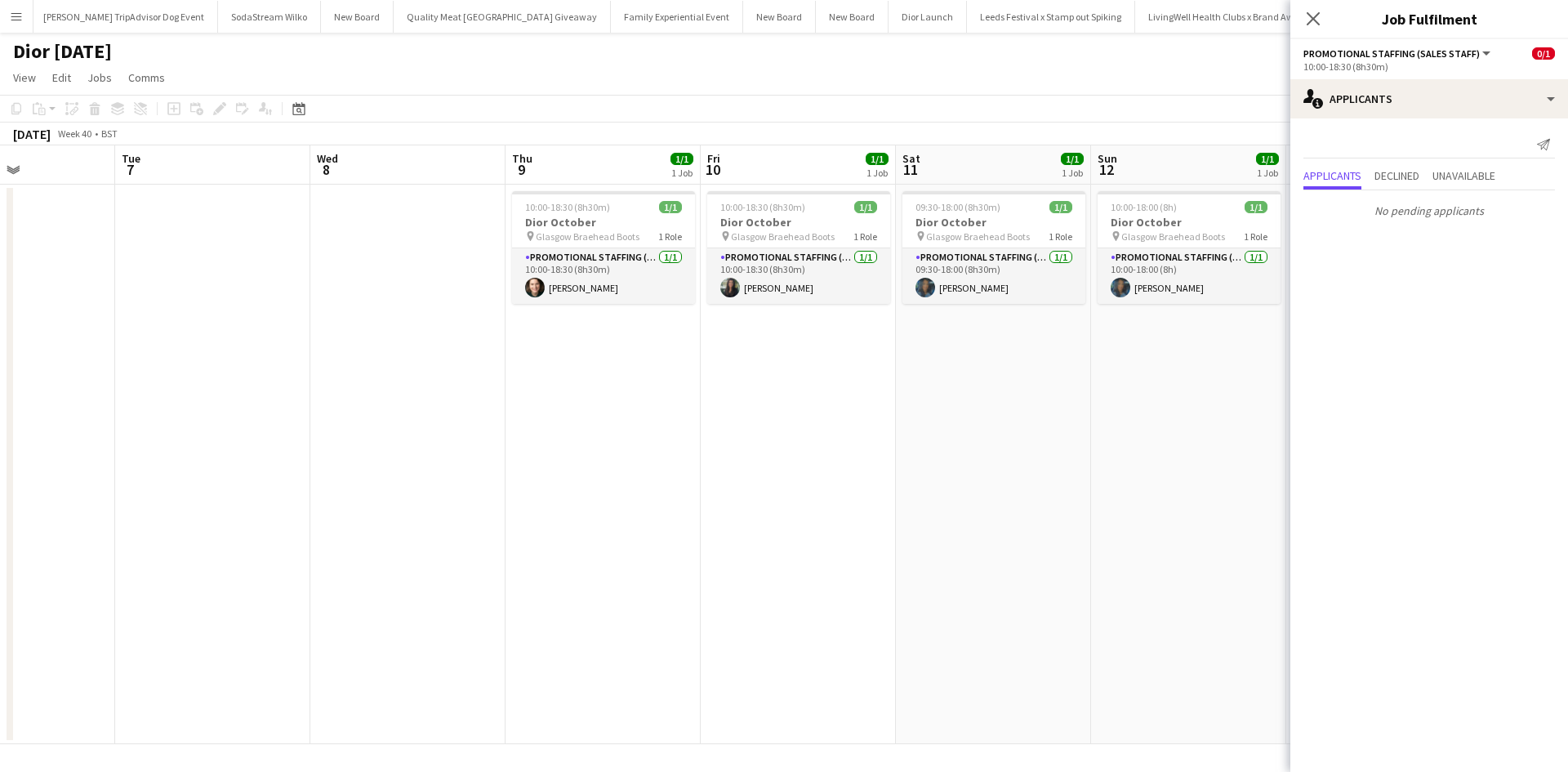
scroll to position [0, 667]
drag, startPoint x: 540, startPoint y: 470, endPoint x: 540, endPoint y: 485, distance: 15.0
click at [540, 485] on app-calendar-viewport "Fri 3 1/1 1 Job Sat 4 1/1 1 Job Sun 5 Mon 6 Tue 7 Wed 8 Thu 9 1/1 1 Job Fri 10 …" at bounding box center [784, 445] width 1568 height 599
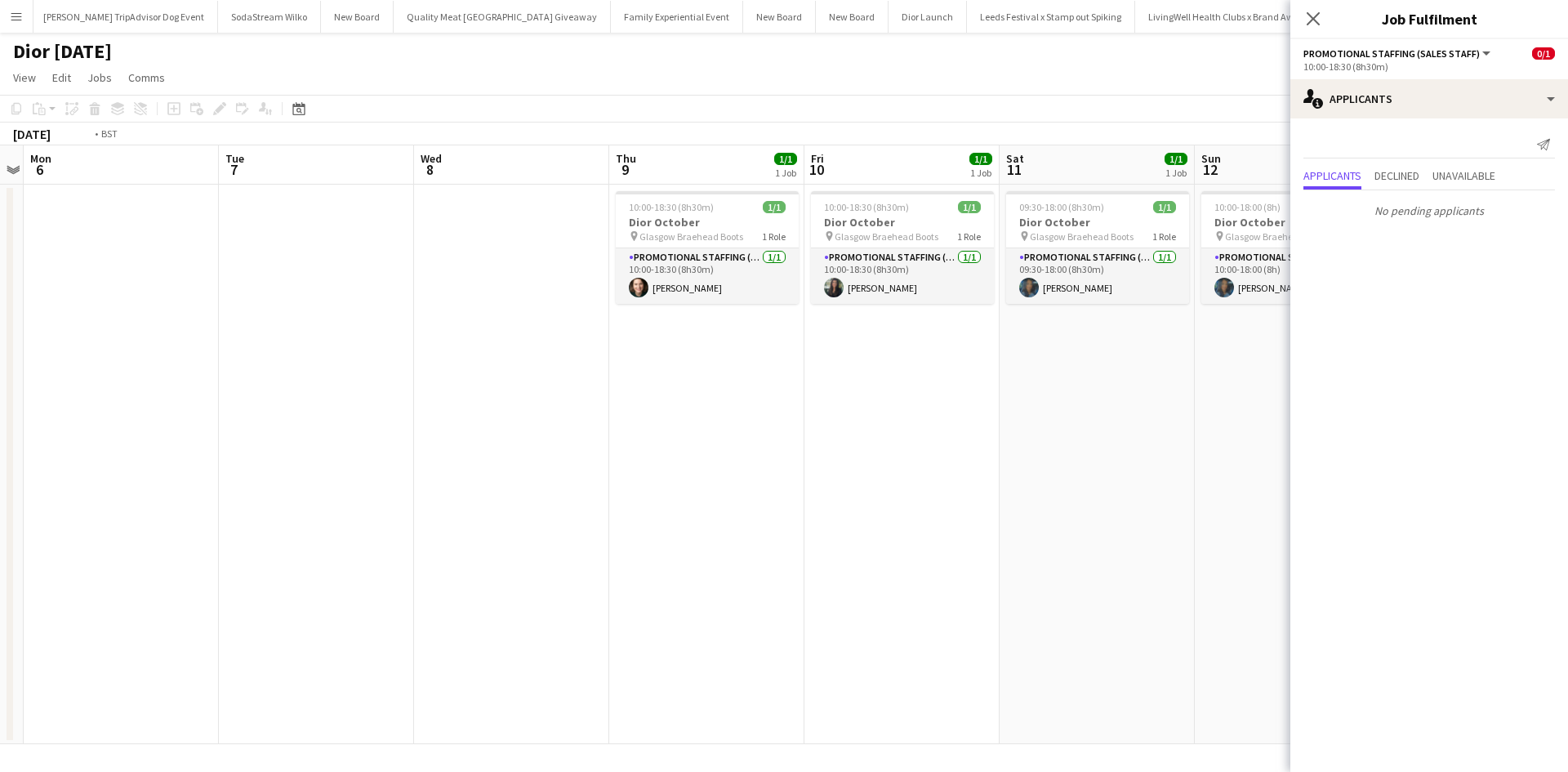
drag, startPoint x: 328, startPoint y: 494, endPoint x: 231, endPoint y: 452, distance: 105.7
click at [183, 456] on app-calendar-viewport "Thu 2 0/1 1 Job Fri 3 1/1 1 Job Sat 4 1/1 1 Job Sun 5 Mon 6 Tue 7 Wed 8 Thu 9 1…" at bounding box center [784, 445] width 1568 height 599
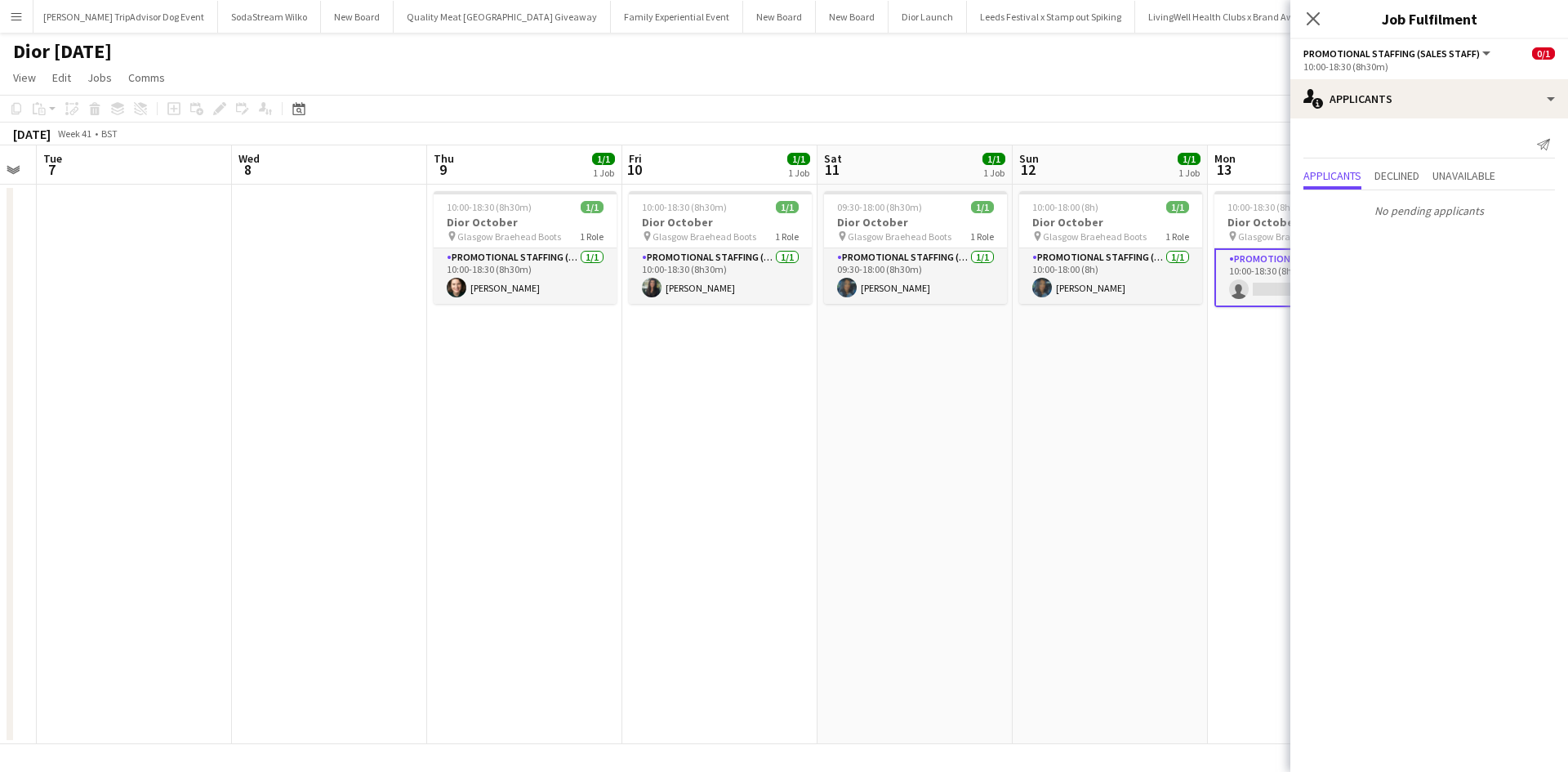
drag, startPoint x: 840, startPoint y: 518, endPoint x: 505, endPoint y: 482, distance: 336.9
click at [505, 482] on app-calendar-viewport "Sat 4 1/1 1 Job Sun 5 Mon 6 Tue 7 Wed 8 Thu 9 1/1 1 Job Fri 10 1/1 1 Job Sat 11…" at bounding box center [784, 445] width 1568 height 599
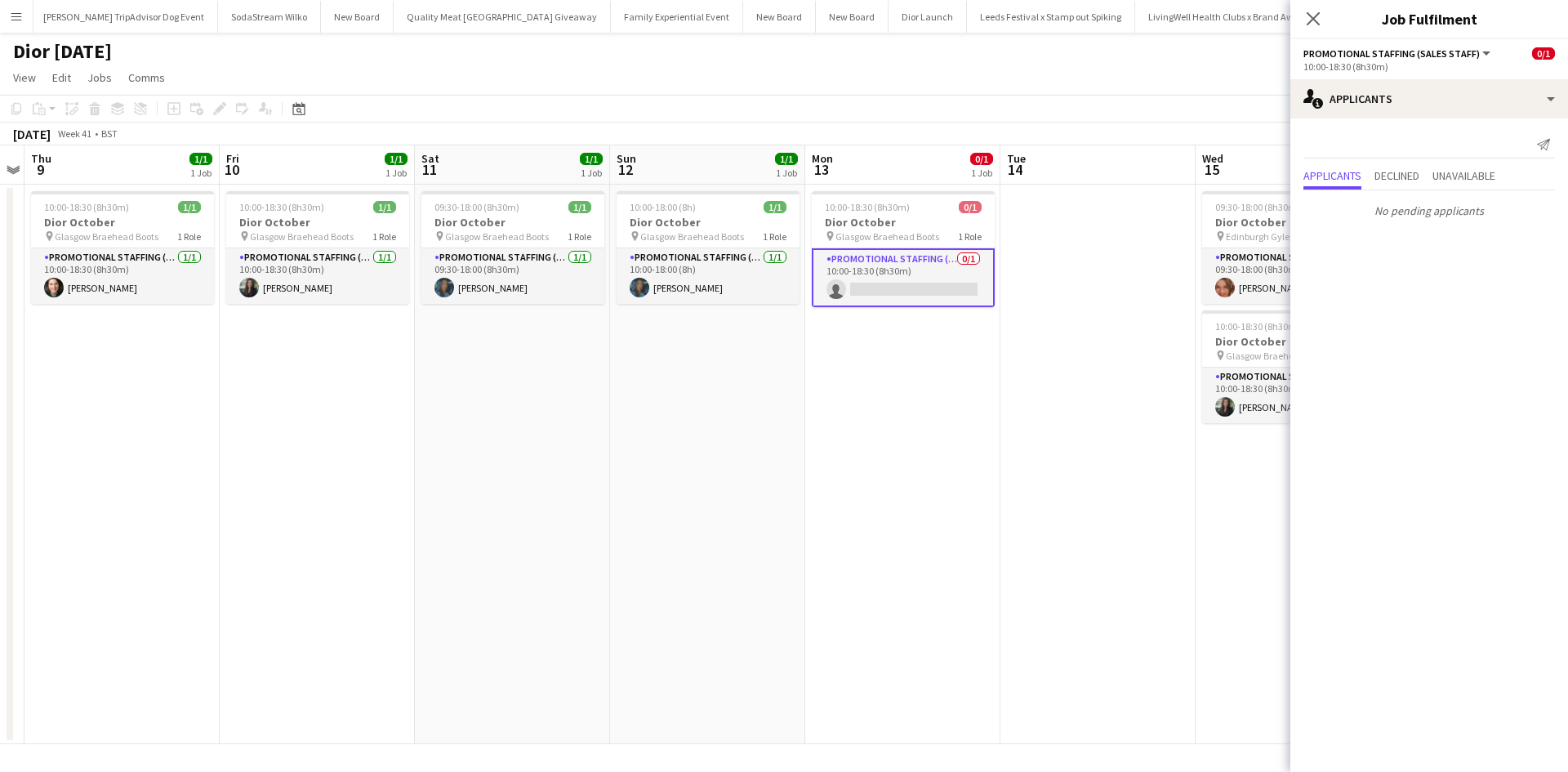
click at [535, 476] on app-date-cell "09:30-18:00 (8h30m) 1/1 Dior October pin Glasgow Braehead Boots 1 Role Promotio…" at bounding box center [513, 464] width 196 height 560
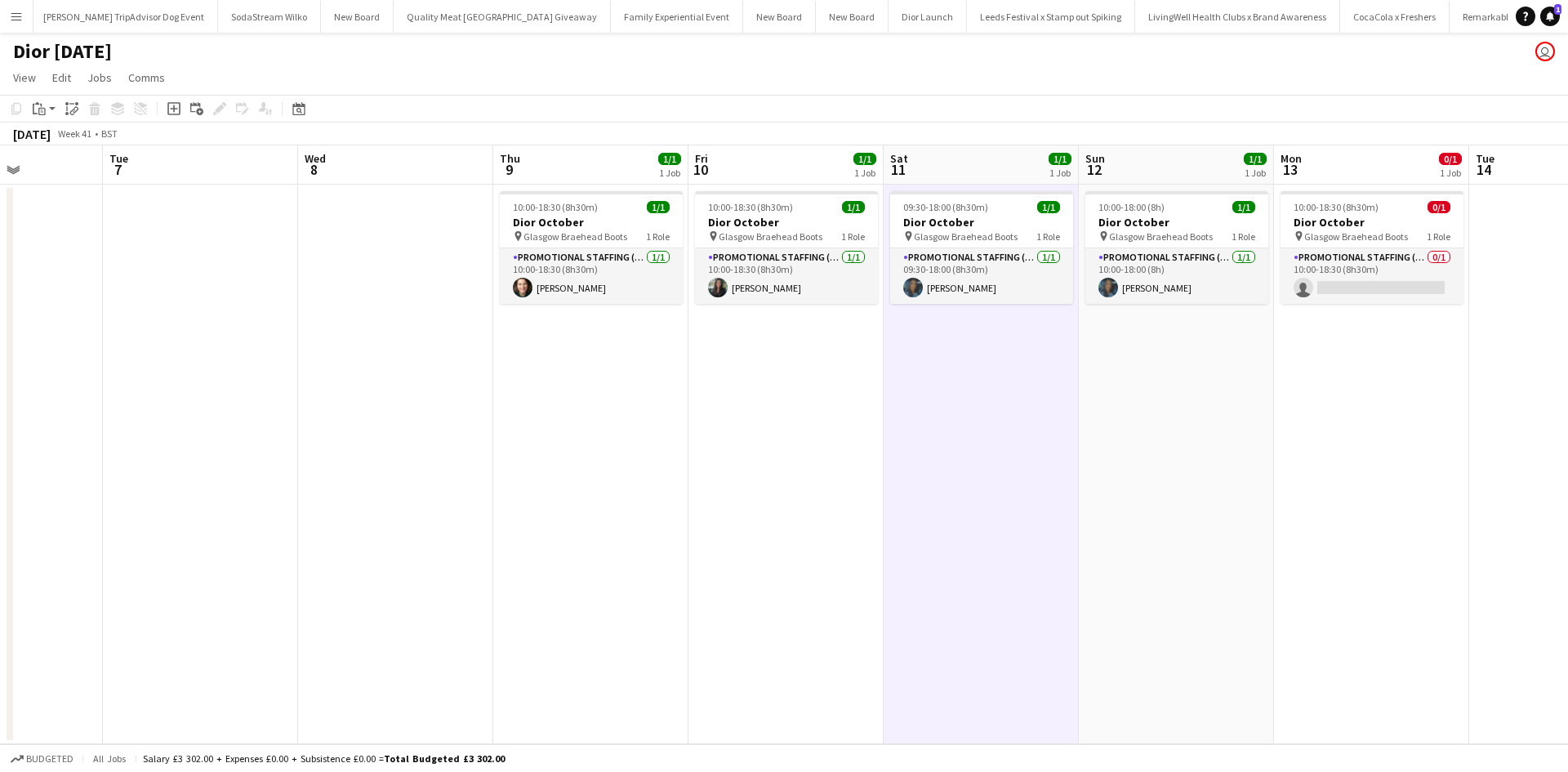
drag, startPoint x: 401, startPoint y: 487, endPoint x: 857, endPoint y: 504, distance: 456.3
click at [881, 493] on app-calendar-viewport "Sat 4 1/1 1 Job Sun 5 Mon 6 Tue 7 Wed 8 Thu 9 1/1 1 Job Fri 10 1/1 1 Job Sat 11…" at bounding box center [784, 445] width 1568 height 599
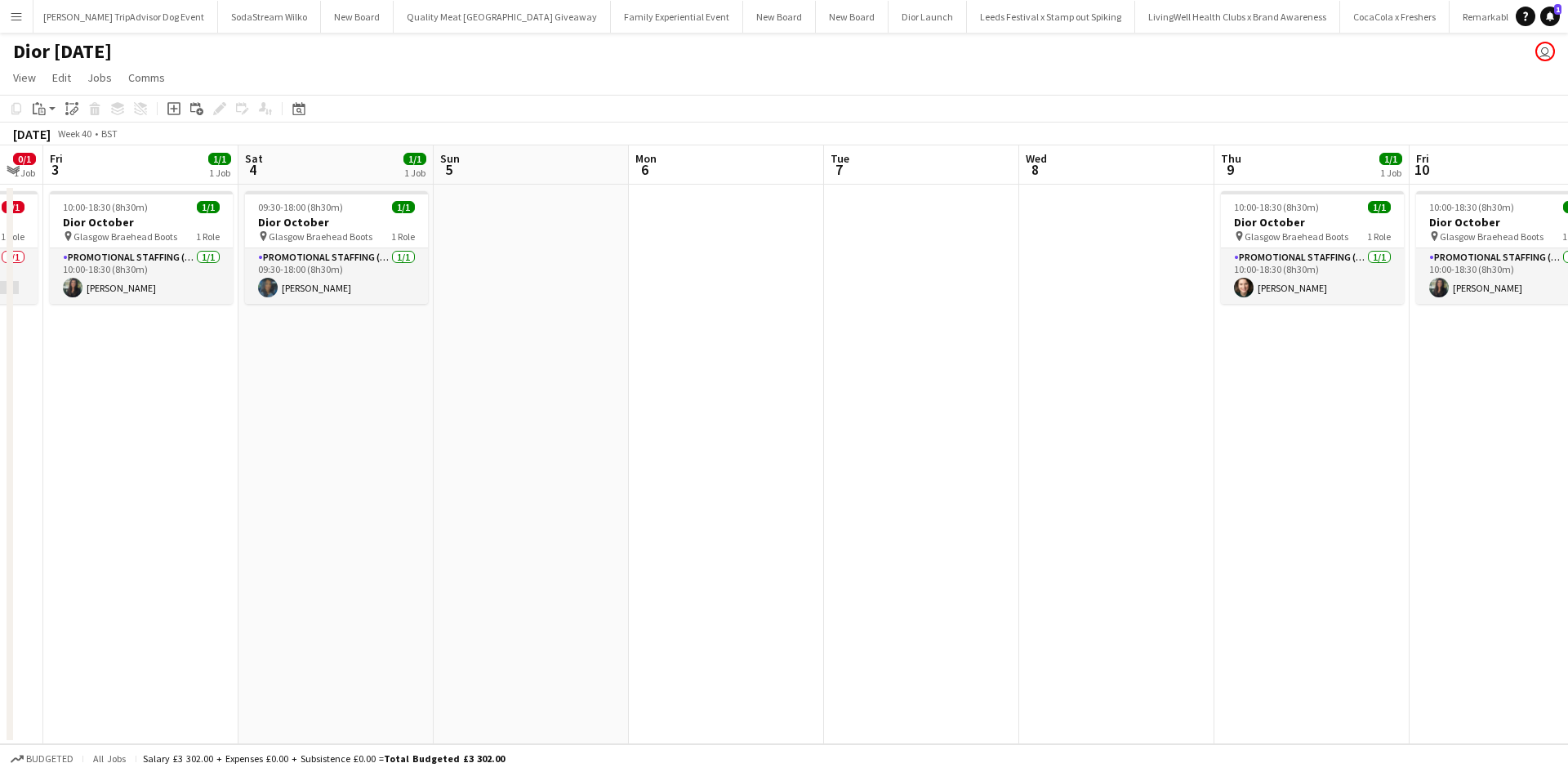
drag, startPoint x: 408, startPoint y: 505, endPoint x: 1048, endPoint y: 494, distance: 640.1
click at [1048, 494] on app-calendar-viewport "Wed 1 1/1 1 Job Thu 2 0/1 1 Job Fri 3 1/1 1 Job Sat 4 1/1 1 Job Sun 5 Mon 6 Tue…" at bounding box center [784, 445] width 1568 height 599
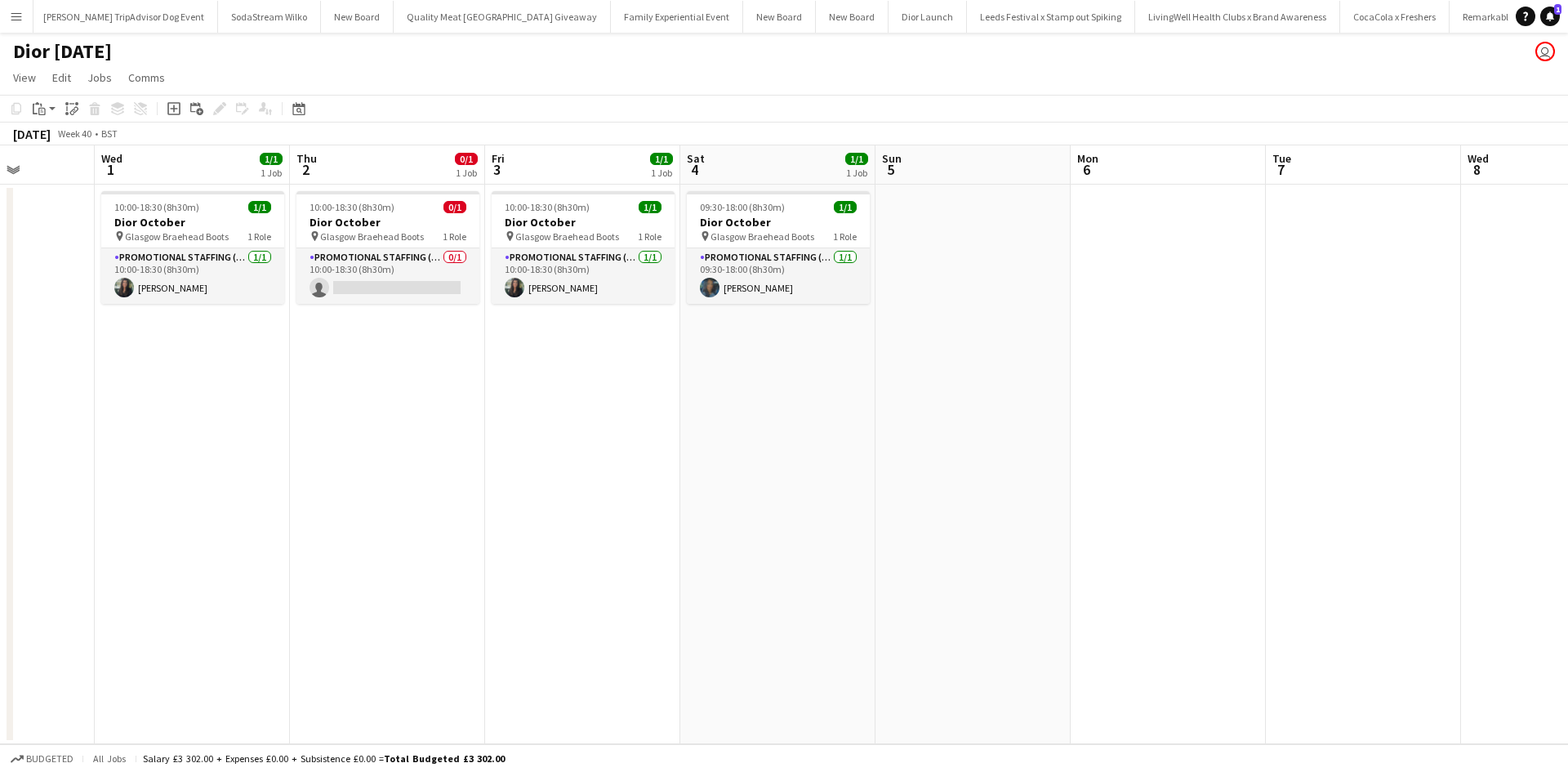
drag, startPoint x: 367, startPoint y: 540, endPoint x: 1042, endPoint y: 535, distance: 675.0
click at [1064, 523] on app-calendar-viewport "Sun 28 Mon 29 Tue 30 Wed 1 1/1 1 Job Thu 2 0/1 1 Job Fri 3 1/1 1 Job Sat 4 1/1 …" at bounding box center [784, 445] width 1568 height 599
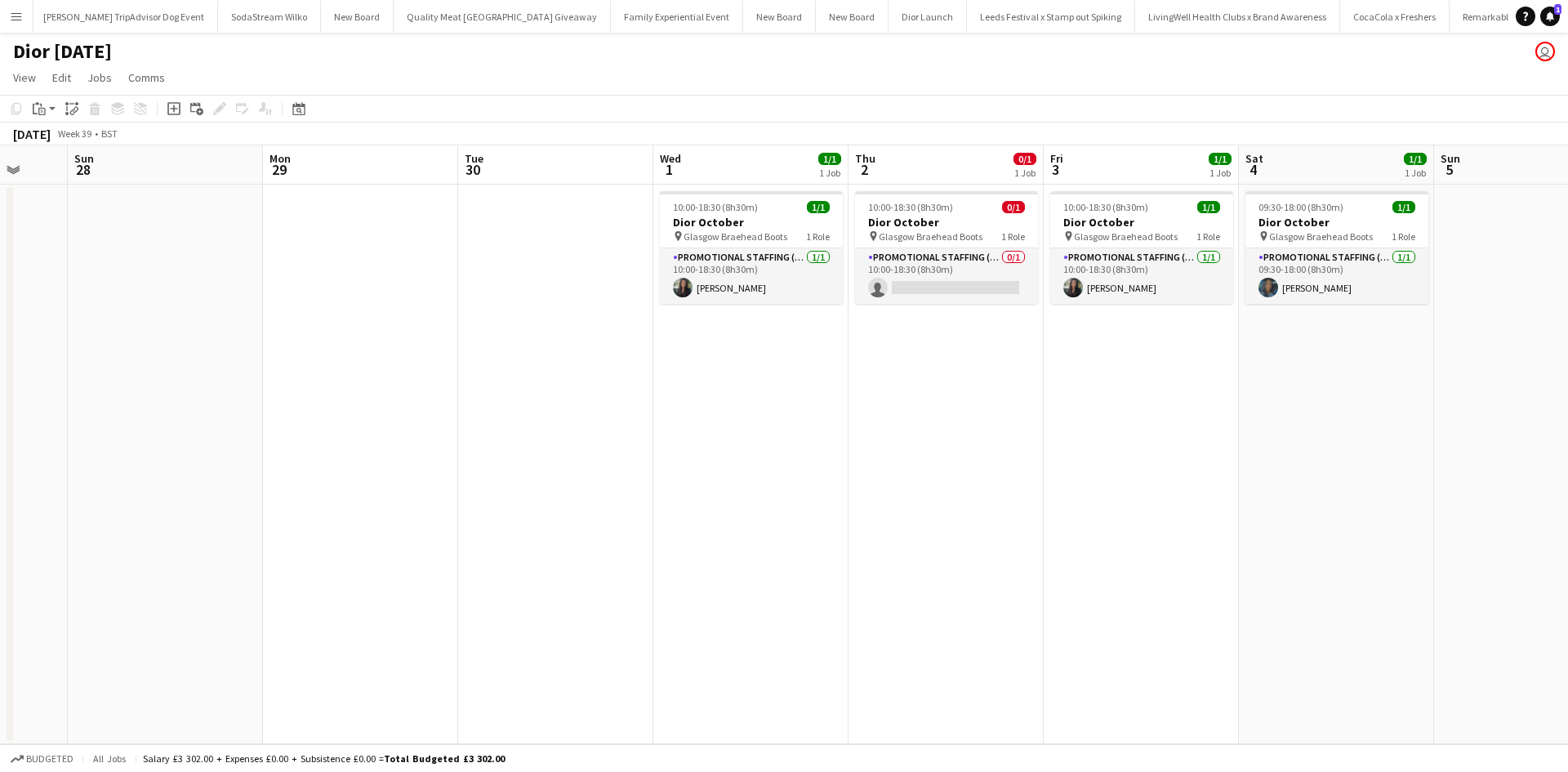
scroll to position [0, 483]
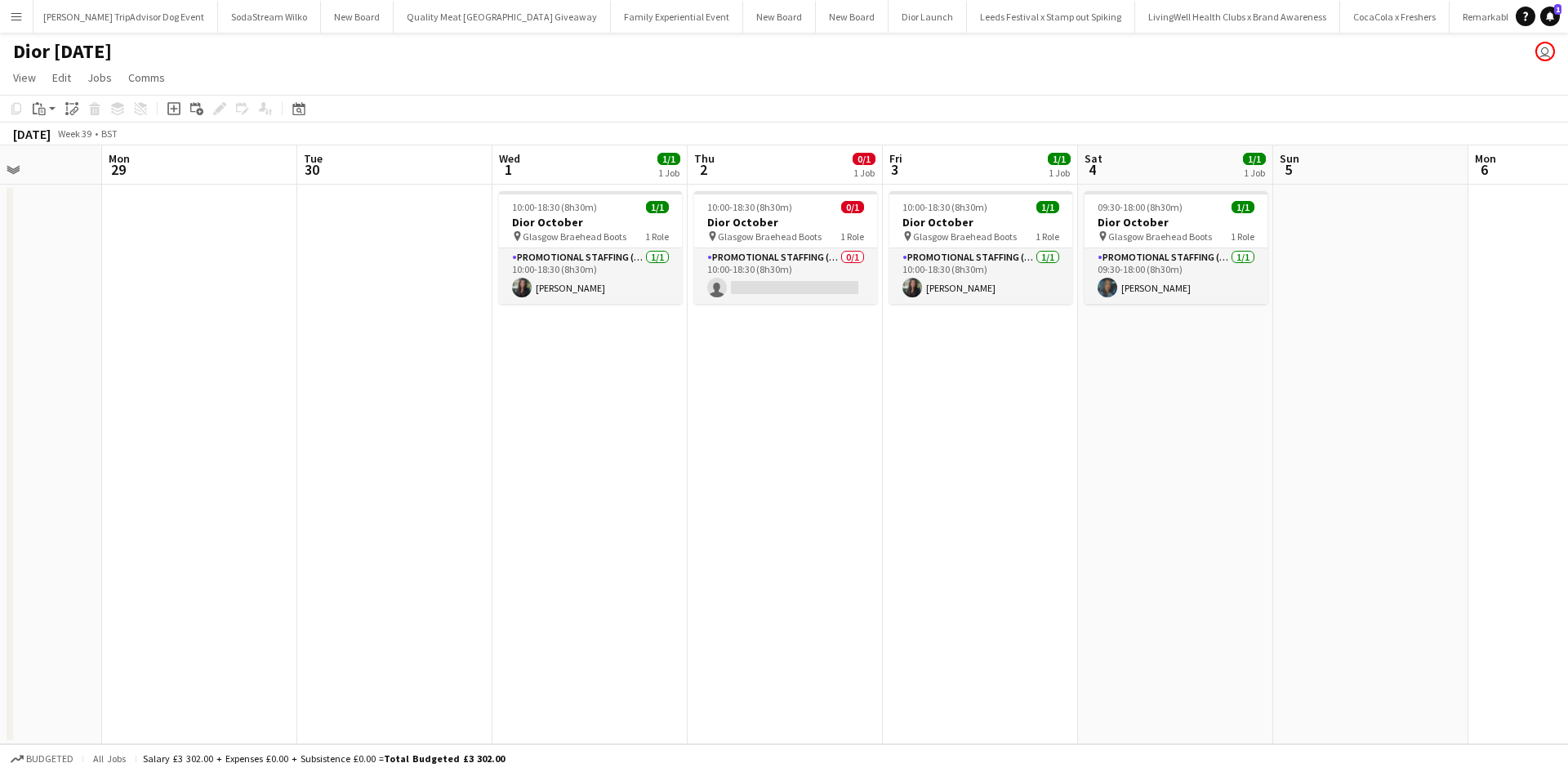
drag, startPoint x: 456, startPoint y: 551, endPoint x: 844, endPoint y: 548, distance: 388.0
click at [844, 548] on app-calendar-viewport "Fri 26 Sat 27 Sun 28 Mon 29 Tue 30 Wed 1 1/1 1 Job Thu 2 0/1 1 Job Fri 3 1/1 1 …" at bounding box center [784, 445] width 1568 height 599
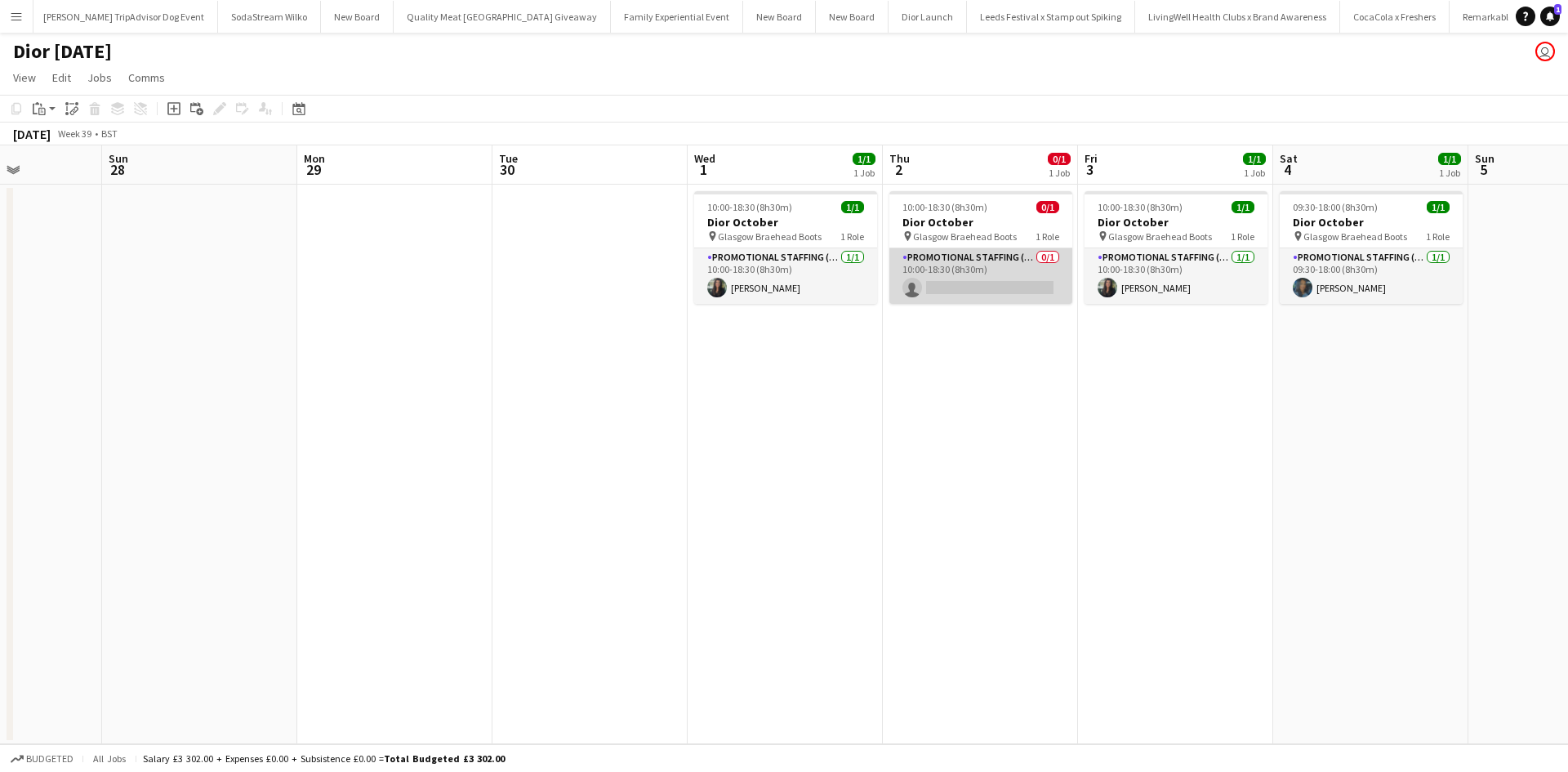
click at [1020, 269] on app-card-role "Promotional Staffing (Sales Staff) 0/1 10:00-18:30 (8h30m) single-neutral-actio…" at bounding box center [980, 276] width 183 height 55
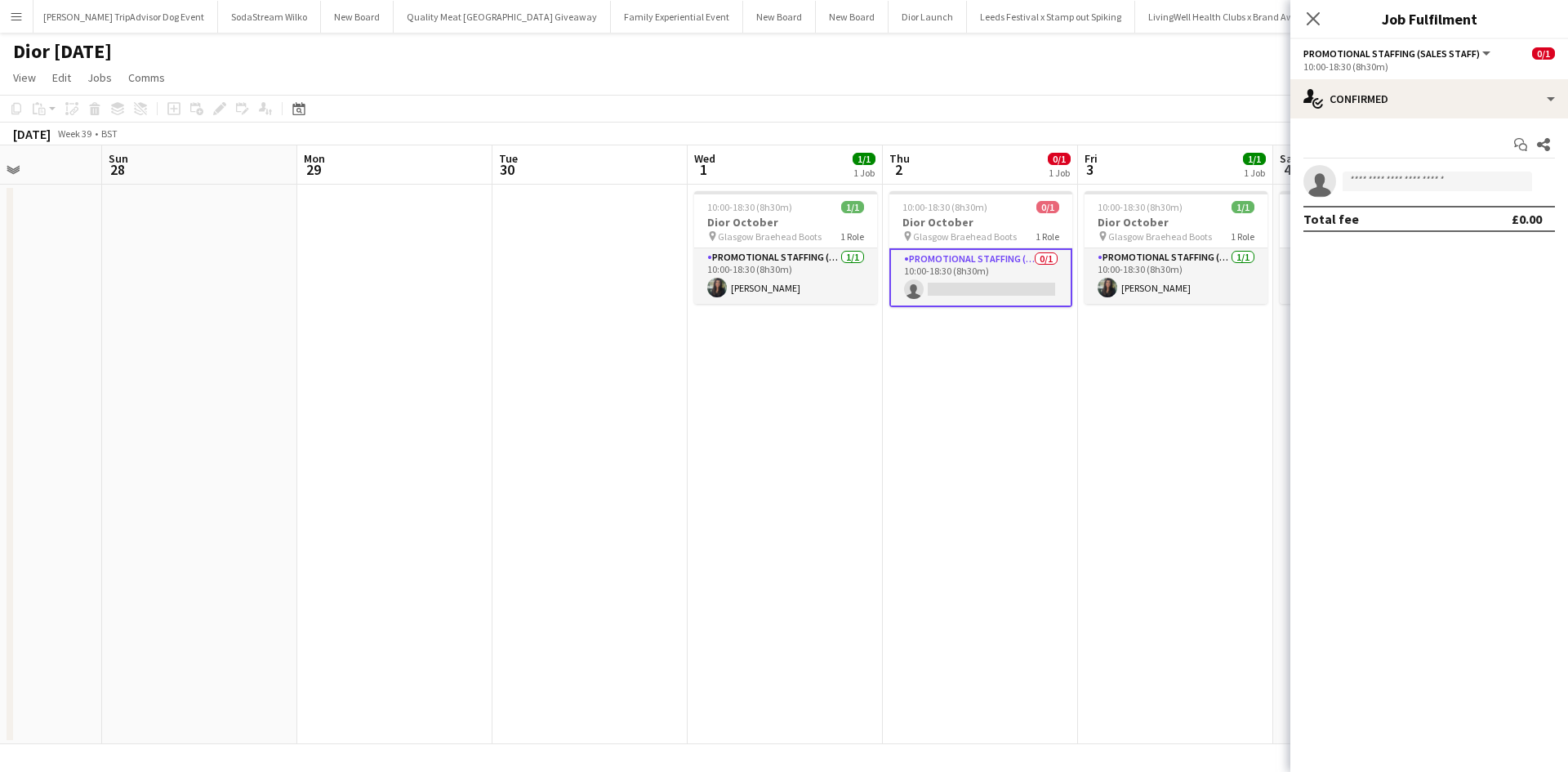
click at [1007, 381] on app-date-cell "10:00-18:30 (8h30m) 0/1 Dior October pin Glasgow Braehead Boots 1 Role Promotio…" at bounding box center [980, 464] width 196 height 560
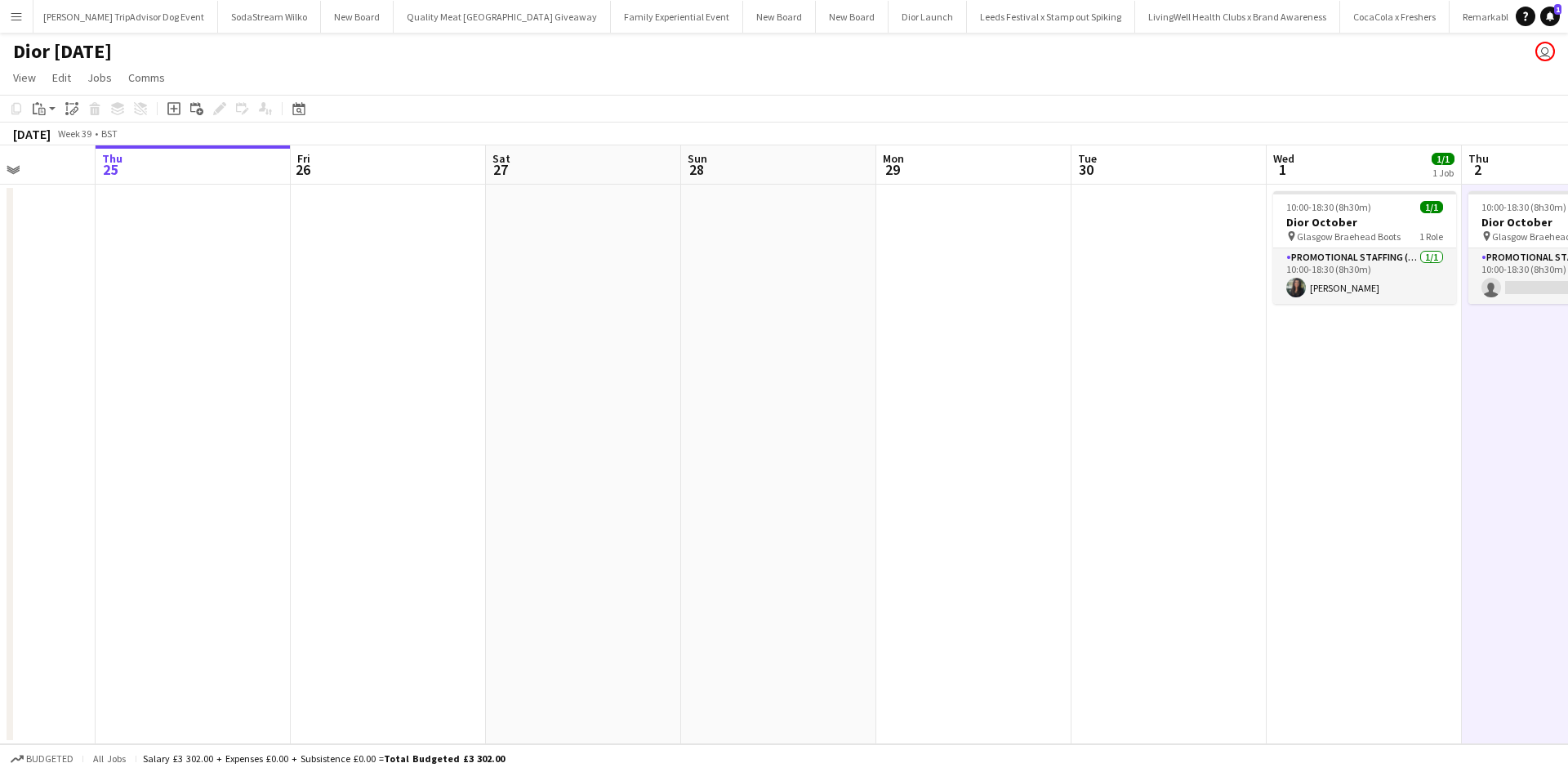
scroll to position [0, 490]
drag, startPoint x: 626, startPoint y: 437, endPoint x: 1206, endPoint y: 428, distance: 580.1
click at [1206, 428] on app-calendar-viewport "Mon 22 Tue 23 Wed 24 Thu 25 Fri 26 Sat 27 Sun 28 Mon 29 Tue 30 Wed 1 1/1 1 Job …" at bounding box center [784, 445] width 1568 height 599
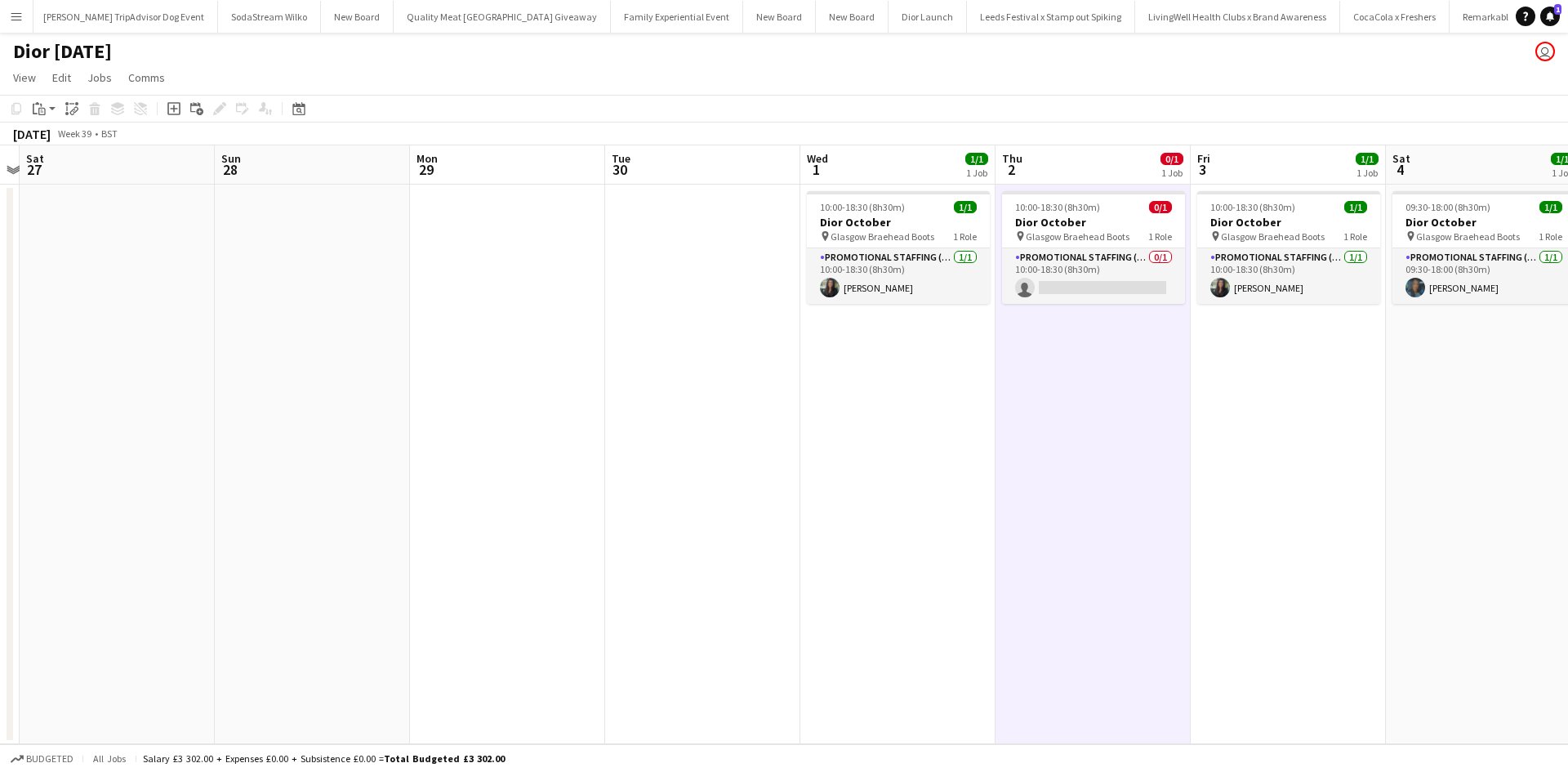
drag, startPoint x: 1262, startPoint y: 585, endPoint x: 795, endPoint y: 564, distance: 467.5
click at [795, 564] on app-calendar-viewport "Wed 24 Thu 25 Fri 26 Sat 27 Sun 28 Mon 29 Tue 30 Wed 1 1/1 1 Job Thu 2 0/1 1 Jo…" at bounding box center [784, 445] width 1568 height 599
click at [1073, 284] on app-card-role "Promotional Staffing (Sales Staff) 0/1 10:00-18:30 (8h30m) single-neutral-actio…" at bounding box center [1093, 276] width 183 height 55
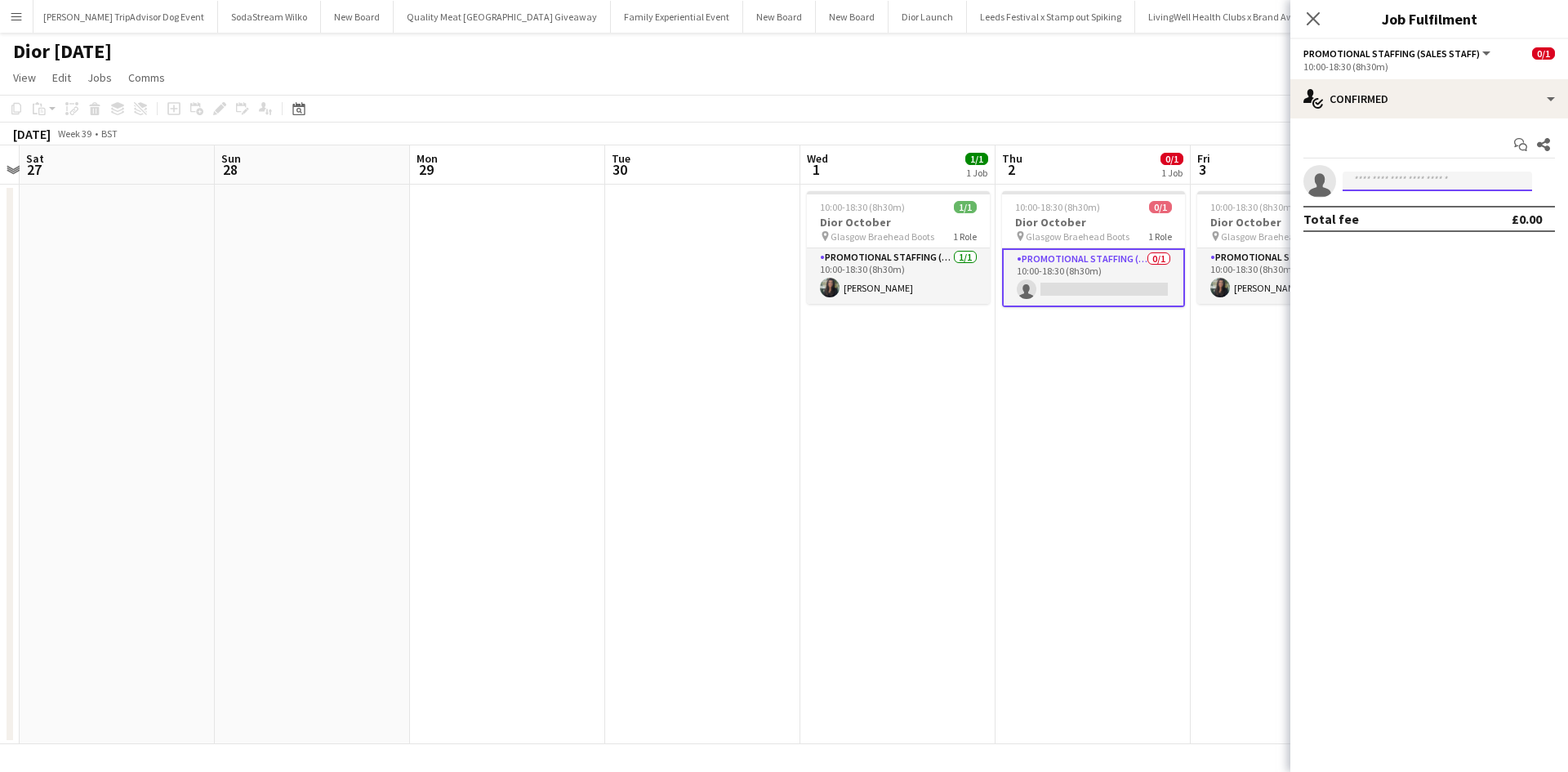
click at [1468, 185] on input at bounding box center [1438, 181] width 189 height 19
type input "*****"
click at [1403, 221] on span "shiandenovan@hotmail.com" at bounding box center [1438, 218] width 164 height 13
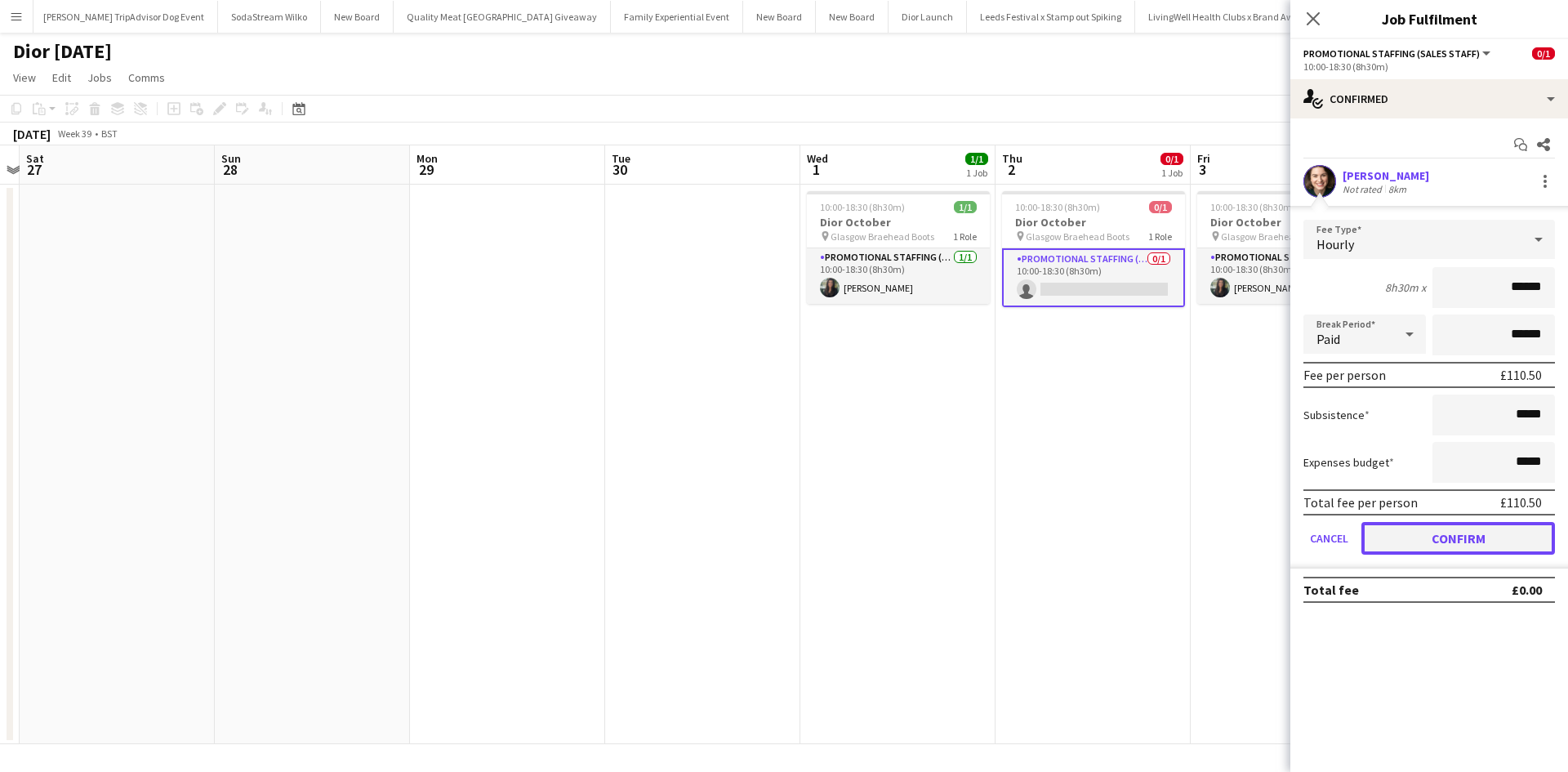
click at [1473, 537] on button "Confirm" at bounding box center [1458, 539] width 194 height 33
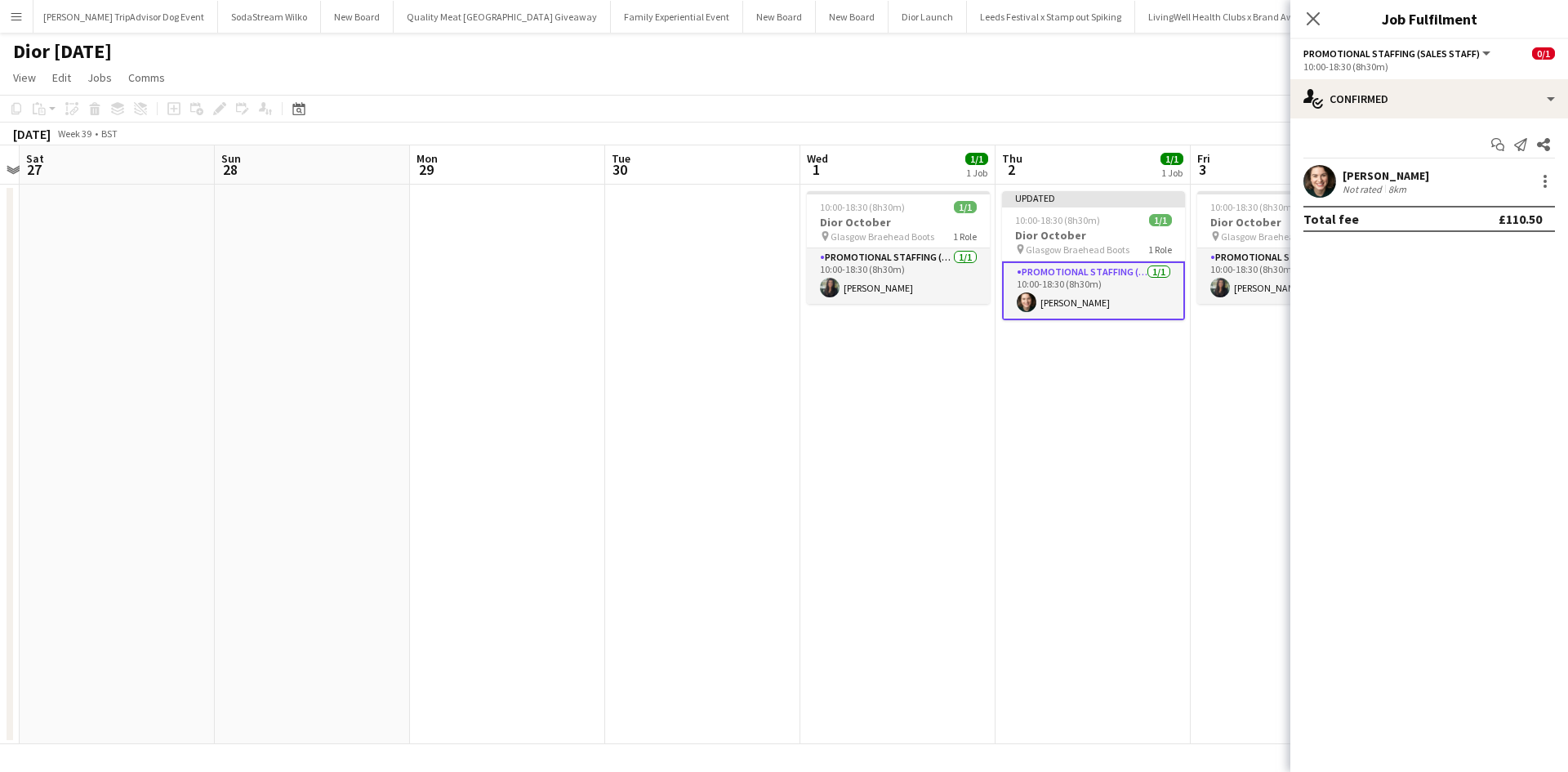
click at [1248, 528] on app-date-cell "10:00-18:30 (8h30m) 1/1 Dior October pin Glasgow Braehead Boots 1 Role Promotio…" at bounding box center [1289, 464] width 196 height 560
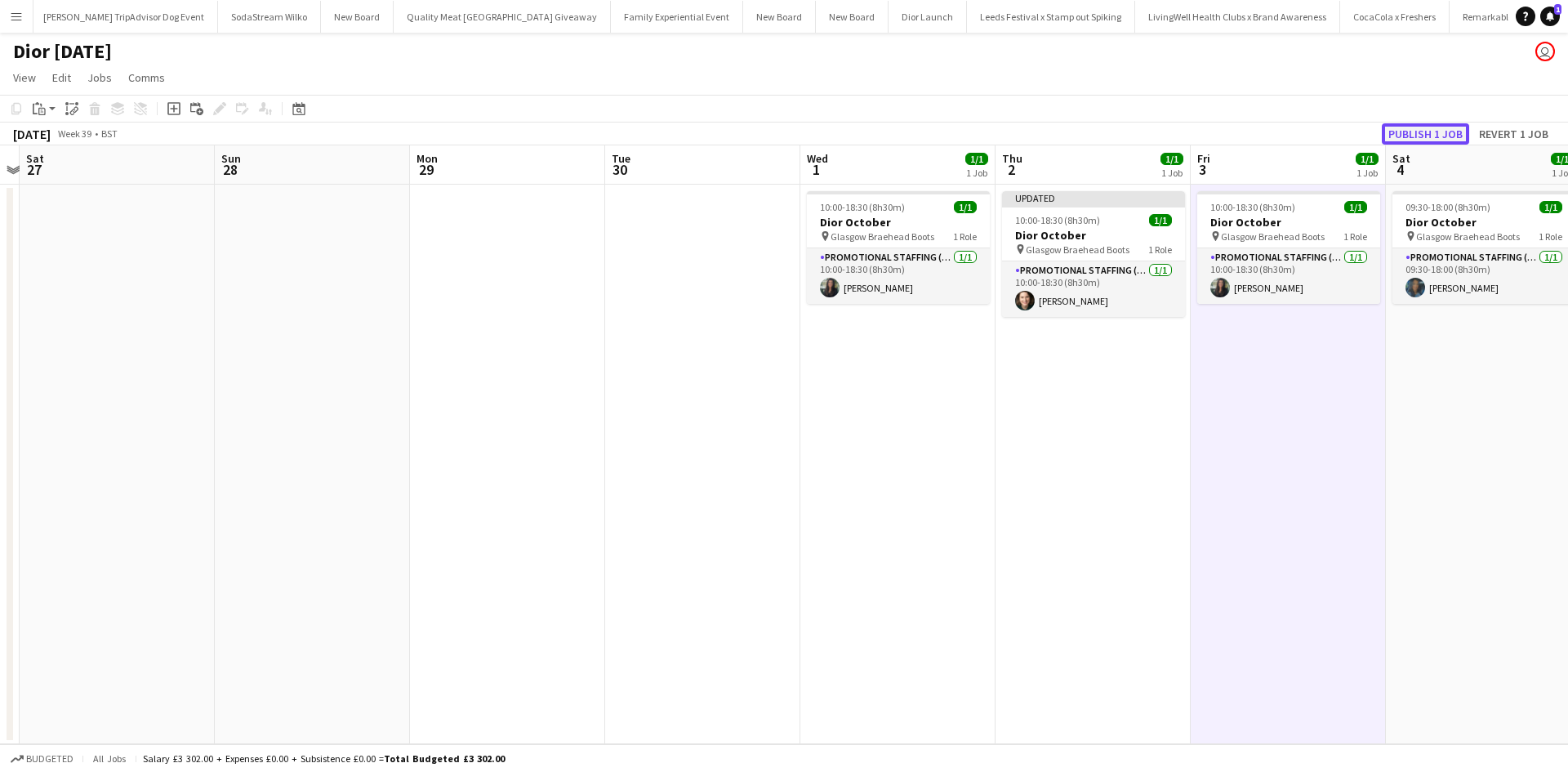
click at [1447, 135] on button "Publish 1 job" at bounding box center [1426, 133] width 87 height 21
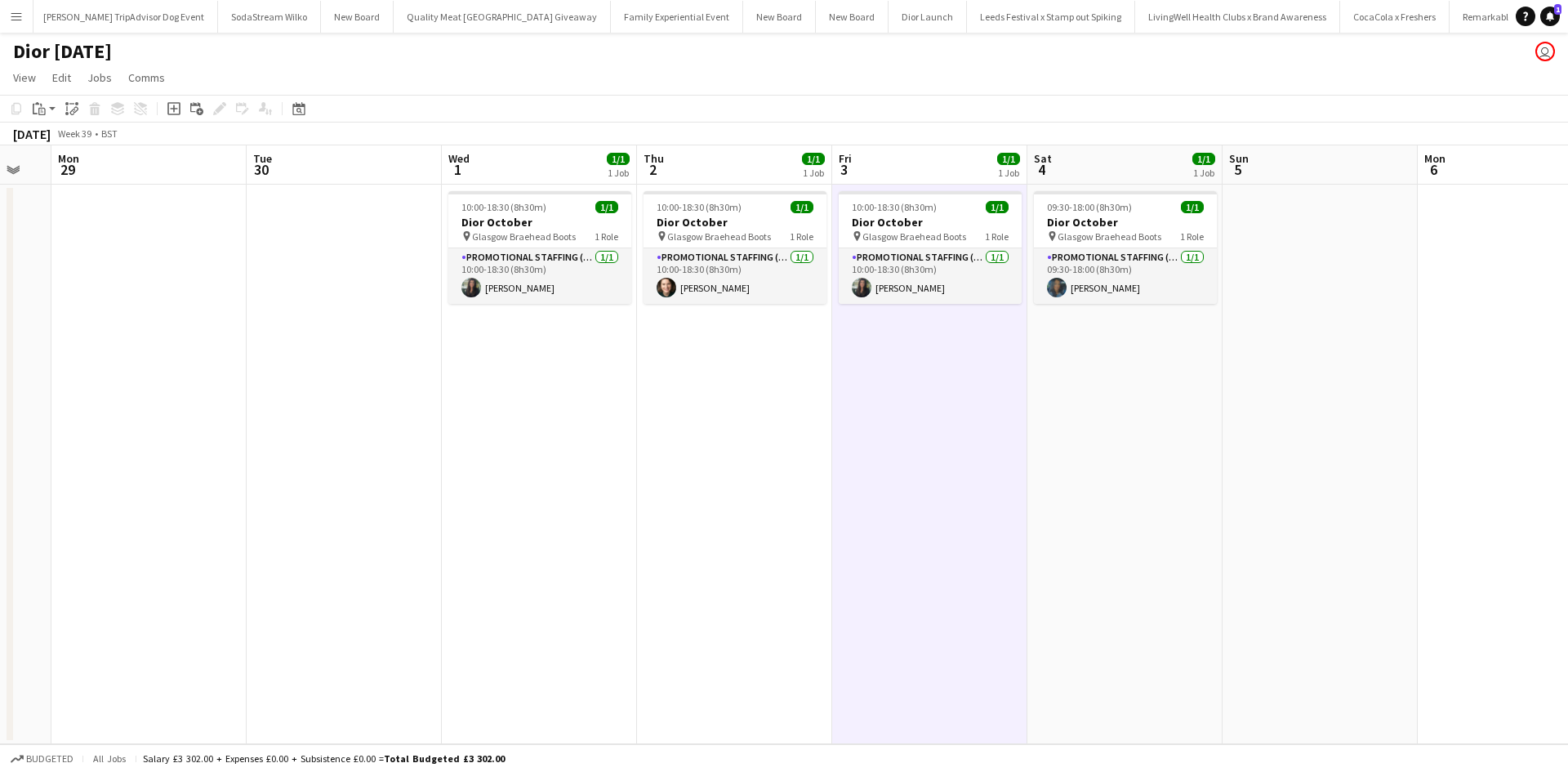
scroll to position [0, 542]
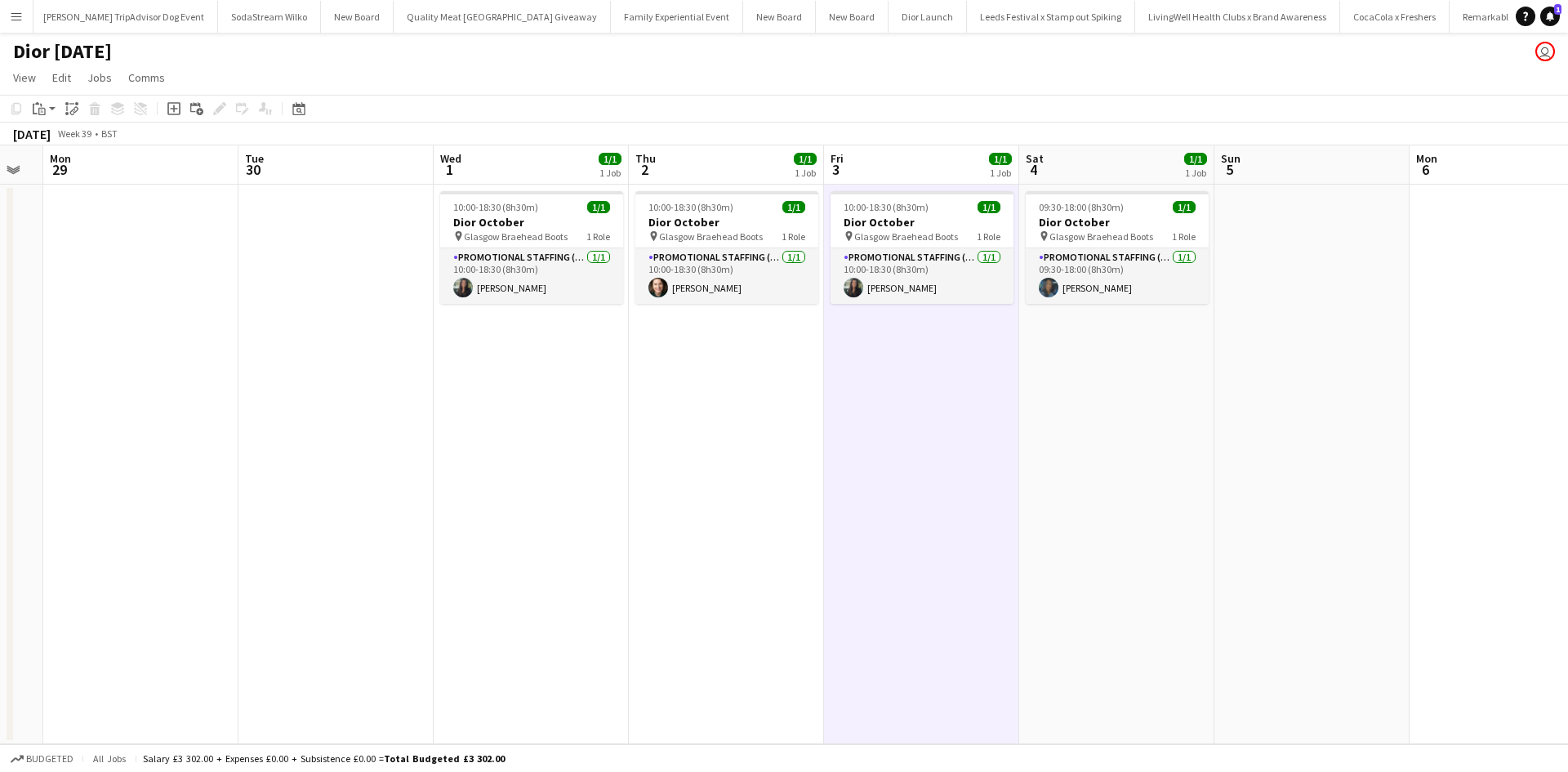
drag, startPoint x: 1213, startPoint y: 572, endPoint x: 844, endPoint y: 562, distance: 369.1
click at [844, 562] on app-calendar-viewport "Fri 26 Sat 27 Sun 28 Mon 29 Tue 30 Wed 1 1/1 1 Job Thu 2 1/1 1 Job Fri 3 1/1 1 …" at bounding box center [784, 445] width 1568 height 599
click at [537, 297] on app-card-role "Promotional Staffing (Sales Staff) 1/1 10:00-18:30 (8h30m) Susannah Reid" at bounding box center [531, 276] width 183 height 55
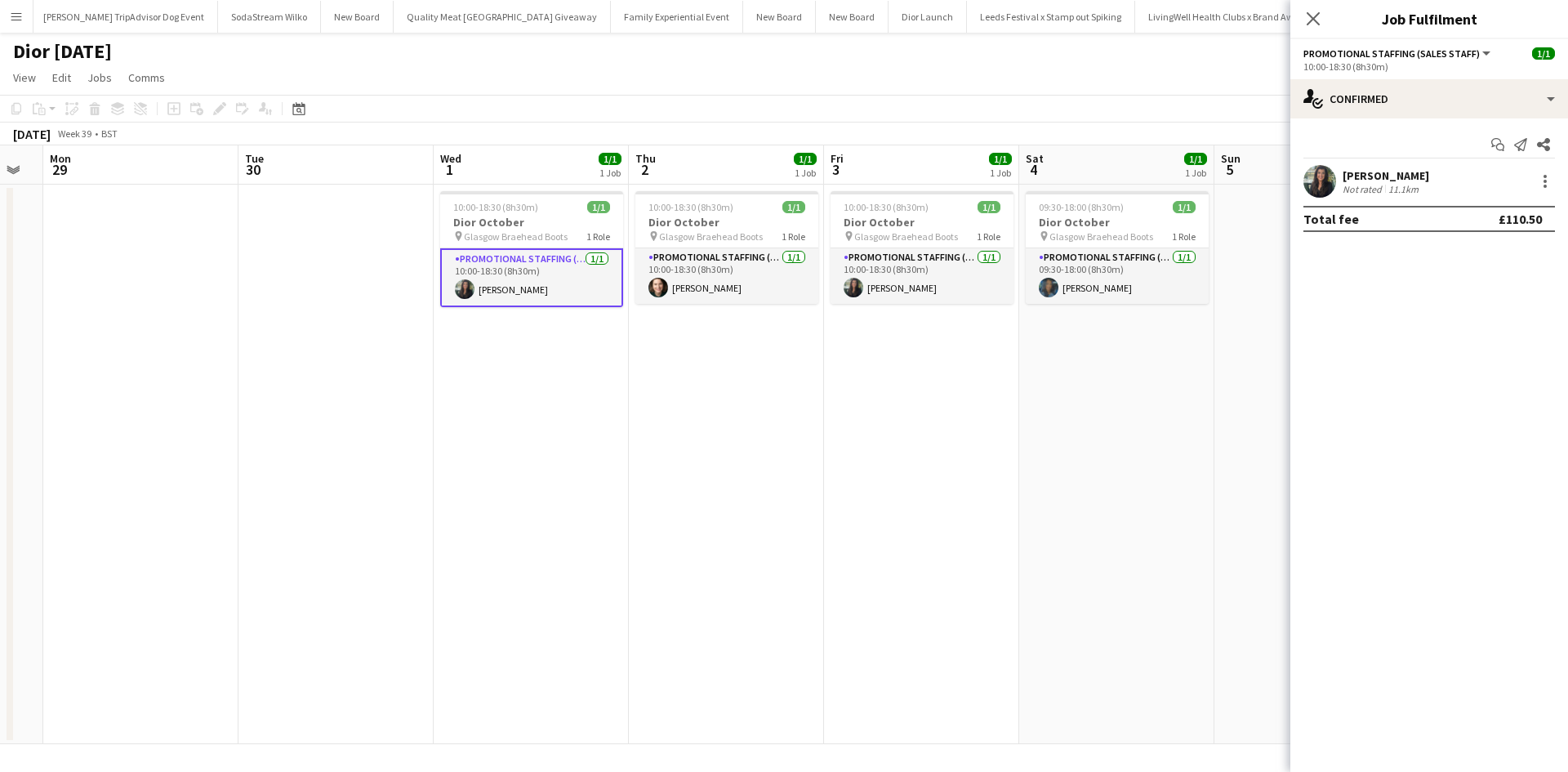
click at [1409, 170] on div "Susannah Reid" at bounding box center [1386, 176] width 86 height 15
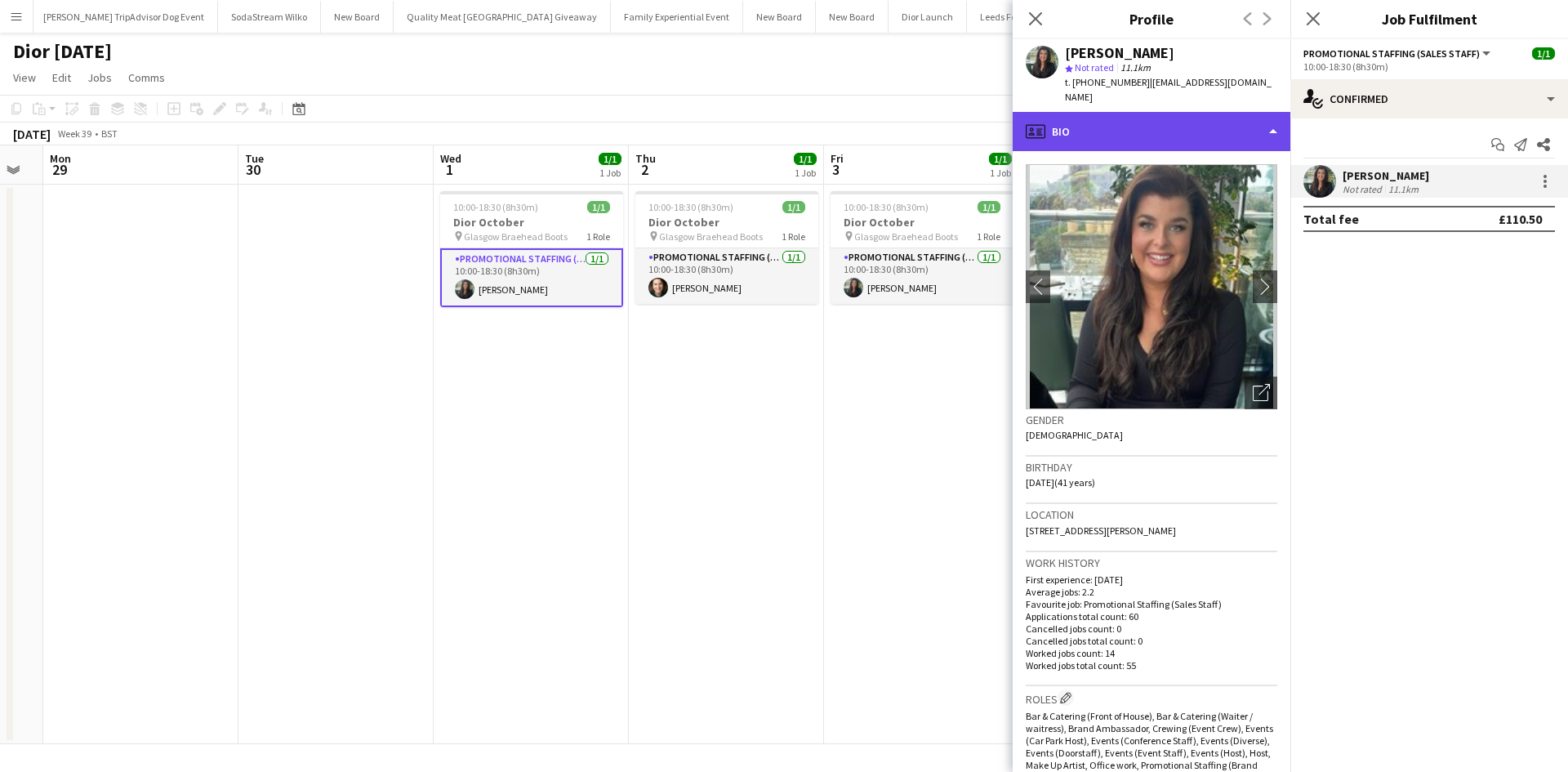
click at [1184, 119] on div "profile Bio" at bounding box center [1152, 131] width 277 height 40
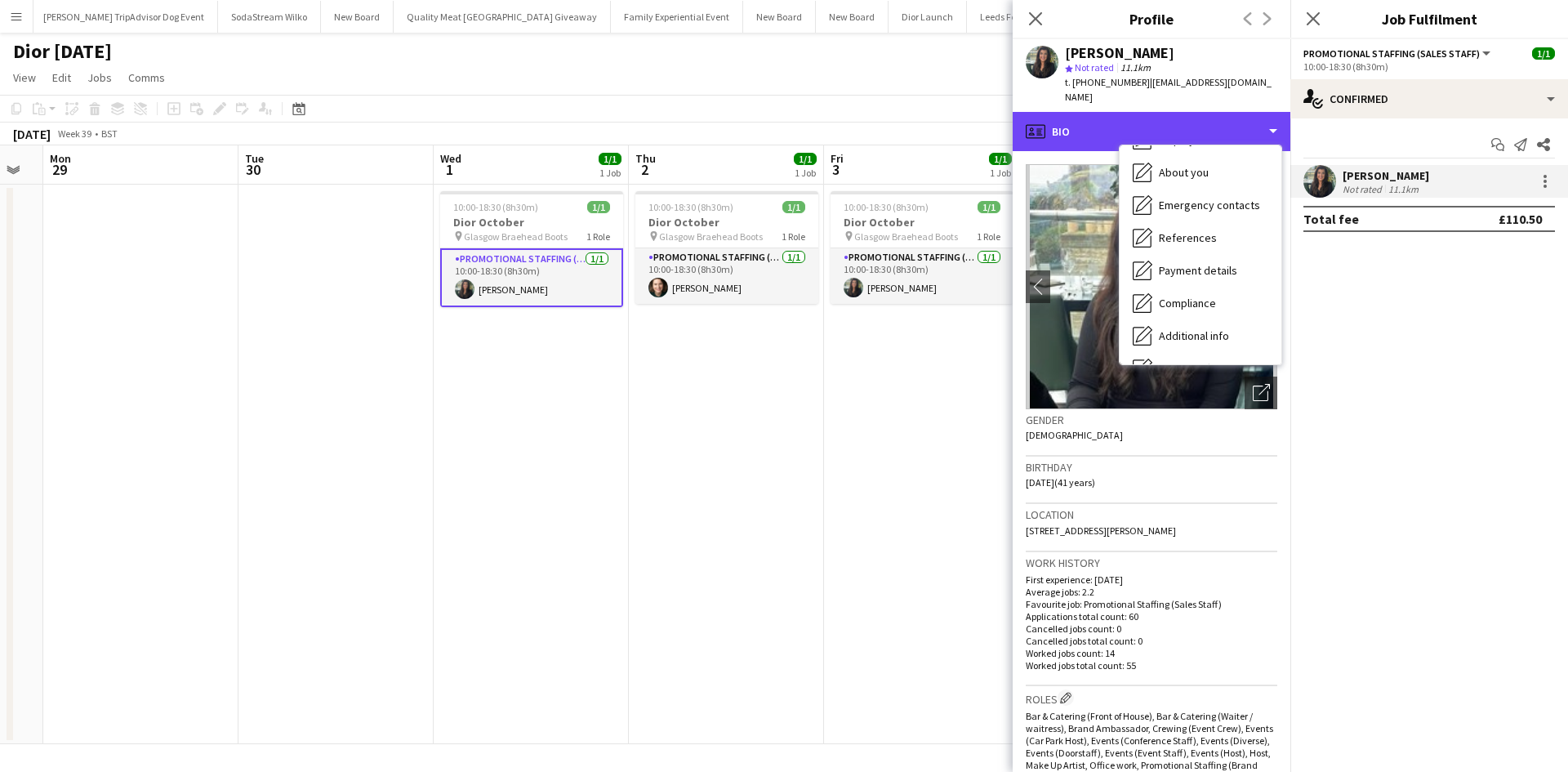
scroll to position [187, 0]
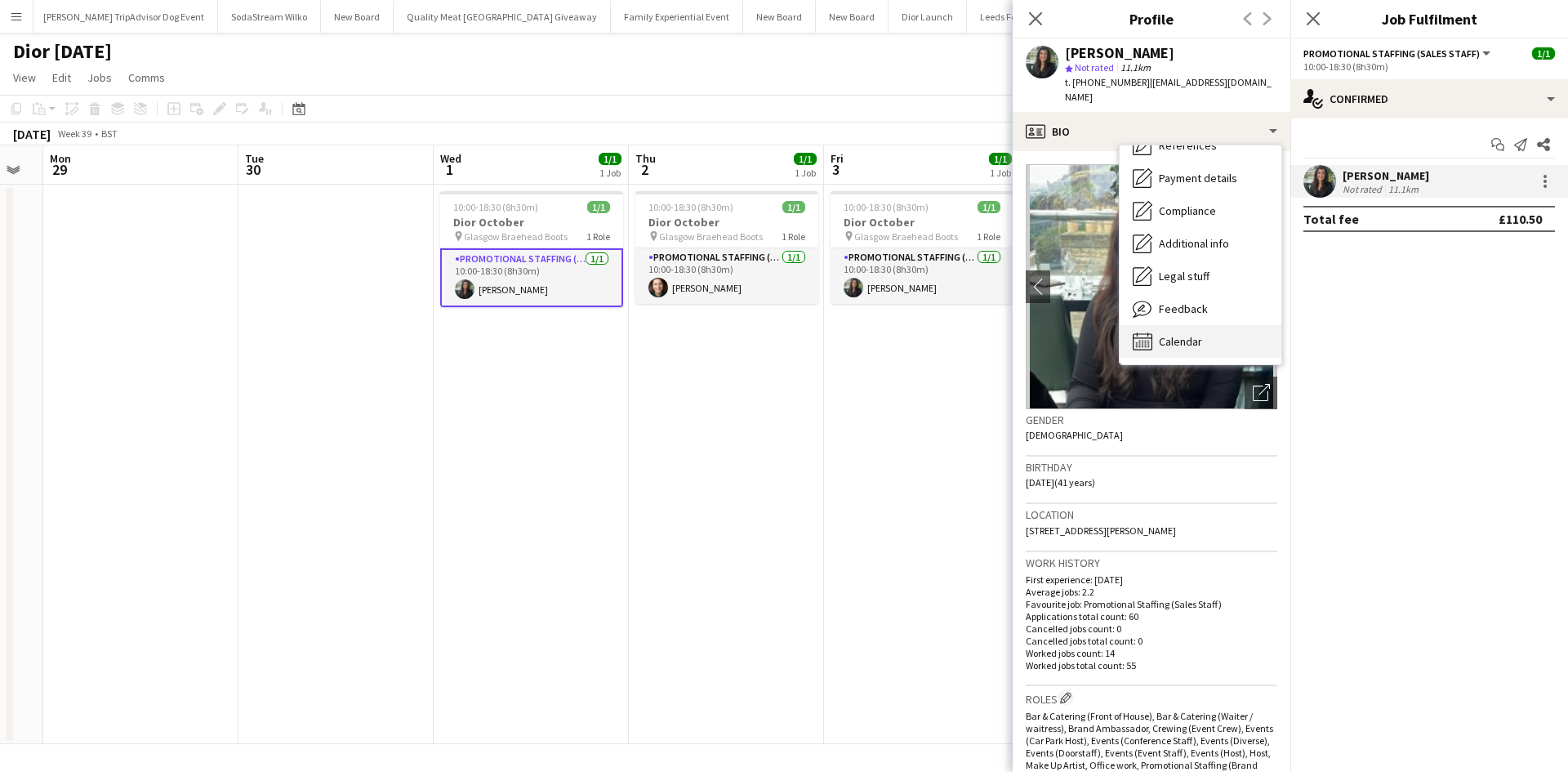
click at [1218, 335] on div "Calendar Calendar" at bounding box center [1201, 342] width 162 height 33
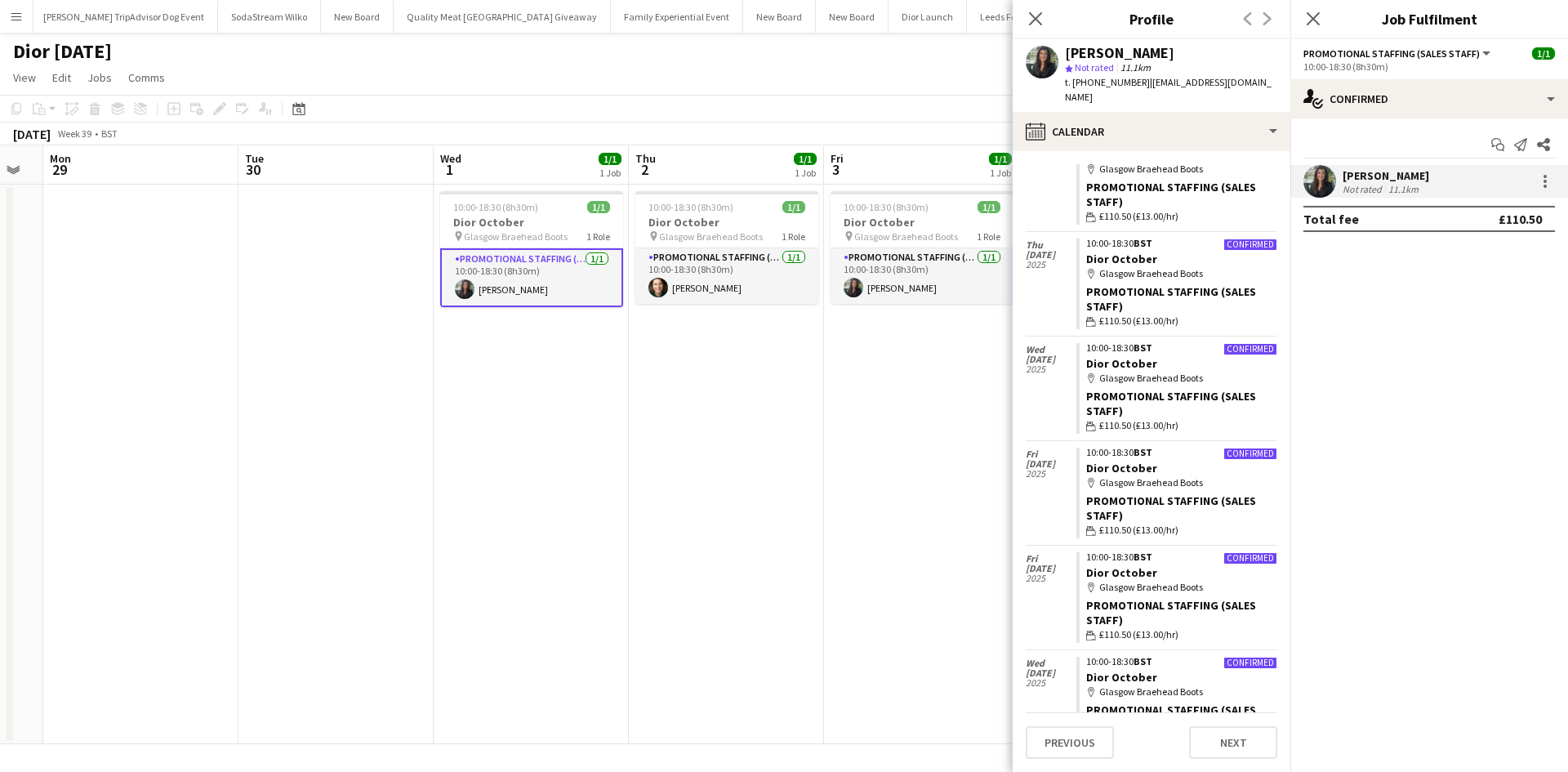
scroll to position [0, 0]
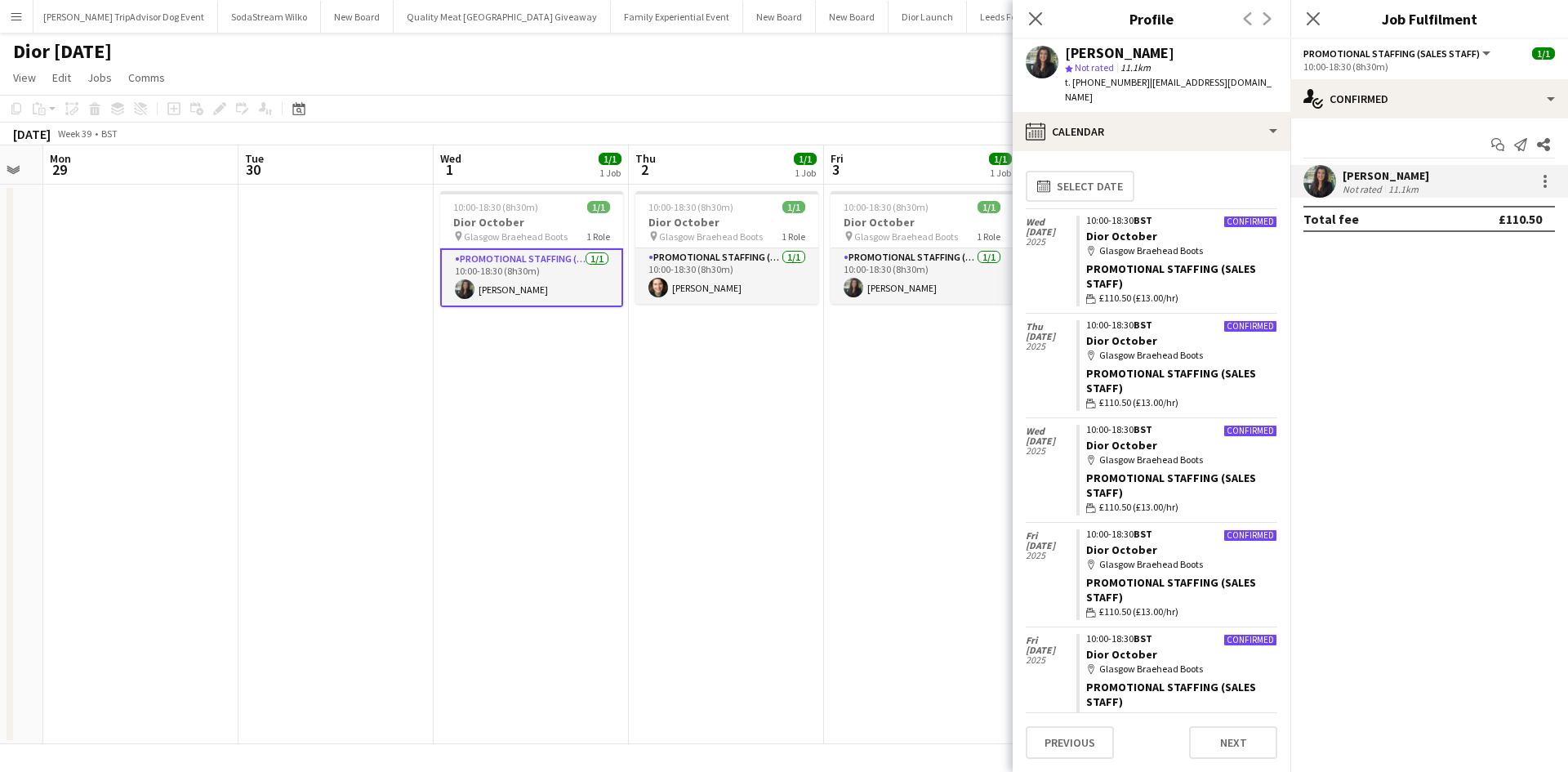
click at [955, 417] on app-date-cell "10:00-18:30 (8h30m) 1/1 Dior October pin Glasgow Braehead Boots 1 Role Promotio…" at bounding box center [921, 464] width 196 height 560
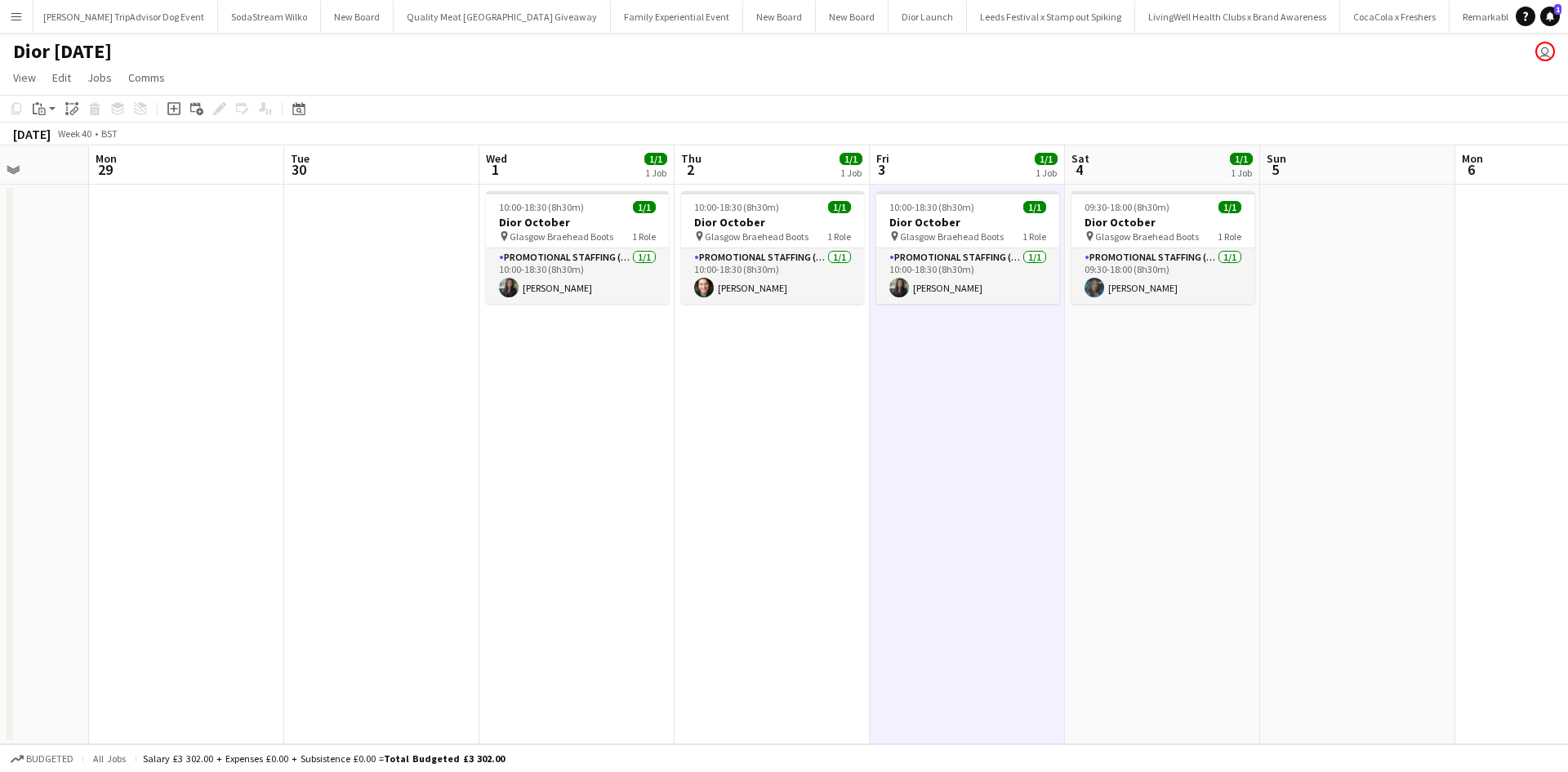
drag, startPoint x: 1221, startPoint y: 498, endPoint x: 437, endPoint y: 471, distance: 784.5
click at [446, 471] on app-calendar-viewport "Fri 26 Sat 27 Sun 28 Mon 29 Tue 30 Wed 1 1/1 1 Job Thu 2 1/1 1 Job Fri 3 1/1 1 …" at bounding box center [784, 445] width 1568 height 599
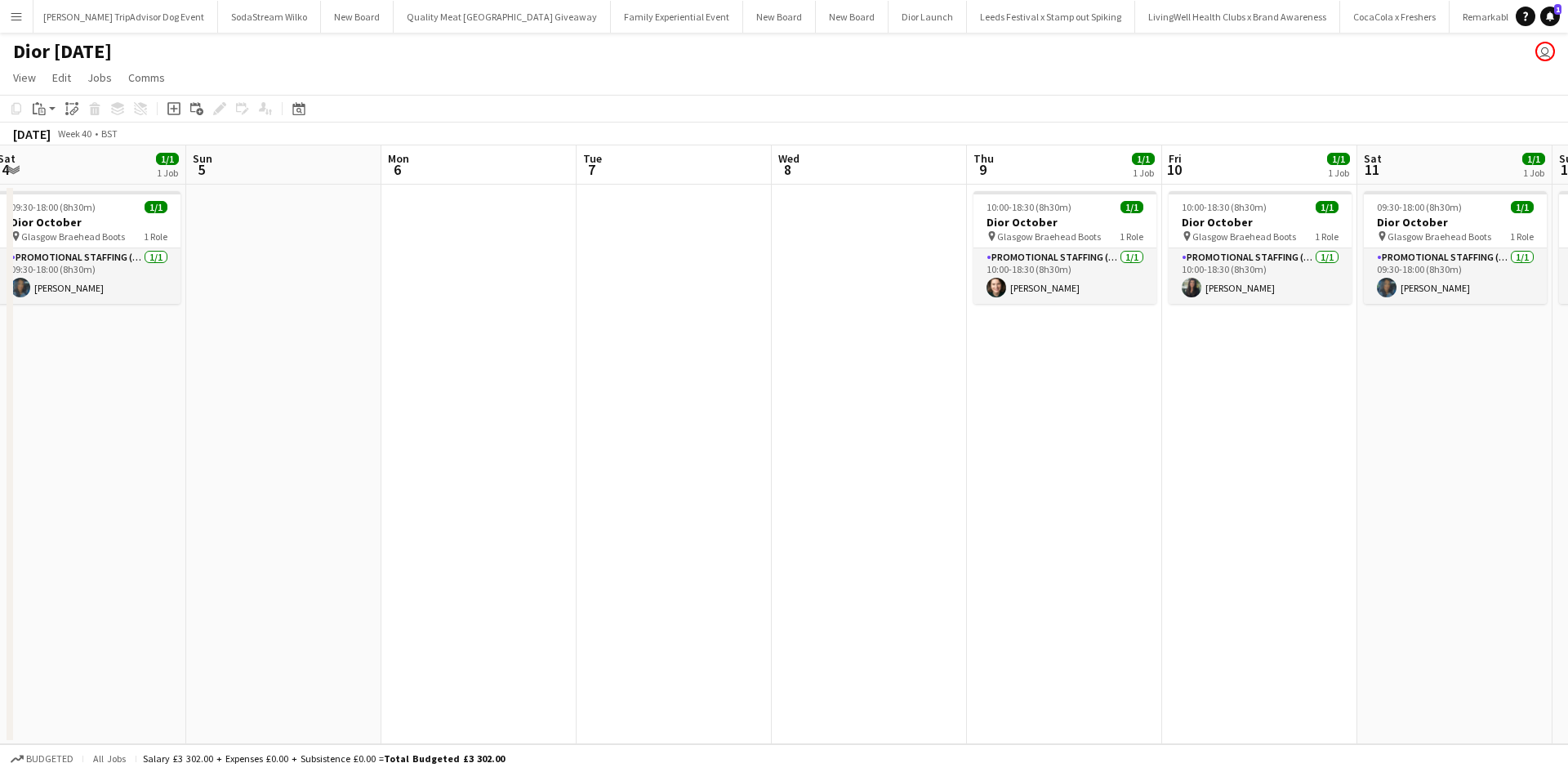
drag, startPoint x: 1020, startPoint y: 509, endPoint x: 422, endPoint y: 443, distance: 601.6
click at [429, 444] on app-calendar-viewport "Tue 30 Wed 1 1/1 1 Job Thu 2 1/1 1 Job Fri 3 1/1 1 Job Sat 4 1/1 1 Job Sun 5 Mo…" at bounding box center [784, 445] width 1568 height 599
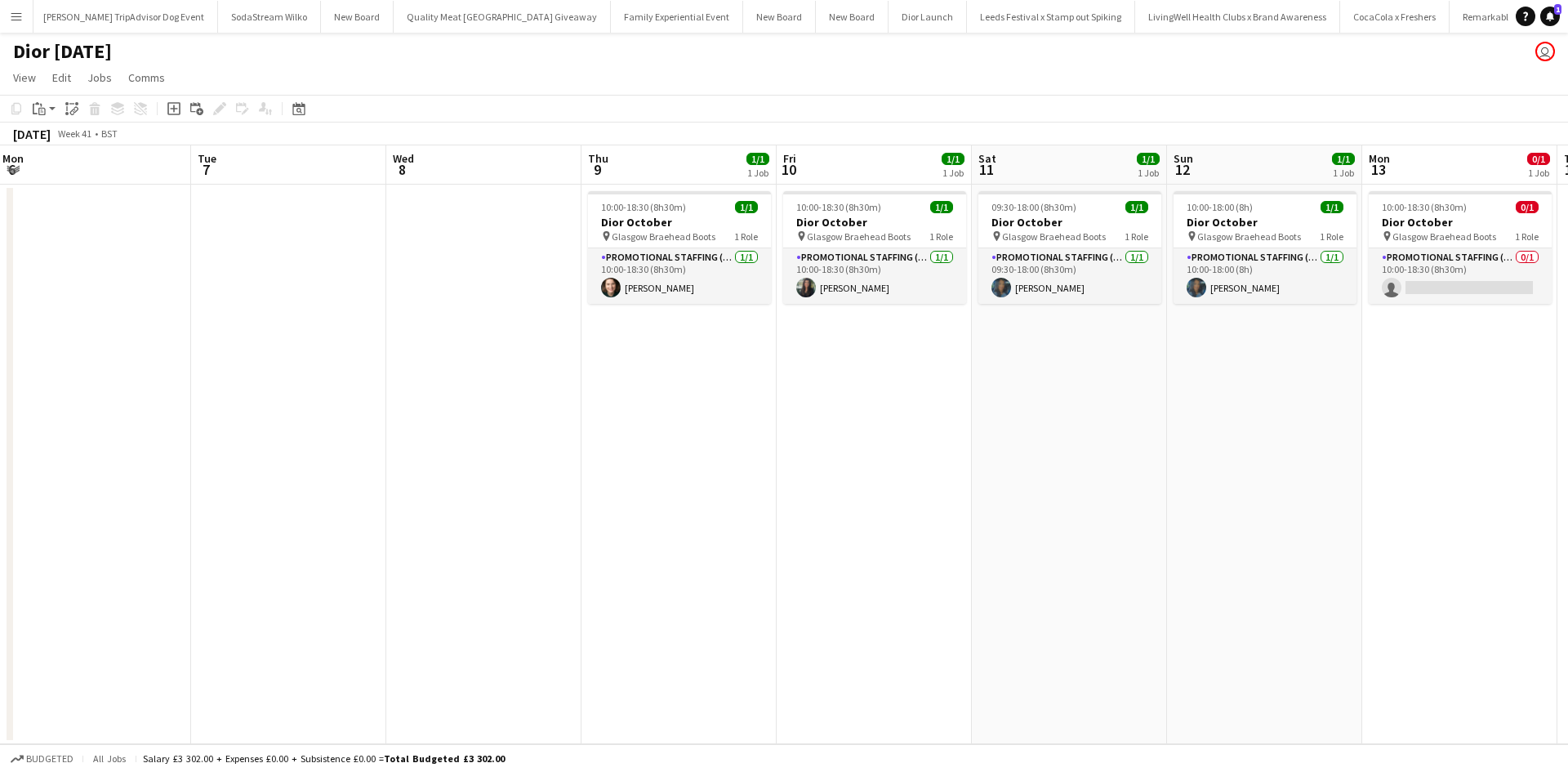
drag, startPoint x: 962, startPoint y: 492, endPoint x: 473, endPoint y: 443, distance: 491.4
click at [482, 444] on app-calendar-viewport "Thu 2 1/1 1 Job Fri 3 1/1 1 Job Sat 4 1/1 1 Job Sun 5 Mon 6 Tue 7 Wed 8 Thu 9 1…" at bounding box center [784, 445] width 1568 height 599
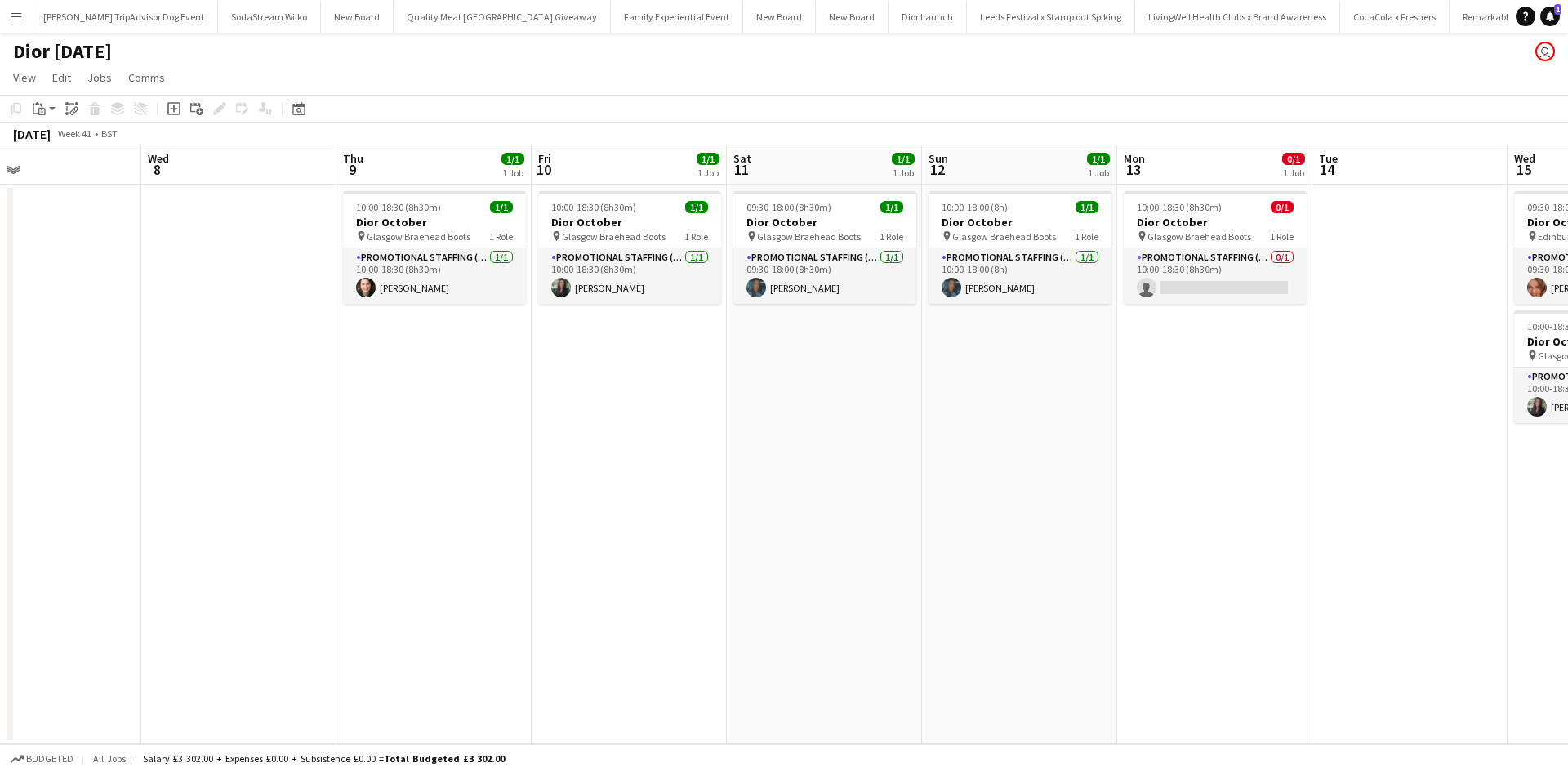
drag, startPoint x: 844, startPoint y: 491, endPoint x: 388, endPoint y: 450, distance: 457.8
click at [395, 450] on app-calendar-viewport "Sun 5 Mon 6 Tue 7 Wed 8 Thu 9 1/1 1 Job Fri 10 1/1 1 Job Sat 11 1/1 1 Job Sun 1…" at bounding box center [784, 445] width 1568 height 599
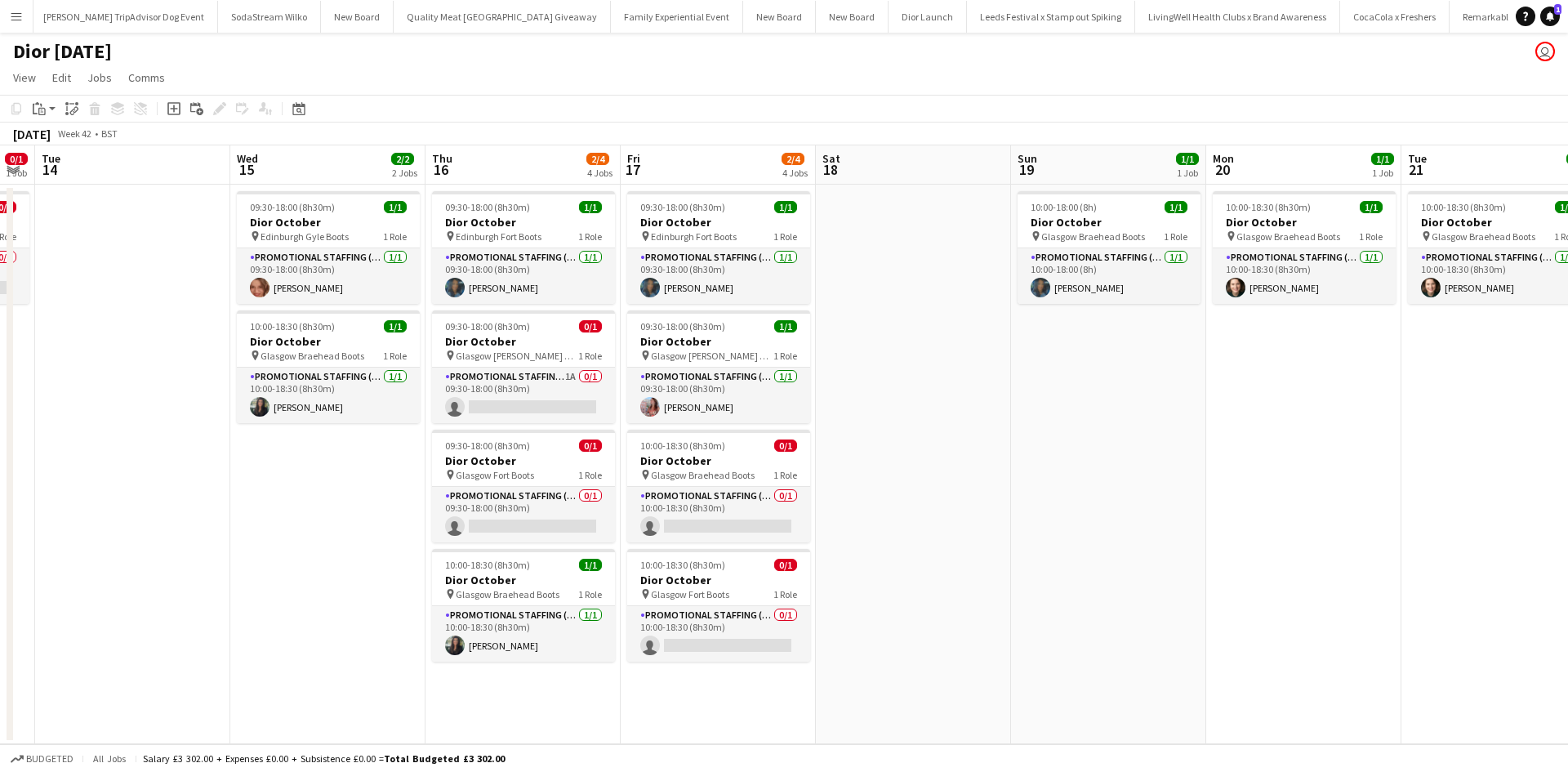
drag, startPoint x: 807, startPoint y: 579, endPoint x: 203, endPoint y: 482, distance: 611.7
click at [203, 482] on app-calendar-viewport "Fri 10 1/1 1 Job Sat 11 1/1 1 Job Sun 12 1/1 1 Job Mon 13 0/1 1 Job Tue 14 Wed …" at bounding box center [784, 445] width 1568 height 599
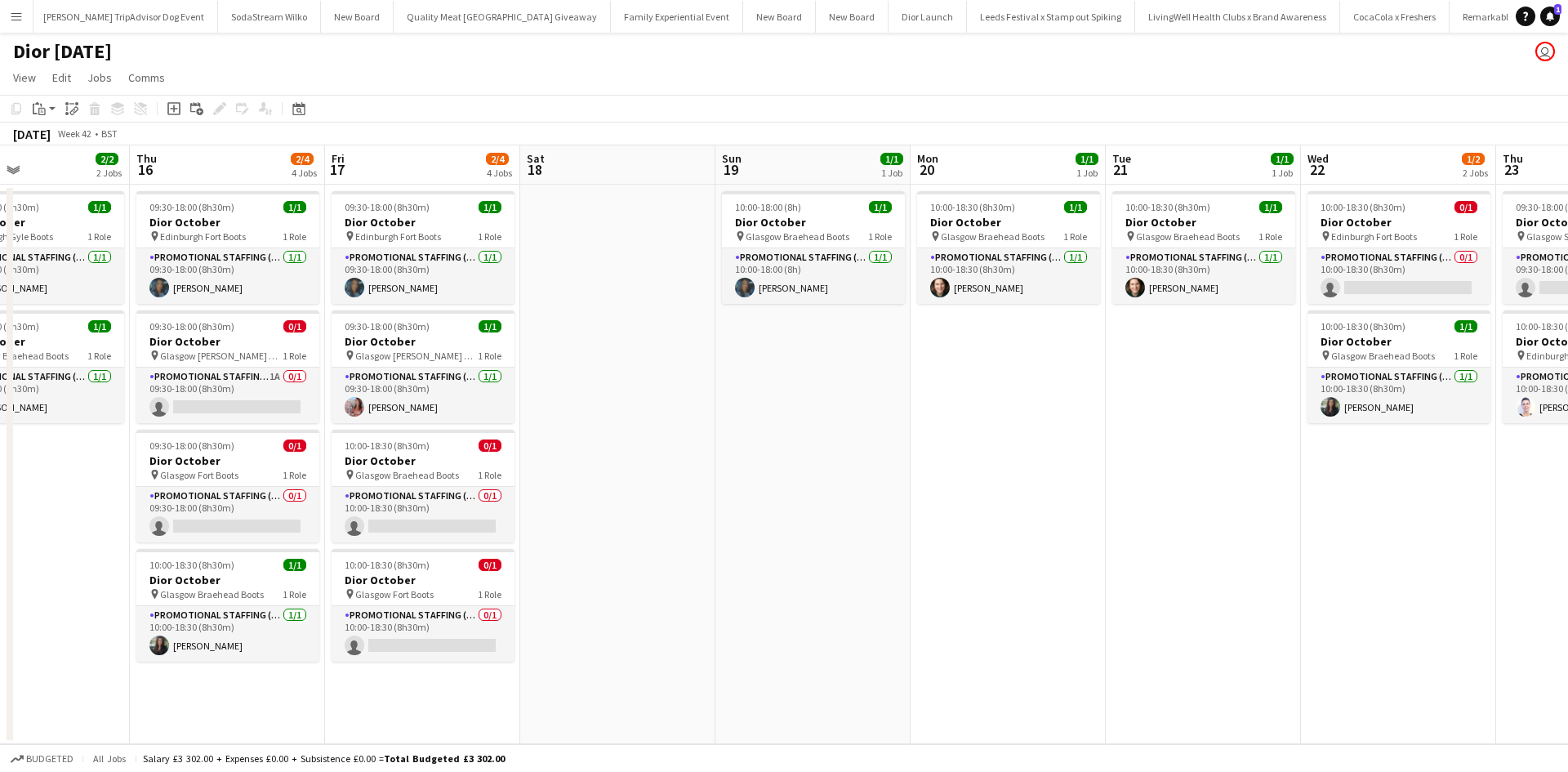
scroll to position [0, 653]
drag, startPoint x: 1333, startPoint y: 368, endPoint x: 1044, endPoint y: 392, distance: 290.0
click at [1044, 392] on app-calendar-viewport "Sun 12 1/1 1 Job Mon 13 0/1 1 Job Tue 14 Wed 15 2/2 2 Jobs Thu 16 2/4 4 Jobs Fr…" at bounding box center [784, 445] width 1568 height 599
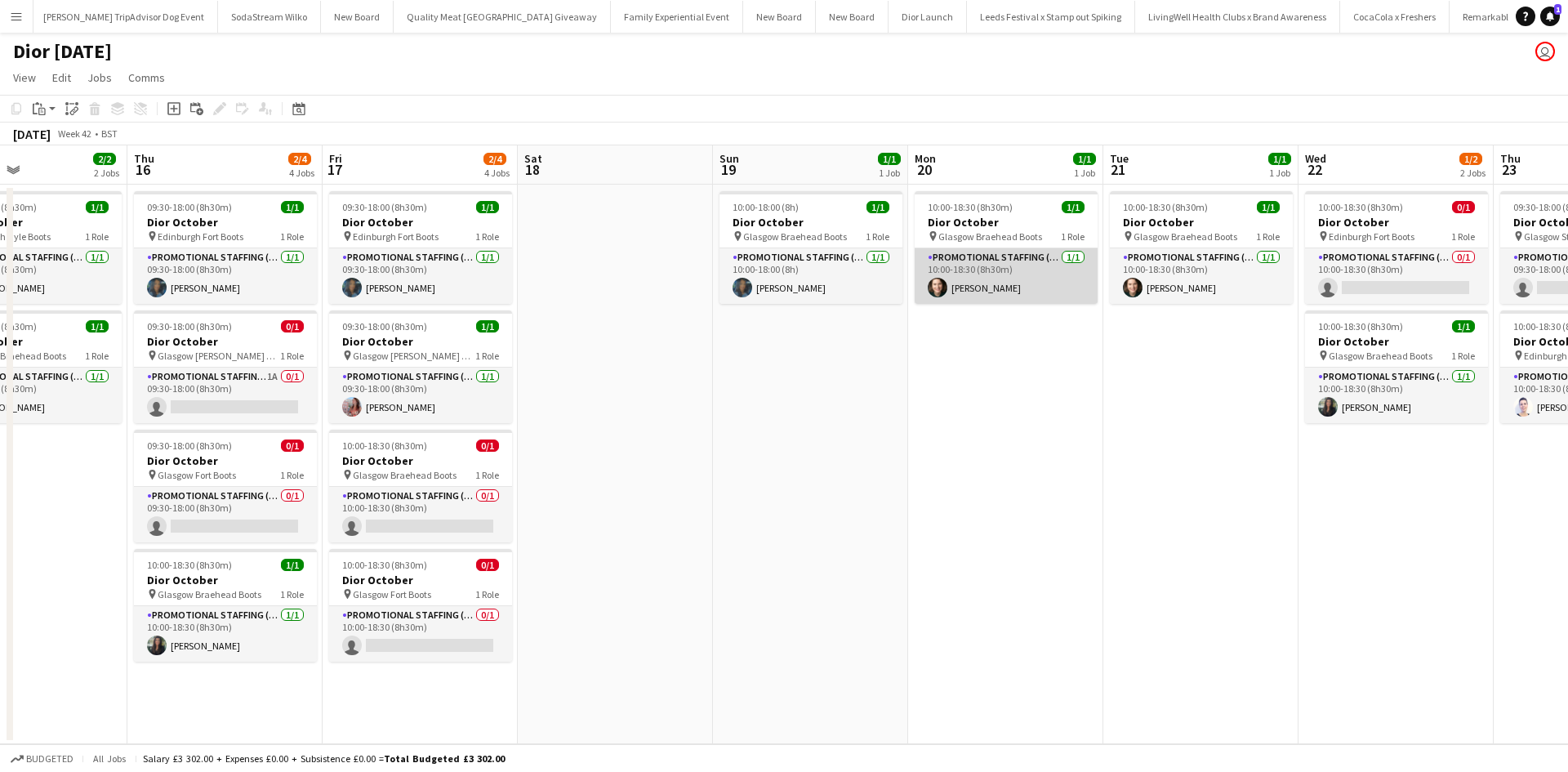
click at [1031, 291] on app-card-role "Promotional Staffing (Sales Staff) 1/1 10:00-18:30 (8h30m) Shian Denovan" at bounding box center [1006, 276] width 183 height 55
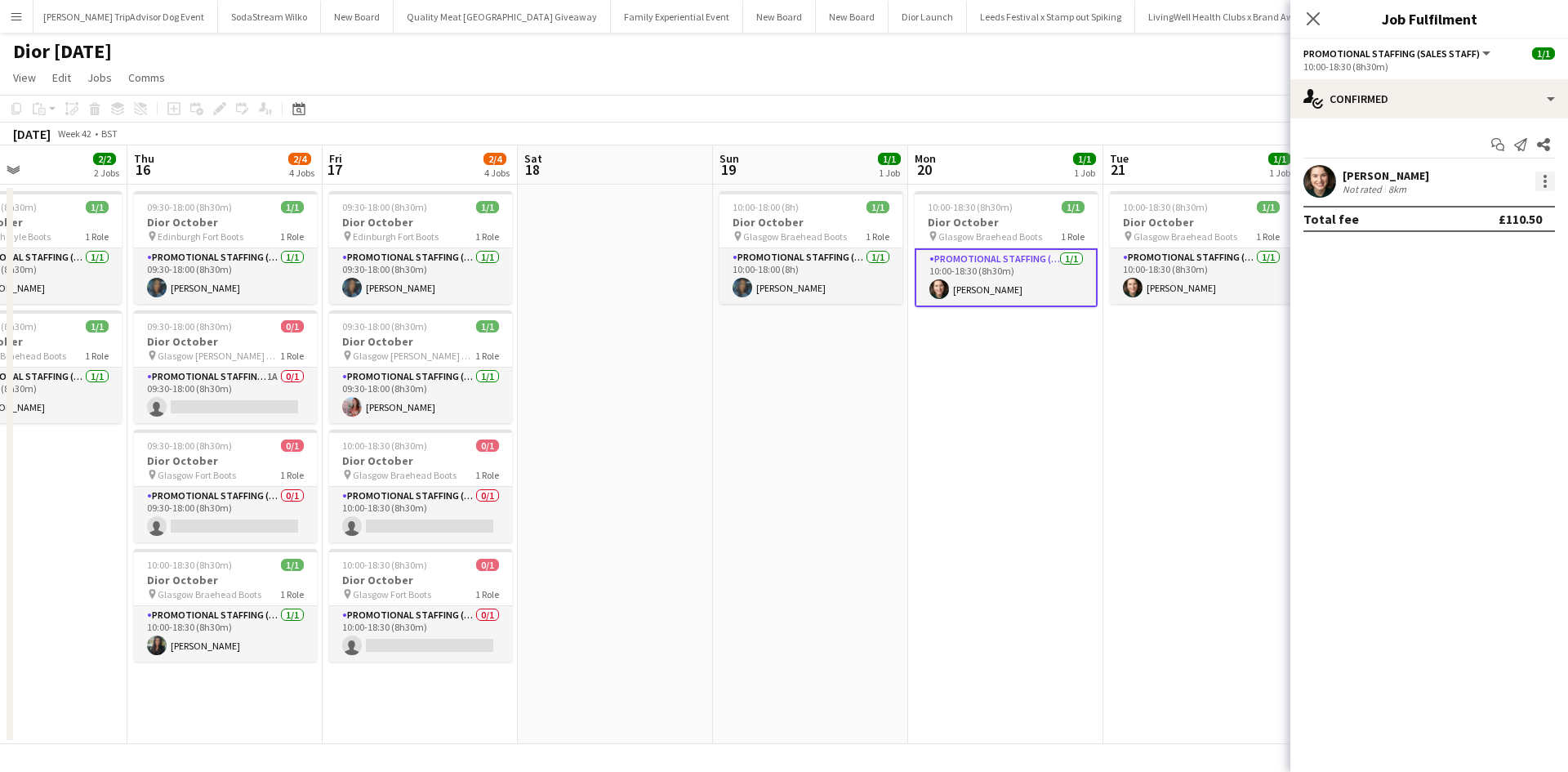
click at [1546, 187] on div at bounding box center [1546, 187] width 4 height 4
click at [1516, 366] on span "Remove" at bounding box center [1492, 369] width 101 height 15
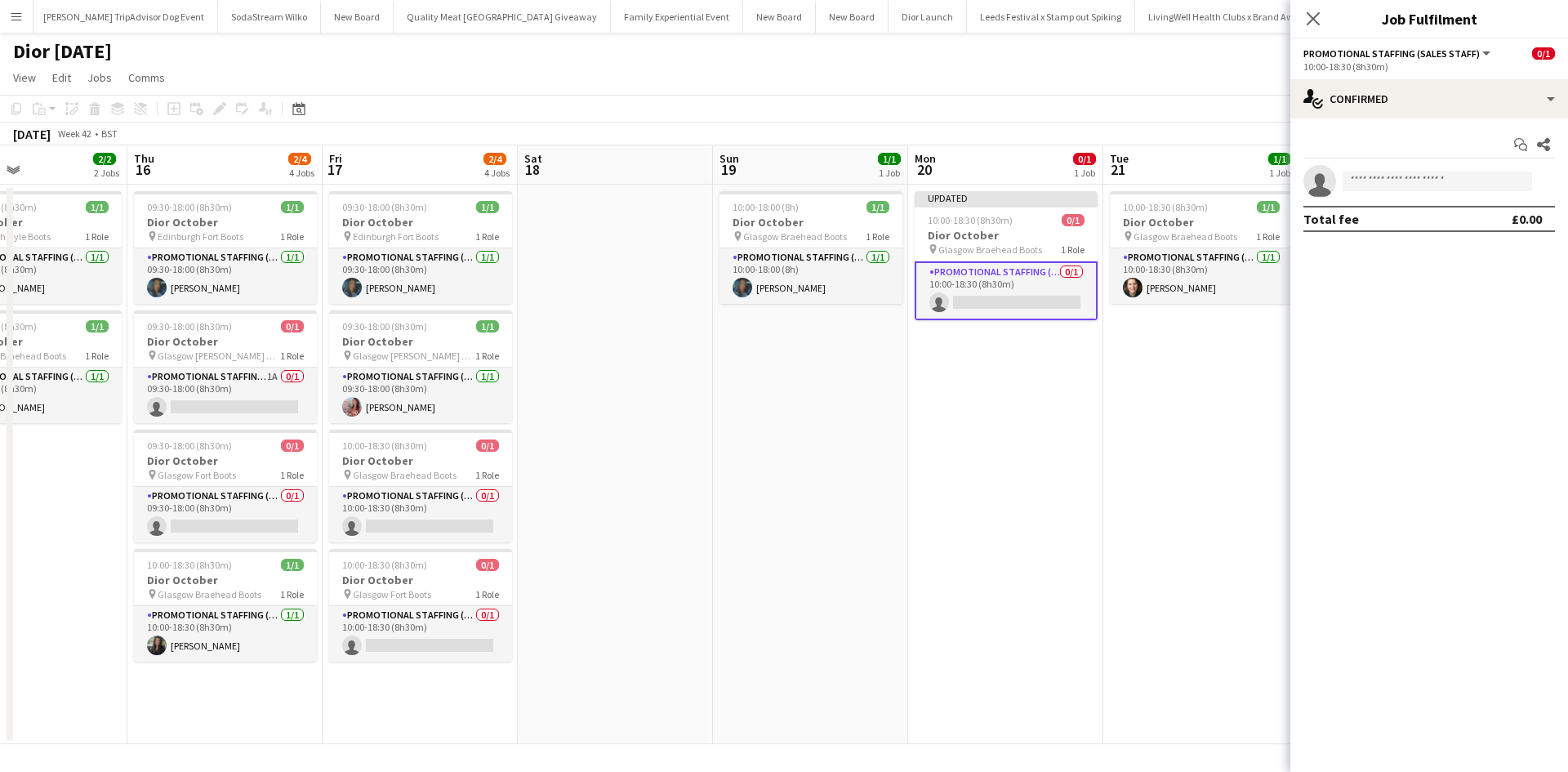
click at [1078, 418] on app-date-cell "Updated 10:00-18:30 (8h30m) 0/1 Dior October pin Glasgow Braehead Boots 1 Role …" at bounding box center [1006, 464] width 196 height 560
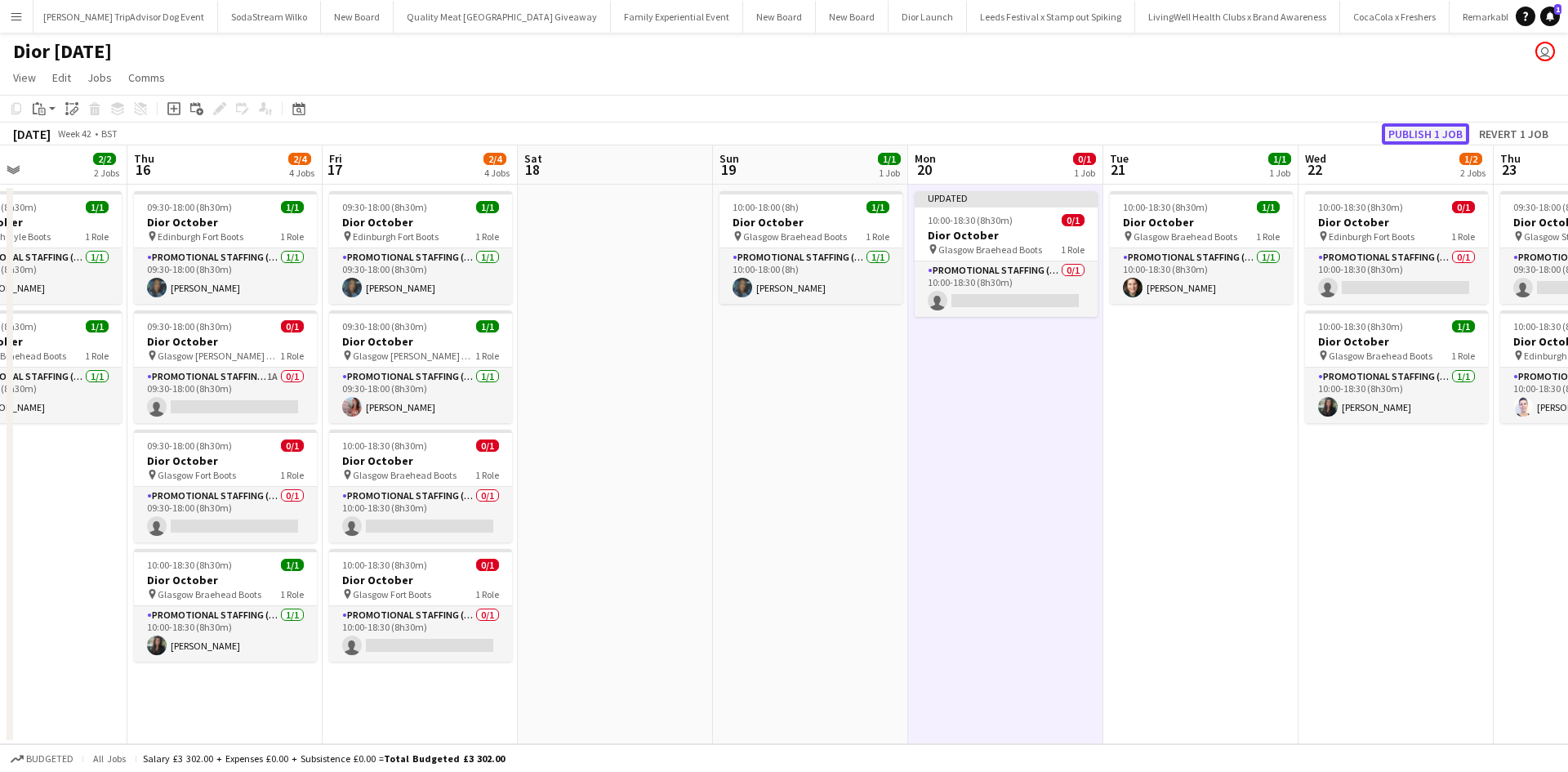
click at [1414, 128] on button "Publish 1 job" at bounding box center [1426, 133] width 87 height 21
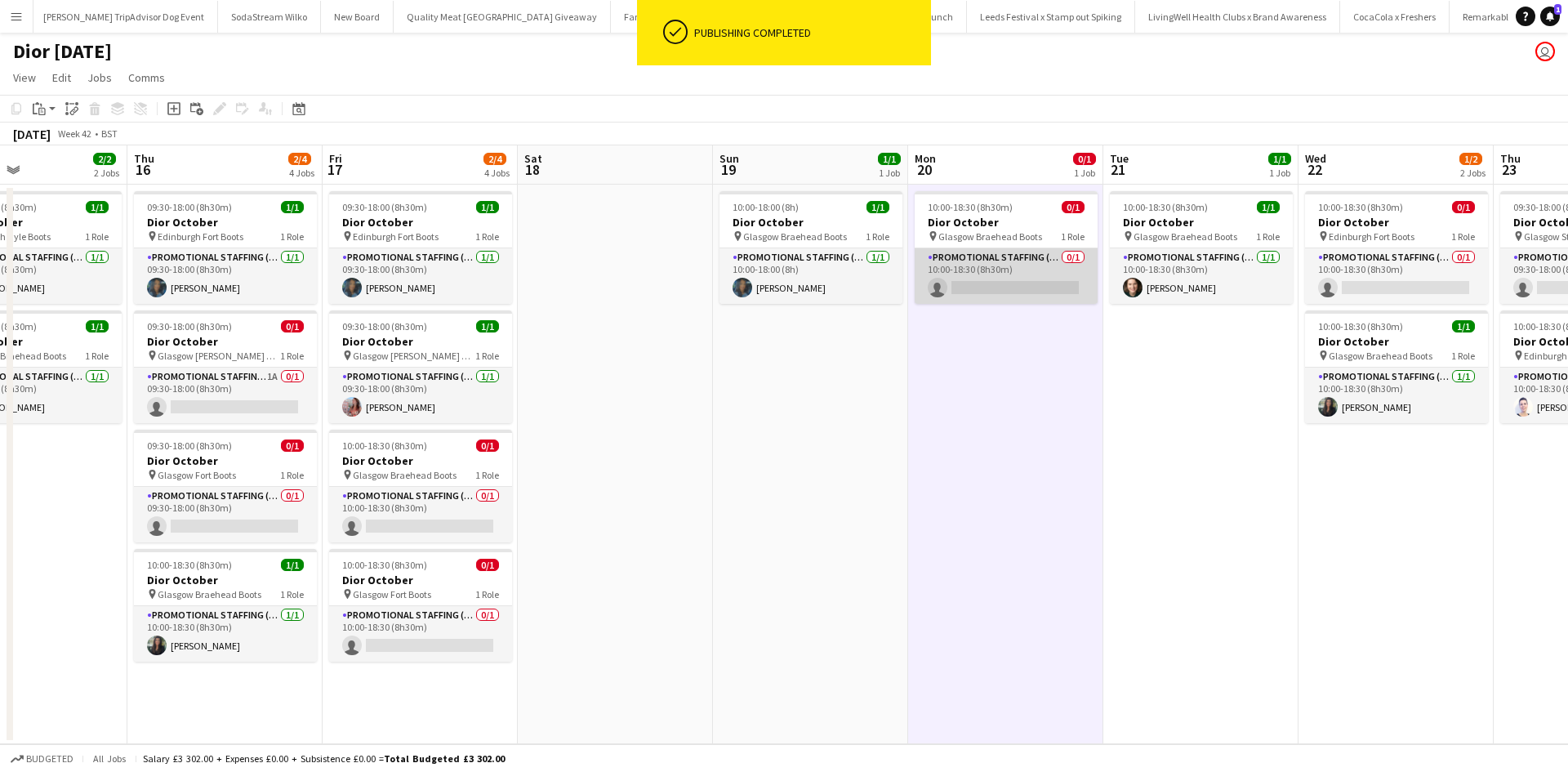
click at [988, 290] on app-card-role "Promotional Staffing (Sales Staff) 0/1 10:00-18:30 (8h30m) single-neutral-actio…" at bounding box center [1006, 276] width 183 height 55
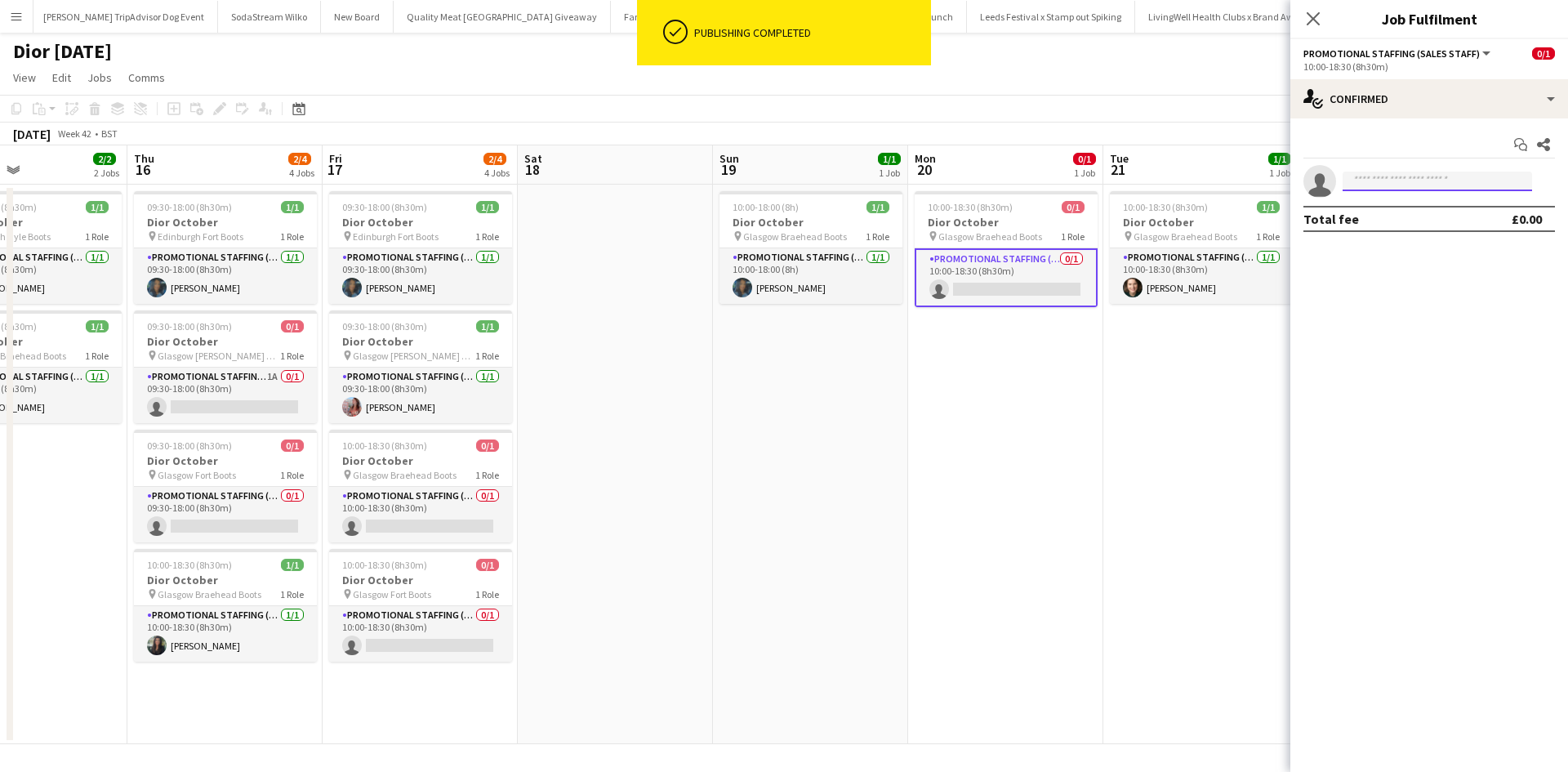
click at [1375, 179] on input at bounding box center [1438, 181] width 189 height 19
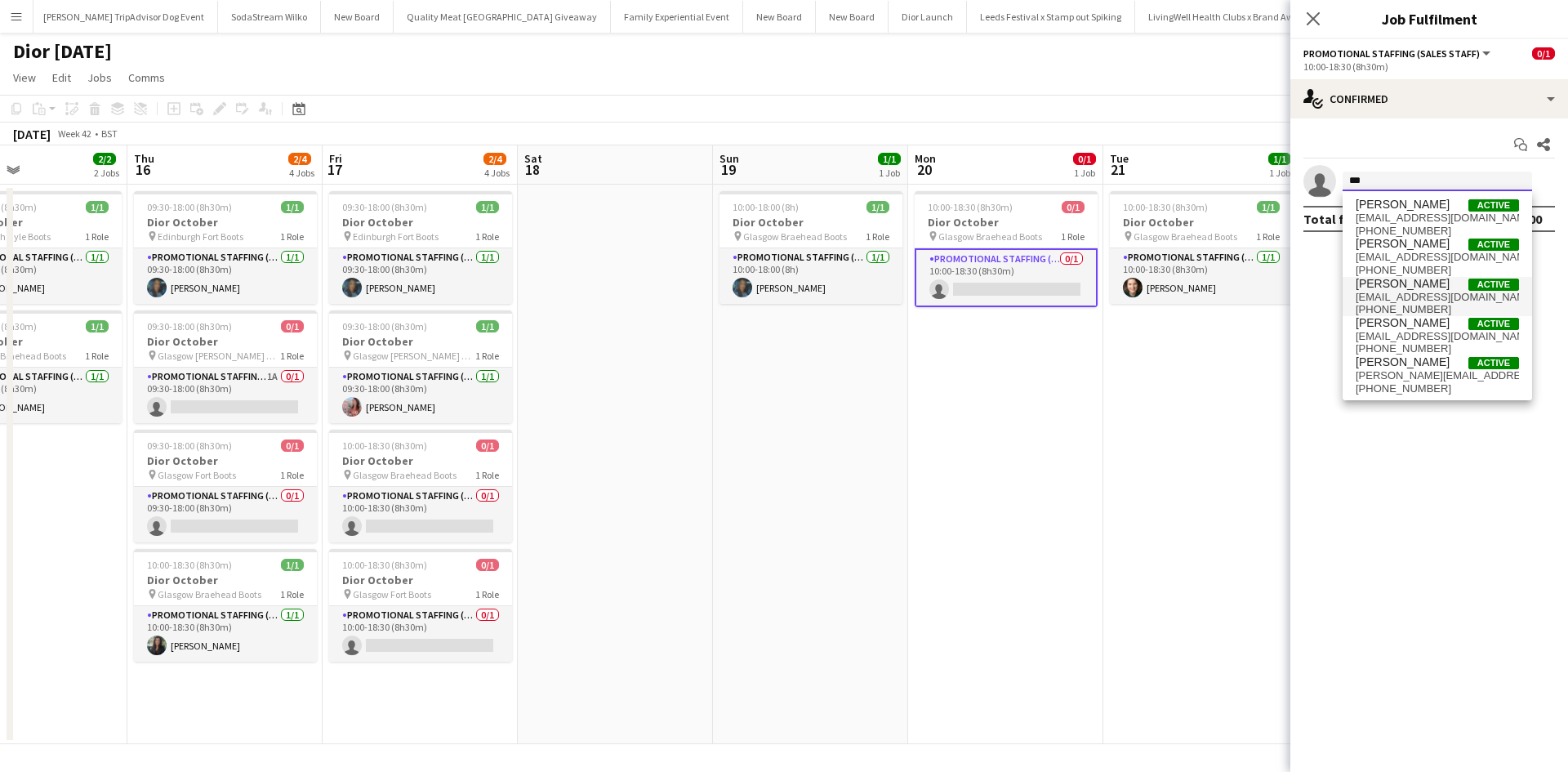
type input "***"
click at [1386, 284] on span "Susannah Reid" at bounding box center [1403, 283] width 94 height 14
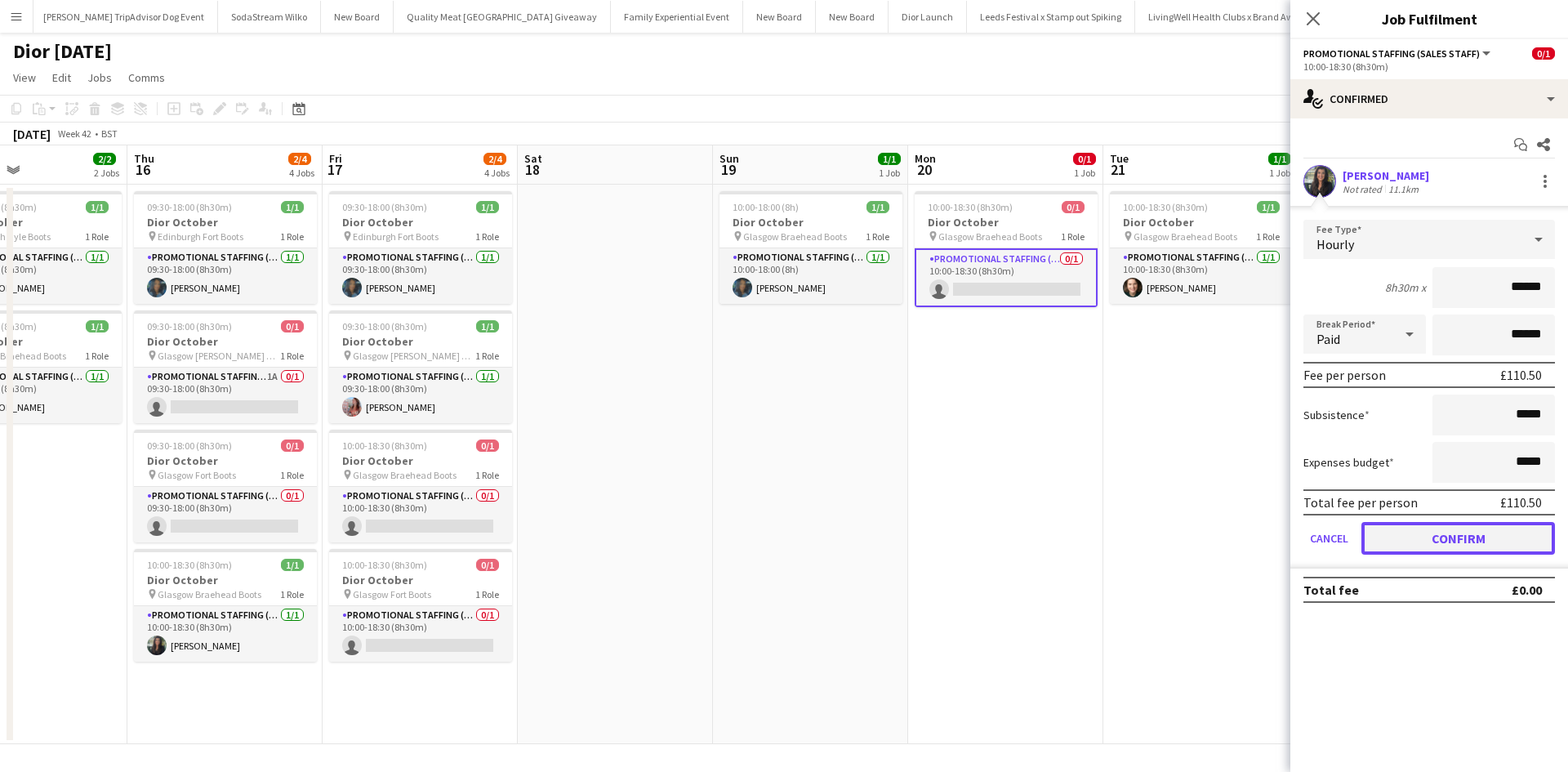
click at [1480, 539] on button "Confirm" at bounding box center [1458, 539] width 194 height 33
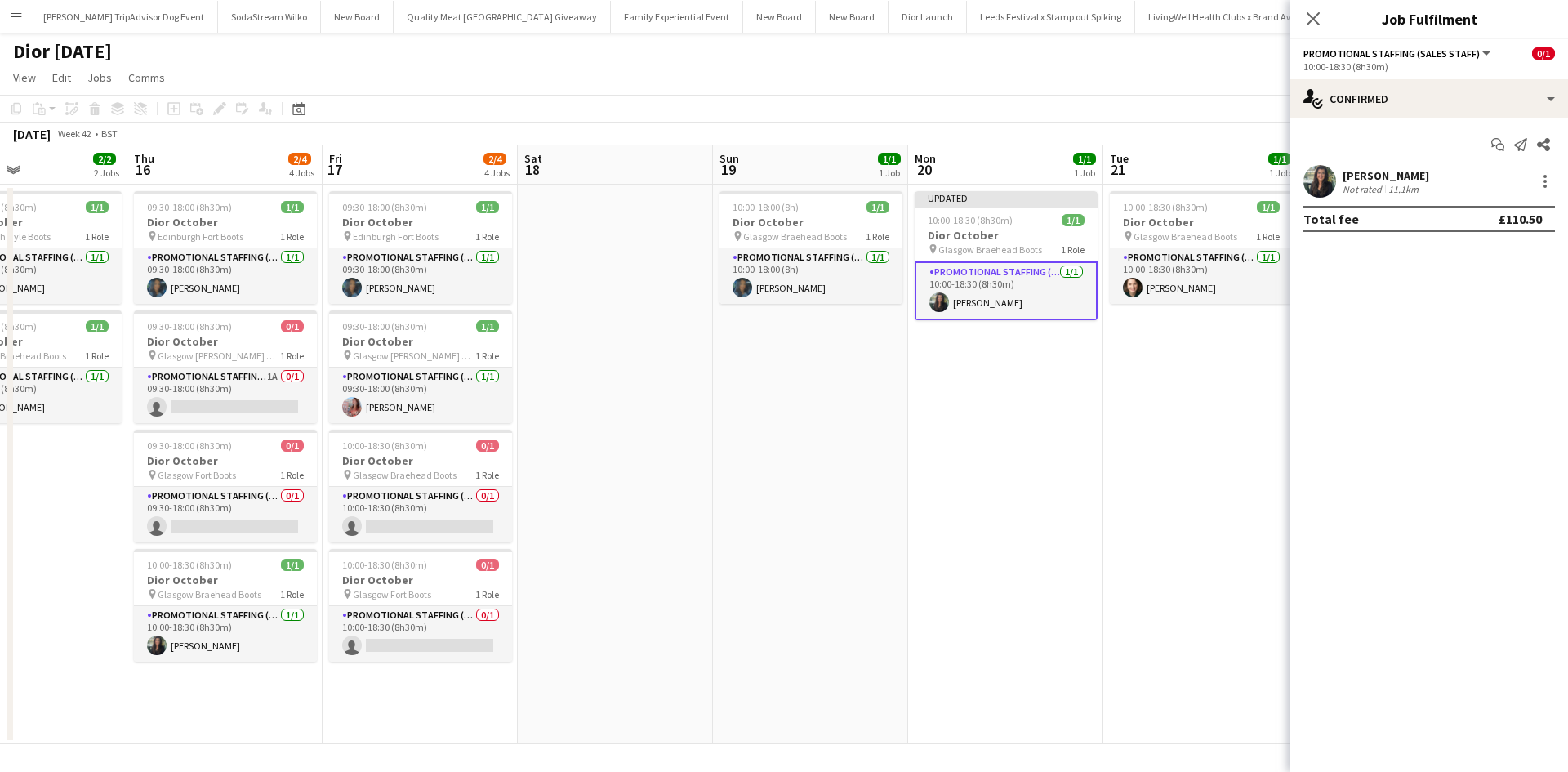
click at [1100, 499] on app-date-cell "Updated 10:00-18:30 (8h30m) 1/1 Dior October pin Glasgow Braehead Boots 1 Role …" at bounding box center [1006, 464] width 196 height 560
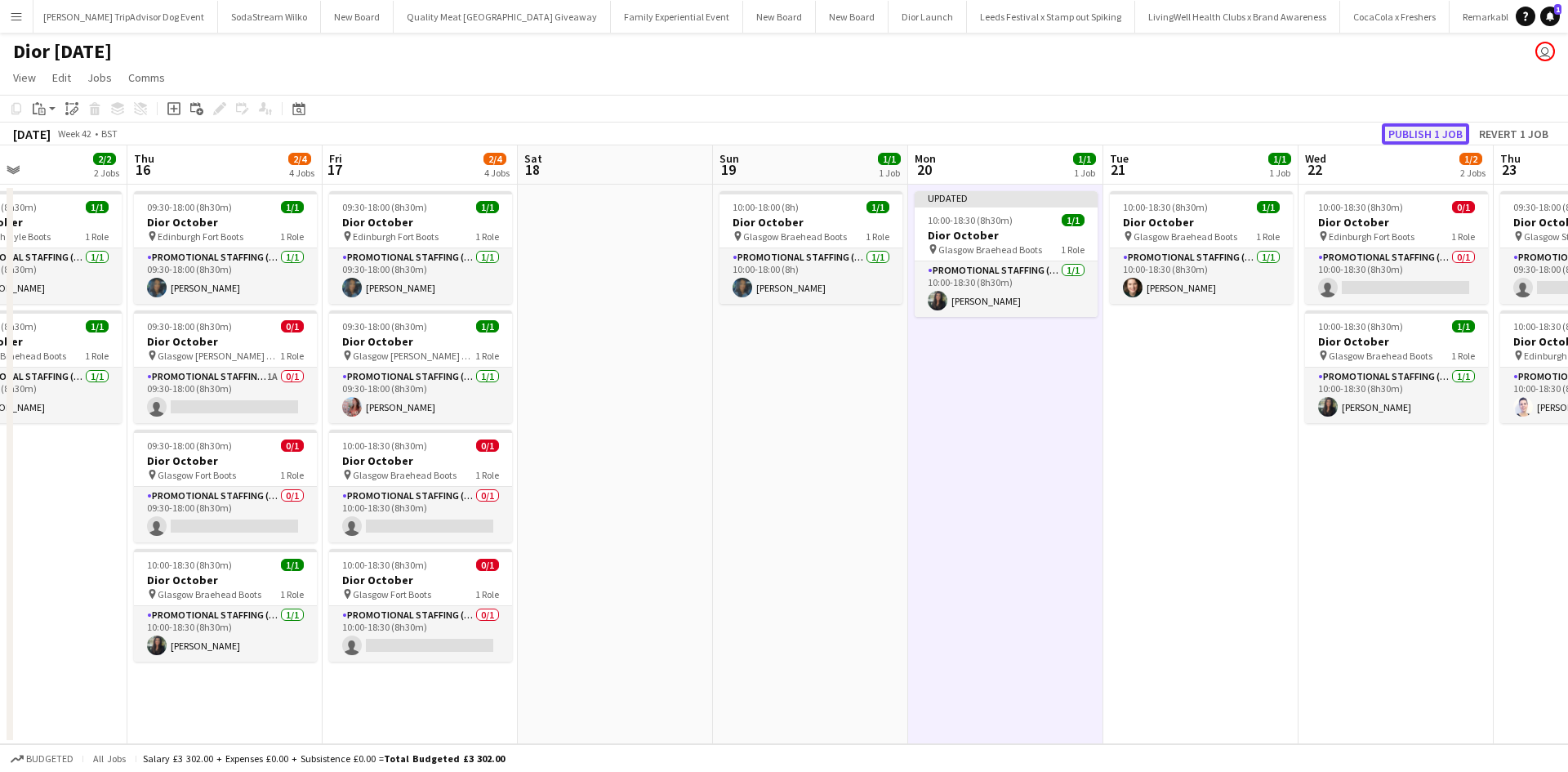
click at [1398, 138] on button "Publish 1 job" at bounding box center [1426, 133] width 87 height 21
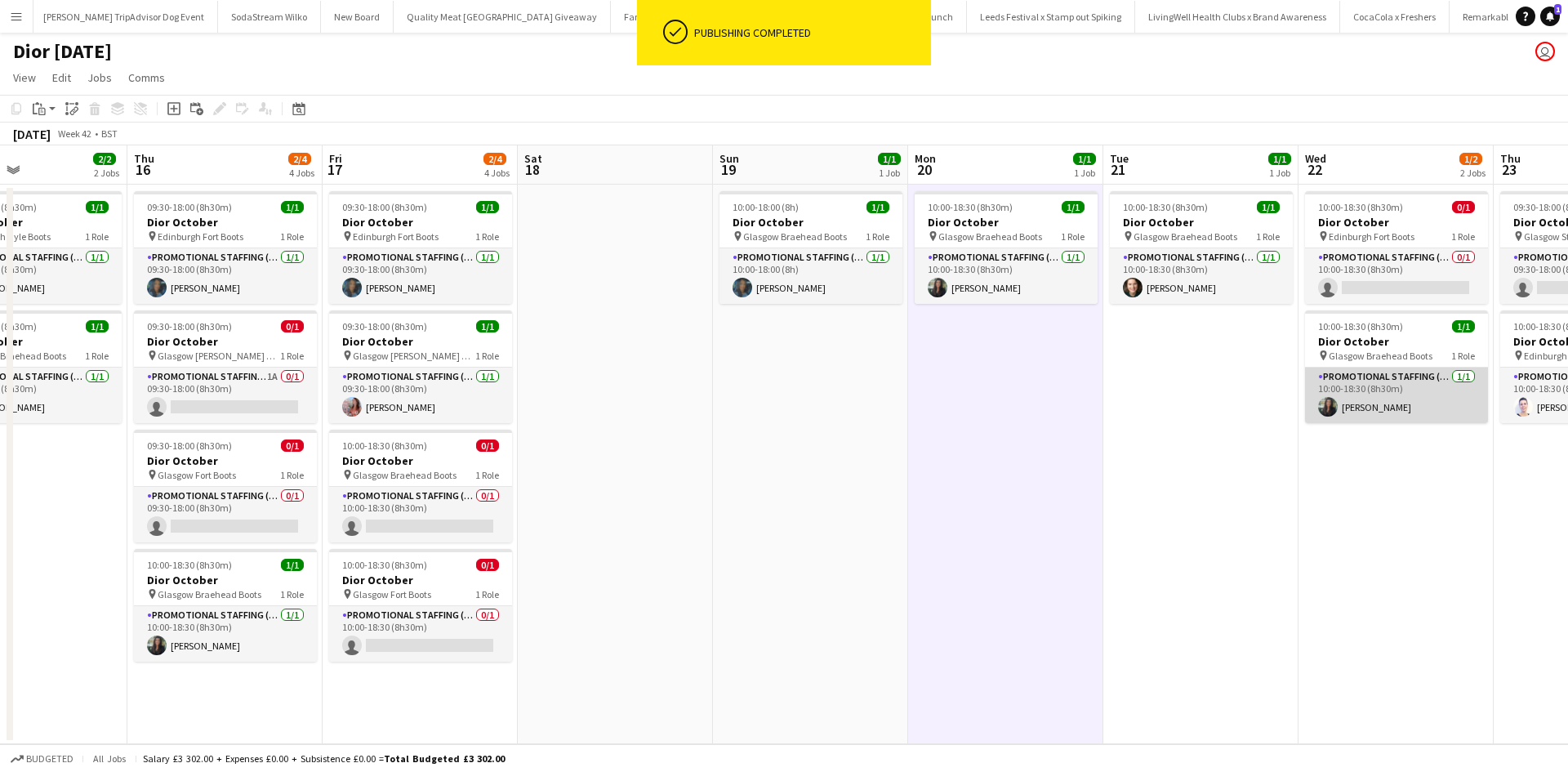
click at [1433, 408] on app-card-role "Promotional Staffing (Sales Staff) 1/1 10:00-18:30 (8h30m) Susannah Reid" at bounding box center [1396, 395] width 183 height 55
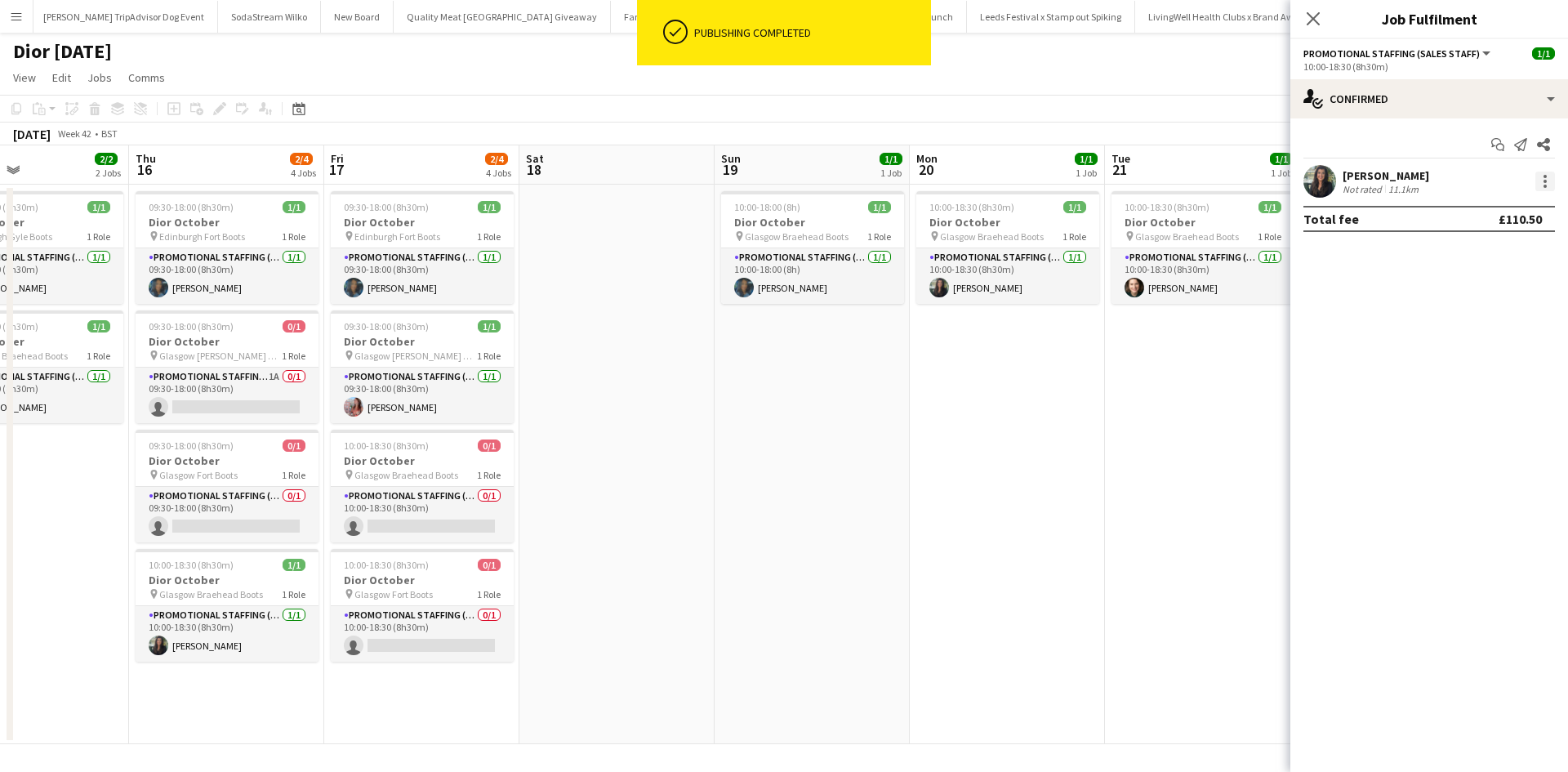
drag, startPoint x: 1549, startPoint y: 168, endPoint x: 1552, endPoint y: 181, distance: 13.3
click at [1551, 169] on div "Susannah Reid Not rated 11.1km" at bounding box center [1429, 182] width 277 height 33
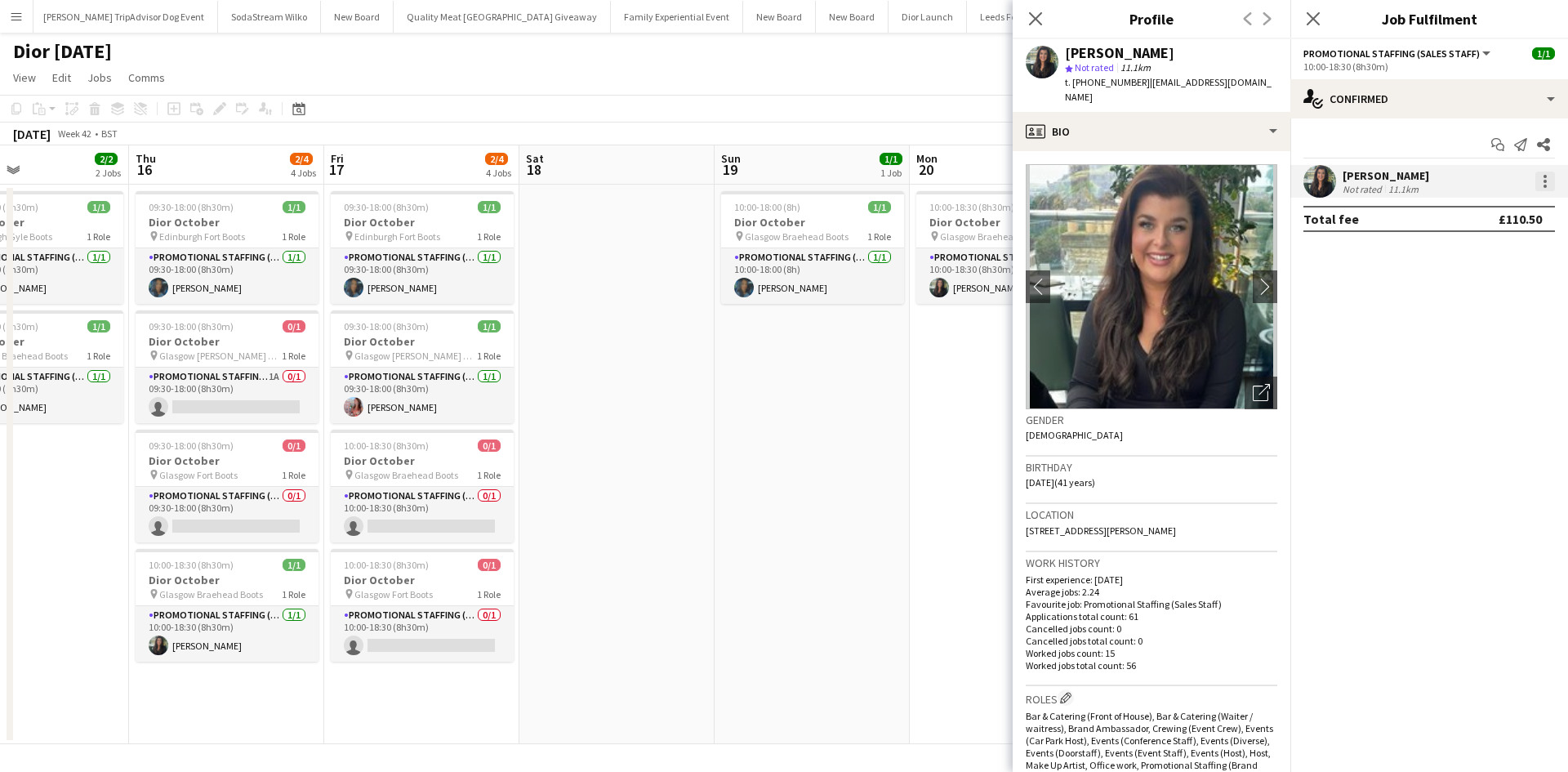
click at [1546, 190] on div at bounding box center [1545, 181] width 19 height 19
click at [1504, 375] on span "Remove" at bounding box center [1492, 369] width 101 height 15
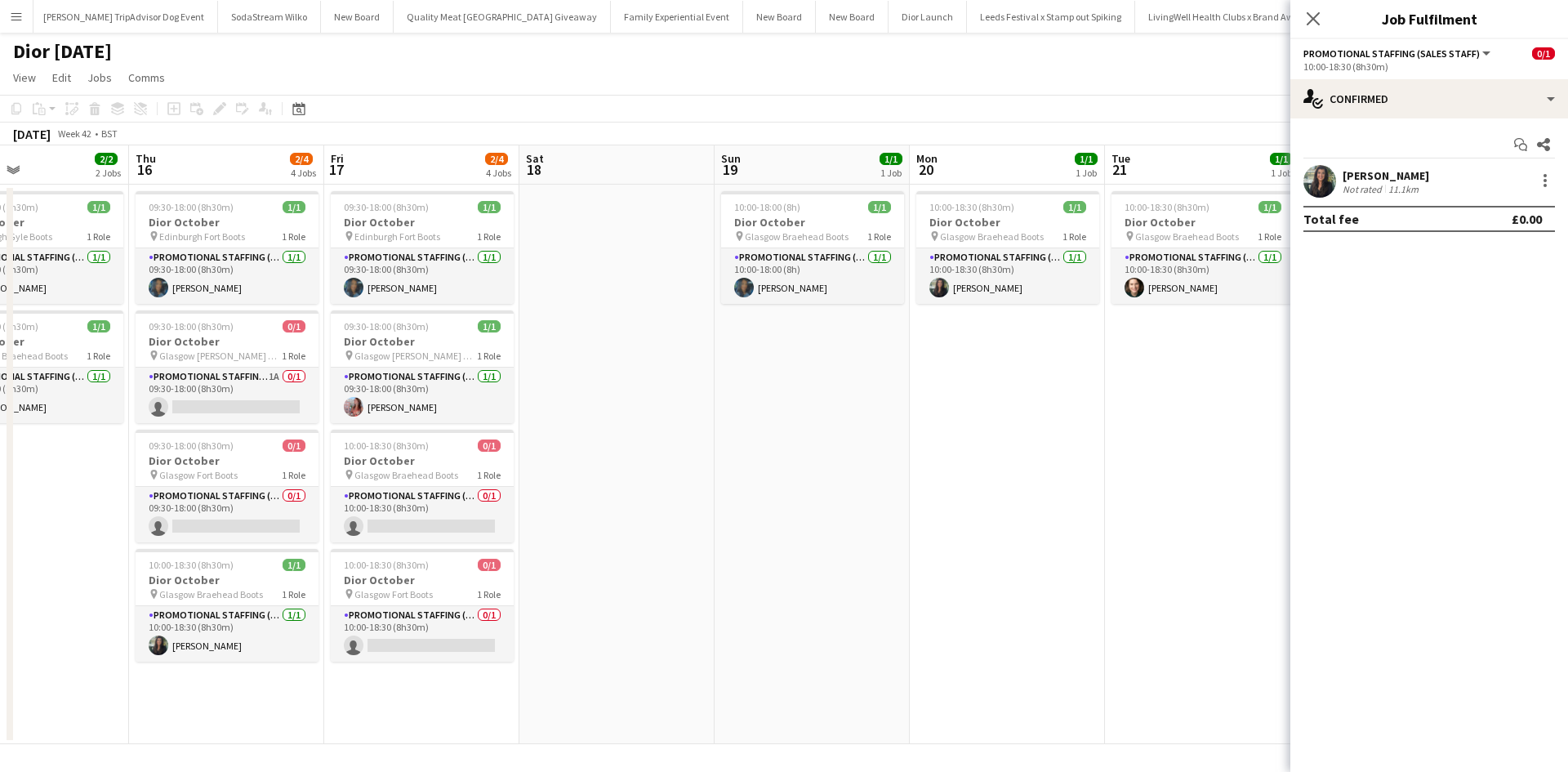
click at [943, 506] on app-date-cell "10:00-18:30 (8h30m) 1/1 Dior October pin Glasgow Braehead Boots 1 Role Promotio…" at bounding box center [1008, 464] width 196 height 560
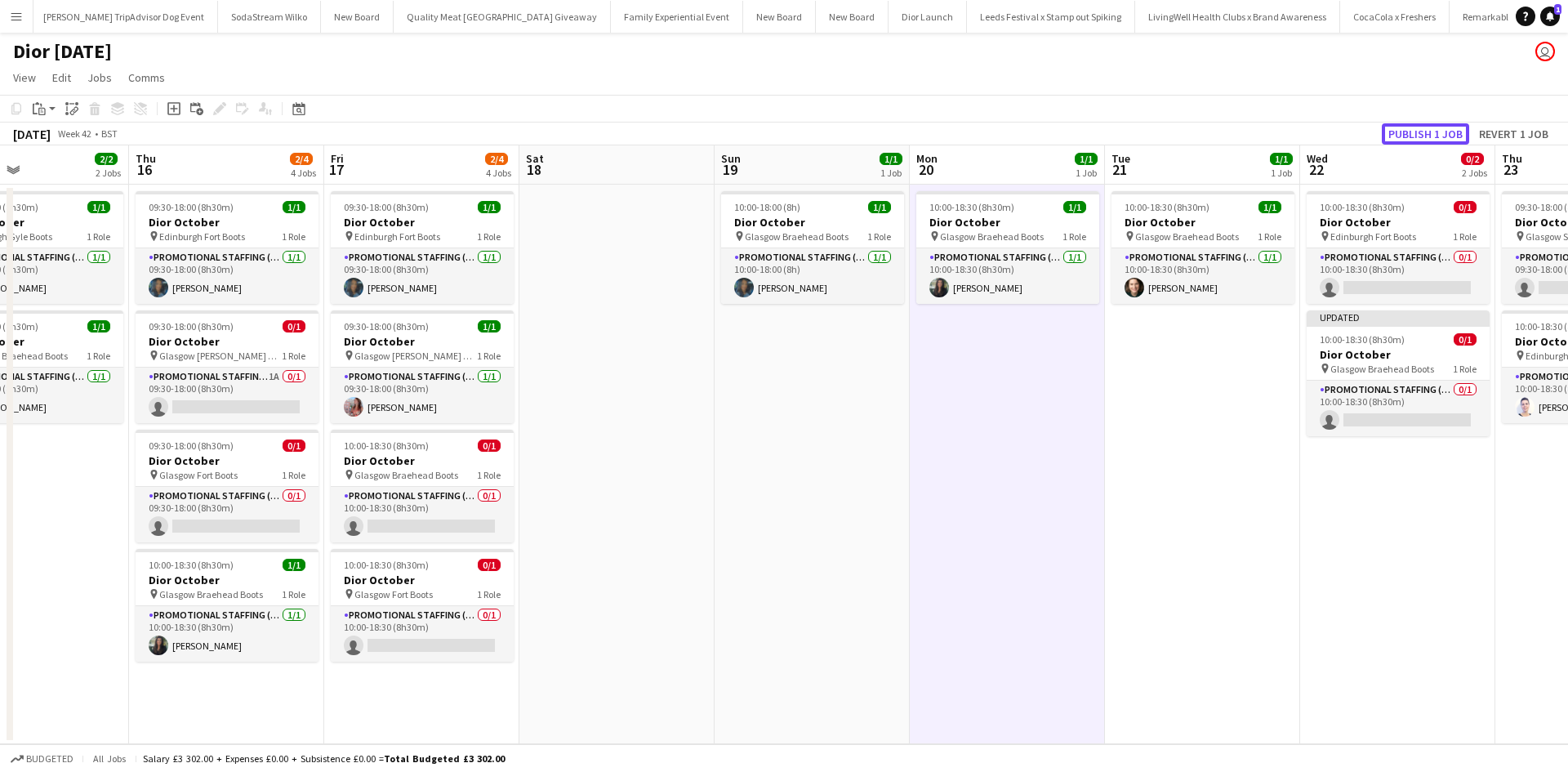
click at [1427, 134] on button "Publish 1 job" at bounding box center [1426, 133] width 87 height 21
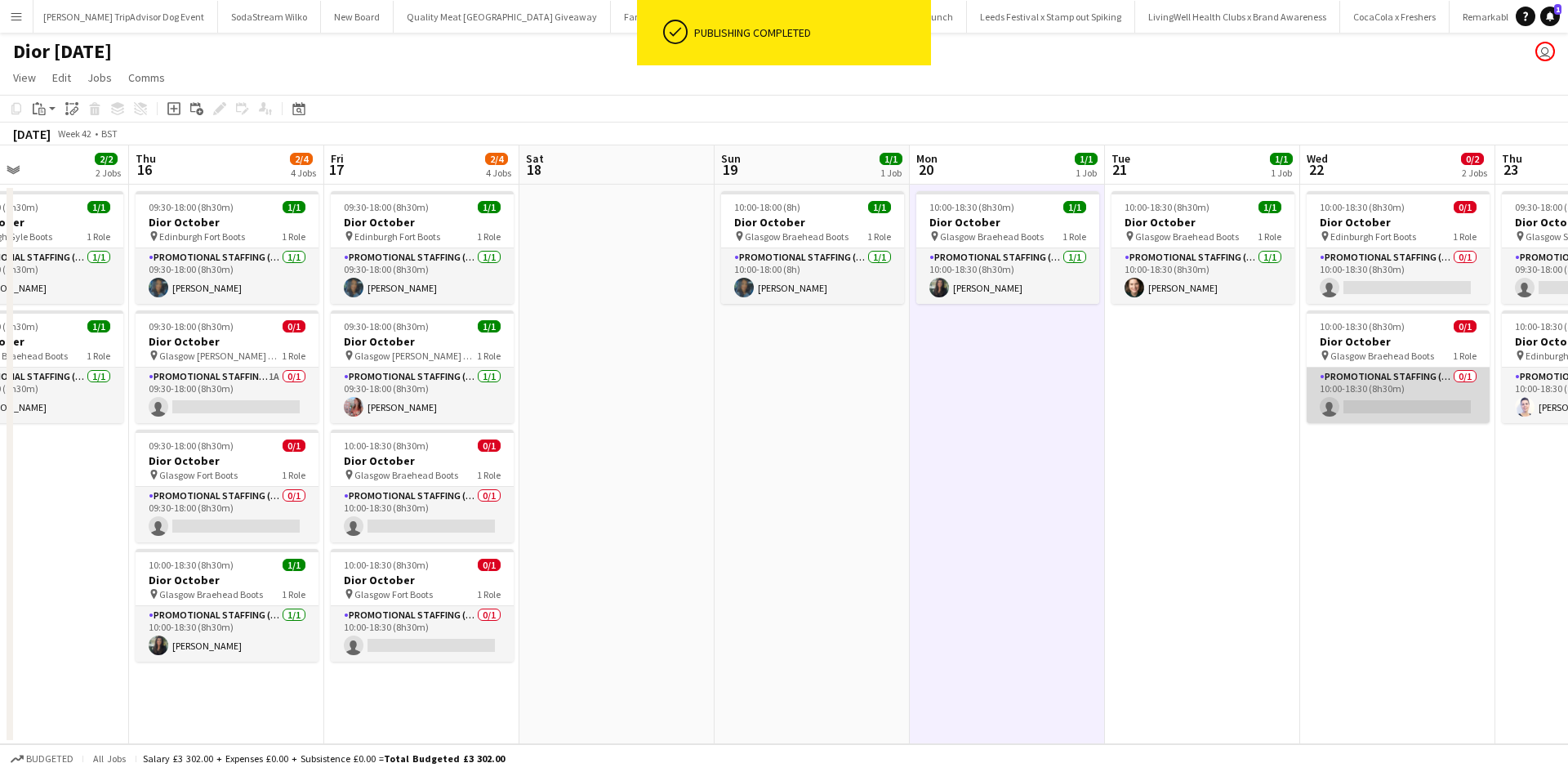
click at [1392, 411] on app-card-role "Promotional Staffing (Sales Staff) 0/1 10:00-18:30 (8h30m) single-neutral-actio…" at bounding box center [1398, 395] width 183 height 55
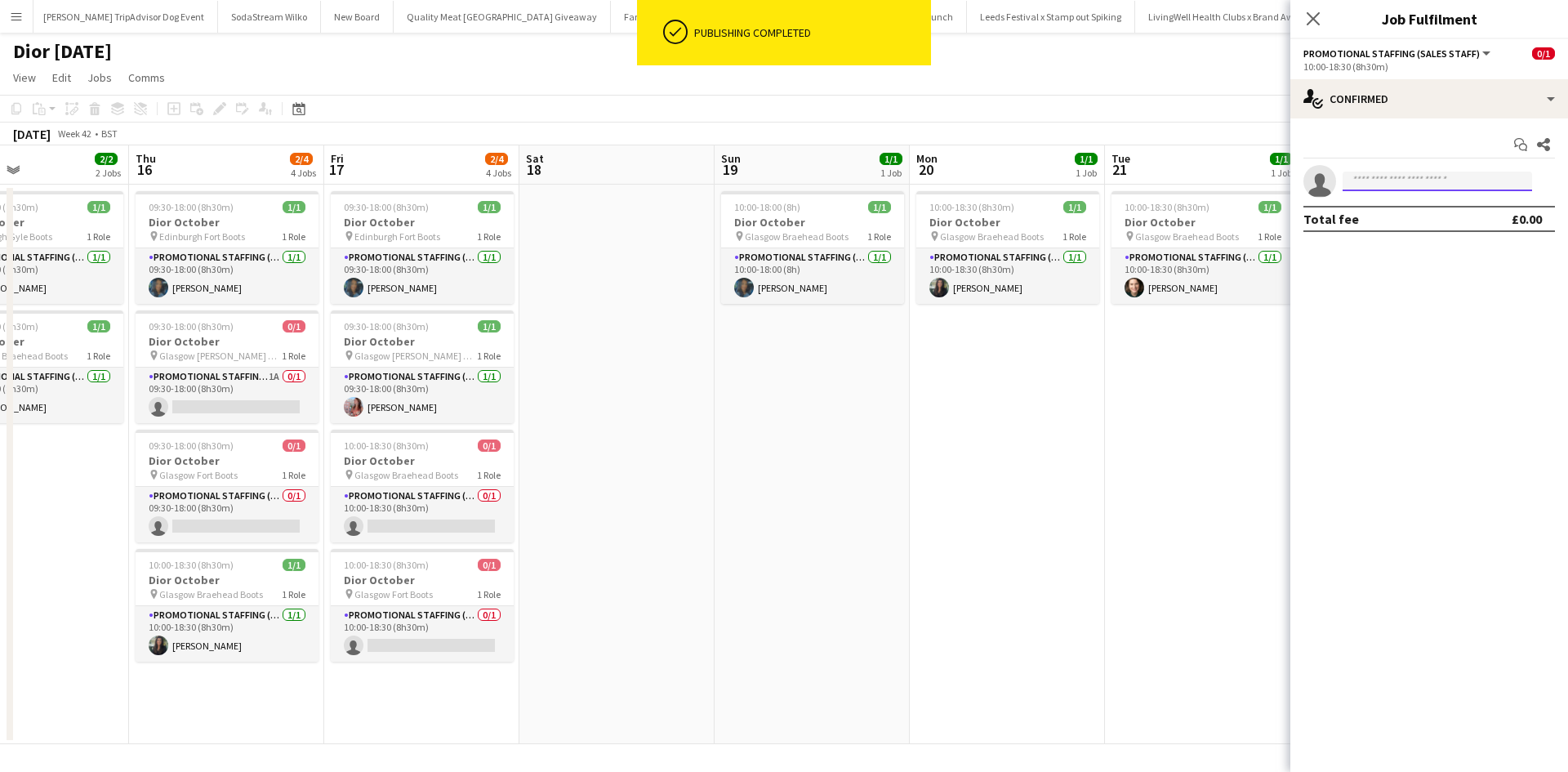
click at [1448, 175] on input at bounding box center [1438, 181] width 189 height 19
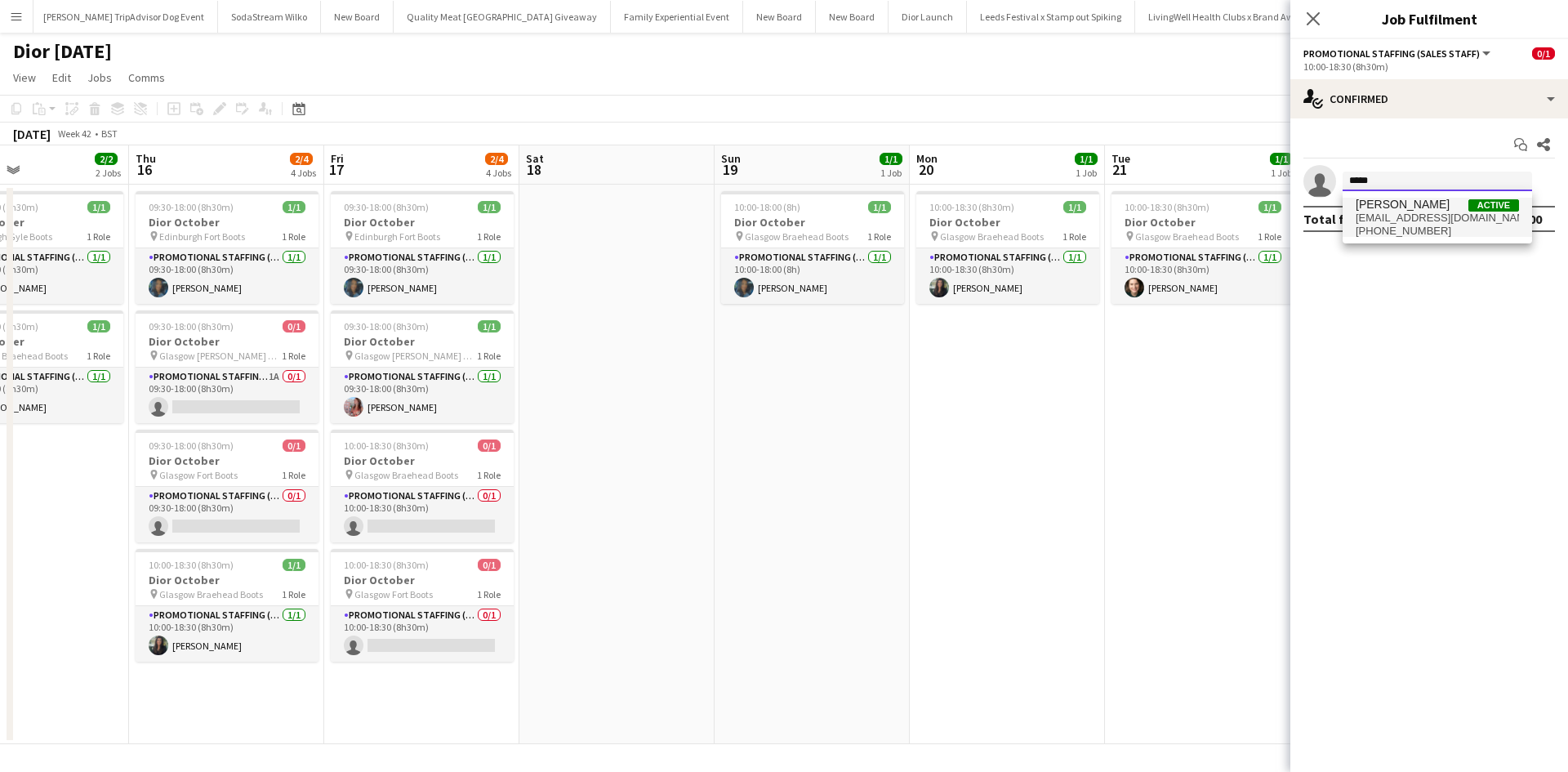
type input "*****"
click at [1420, 209] on span "Shian Denovan" at bounding box center [1403, 204] width 94 height 14
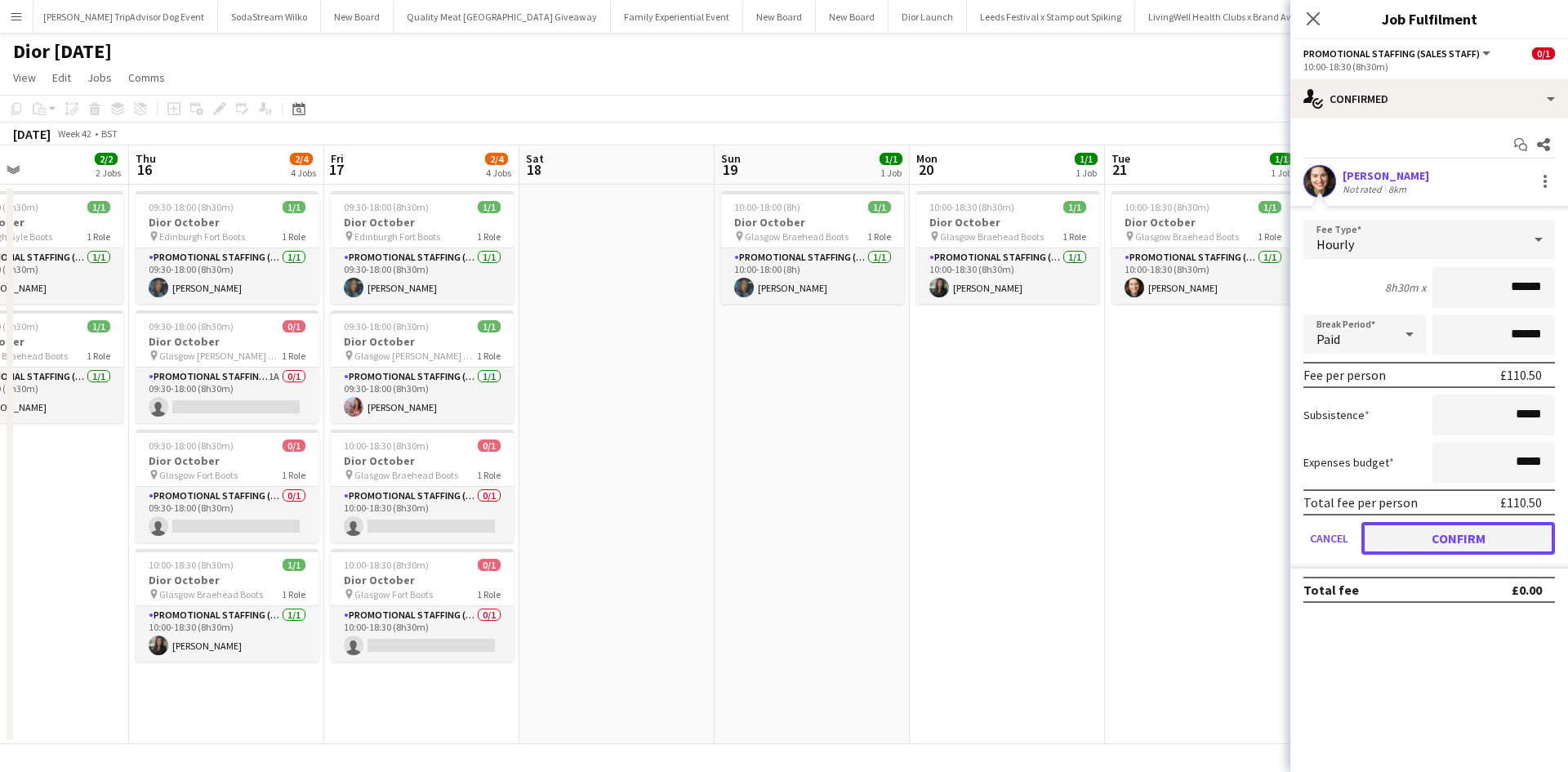
click at [1501, 542] on button "Confirm" at bounding box center [1458, 539] width 194 height 33
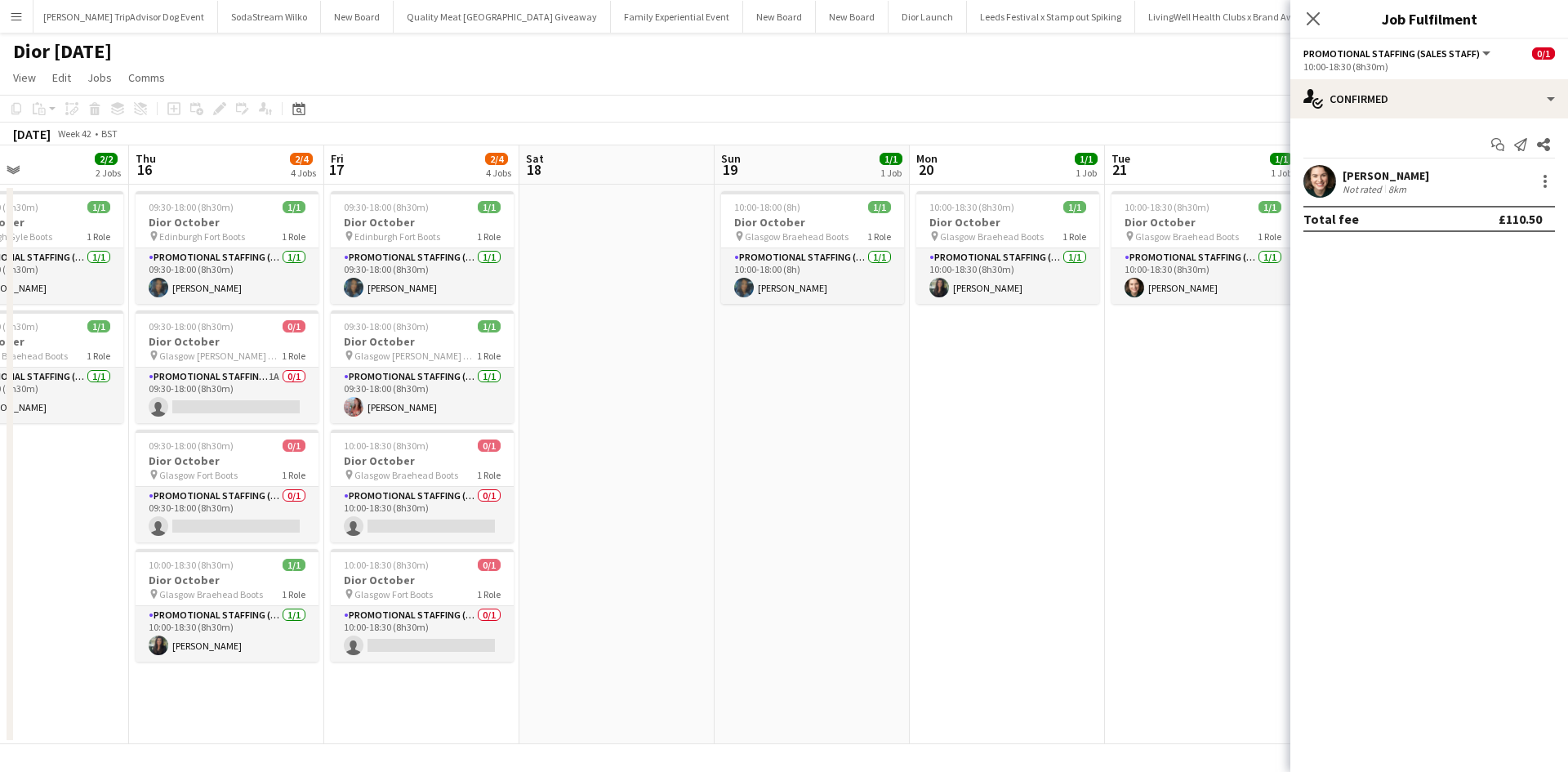
click at [1212, 523] on app-date-cell "10:00-18:30 (8h30m) 1/1 Dior October pin Glasgow Braehead Boots 1 Role Promotio…" at bounding box center [1202, 464] width 196 height 560
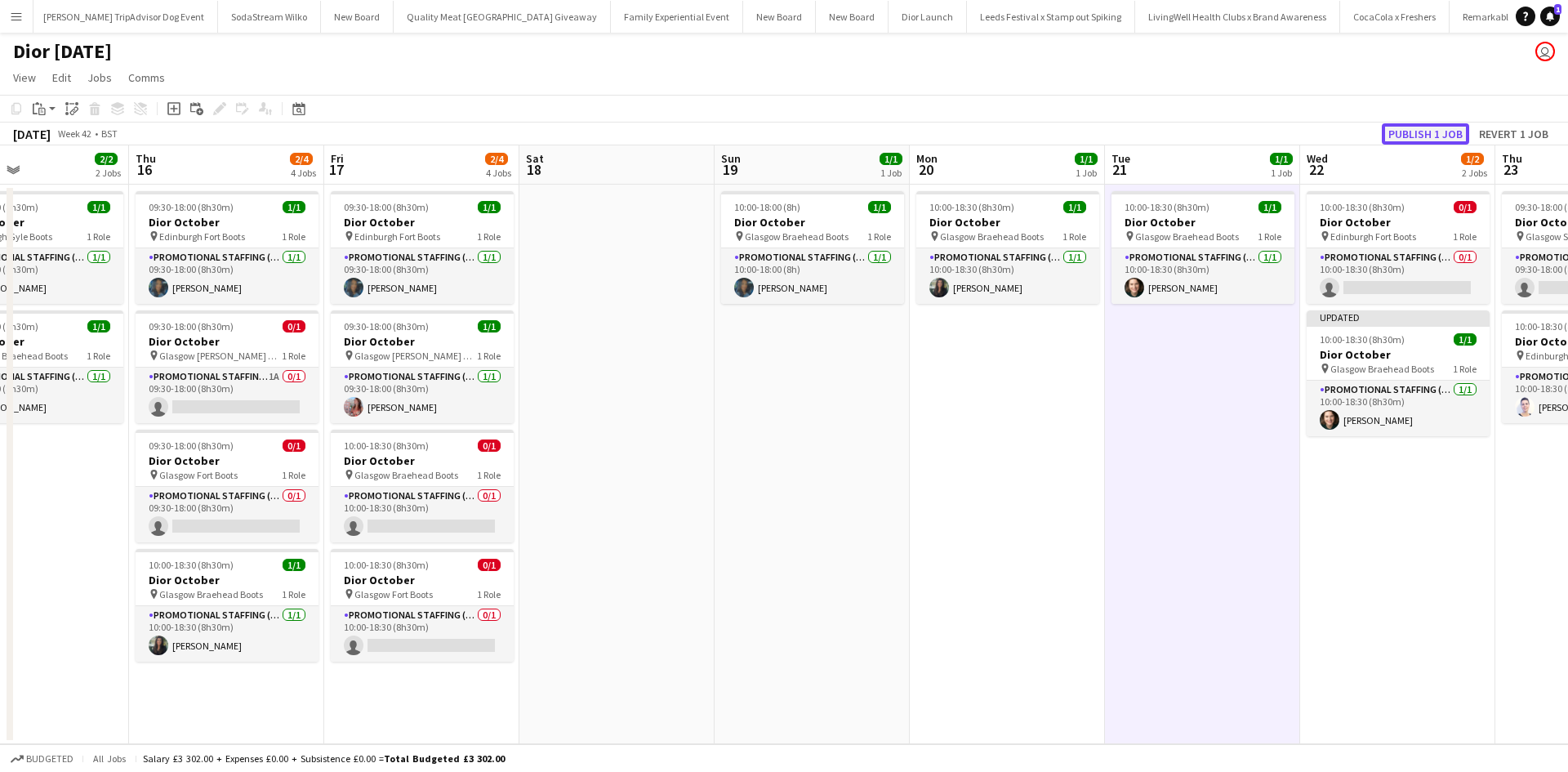
click at [1425, 131] on button "Publish 1 job" at bounding box center [1426, 133] width 87 height 21
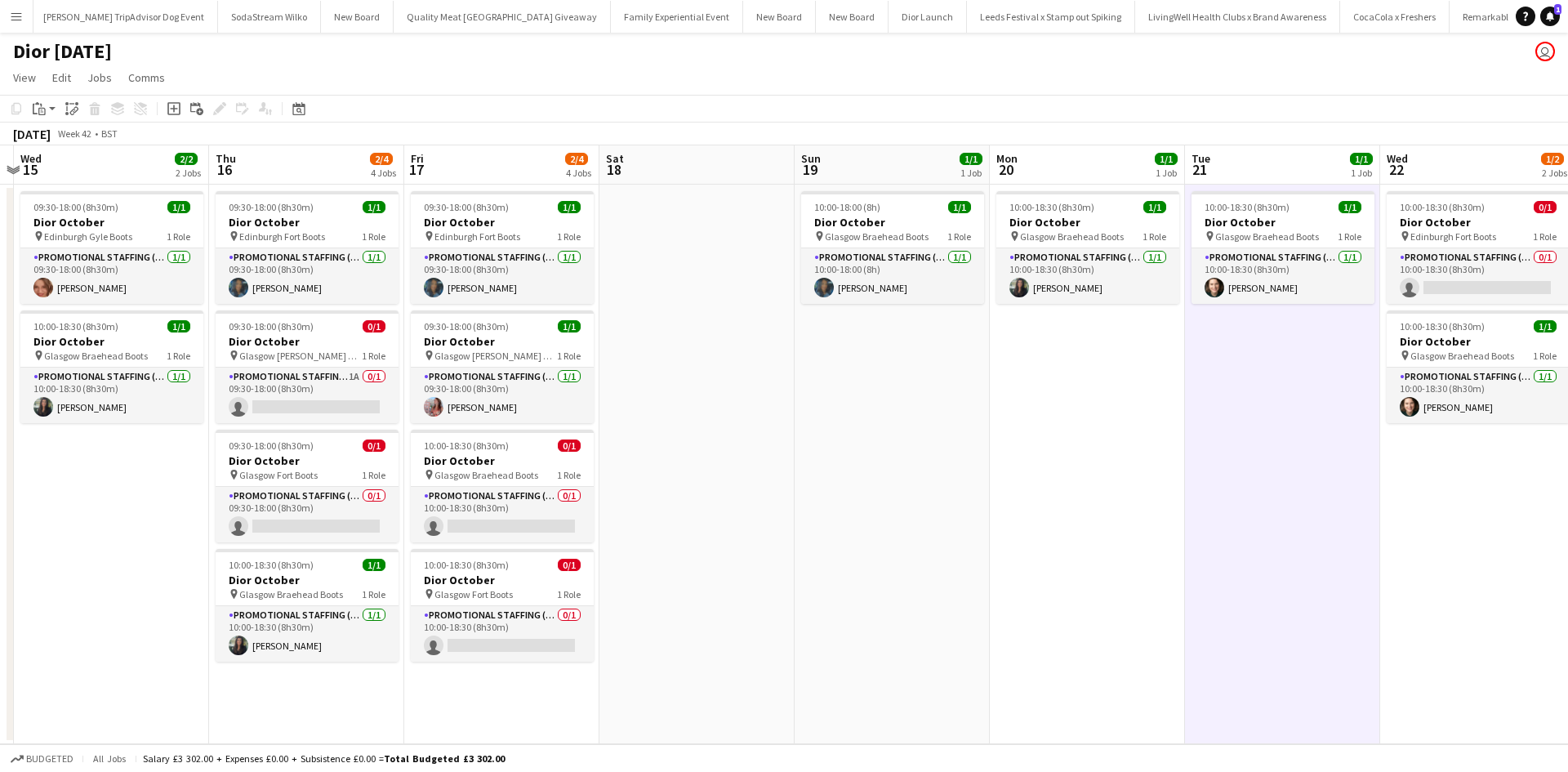
scroll to position [0, 622]
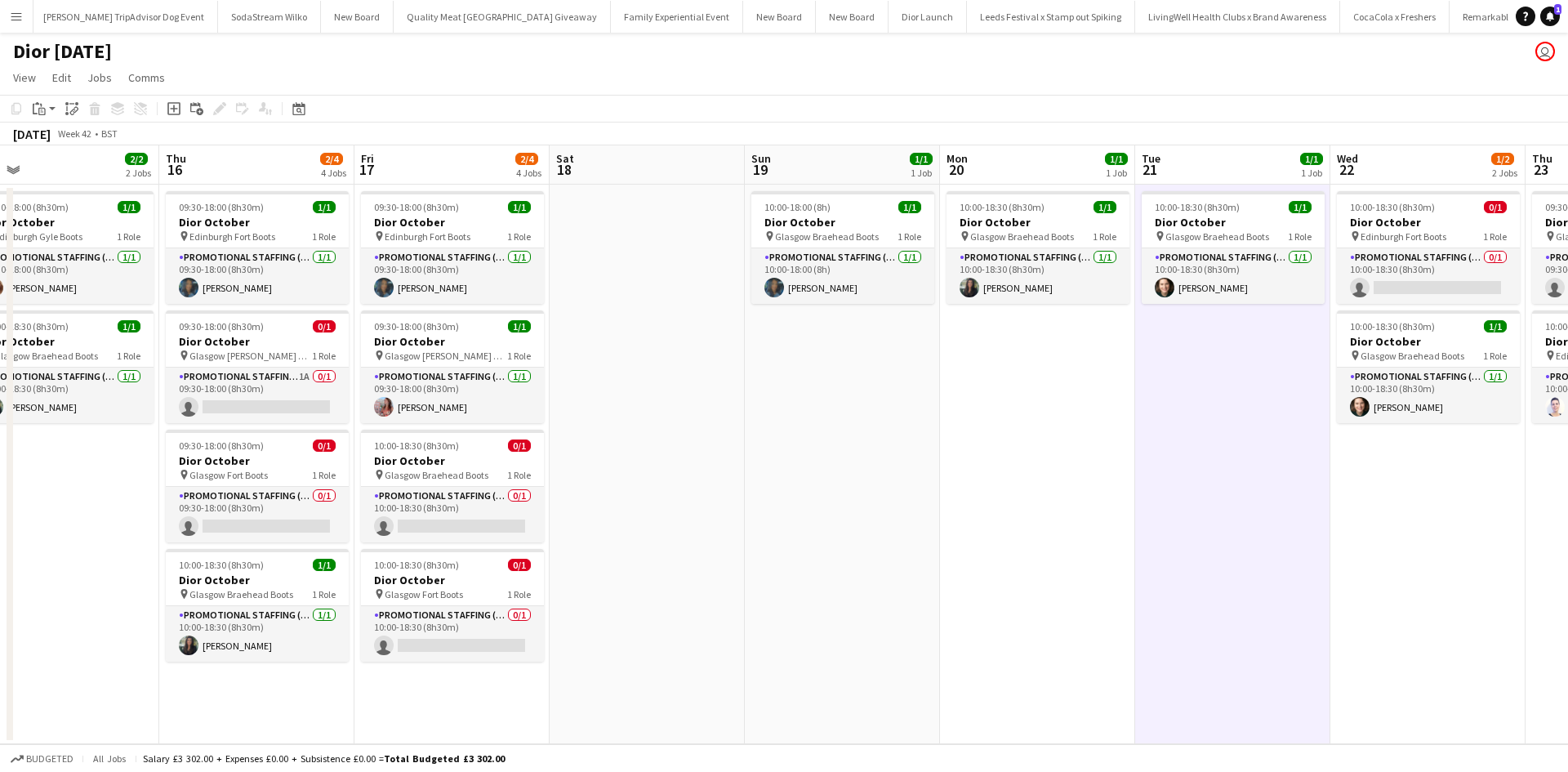
drag, startPoint x: 763, startPoint y: 524, endPoint x: 793, endPoint y: 461, distance: 69.8
click at [793, 461] on app-calendar-viewport "Sun 12 1/1 1 Job Mon 13 0/1 1 Job Tue 14 Wed 15 2/2 2 Jobs Thu 16 2/4 4 Jobs Fr…" at bounding box center [784, 445] width 1568 height 599
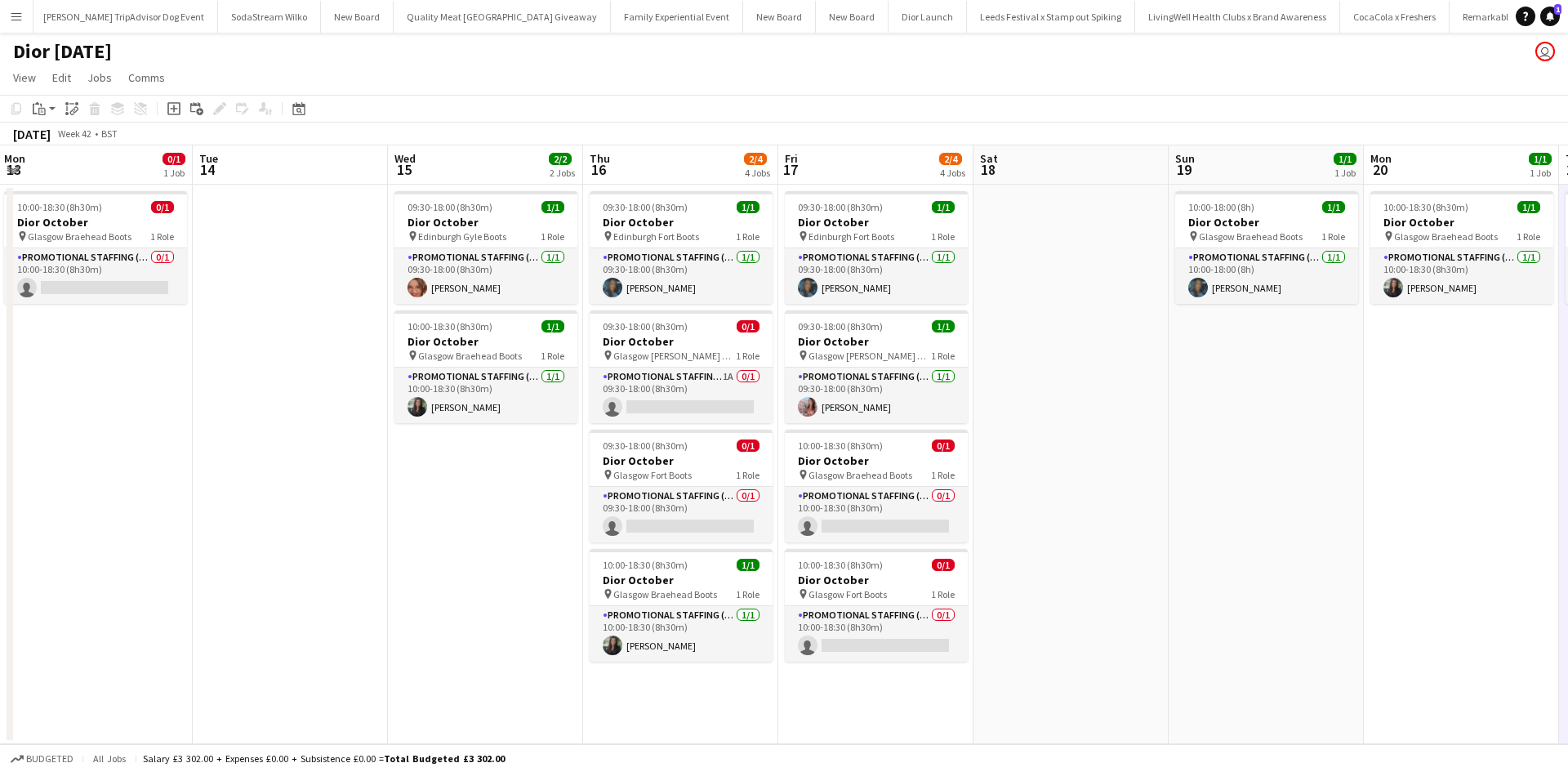
drag, startPoint x: 705, startPoint y: 501, endPoint x: 1129, endPoint y: 482, distance: 424.4
click at [1129, 482] on app-calendar-viewport "Sat 11 1/1 1 Job Sun 12 1/1 1 Job Mon 13 0/1 1 Job Tue 14 Wed 15 2/2 2 Jobs Thu…" at bounding box center [784, 445] width 1568 height 599
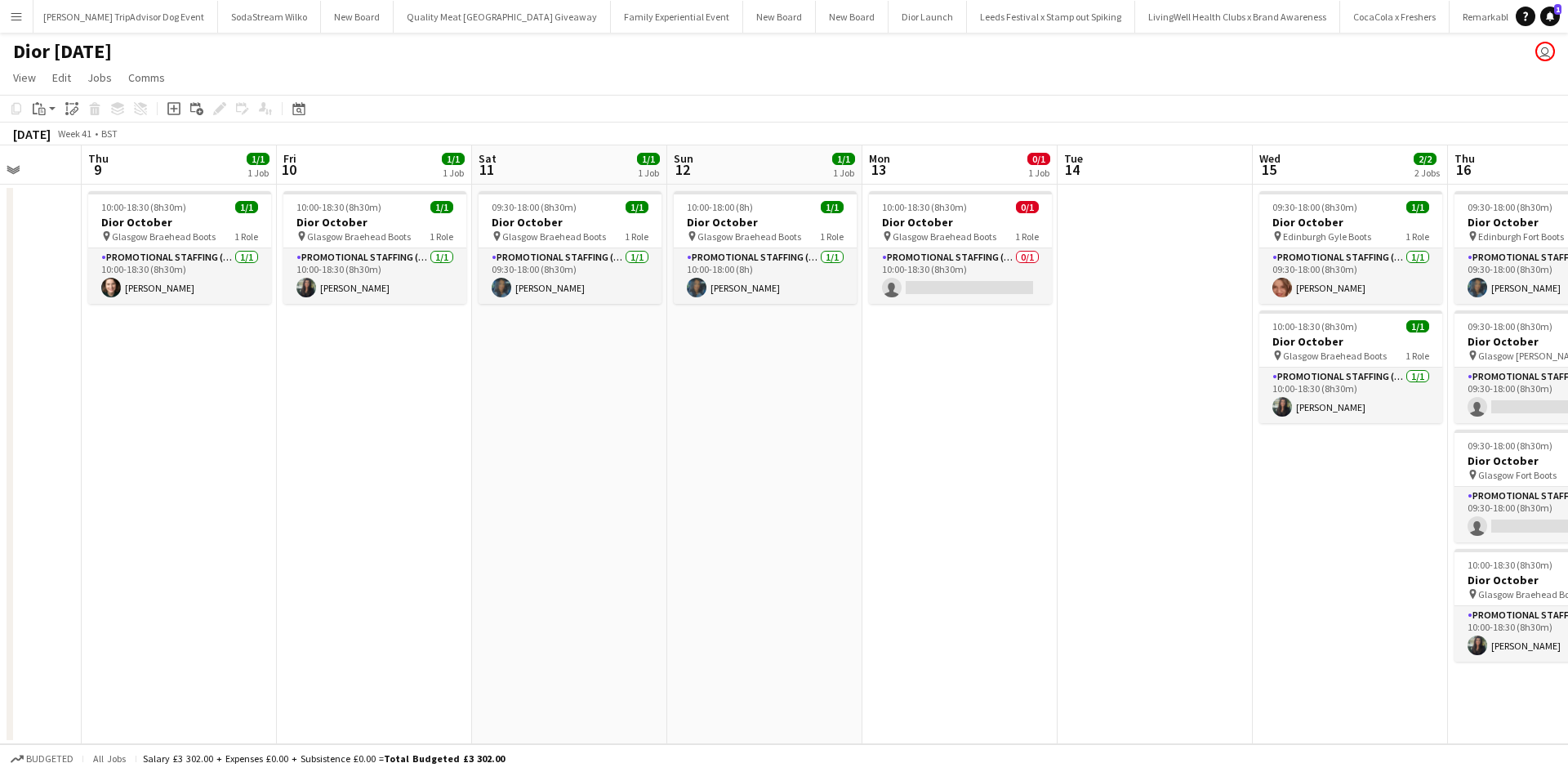
scroll to position [0, 346]
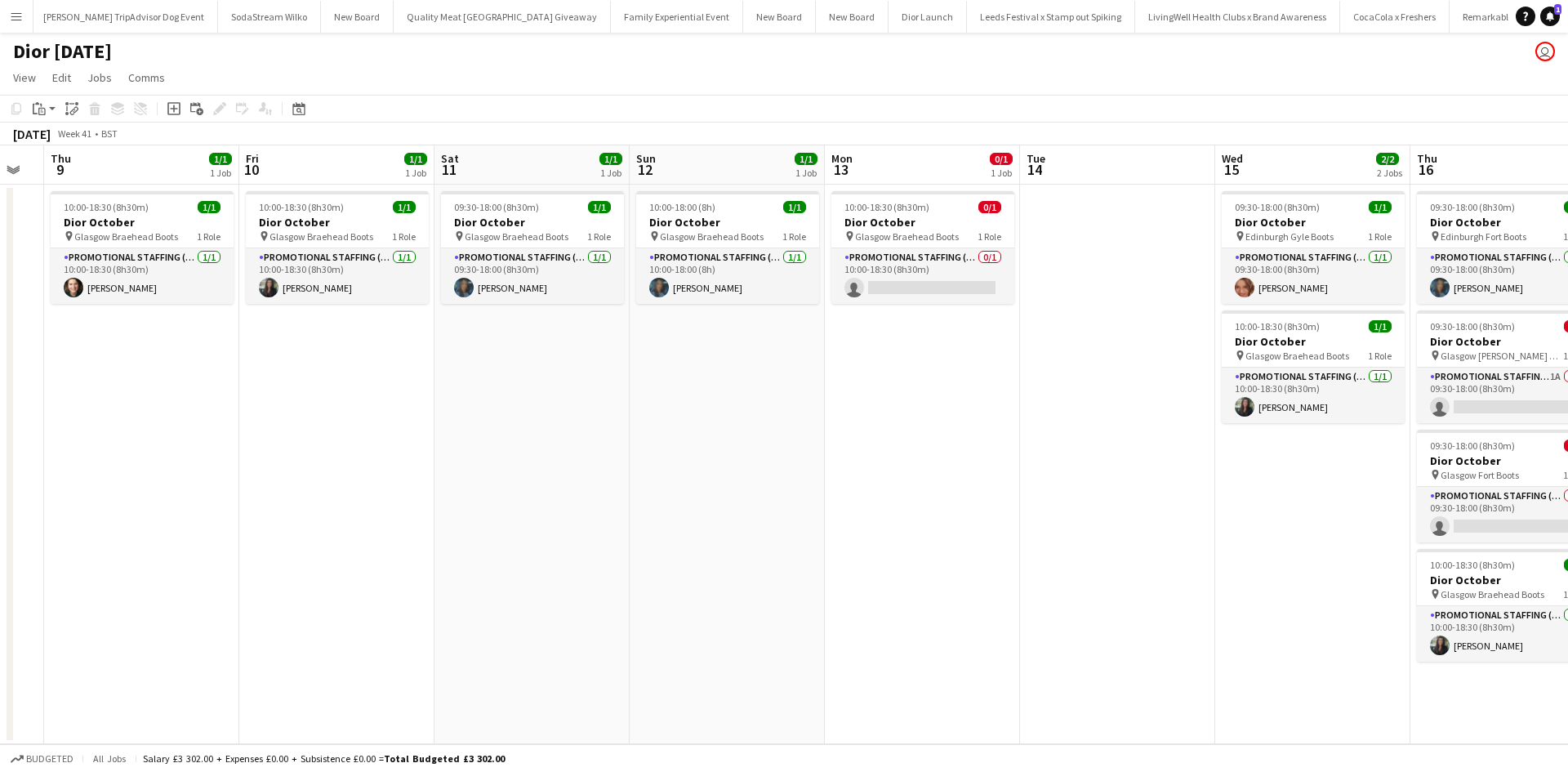
drag, startPoint x: 236, startPoint y: 501, endPoint x: 1064, endPoint y: 445, distance: 829.9
click at [1064, 445] on app-calendar-viewport "Tue 7 Wed 8 Thu 9 1/1 1 Job Fri 10 1/1 1 Job Sat 11 1/1 1 Job Sun 12 1/1 1 Job …" at bounding box center [784, 445] width 1568 height 599
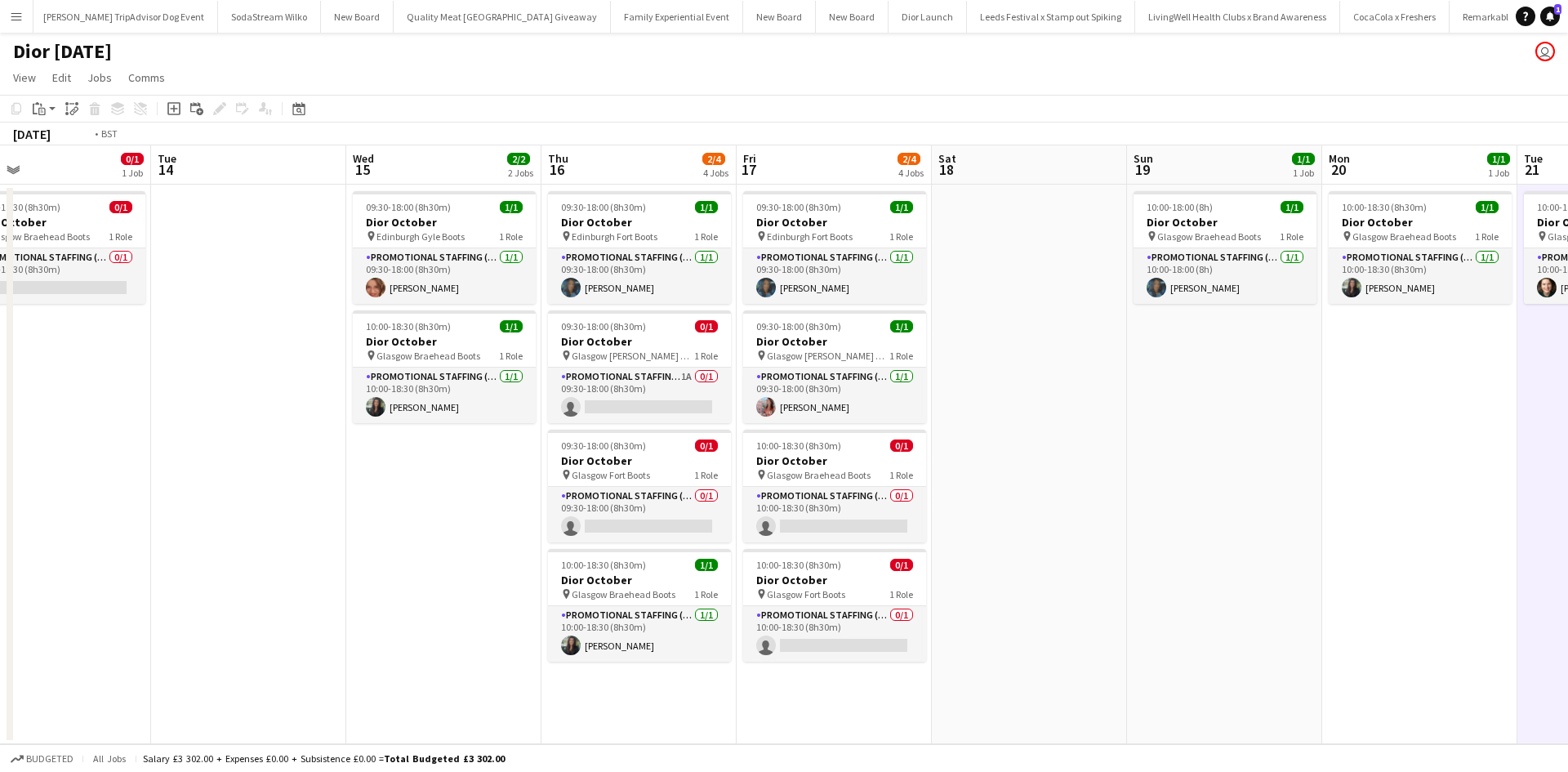
drag, startPoint x: 1009, startPoint y: 585, endPoint x: 203, endPoint y: 438, distance: 819.3
click at [133, 436] on app-calendar-viewport "Thu 9 1/1 1 Job Fri 10 1/1 1 Job Sat 11 1/1 1 Job Sun 12 1/1 1 Job Mon 13 0/1 1…" at bounding box center [784, 445] width 1568 height 599
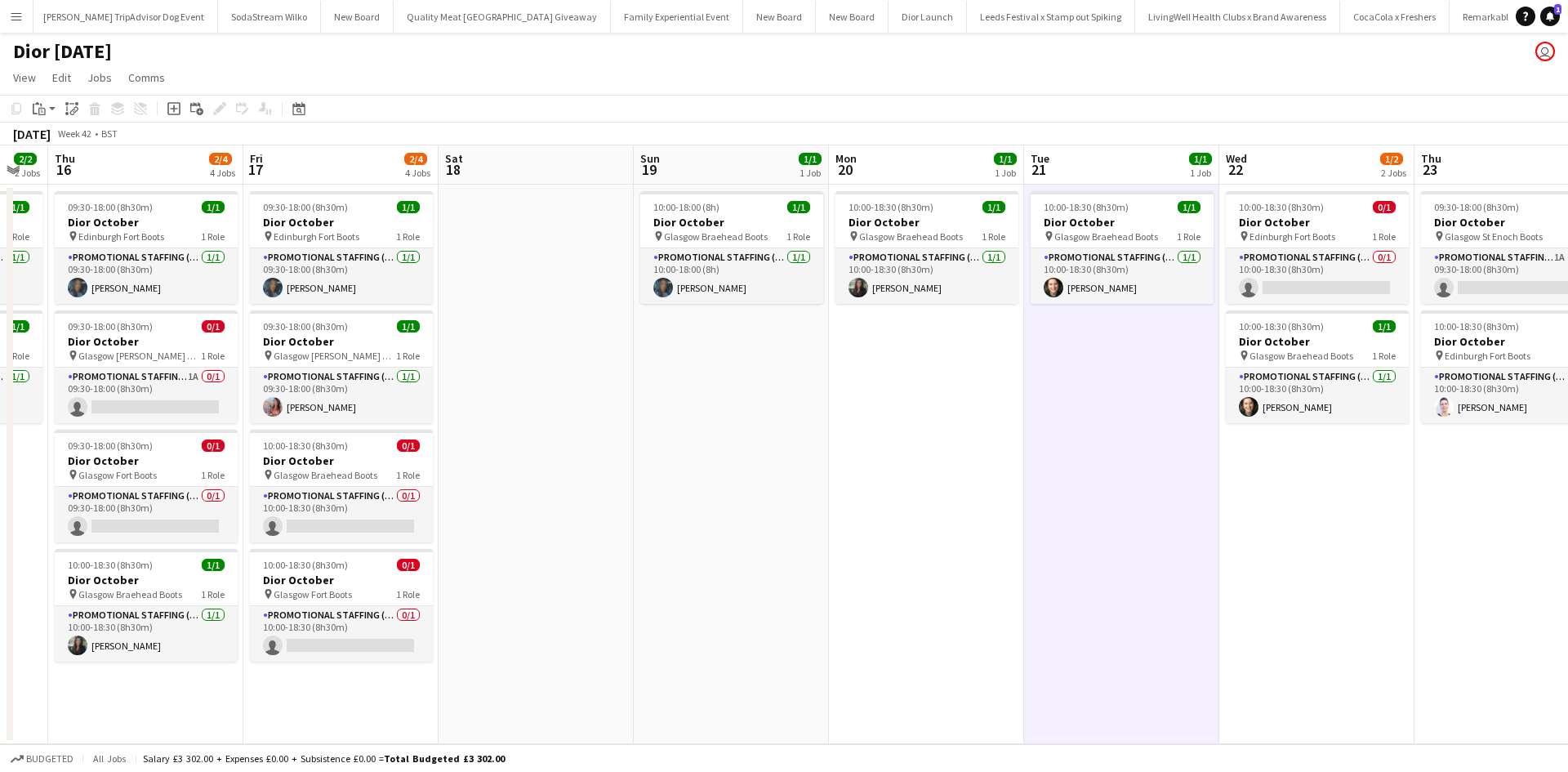
drag, startPoint x: 1325, startPoint y: 496, endPoint x: 837, endPoint y: 471, distance: 488.6
click at [837, 471] on app-calendar-viewport "Mon 13 0/1 1 Job Tue 14 Wed 15 2/2 2 Jobs Thu 16 2/4 4 Jobs Fri 17 2/4 4 Jobs S…" at bounding box center [784, 445] width 1568 height 599
click at [1355, 271] on app-card-role "Promotional Staffing (Sales Staff) 0/1 10:00-18:30 (8h30m) single-neutral-actio…" at bounding box center [1315, 276] width 183 height 55
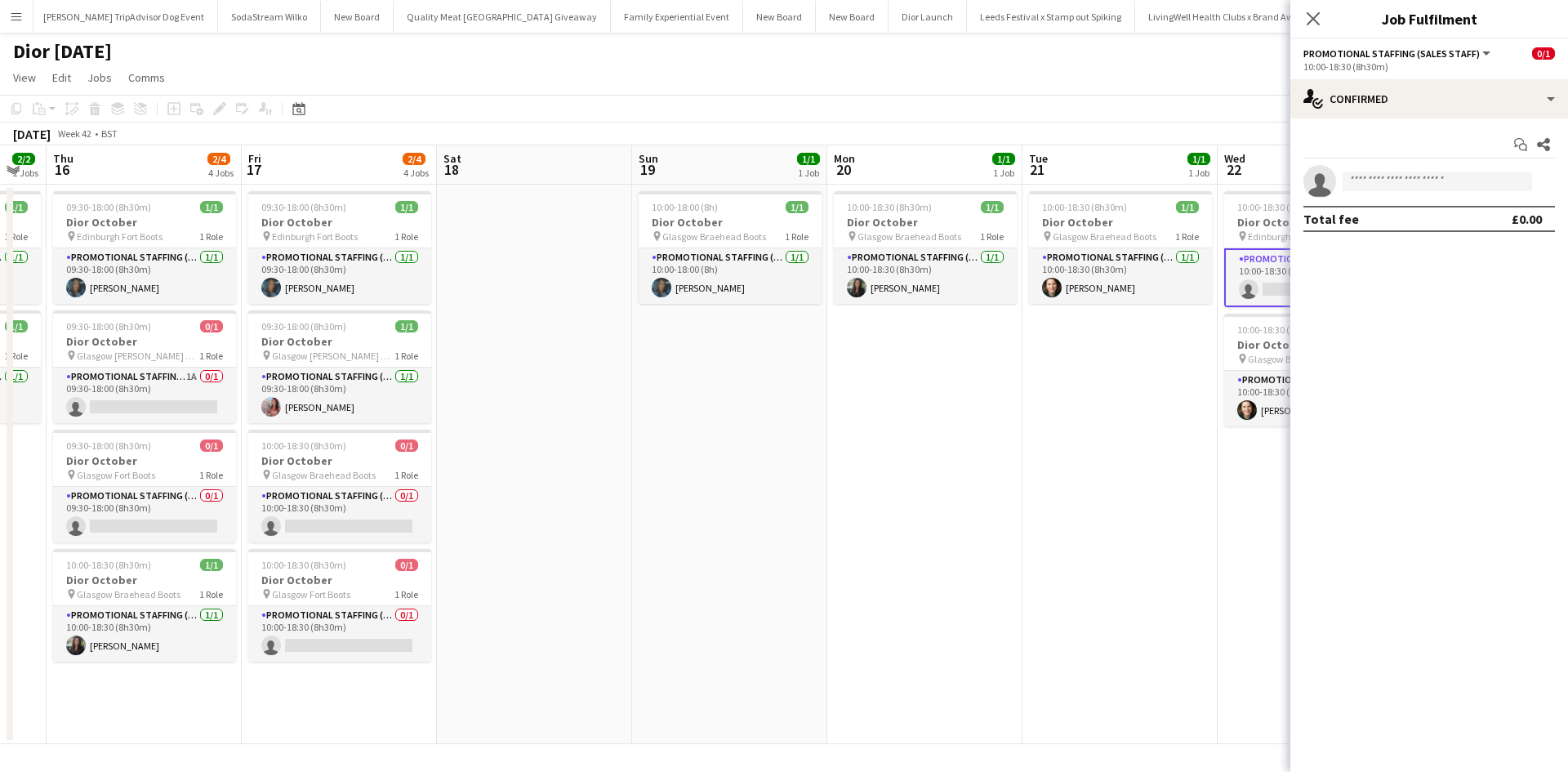
click at [816, 393] on app-date-cell "10:00-18:00 (8h) 1/1 Dior October pin Glasgow Braehead Boots 1 Role Promotional…" at bounding box center [729, 464] width 196 height 560
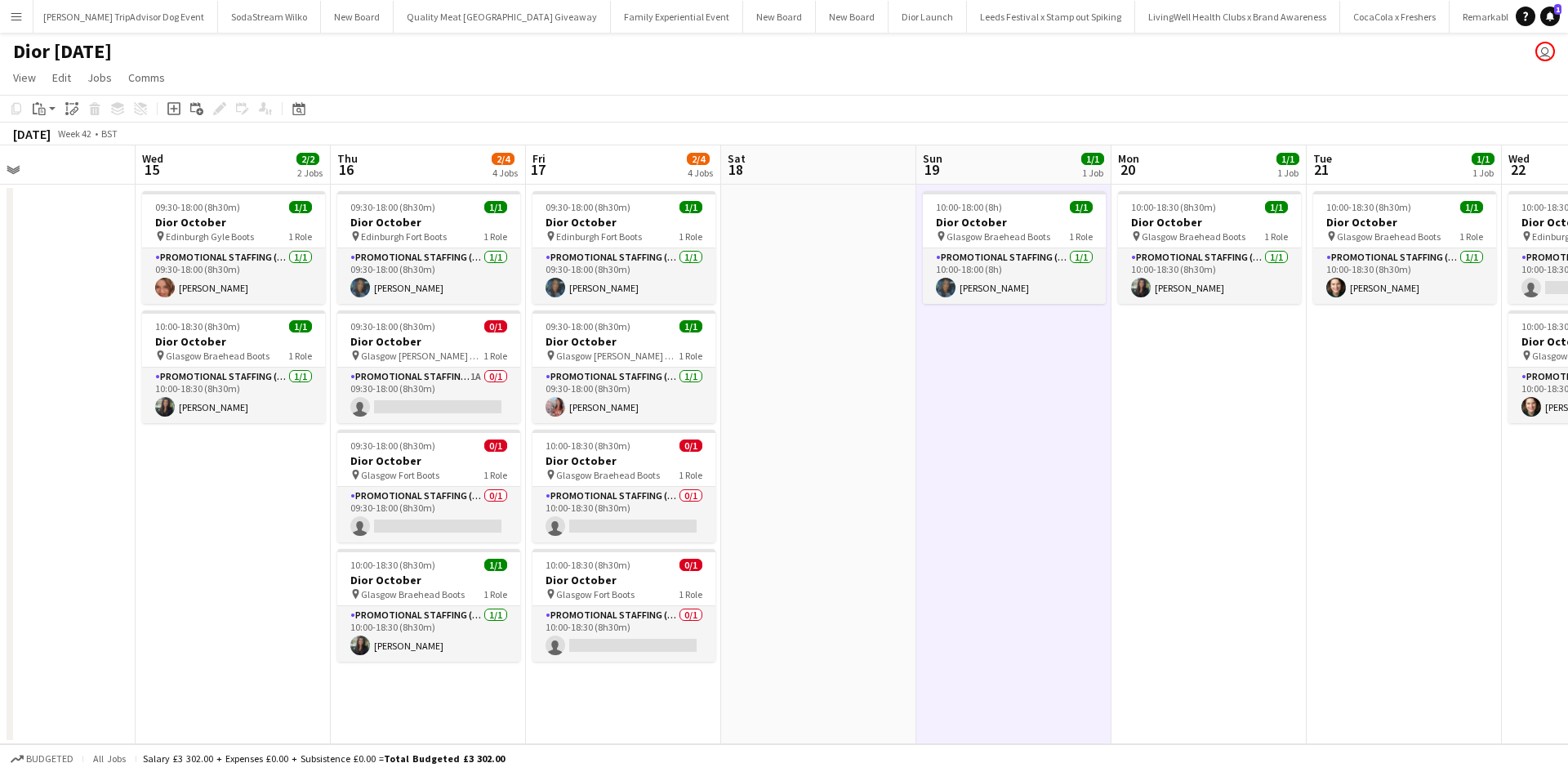
scroll to position [0, 439]
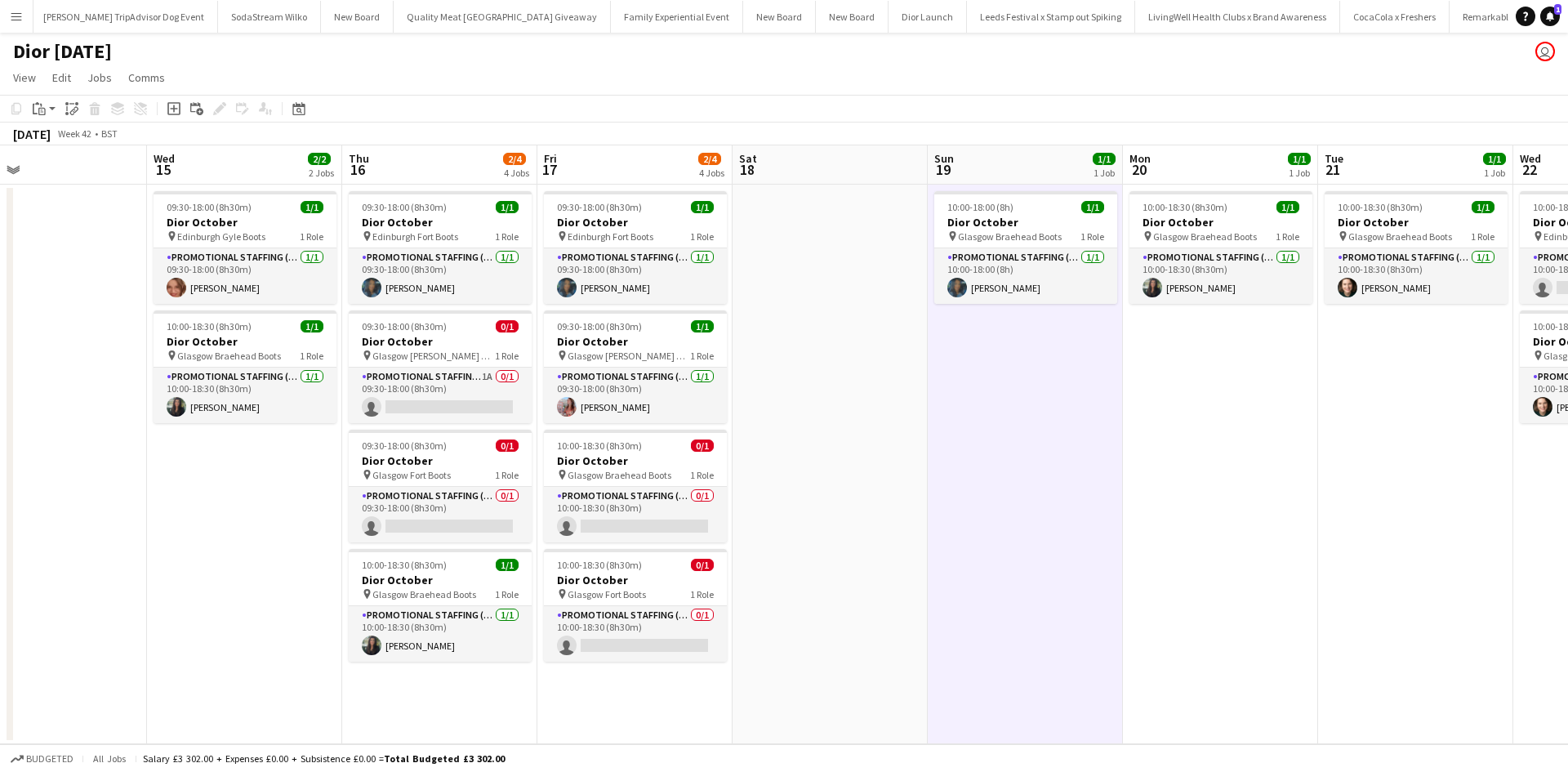
drag, startPoint x: 841, startPoint y: 559, endPoint x: 1323, endPoint y: 478, distance: 488.8
click at [1332, 474] on app-calendar-viewport "Sun 12 1/1 1 Job Mon 13 0/1 1 Job Tue 14 Wed 15 2/2 2 Jobs Thu 16 2/4 4 Jobs Fr…" at bounding box center [784, 445] width 1568 height 599
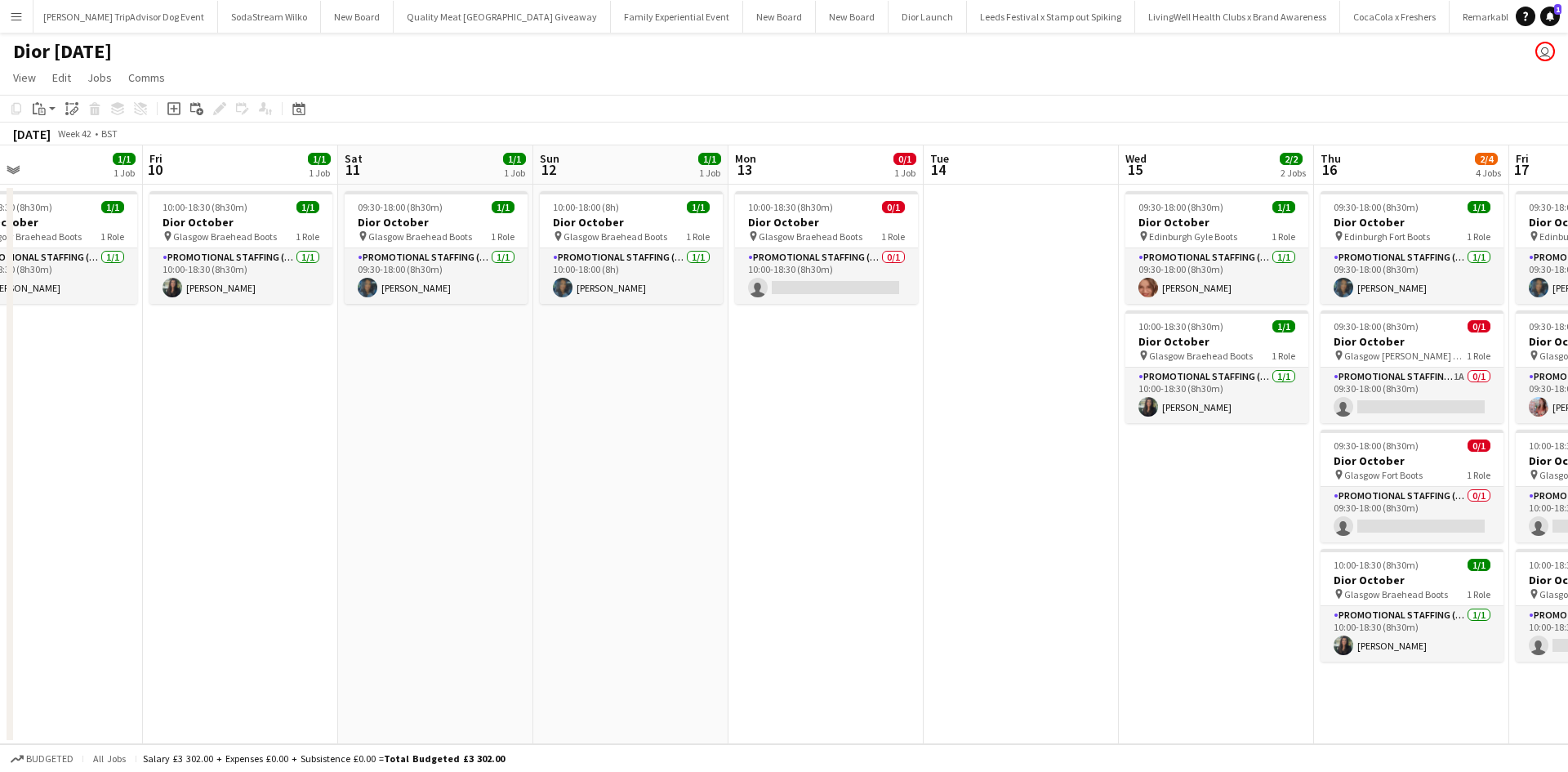
scroll to position [0, 433]
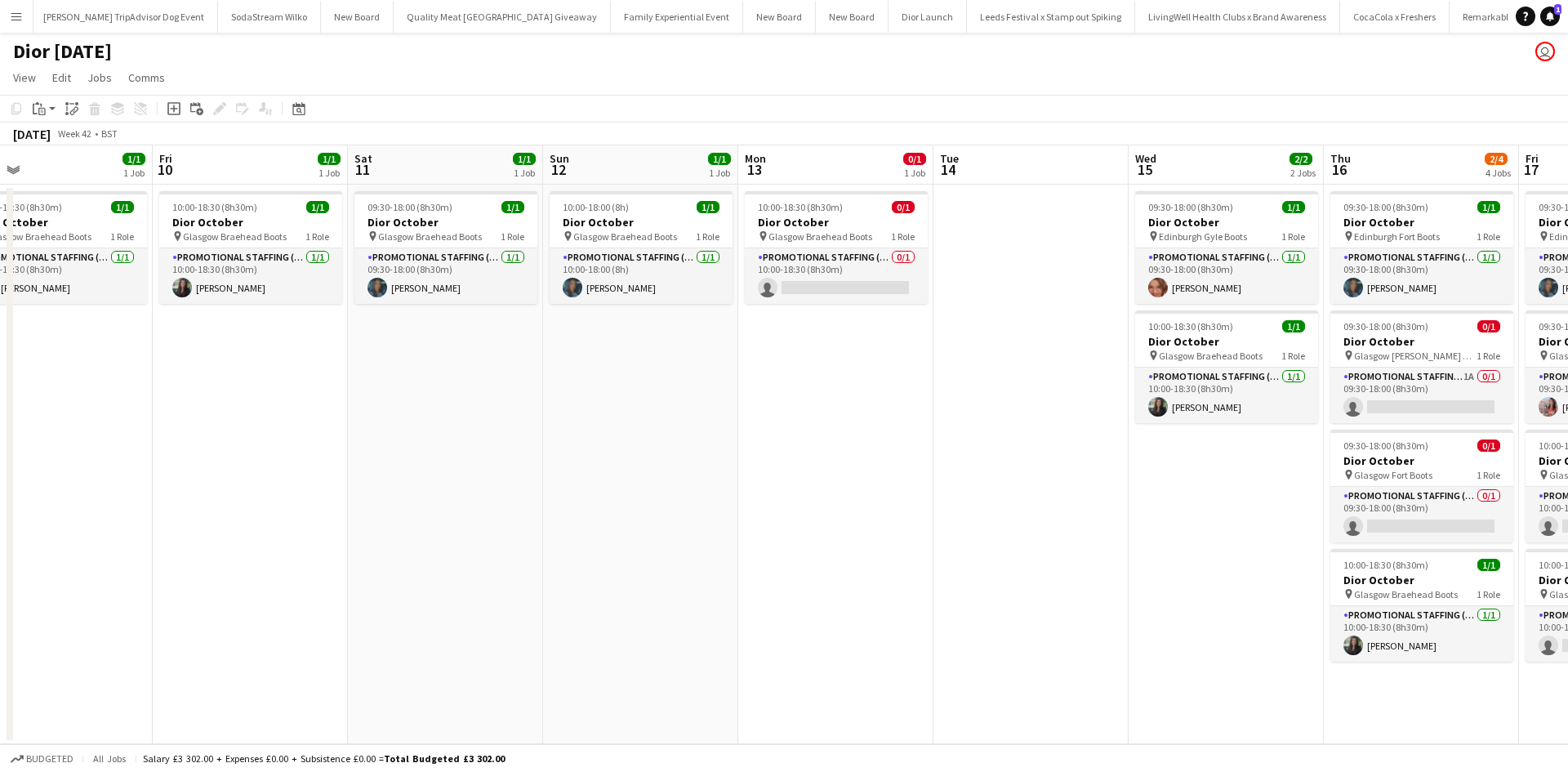
drag, startPoint x: 492, startPoint y: 520, endPoint x: 1121, endPoint y: 444, distance: 633.6
click at [1121, 444] on app-calendar-viewport "Tue 7 Wed 8 Thu 9 1/1 1 Job Fri 10 1/1 1 Job Sat 11 1/1 1 Job Sun 12 1/1 1 Job …" at bounding box center [784, 445] width 1568 height 599
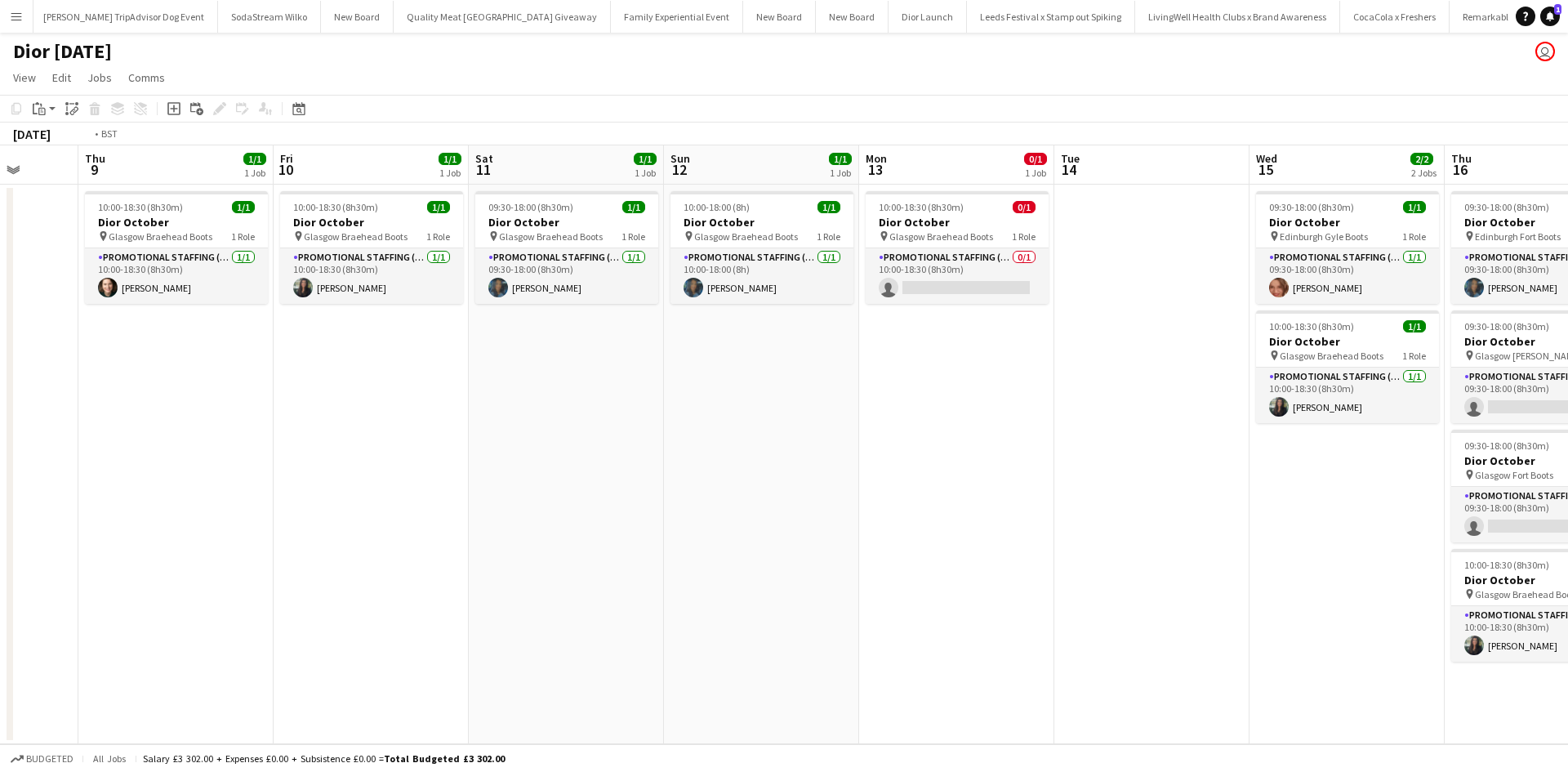
drag, startPoint x: 560, startPoint y: 519, endPoint x: 1462, endPoint y: 414, distance: 908.1
click at [1462, 414] on app-calendar-viewport "Mon 6 Tue 7 Wed 8 Thu 9 1/1 1 Job Fri 10 1/1 1 Job Sat 11 1/1 1 Job Sun 12 1/1 …" at bounding box center [784, 445] width 1568 height 599
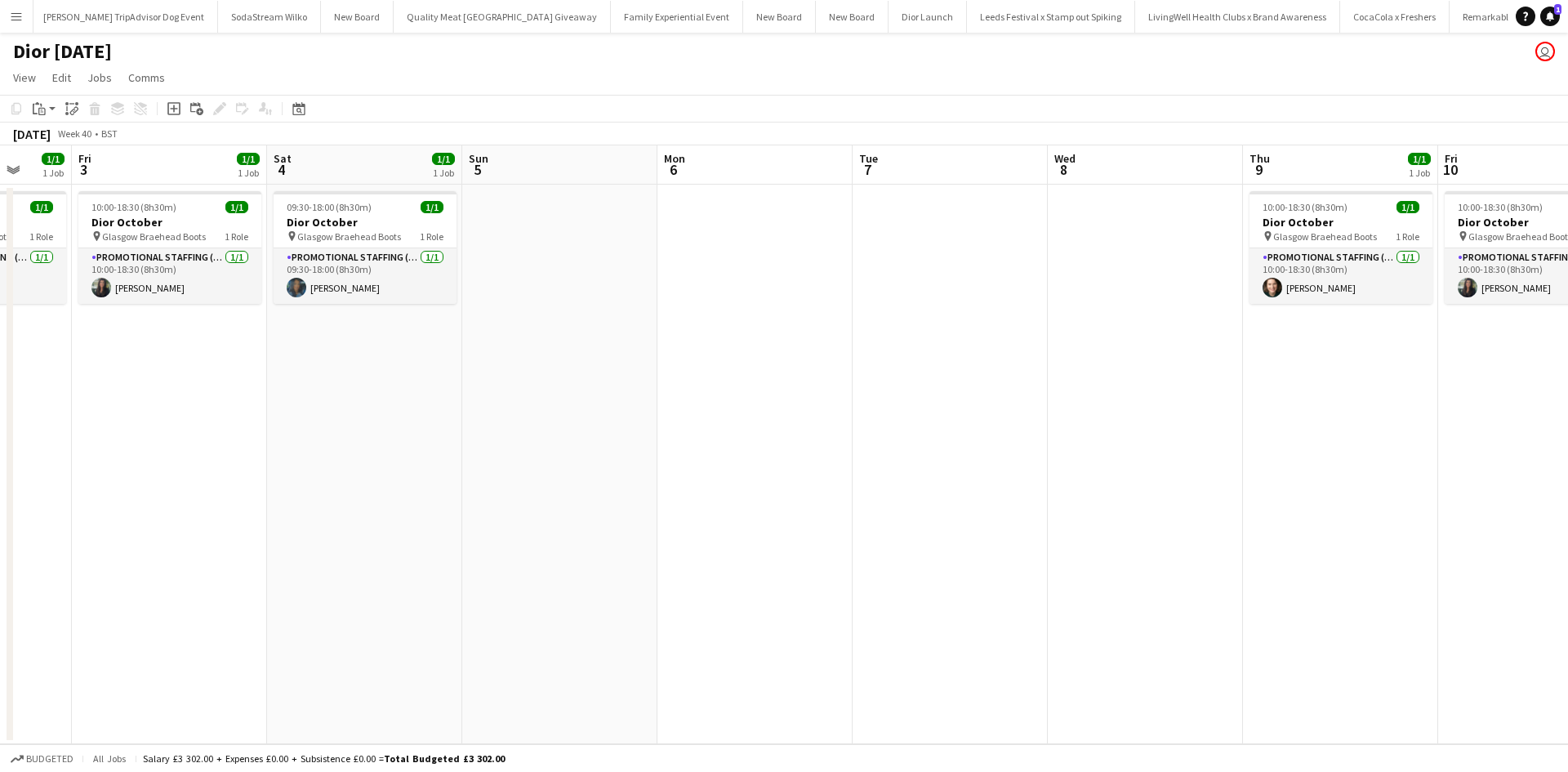
drag, startPoint x: 662, startPoint y: 531, endPoint x: 619, endPoint y: 476, distance: 69.8
click at [619, 476] on app-calendar-viewport "Mon 29 Tue 30 Wed 1 1/1 1 Job Thu 2 1/1 1 Job Fri 3 1/1 1 Job Sat 4 1/1 1 Job S…" at bounding box center [784, 445] width 1568 height 599
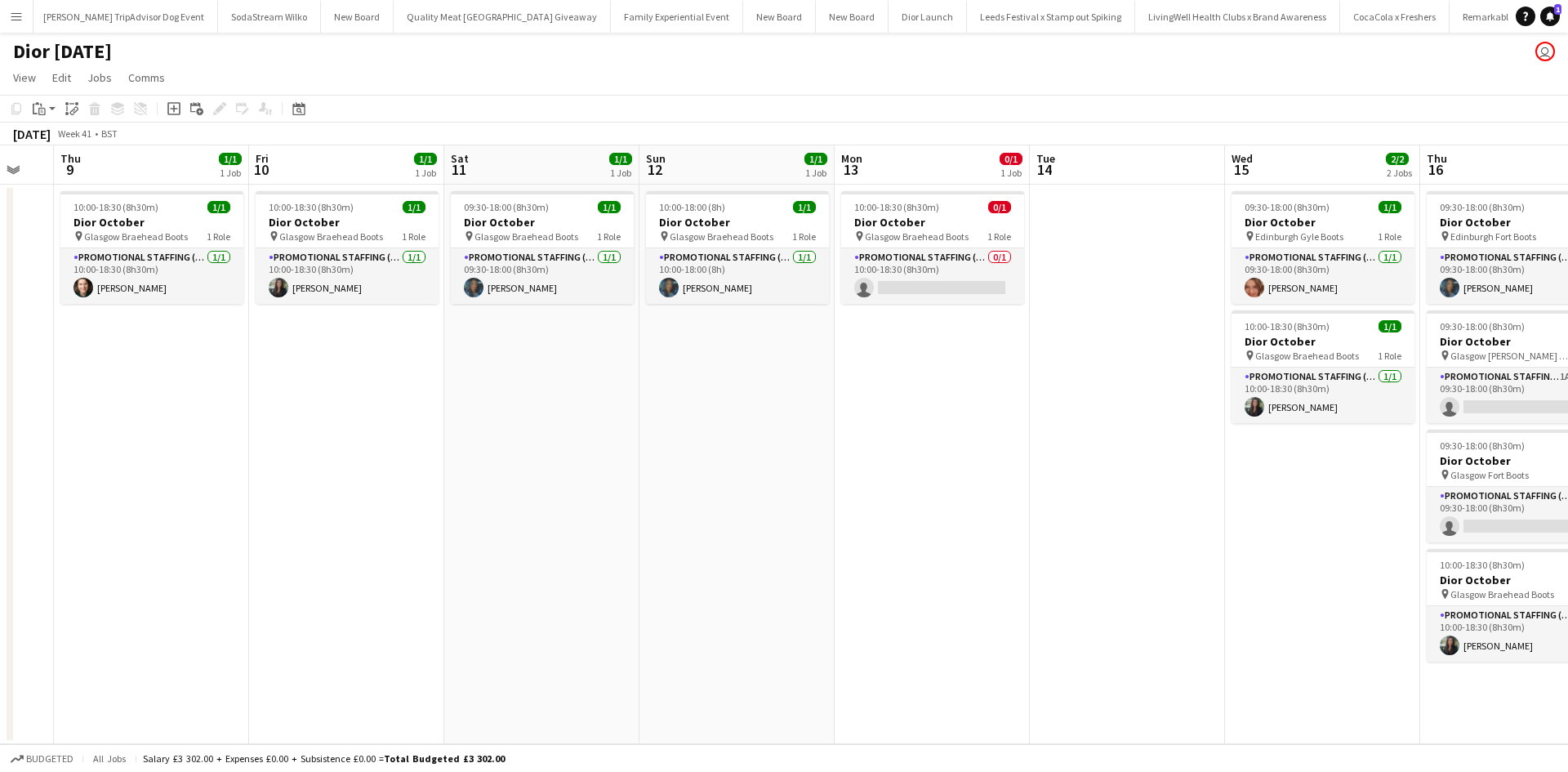
drag, startPoint x: 1351, startPoint y: 480, endPoint x: 571, endPoint y: 484, distance: 780.0
click at [564, 485] on app-calendar-viewport "Sun 5 Mon 6 Tue 7 Wed 8 Thu 9 1/1 1 Job Fri 10 1/1 1 Job Sat 11 1/1 1 Job Sun 1…" at bounding box center [784, 445] width 1568 height 599
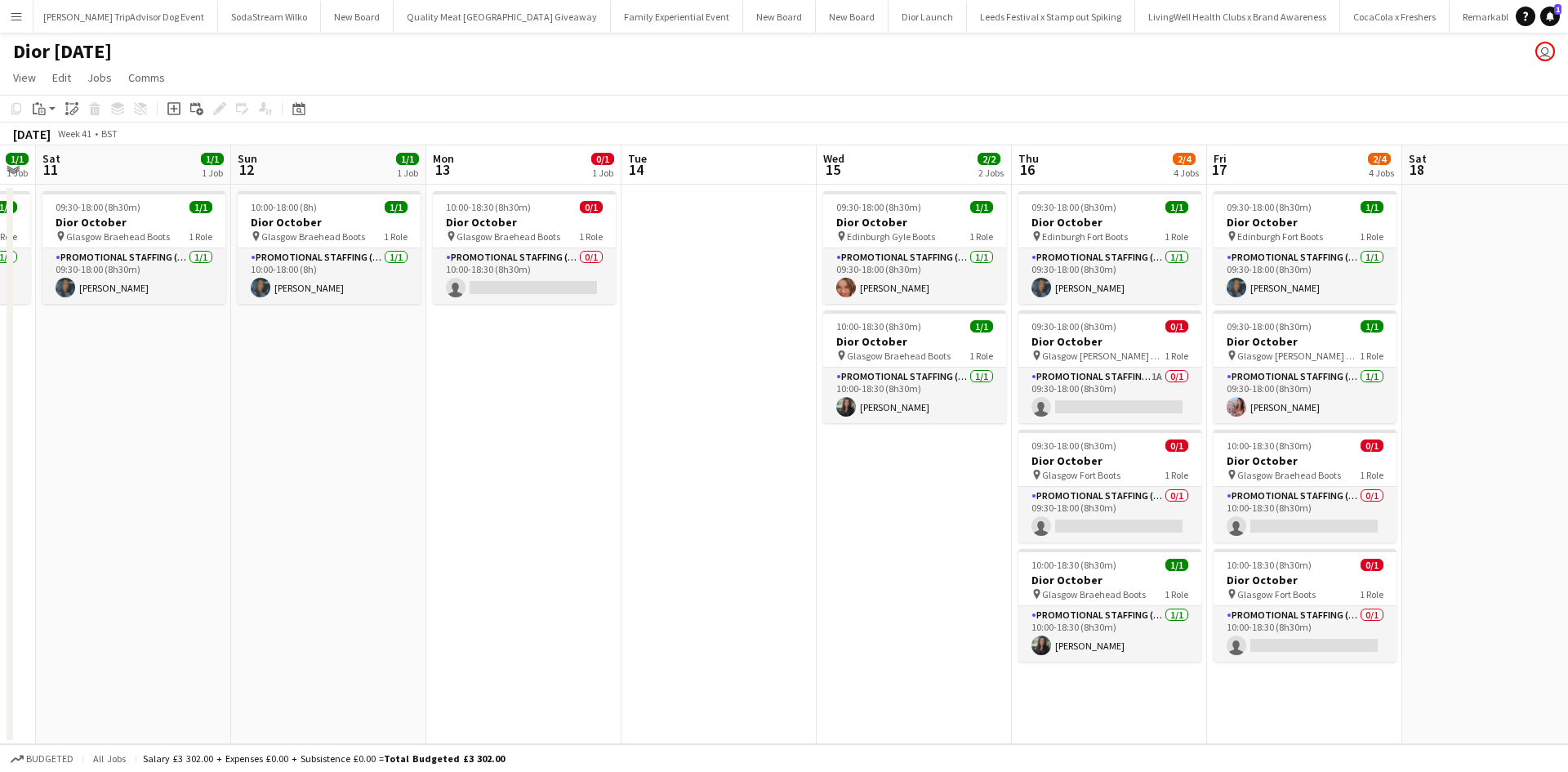
drag, startPoint x: 964, startPoint y: 498, endPoint x: 549, endPoint y: 494, distance: 415.0
click at [549, 494] on app-calendar-viewport "Tue 7 Wed 8 Thu 9 1/1 1 Job Fri 10 1/1 1 Job Sat 11 1/1 1 Job Sun 12 1/1 1 Job …" at bounding box center [784, 445] width 1568 height 599
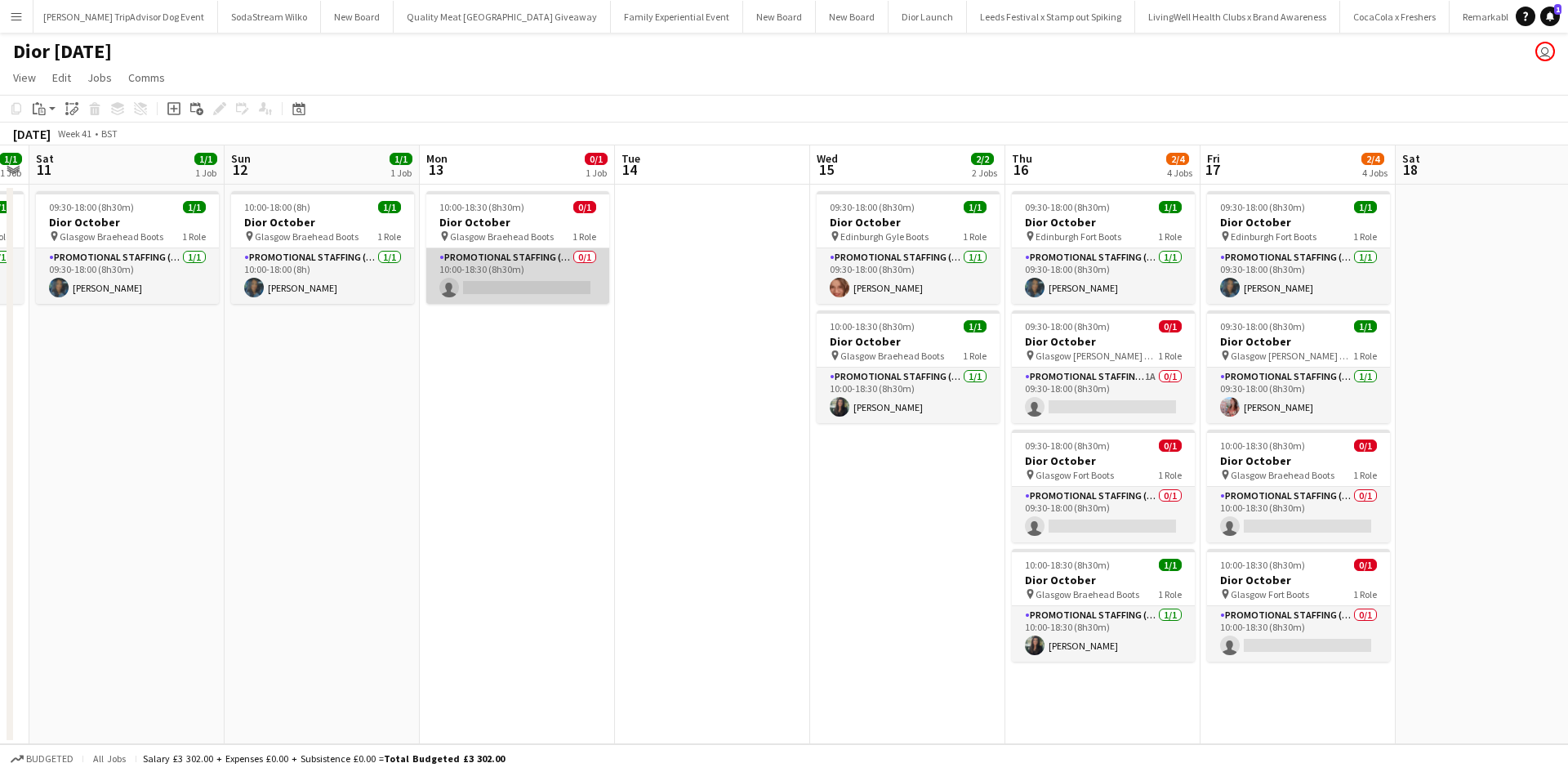
click at [542, 275] on app-card-role "Promotional Staffing (Sales Staff) 0/1 10:00-18:30 (8h30m) single-neutral-actio…" at bounding box center [517, 276] width 183 height 55
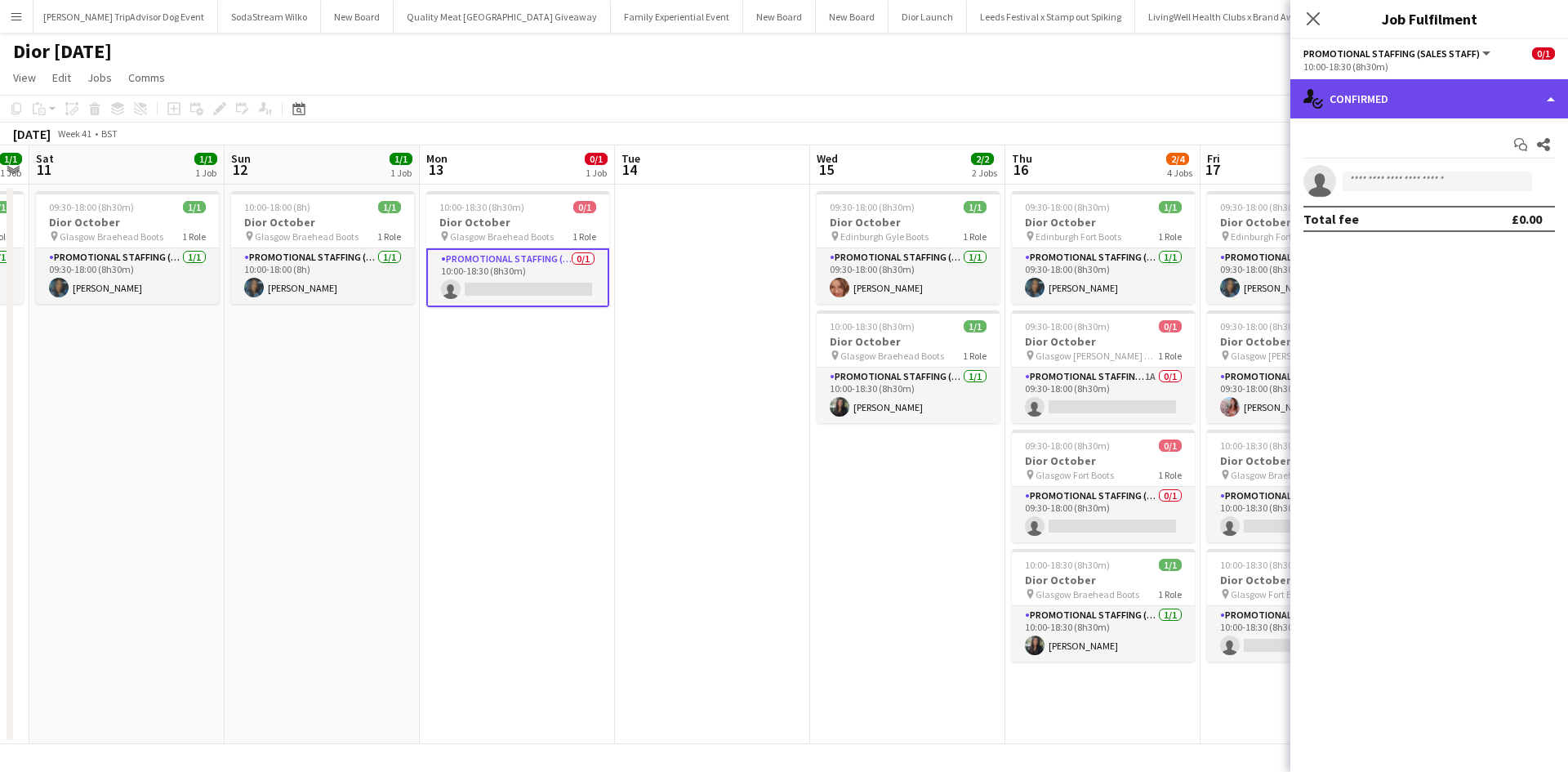
click at [1457, 102] on div "single-neutral-actions-check-2 Confirmed" at bounding box center [1429, 98] width 277 height 40
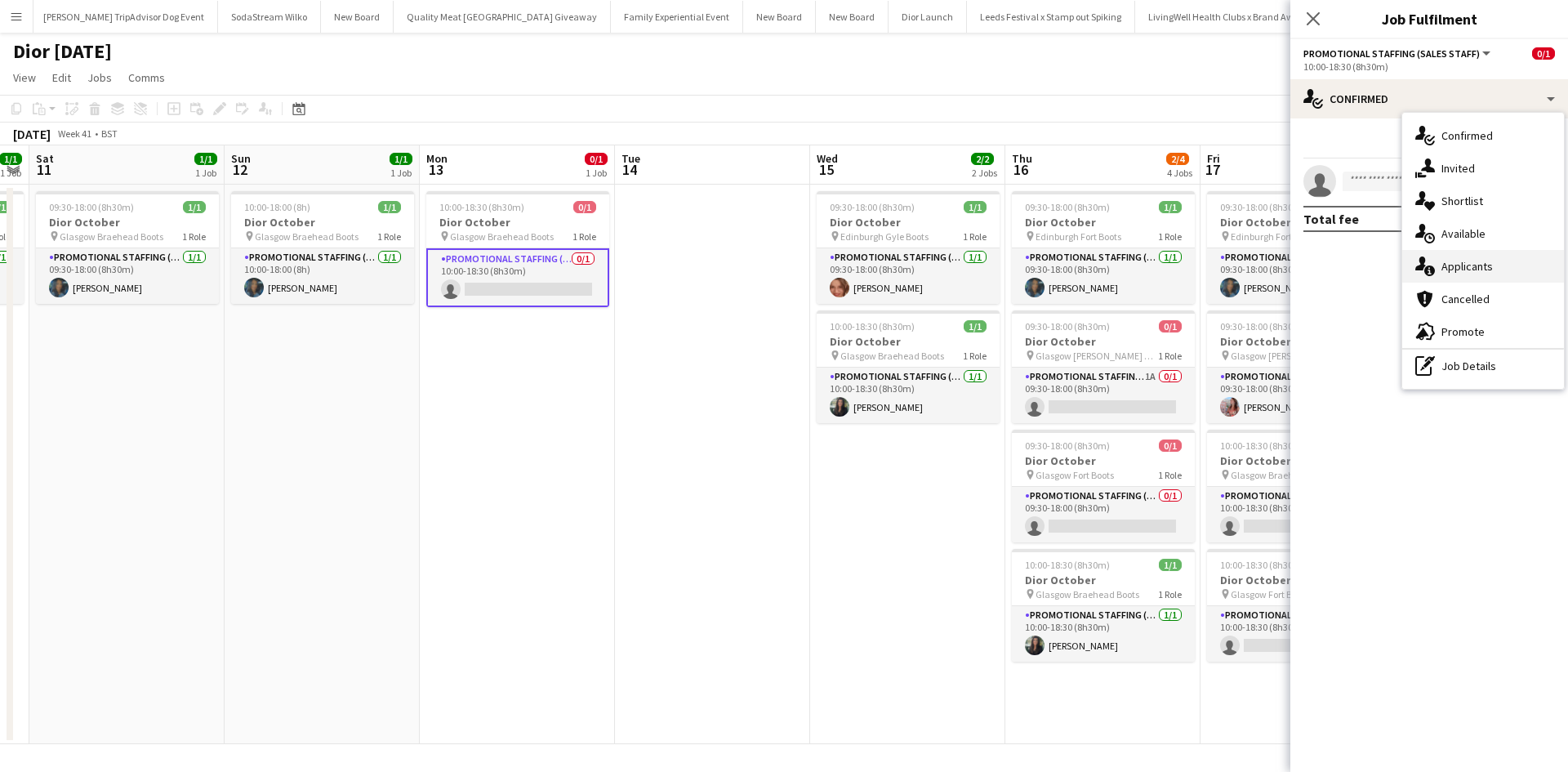
click at [1484, 262] on span "Applicants" at bounding box center [1468, 267] width 51 height 15
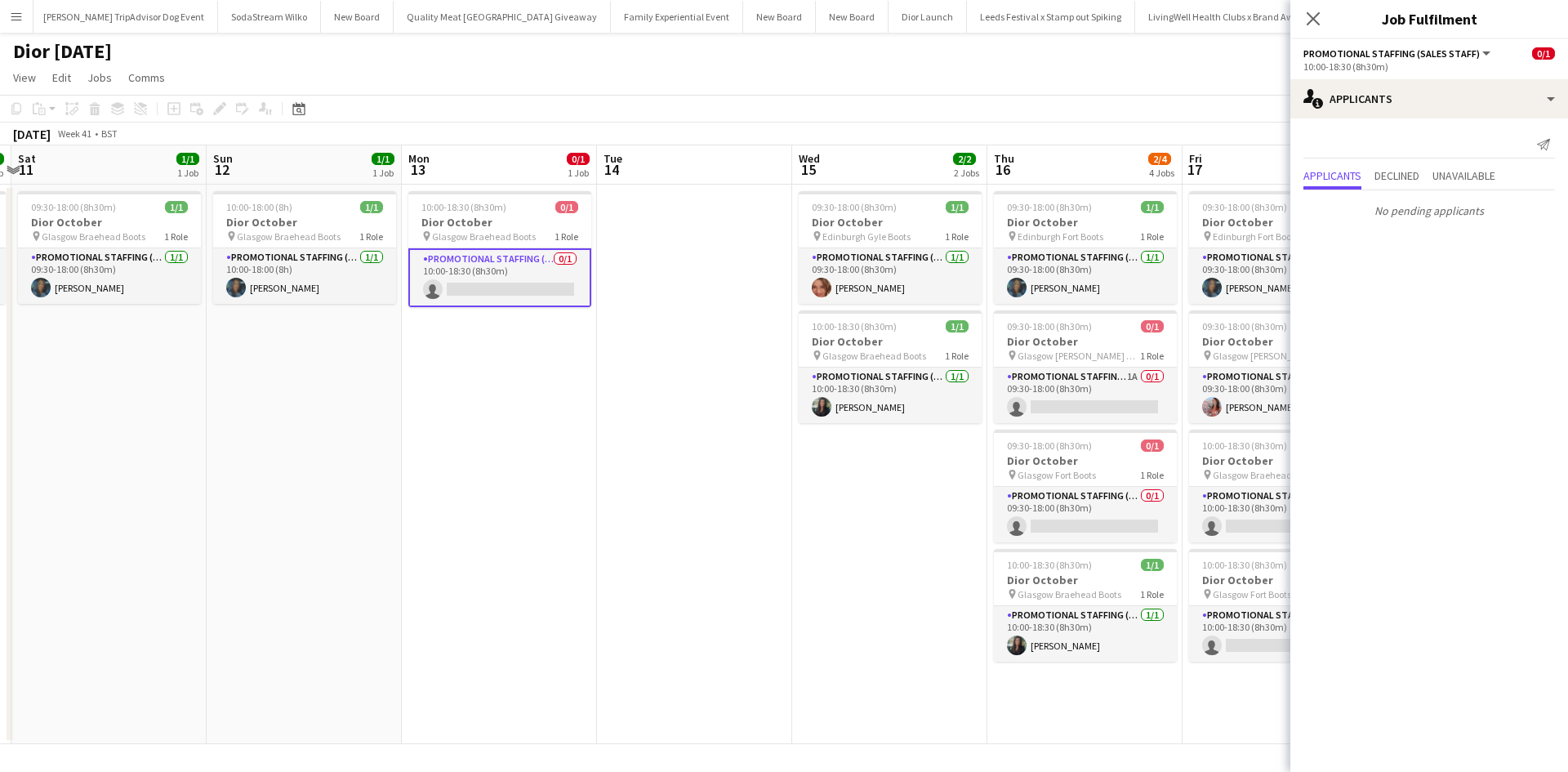
drag, startPoint x: 933, startPoint y: 563, endPoint x: 524, endPoint y: 528, distance: 410.5
click at [524, 528] on app-calendar-viewport "Tue 7 Wed 8 Thu 9 1/1 1 Job Fri 10 1/1 1 Job Sat 11 1/1 1 Job Sun 12 1/1 1 Job …" at bounding box center [784, 445] width 1568 height 599
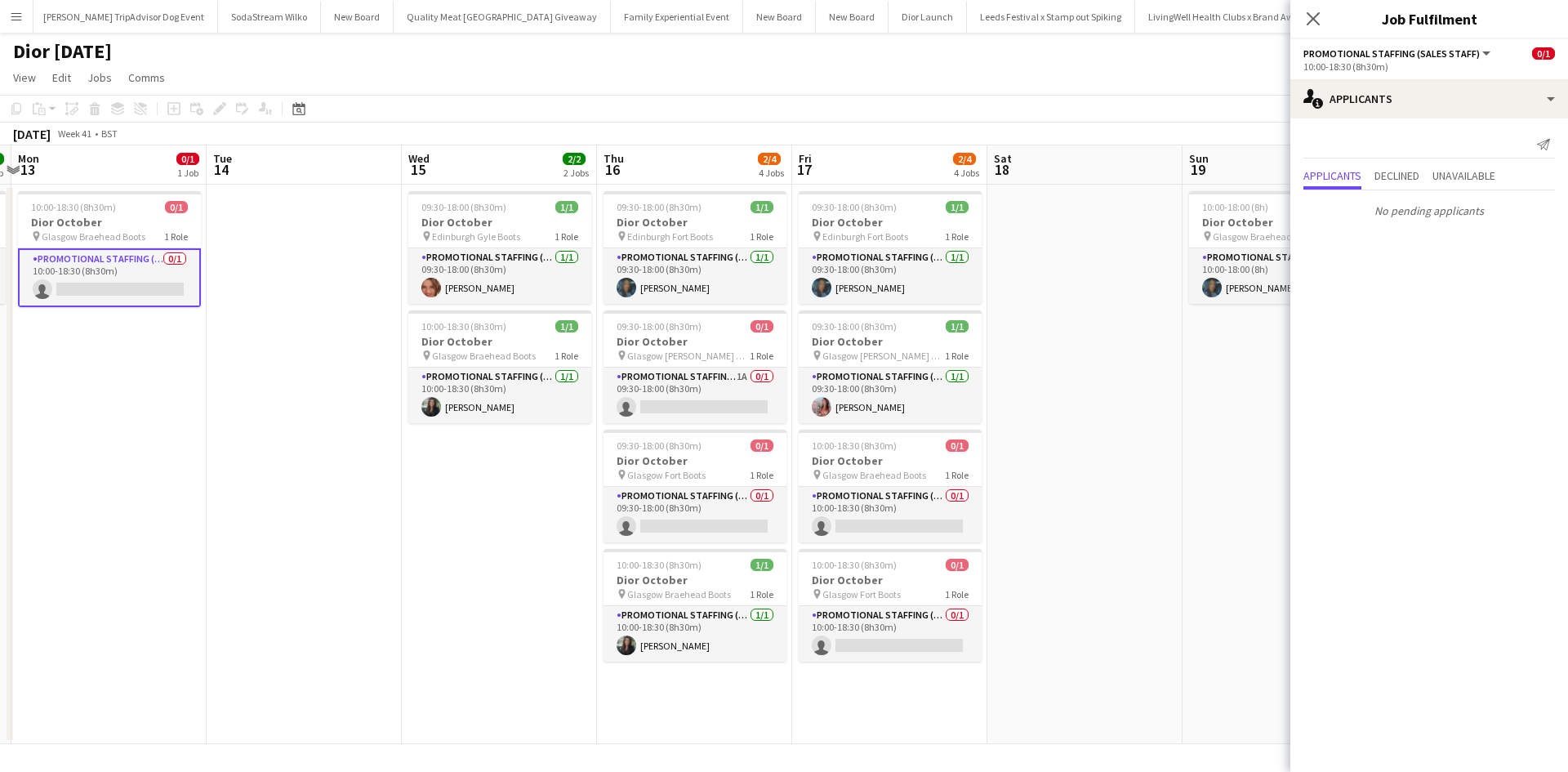
scroll to position [0, 771]
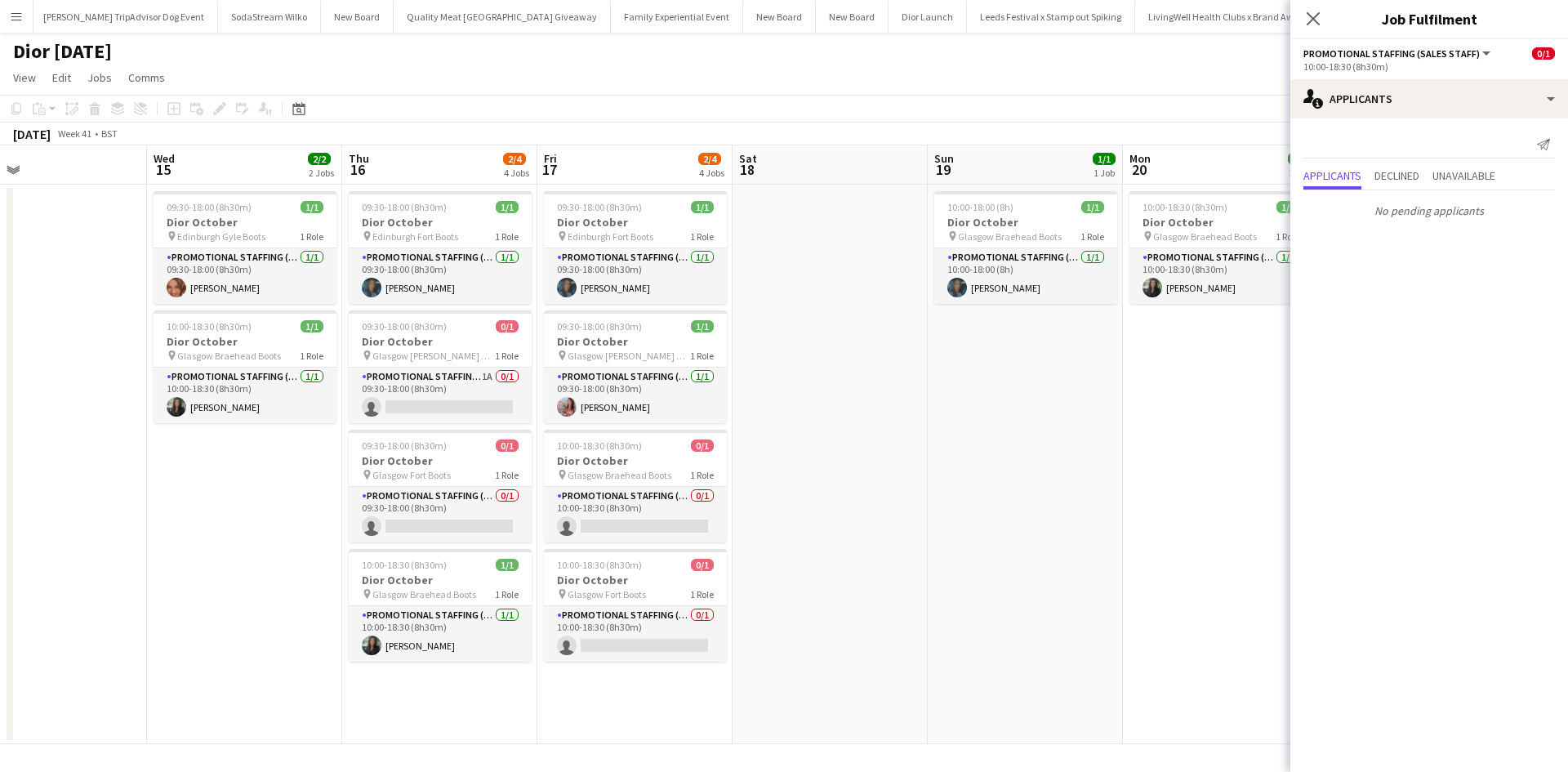
drag, startPoint x: 1095, startPoint y: 490, endPoint x: 452, endPoint y: 454, distance: 644.0
click at [452, 454] on app-calendar-viewport "Sat 11 1/1 1 Job Sun 12 1/1 1 Job Mon 13 0/1 1 Job Tue 14 Wed 15 2/2 2 Jobs Thu…" at bounding box center [784, 445] width 1568 height 599
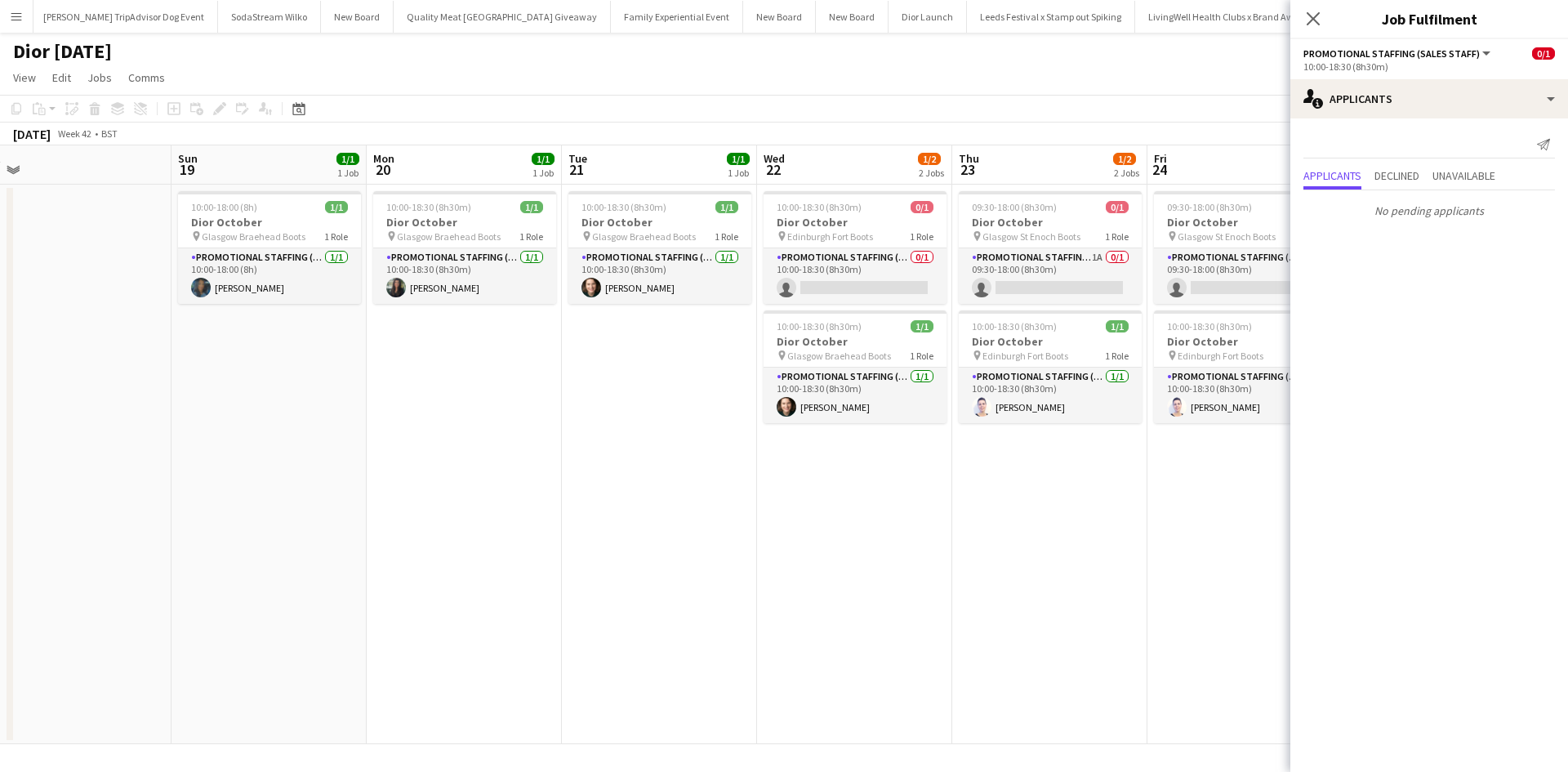
drag, startPoint x: 941, startPoint y: 544, endPoint x: 564, endPoint y: 505, distance: 379.0
click at [564, 505] on app-calendar-viewport "Wed 15 2/2 2 Jobs Thu 16 2/4 4 Jobs Fri 17 2/4 4 Jobs Sat 18 Sun 19 1/1 1 Job M…" at bounding box center [784, 445] width 1568 height 599
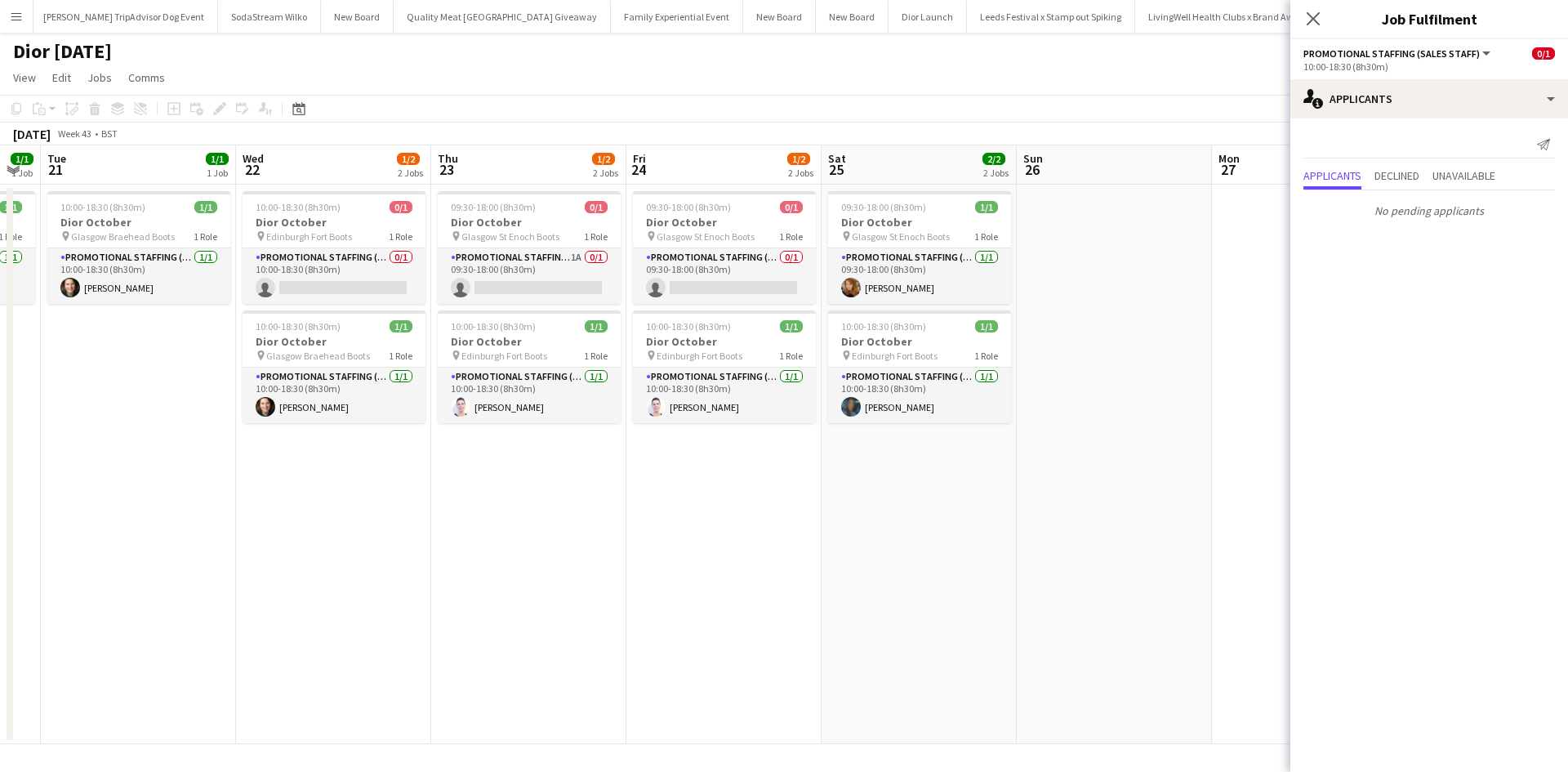
scroll to position [0, 799]
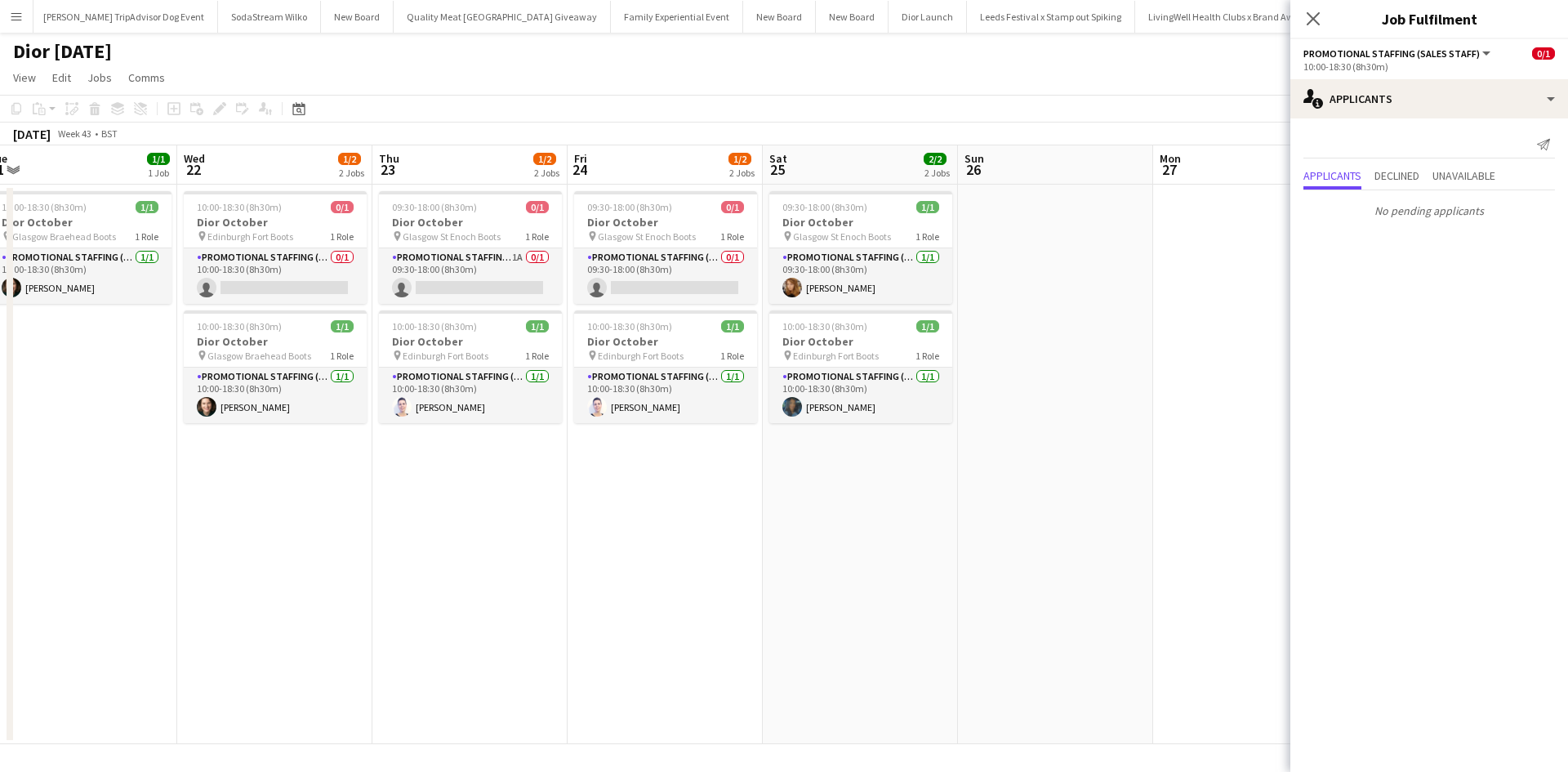
drag, startPoint x: 1126, startPoint y: 634, endPoint x: 557, endPoint y: 583, distance: 571.3
click at [557, 583] on app-calendar-viewport "Fri 17 2/4 4 Jobs Sat 18 Sun 19 1/1 1 Job Mon 20 1/1 1 Job Tue 21 1/1 1 Job Wed…" at bounding box center [784, 445] width 1568 height 599
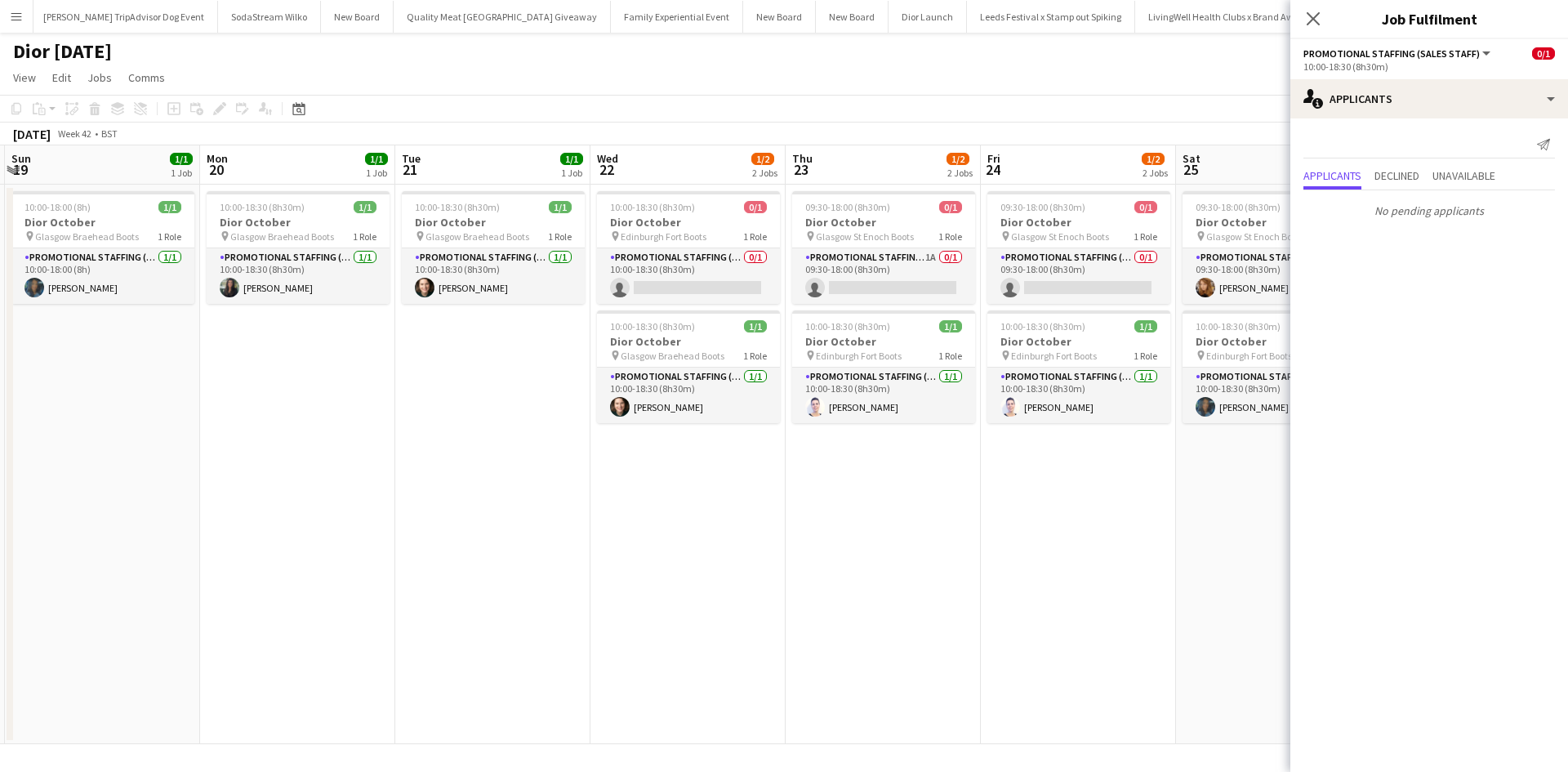
drag, startPoint x: 317, startPoint y: 526, endPoint x: 738, endPoint y: 540, distance: 421.2
click at [888, 489] on app-calendar-viewport "Fri 17 2/4 4 Jobs Sat 18 Sun 19 1/1 1 Job Mon 20 1/1 1 Job Tue 21 1/1 1 Job Wed…" at bounding box center [784, 445] width 1568 height 599
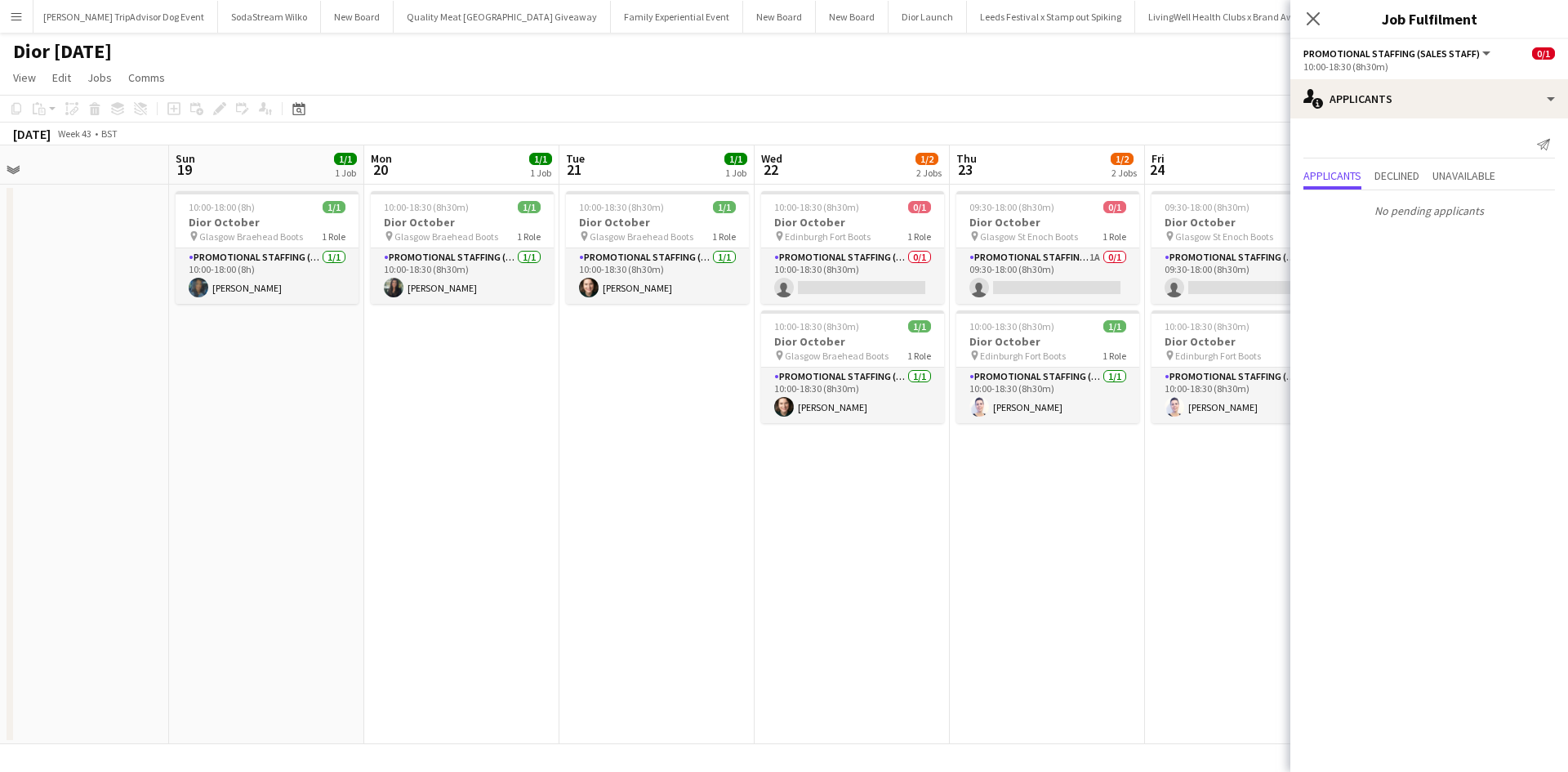
drag, startPoint x: 266, startPoint y: 571, endPoint x: 884, endPoint y: 509, distance: 621.1
click at [884, 509] on app-calendar-viewport "Thu 16 2/4 4 Jobs Fri 17 2/4 4 Jobs Sat 18 Sun 19 1/1 1 Job Mon 20 1/1 1 Job Tu…" at bounding box center [784, 445] width 1568 height 599
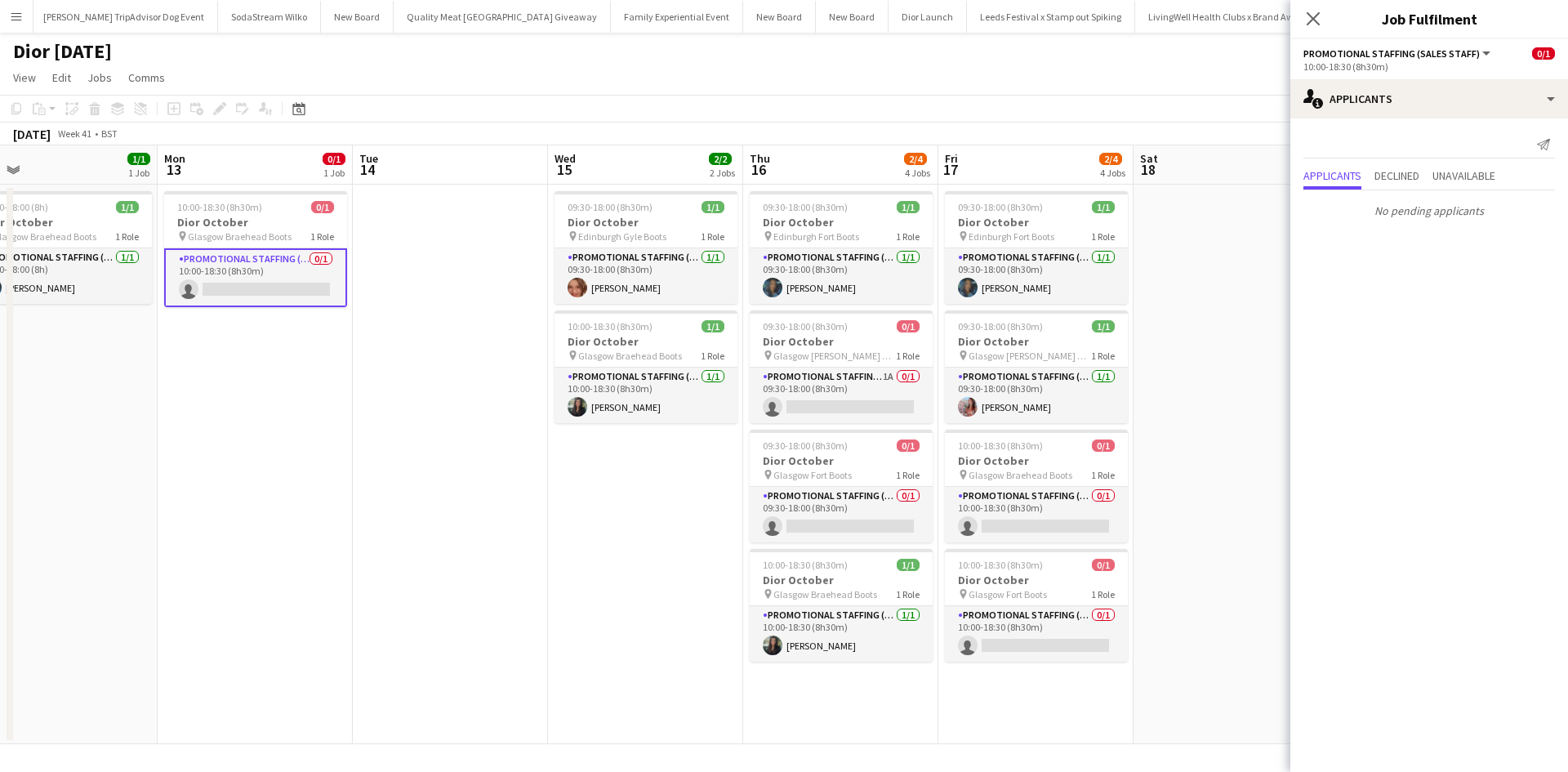
drag, startPoint x: 96, startPoint y: 550, endPoint x: 838, endPoint y: 494, distance: 744.1
click at [838, 494] on app-calendar-viewport "Fri 10 1/1 1 Job Sat 11 1/1 1 Job Sun 12 1/1 1 Job Mon 13 0/1 1 Job Tue 14 Wed …" at bounding box center [784, 445] width 1568 height 599
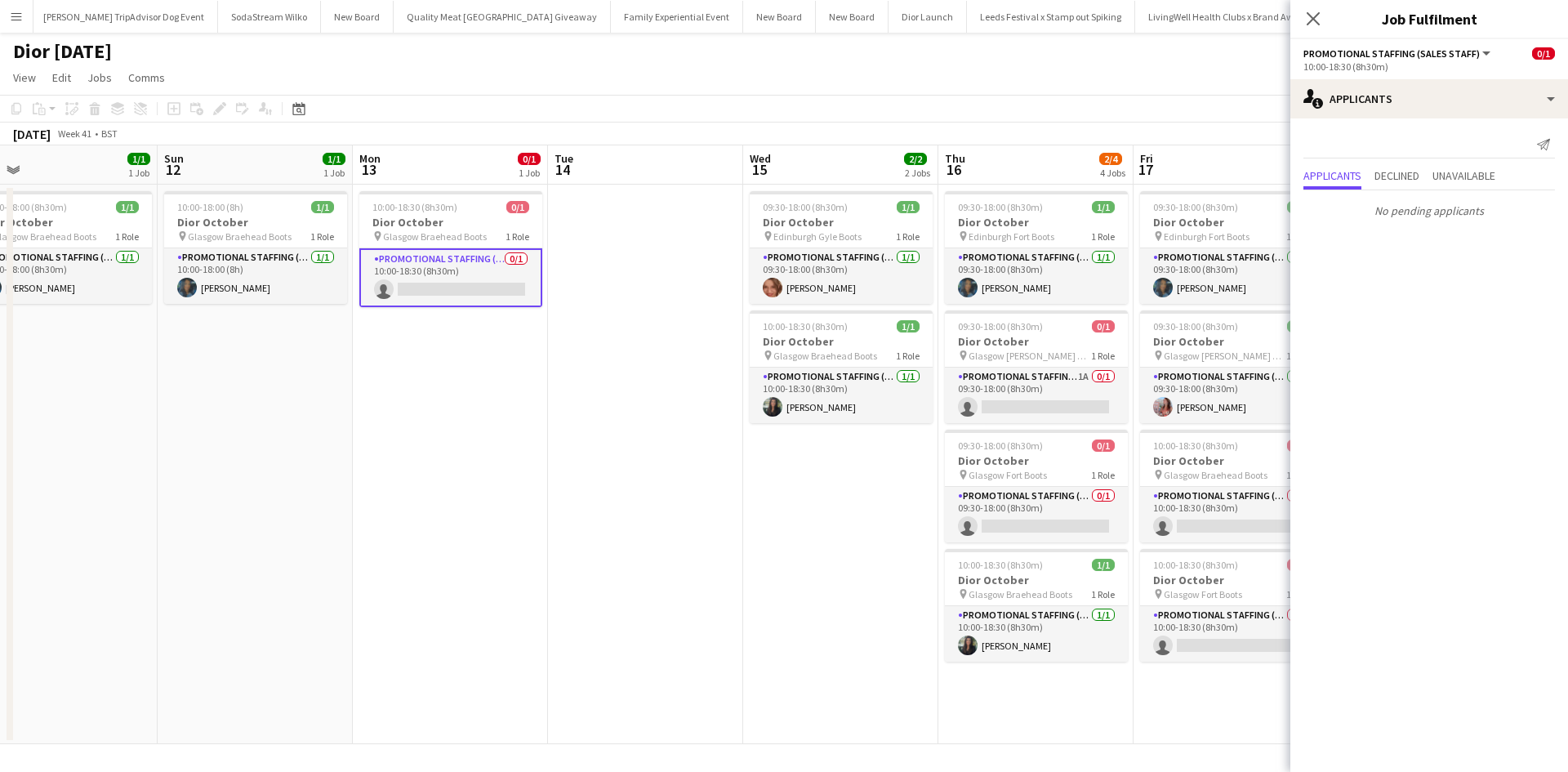
scroll to position [0, 423]
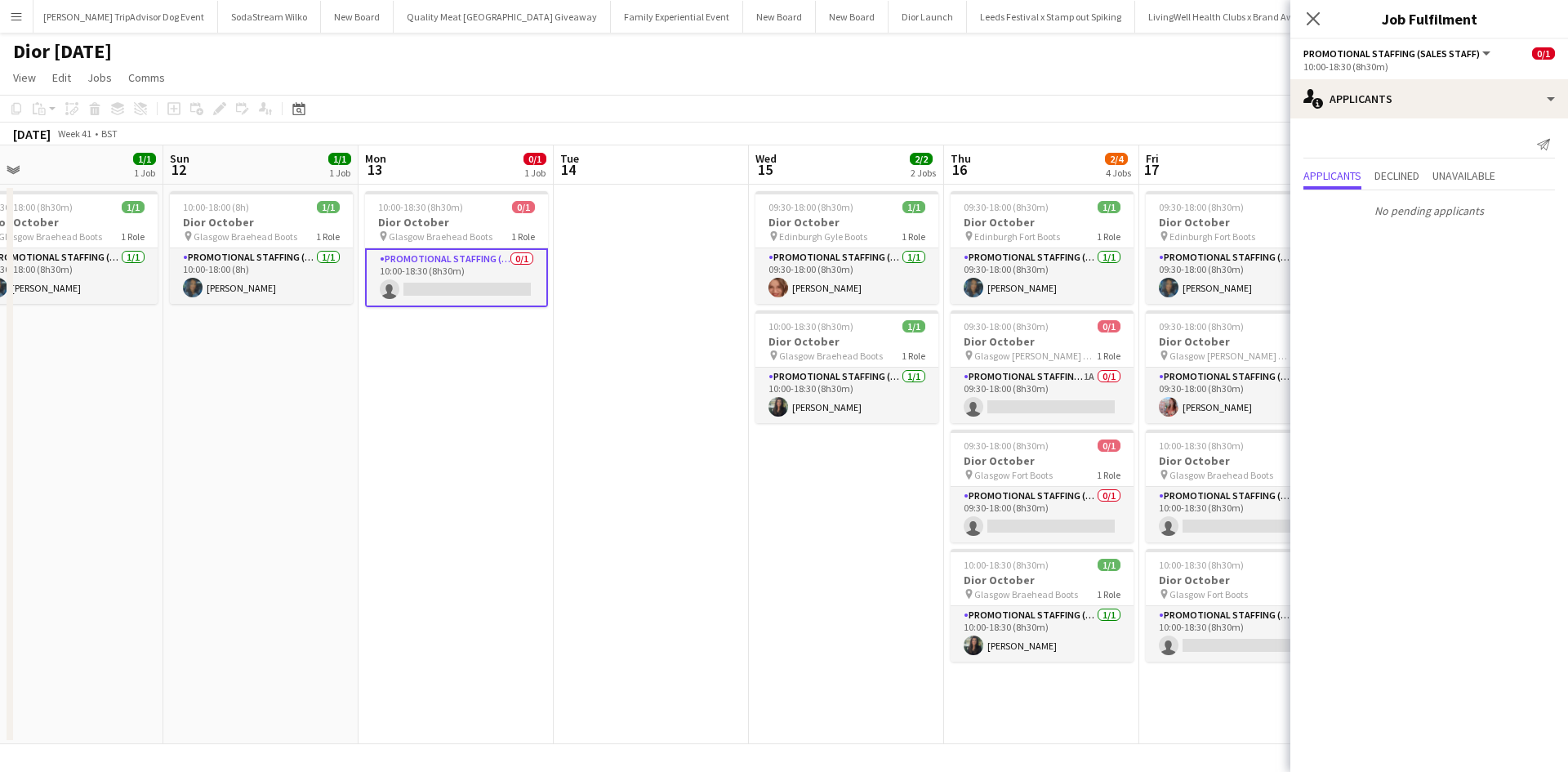
click at [421, 284] on app-card-role "Promotional Staffing (Sales Staff) 0/1 10:00-18:30 (8h30m) single-neutral-actio…" at bounding box center [456, 278] width 183 height 59
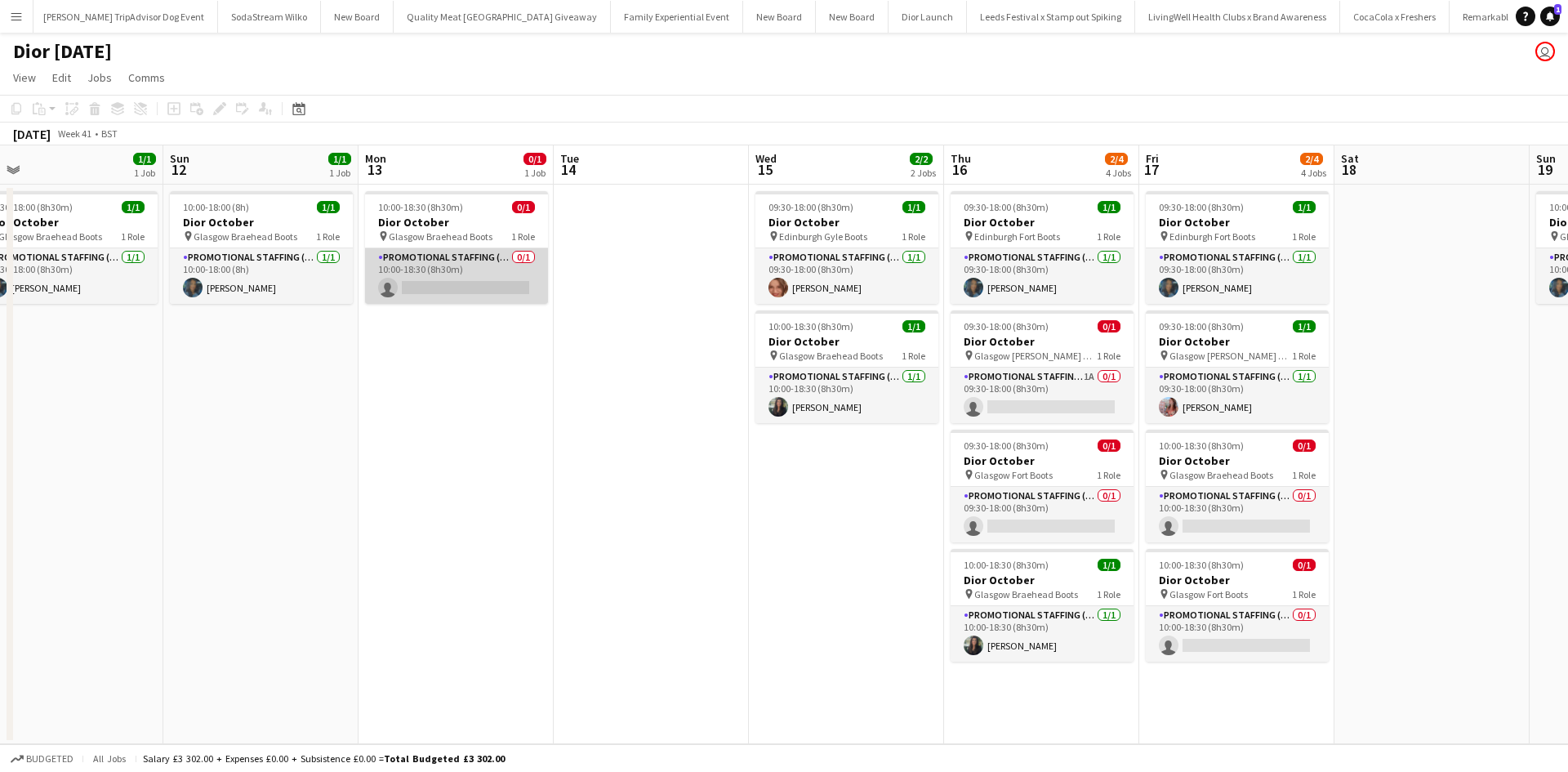
click at [421, 284] on app-card-role "Promotional Staffing (Sales Staff) 0/1 10:00-18:30 (8h30m) single-neutral-actio…" at bounding box center [456, 276] width 183 height 55
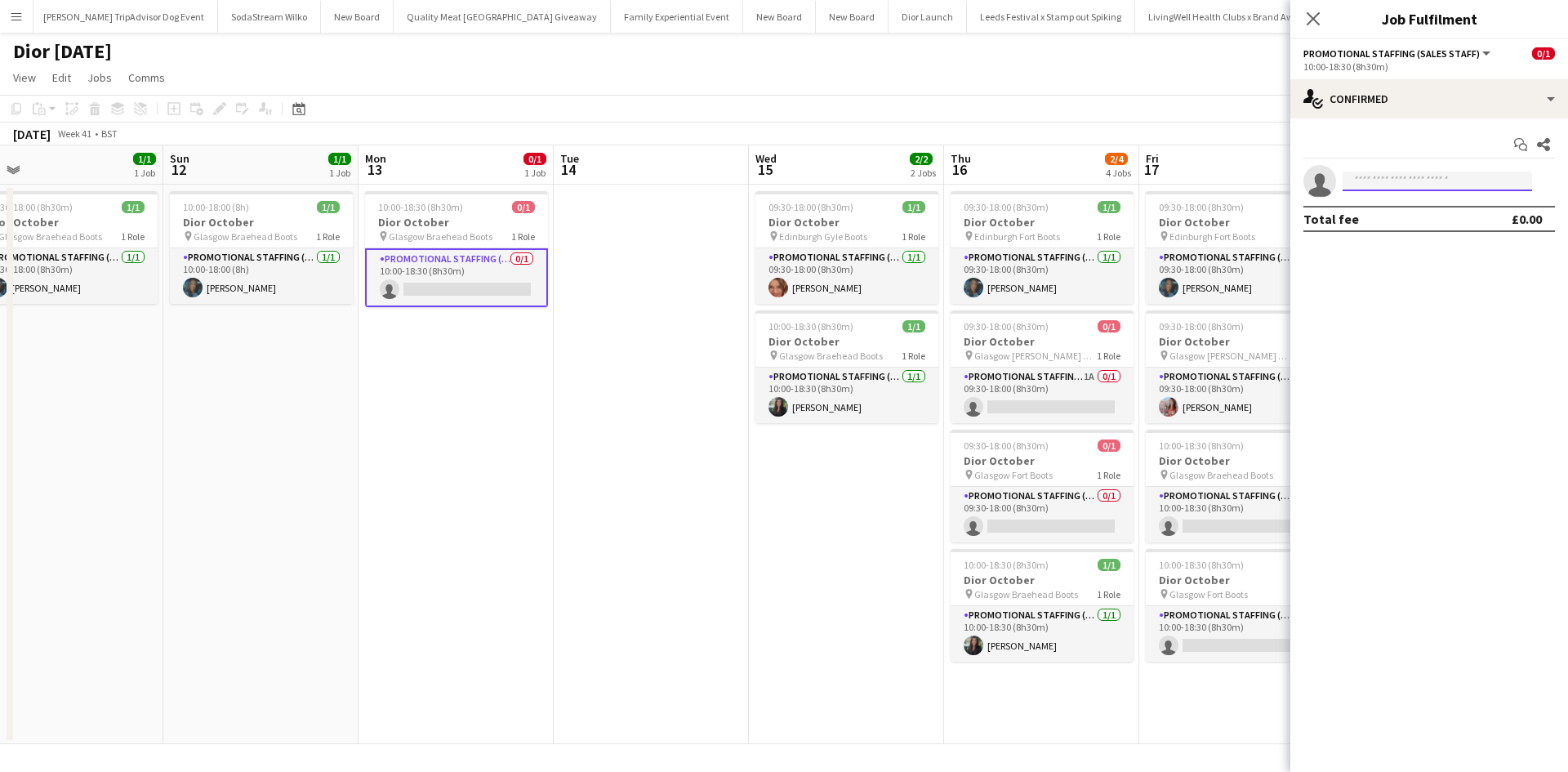
click at [1437, 181] on input at bounding box center [1438, 181] width 189 height 19
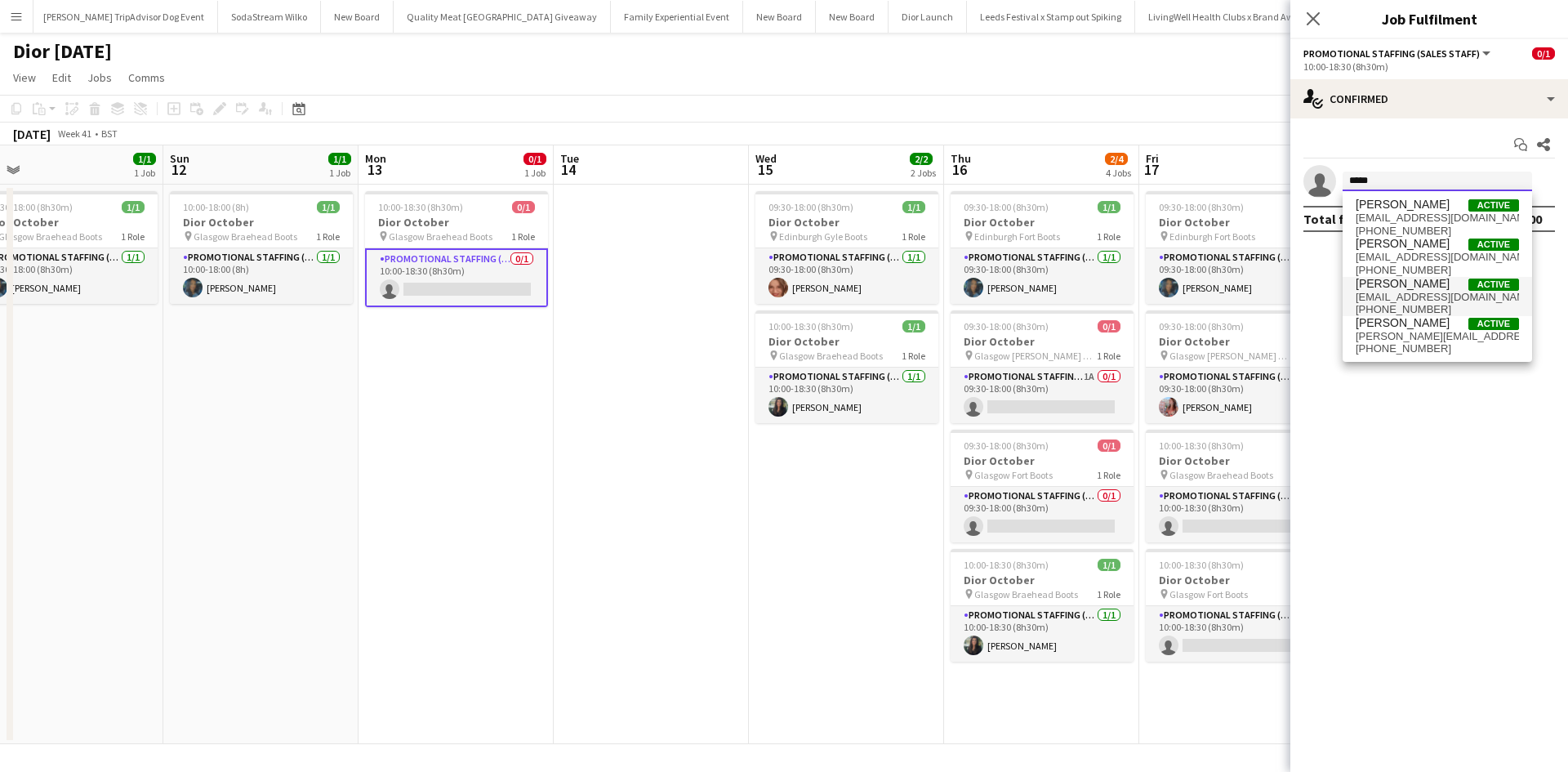
type input "*****"
click at [1416, 289] on span "Susannah Reid" at bounding box center [1403, 283] width 94 height 14
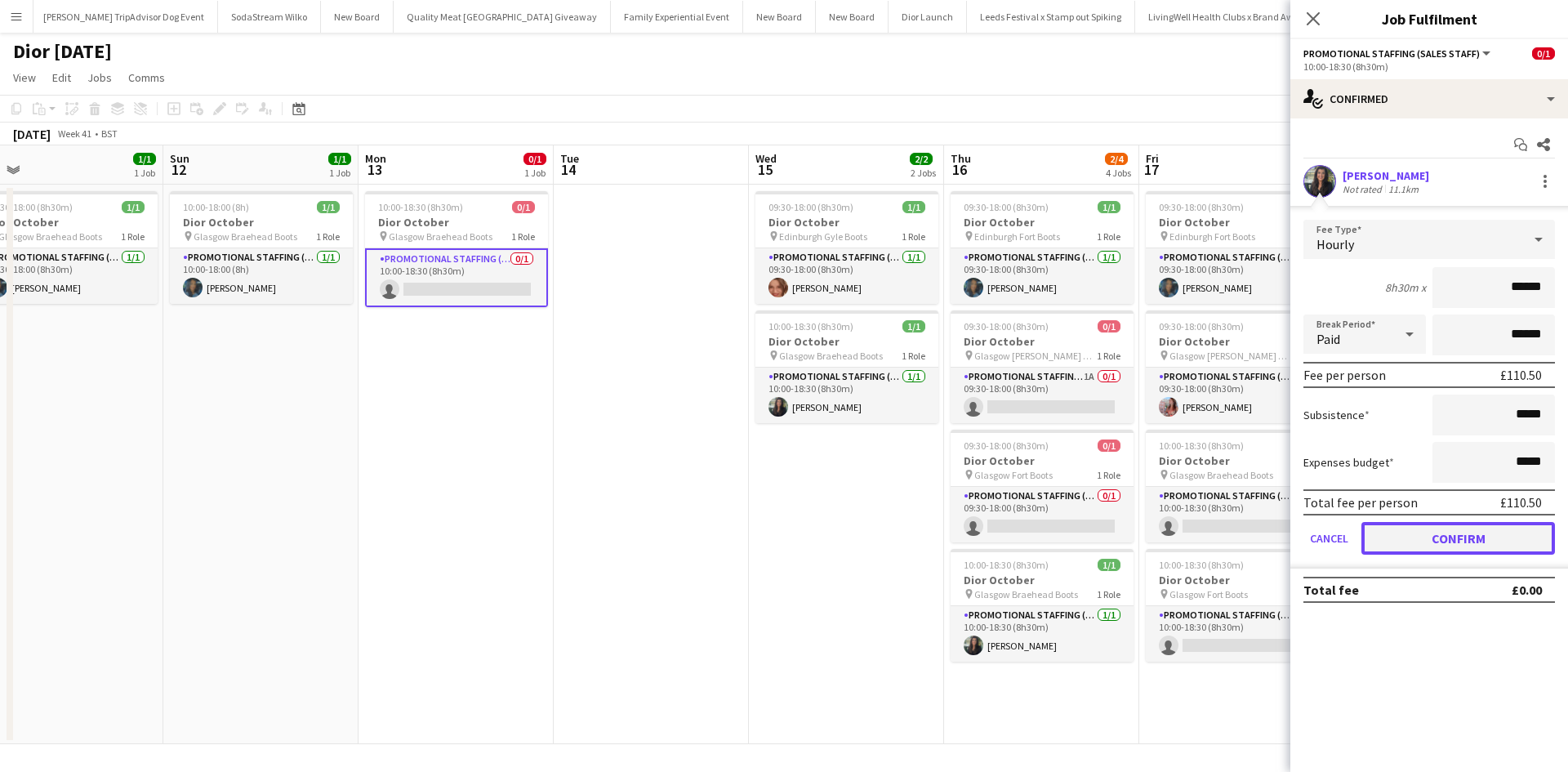
click at [1506, 532] on button "Confirm" at bounding box center [1458, 539] width 194 height 33
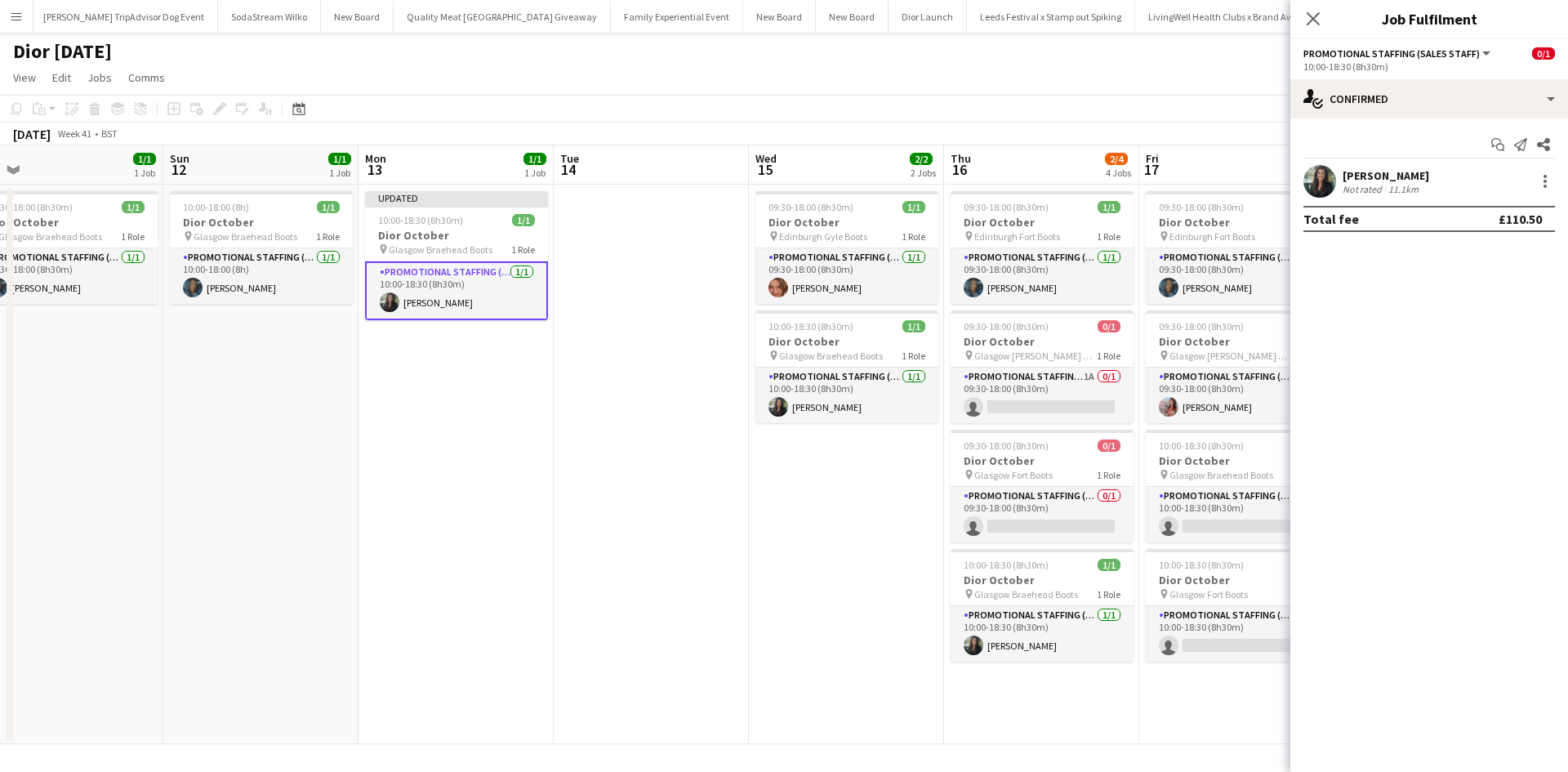
drag, startPoint x: 822, startPoint y: 505, endPoint x: 1139, endPoint y: 408, distance: 331.5
click at [822, 505] on app-date-cell "09:30-18:00 (8h30m) 1/1 Dior October pin Edinburgh Gyle Boots 1 Role Promotiona…" at bounding box center [846, 464] width 196 height 560
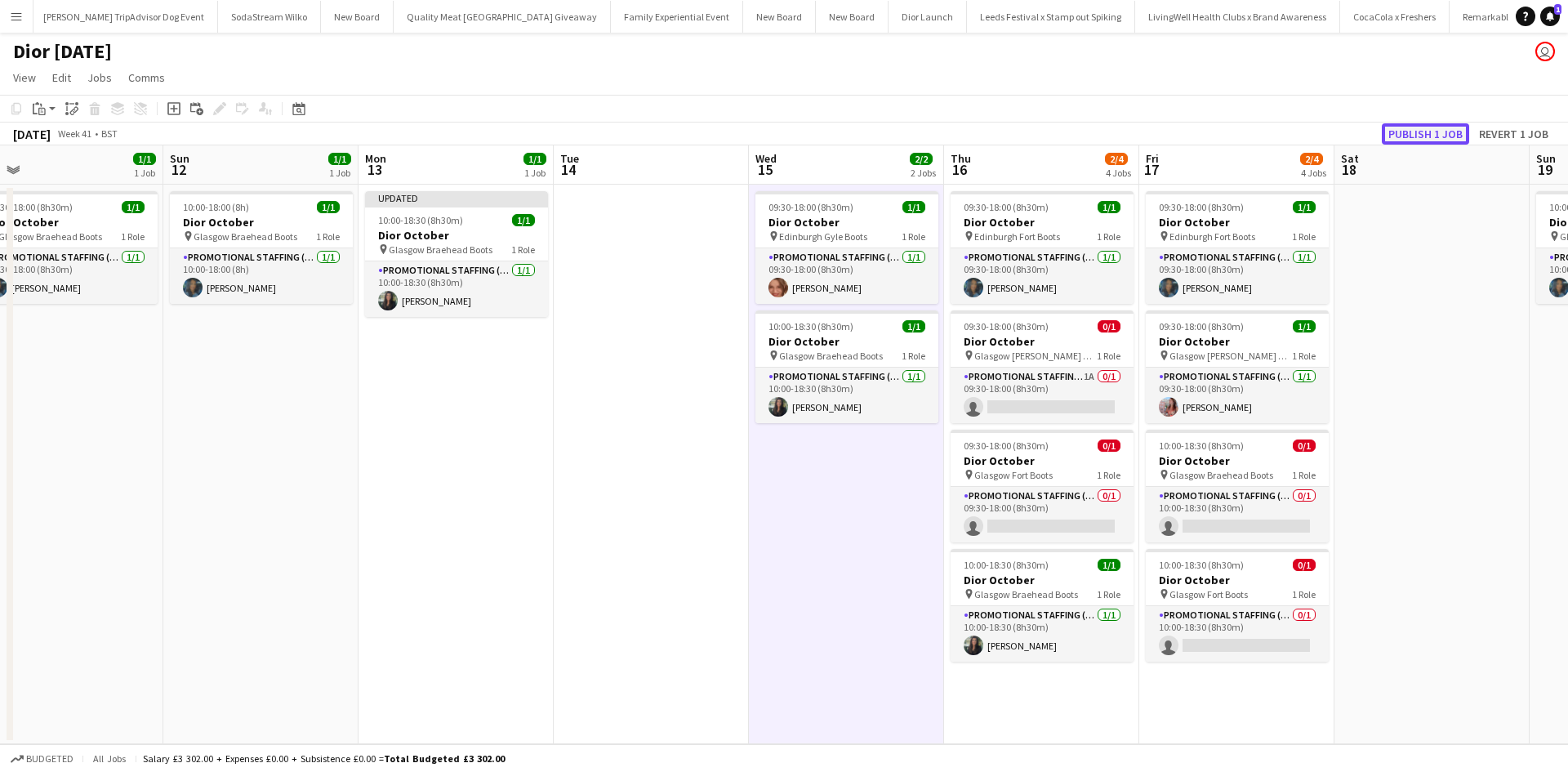
click at [1425, 134] on button "Publish 1 job" at bounding box center [1426, 133] width 87 height 21
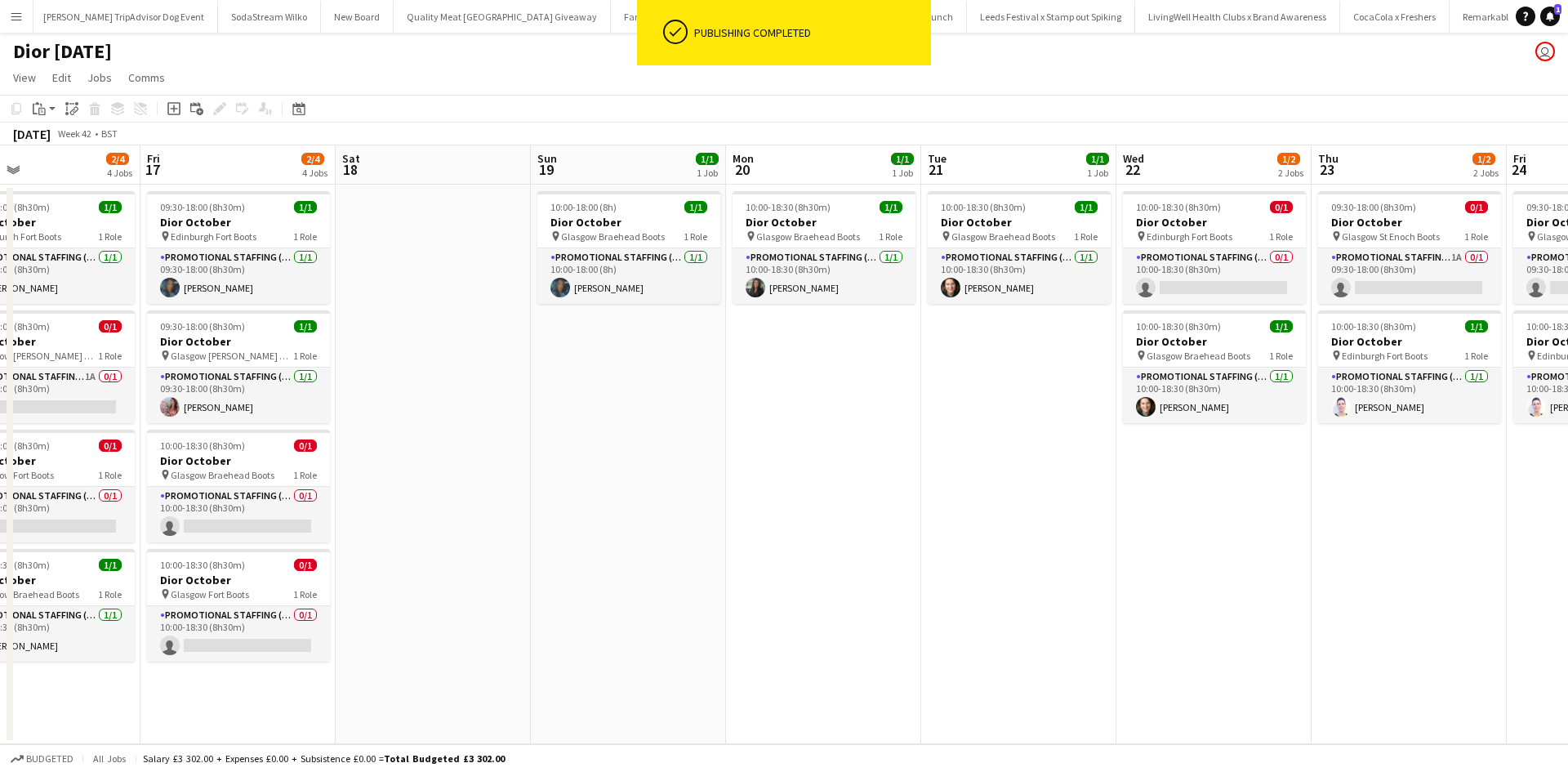
drag, startPoint x: 1427, startPoint y: 380, endPoint x: 367, endPoint y: 303, distance: 1062.8
click at [407, 312] on app-calendar-viewport "Mon 13 1/1 1 Job Tue 14 Wed 15 2/2 2 Jobs Thu 16 2/4 4 Jobs Fri 17 2/4 4 Jobs S…" at bounding box center [784, 445] width 1568 height 599
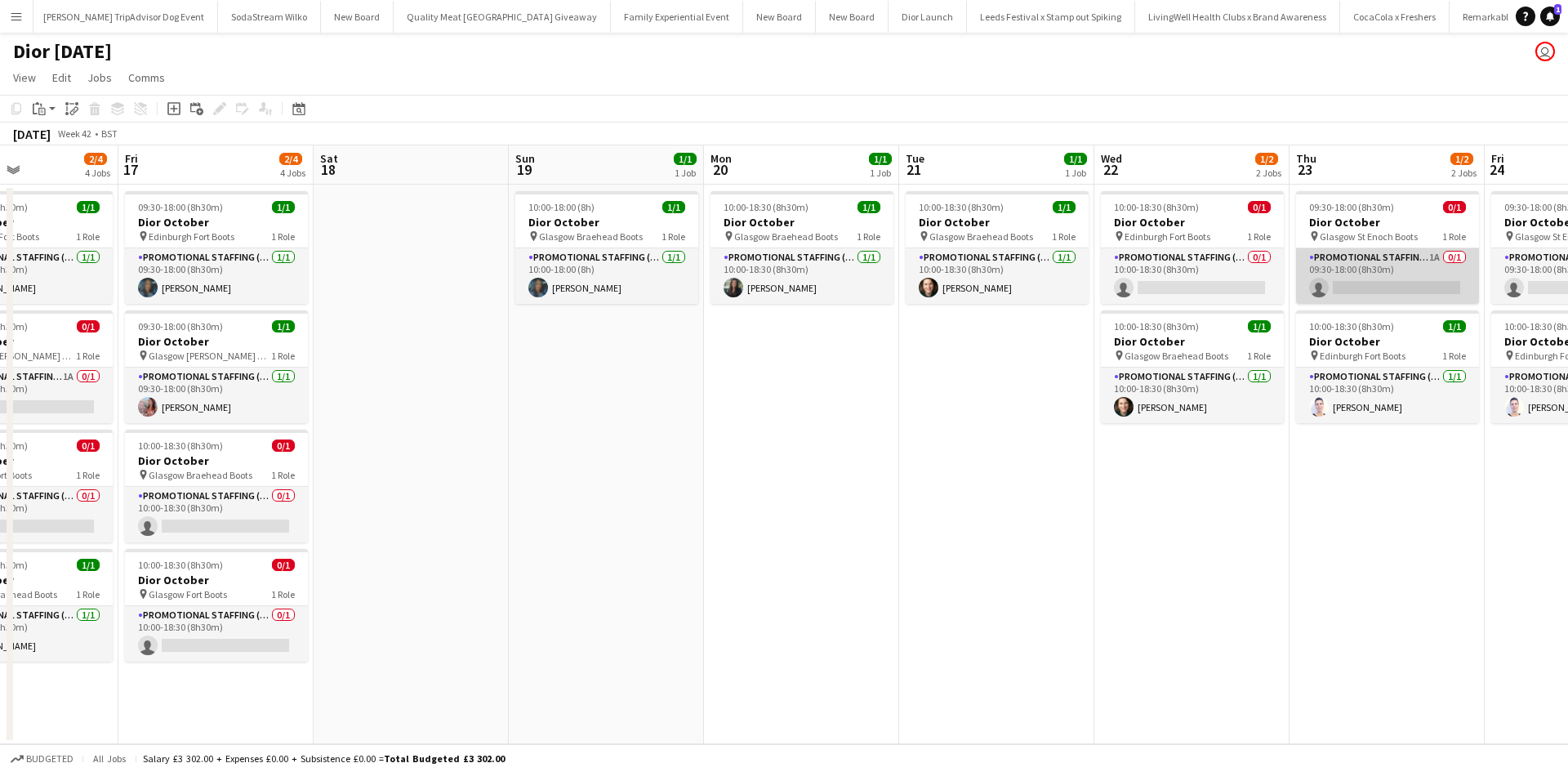
click at [1397, 288] on app-card-role "Promotional Staffing (Sales Staff) 1A 0/1 09:30-18:00 (8h30m) single-neutral-ac…" at bounding box center [1387, 276] width 183 height 55
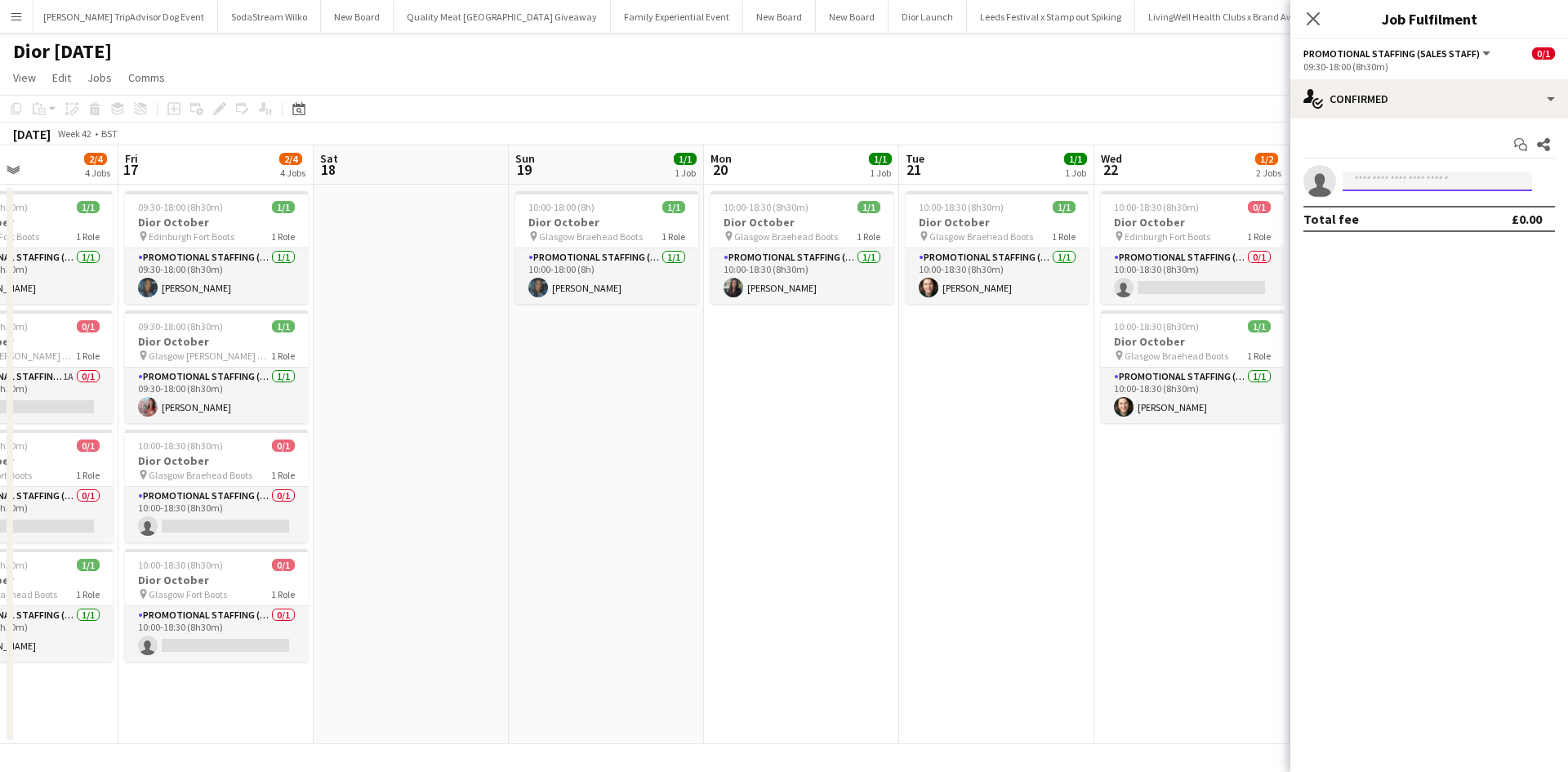
click at [1450, 178] on input at bounding box center [1438, 181] width 189 height 19
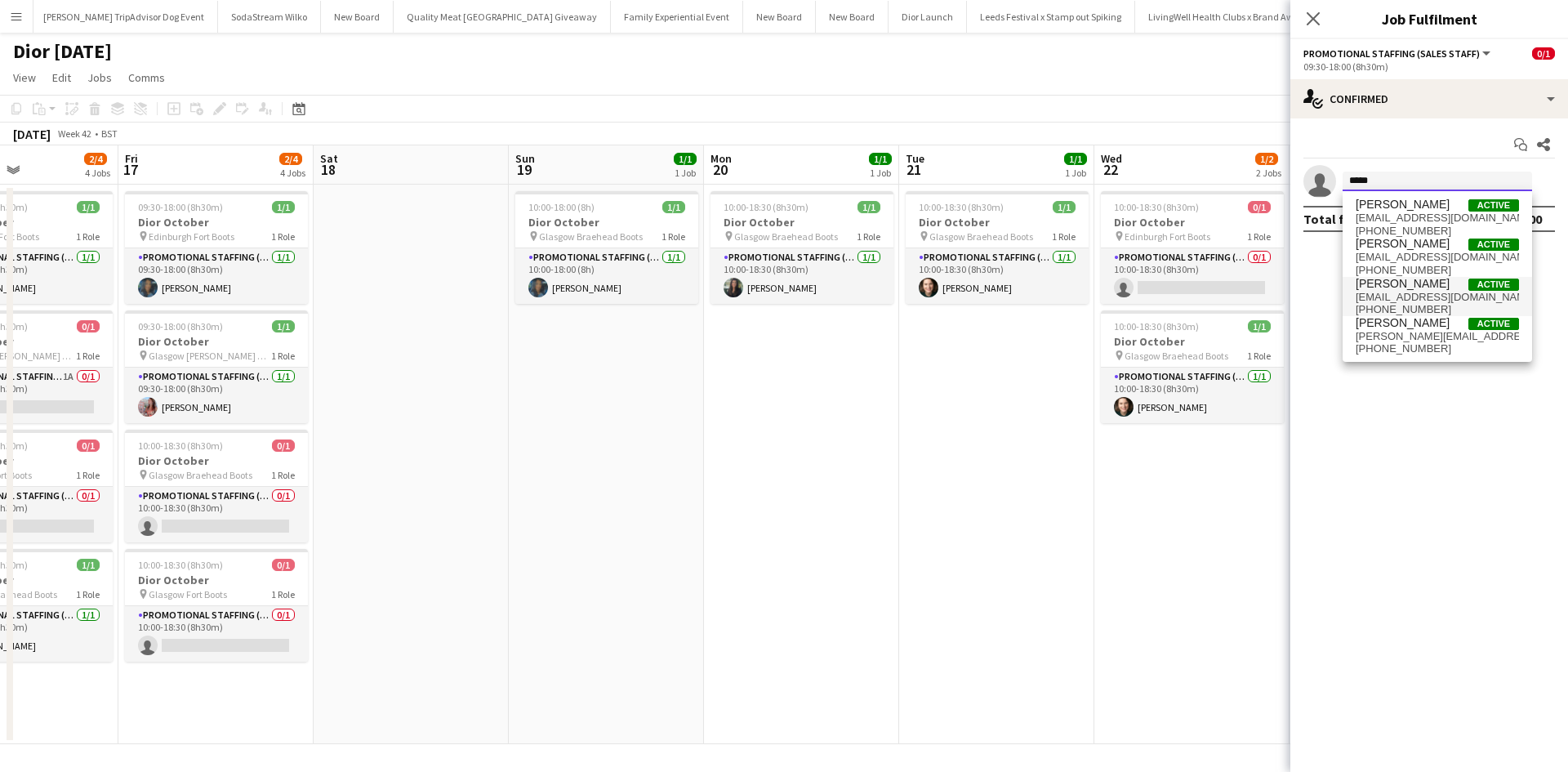
type input "*****"
click at [1409, 292] on span "susannah951@gmail.com" at bounding box center [1438, 298] width 164 height 13
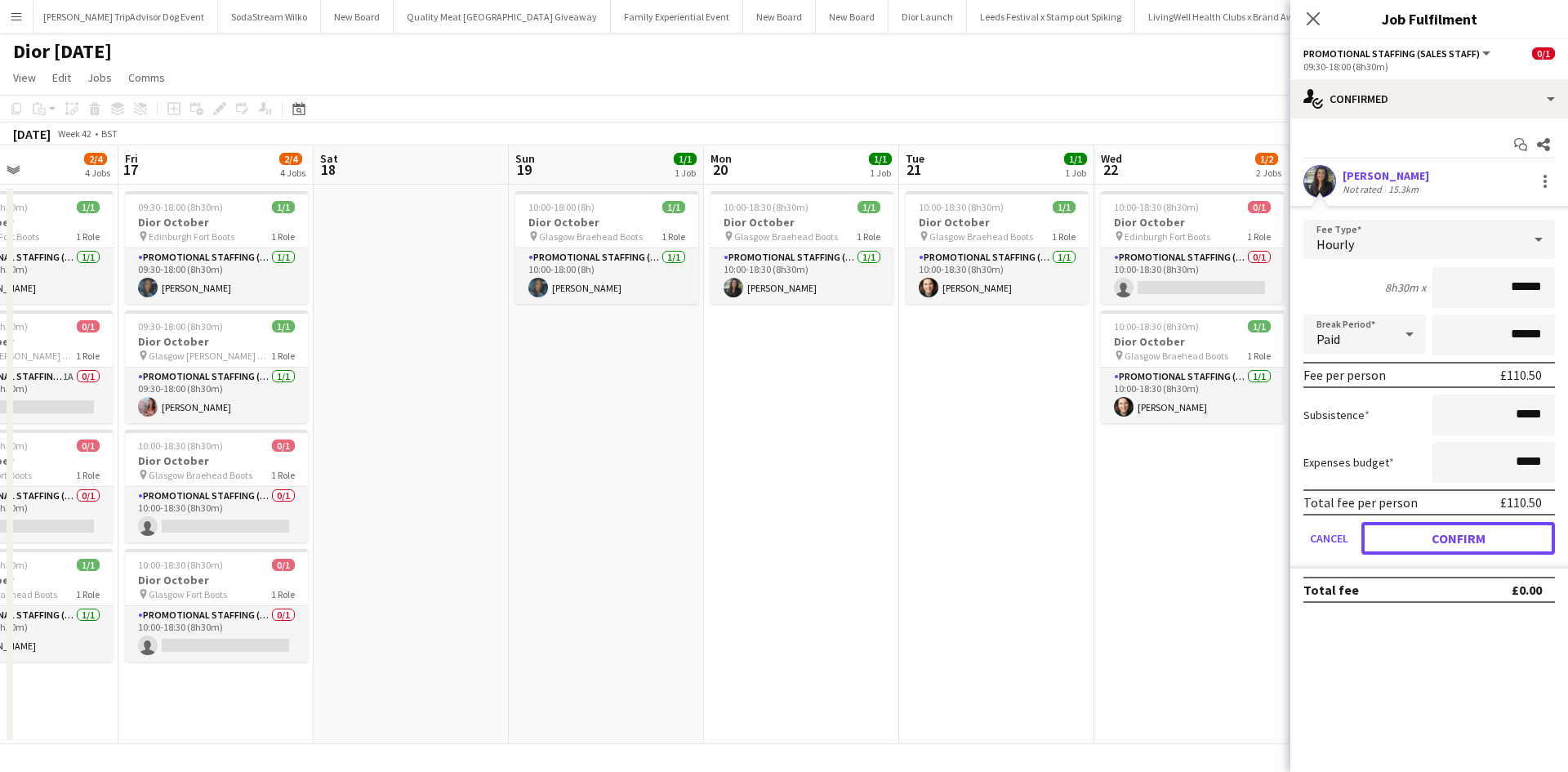
click at [1486, 542] on button "Confirm" at bounding box center [1458, 539] width 194 height 33
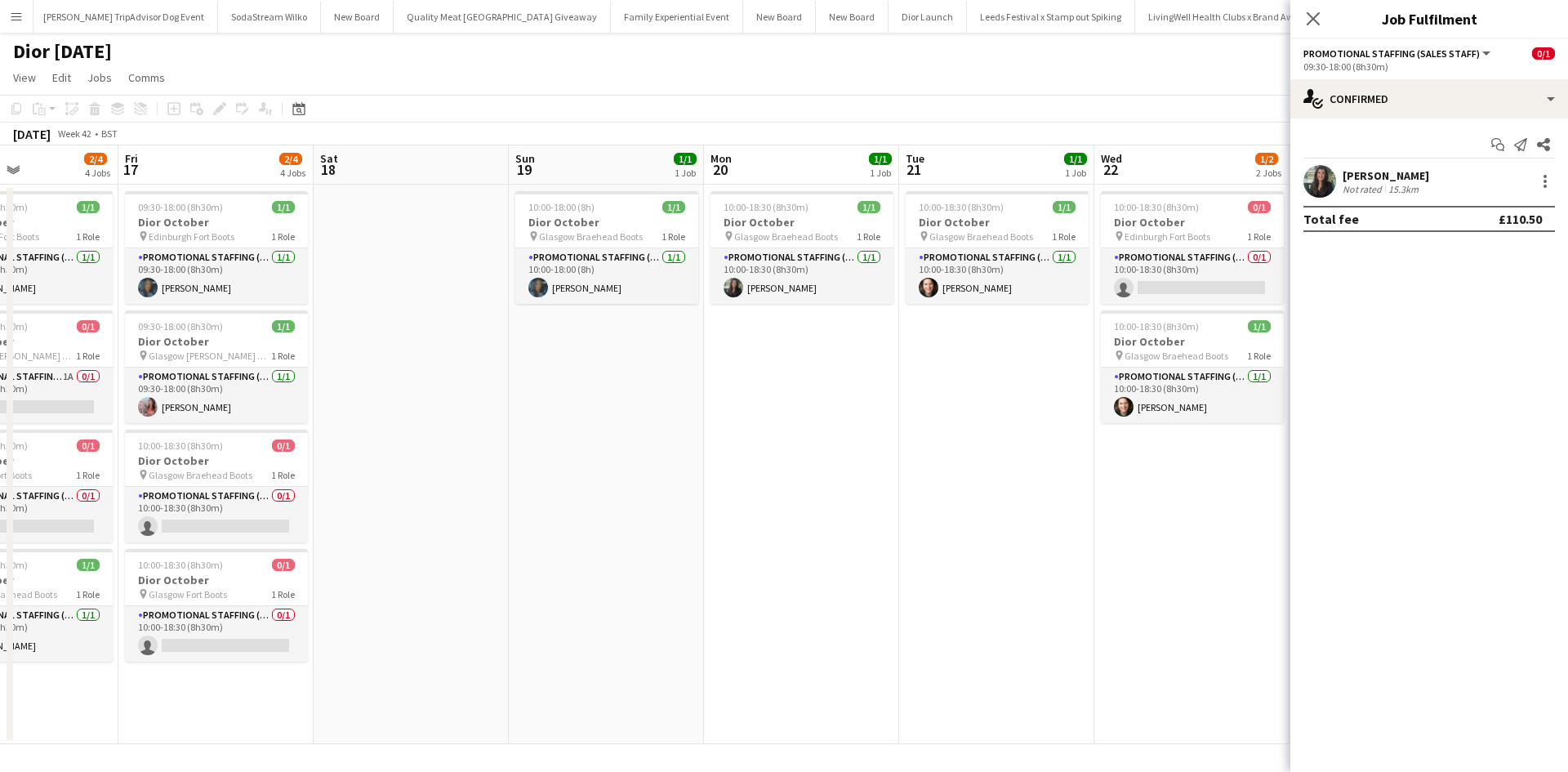
click at [1234, 541] on app-date-cell "10:00-18:30 (8h30m) 0/1 Dior October pin Edinburgh Fort Boots 1 Role Promotiona…" at bounding box center [1192, 464] width 196 height 560
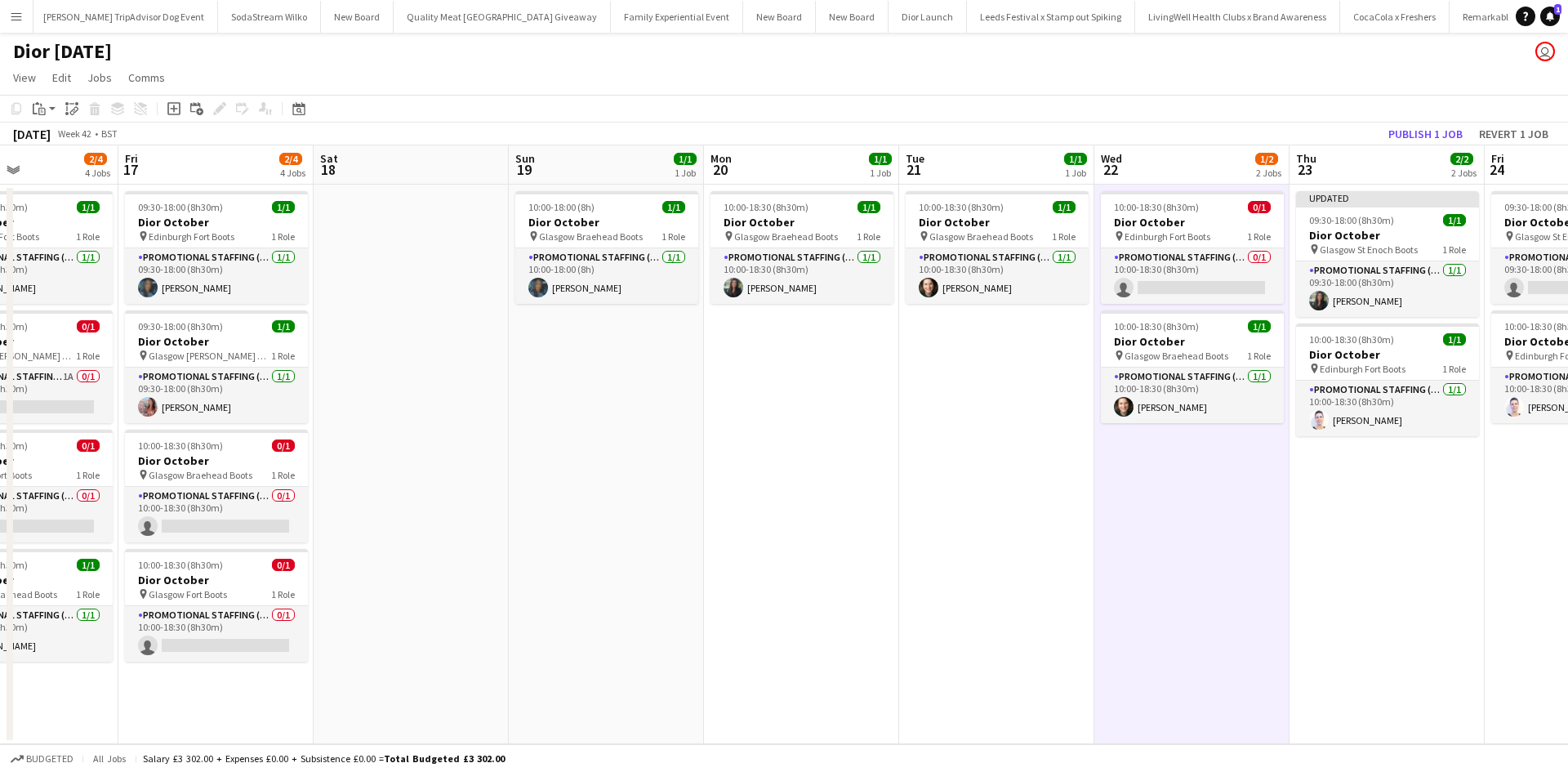
scroll to position [0, 663]
click at [1407, 136] on button "Publish 1 job" at bounding box center [1426, 133] width 87 height 21
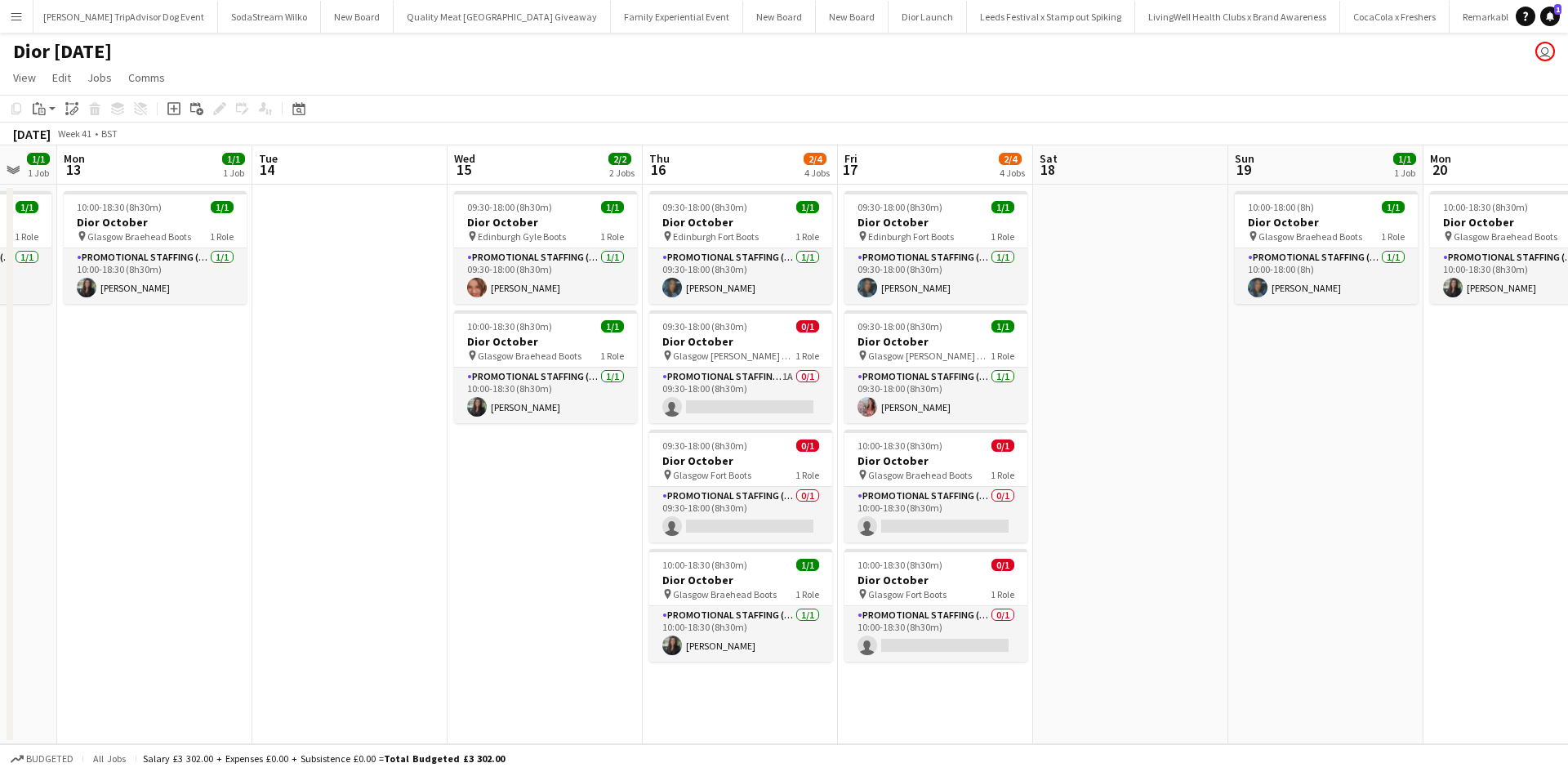
scroll to position [0, 386]
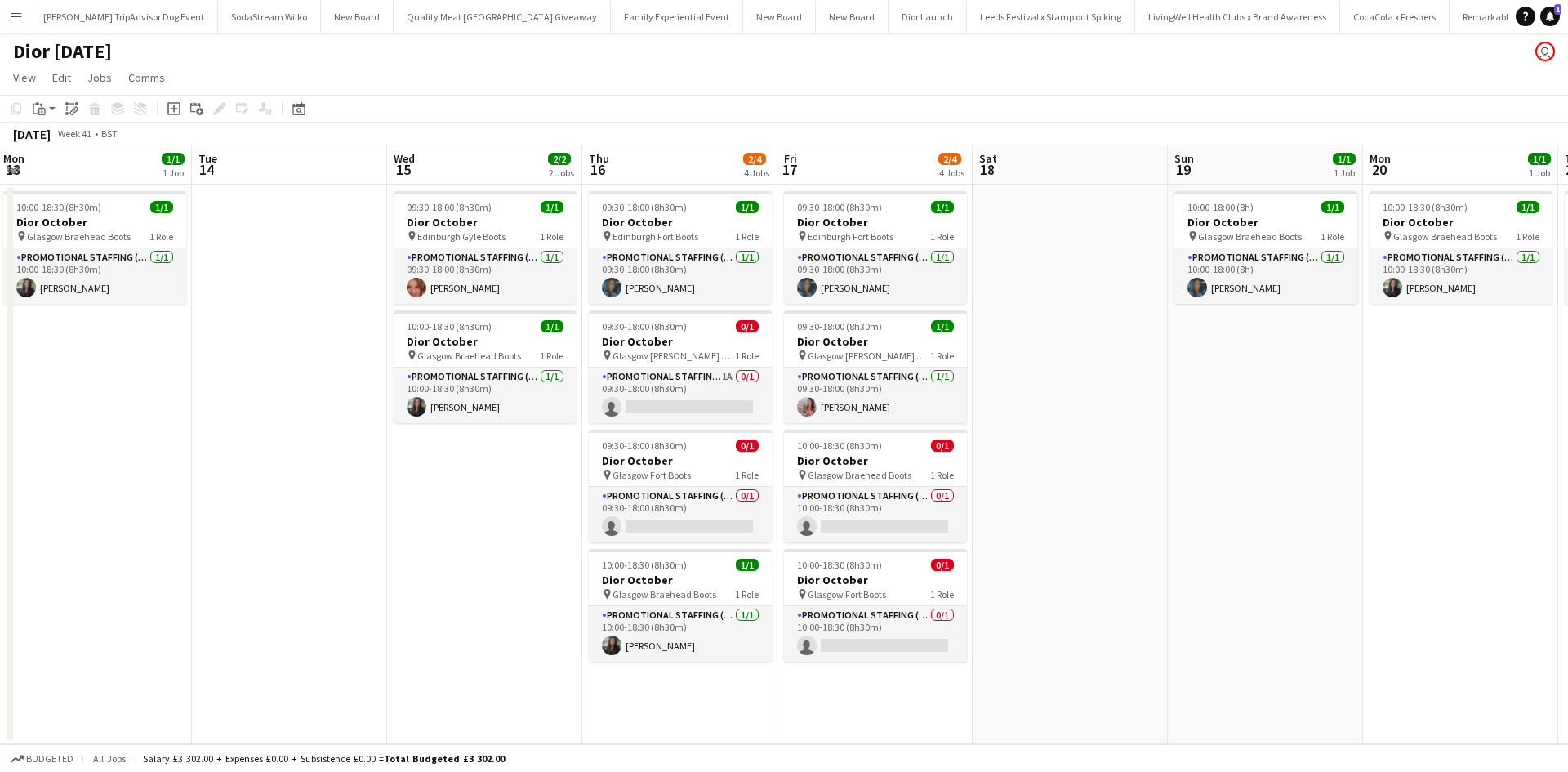
drag, startPoint x: 611, startPoint y: 535, endPoint x: 1441, endPoint y: 437, distance: 835.8
click at [1474, 426] on app-calendar-viewport "Sat 11 1/1 1 Job Sun 12 1/1 1 Job Mon 13 1/1 1 Job Tue 14 Wed 15 2/2 2 Jobs Thu…" at bounding box center [784, 445] width 1568 height 599
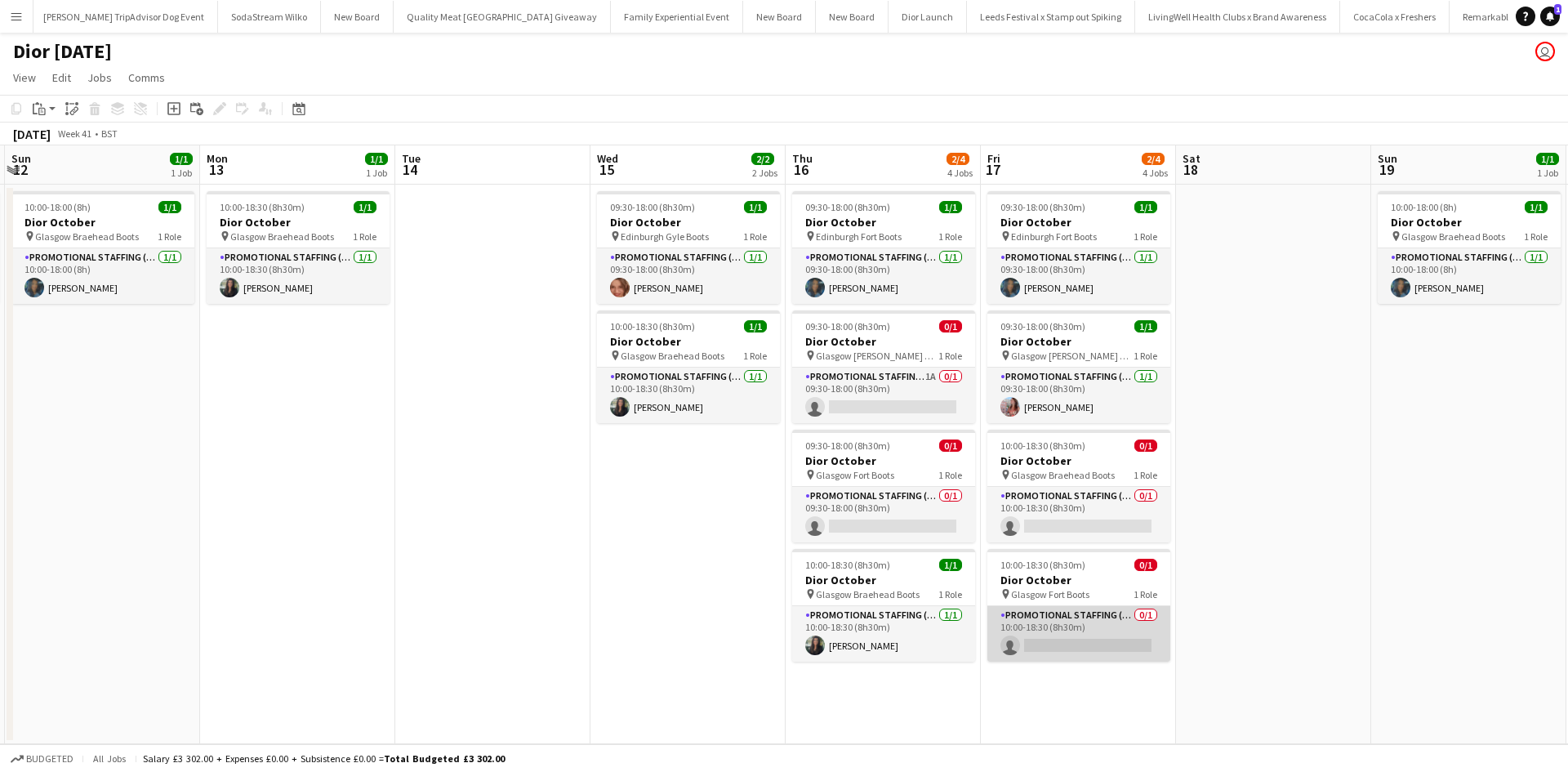
click at [1103, 629] on app-card-role "Promotional Staffing (Sales Staff) 0/1 10:00-18:30 (8h30m) single-neutral-actio…" at bounding box center [1078, 634] width 183 height 55
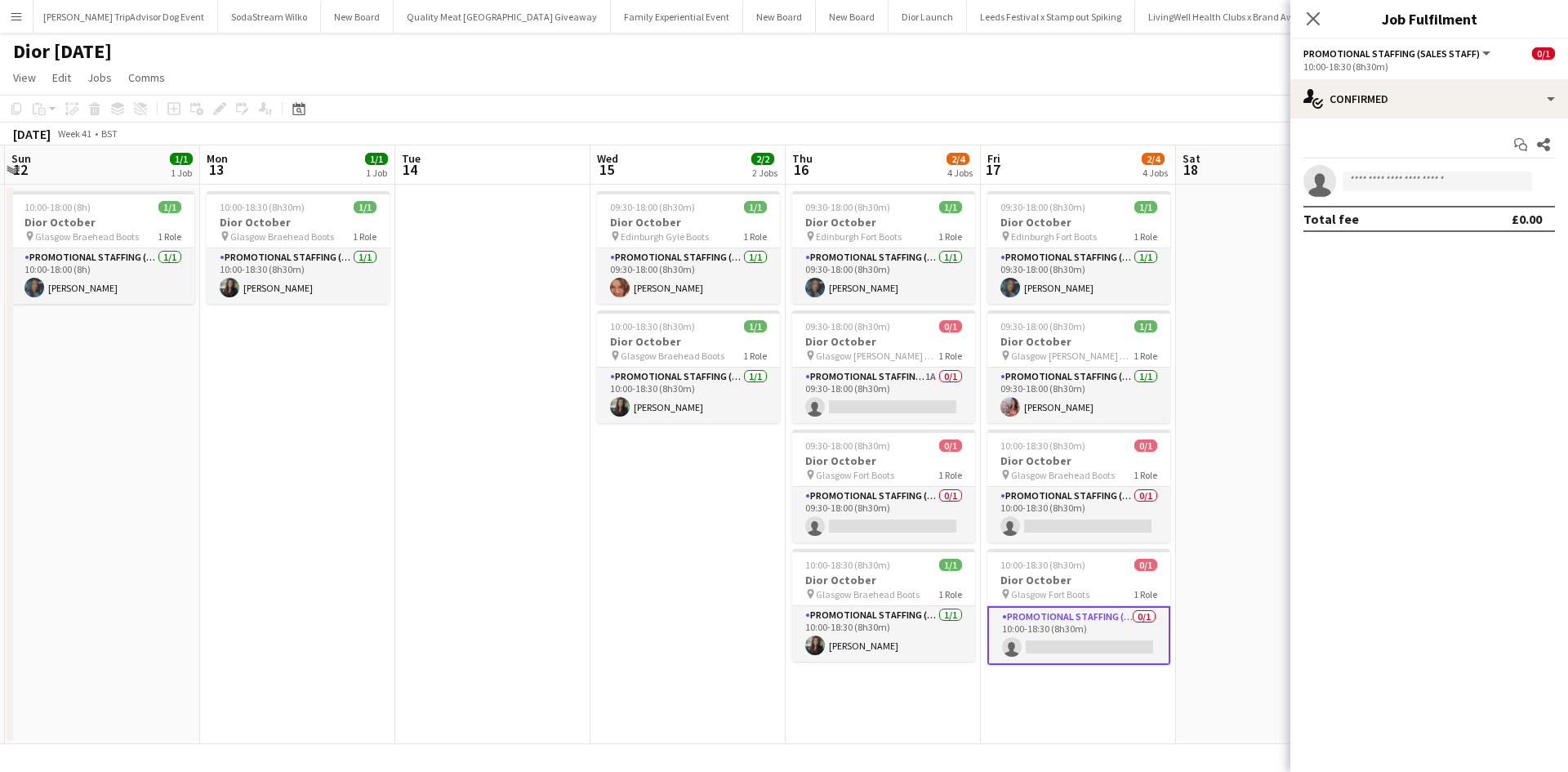
click at [482, 529] on app-date-cell at bounding box center [492, 464] width 196 height 560
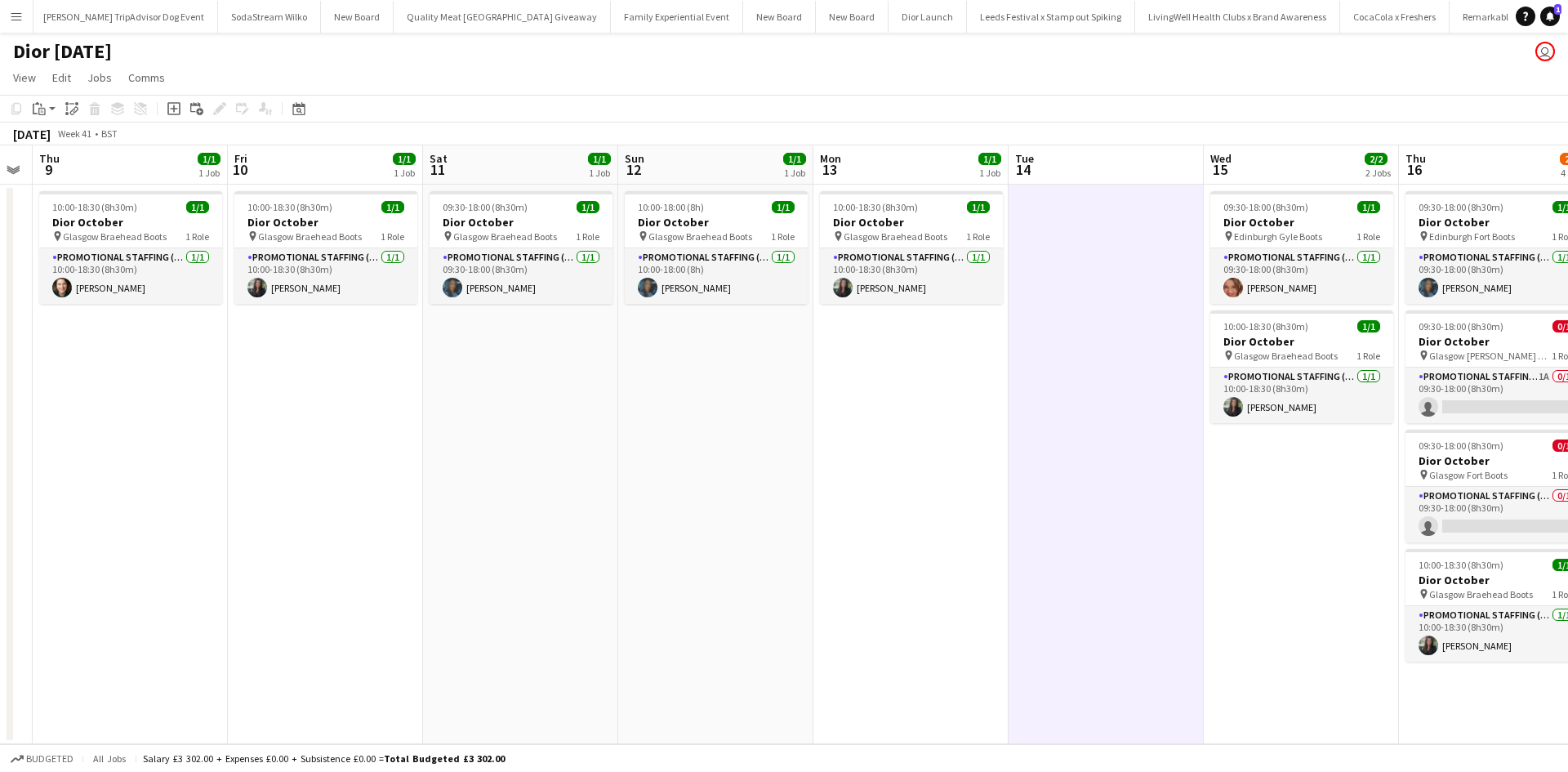
drag, startPoint x: 319, startPoint y: 546, endPoint x: 985, endPoint y: 480, distance: 669.3
click at [985, 480] on app-calendar-viewport "Tue 7 Wed 8 Thu 9 1/1 1 Job Fri 10 1/1 1 Job Sat 11 1/1 1 Job Sun 12 1/1 1 Job …" at bounding box center [784, 445] width 1568 height 599
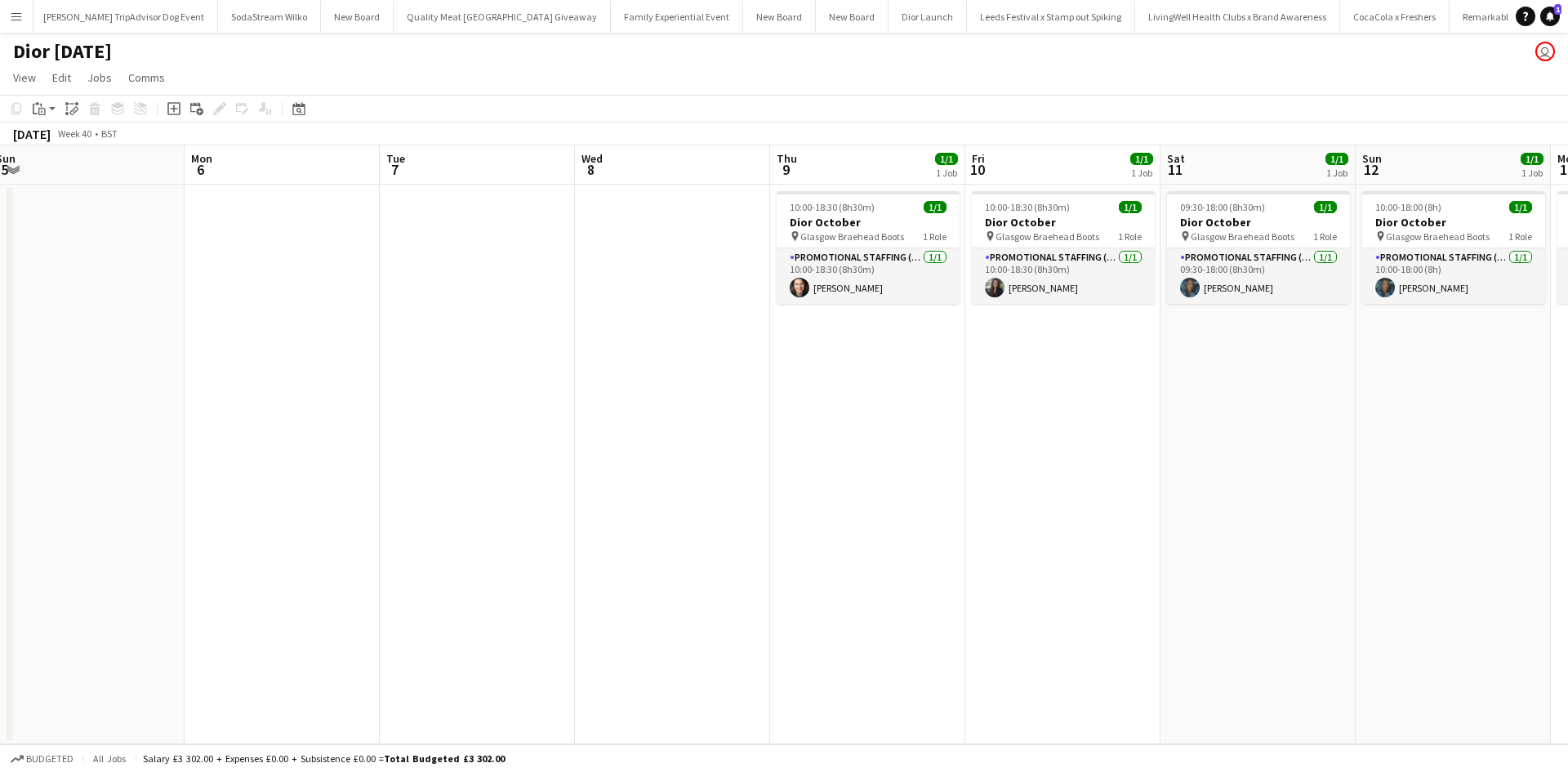
drag, startPoint x: 326, startPoint y: 520, endPoint x: 1066, endPoint y: 430, distance: 745.5
click at [1077, 423] on app-calendar-viewport "Fri 3 1/1 1 Job Sat 4 1/1 1 Job Sun 5 Mon 6 Tue 7 Wed 8 Thu 9 1/1 1 Job Fri 10 …" at bounding box center [784, 445] width 1568 height 599
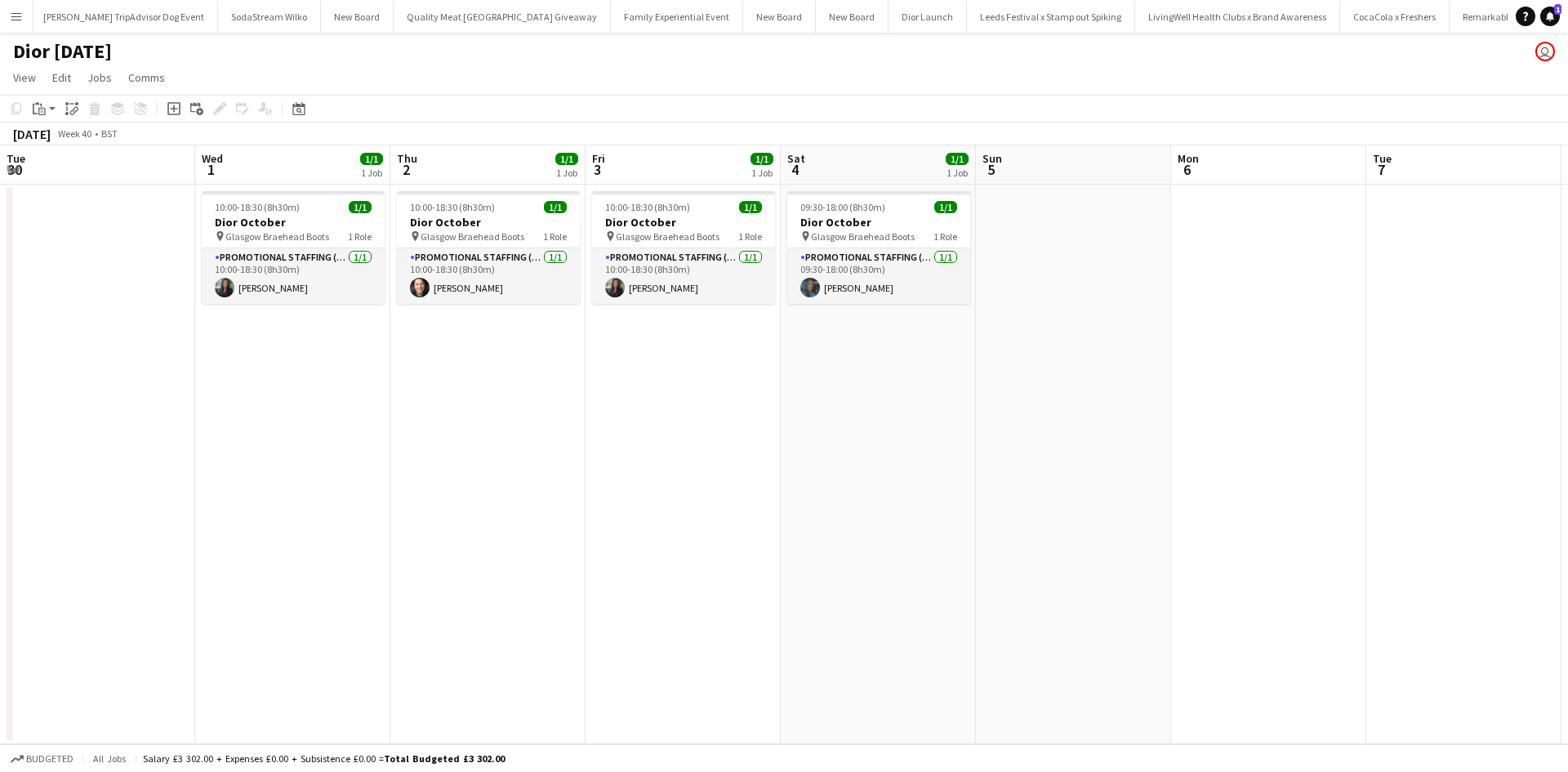
drag, startPoint x: 456, startPoint y: 497, endPoint x: 1274, endPoint y: 376, distance: 826.9
click at [1274, 376] on app-calendar-viewport "Sun 28 Mon 29 Tue 30 Wed 1 1/1 1 Job Thu 2 1/1 1 Job Fri 3 1/1 1 Job Sat 4 1/1 …" at bounding box center [784, 445] width 1568 height 599
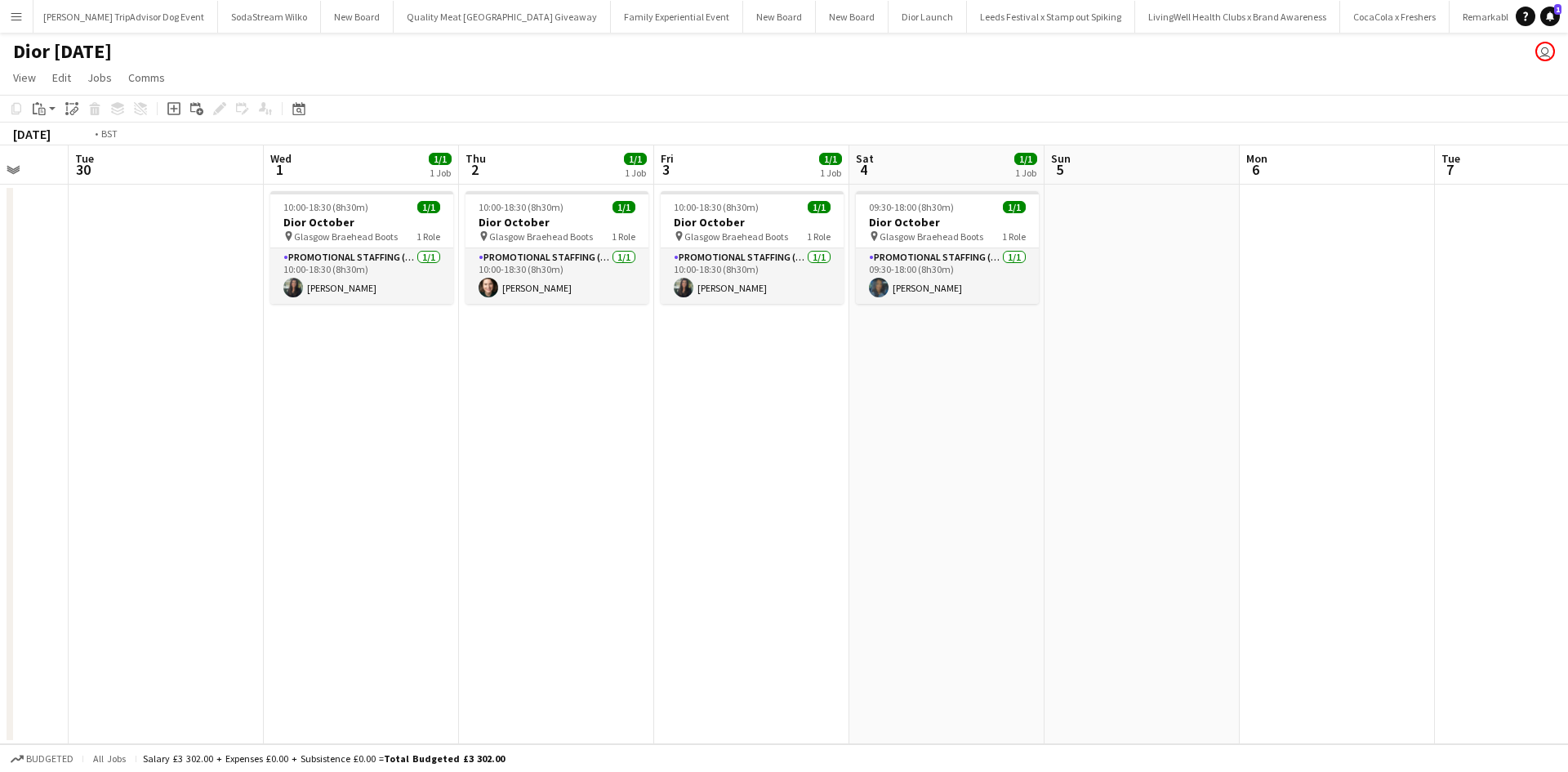
drag, startPoint x: 677, startPoint y: 463, endPoint x: 984, endPoint y: 422, distance: 309.7
click at [979, 423] on app-calendar-viewport "Sat 27 Sun 28 Mon 29 Tue 30 Wed 1 1/1 1 Job Thu 2 1/1 1 Job Fri 3 1/1 1 Job Sat…" at bounding box center [784, 445] width 1568 height 599
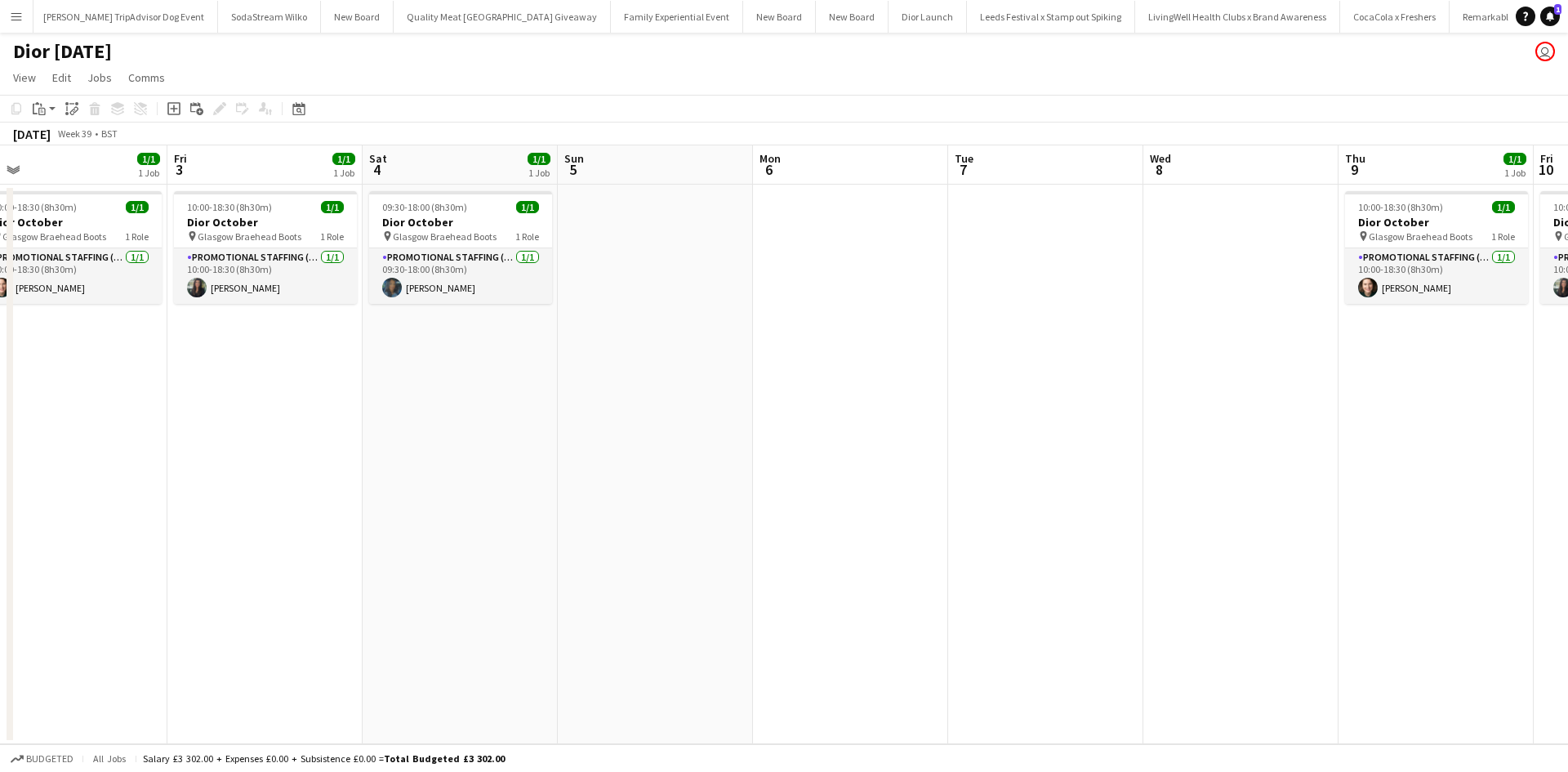
drag, startPoint x: 1235, startPoint y: 497, endPoint x: 497, endPoint y: 502, distance: 738.0
click at [525, 502] on app-calendar-viewport "Sun 28 Mon 29 Tue 30 Wed 1 1/1 1 Job Thu 2 1/1 1 Job Fri 3 1/1 1 Job Sat 4 1/1 …" at bounding box center [784, 445] width 1568 height 599
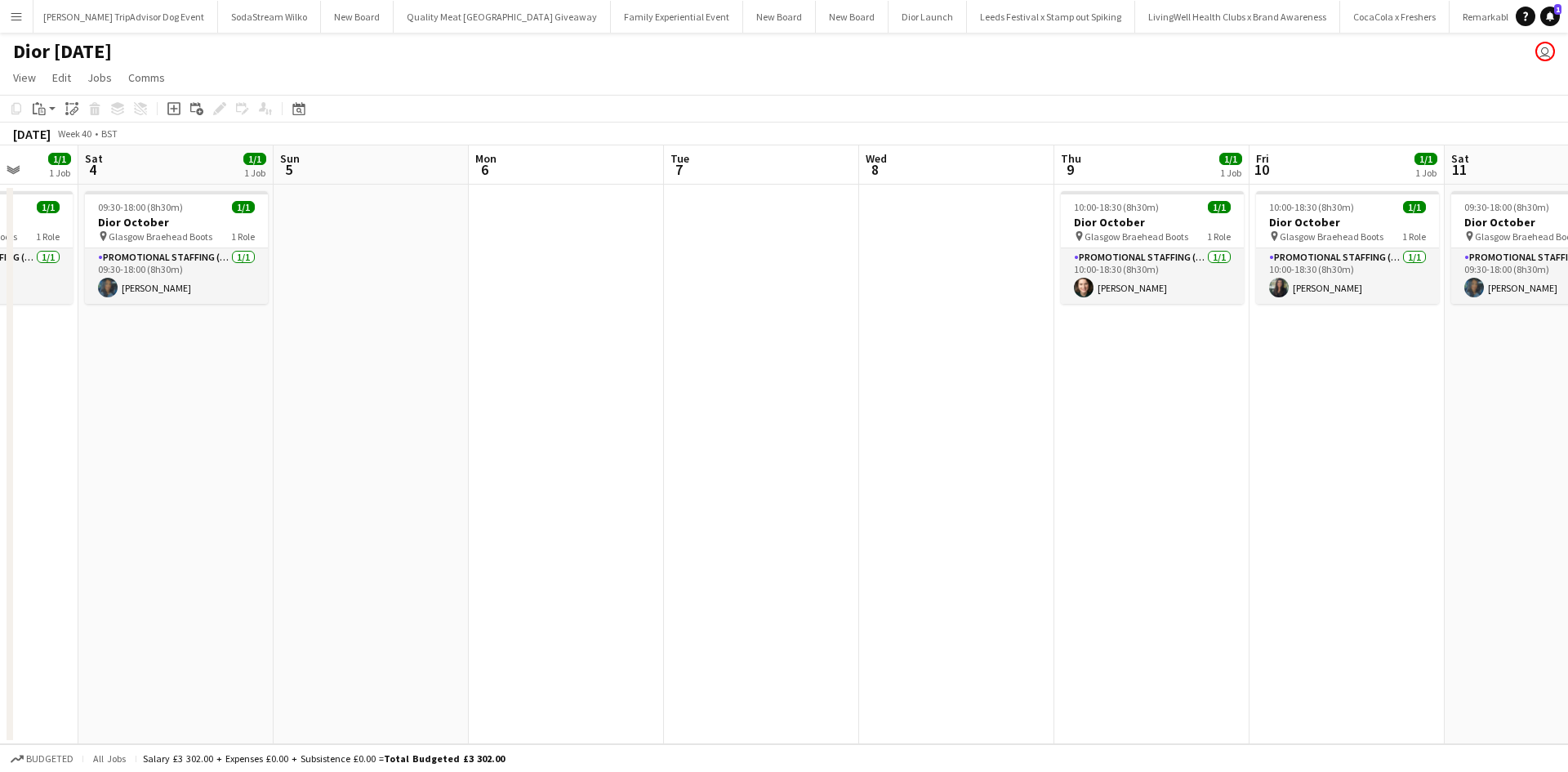
drag, startPoint x: 1268, startPoint y: 520, endPoint x: 533, endPoint y: 503, distance: 735.2
click at [557, 506] on app-calendar-viewport "Tue 30 Wed 1 1/1 1 Job Thu 2 1/1 1 Job Fri 3 1/1 1 Job Sat 4 1/1 1 Job Sun 5 Mo…" at bounding box center [784, 445] width 1568 height 599
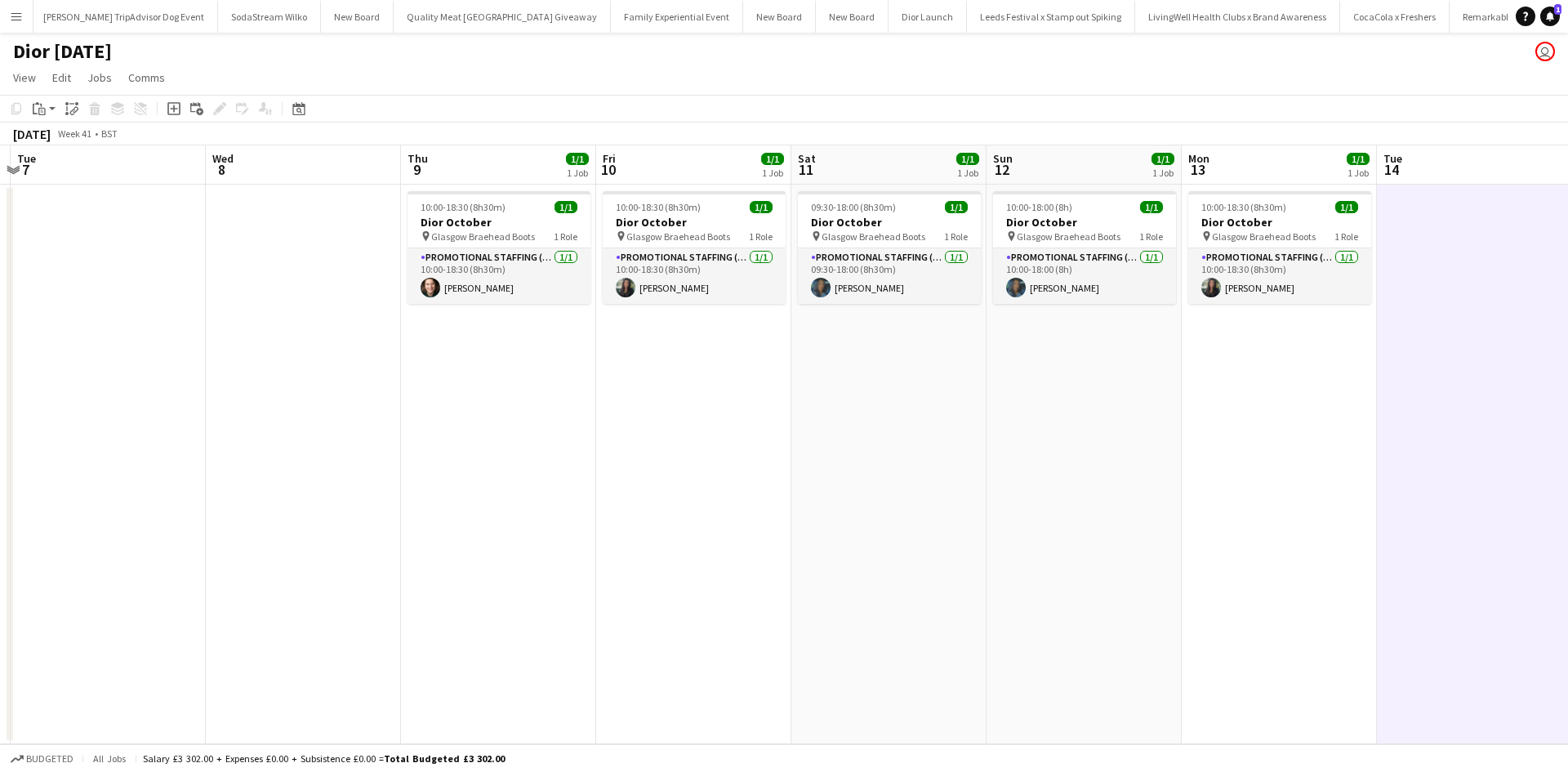
drag, startPoint x: 1187, startPoint y: 542, endPoint x: 498, endPoint y: 522, distance: 689.3
click at [521, 528] on app-calendar-viewport "Sat 4 1/1 1 Job Sun 5 Mon 6 Tue 7 Wed 8 Thu 9 1/1 1 Job Fri 10 1/1 1 Job Sat 11…" at bounding box center [784, 445] width 1568 height 599
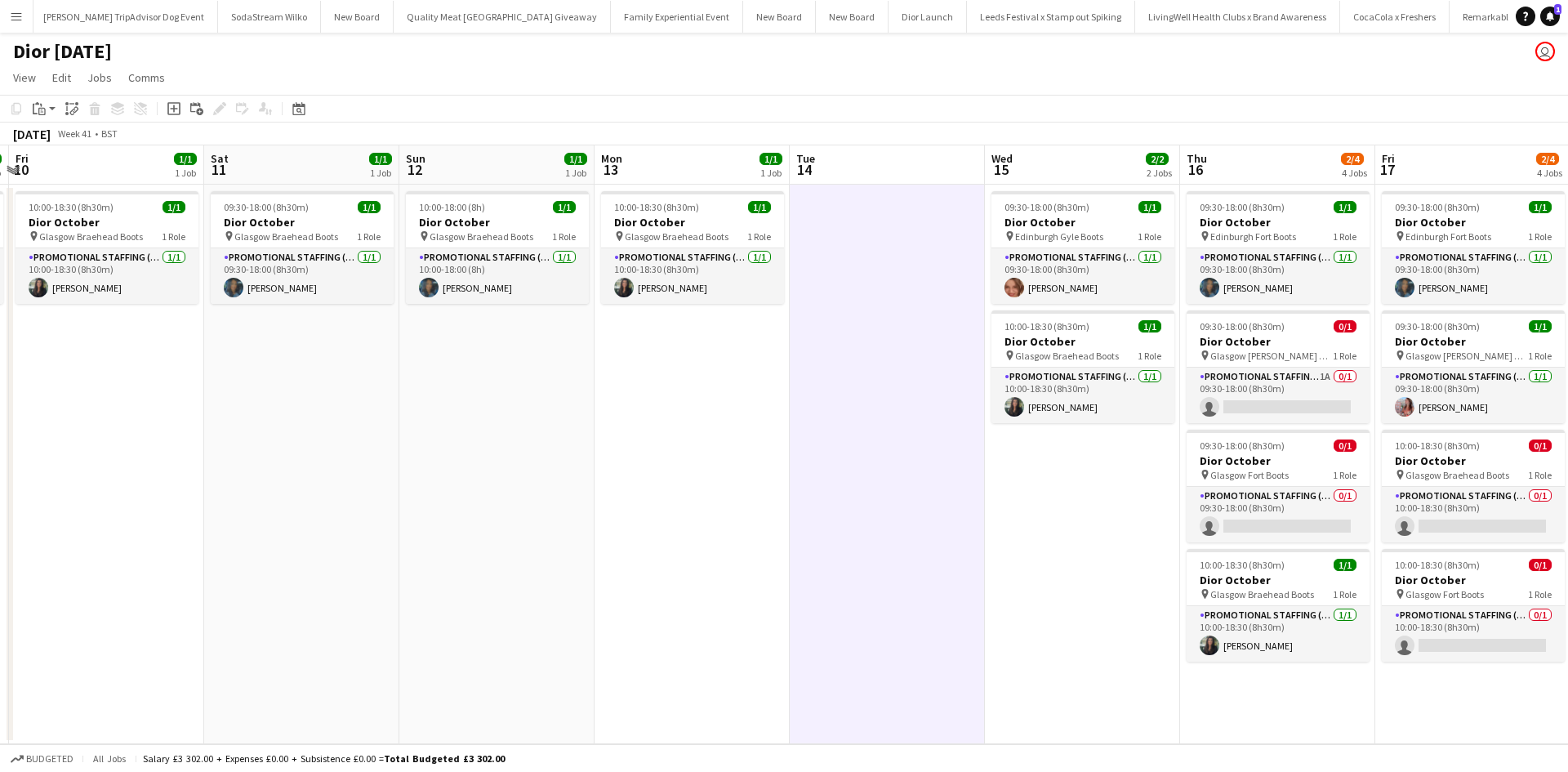
drag, startPoint x: 1036, startPoint y: 585, endPoint x: 453, endPoint y: 547, distance: 584.2
click at [471, 551] on app-calendar-viewport "Mon 6 Tue 7 Wed 8 Thu 9 1/1 1 Job Fri 10 1/1 1 Job Sat 11 1/1 1 Job Sun 12 1/1 …" at bounding box center [784, 445] width 1568 height 599
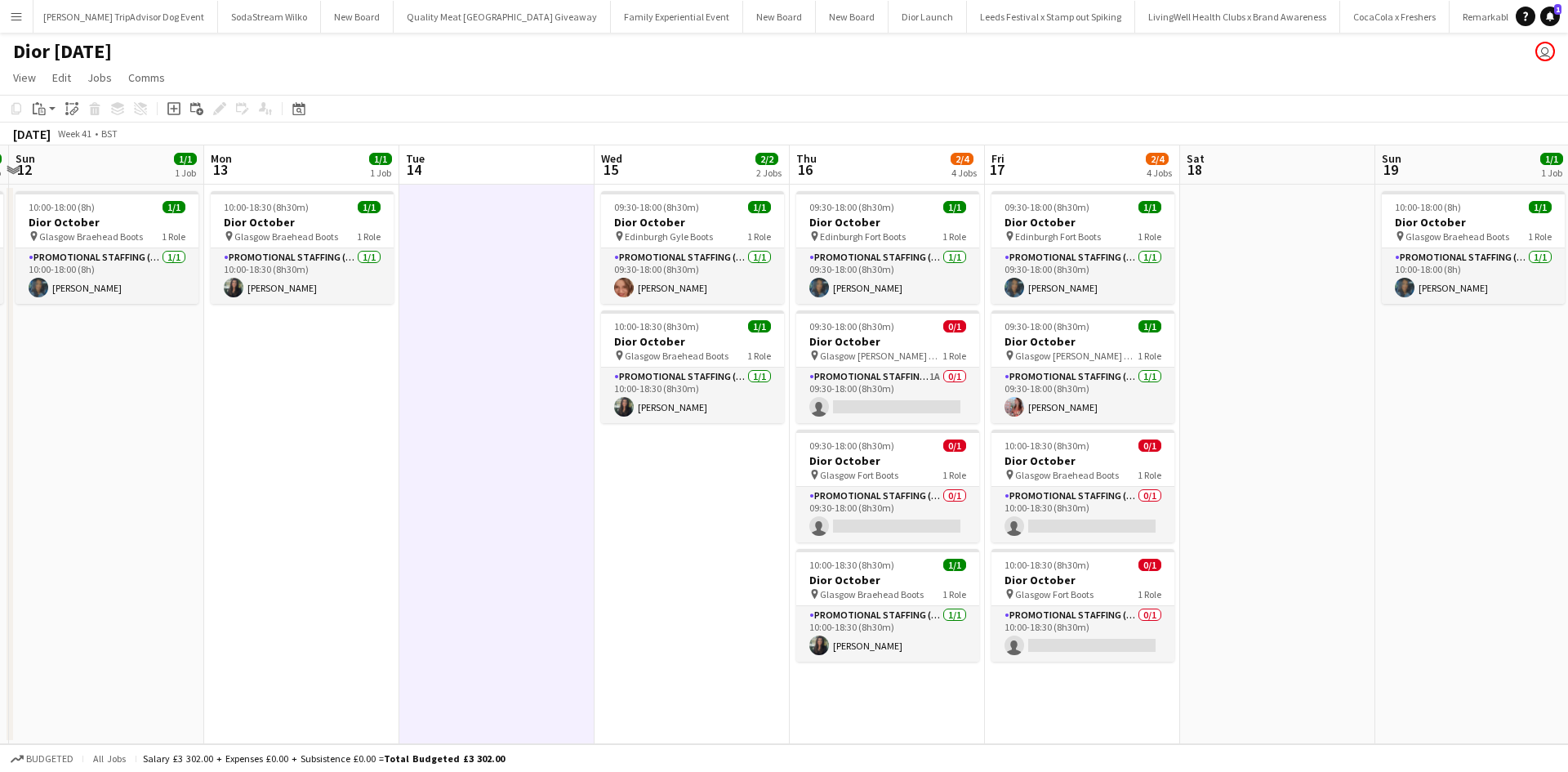
scroll to position [0, 807]
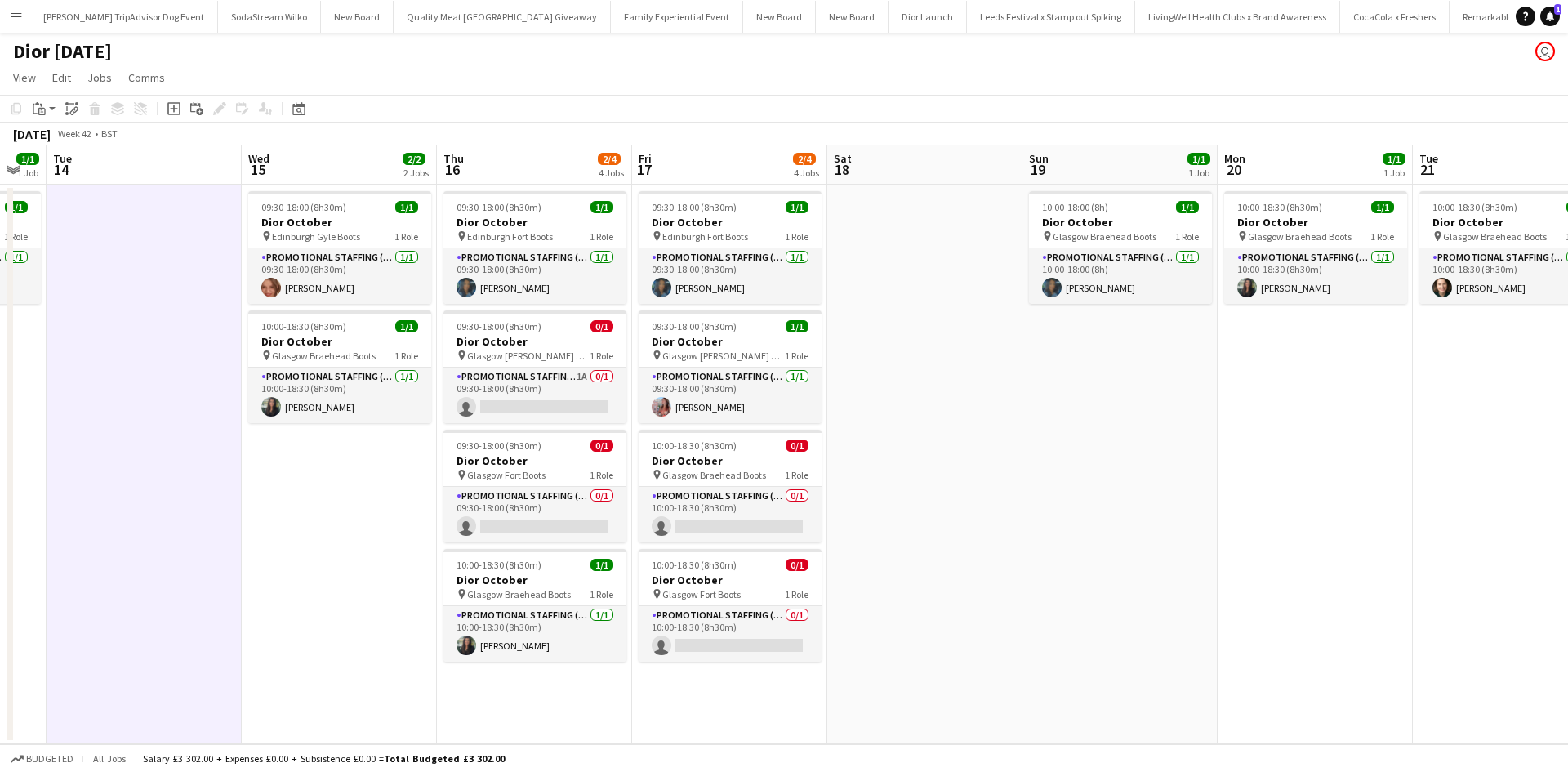
drag, startPoint x: 1287, startPoint y: 557, endPoint x: 856, endPoint y: 551, distance: 431.0
click at [863, 552] on app-calendar-viewport "Fri 10 1/1 1 Job Sat 11 1/1 1 Job Sun 12 1/1 1 Job Mon 13 1/1 1 Job Tue 14 Wed …" at bounding box center [784, 445] width 1568 height 599
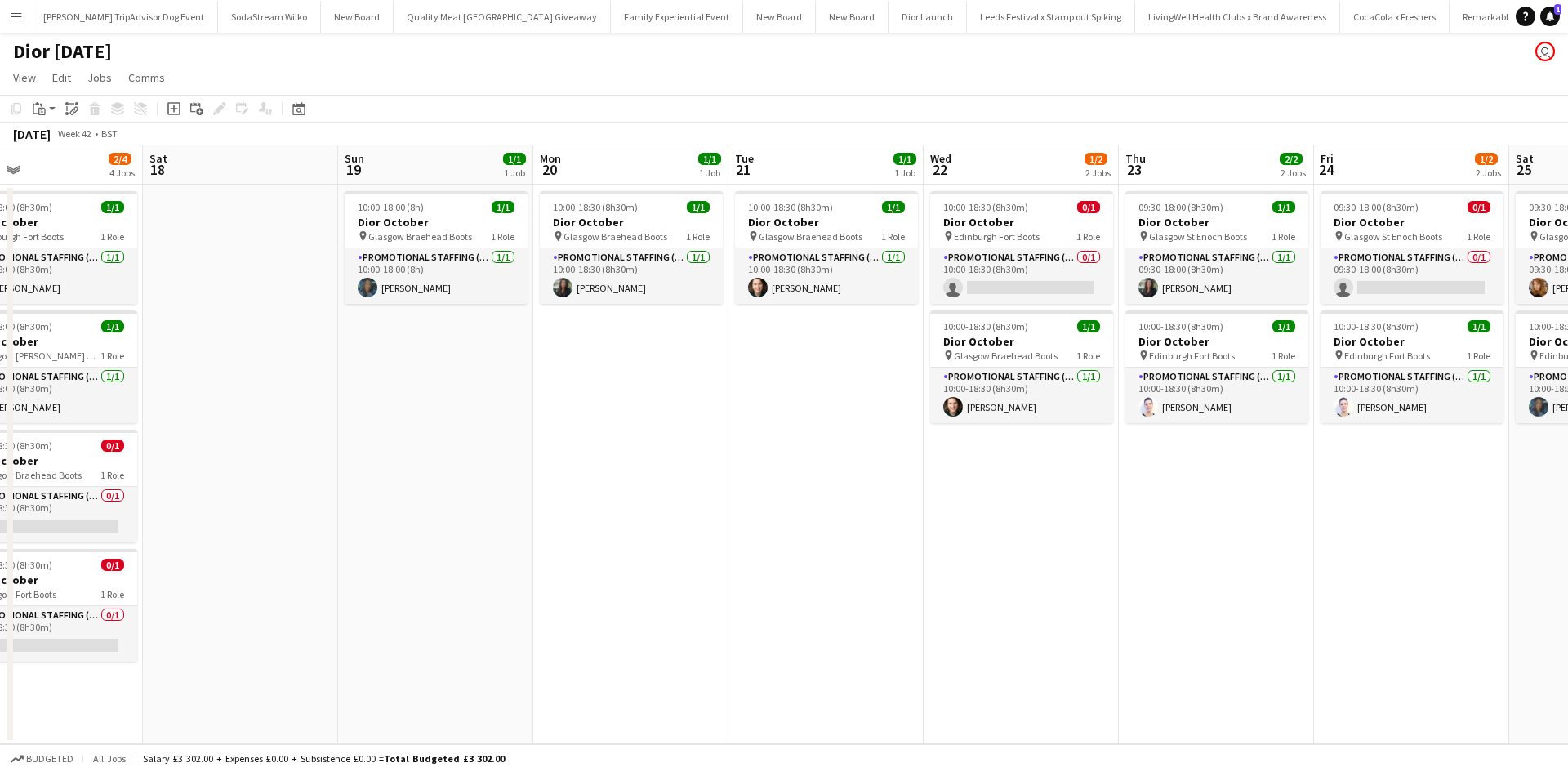
scroll to position [0, 705]
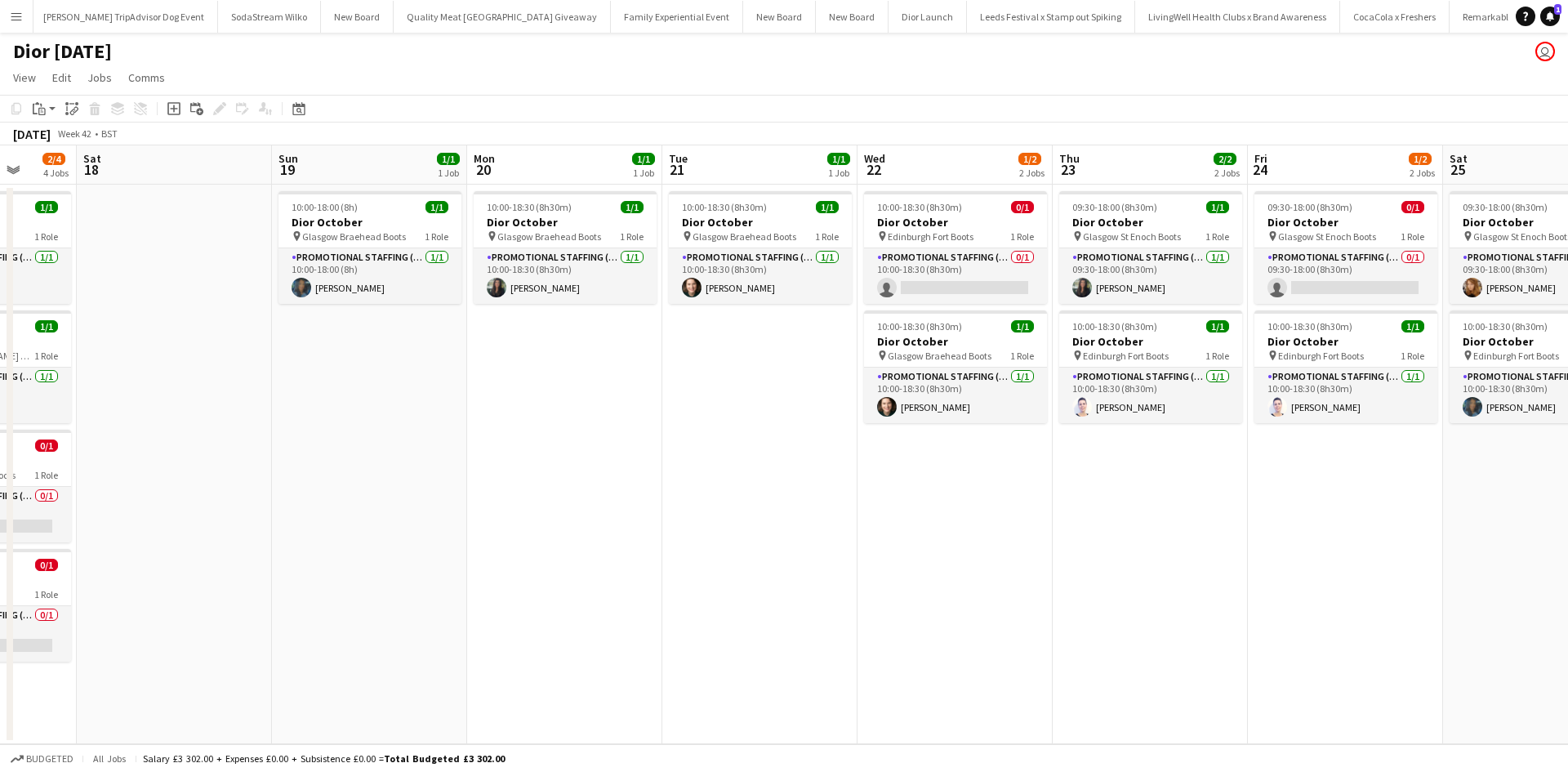
drag, startPoint x: 1150, startPoint y: 546, endPoint x: 505, endPoint y: 540, distance: 645.0
click at [505, 540] on app-calendar-viewport "Tue 14 Wed 15 2/2 2 Jobs Thu 16 2/4 4 Jobs Fri 17 2/4 4 Jobs Sat 18 Sun 19 1/1 …" at bounding box center [784, 445] width 1568 height 599
click at [1298, 281] on app-card-role "Promotional Staffing (Sales Staff) 0/1 09:30-18:00 (8h30m) single-neutral-actio…" at bounding box center [1346, 276] width 183 height 55
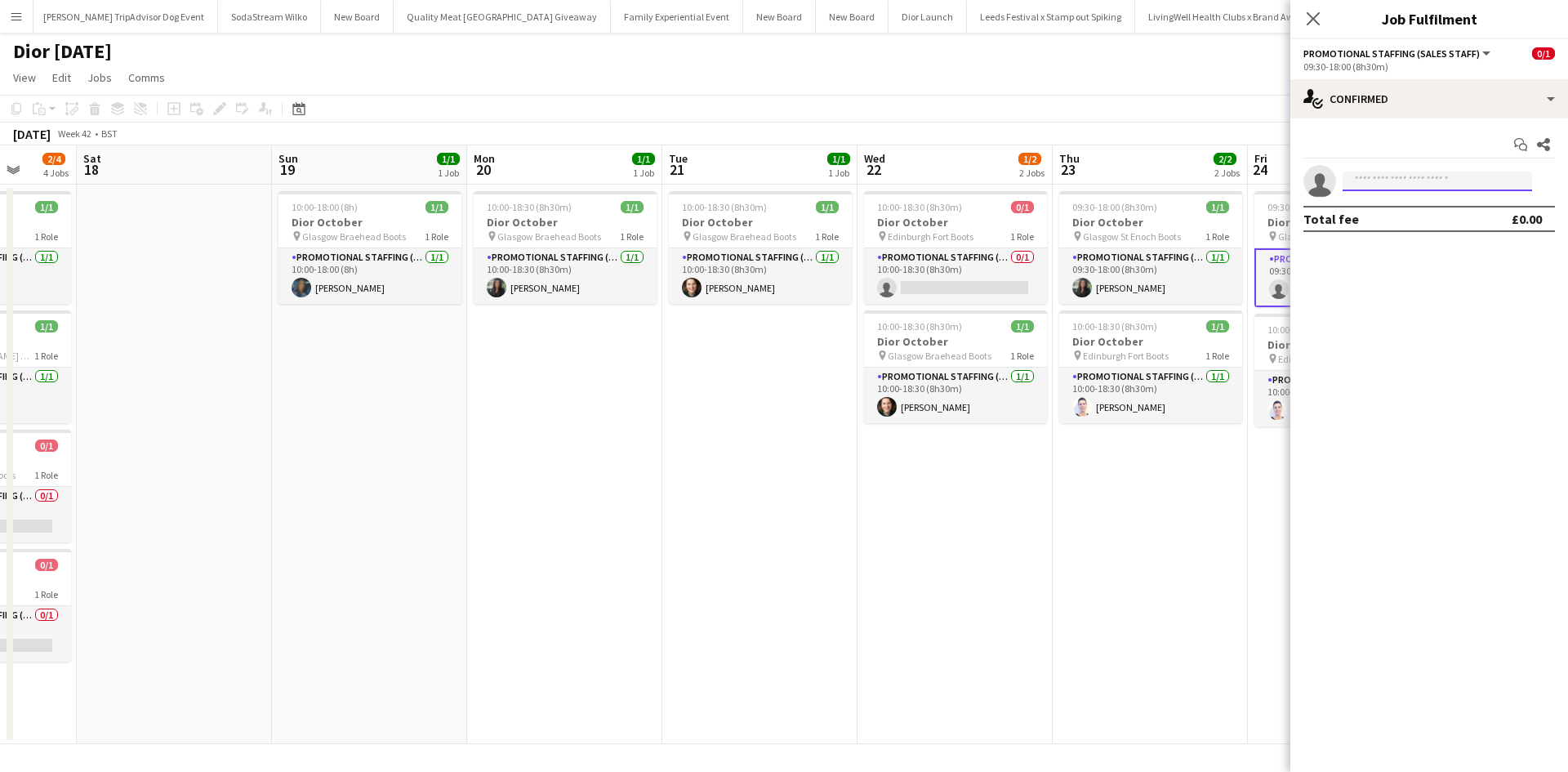
click at [1425, 187] on input at bounding box center [1438, 181] width 189 height 19
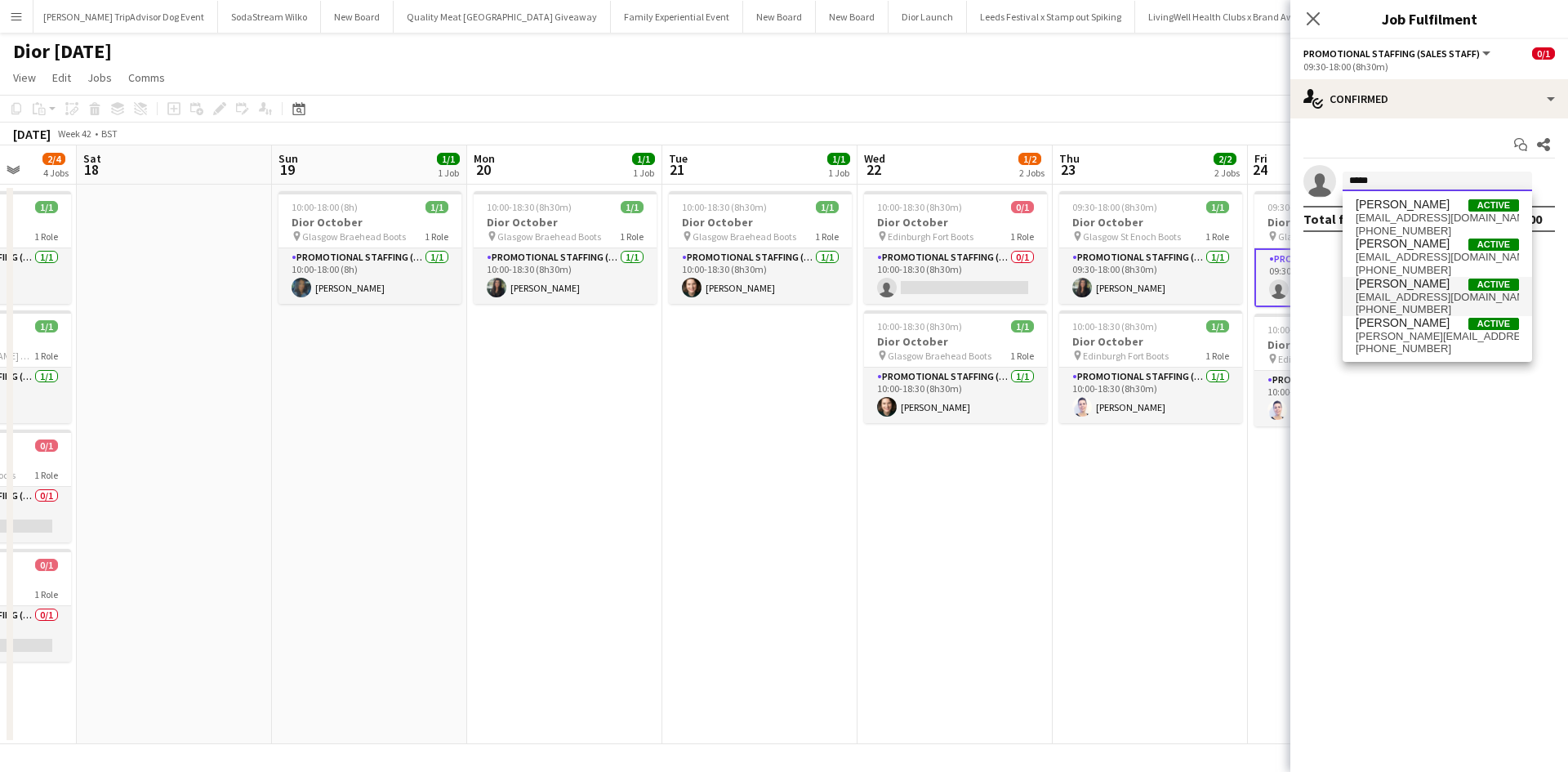
type input "*****"
click at [1397, 287] on span "Susannah Reid" at bounding box center [1403, 283] width 94 height 14
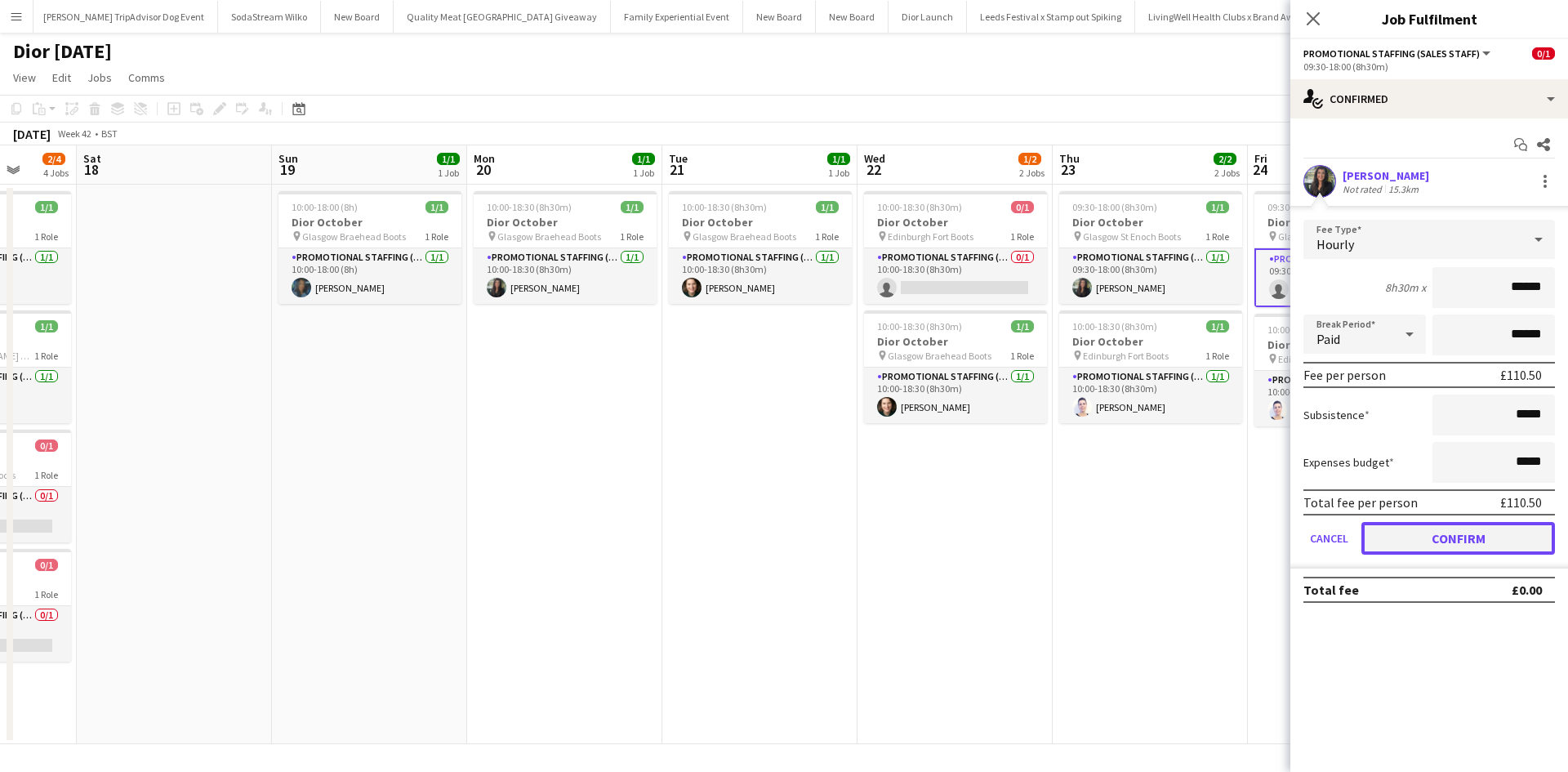
click at [1477, 539] on button "Confirm" at bounding box center [1458, 539] width 194 height 33
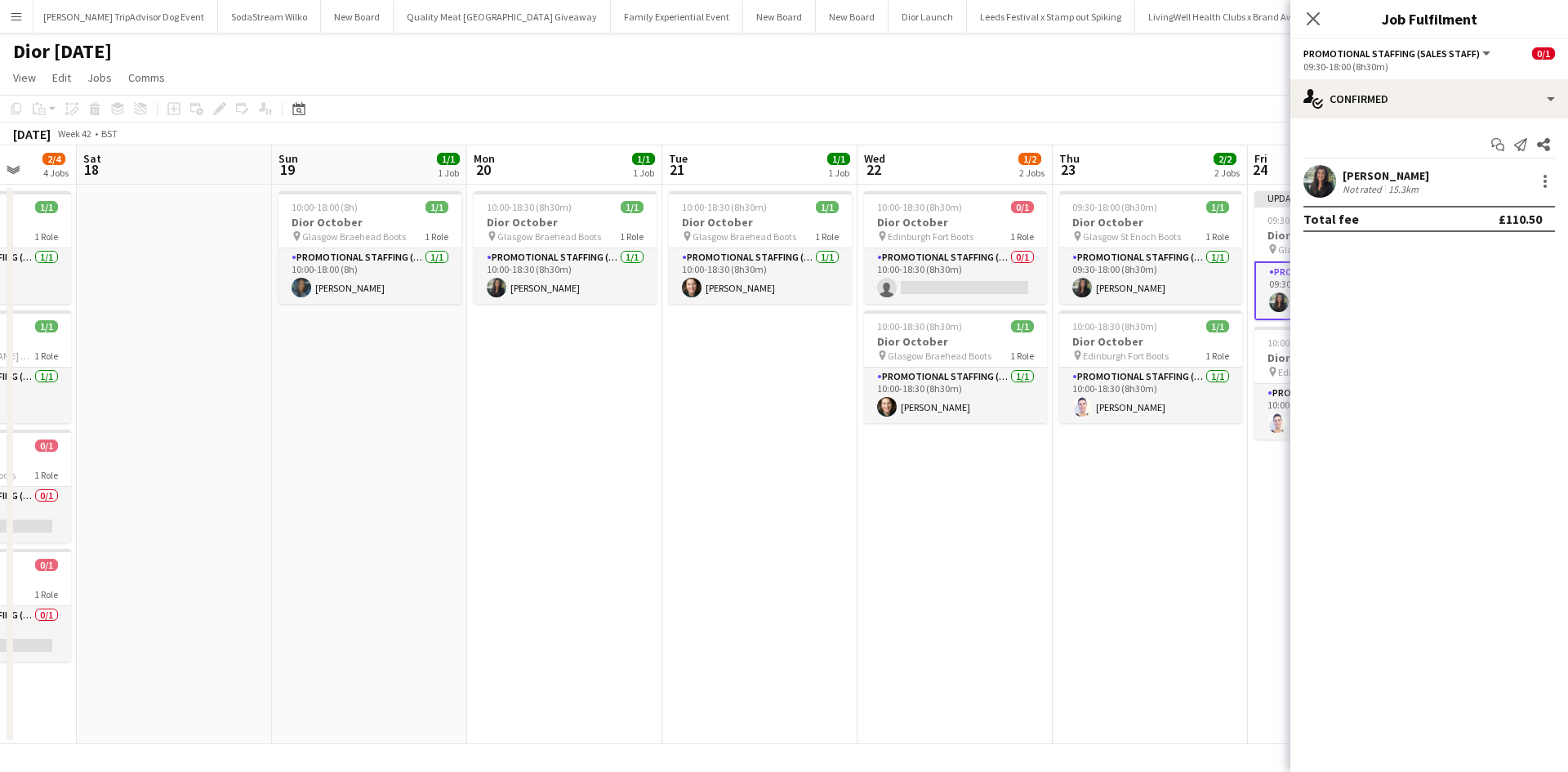
click at [1224, 525] on app-date-cell "09:30-18:00 (8h30m) 1/1 Dior October pin Glasgow St Enoch Boots 1 Role Promotio…" at bounding box center [1150, 464] width 196 height 560
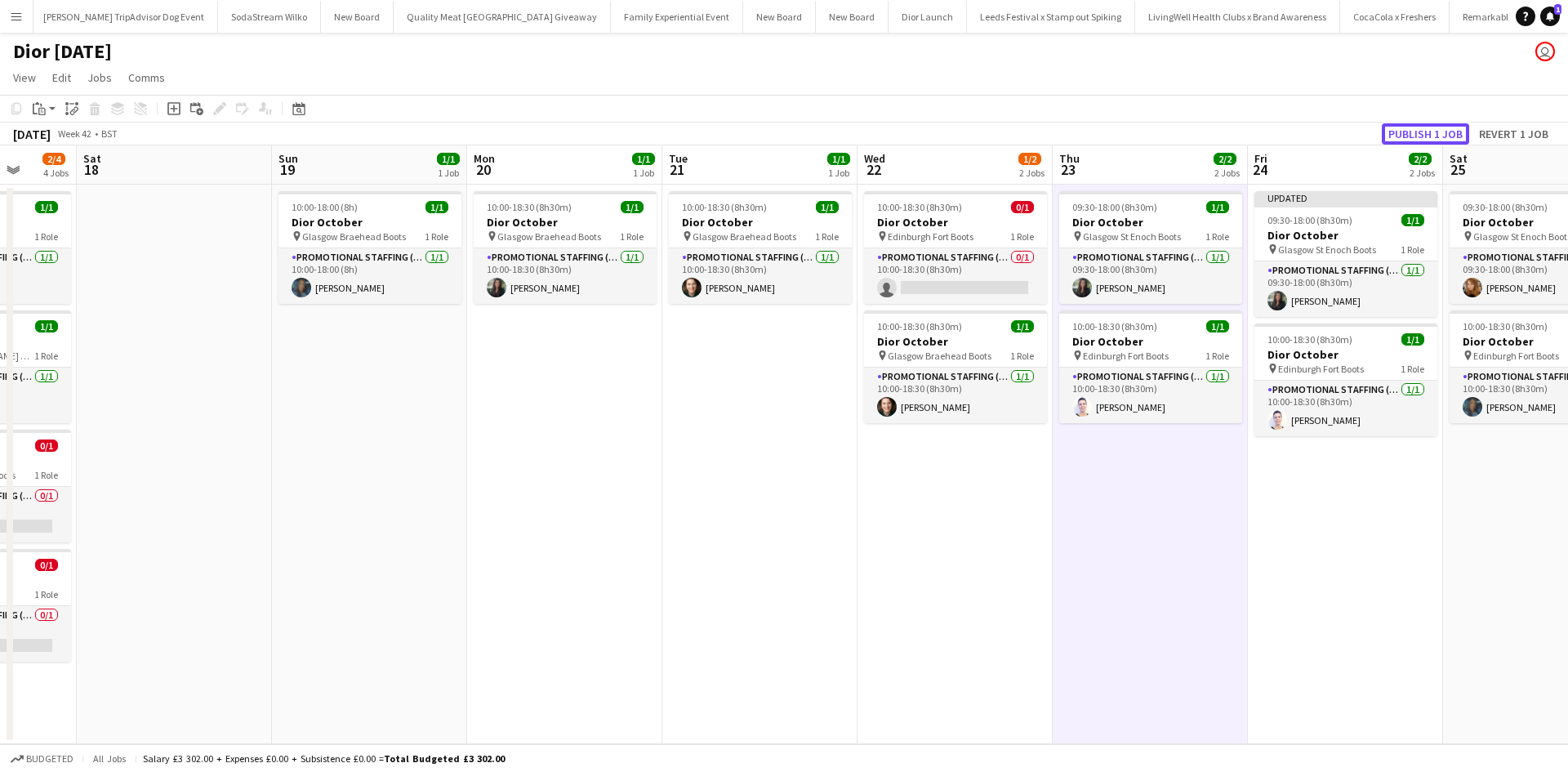
click at [1413, 132] on button "Publish 1 job" at bounding box center [1426, 133] width 87 height 21
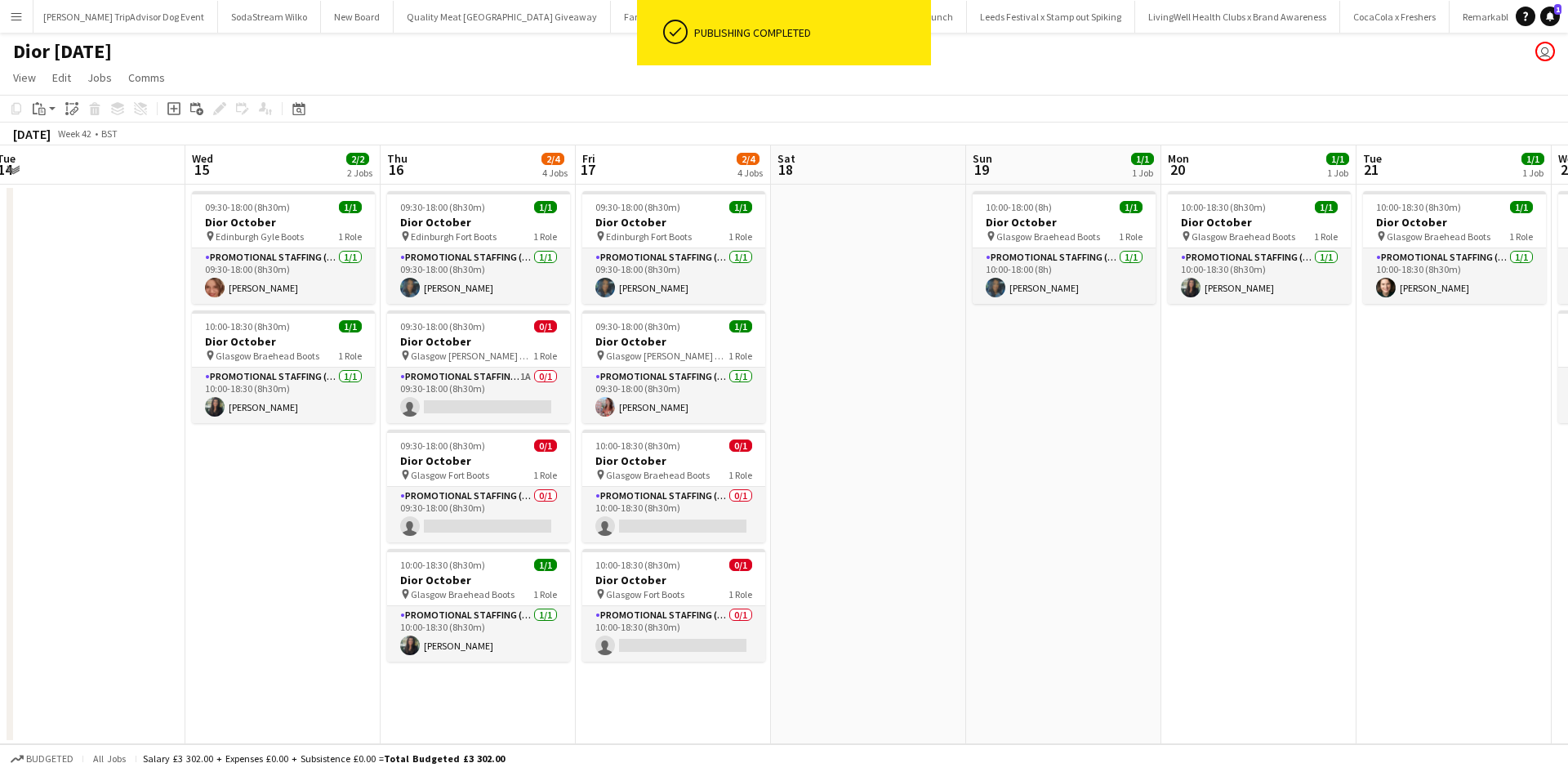
drag, startPoint x: 599, startPoint y: 483, endPoint x: 1301, endPoint y: 425, distance: 704.4
click at [1301, 425] on app-calendar-viewport "Sun 12 1/1 1 Job Mon 13 1/1 1 Job Tue 14 Wed 15 2/2 2 Jobs Thu 16 2/4 4 Jobs Fr…" at bounding box center [784, 445] width 1568 height 599
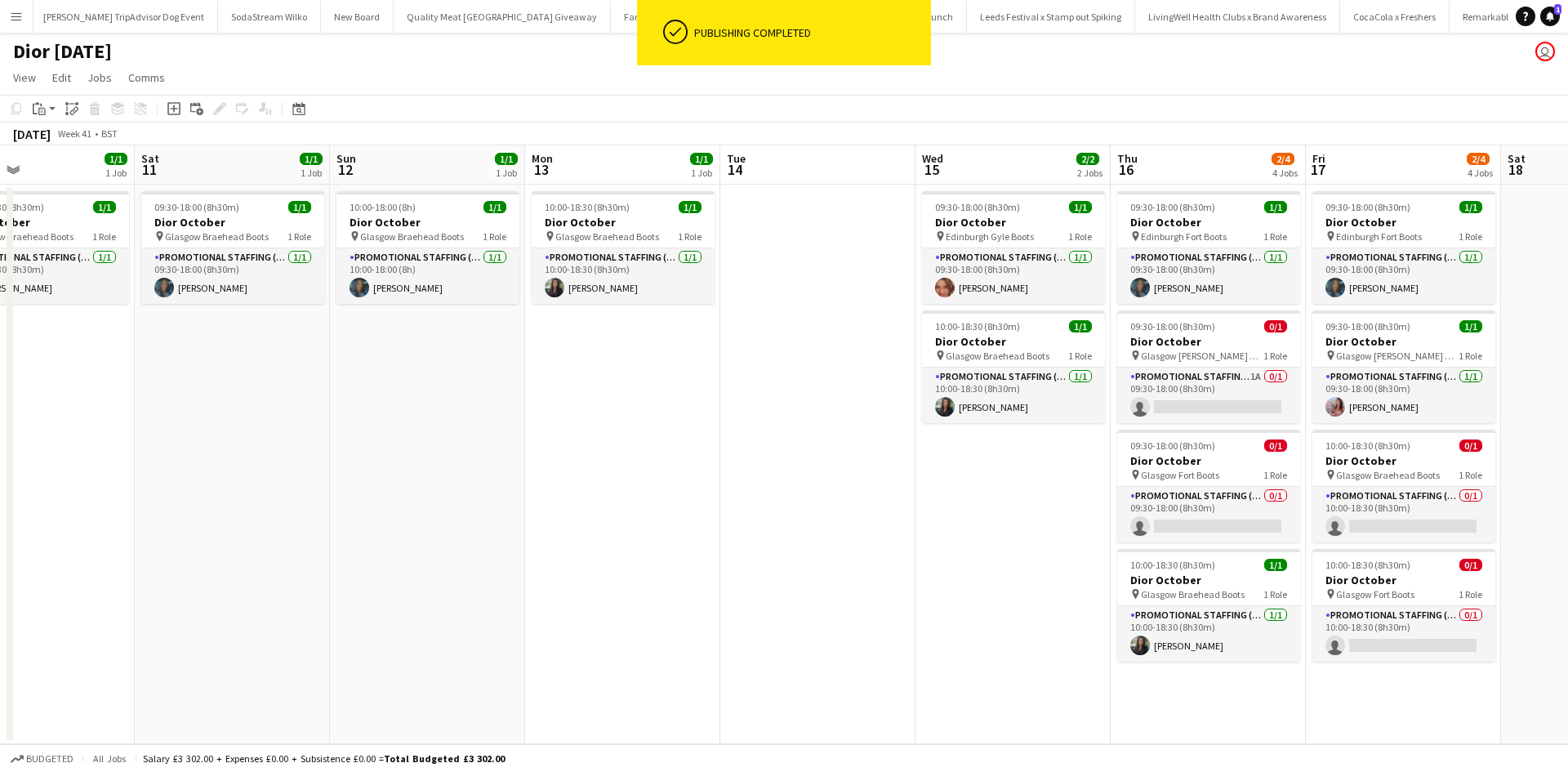
scroll to position [0, 361]
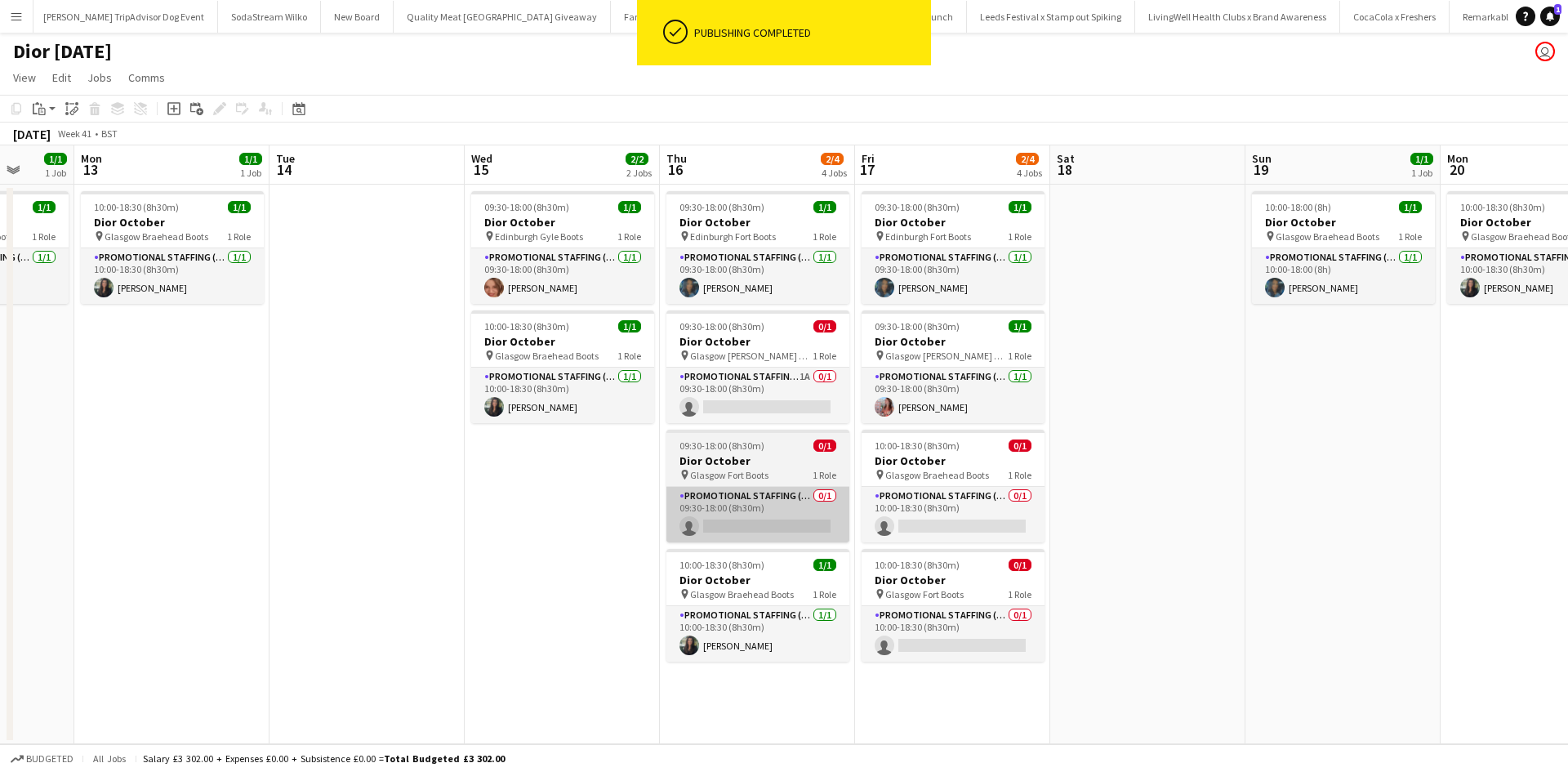
drag, startPoint x: 178, startPoint y: 520, endPoint x: 707, endPoint y: 513, distance: 529.0
click at [398, 489] on app-calendar-viewport "Fri 10 1/1 1 Job Sat 11 1/1 1 Job Sun 12 1/1 1 Job Mon 13 1/1 1 Job Tue 14 Wed …" at bounding box center [784, 445] width 1568 height 599
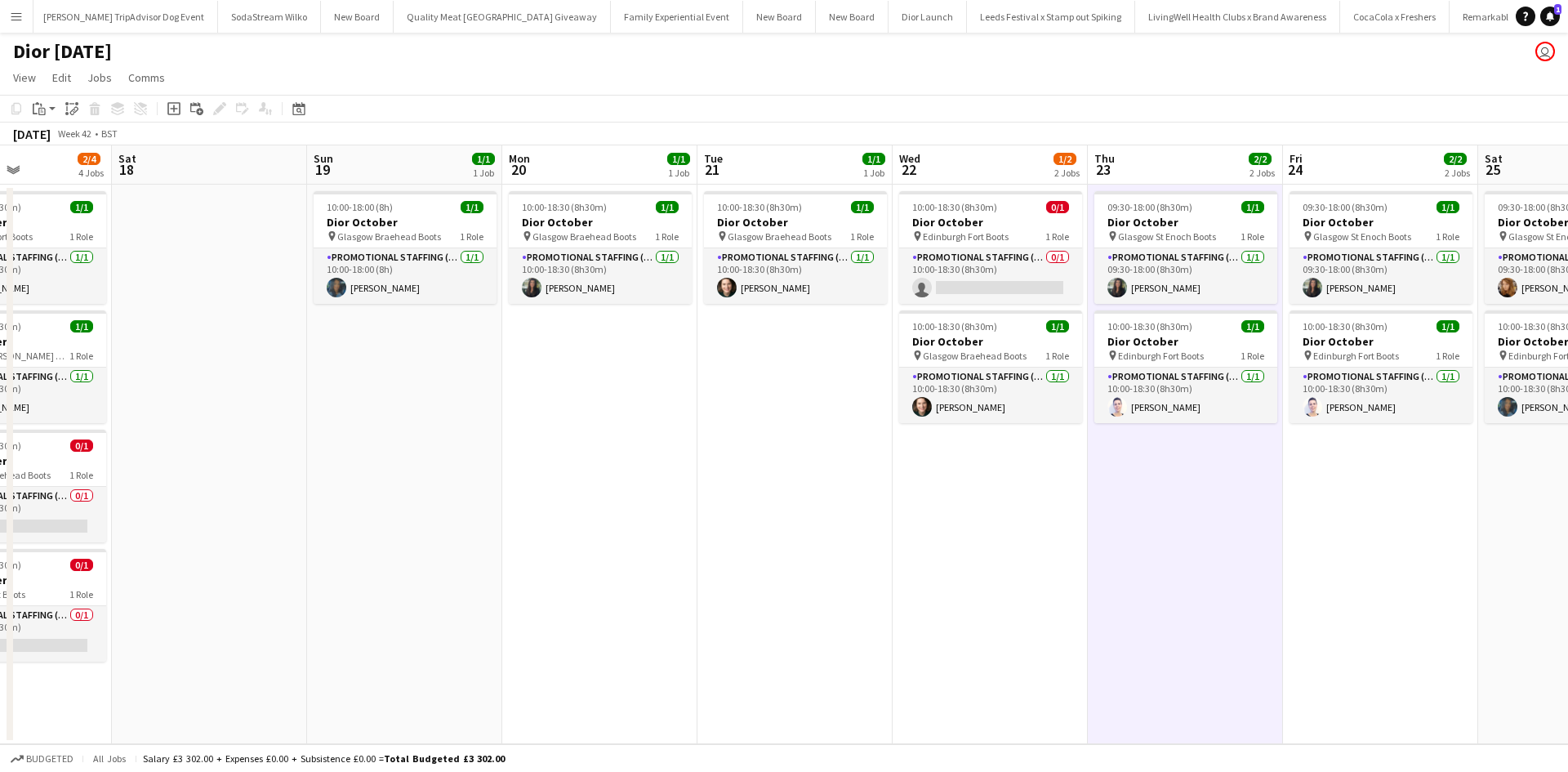
drag, startPoint x: 1562, startPoint y: 564, endPoint x: 669, endPoint y: 536, distance: 893.4
click at [669, 536] on app-calendar-viewport "Tue 14 Wed 15 2/2 2 Jobs Thu 16 2/4 4 Jobs Fri 17 2/4 4 Jobs Sat 18 Sun 19 1/1 …" at bounding box center [784, 445] width 1568 height 599
click at [1340, 493] on app-date-cell "09:30-18:00 (8h30m) 1/1 Dior October pin Glasgow St Enoch Boots 1 Role Promotio…" at bounding box center [1380, 464] width 196 height 560
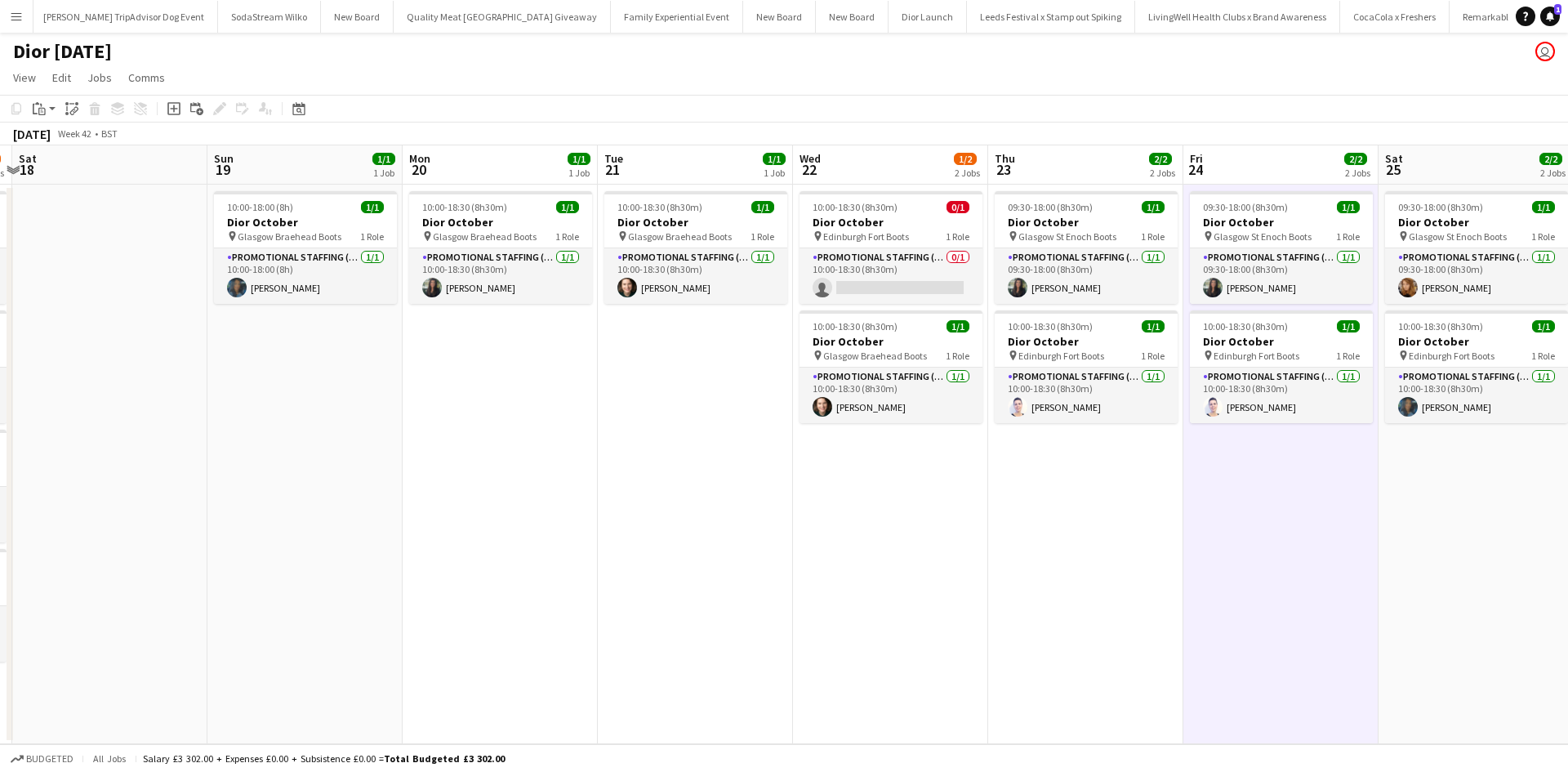
drag, startPoint x: 1149, startPoint y: 616, endPoint x: 1046, endPoint y: 615, distance: 103.0
click at [1046, 615] on app-calendar-viewport "Tue 14 Wed 15 2/2 2 Jobs Thu 16 2/4 4 Jobs Fri 17 2/4 4 Jobs Sat 18 Sun 19 1/1 …" at bounding box center [784, 445] width 1568 height 599
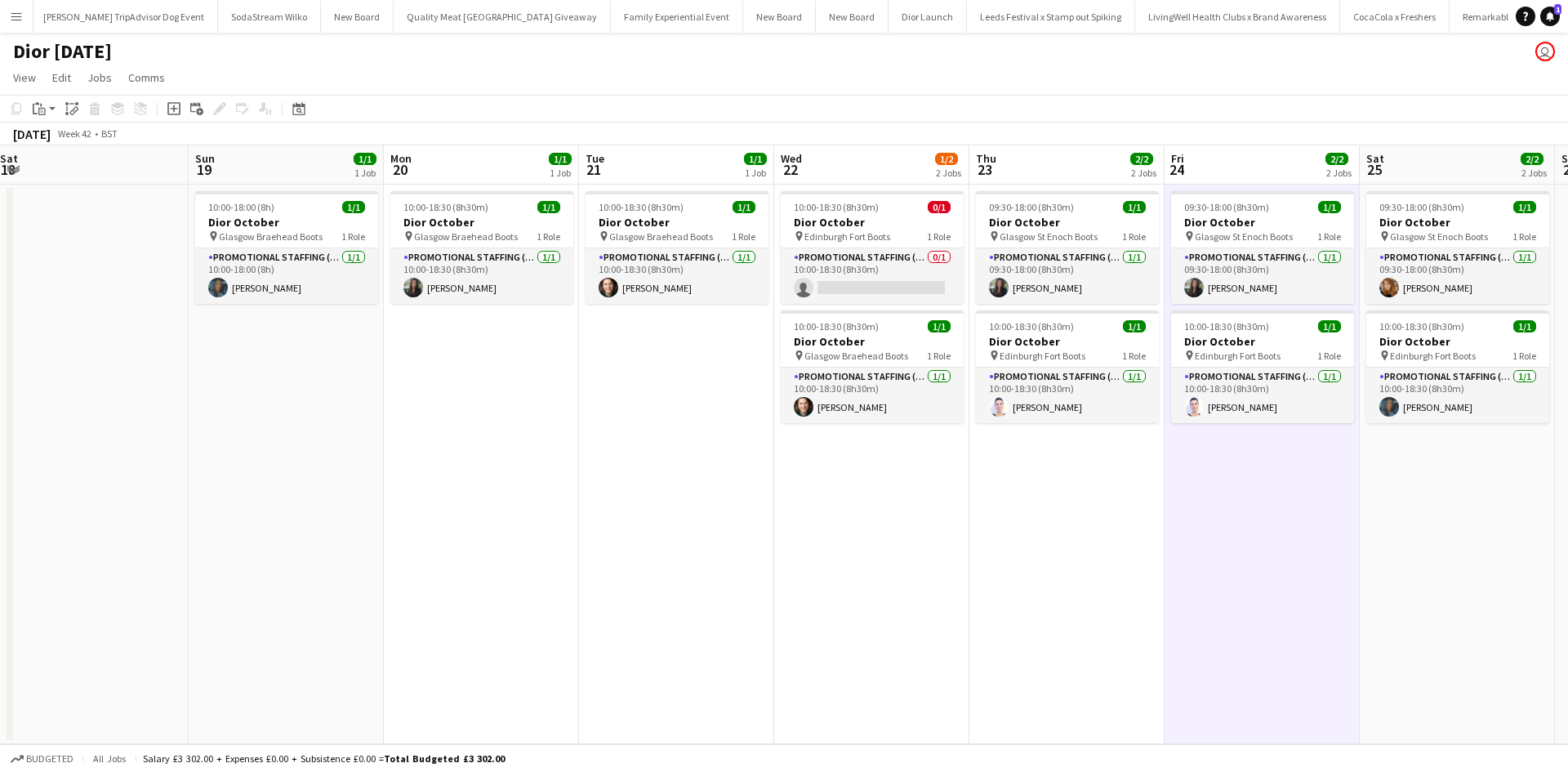
scroll to position [0, 351]
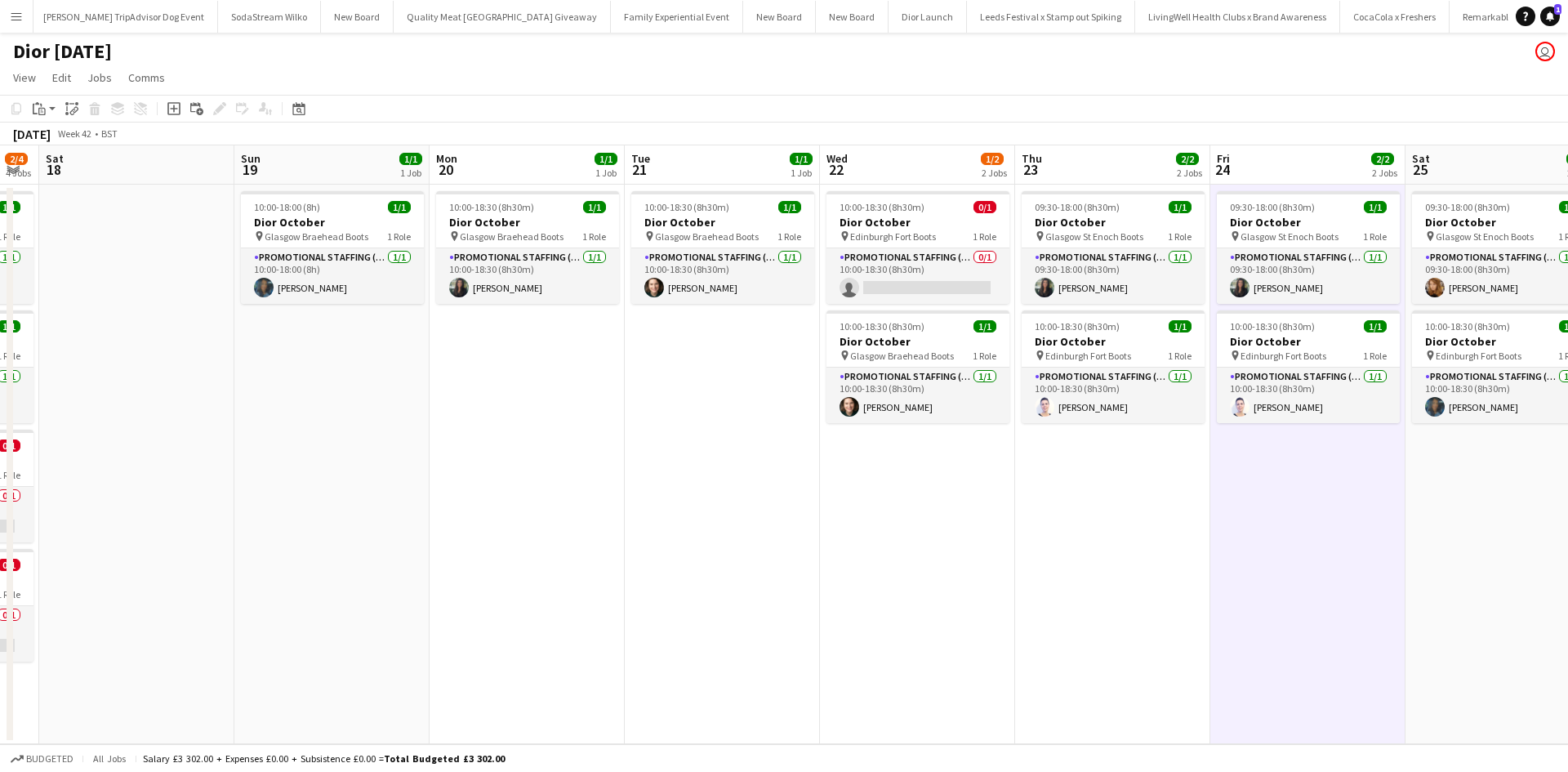
drag, startPoint x: 1044, startPoint y: 614, endPoint x: 1076, endPoint y: 571, distance: 53.6
click at [1076, 571] on app-calendar-viewport "Thu 16 2/4 4 Jobs Fri 17 2/4 4 Jobs Sat 18 Sun 19 1/1 1 Job Mon 20 1/1 1 Job Tu…" at bounding box center [784, 445] width 1568 height 599
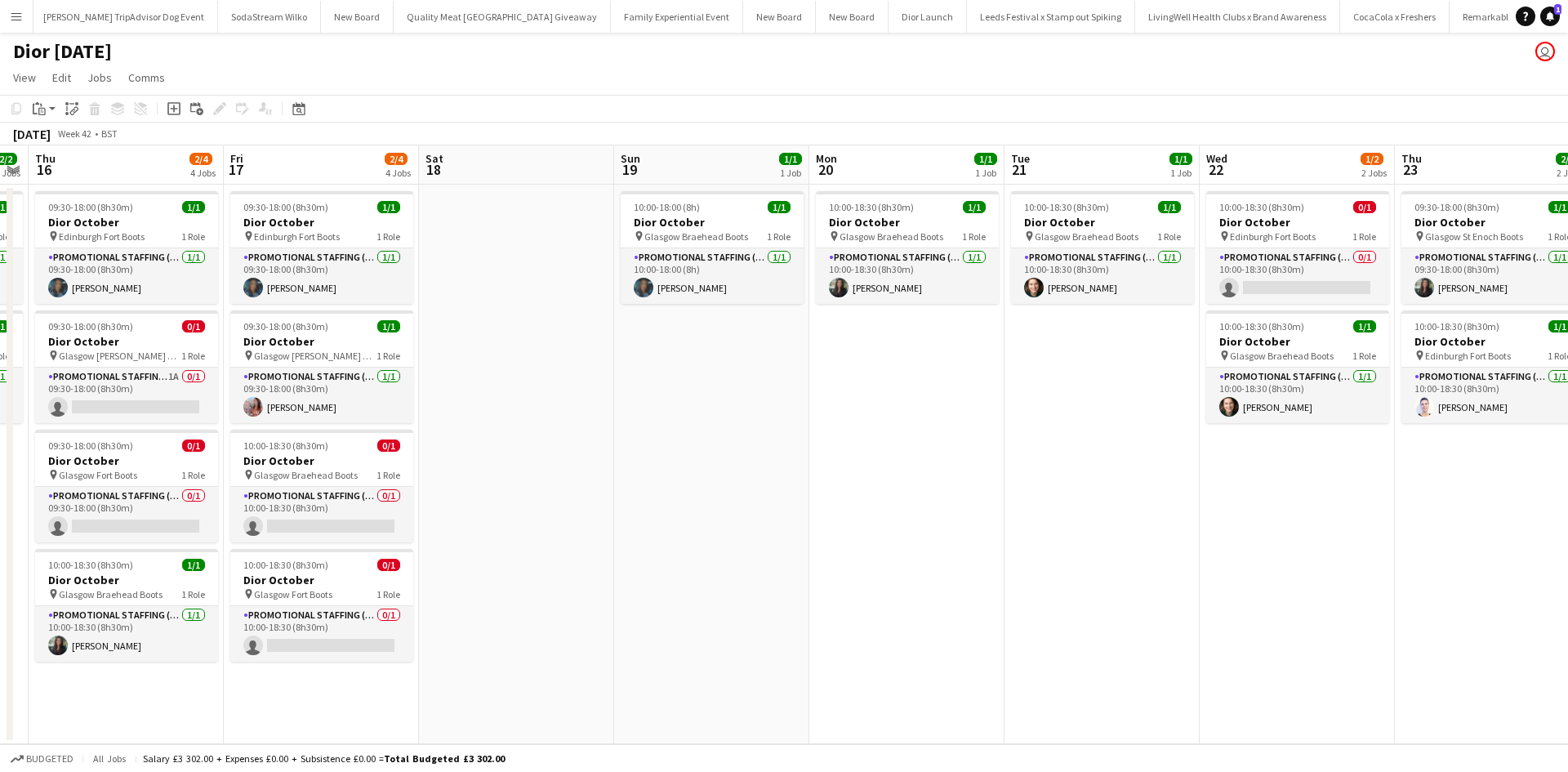
scroll to position [0, 361]
drag, startPoint x: 674, startPoint y: 589, endPoint x: 1055, endPoint y: 518, distance: 387.6
click at [1055, 518] on app-calendar-viewport "Tue 14 Wed 15 2/2 2 Jobs Thu 16 2/4 4 Jobs Fri 17 2/4 4 Jobs Sat 18 Sun 19 1/1 …" at bounding box center [784, 445] width 1568 height 599
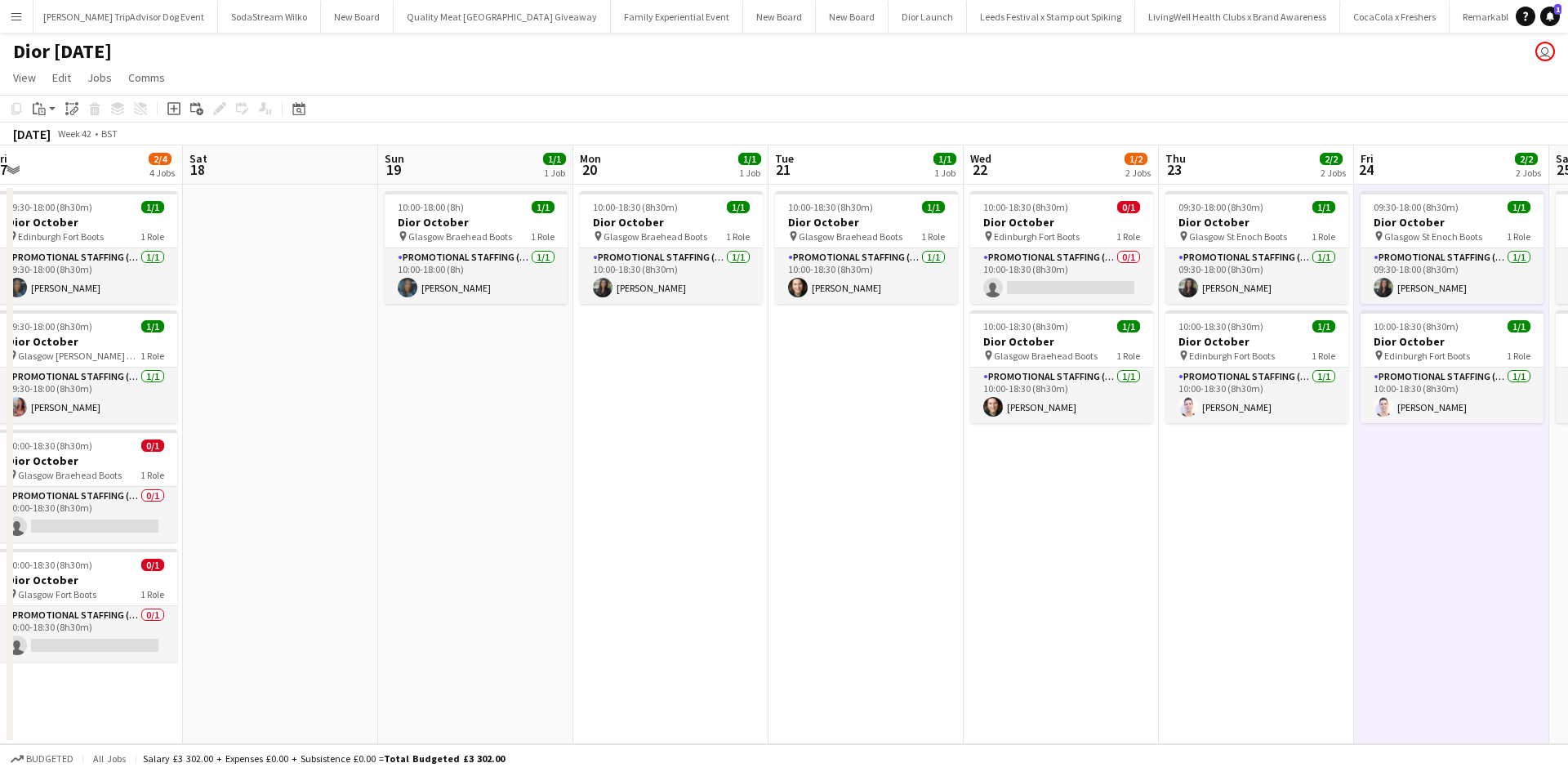
scroll to position [0, 624]
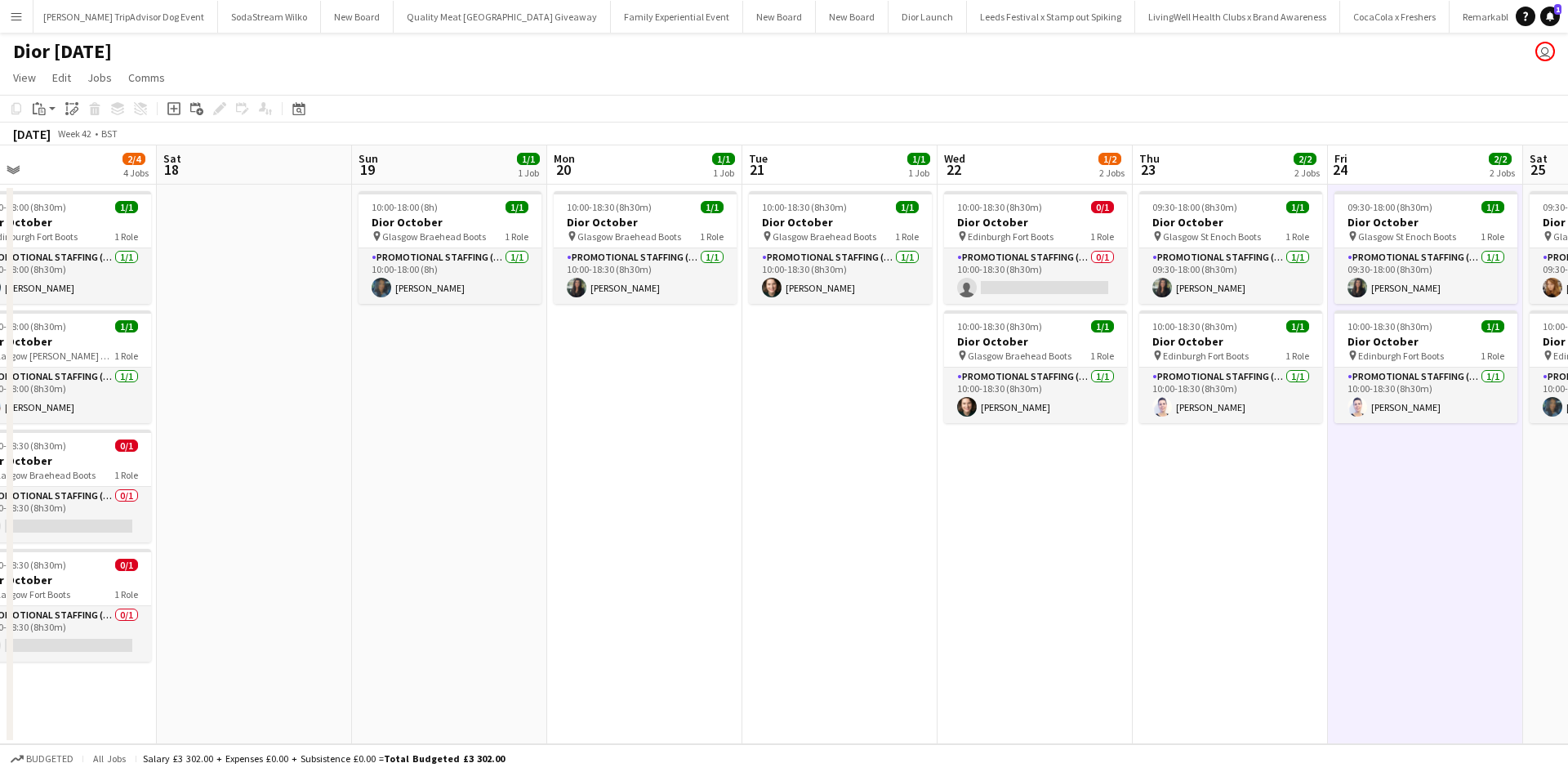
drag, startPoint x: 1295, startPoint y: 541, endPoint x: 1032, endPoint y: 528, distance: 263.3
click at [1032, 528] on app-calendar-viewport "Tue 14 Wed 15 2/2 2 Jobs Thu 16 2/4 4 Jobs Fri 17 2/4 4 Jobs Sat 18 Sun 19 1/1 …" at bounding box center [784, 445] width 1568 height 599
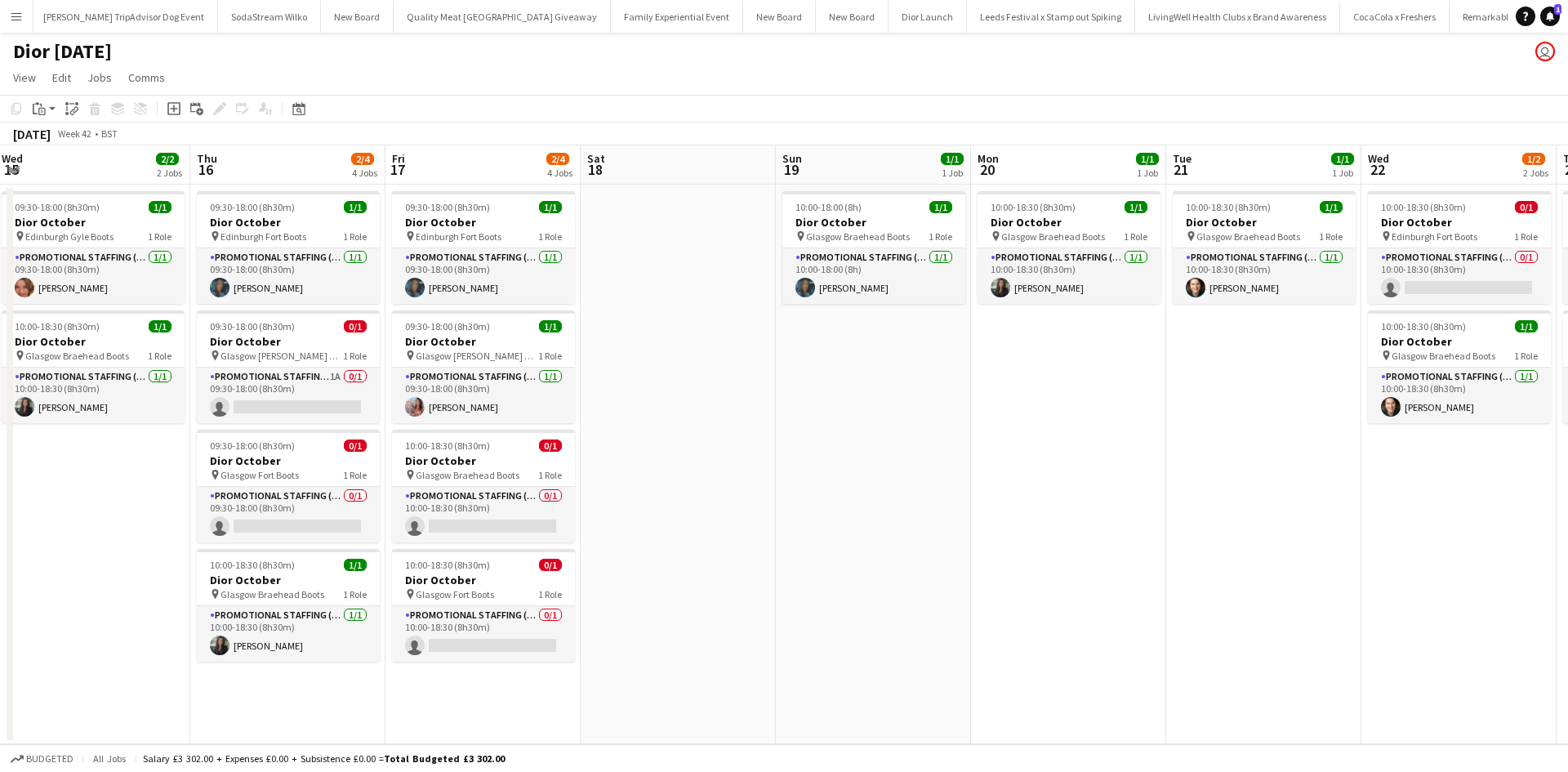
scroll to position [0, 393]
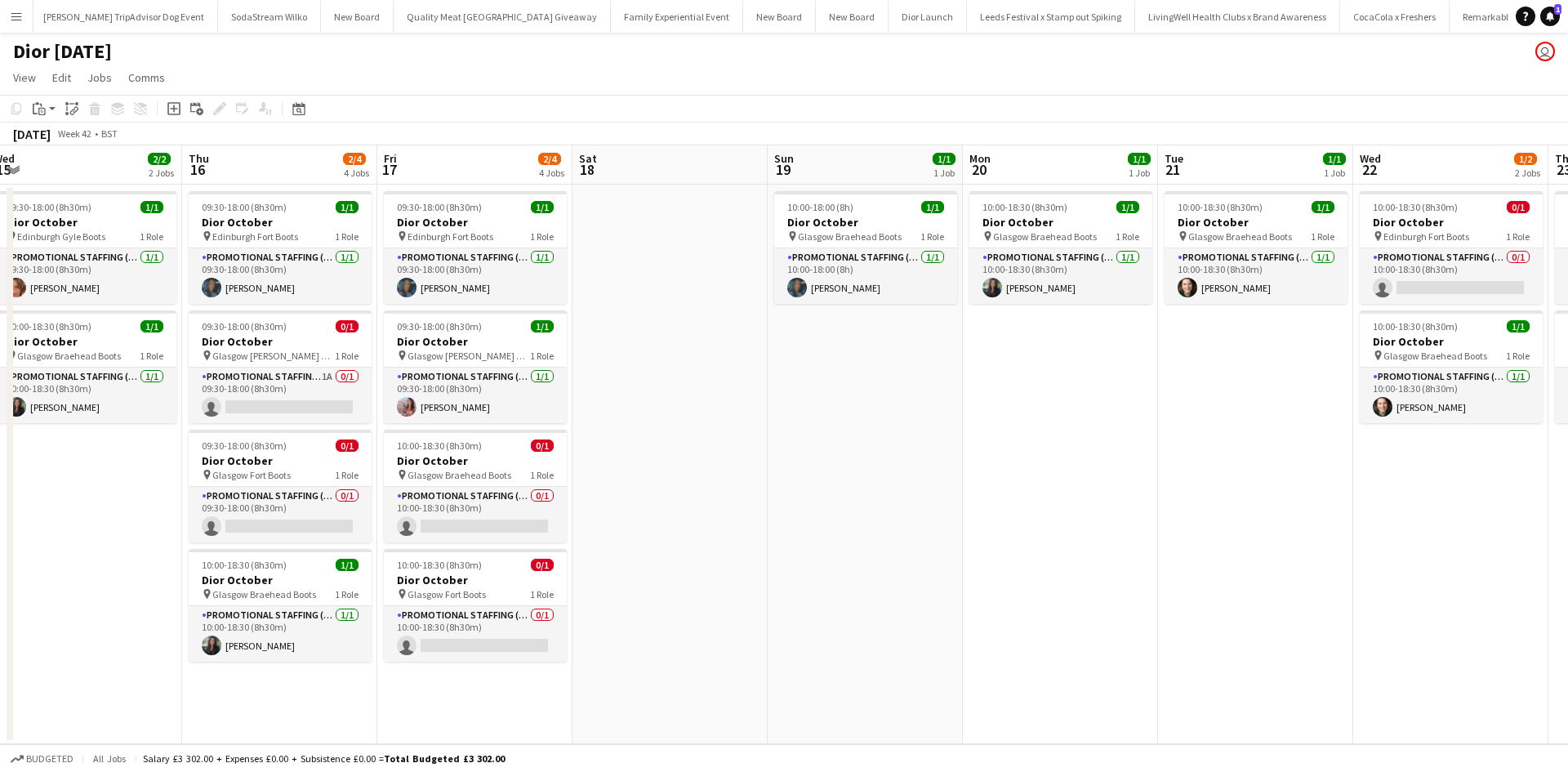
drag, startPoint x: 637, startPoint y: 563, endPoint x: 1258, endPoint y: 483, distance: 626.1
click at [1258, 483] on app-calendar-viewport "Mon 13 1/1 1 Job Tue 14 Wed 15 2/2 2 Jobs Thu 16 2/4 4 Jobs Fri 17 2/4 4 Jobs S…" at bounding box center [784, 445] width 1568 height 599
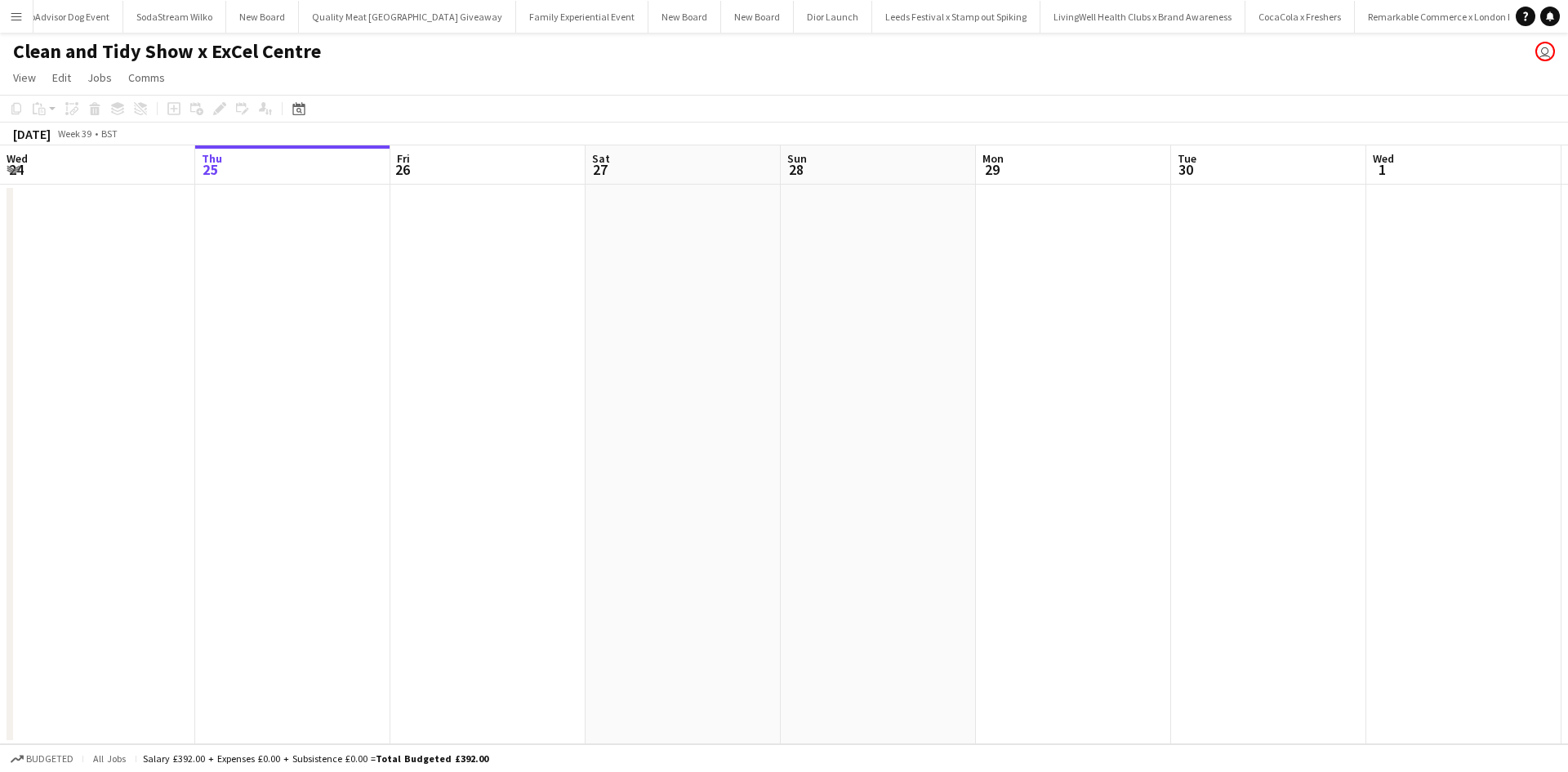
scroll to position [0, 17721]
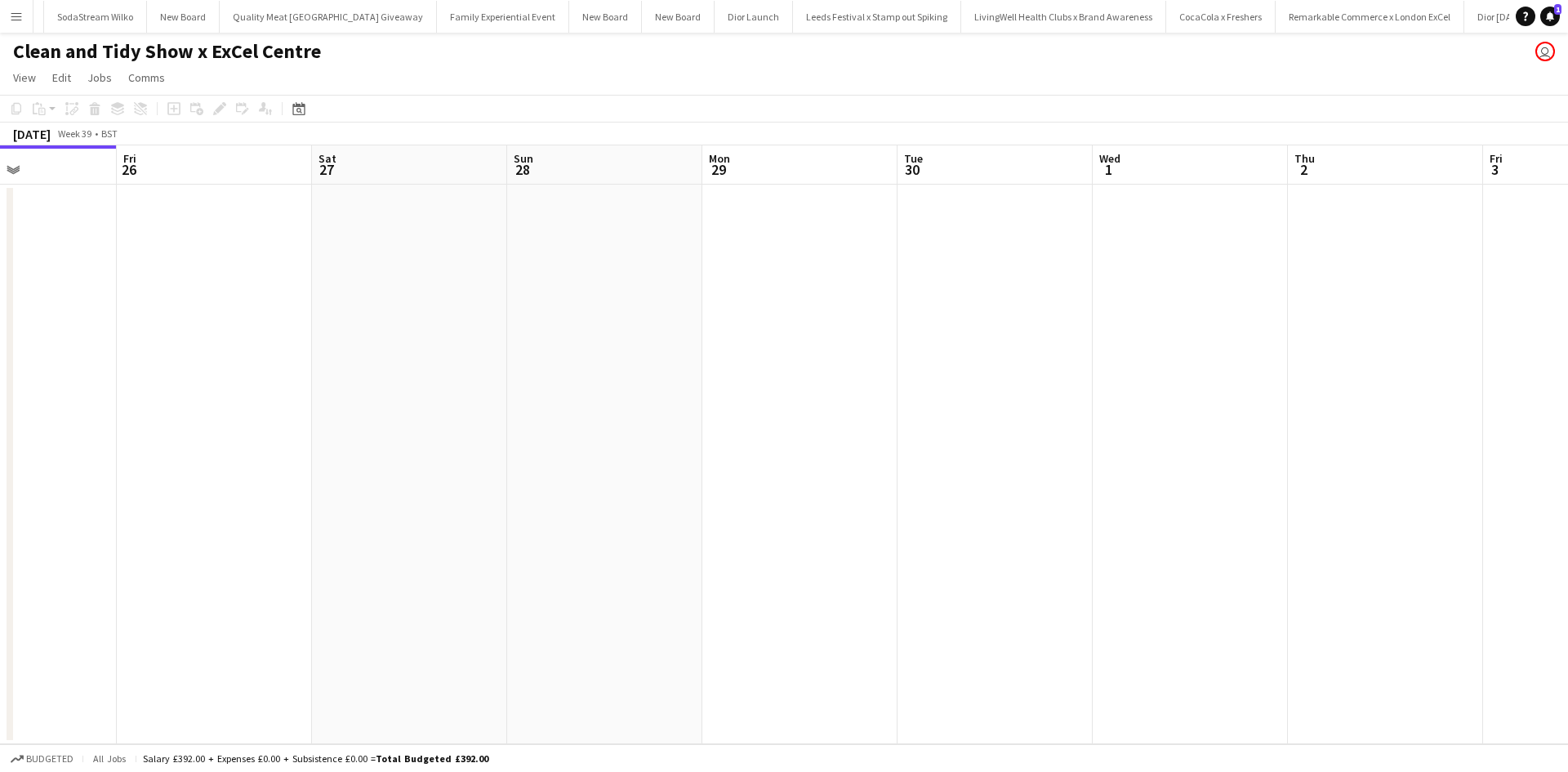
drag, startPoint x: 1169, startPoint y: 525, endPoint x: 527, endPoint y: 508, distance: 642.2
click at [512, 519] on app-calendar-viewport "Mon 22 Tue 23 Wed 24 Thu 25 Fri 26 Sat 27 Sun 28 Mon 29 Tue 30 Wed 1 Thu 2 Fri …" at bounding box center [784, 445] width 1568 height 599
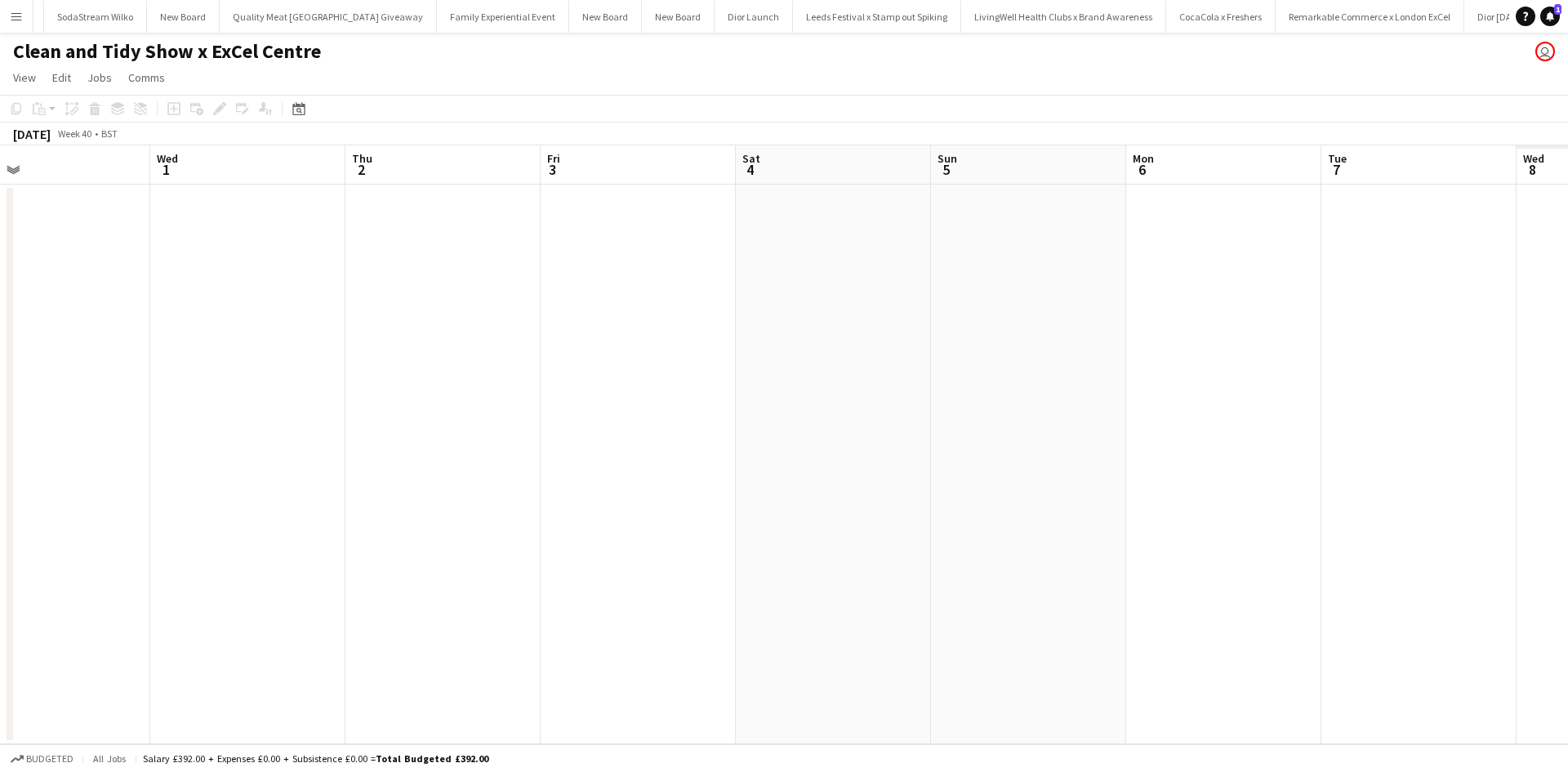
drag, startPoint x: 513, startPoint y: 488, endPoint x: 947, endPoint y: 525, distance: 435.6
click at [427, 481] on app-calendar-viewport "Sat 27 Sun 28 Mon 29 Tue 30 Wed 1 Thu 2 Fri 3 Sat 4 Sun 5 Mon 6 Tue 7 Wed 8 Thu…" at bounding box center [784, 445] width 1568 height 599
drag, startPoint x: 970, startPoint y: 528, endPoint x: 1008, endPoint y: 536, distance: 38.8
click at [547, 492] on app-calendar-viewport "Sat 27 Sun 28 Mon 29 Tue 30 Wed 1 Thu 2 Fri 3 Sat 4 Sun 5 Mon 6 Tue 7 Wed 8 Thu…" at bounding box center [784, 445] width 1568 height 599
click at [627, 498] on app-calendar-viewport "Tue 30 Wed 1 Thu 2 Fri 3 Sat 4 Sun 5 Mon 6 Tue 7 Wed 8 Thu 9 Fri 10 Sat 11 Sun …" at bounding box center [784, 445] width 1568 height 599
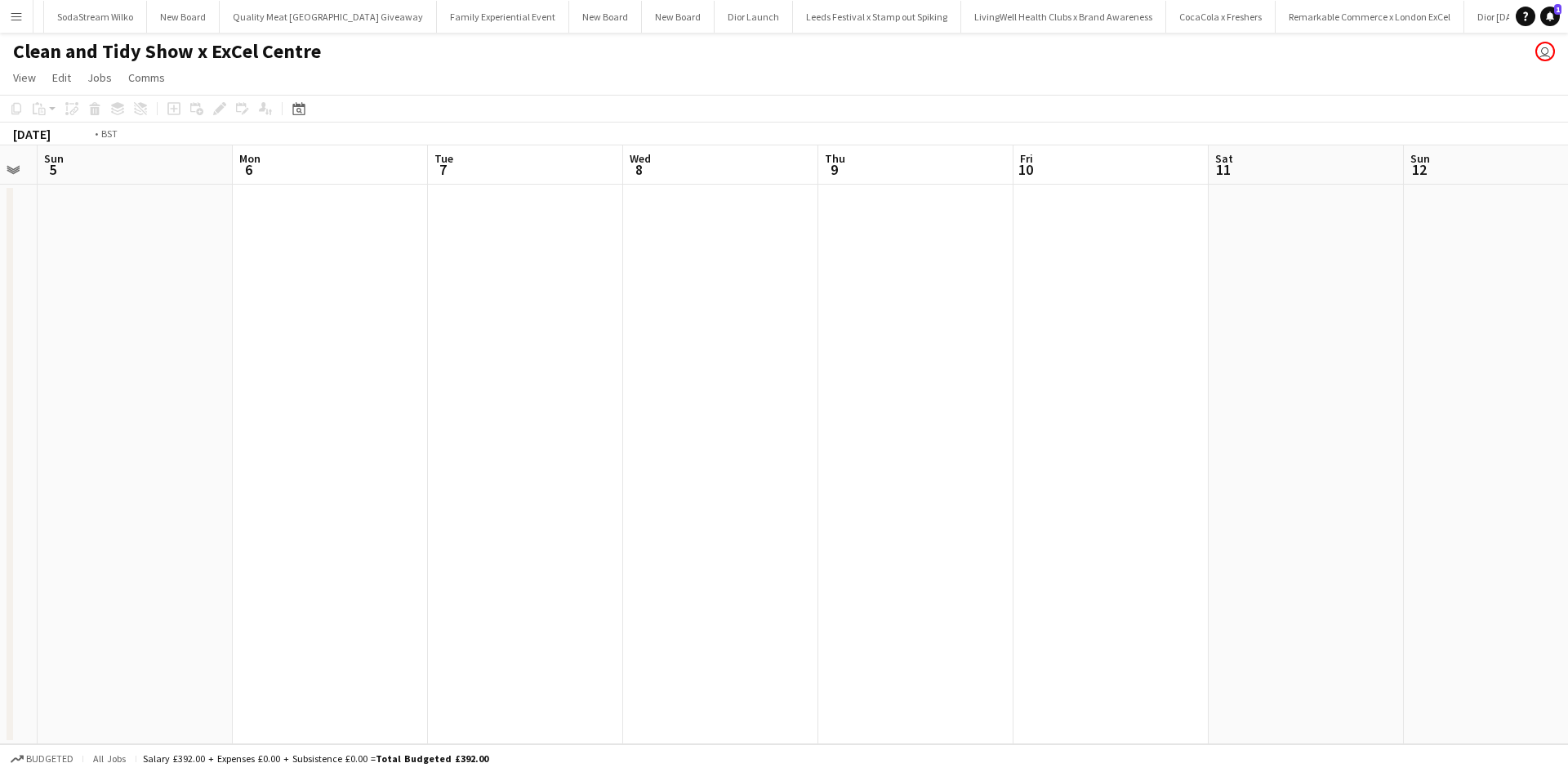
drag, startPoint x: 927, startPoint y: 538, endPoint x: 764, endPoint y: 535, distance: 163.0
click at [639, 510] on app-calendar-viewport "Thu 2 Fri 3 Sat 4 Sun 5 Mon 6 Tue 7 Wed 8 Thu 9 Fri 10 Sat 11 Sun 12 Mon 13 Tue…" at bounding box center [784, 445] width 1568 height 599
drag, startPoint x: 653, startPoint y: 523, endPoint x: 944, endPoint y: 545, distance: 291.8
click at [603, 519] on app-calendar-viewport "Sat 4 Sun 5 Mon 6 Tue 7 Wed 8 Thu 9 Fri 10 Sat 11 Sun 12 Mon 13 Tue 14 Wed 15 T…" at bounding box center [784, 445] width 1568 height 599
click at [615, 498] on app-calendar-viewport "Mon 6 Tue 7 Wed 8 Thu 9 Fri 10 Sat 11 Sun 12 Mon 13 Tue 14 Wed 15 Thu 16 Fri 17…" at bounding box center [784, 445] width 1568 height 599
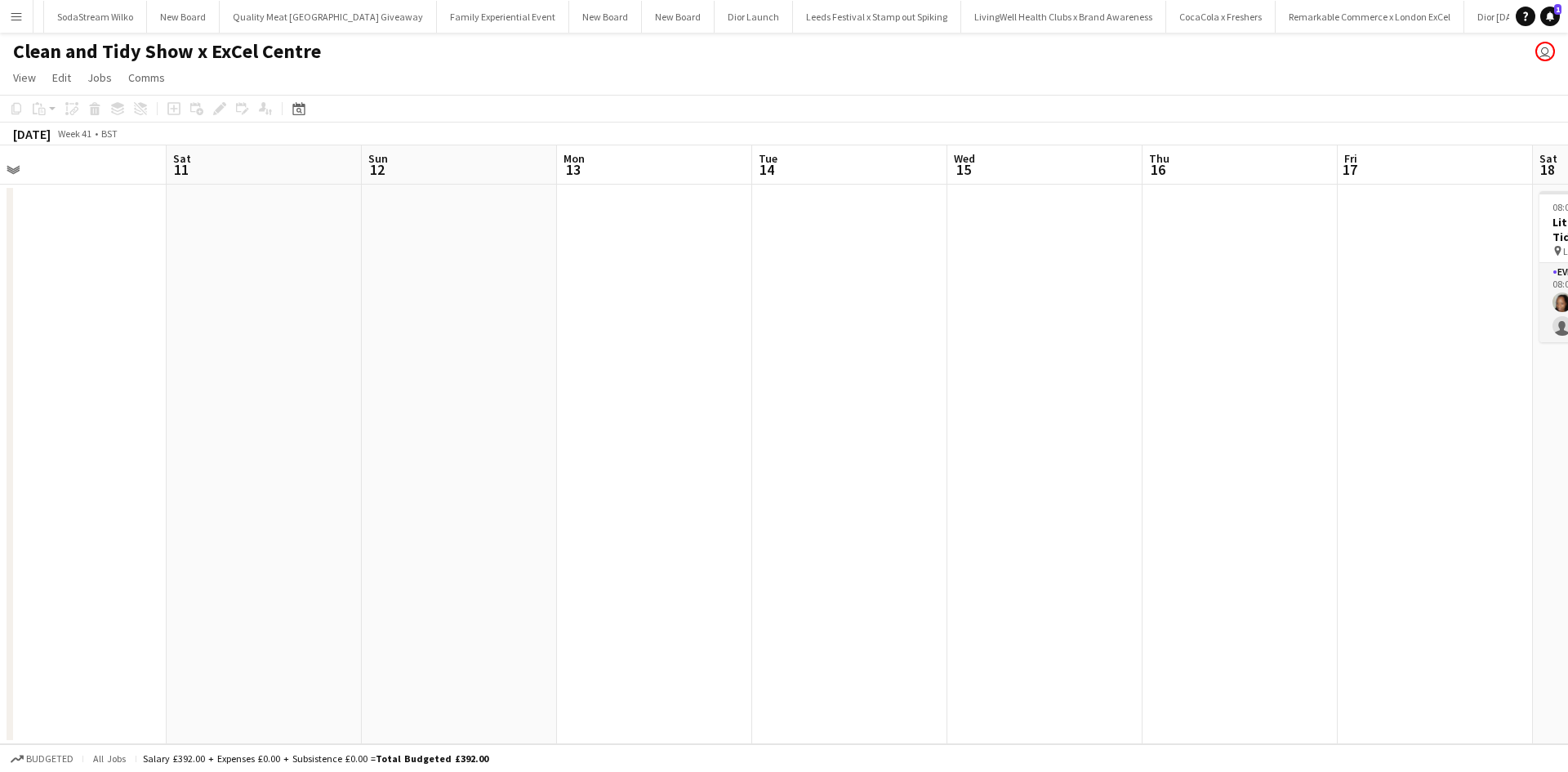
drag, startPoint x: 832, startPoint y: 521, endPoint x: 825, endPoint y: 533, distance: 13.9
click at [558, 493] on app-calendar-viewport "Mon 6 Tue 7 Wed 8 Thu 9 Fri 10 Sat 11 Sun 12 Mon 13 Tue 14 Wed 15 Thu 16 Fri 17…" at bounding box center [784, 445] width 1568 height 599
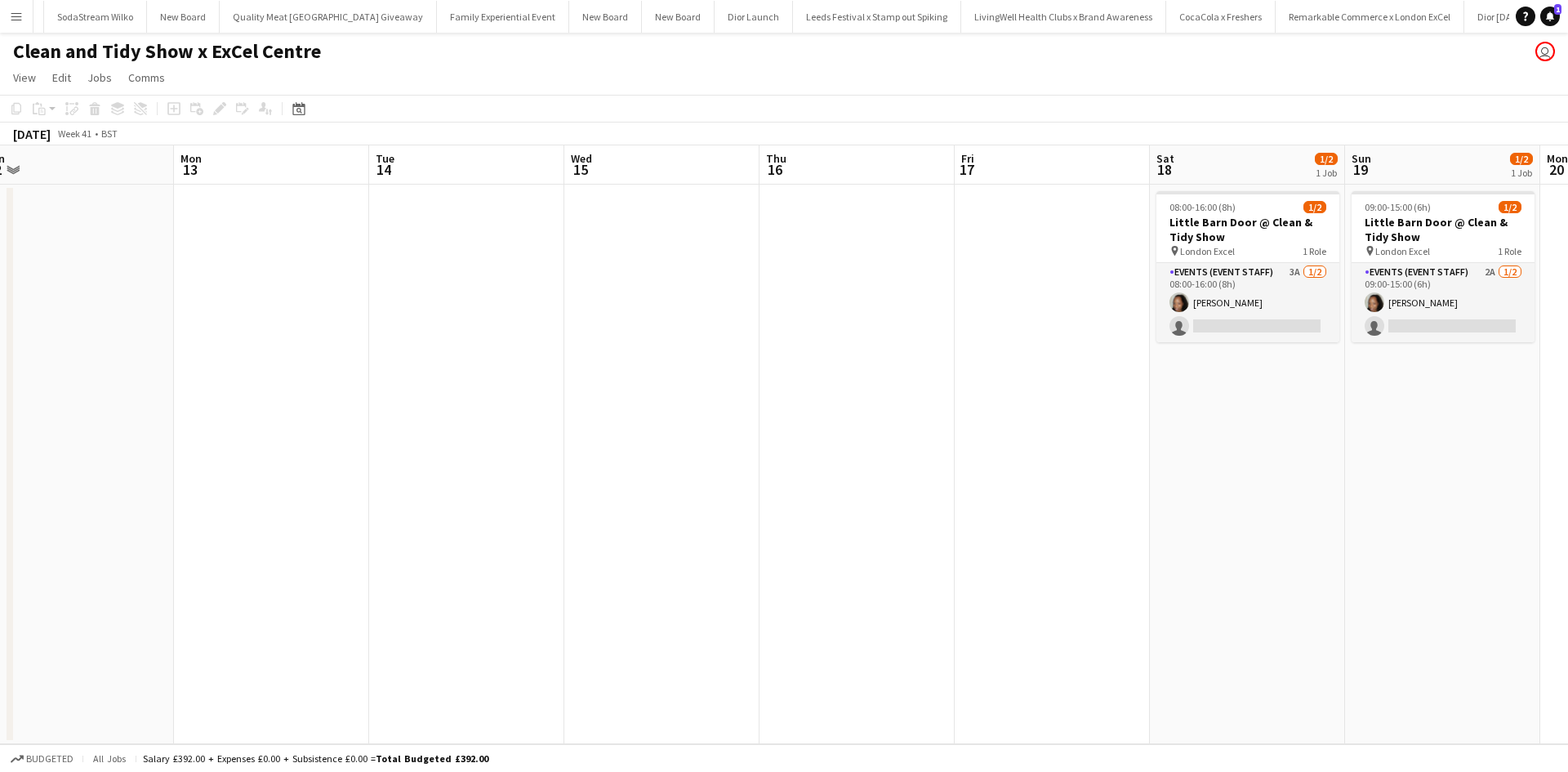
click at [629, 513] on app-calendar-viewport "Wed 8 Thu 9 Fri 10 Sat 11 Sun 12 Mon 13 Tue 14 Wed 15 Thu 16 Fri 17 Sat 18 1/2 …" at bounding box center [784, 445] width 1568 height 599
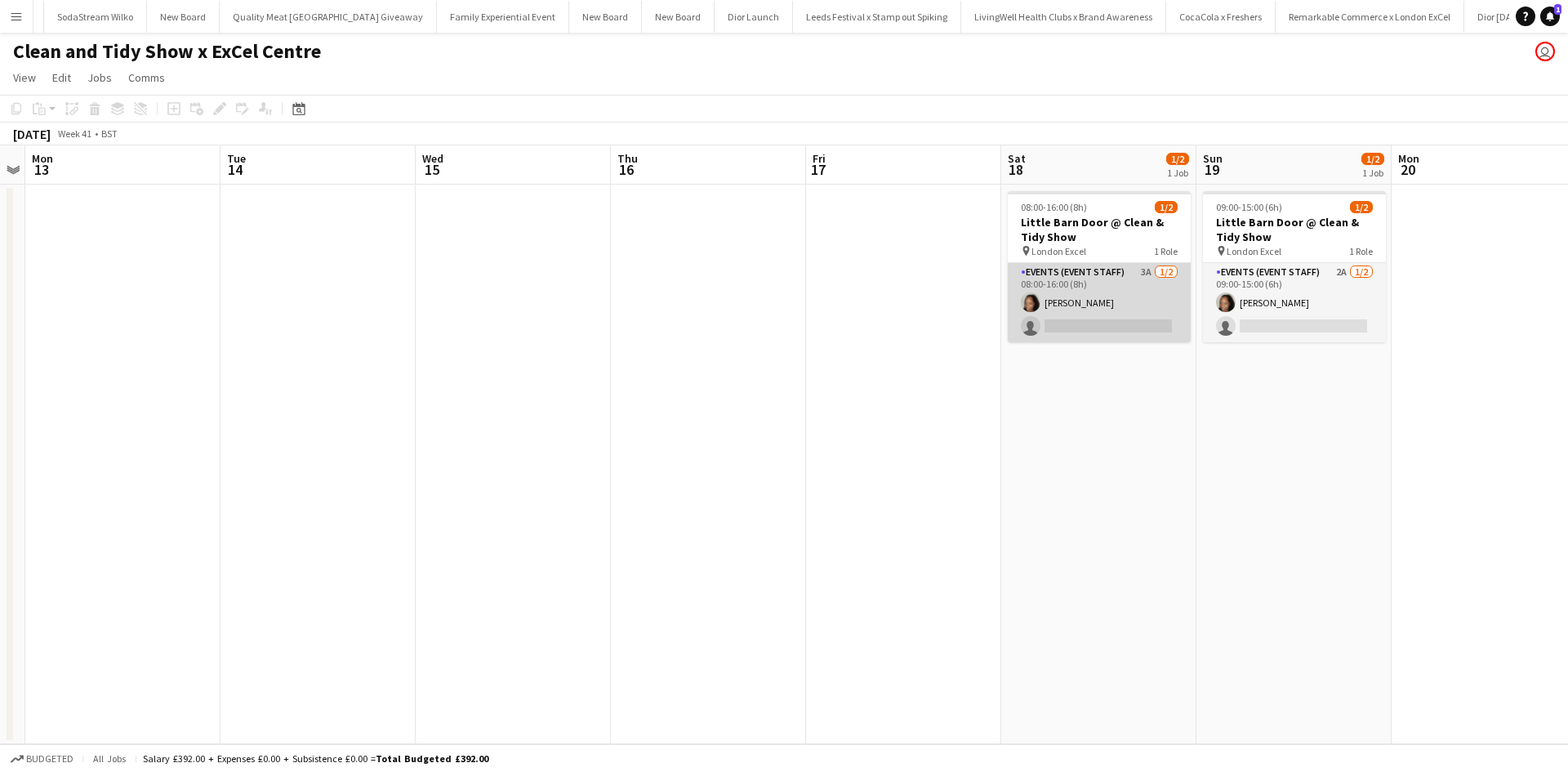
click at [1066, 328] on app-card-role "Events (Event Staff) 3A [DATE] 08:00-16:00 (8h) [PERSON_NAME] single-neutral-ac…" at bounding box center [1099, 302] width 183 height 79
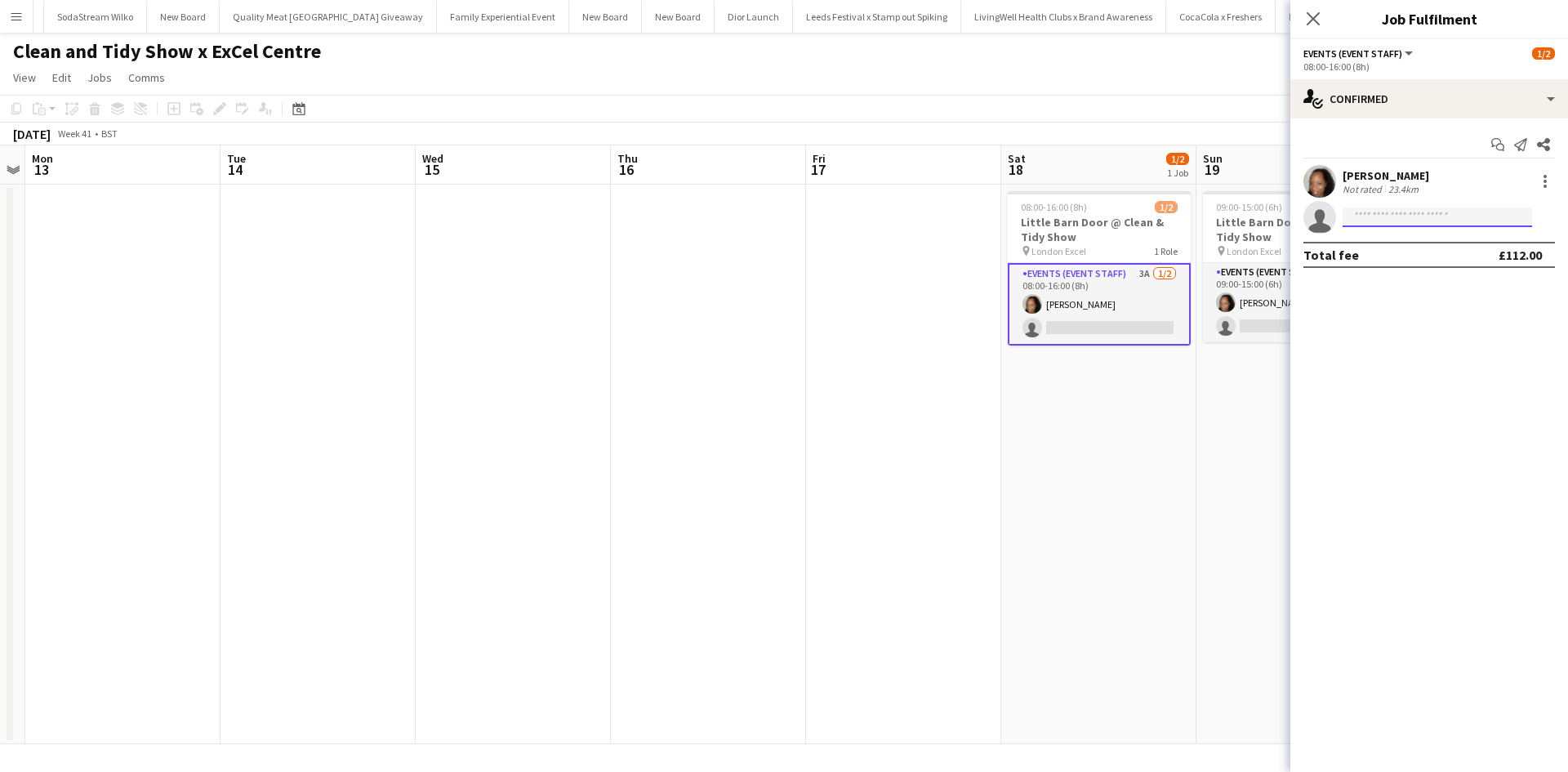
click at [1438, 220] on input at bounding box center [1438, 217] width 189 height 19
type input "****"
click at [1401, 234] on span "[PERSON_NAME]" at bounding box center [1403, 240] width 94 height 14
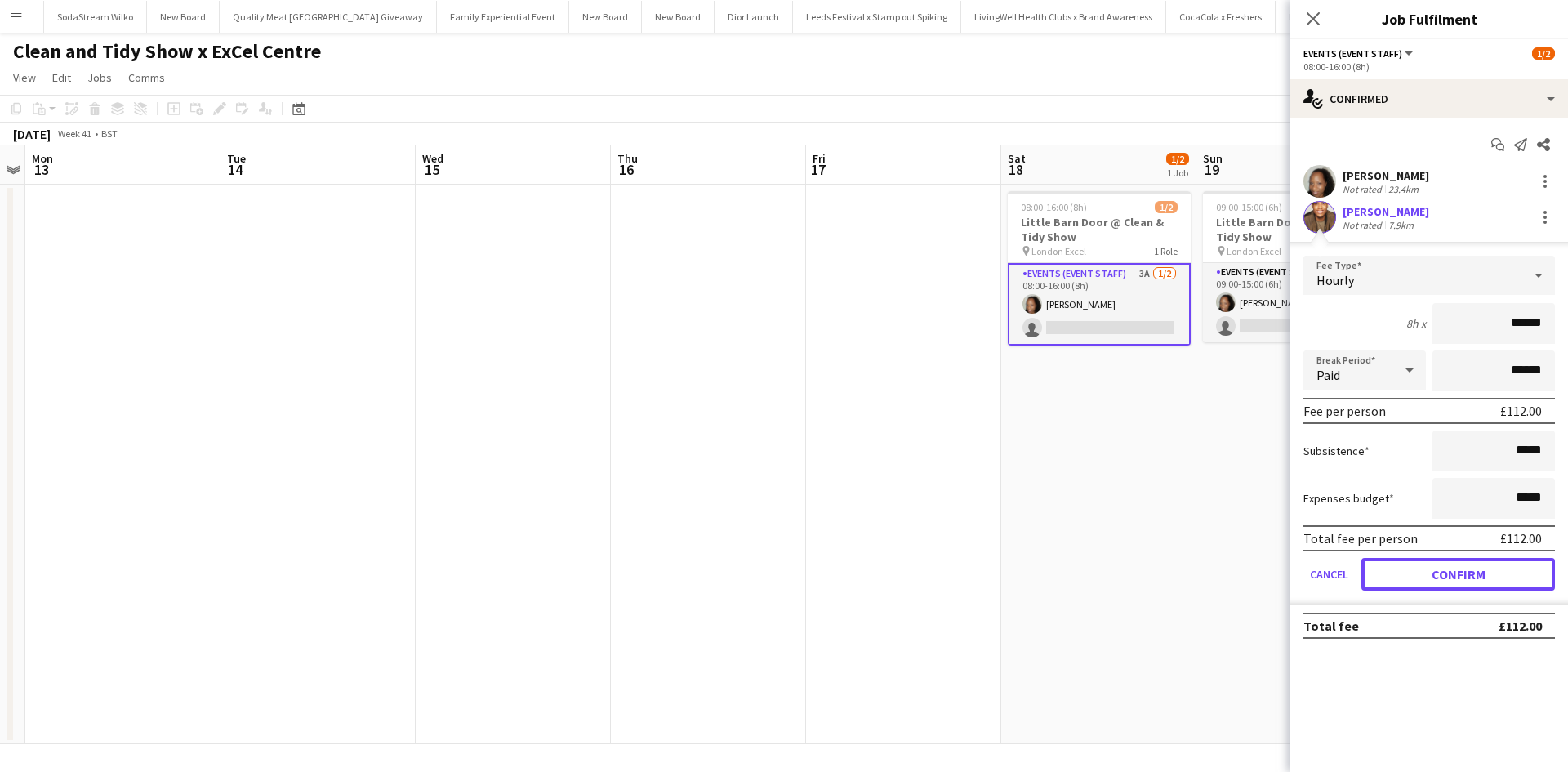
click at [1468, 568] on button "Confirm" at bounding box center [1458, 574] width 194 height 33
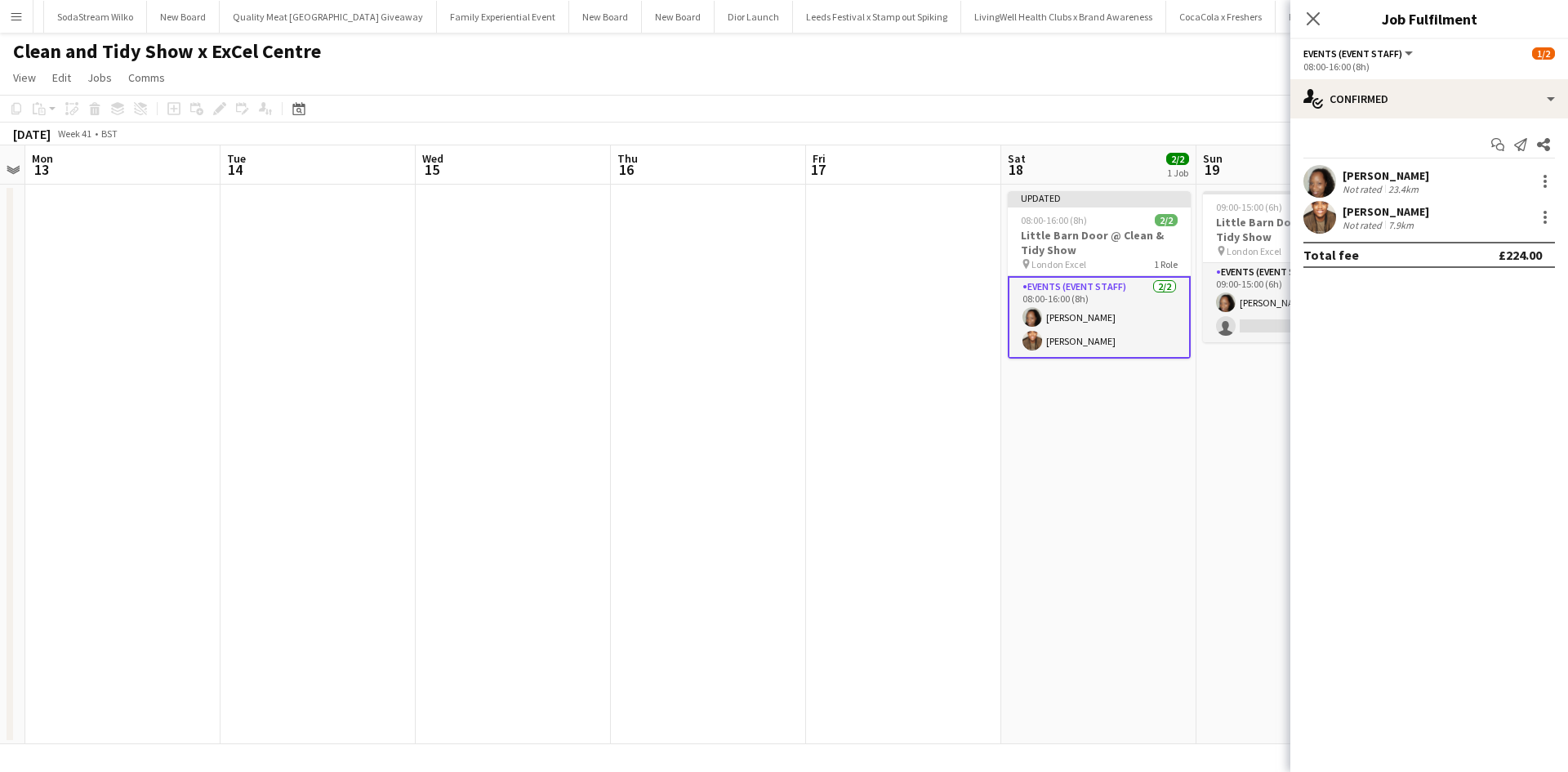
click at [1250, 389] on app-date-cell "09:00-15:00 (6h) 1/2 Little Barn Door @ Clean & Tidy Show pin London Excel 1 Ro…" at bounding box center [1294, 464] width 196 height 560
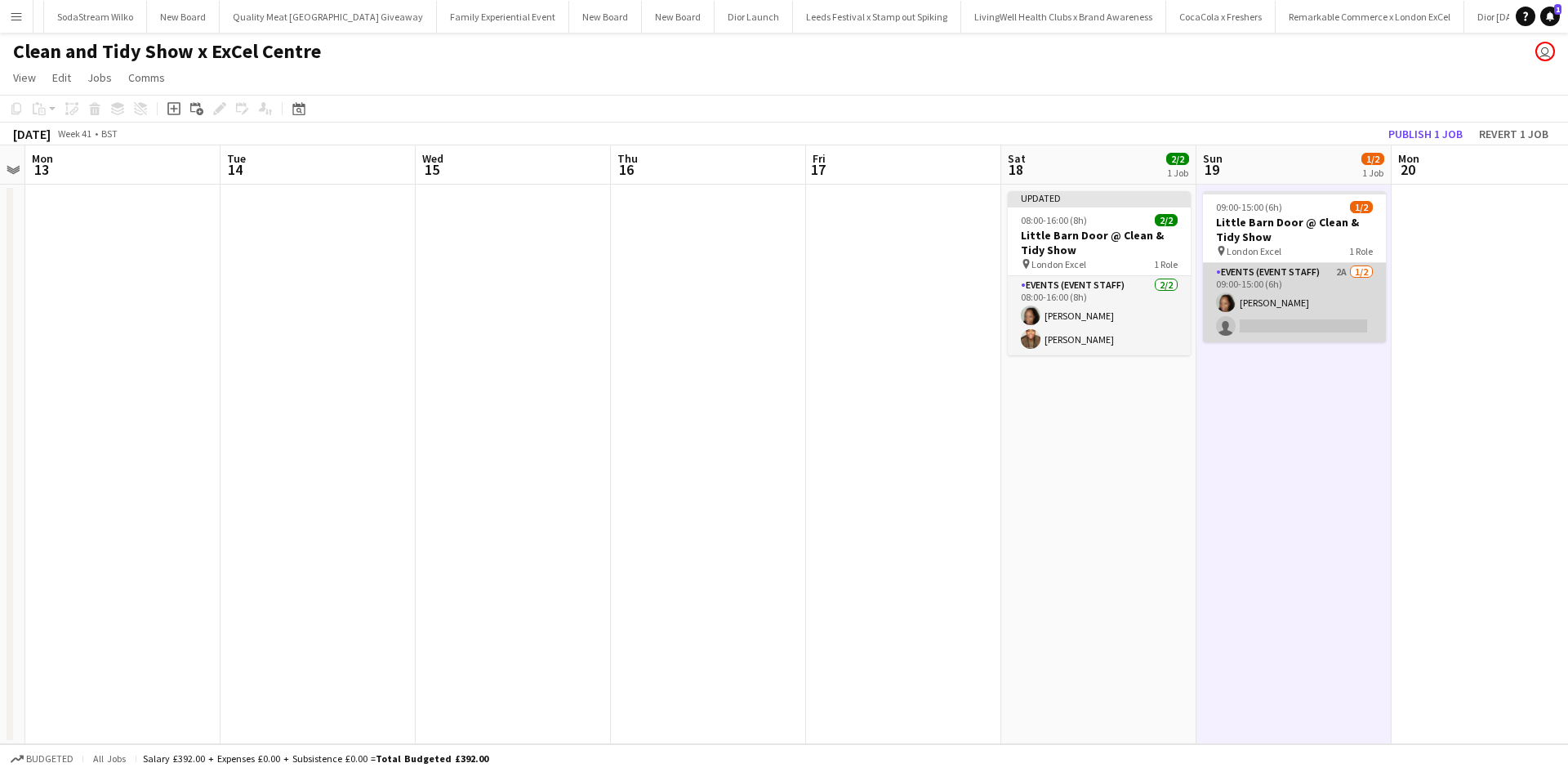
click at [1280, 325] on app-card-role "Events (Event Staff) 2A [DATE] 09:00-15:00 (6h) [PERSON_NAME] single-neutral-ac…" at bounding box center [1294, 302] width 183 height 79
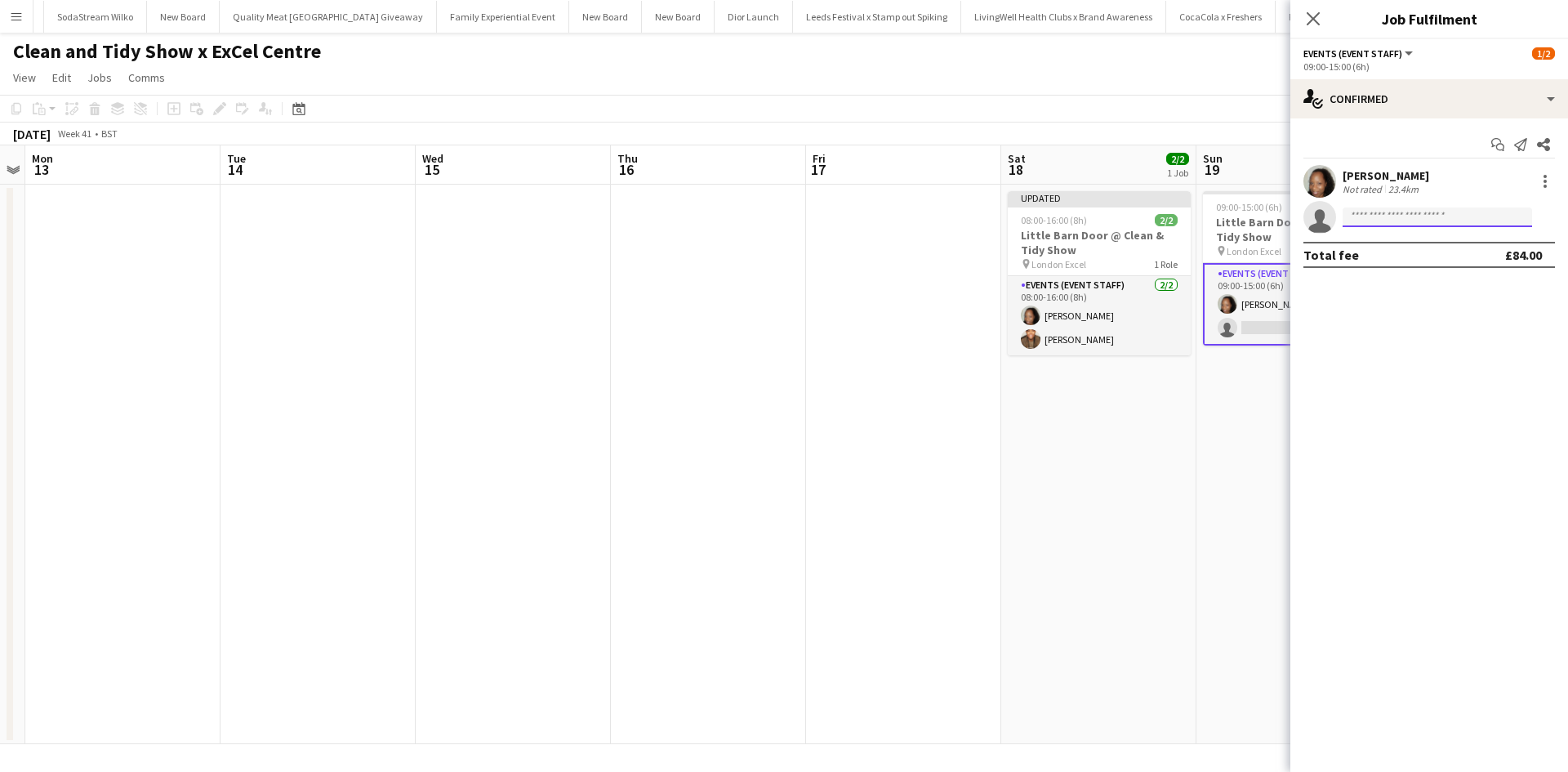
click at [1437, 218] on input at bounding box center [1438, 217] width 189 height 19
type input "*****"
click at [1411, 244] on span "[PERSON_NAME]" at bounding box center [1403, 240] width 94 height 14
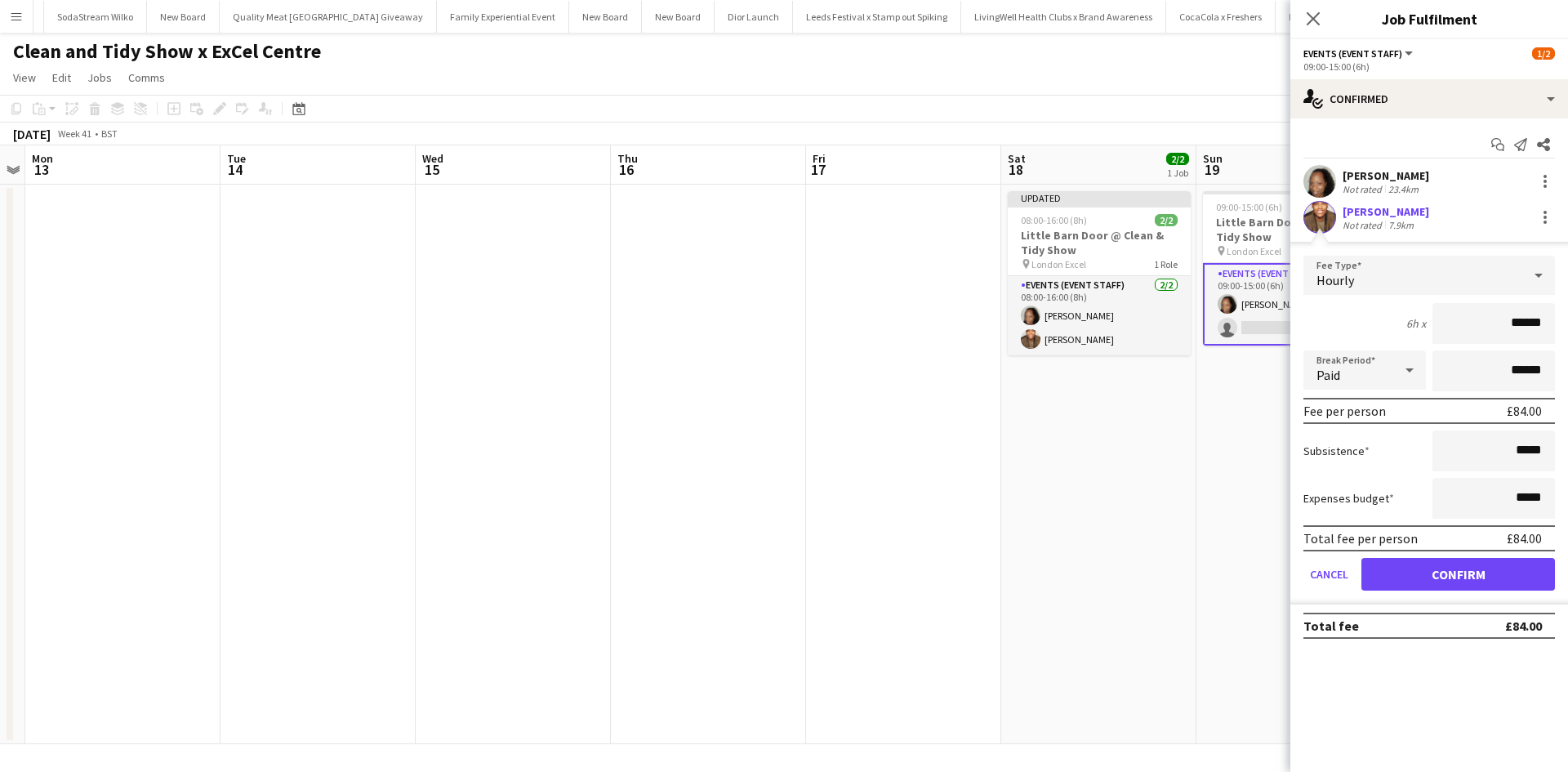
click at [1520, 321] on input "******" at bounding box center [1494, 324] width 122 height 40
type input "******"
click at [1500, 571] on button "Confirm" at bounding box center [1458, 574] width 194 height 33
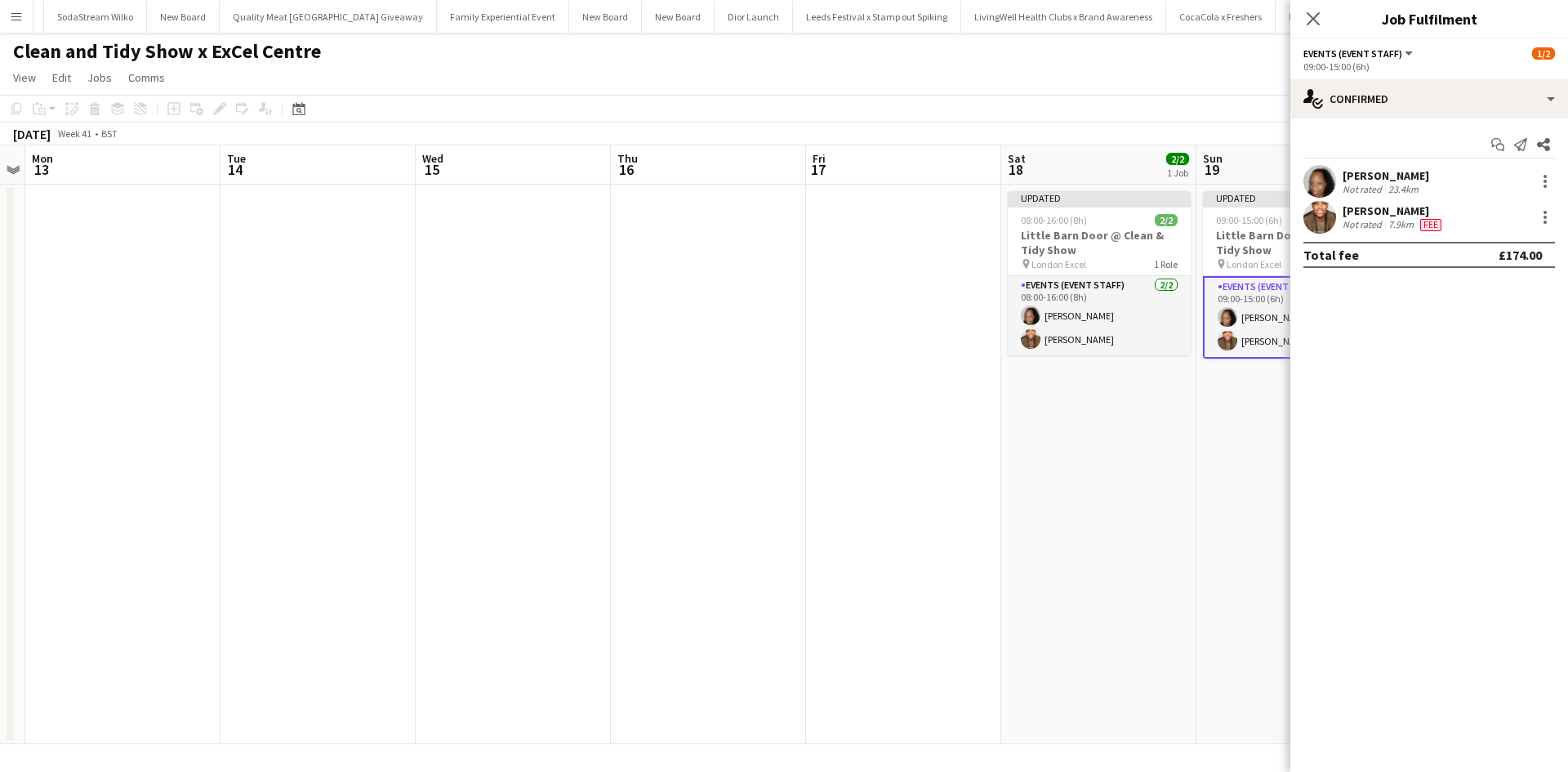
click at [1221, 524] on app-date-cell "Updated 09:00-15:00 (6h) 2/2 Little Barn Door @ Clean & Tidy Show pin London Ex…" at bounding box center [1294, 464] width 196 height 560
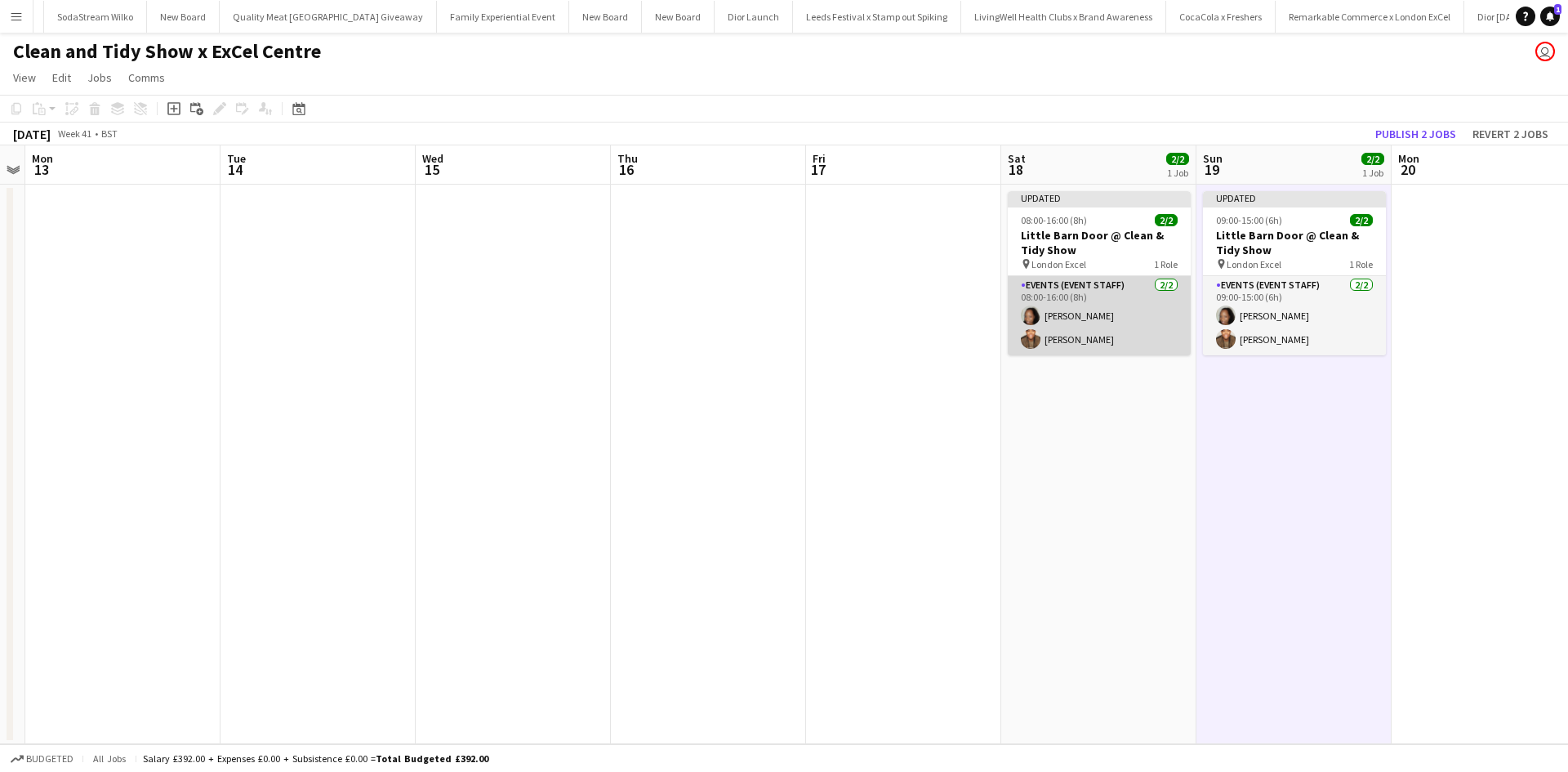
click at [1103, 343] on app-card-role "Events (Event Staff) [DATE] 08:00-16:00 (8h) [PERSON_NAME] [PERSON_NAME]" at bounding box center [1099, 316] width 183 height 79
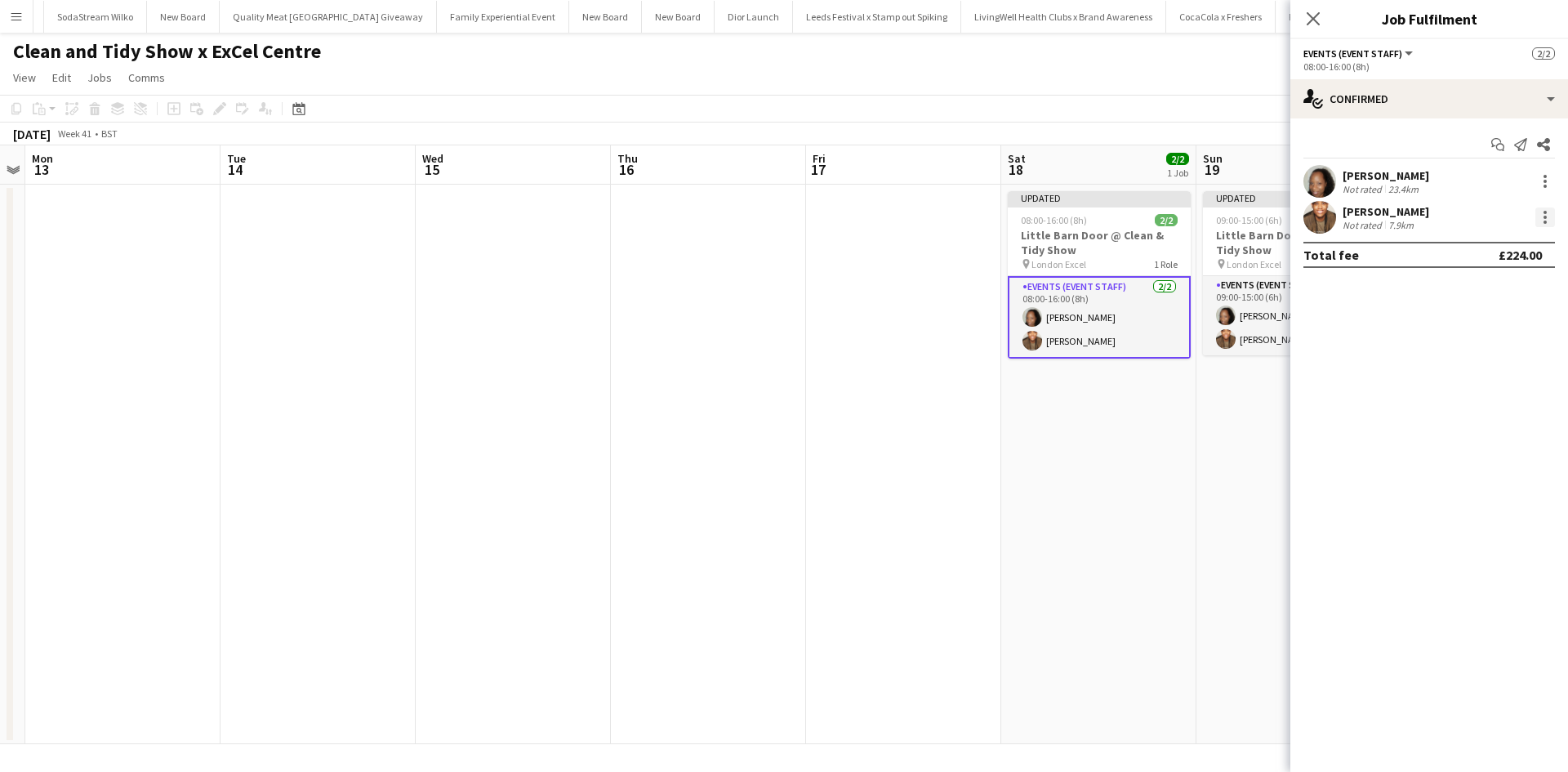
click at [1545, 212] on div at bounding box center [1546, 212] width 4 height 4
click at [1523, 240] on span "Edit fee" at bounding box center [1492, 247] width 101 height 15
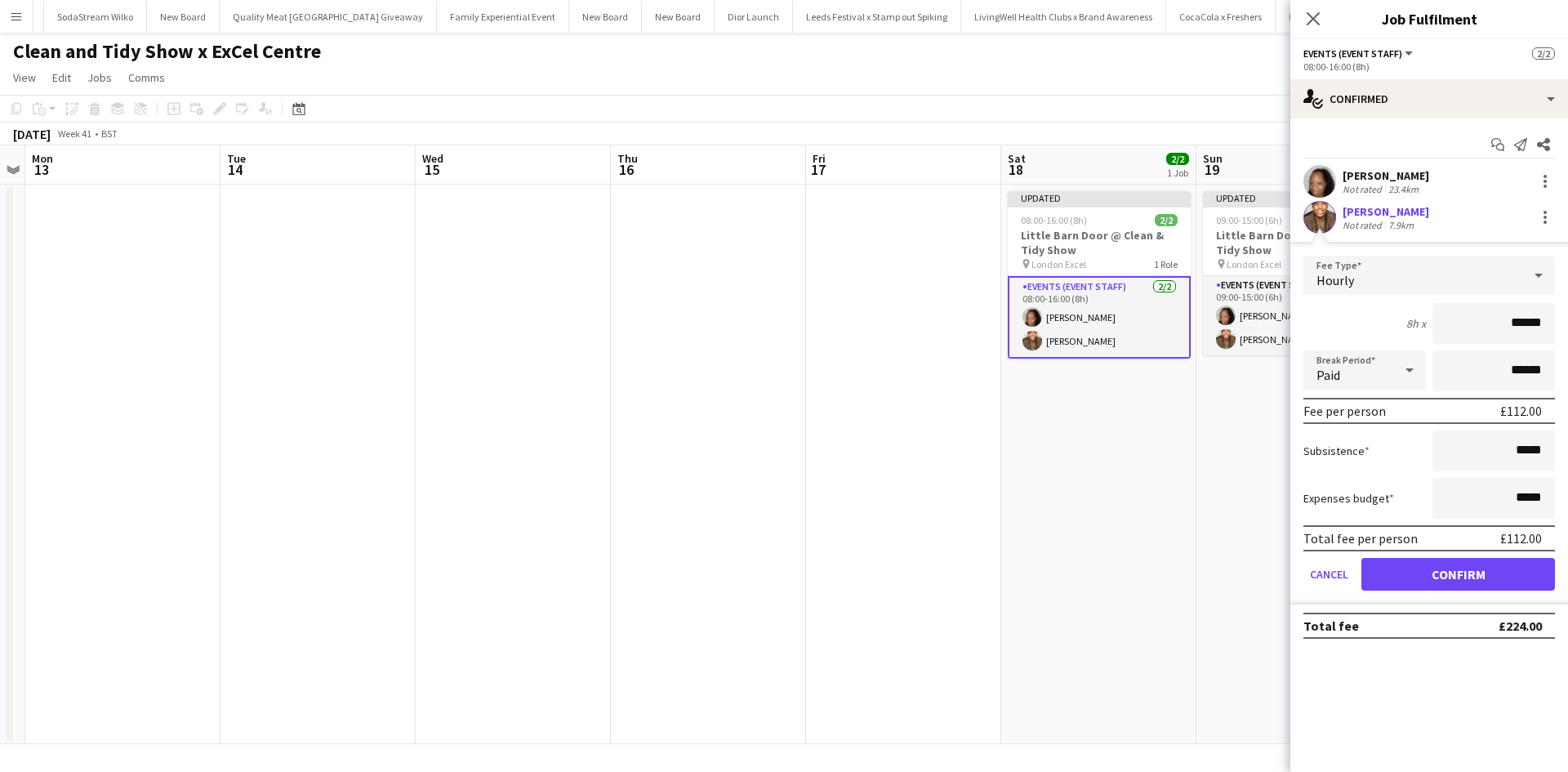
click at [1522, 322] on input "******" at bounding box center [1494, 324] width 122 height 40
type input "******"
drag, startPoint x: 1508, startPoint y: 573, endPoint x: 1331, endPoint y: 553, distance: 178.1
click at [1508, 574] on button "Confirm" at bounding box center [1458, 574] width 194 height 33
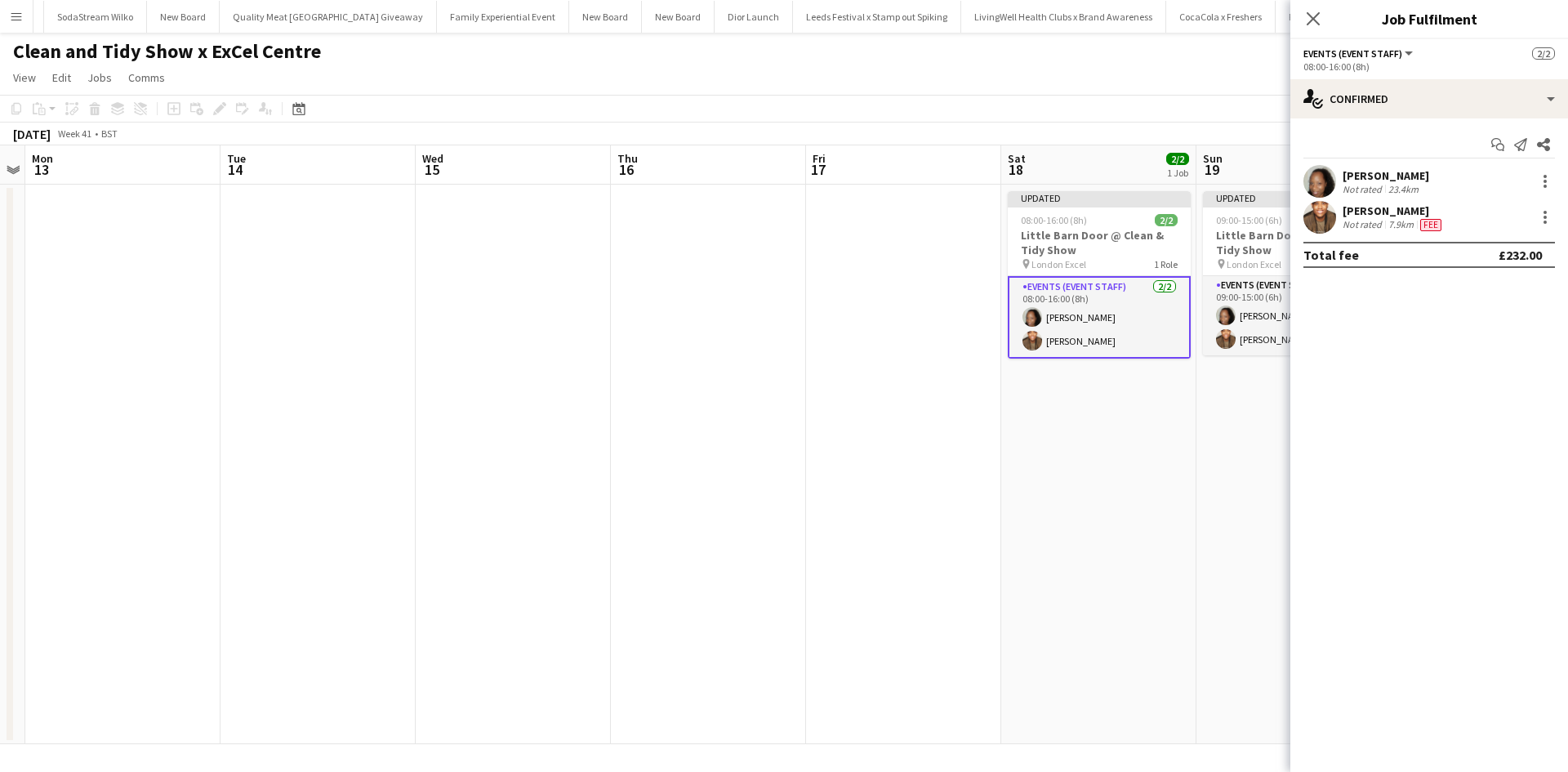
click at [1196, 536] on app-date-cell "Updated 08:00-16:00 (8h) 2/2 Little Barn Door @ Clean & Tidy Show pin London Ex…" at bounding box center [1099, 464] width 196 height 560
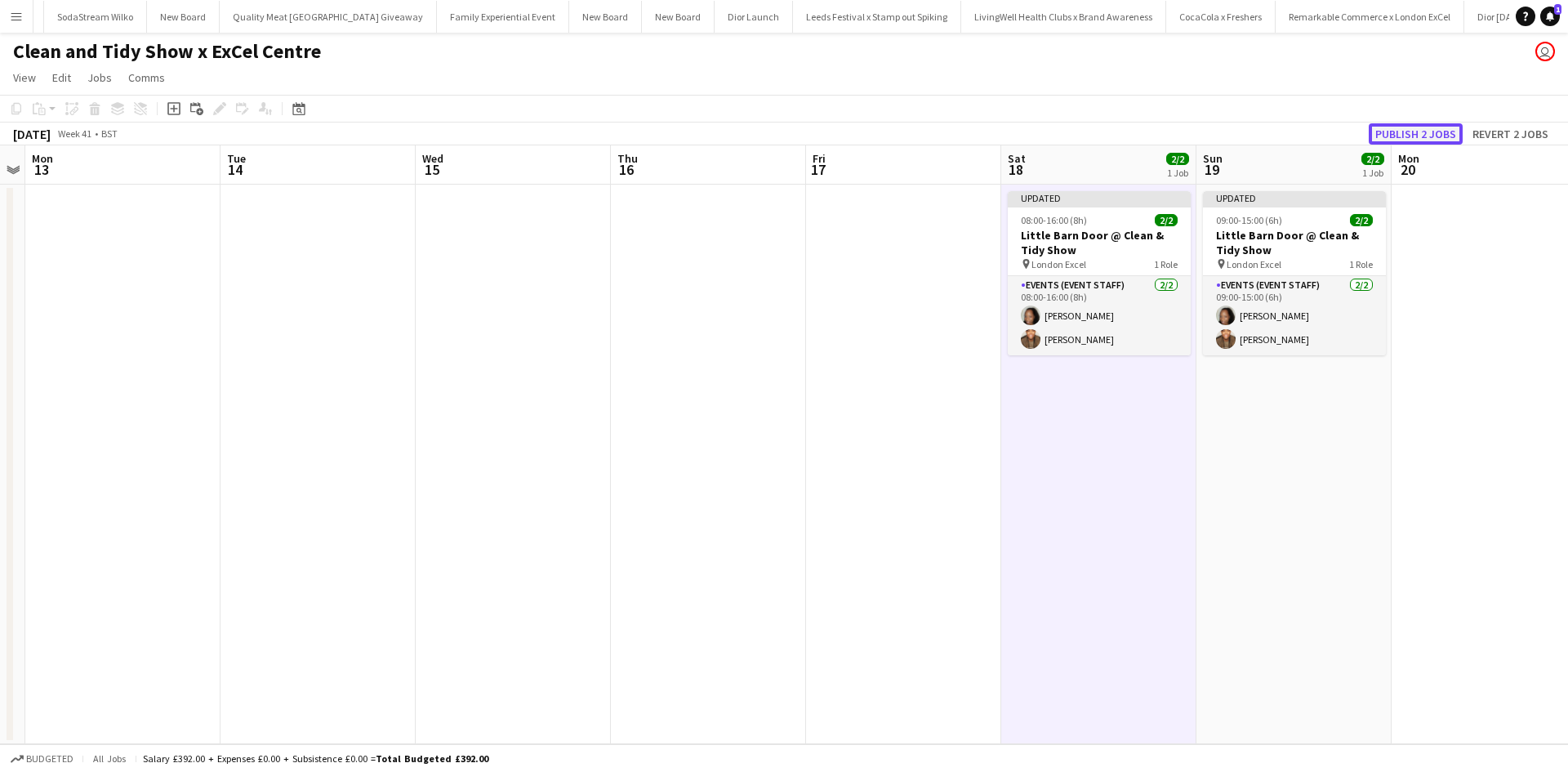
click at [1424, 131] on button "Publish 2 jobs" at bounding box center [1416, 133] width 94 height 21
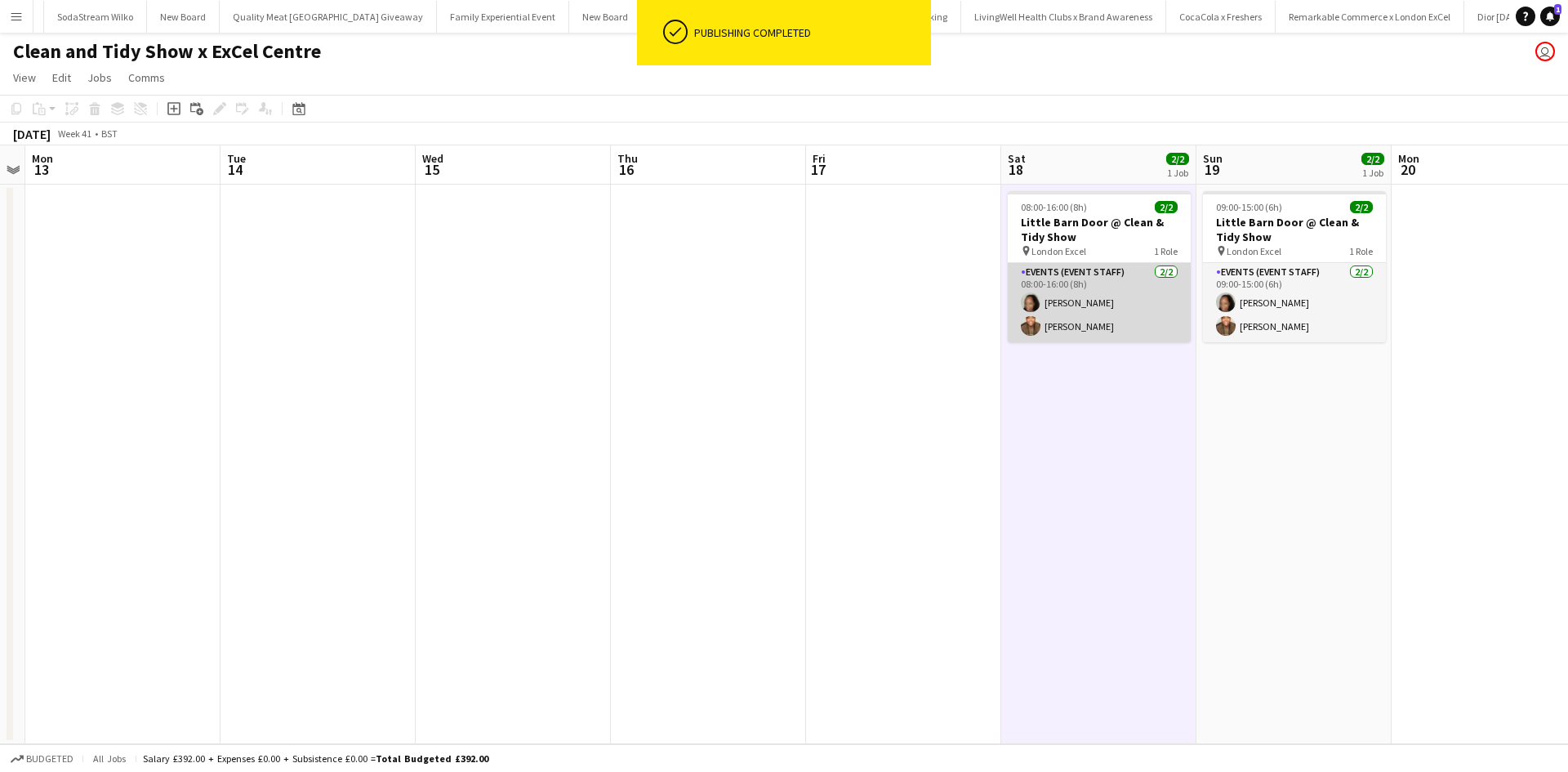
click at [1075, 325] on app-card-role "Events (Event Staff) [DATE] 08:00-16:00 (8h) [PERSON_NAME] [PERSON_NAME]" at bounding box center [1099, 302] width 183 height 79
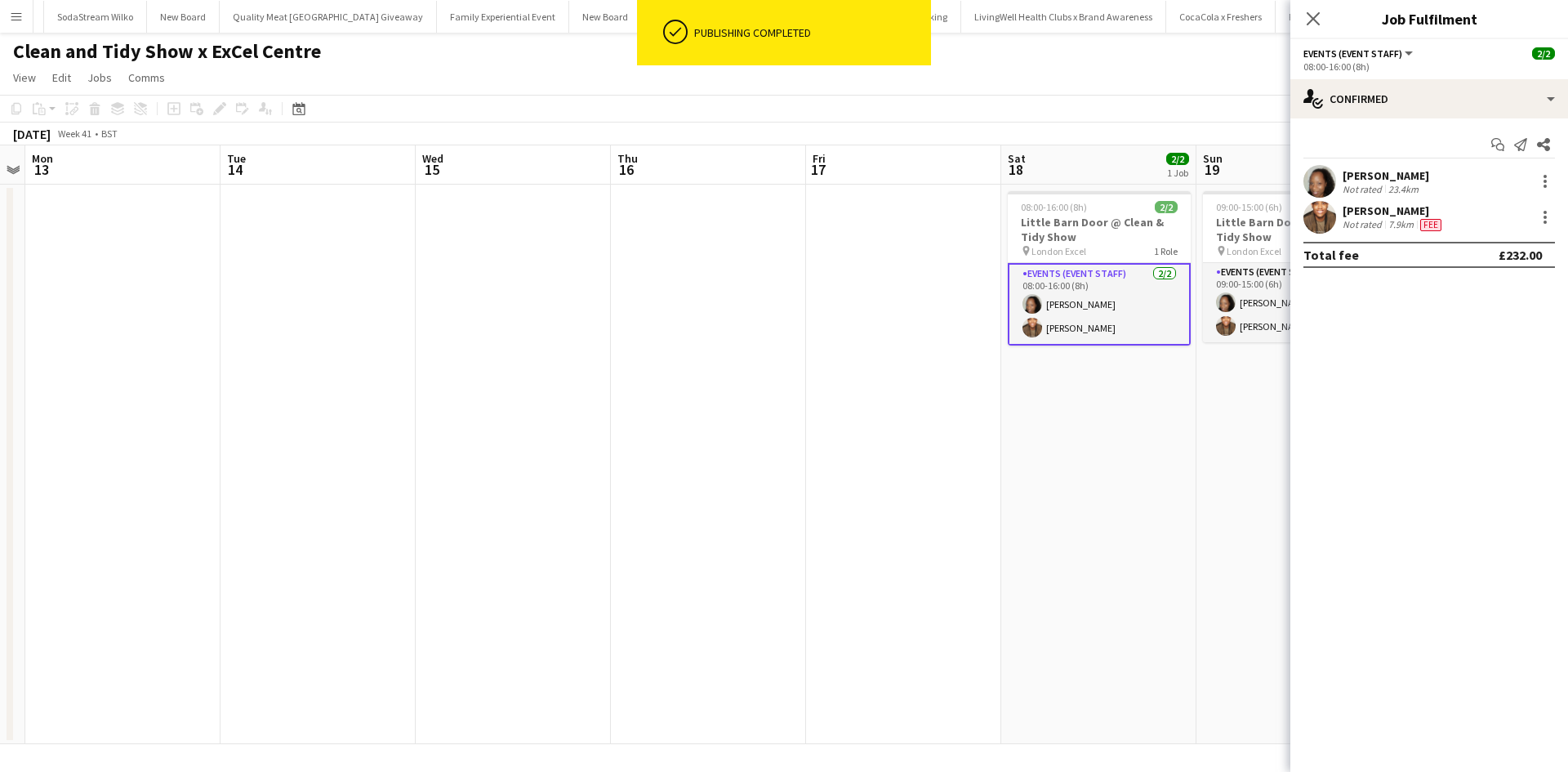
click at [1391, 210] on div "[PERSON_NAME]" at bounding box center [1393, 210] width 102 height 15
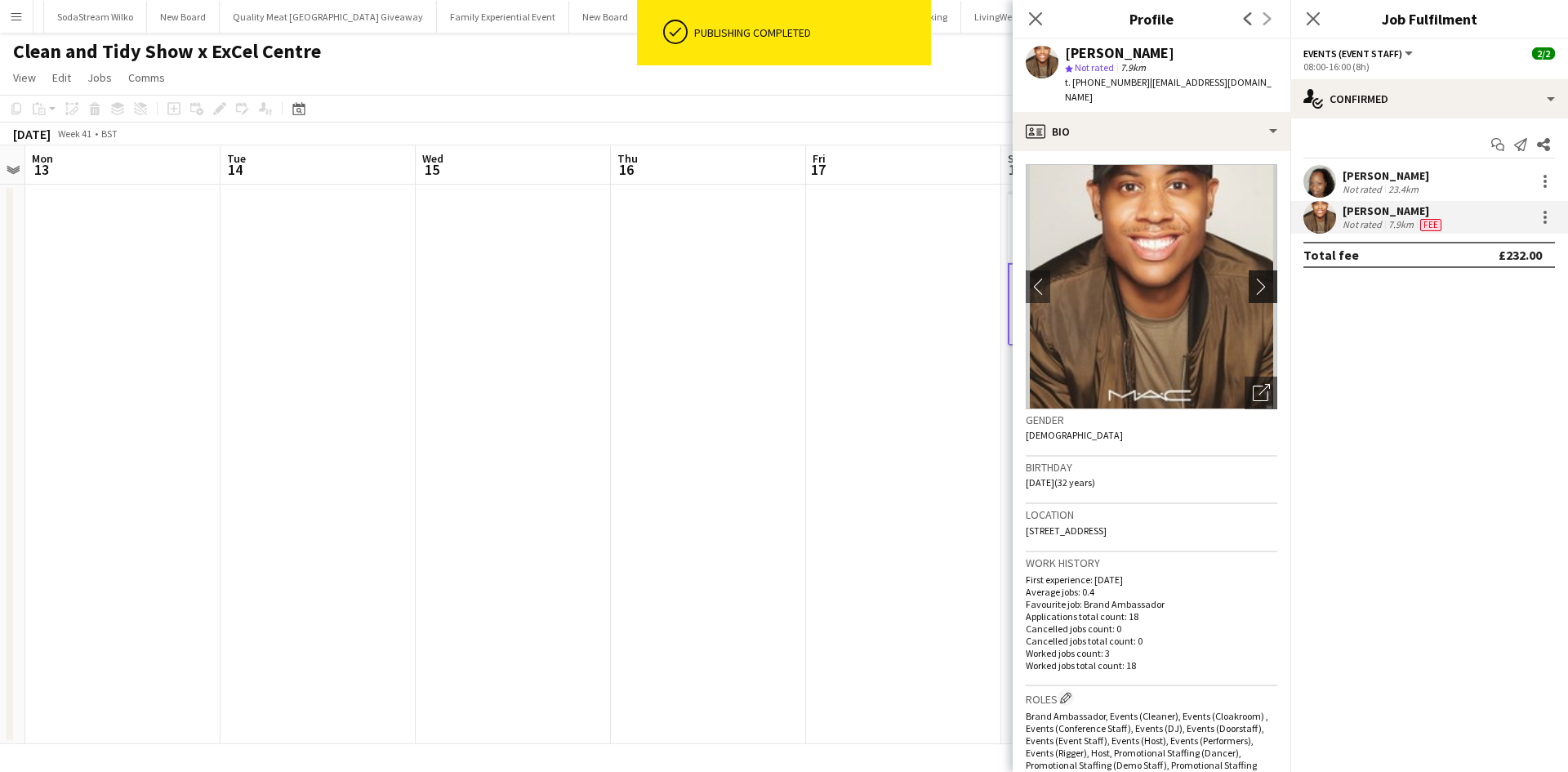
click at [1253, 278] on app-icon "chevron-right" at bounding box center [1266, 286] width 26 height 17
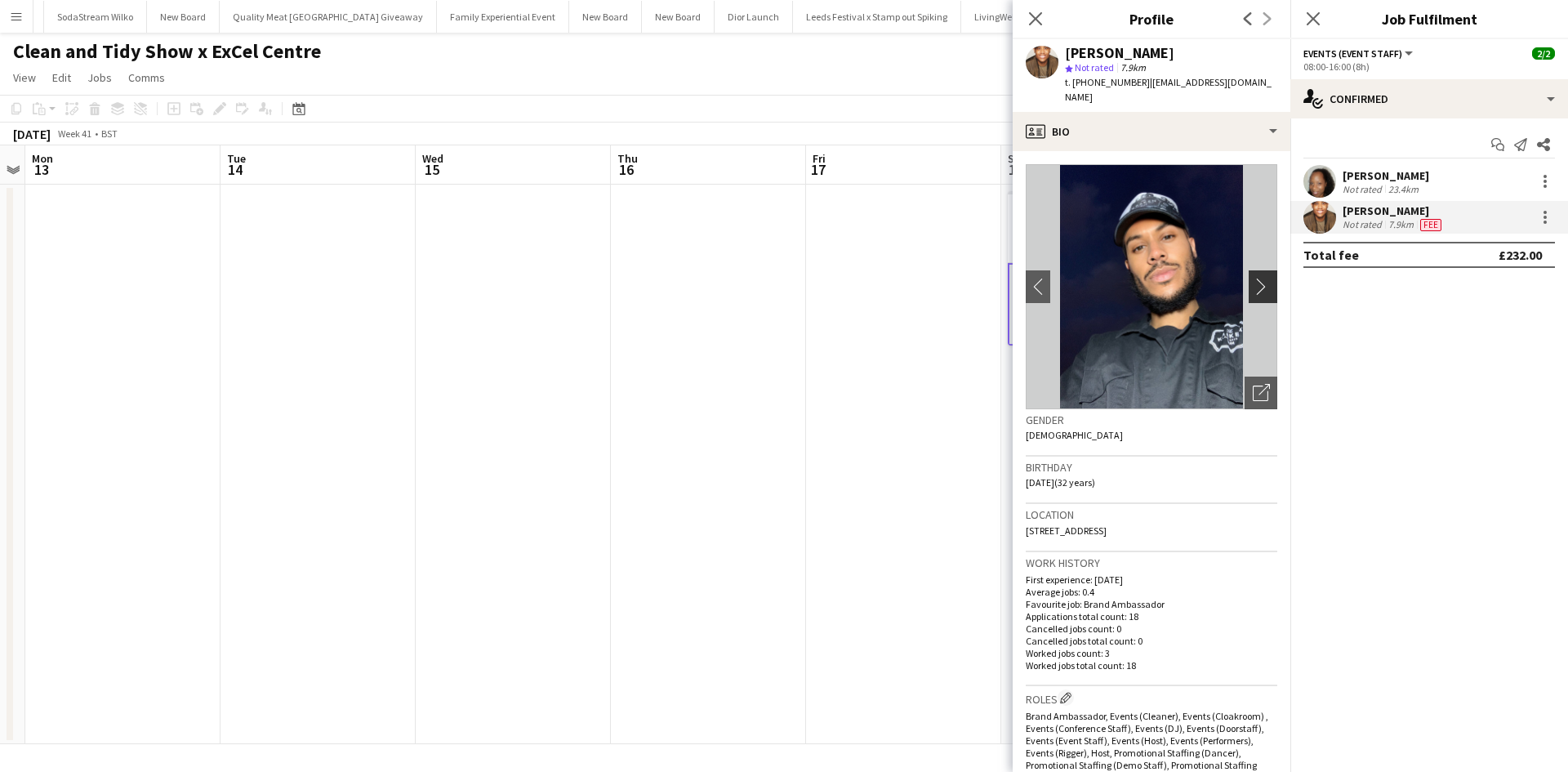
click at [1253, 278] on app-icon "chevron-right" at bounding box center [1266, 286] width 26 height 17
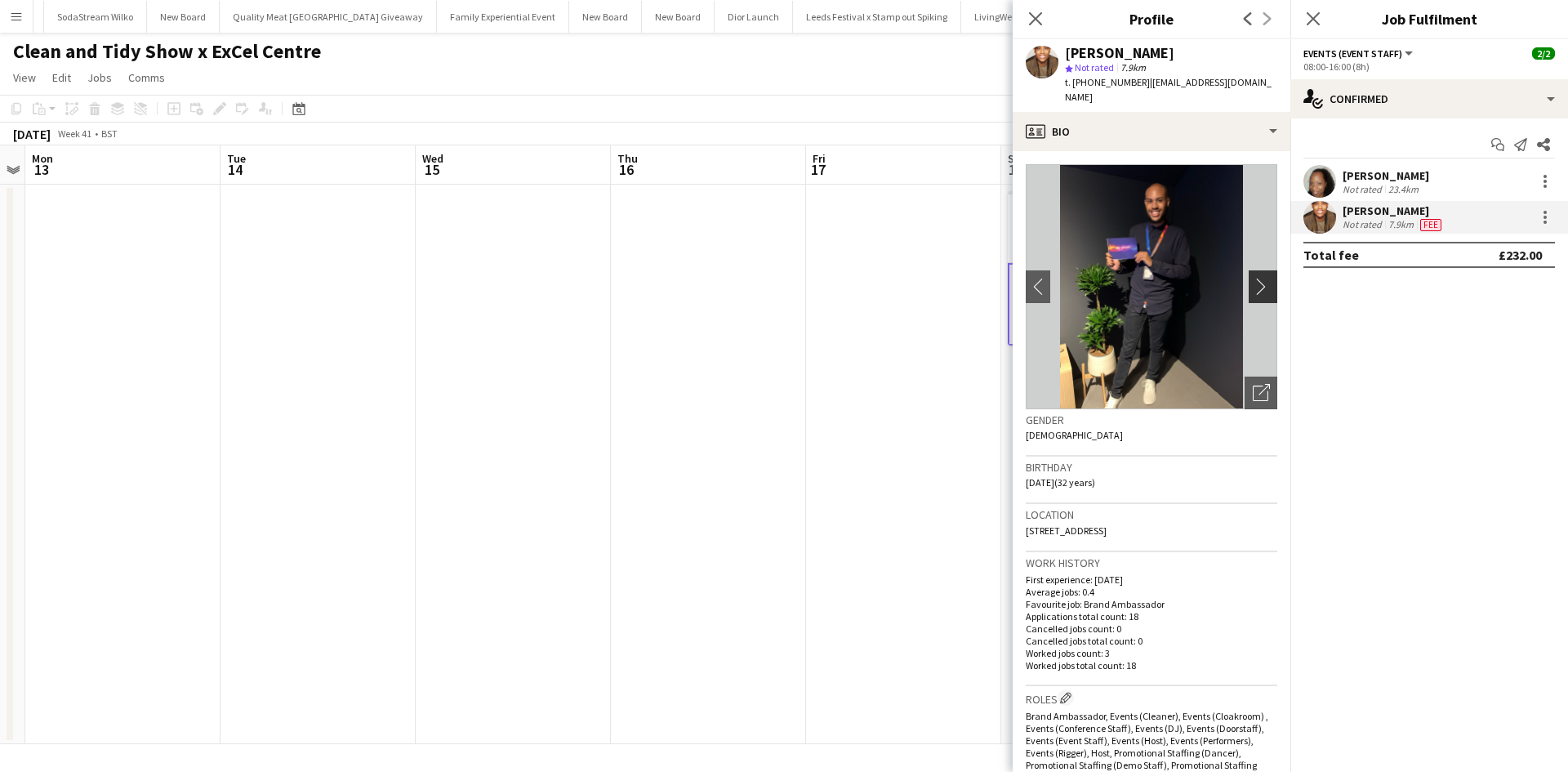
click at [1253, 278] on app-icon "chevron-right" at bounding box center [1266, 286] width 26 height 17
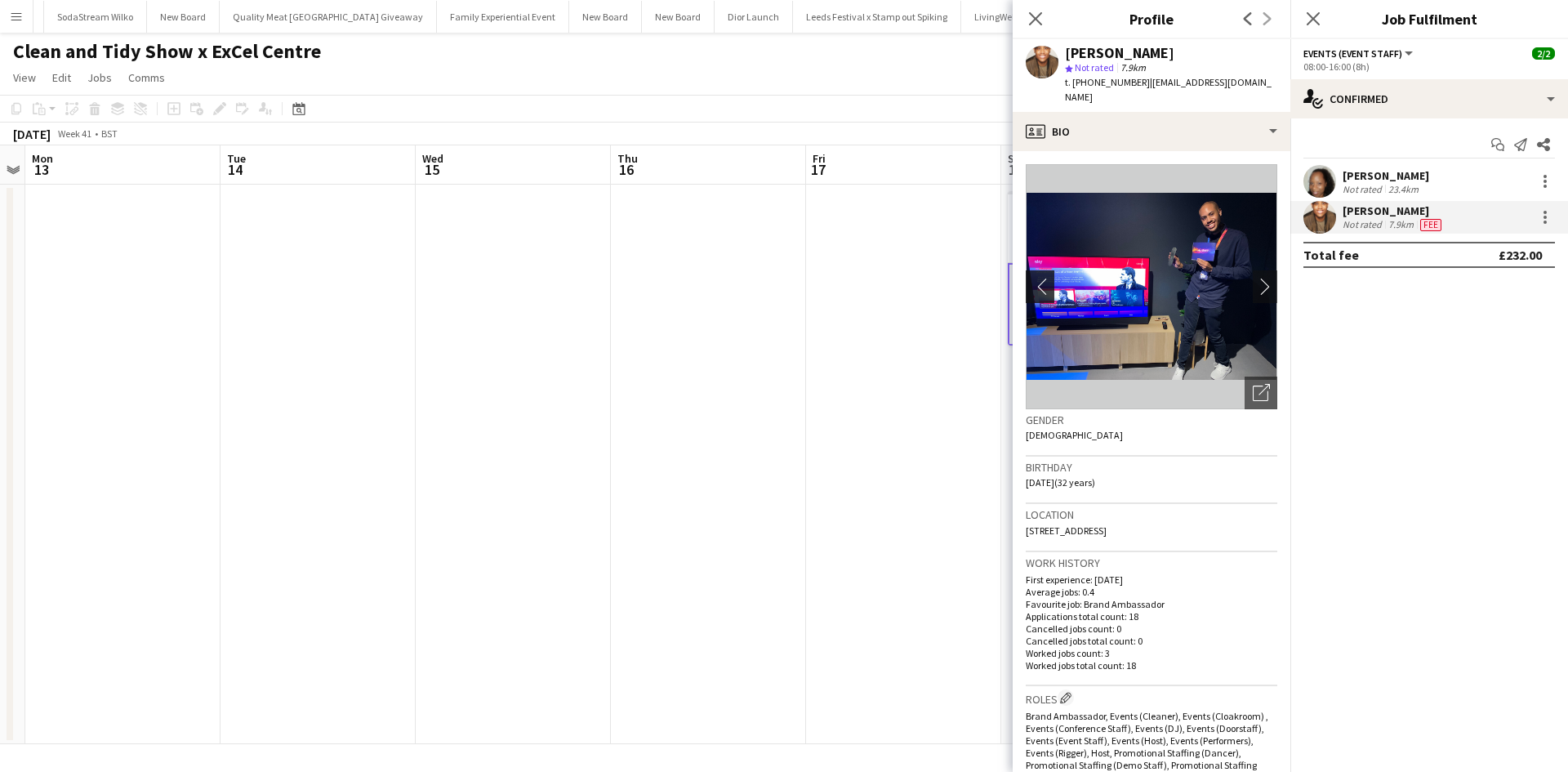
click at [1042, 278] on app-icon "chevron-left" at bounding box center [1039, 286] width 26 height 17
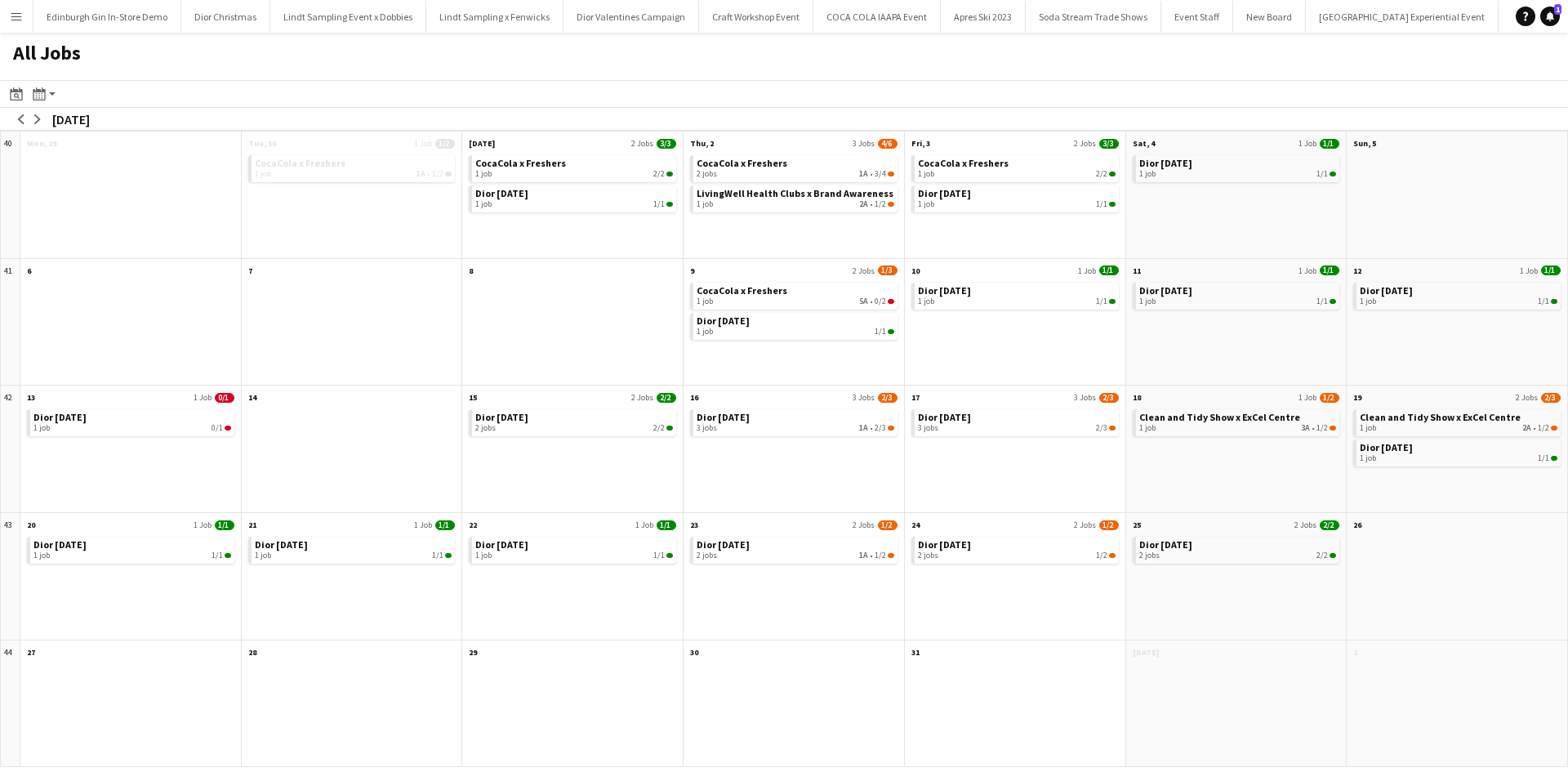
scroll to position [0, 17721]
click at [9, 16] on button "Menu" at bounding box center [17, 17] width 33 height 33
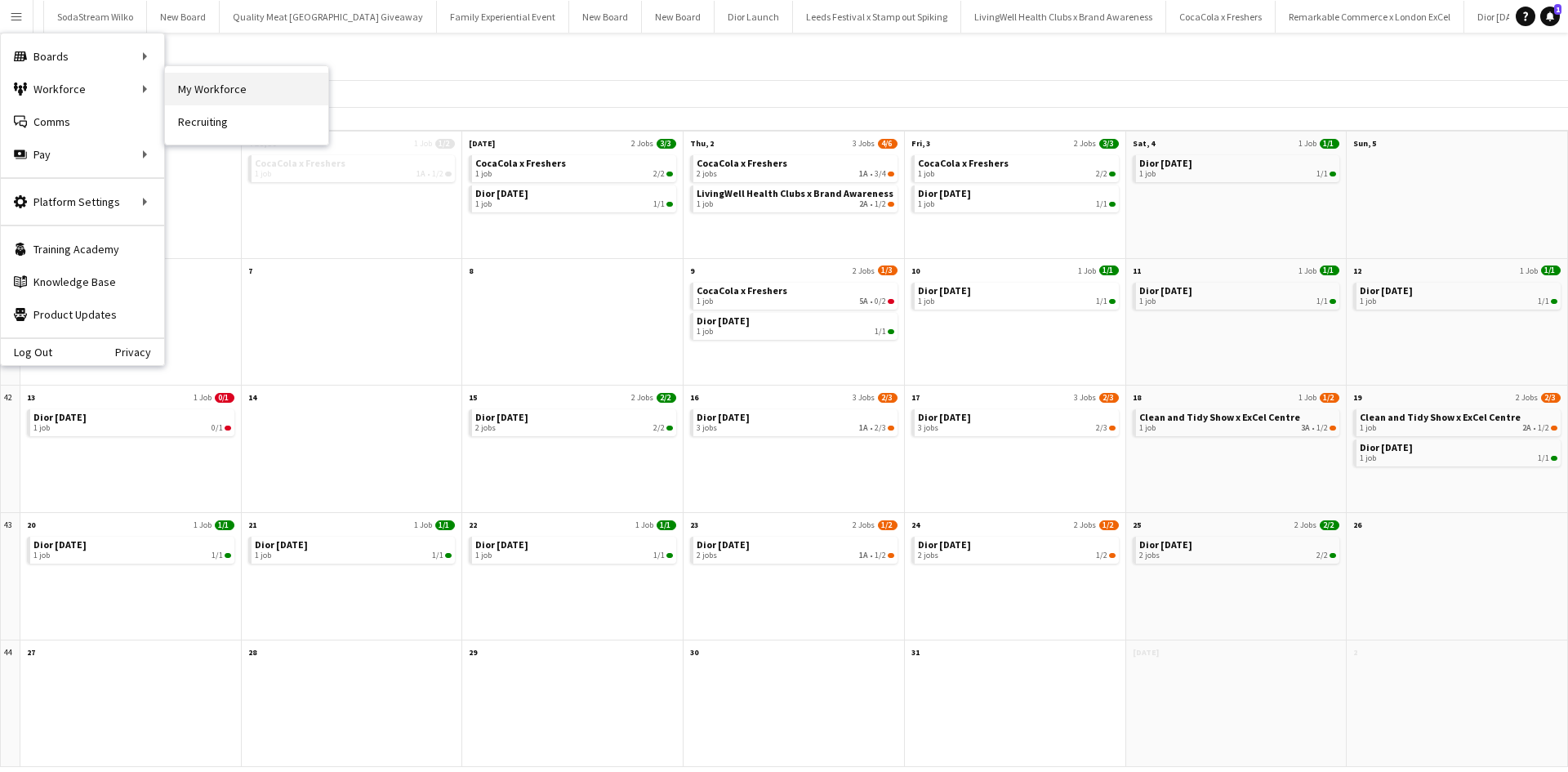
click at [214, 85] on link "My Workforce" at bounding box center [247, 89] width 164 height 33
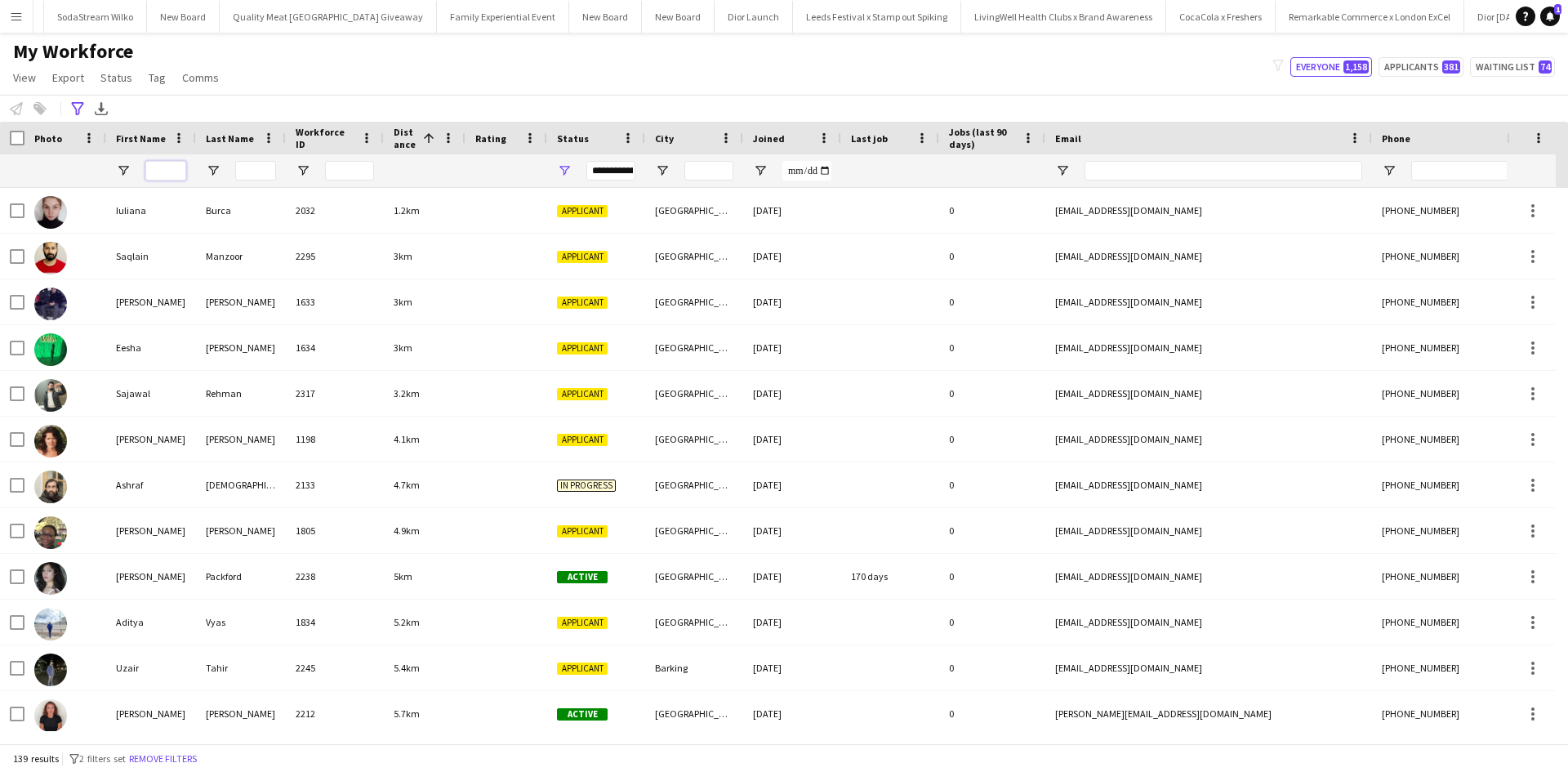
click at [164, 171] on input "First Name Filter Input" at bounding box center [165, 170] width 40 height 19
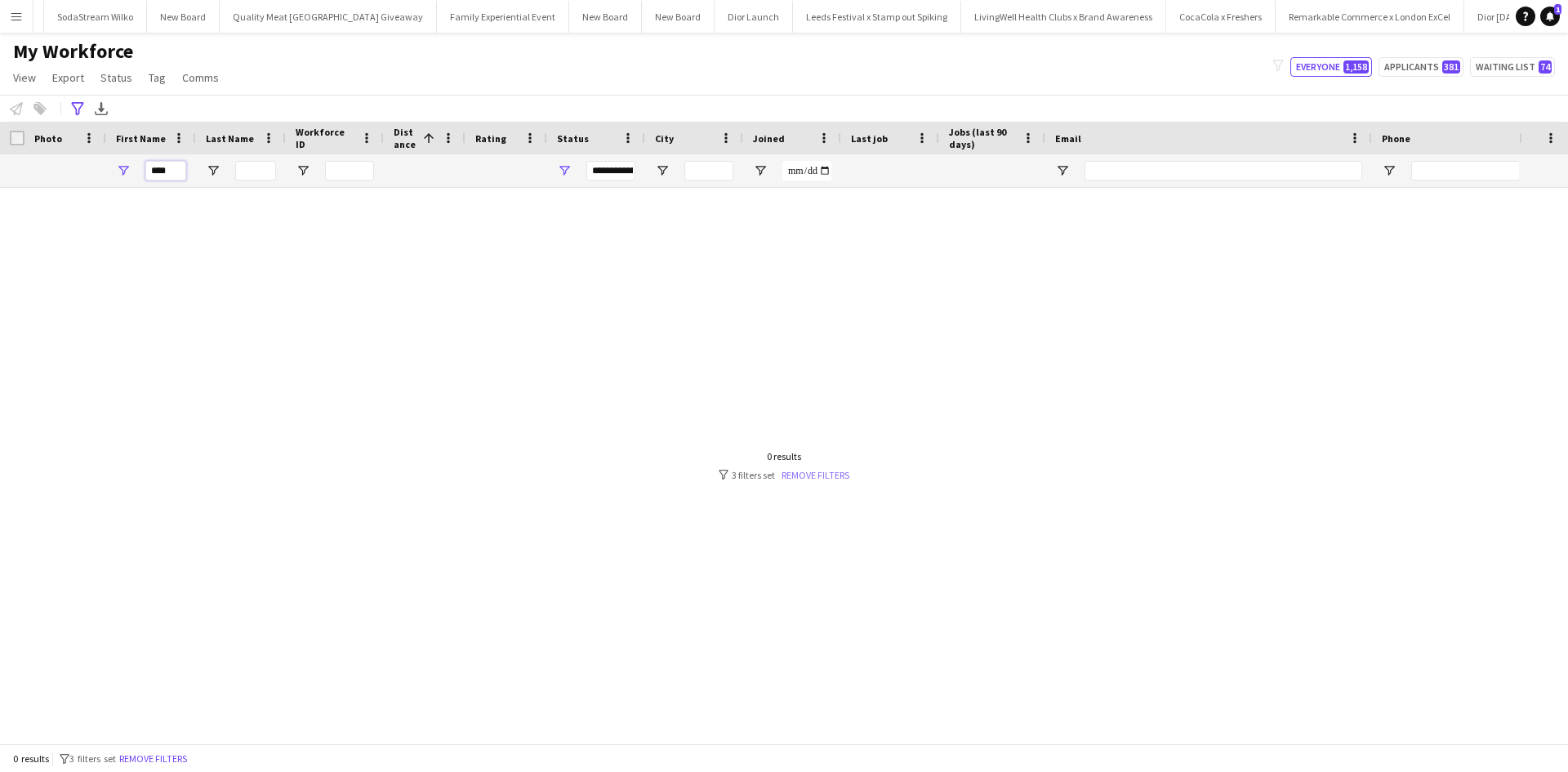
type input "****"
click at [817, 475] on link "Remove filters" at bounding box center [816, 474] width 68 height 12
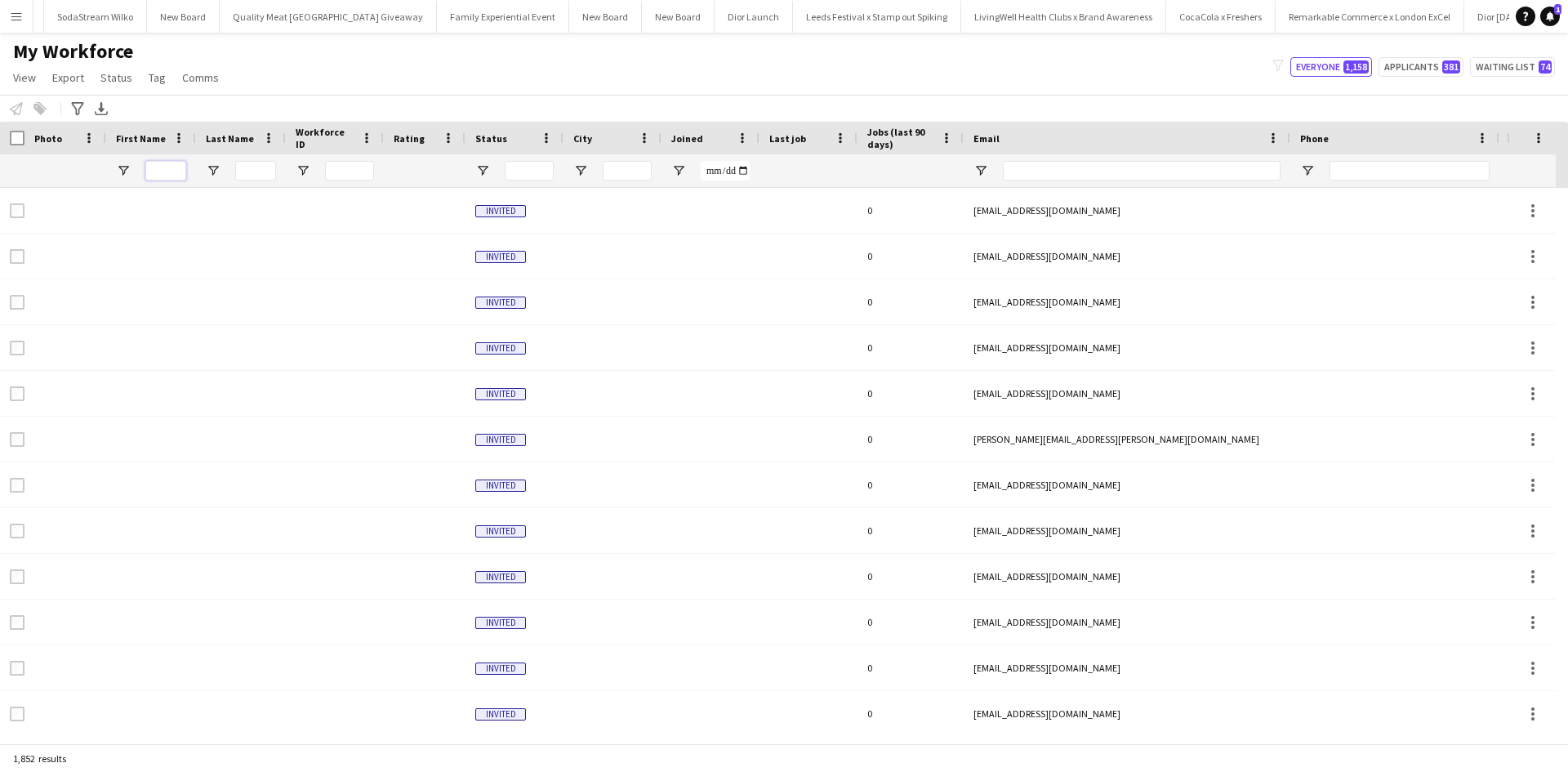
click at [178, 174] on input "First Name Filter Input" at bounding box center [165, 170] width 40 height 19
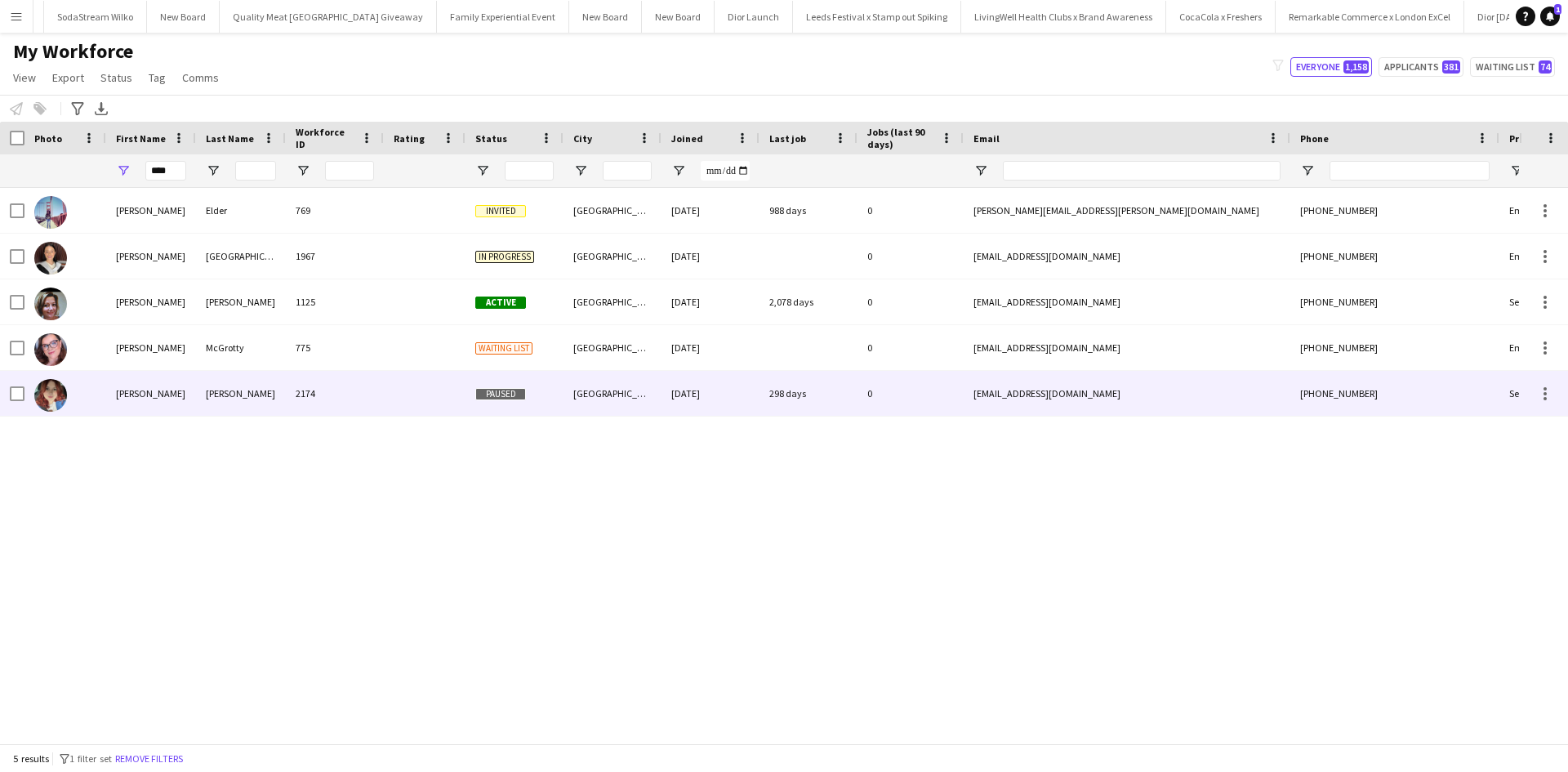
click at [144, 394] on div "Kathryn" at bounding box center [152, 393] width 90 height 45
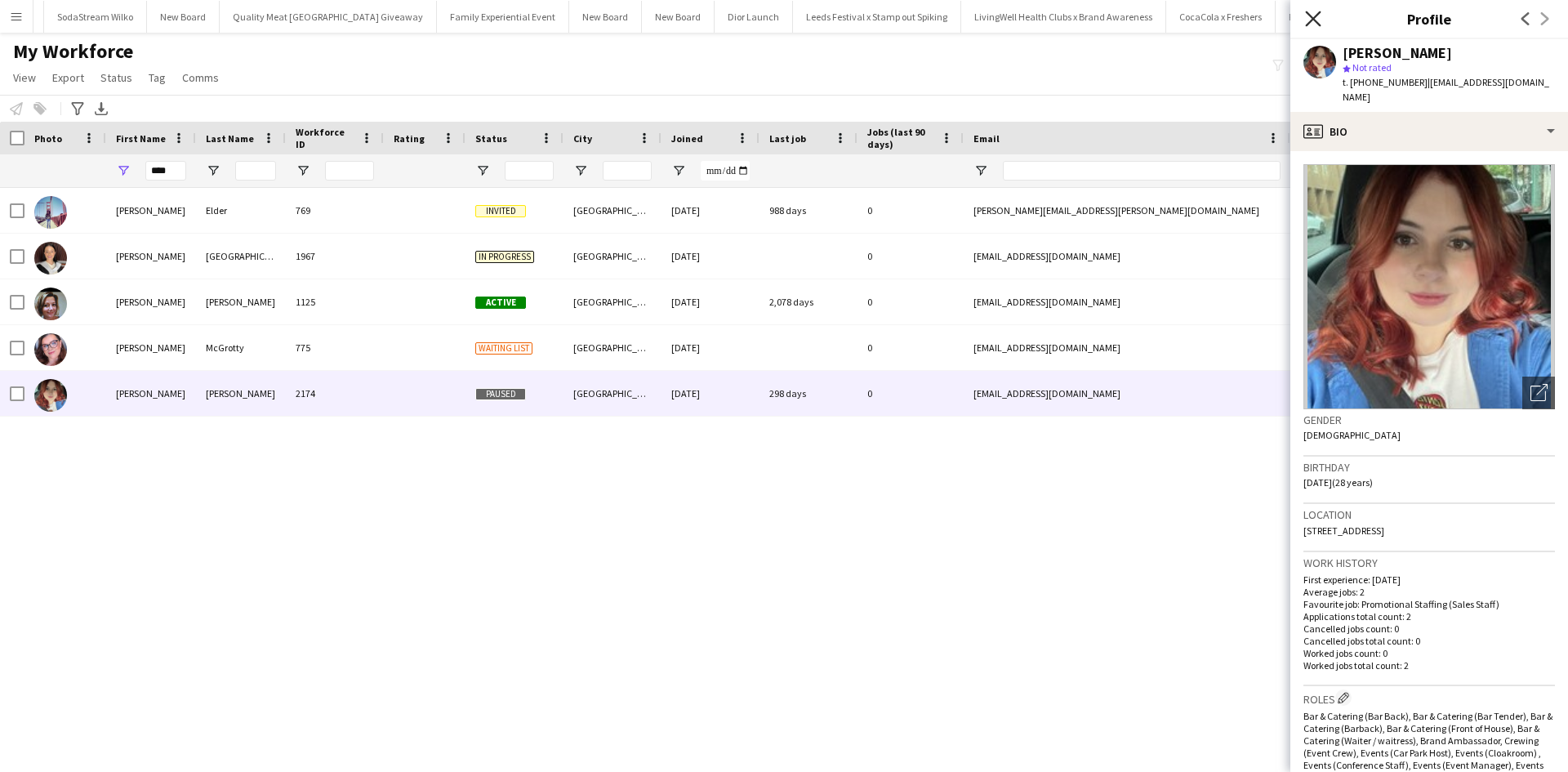
click at [1311, 22] on icon at bounding box center [1313, 18] width 16 height 16
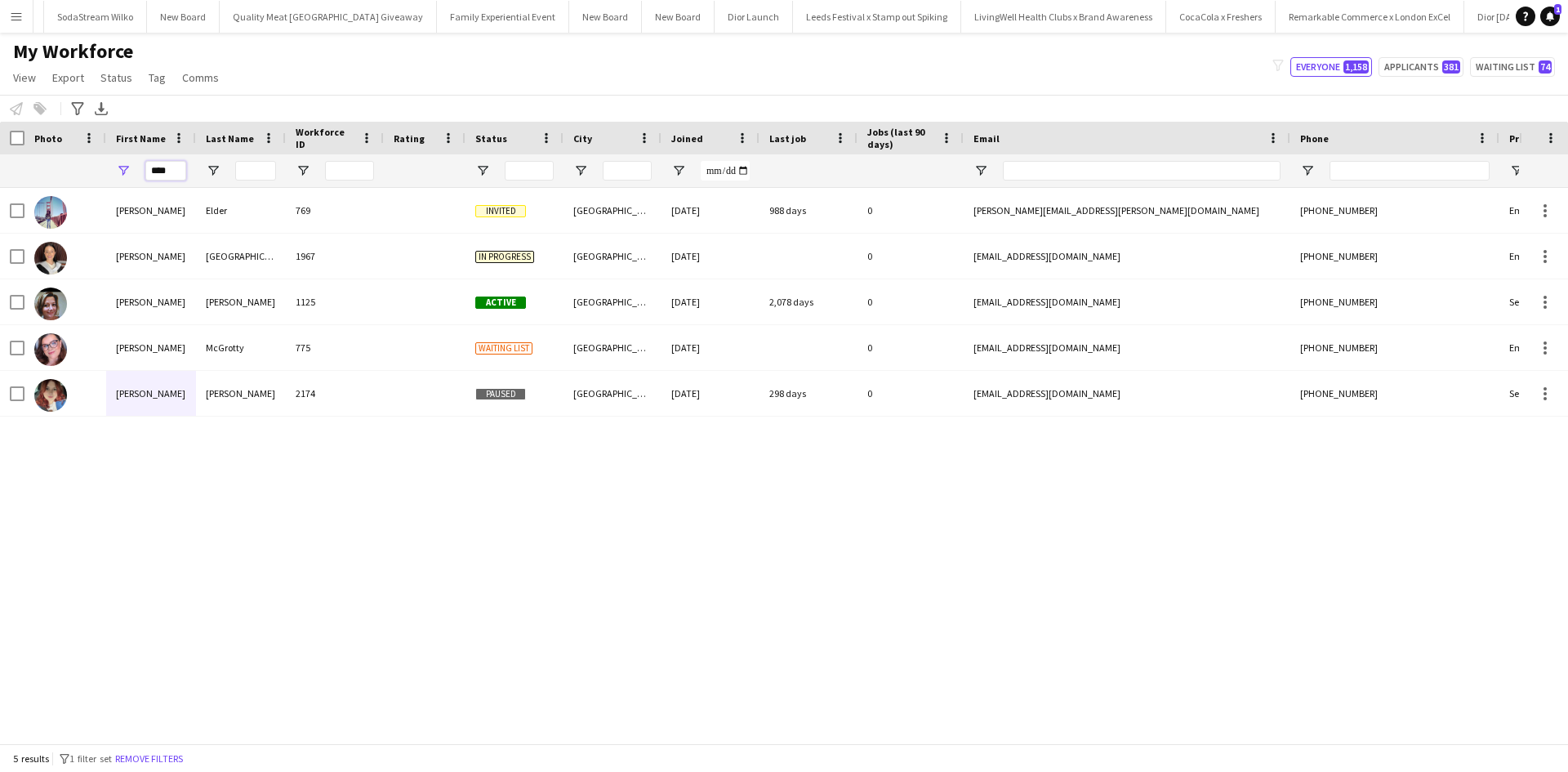
drag, startPoint x: 178, startPoint y: 170, endPoint x: 143, endPoint y: 160, distance: 36.4
click at [143, 160] on div "****" at bounding box center [152, 171] width 90 height 33
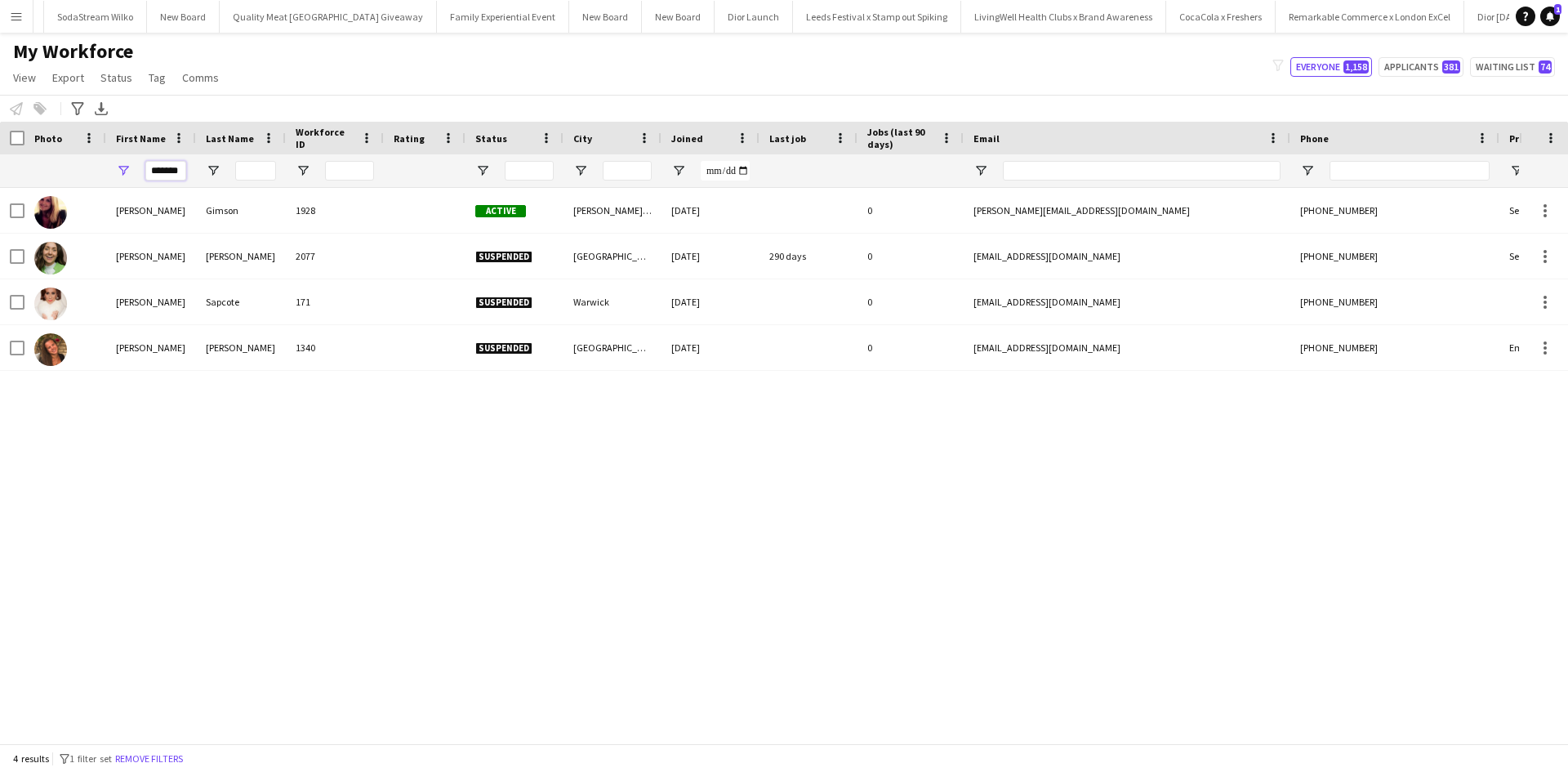
type input "*******"
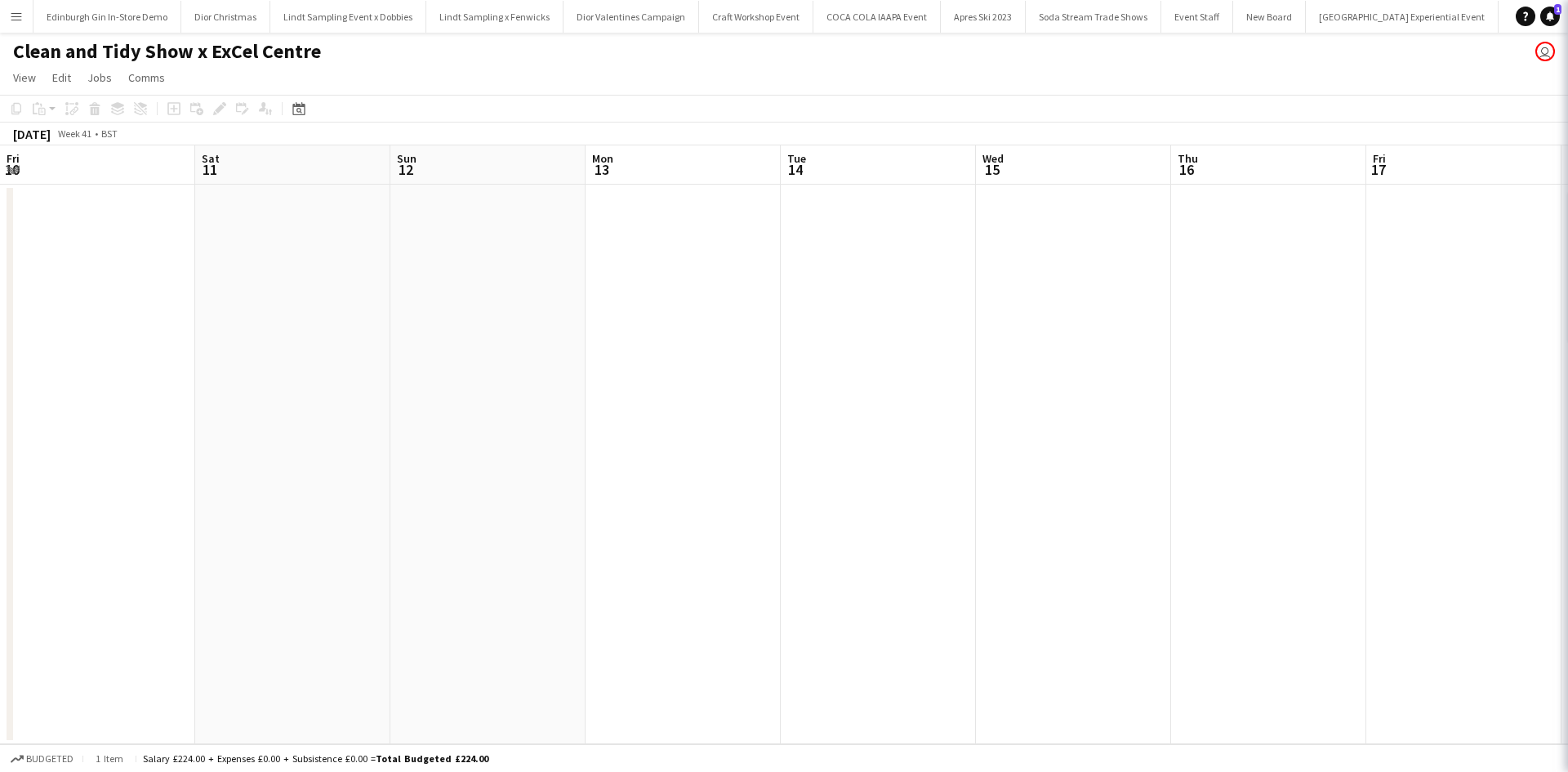
scroll to position [0, 560]
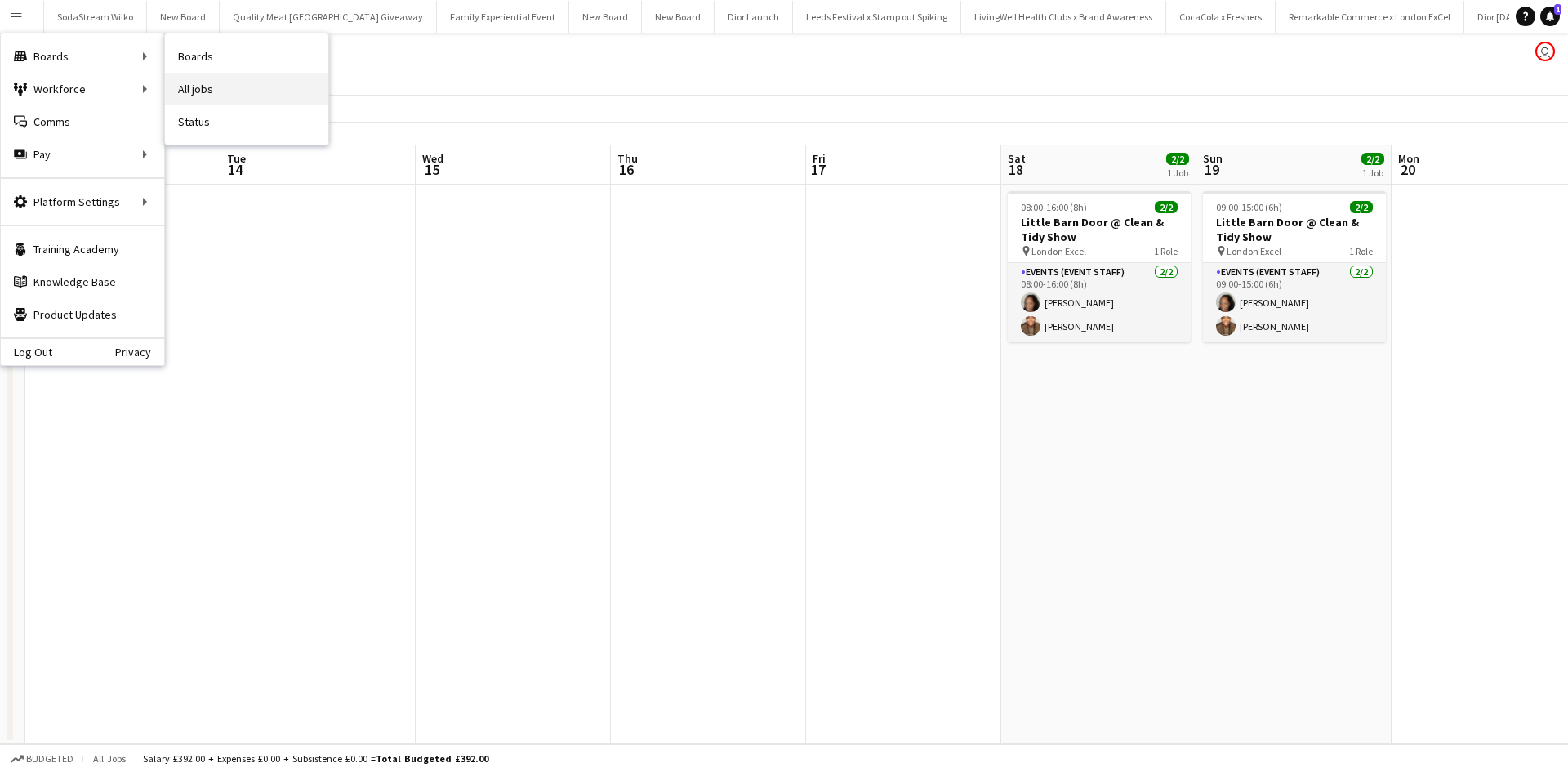
click at [204, 88] on link "All jobs" at bounding box center [247, 89] width 164 height 33
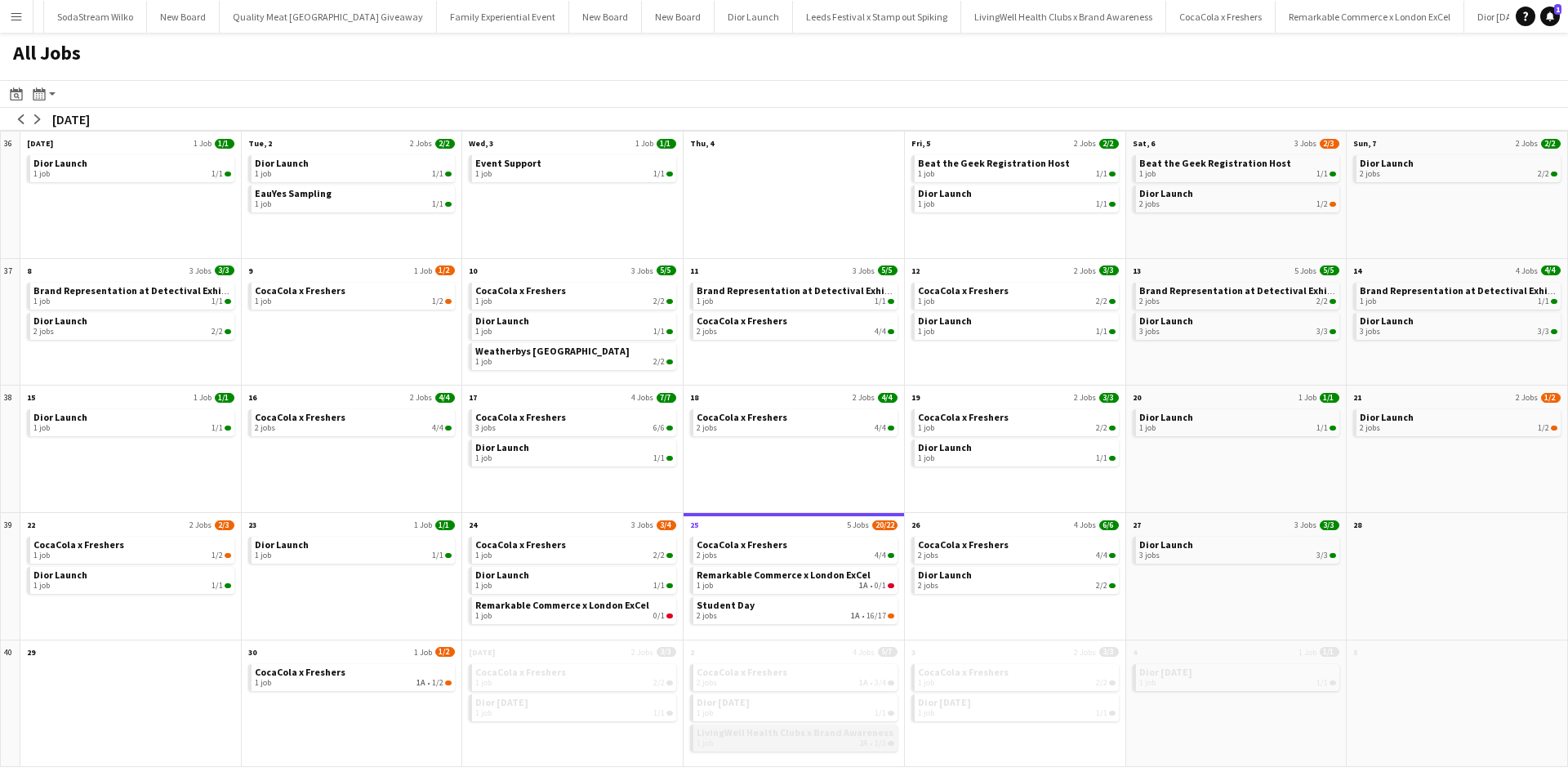
click at [800, 741] on div "1 job 2A • 1/2" at bounding box center [795, 744] width 197 height 10
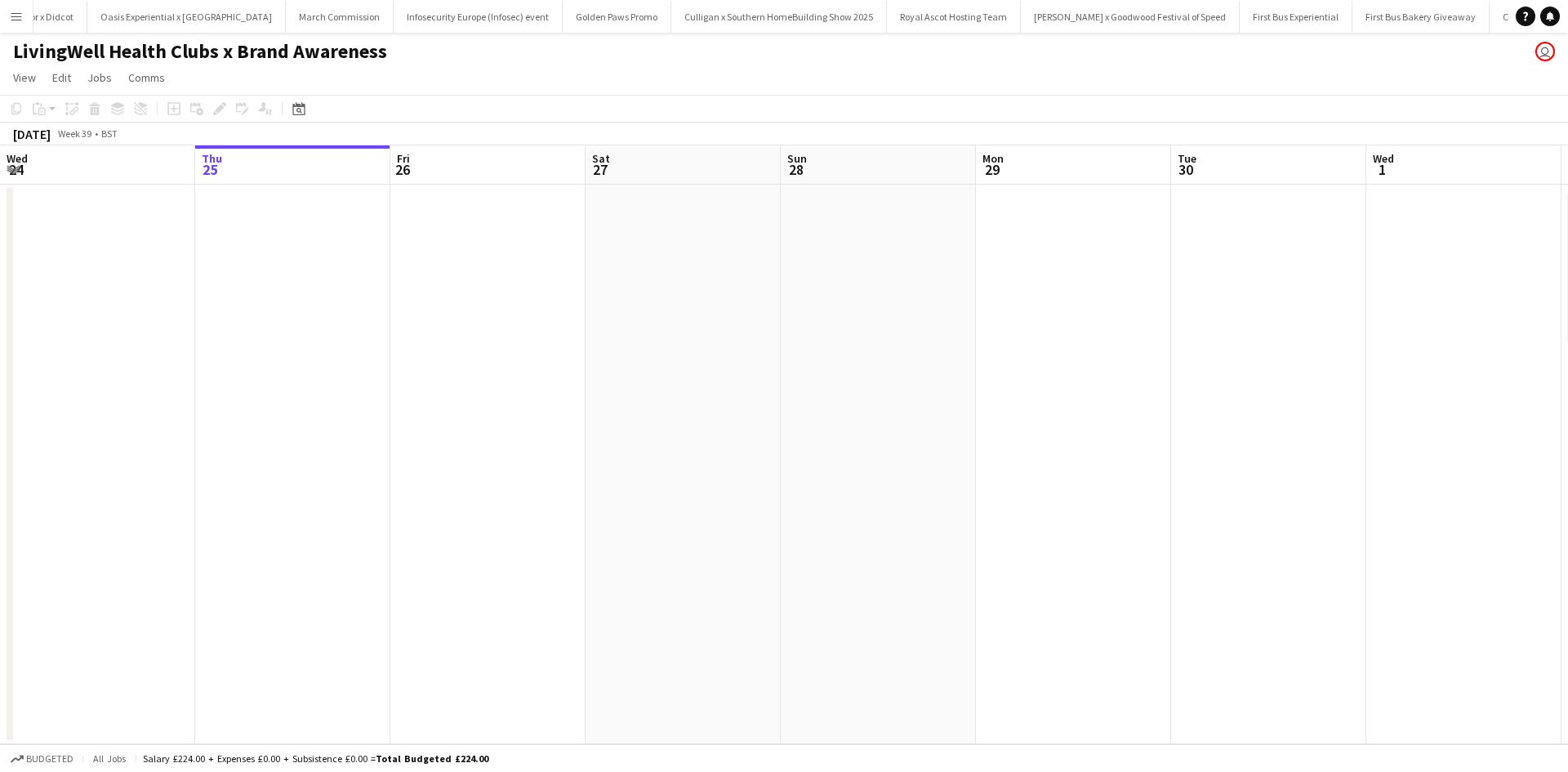
scroll to position [0, 780]
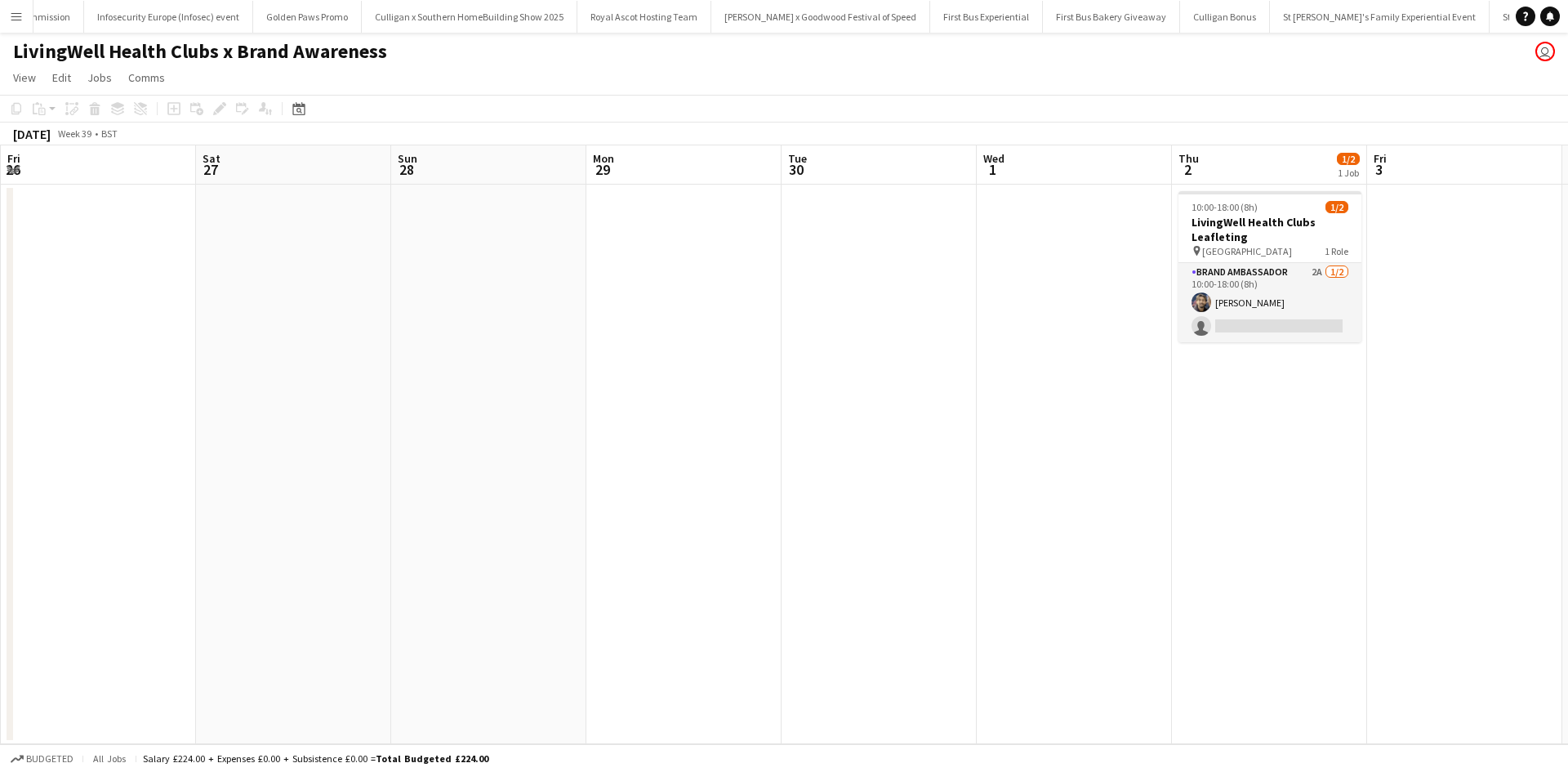
drag, startPoint x: 1082, startPoint y: 535, endPoint x: 288, endPoint y: 530, distance: 794.0
click at [288, 530] on app-calendar-viewport "Mon 22 Tue 23 Wed 24 Thu 25 Fri 26 Sat 27 Sun 28 Mon 29 Tue 30 Wed 1 Thu 2 1/2 …" at bounding box center [784, 445] width 1568 height 599
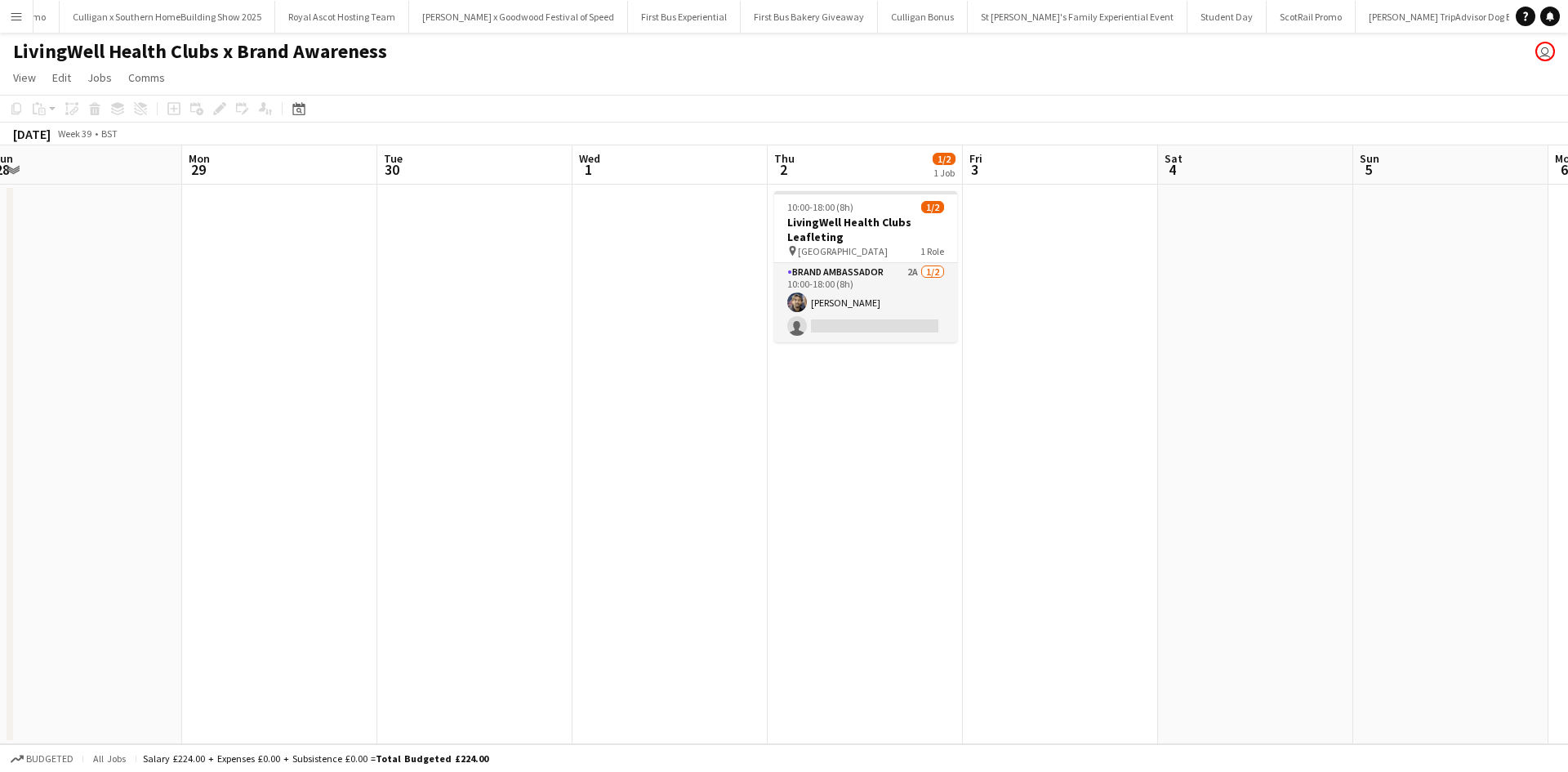
scroll to position [0, 16238]
click at [837, 303] on app-card-role "Brand Ambassador 2A [DATE] 10:00-18:00 (8h) [PERSON_NAME] single-neutral-actions" at bounding box center [865, 302] width 183 height 79
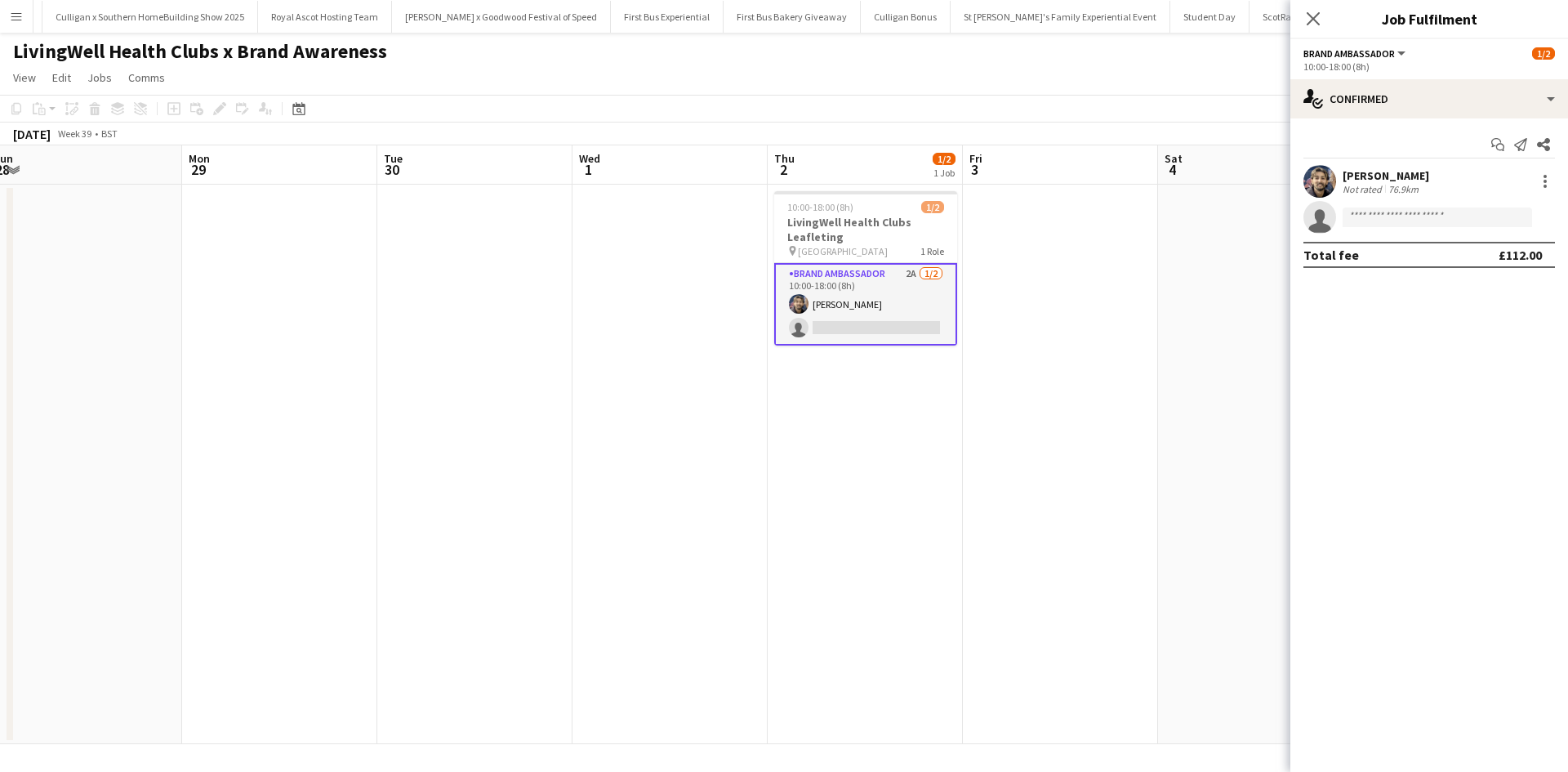
click at [1359, 175] on div "[PERSON_NAME]" at bounding box center [1386, 176] width 86 height 15
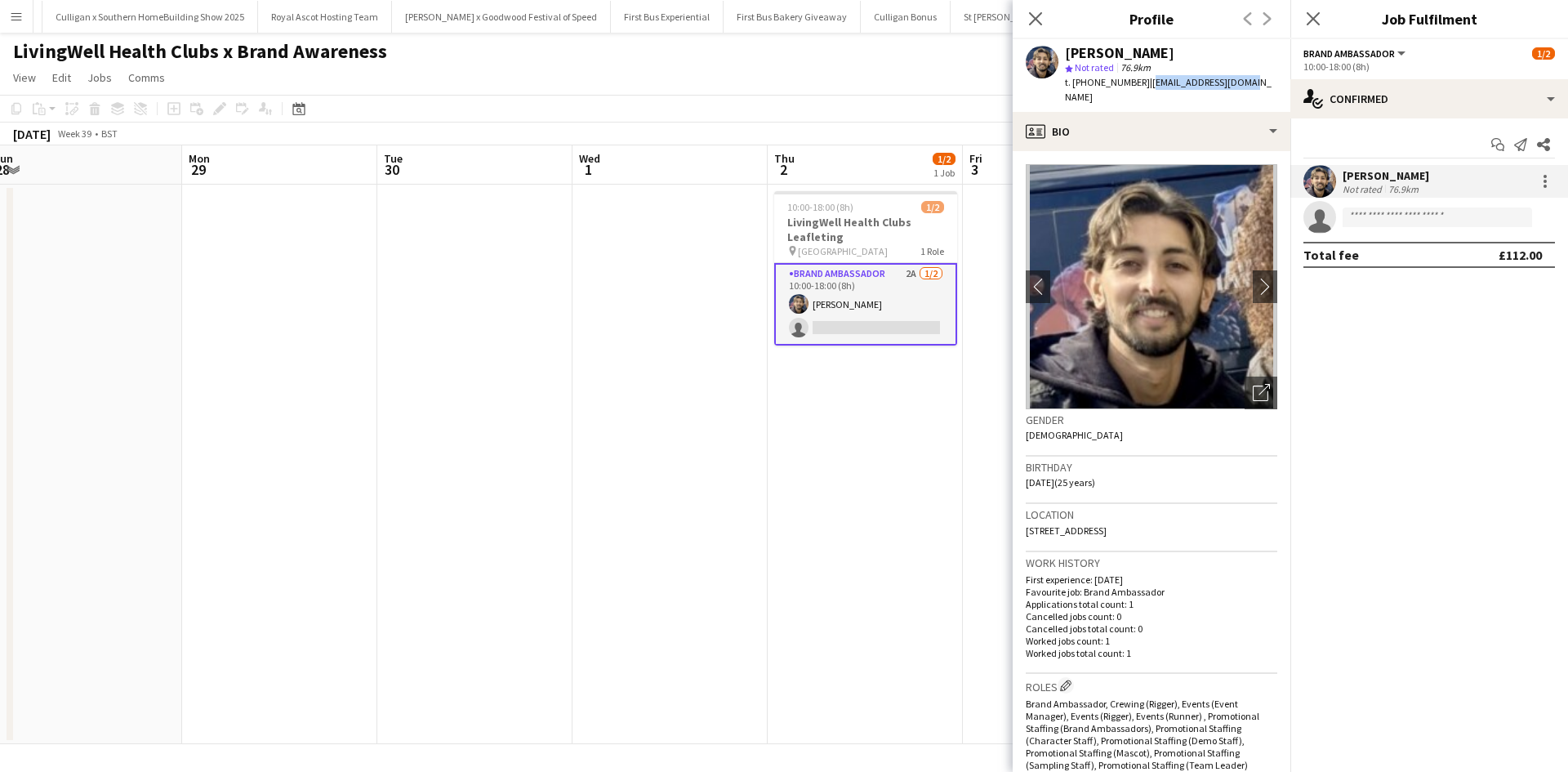
drag, startPoint x: 1142, startPoint y: 85, endPoint x: 1253, endPoint y: 83, distance: 111.0
click at [1253, 83] on div "[PERSON_NAME] star Not rated 76.9km t. [PHONE_NUMBER] | [EMAIL_ADDRESS][DOMAIN_…" at bounding box center [1152, 75] width 277 height 73
copy span "[EMAIL_ADDRESS][DOMAIN_NAME]"
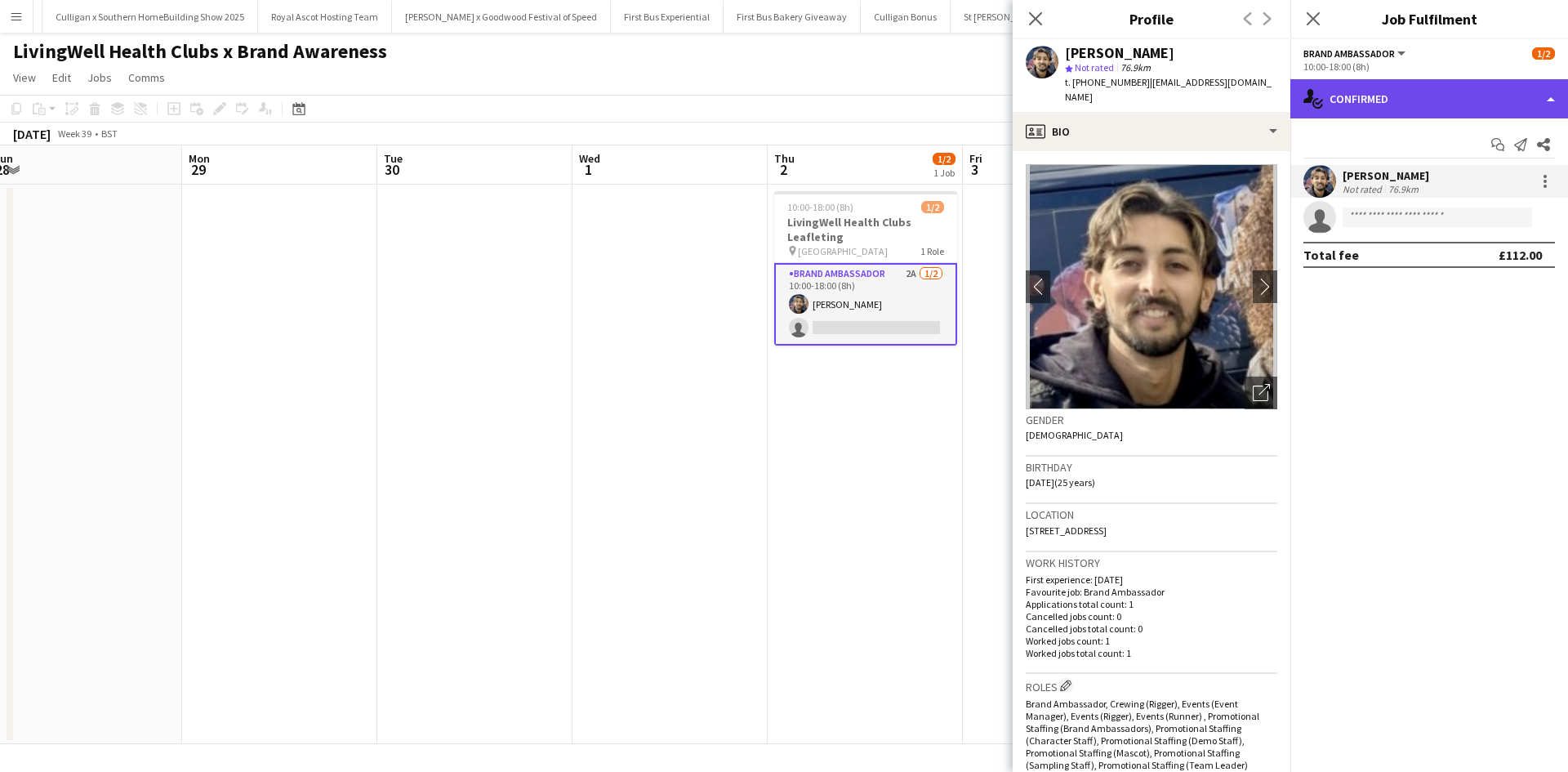
click at [1443, 85] on div "single-neutral-actions-check-2 Confirmed" at bounding box center [1429, 98] width 277 height 40
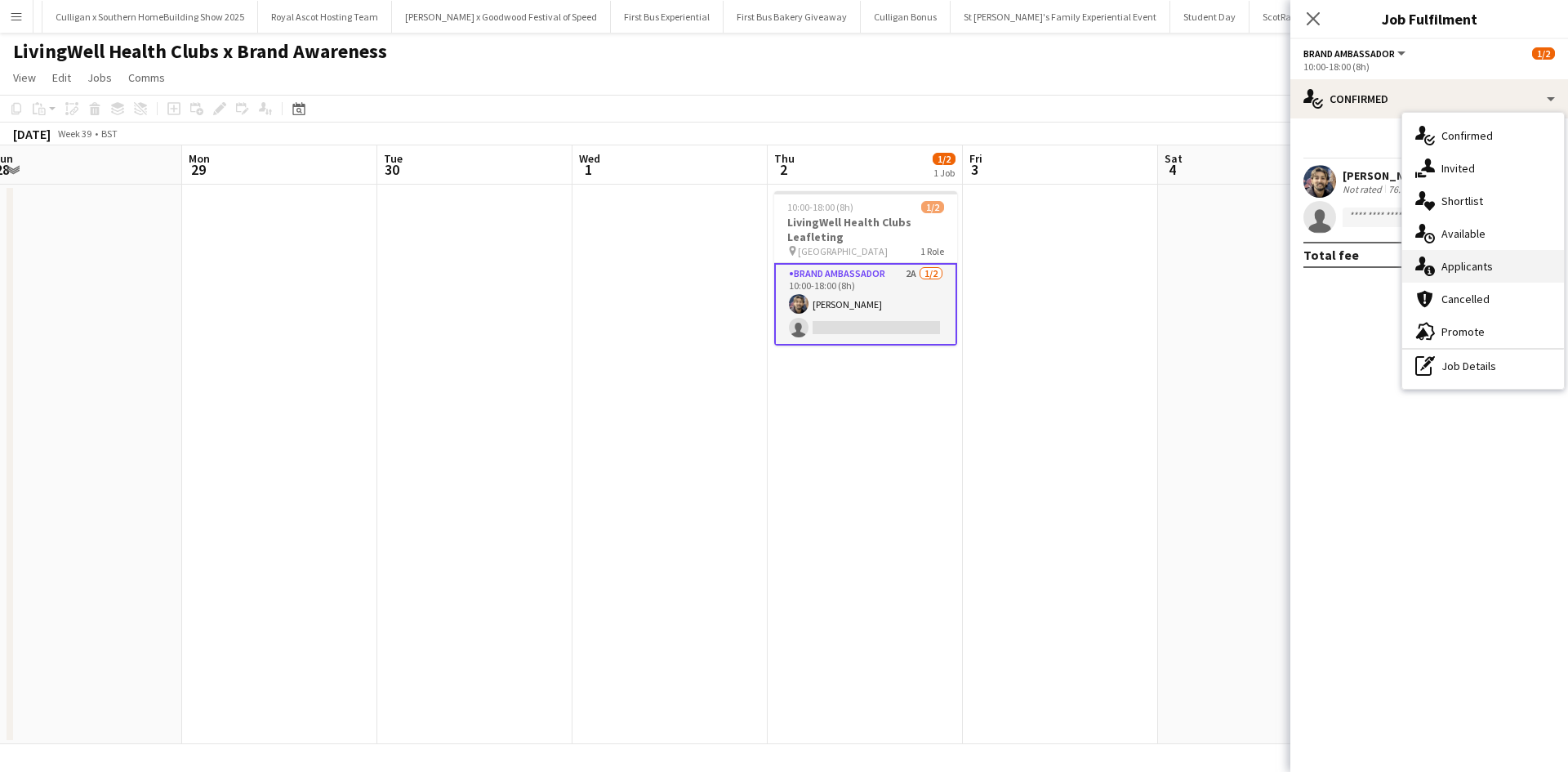
click at [1472, 267] on span "Applicants" at bounding box center [1468, 267] width 51 height 15
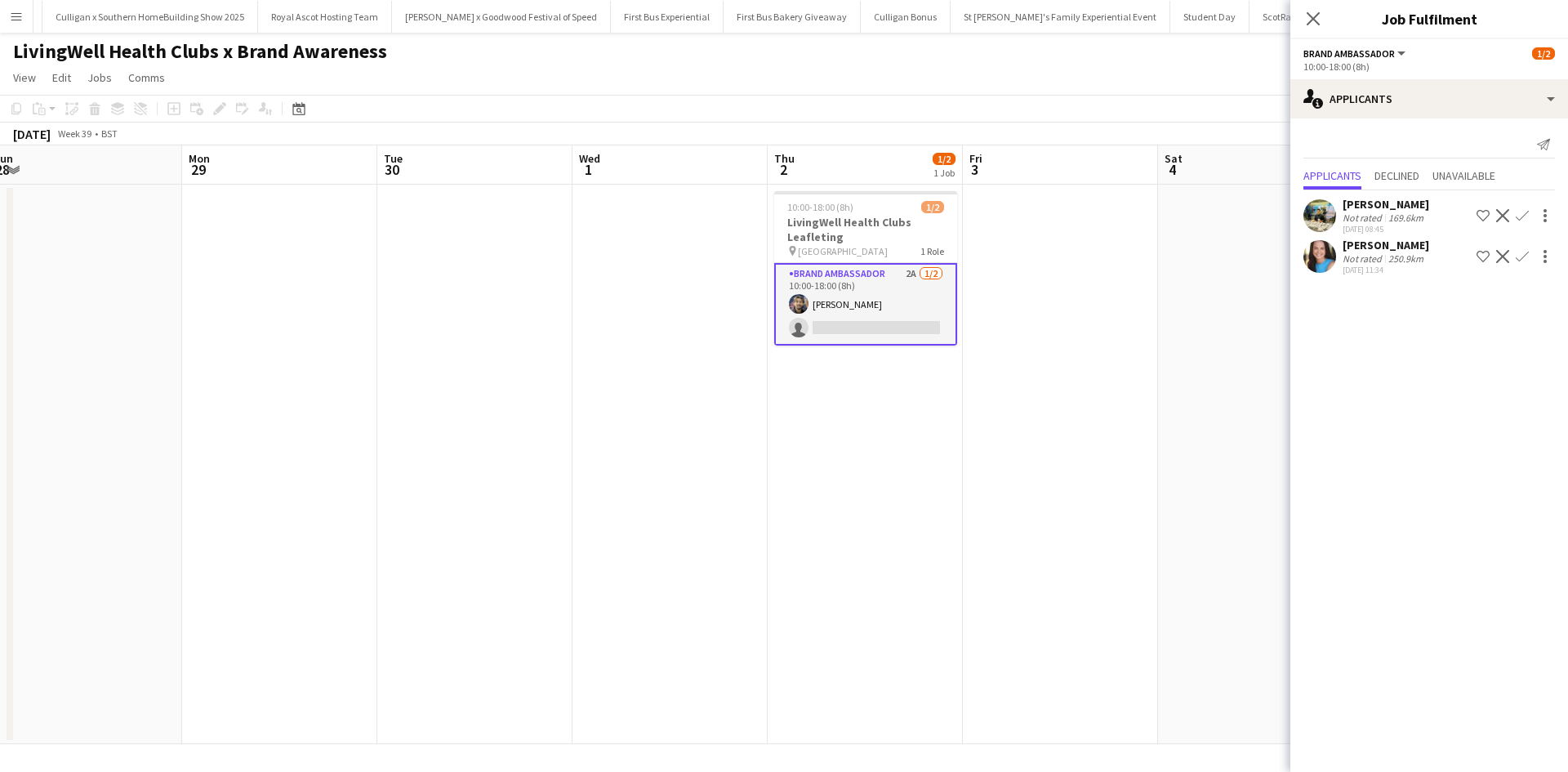
click at [1505, 262] on app-icon "Decline" at bounding box center [1503, 256] width 13 height 13
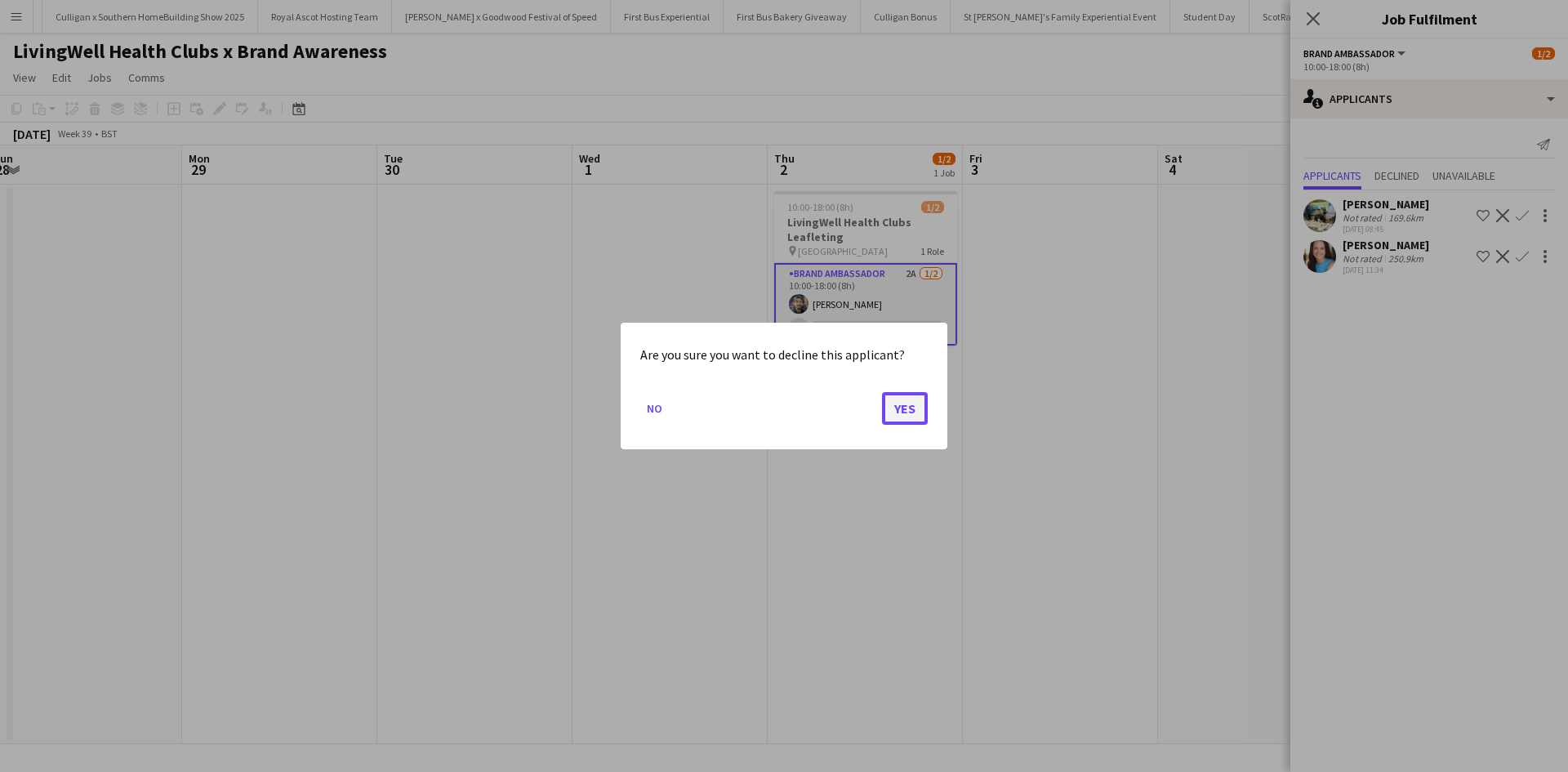
click at [904, 410] on button "Yes" at bounding box center [905, 409] width 46 height 33
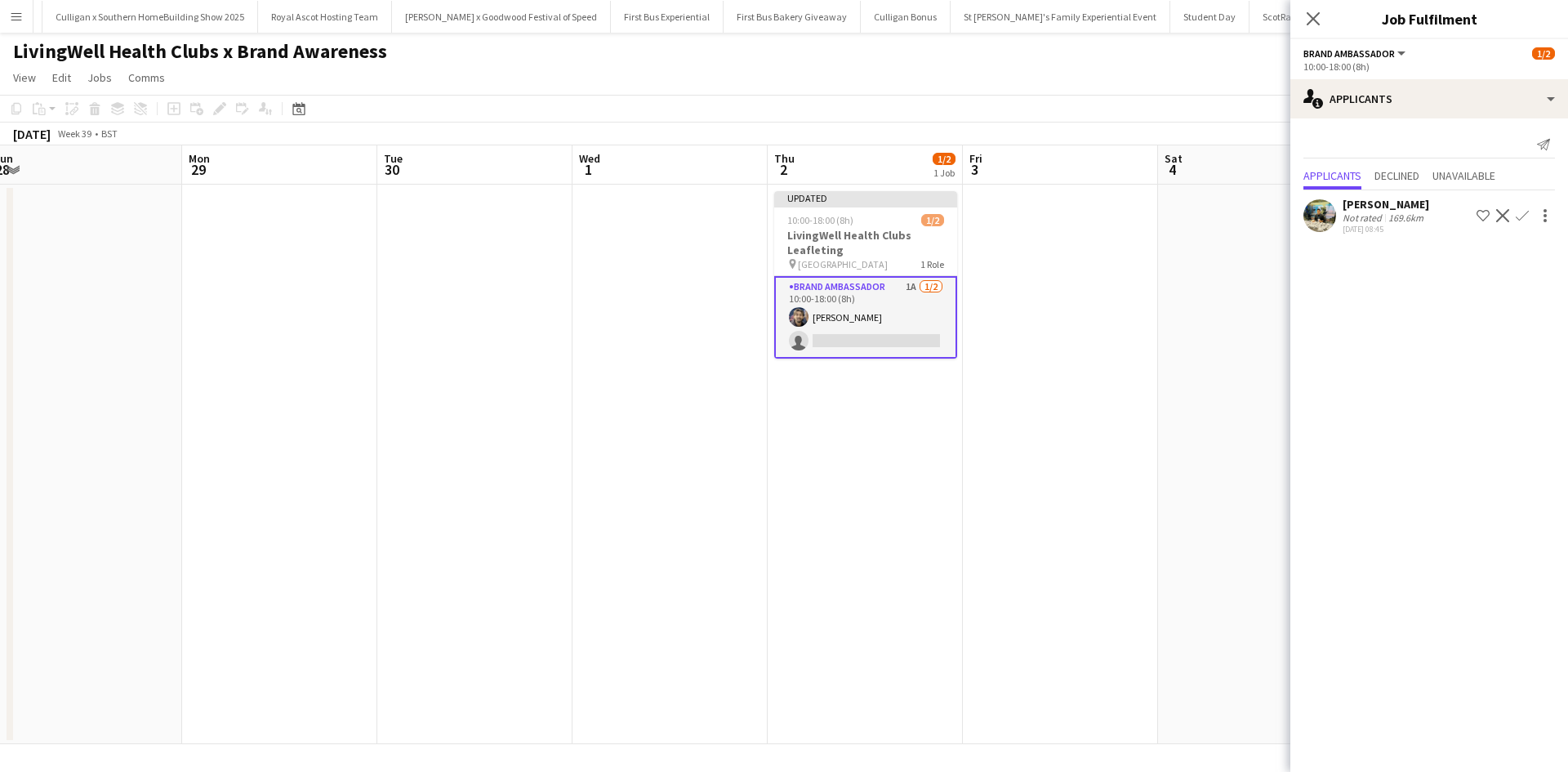
click at [1126, 470] on app-date-cell at bounding box center [1060, 464] width 196 height 560
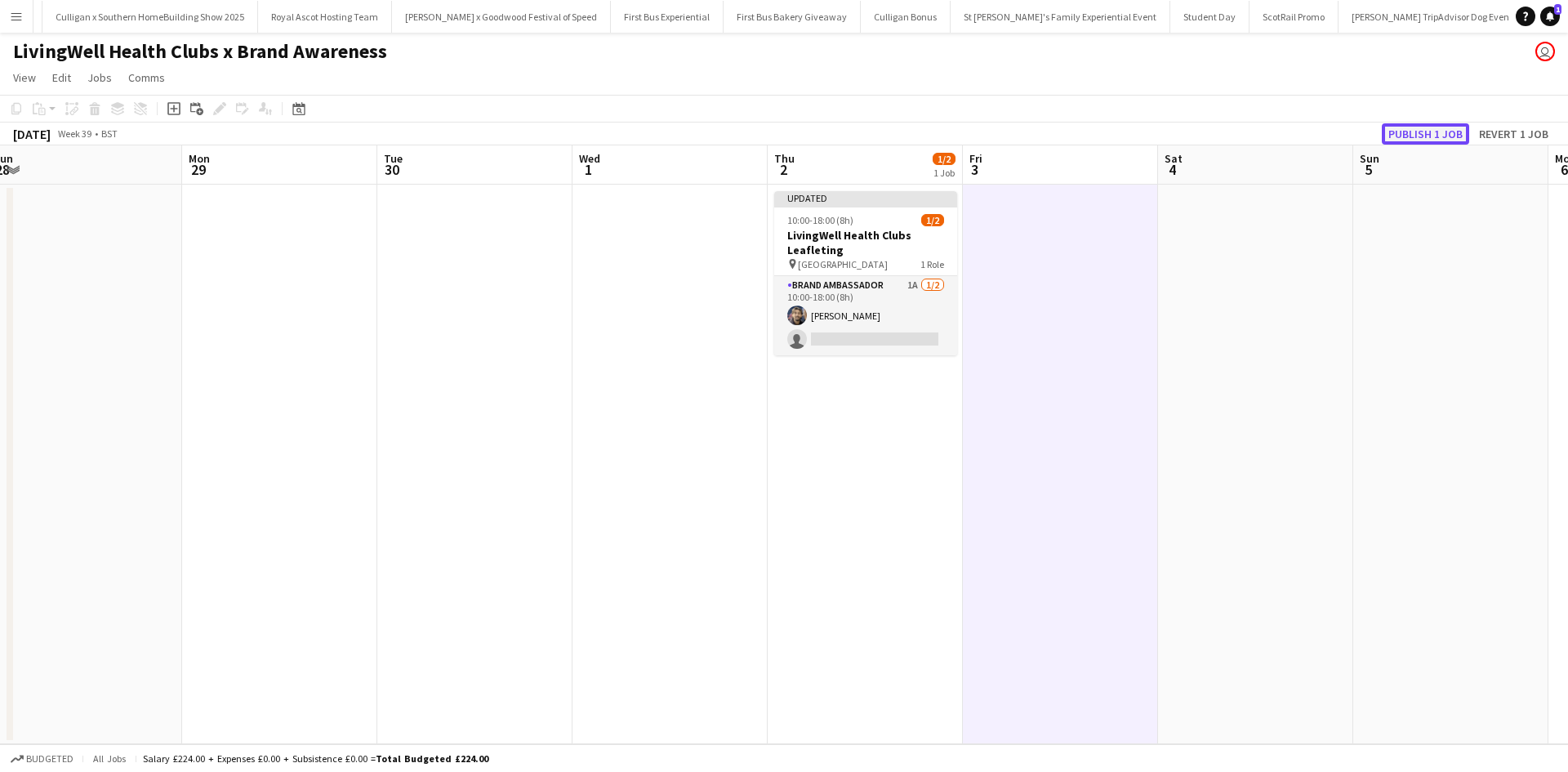
click at [1423, 138] on button "Publish 1 job" at bounding box center [1426, 133] width 87 height 21
